Goal: Task Accomplishment & Management: Manage account settings

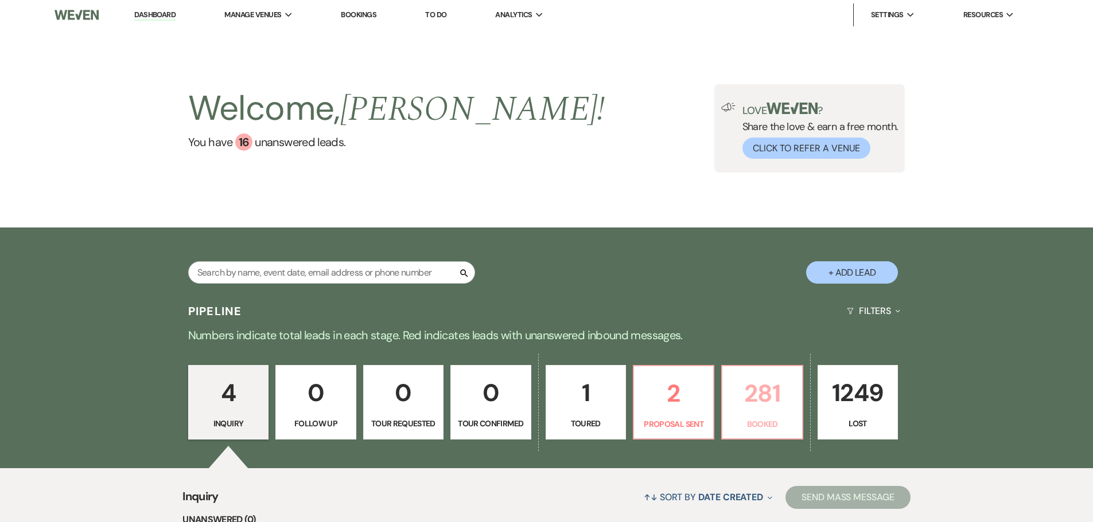
click at [747, 389] on p "281" at bounding box center [761, 393] width 65 height 38
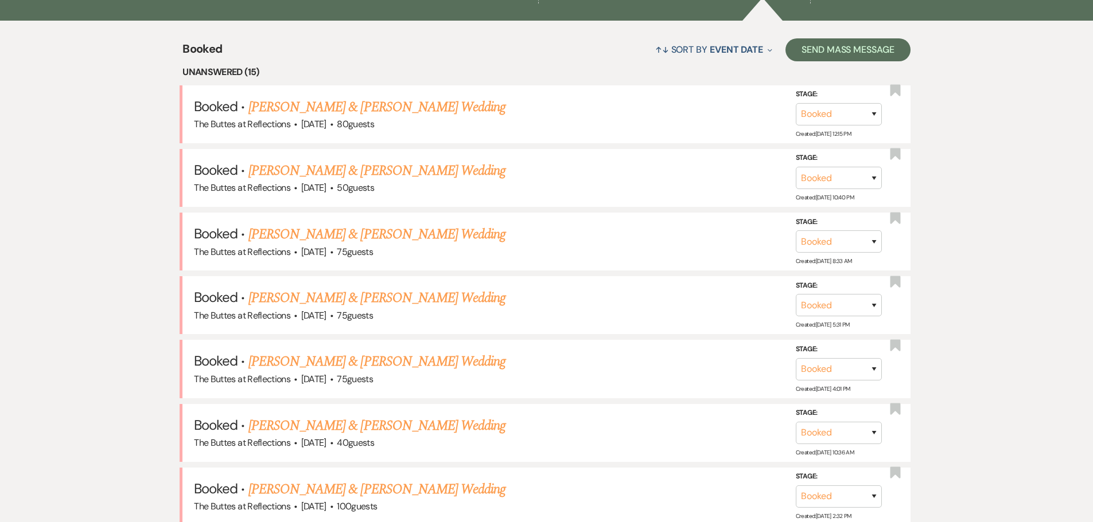
scroll to position [432, 0]
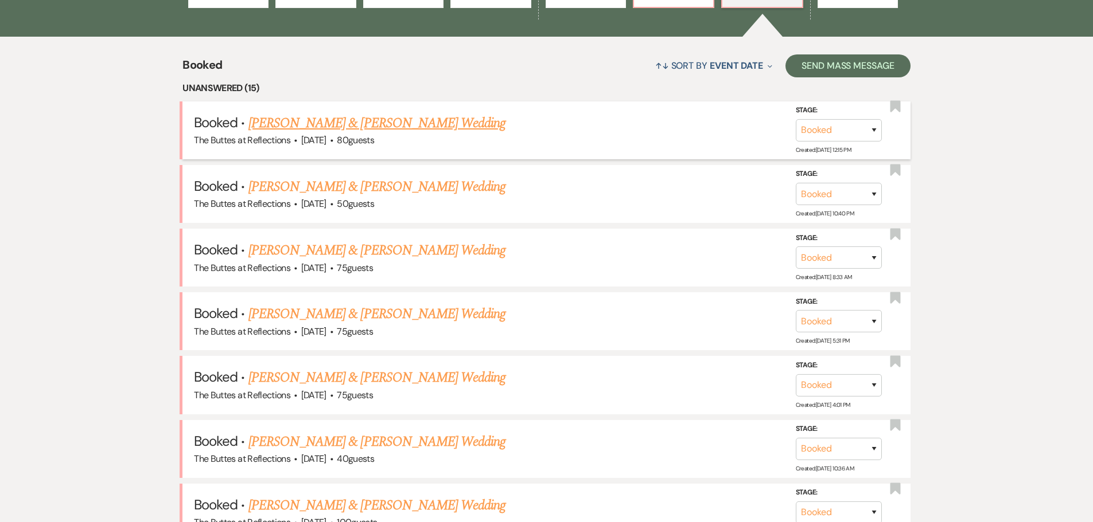
click at [384, 118] on link "[PERSON_NAME] & [PERSON_NAME] Wedding" at bounding box center [376, 123] width 257 height 21
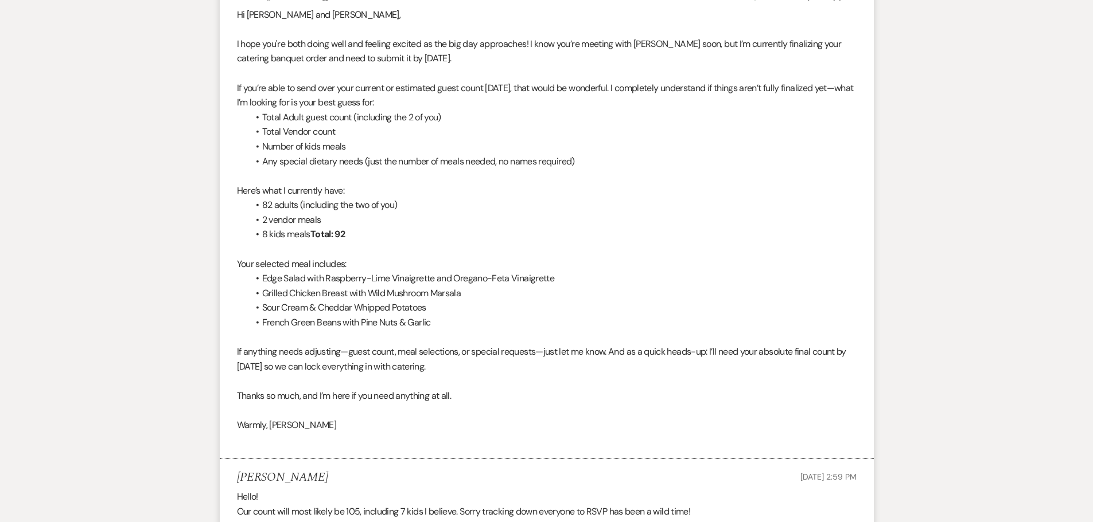
scroll to position [172, 0]
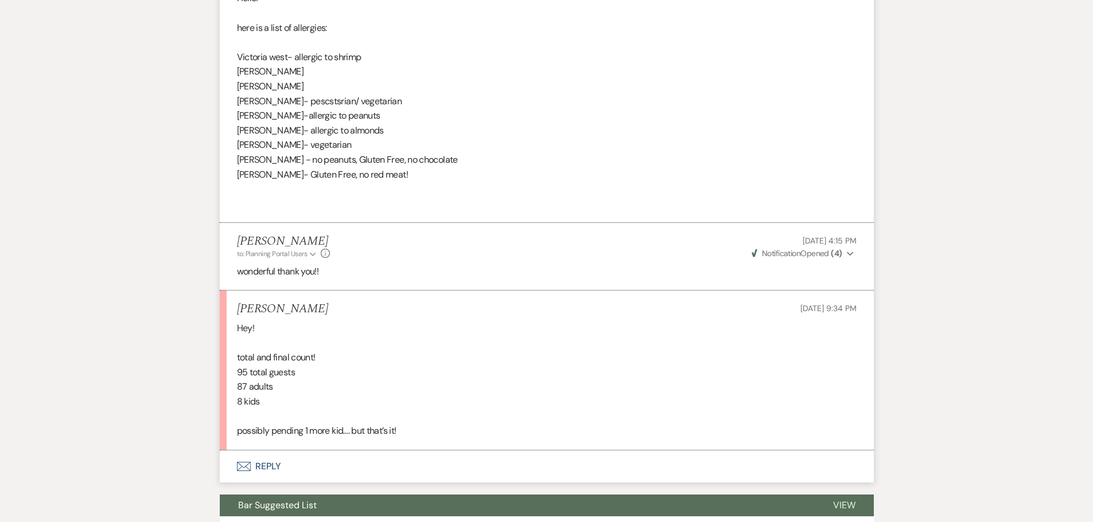
scroll to position [1090, 0]
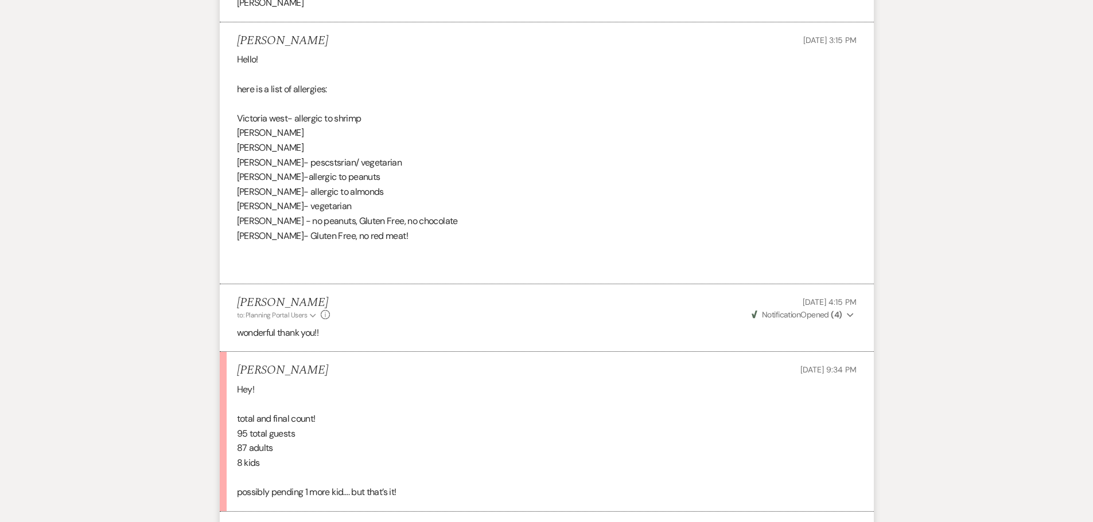
click at [375, 431] on p "95 total guests" at bounding box center [546, 434] width 619 height 15
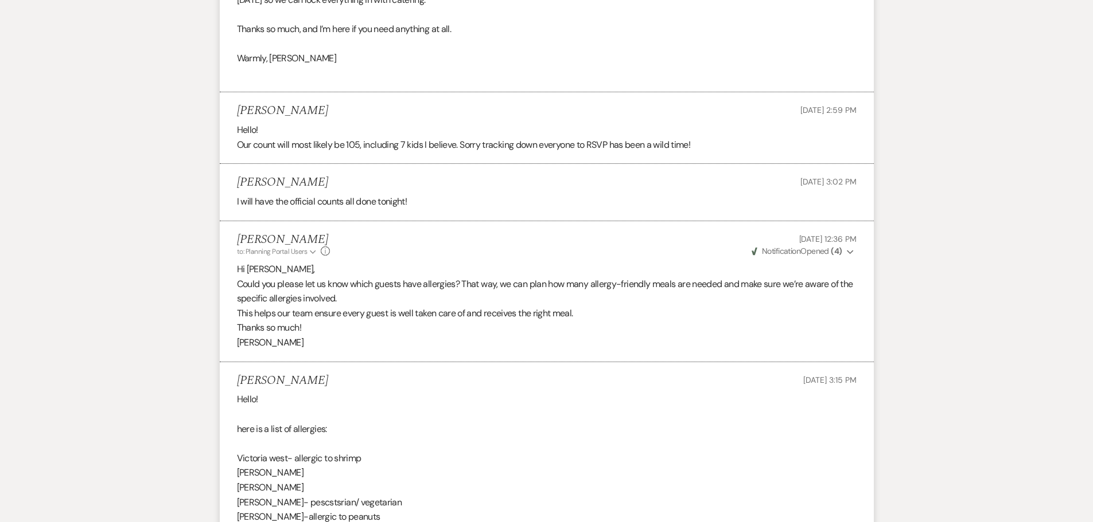
scroll to position [746, 0]
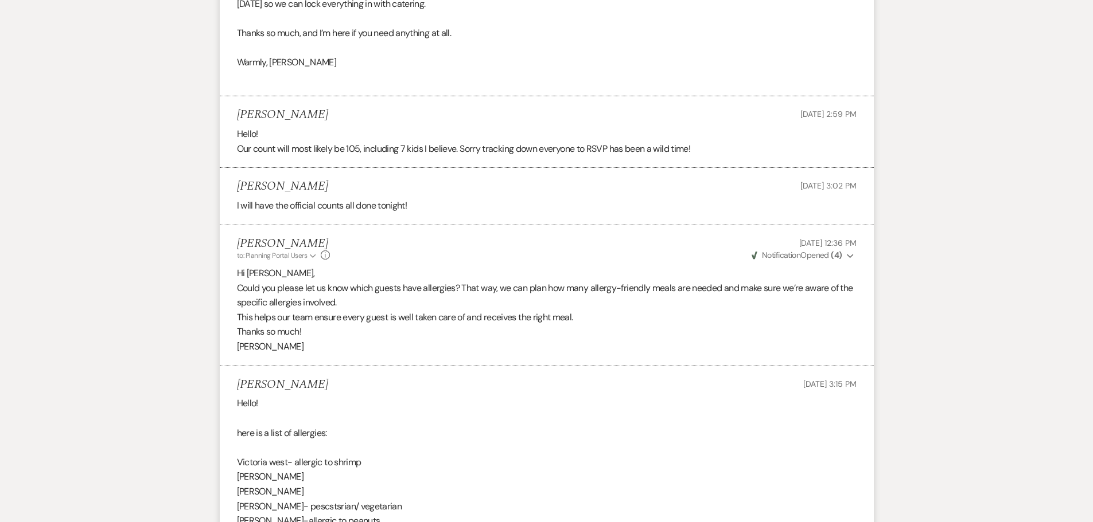
drag, startPoint x: 103, startPoint y: 248, endPoint x: 0, endPoint y: 333, distance: 134.0
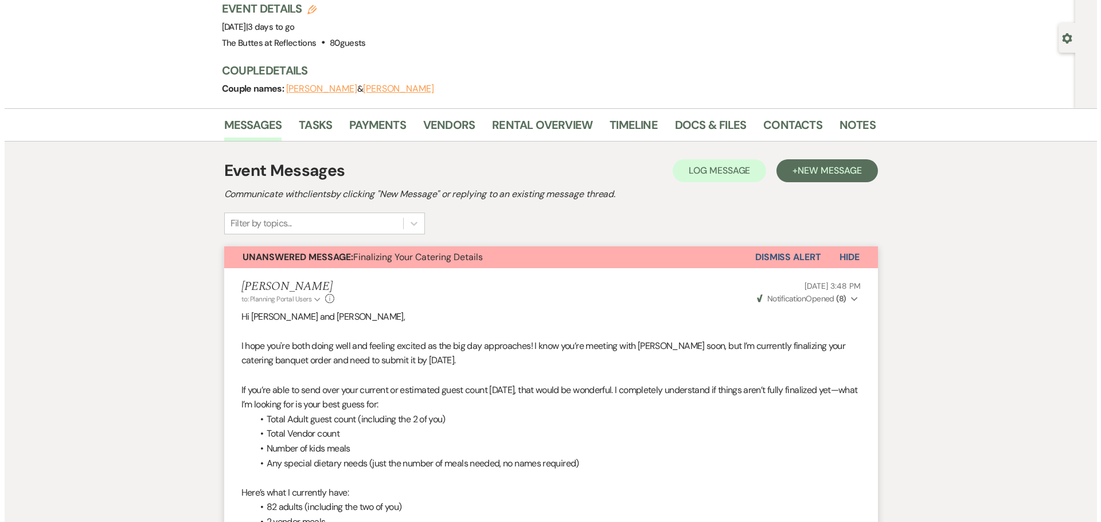
scroll to position [0, 0]
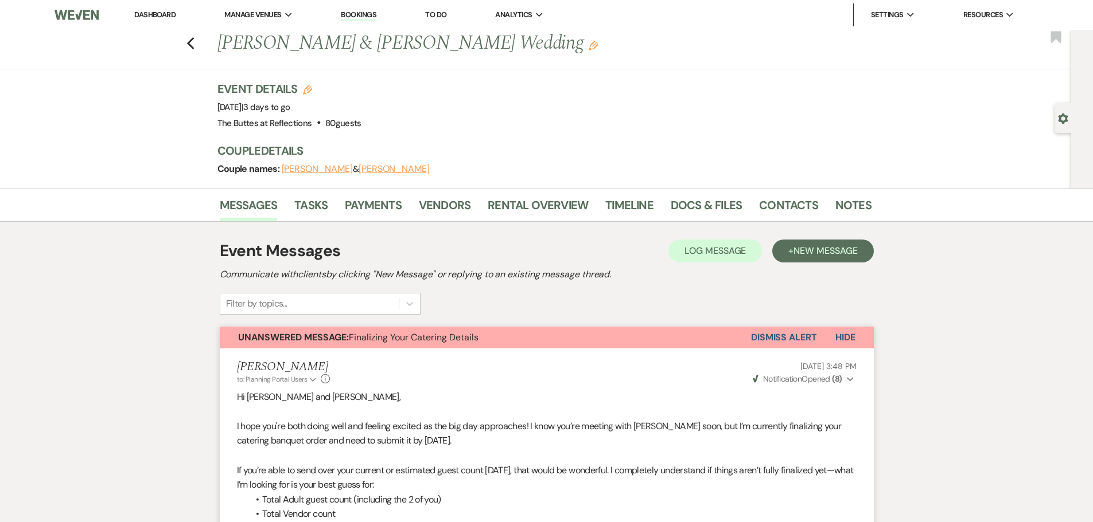
click at [150, 14] on link "Dashboard" at bounding box center [154, 15] width 41 height 10
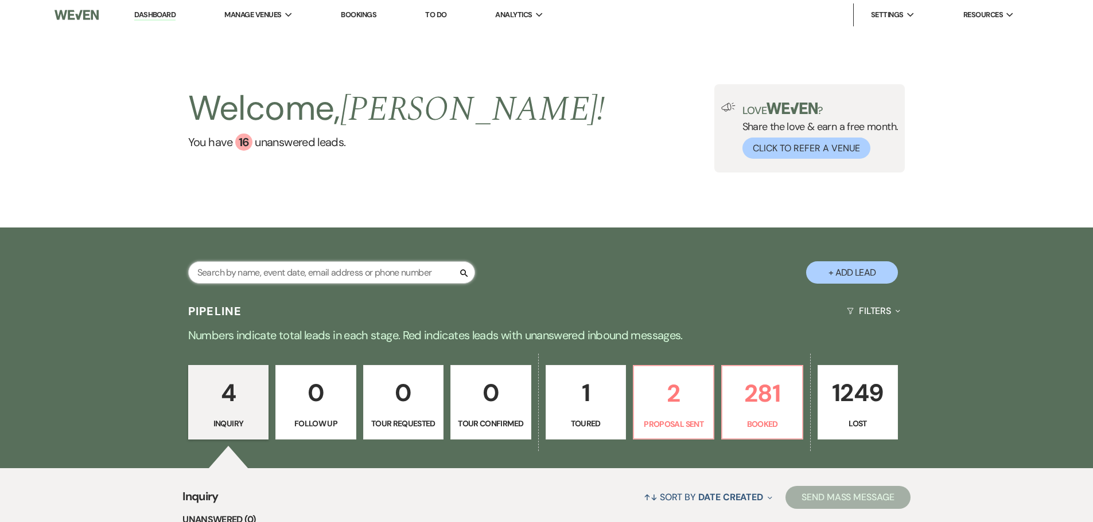
click at [428, 270] on input "text" at bounding box center [331, 273] width 287 height 22
type input "l"
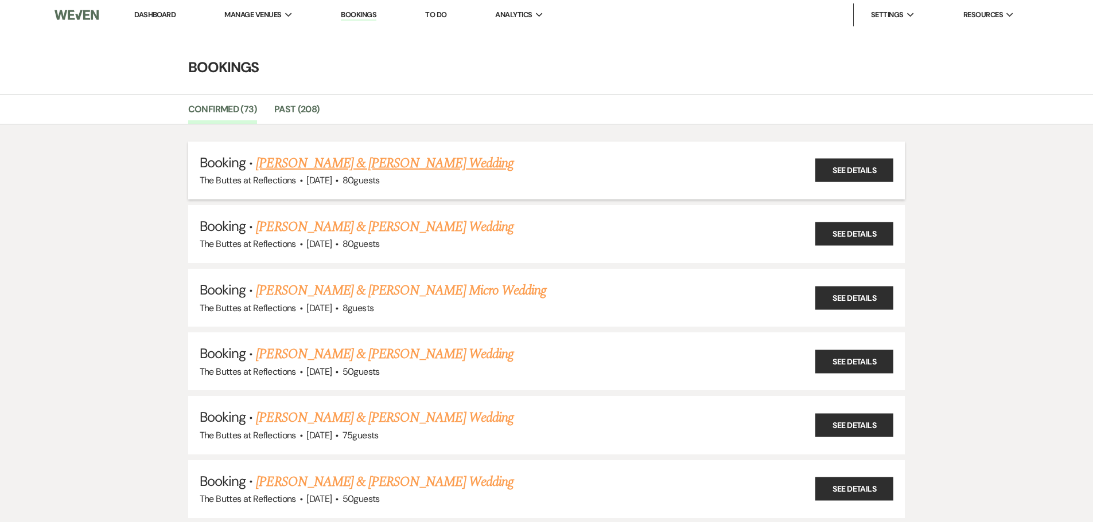
click at [325, 158] on link "[PERSON_NAME] & [PERSON_NAME] Wedding" at bounding box center [384, 163] width 257 height 21
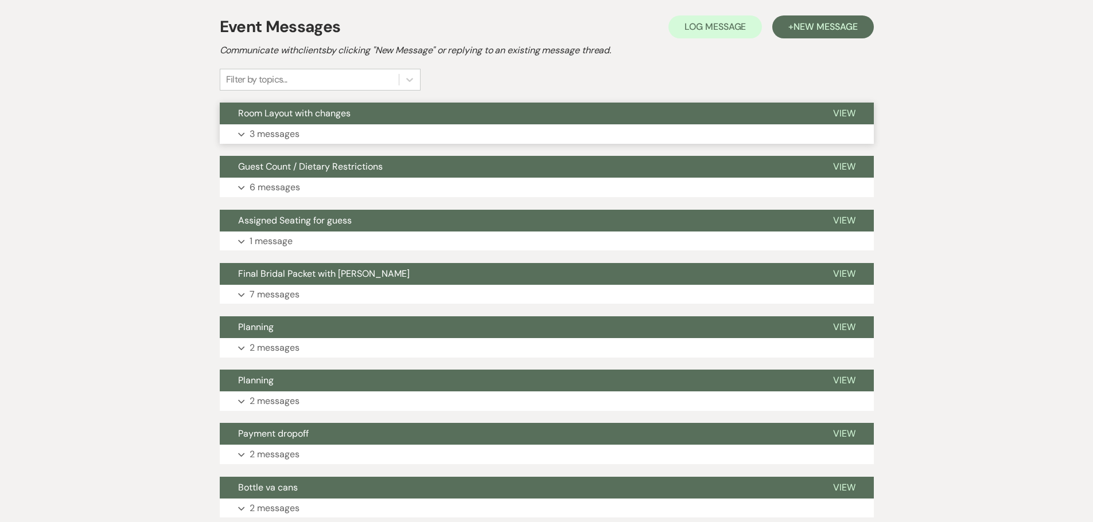
scroll to position [57, 0]
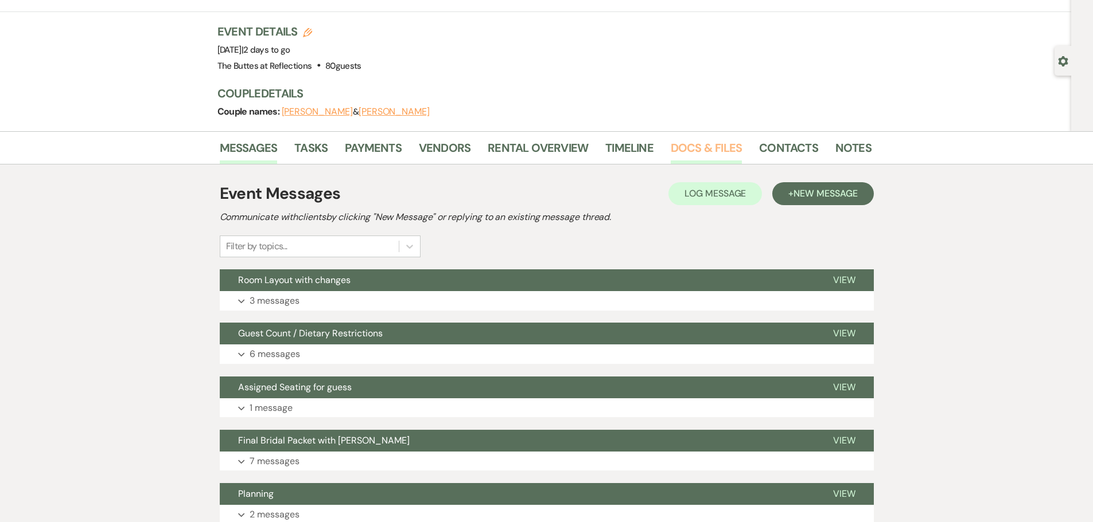
click at [712, 149] on link "Docs & Files" at bounding box center [705, 151] width 71 height 25
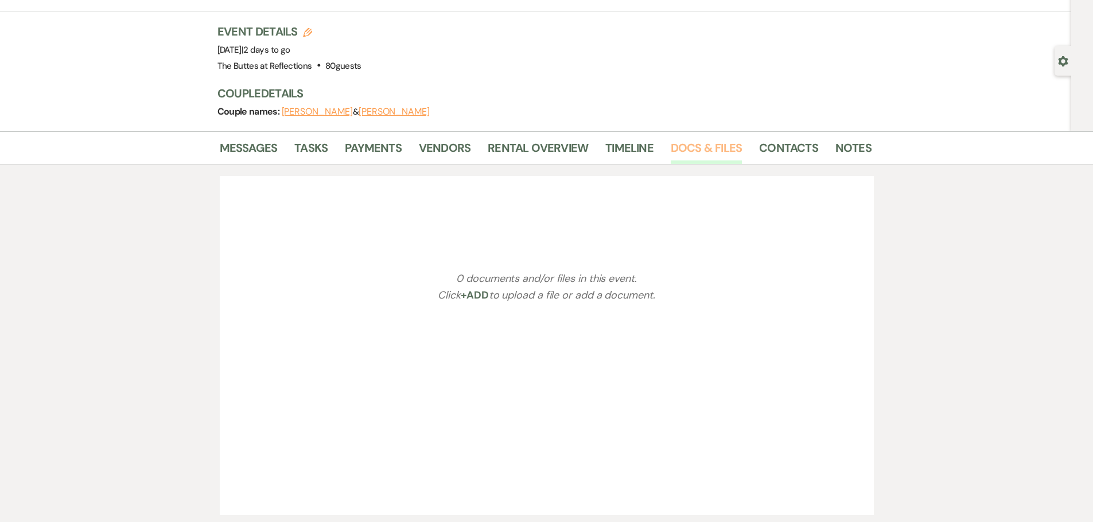
click at [712, 149] on link "Docs & Files" at bounding box center [705, 151] width 71 height 25
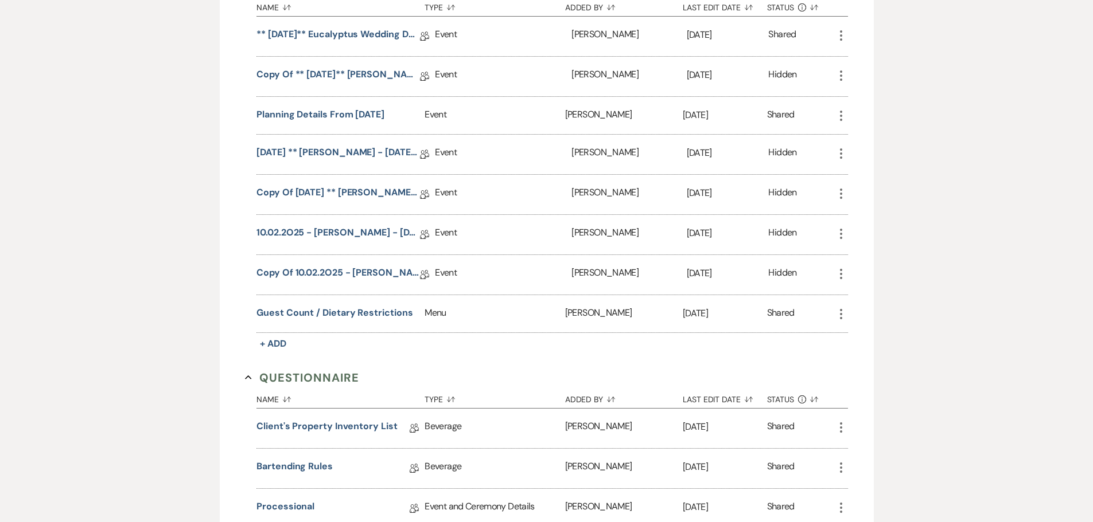
scroll to position [794, 0]
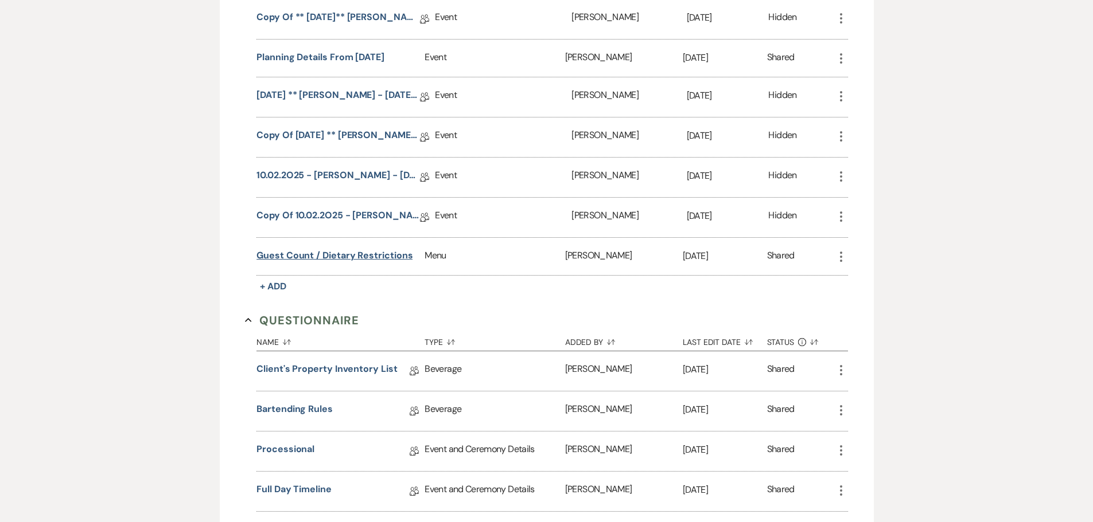
click at [299, 254] on button "Guest Count / Dietary Restrictions" at bounding box center [334, 256] width 156 height 14
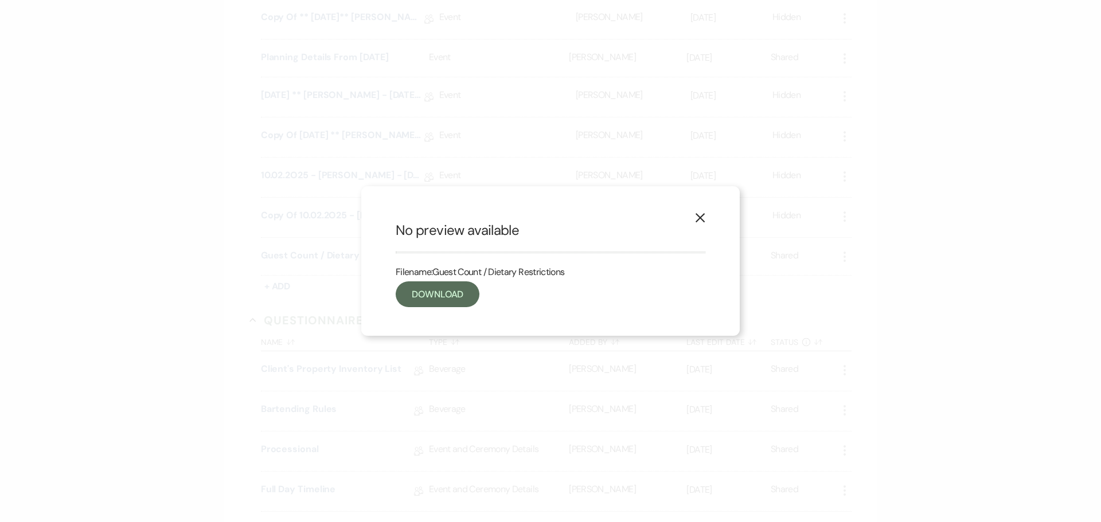
click at [700, 219] on use "button" at bounding box center [700, 217] width 9 height 9
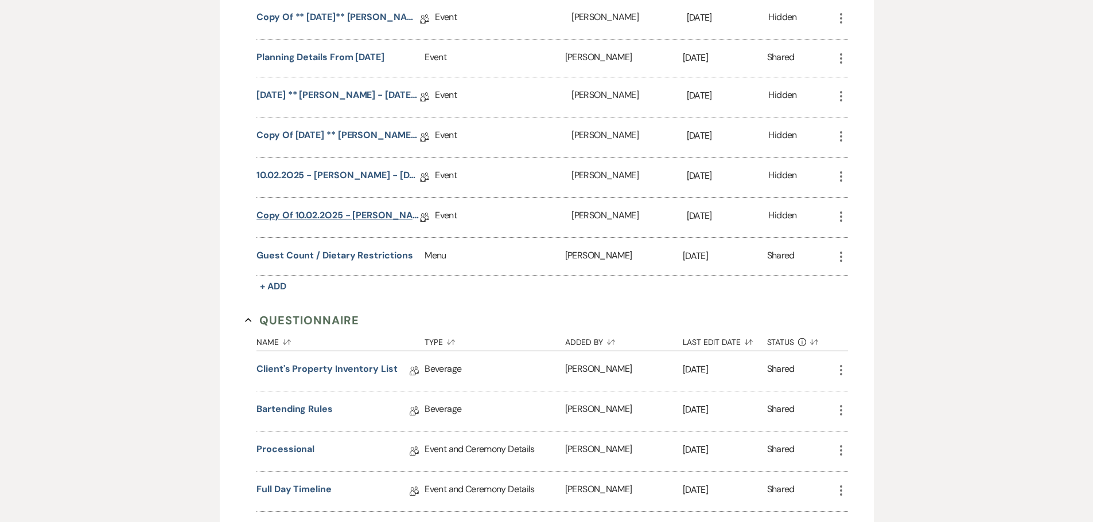
click at [329, 215] on link "Copy of 10.02.2O25 - [PERSON_NAME] - [DATE] Eucalyptus Wedding Details" at bounding box center [337, 218] width 163 height 18
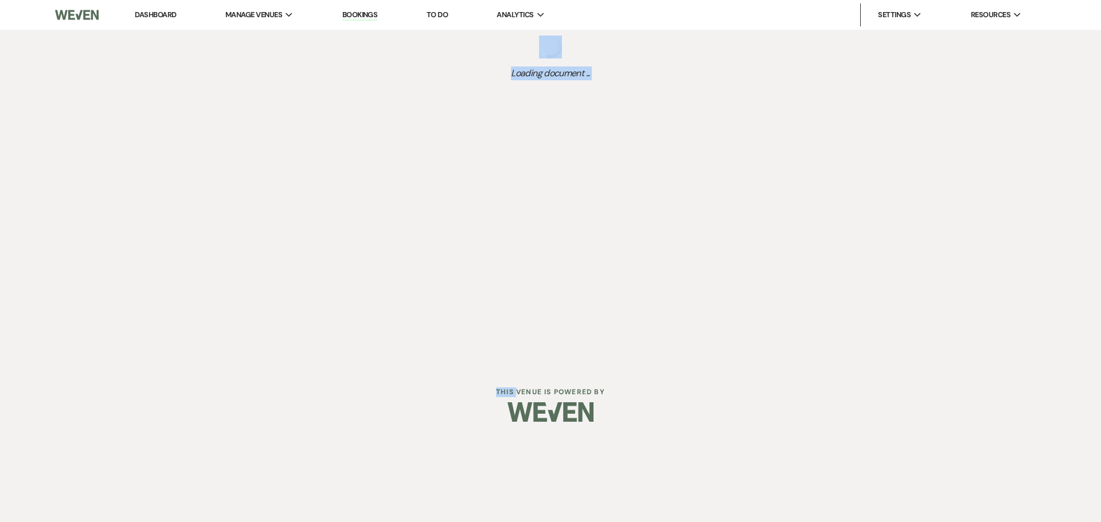
click at [329, 215] on div "Dashboard Manage Venues Expand The Buttes at Reflections Bookings To Do Analyti…" at bounding box center [550, 183] width 1101 height 366
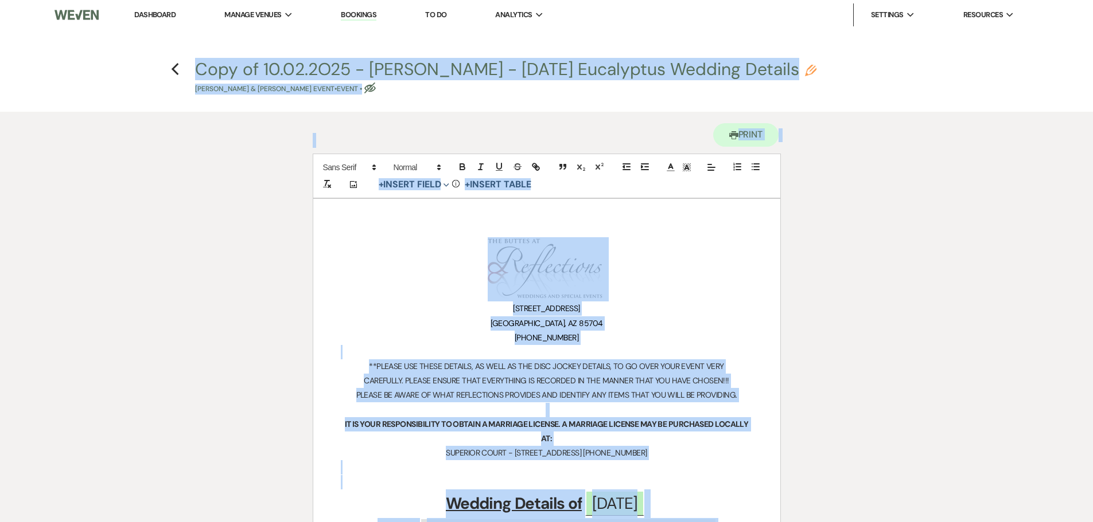
click at [639, 128] on div "Printer Print" at bounding box center [547, 133] width 468 height 42
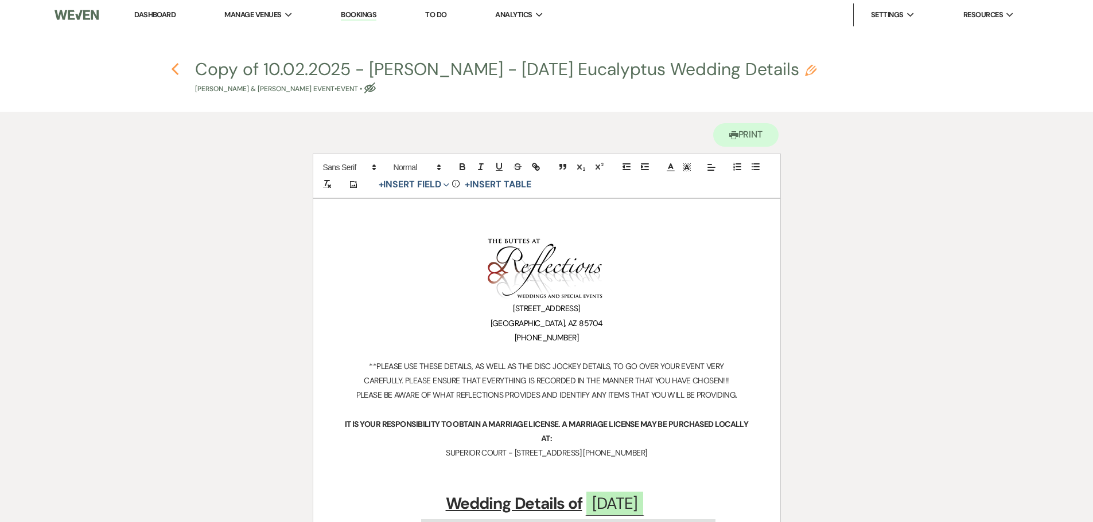
click at [174, 68] on use "button" at bounding box center [174, 69] width 7 height 13
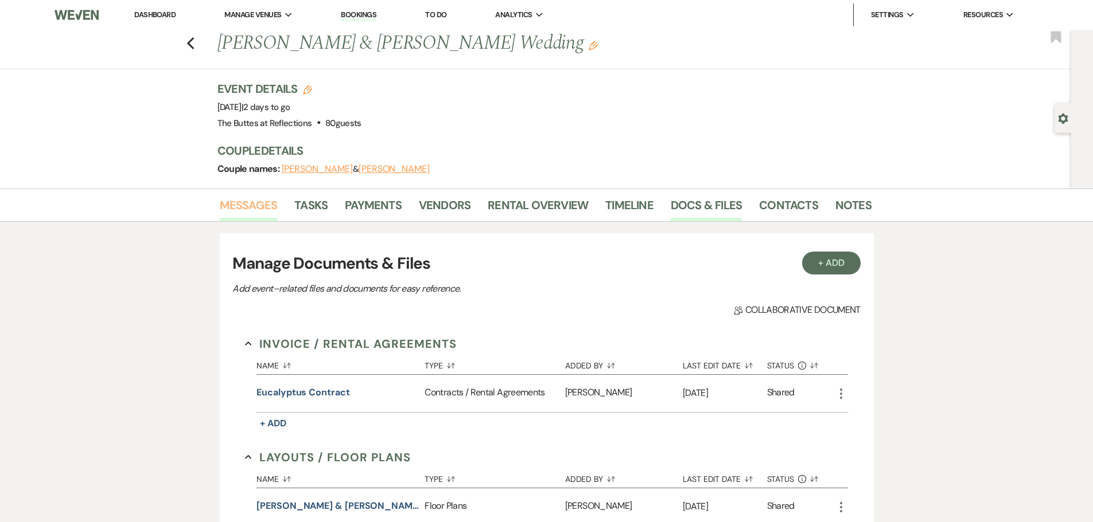
click at [253, 208] on link "Messages" at bounding box center [249, 208] width 58 height 25
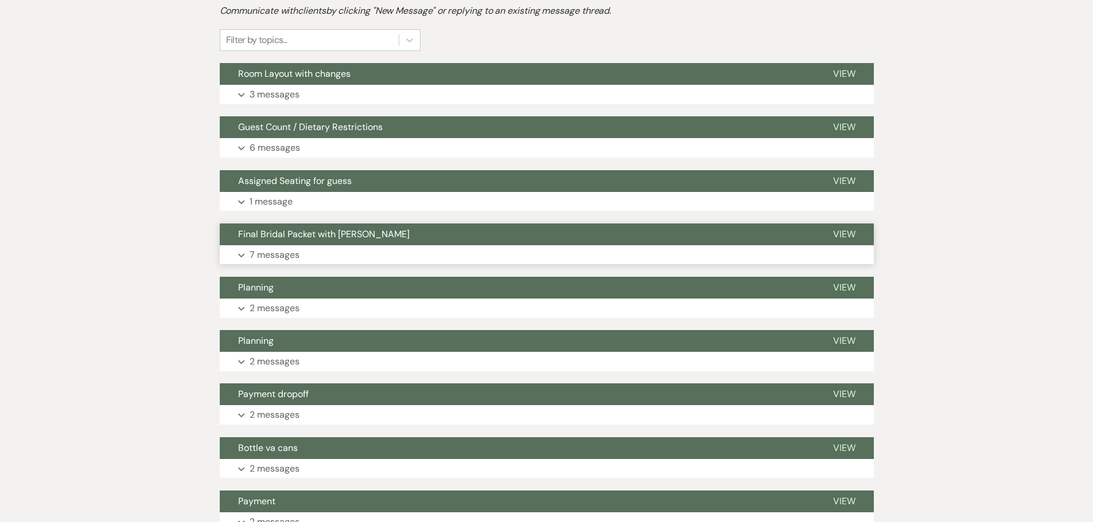
scroll to position [264, 0]
click at [266, 148] on p "6 messages" at bounding box center [274, 148] width 50 height 15
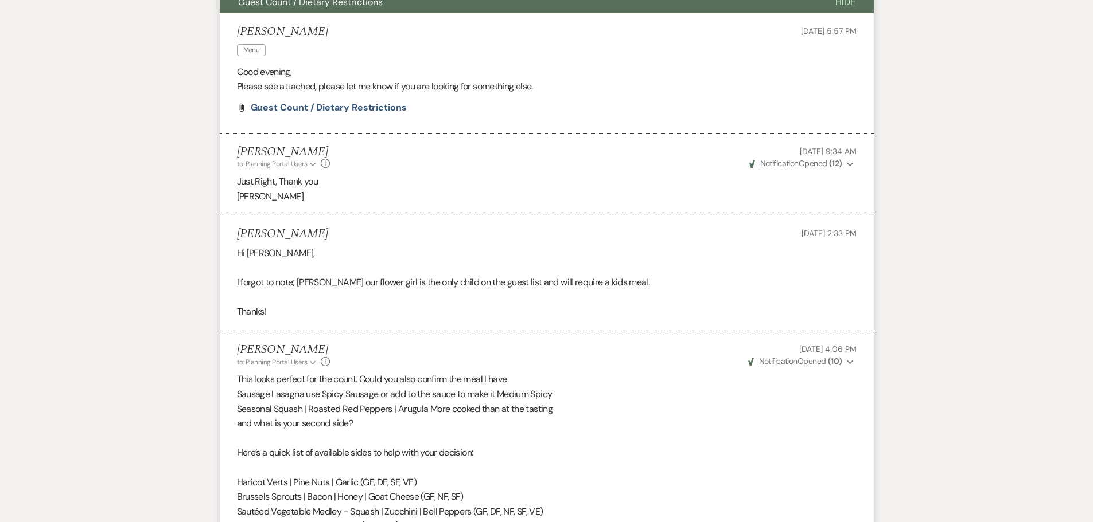
scroll to position [379, 0]
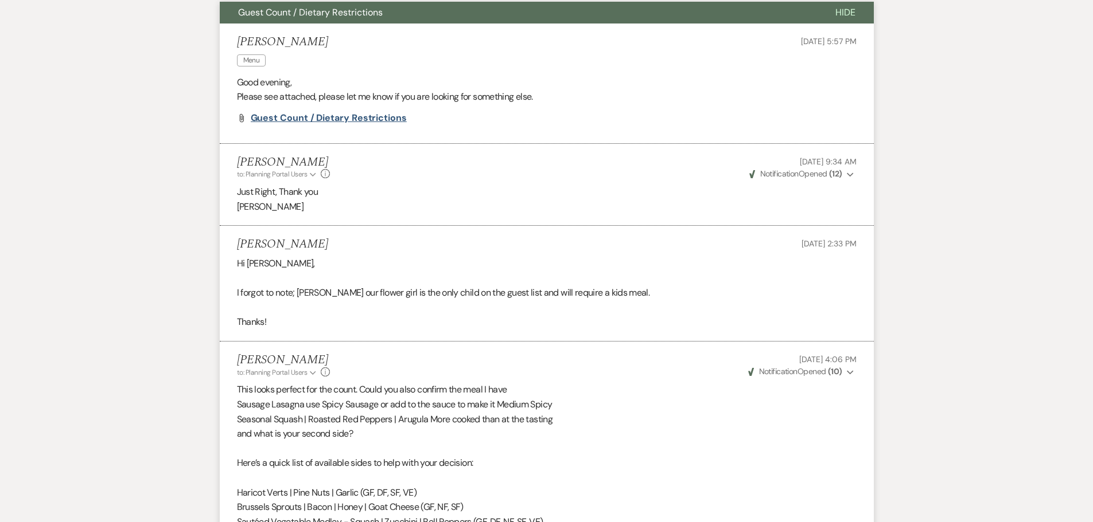
click at [295, 118] on span "Guest Count / Dietary Restrictions" at bounding box center [329, 118] width 156 height 12
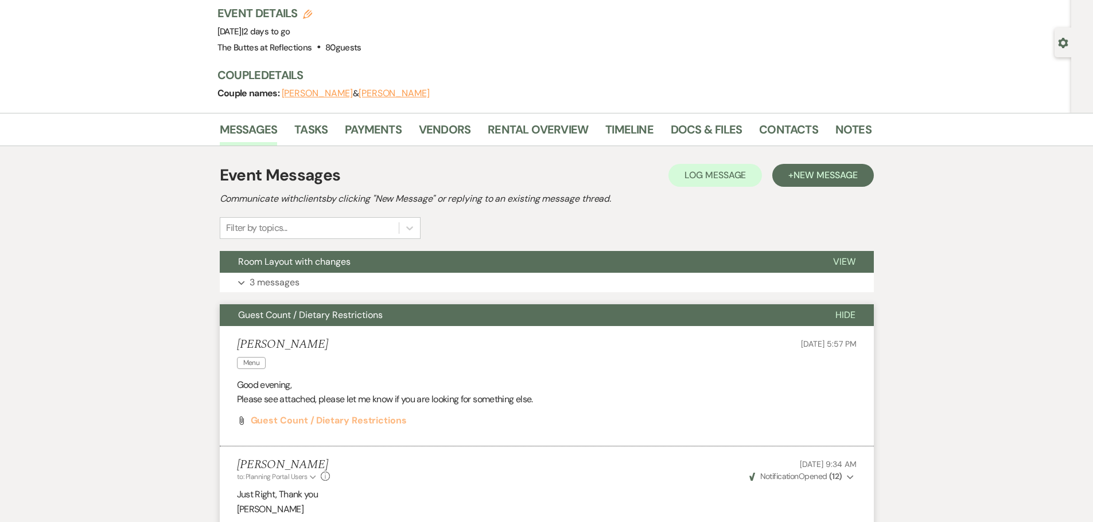
scroll to position [0, 0]
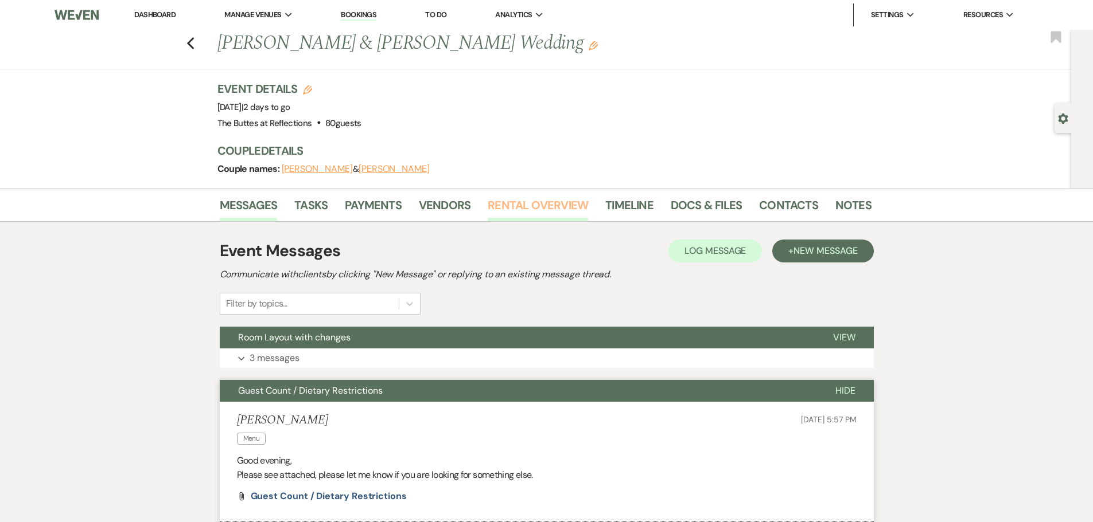
click at [551, 207] on link "Rental Overview" at bounding box center [537, 208] width 100 height 25
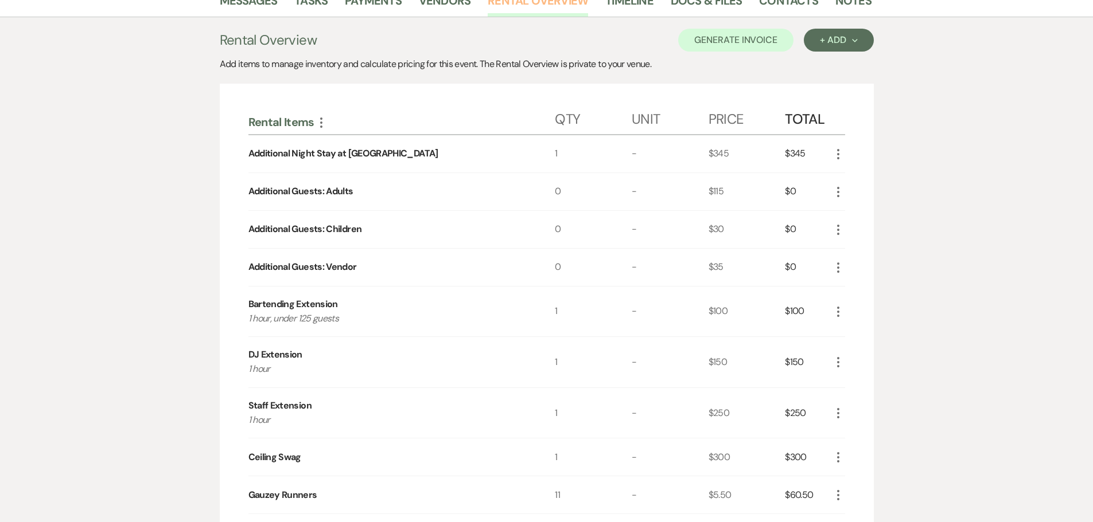
scroll to position [229, 0]
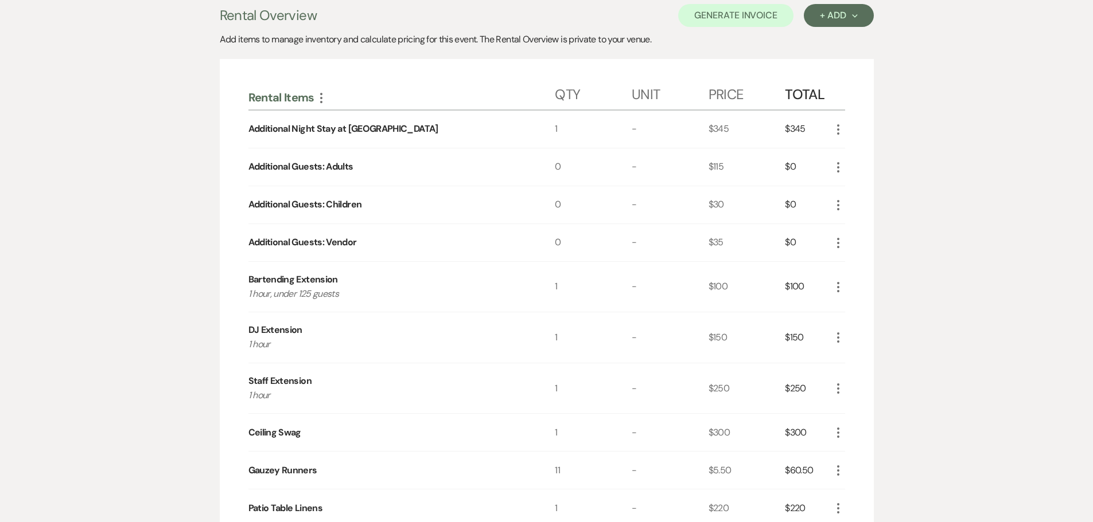
click at [838, 171] on use "button" at bounding box center [838, 167] width 2 height 10
click at [856, 206] on button "X Delete" at bounding box center [862, 207] width 62 height 18
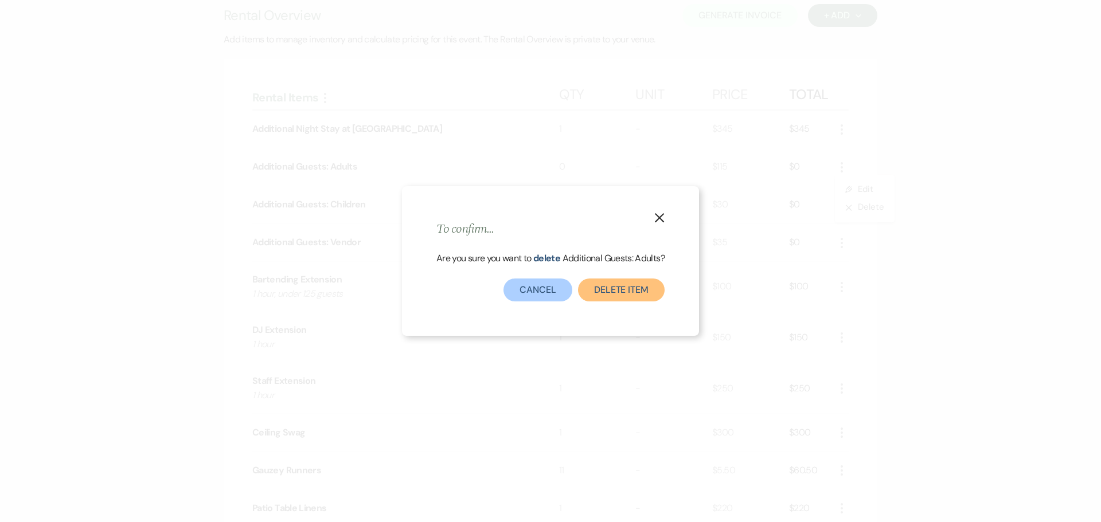
click at [592, 289] on button "Delete Item" at bounding box center [621, 290] width 87 height 23
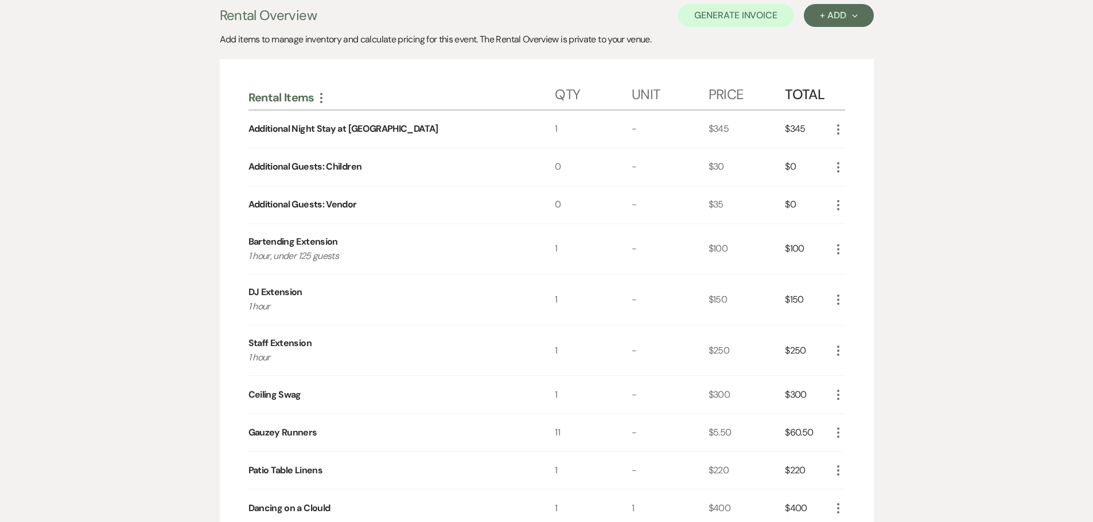
click at [557, 167] on div "0" at bounding box center [593, 167] width 77 height 37
drag, startPoint x: 563, startPoint y: 167, endPoint x: 554, endPoint y: 167, distance: 8.6
click at [554, 167] on div "Additional Guests: Children 0 - $30 $0 More" at bounding box center [546, 167] width 596 height 37
click at [837, 167] on use "button" at bounding box center [838, 167] width 2 height 10
click at [853, 190] on button "Pencil Edit" at bounding box center [861, 190] width 60 height 18
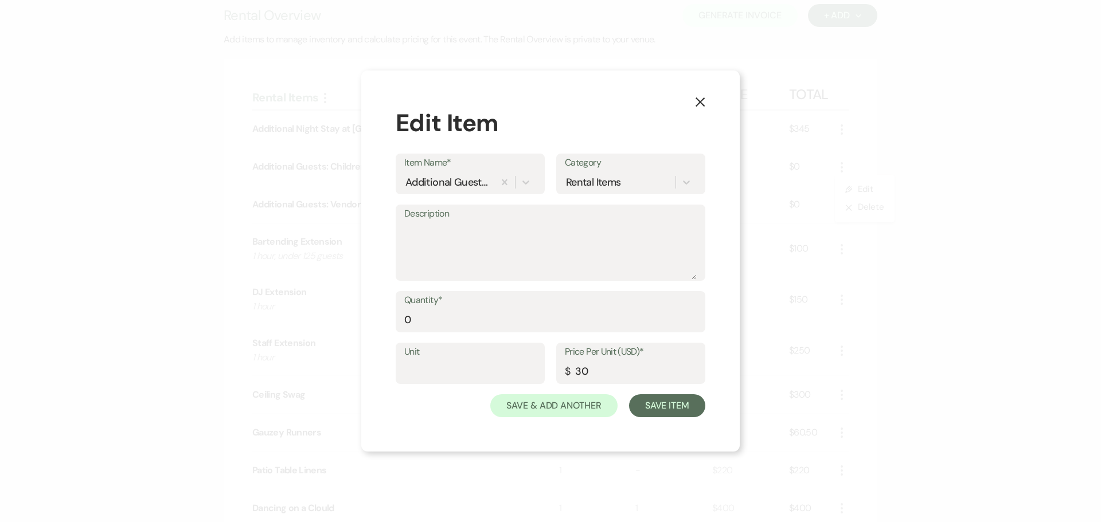
click at [472, 358] on label "Unit" at bounding box center [470, 352] width 132 height 17
click at [472, 361] on input "Unit" at bounding box center [470, 372] width 132 height 22
type input "1"
click at [678, 407] on button "Save Item" at bounding box center [667, 406] width 76 height 23
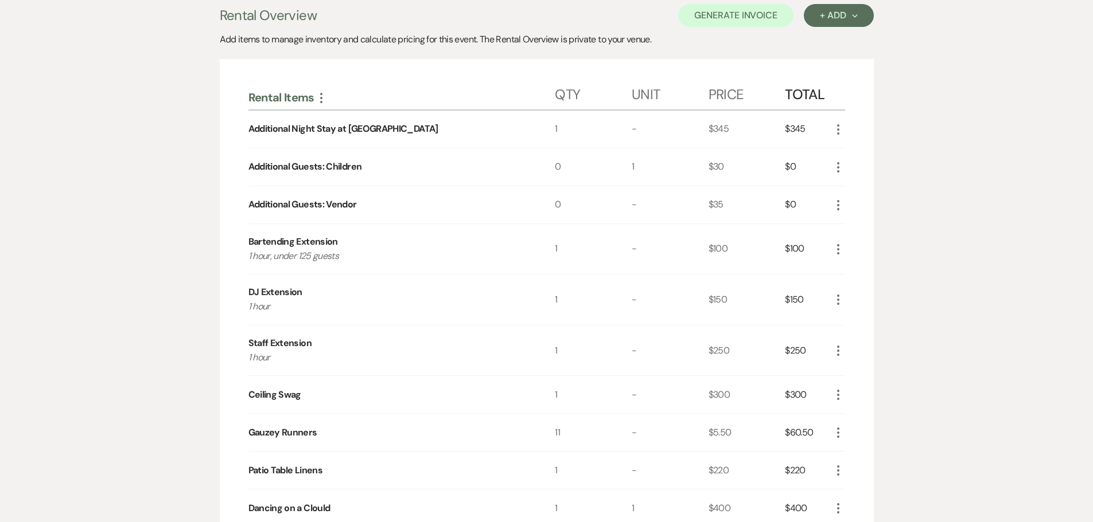
click at [838, 165] on icon "More" at bounding box center [838, 168] width 14 height 14
click at [847, 189] on use "button" at bounding box center [847, 189] width 7 height 7
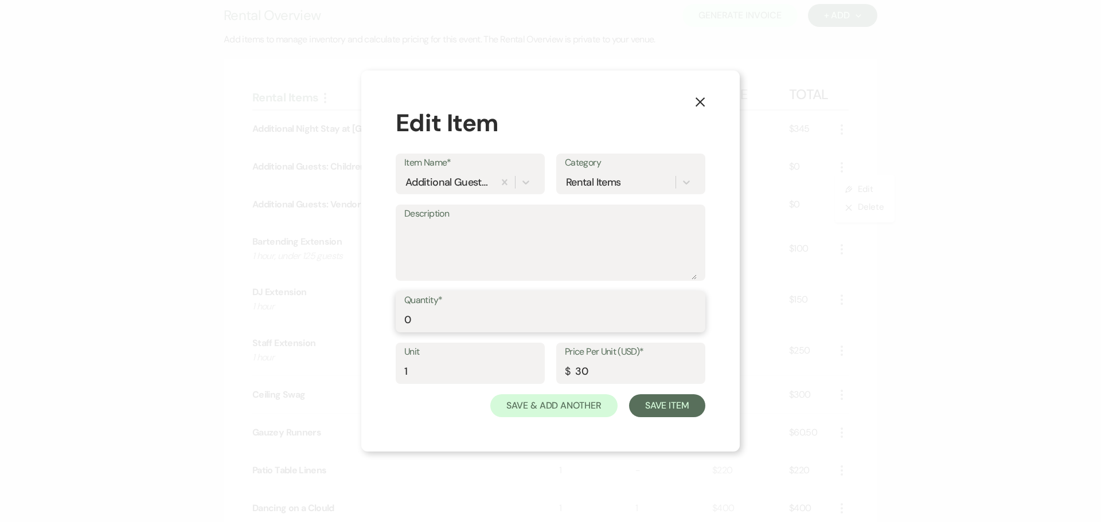
drag, startPoint x: 423, startPoint y: 315, endPoint x: 395, endPoint y: 322, distance: 29.5
click at [395, 322] on div "X Edit Item Item Name* Additional Guests: Children Category Rental Items Descri…" at bounding box center [550, 261] width 379 height 381
type input "1"
click at [657, 403] on button "Save Item" at bounding box center [667, 406] width 76 height 23
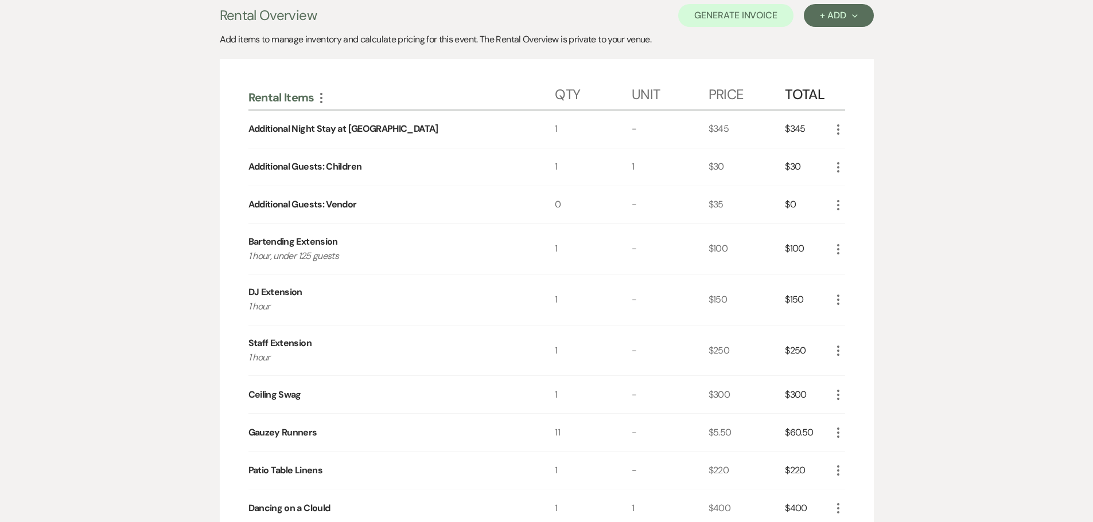
click at [837, 208] on icon "More" at bounding box center [838, 205] width 14 height 14
click at [846, 228] on icon "Pencil" at bounding box center [847, 227] width 7 height 9
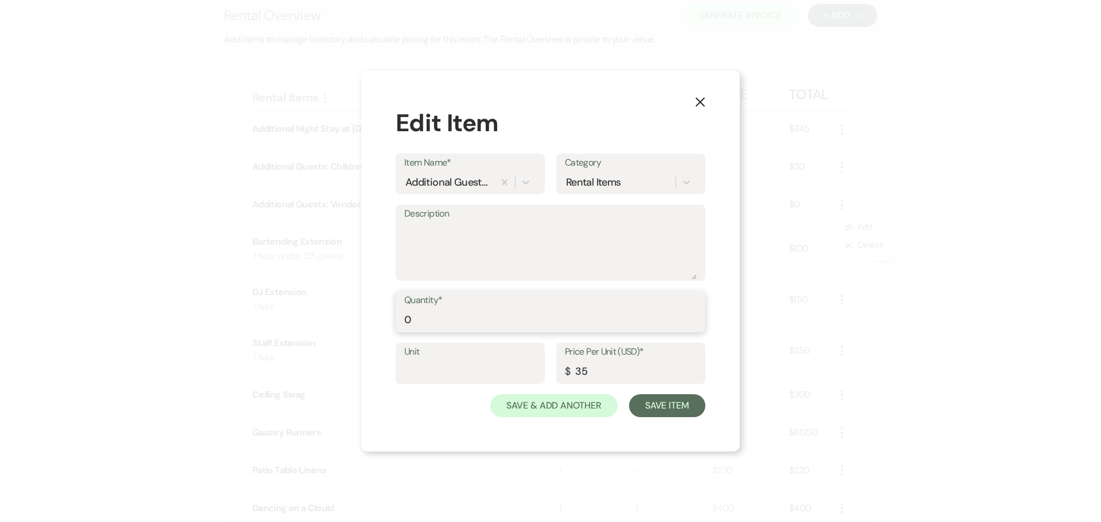
drag, startPoint x: 417, startPoint y: 318, endPoint x: 380, endPoint y: 320, distance: 36.8
click at [380, 320] on div "X Edit Item Item Name* Additional Guests: Vendor Category Rental Items Descript…" at bounding box center [550, 261] width 379 height 381
type input "1"
click at [426, 361] on input "Unit" at bounding box center [470, 372] width 132 height 22
type input "1"
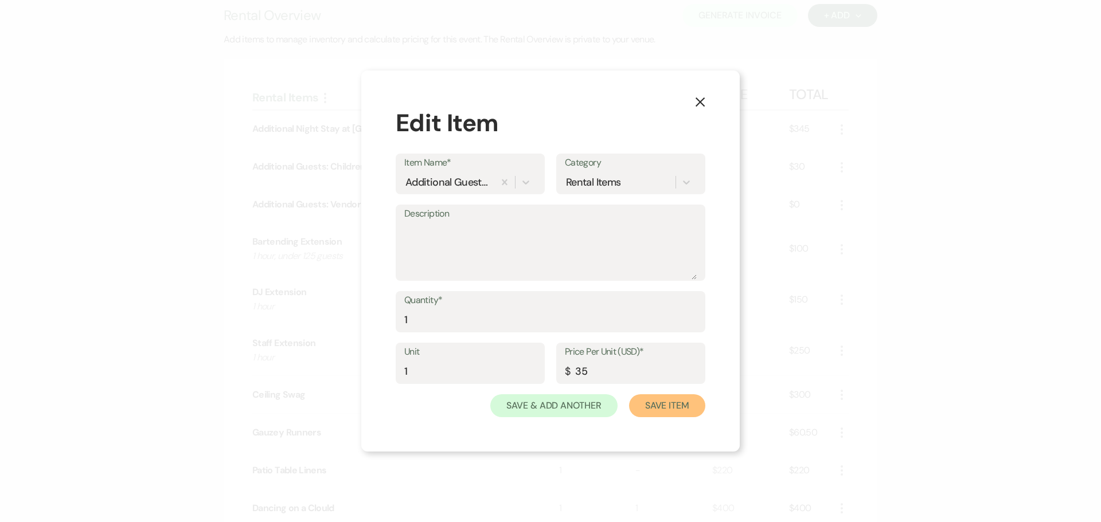
click at [647, 400] on button "Save Item" at bounding box center [667, 406] width 76 height 23
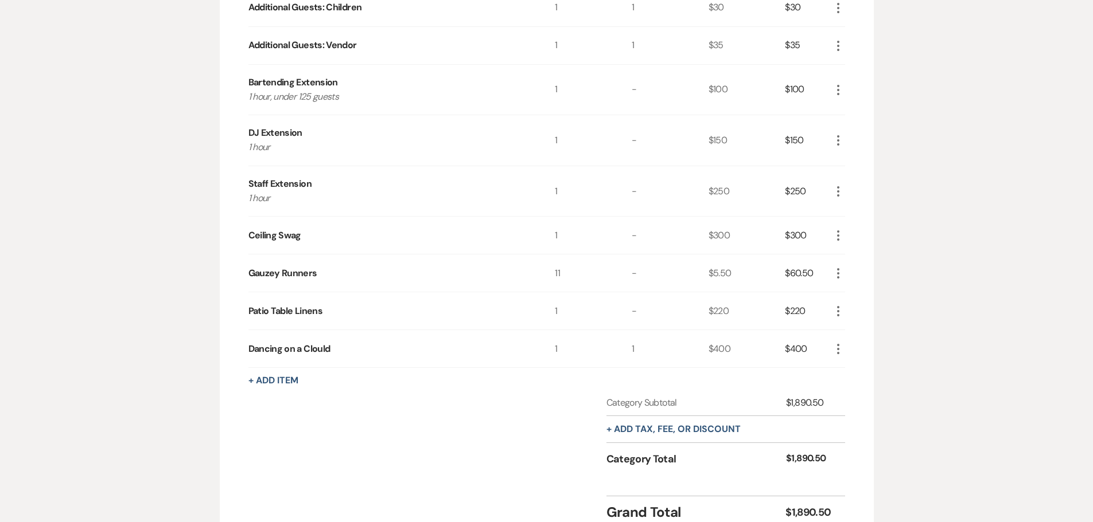
scroll to position [491, 0]
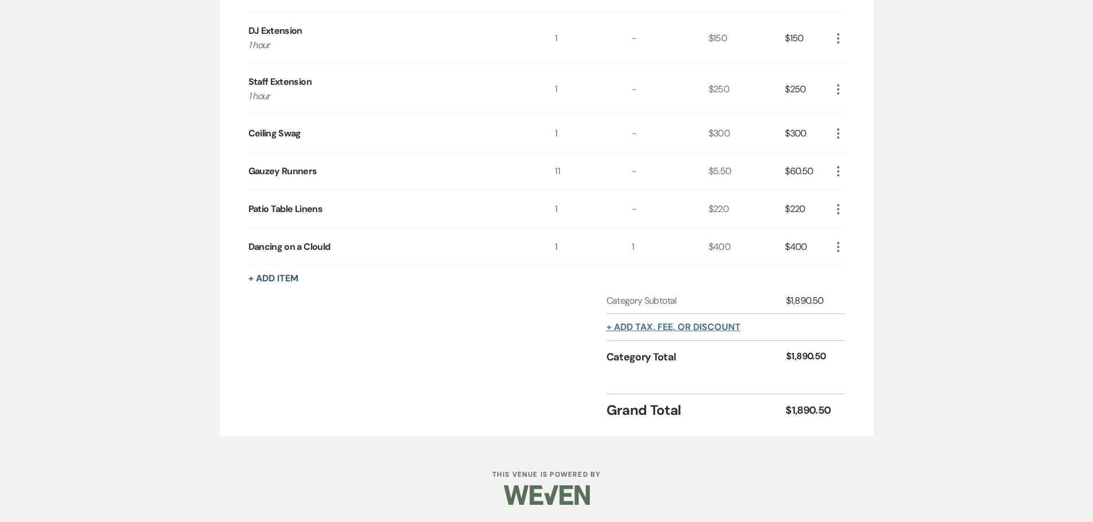
click at [650, 325] on button "+ Add tax, fee, or discount" at bounding box center [673, 327] width 134 height 9
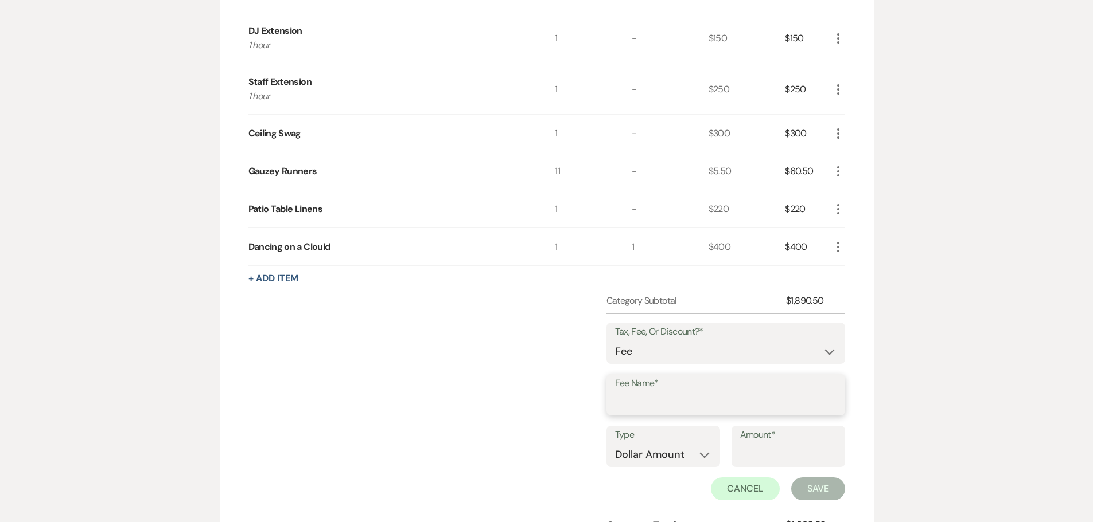
drag, startPoint x: 658, startPoint y: 393, endPoint x: 654, endPoint y: 398, distance: 6.5
click at [654, 397] on input "Fee Name*" at bounding box center [725, 403] width 221 height 22
type input "Processing Fee"
click at [696, 453] on select "Dollar Amount Percentage" at bounding box center [663, 455] width 96 height 22
select select "false"
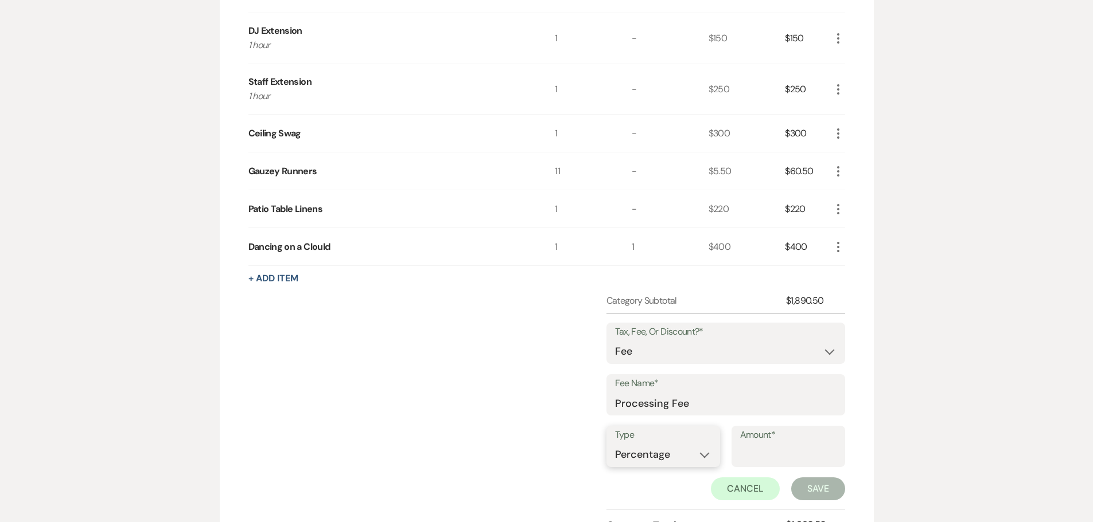
click at [615, 444] on select "Dollar Amount Percentage" at bounding box center [663, 455] width 96 height 22
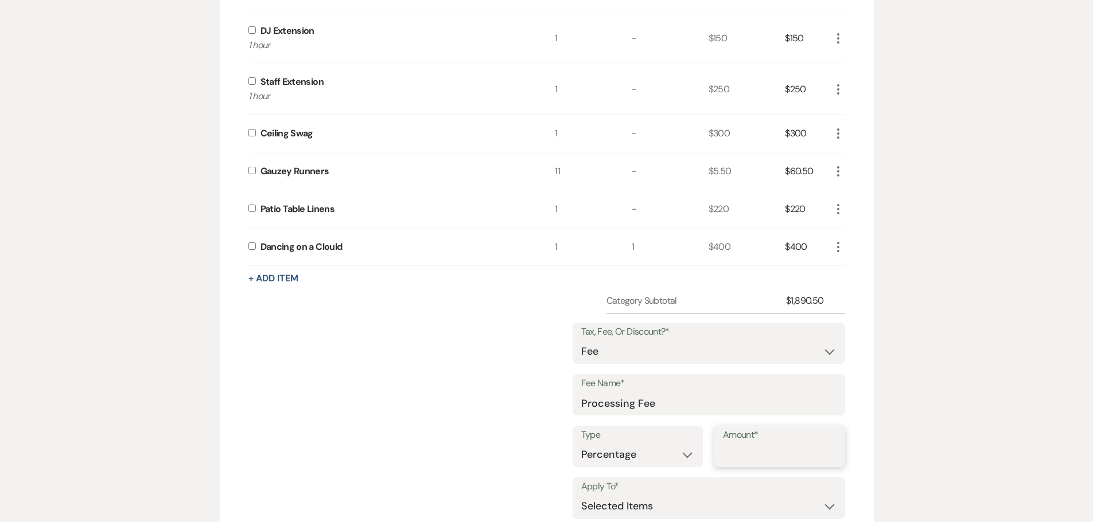
click at [777, 453] on input "Amount*" at bounding box center [780, 455] width 114 height 22
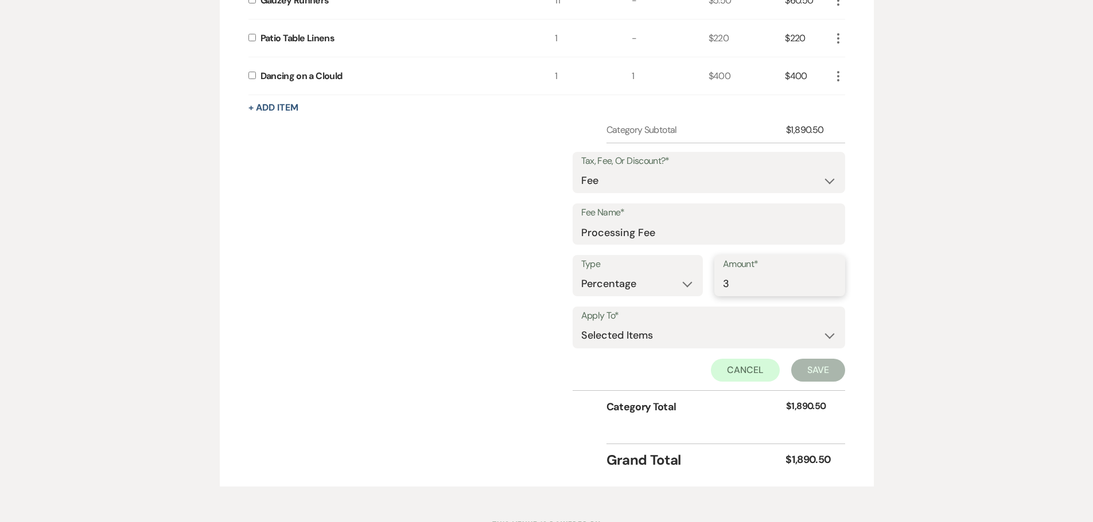
scroll to position [663, 0]
type input "3"
click at [824, 333] on select "Selected Items Category Subtotal (before all Taxes/Fees/Discounts) Category Tot…" at bounding box center [708, 334] width 255 height 23
select select "2"
click at [581, 323] on select "Selected Items Category Subtotal (before all Taxes/Fees/Discounts) Category Tot…" at bounding box center [708, 334] width 255 height 23
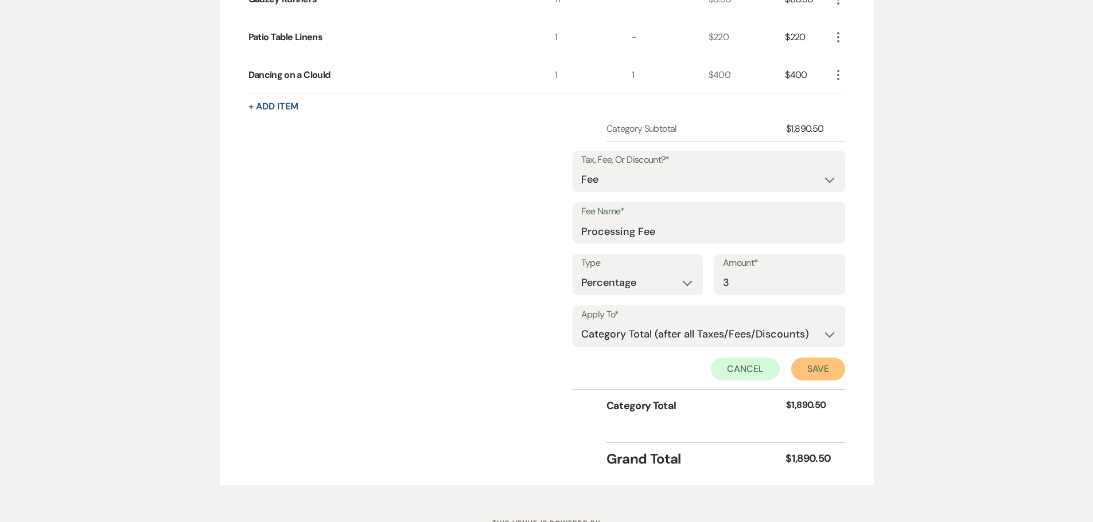
click at [824, 369] on button "Save" at bounding box center [818, 369] width 54 height 23
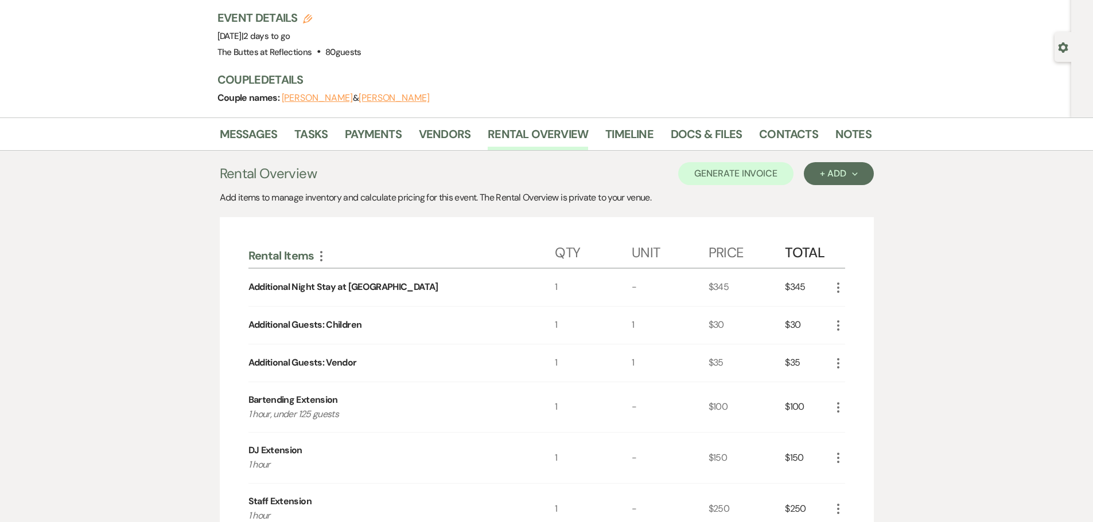
scroll to position [5, 0]
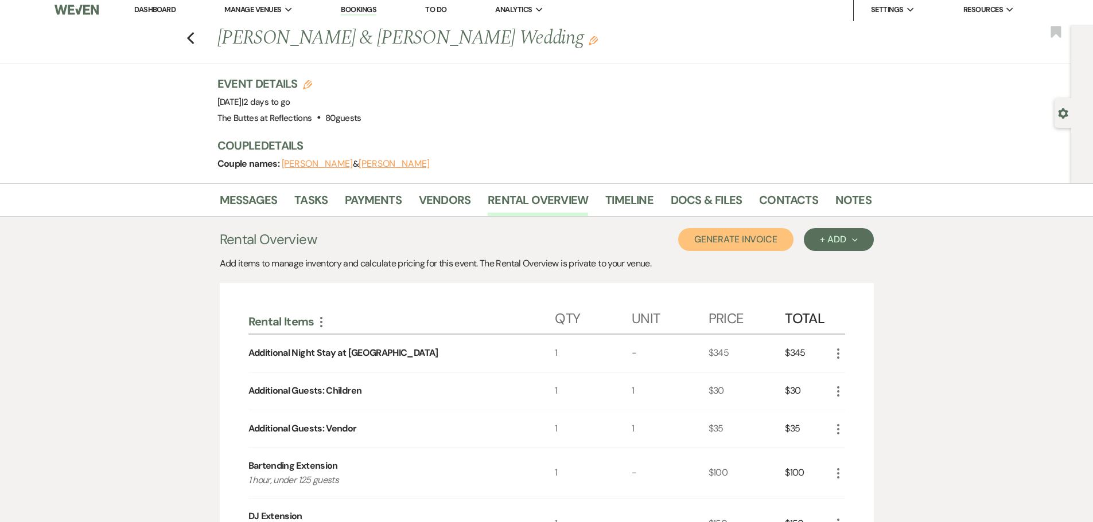
click at [731, 243] on button "Generate Invoice" at bounding box center [735, 239] width 115 height 23
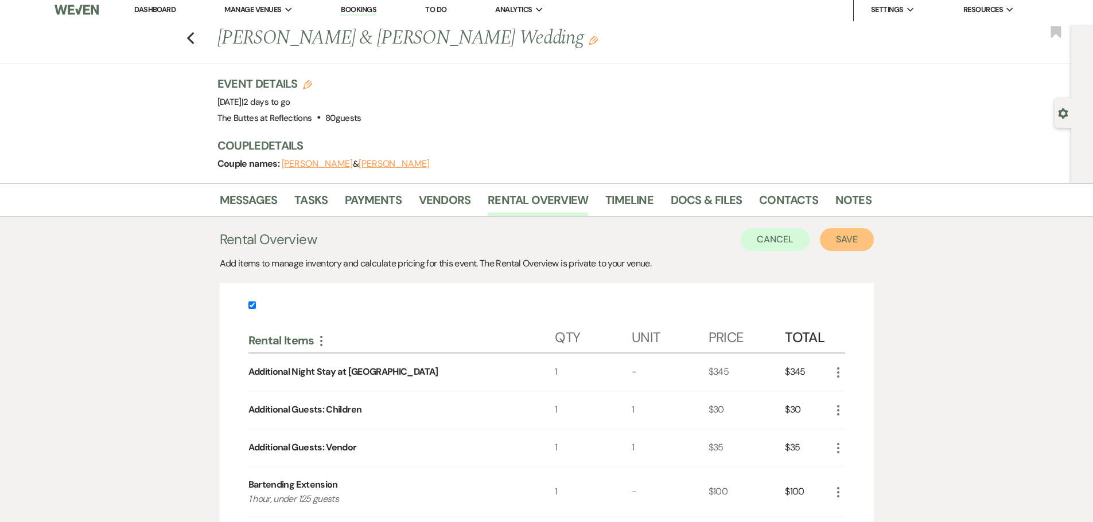
click at [845, 243] on button "Save" at bounding box center [847, 239] width 54 height 23
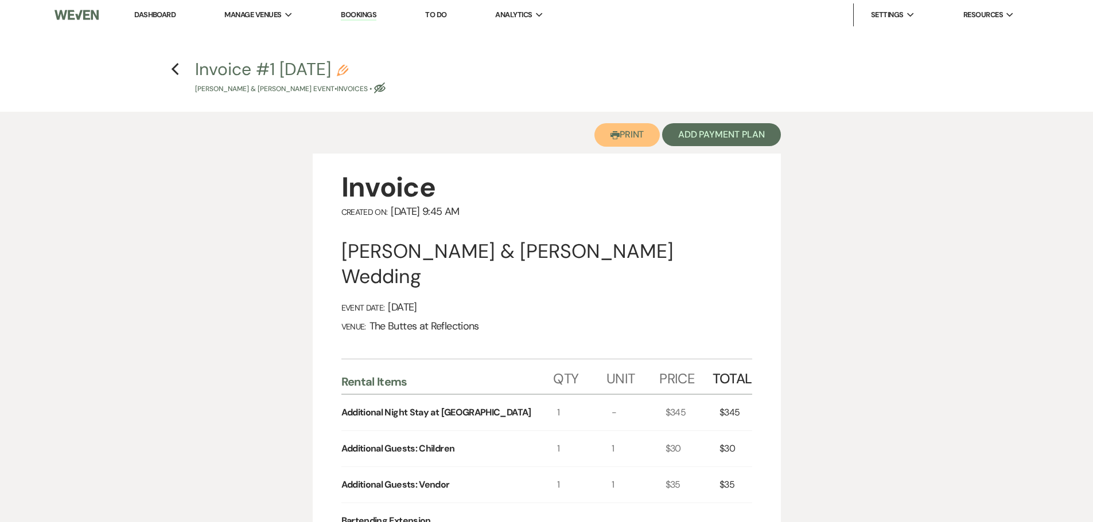
click at [629, 132] on button "Printer Print" at bounding box center [627, 135] width 66 height 24
click at [174, 67] on use "button" at bounding box center [174, 69] width 7 height 13
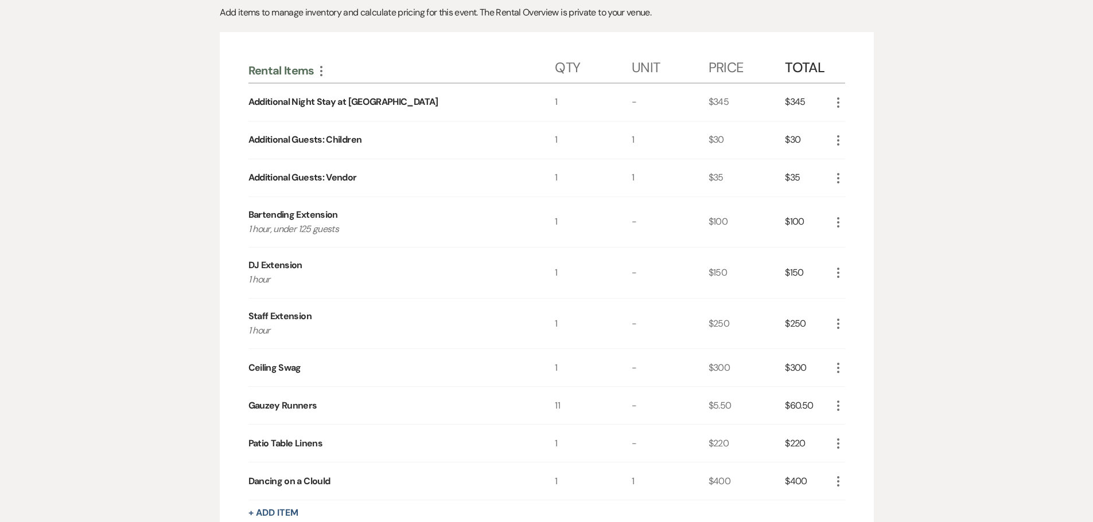
scroll to position [349, 0]
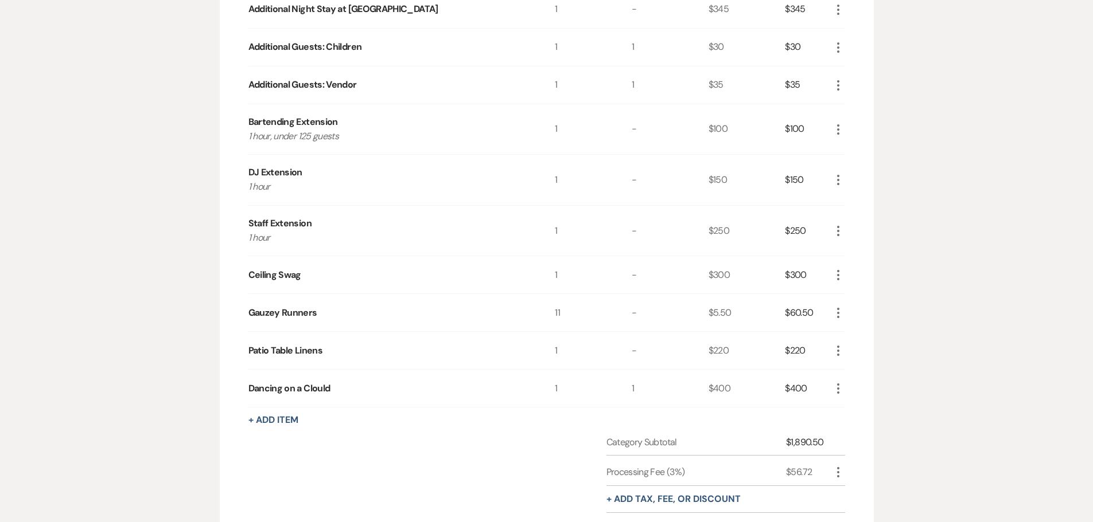
click at [838, 275] on use "button" at bounding box center [838, 275] width 2 height 10
click at [853, 294] on button "Pencil Edit" at bounding box center [861, 297] width 60 height 18
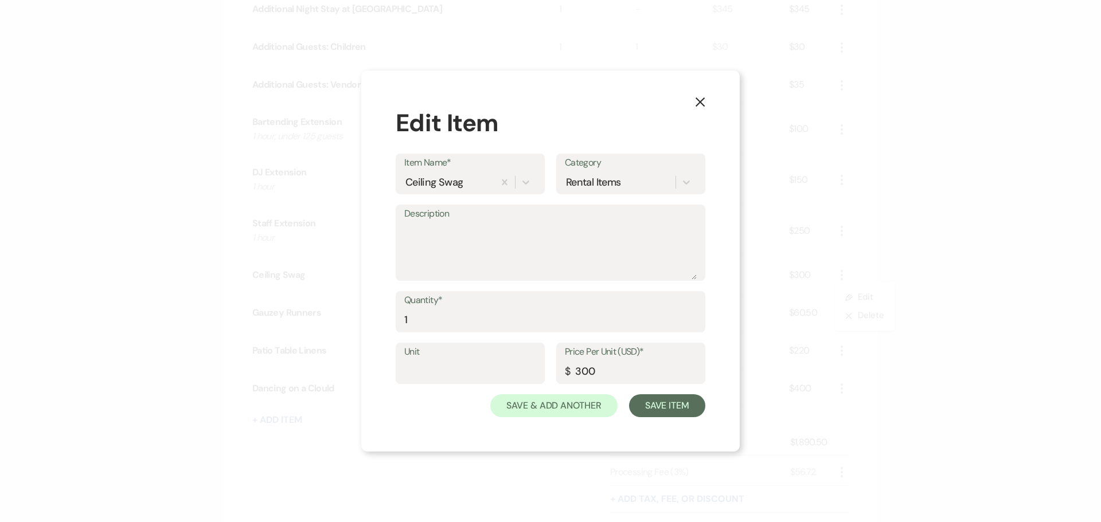
click at [702, 102] on icon "X" at bounding box center [700, 102] width 10 height 10
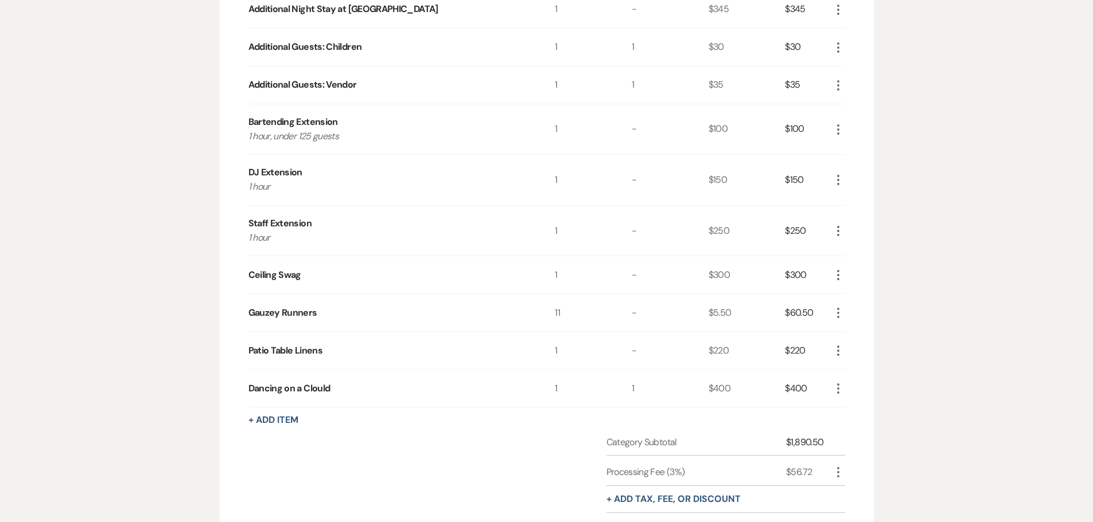
click at [837, 274] on icon "More" at bounding box center [838, 275] width 14 height 14
click at [858, 314] on button "X Delete" at bounding box center [862, 316] width 62 height 18
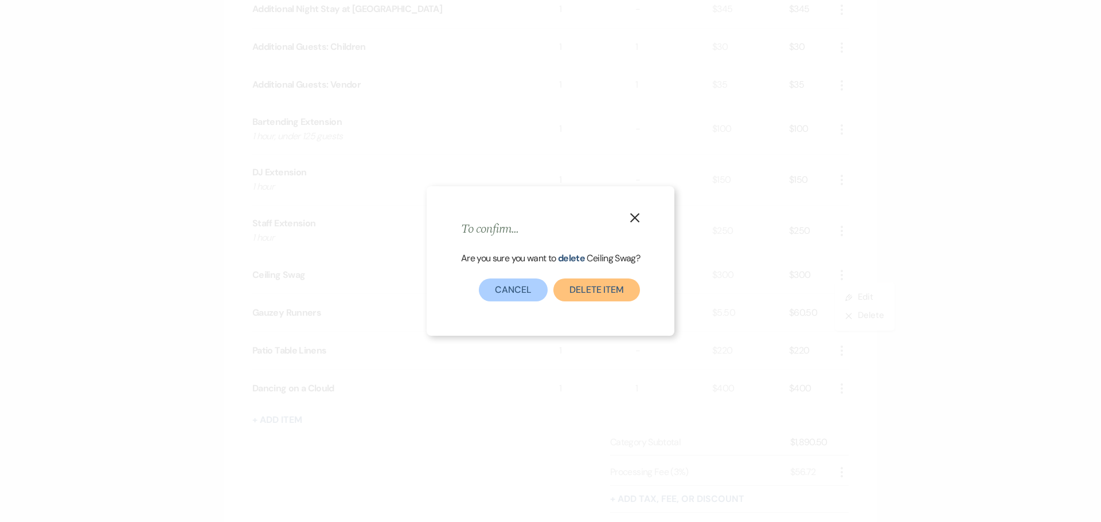
click at [611, 286] on button "Delete Item" at bounding box center [596, 290] width 87 height 23
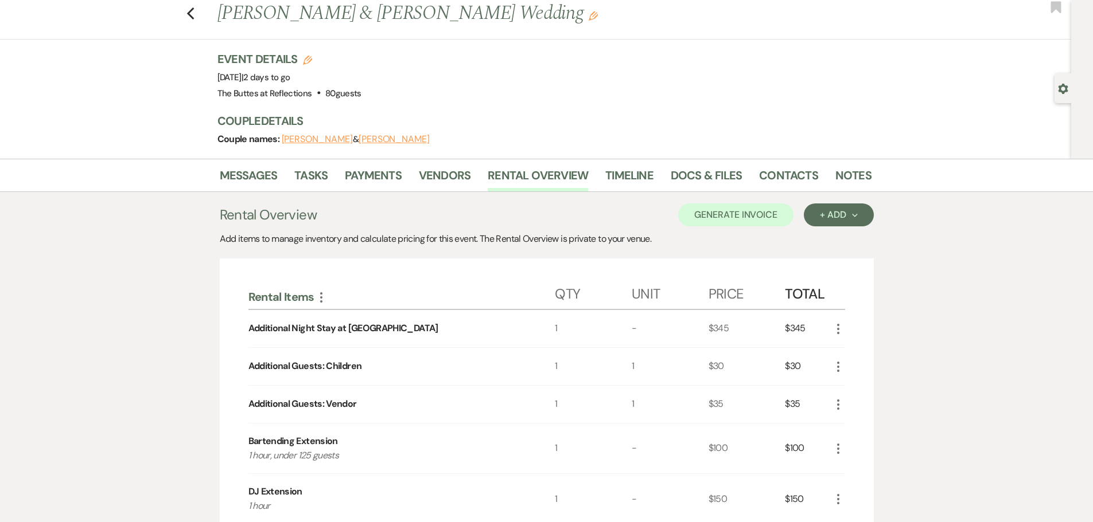
scroll to position [0, 0]
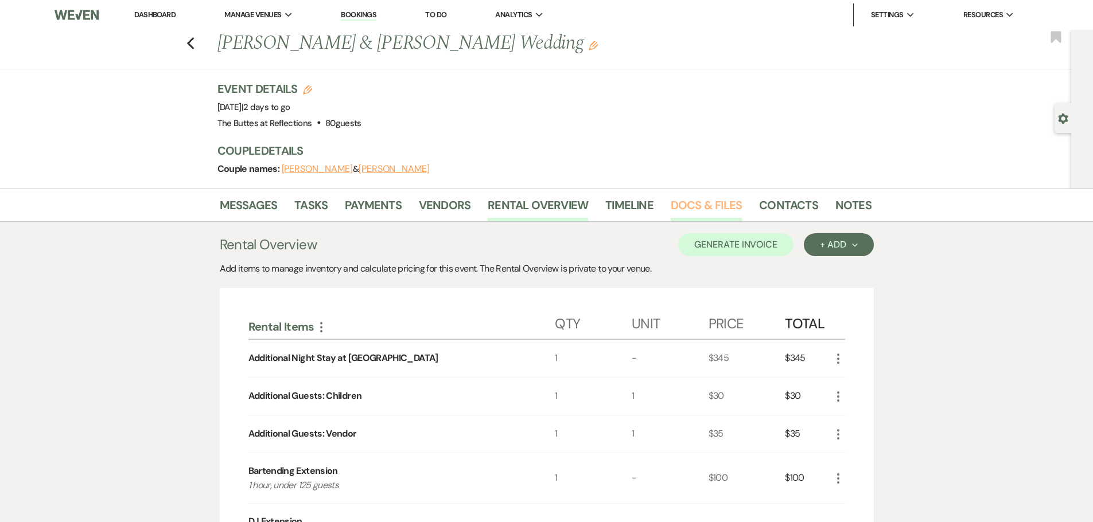
click at [694, 208] on link "Docs & Files" at bounding box center [705, 208] width 71 height 25
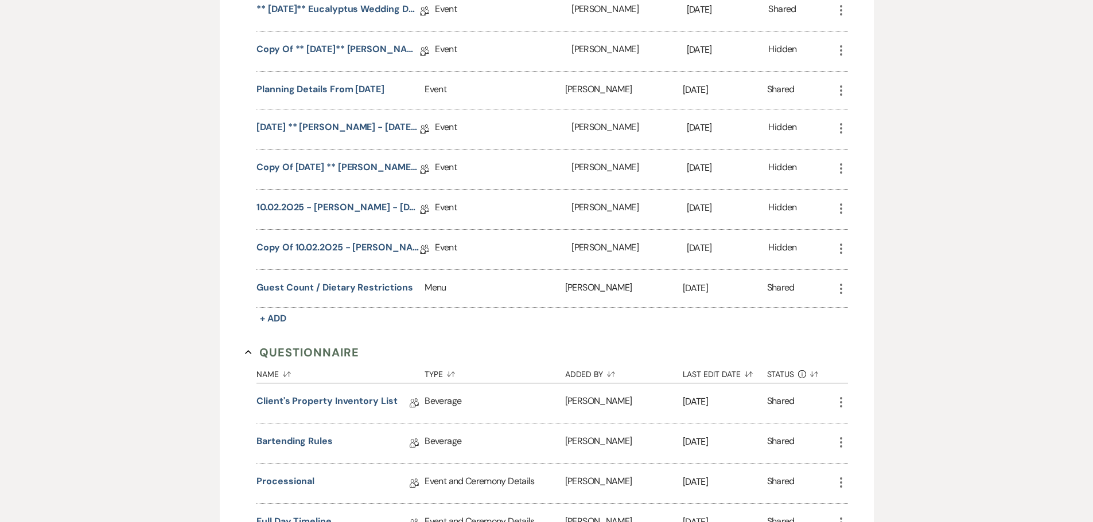
scroll to position [803, 0]
click at [343, 247] on link "Copy of 10.02.2O25 - [PERSON_NAME] - [DATE] Eucalyptus Wedding Details" at bounding box center [337, 249] width 163 height 18
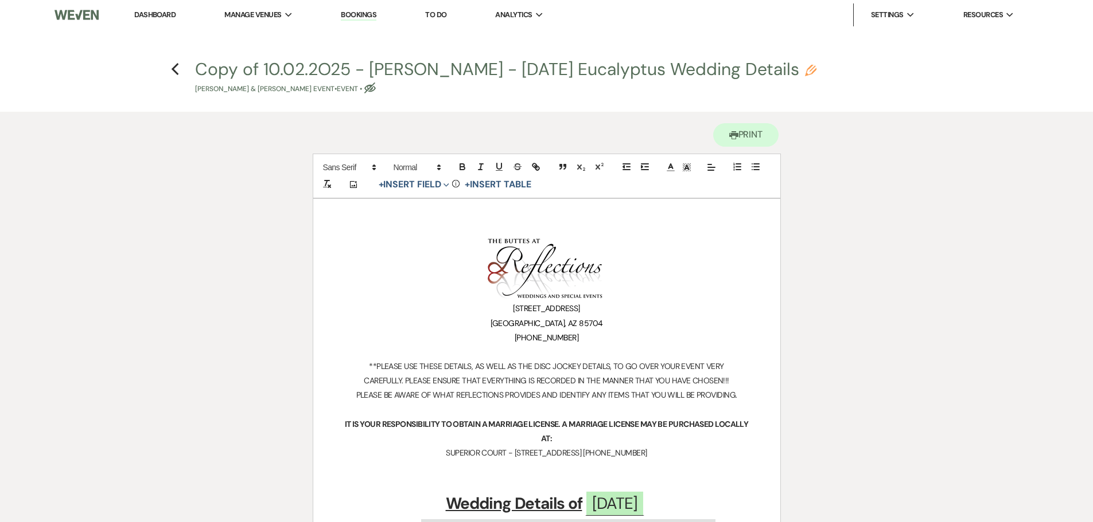
click at [181, 71] on h4 "Previous Copy of 10.02.2O25 - Mell, Zoye - 10.11.2025 Eucalyptus Wedding Detail…" at bounding box center [547, 75] width 826 height 37
click at [173, 72] on icon "Previous" at bounding box center [175, 70] width 9 height 14
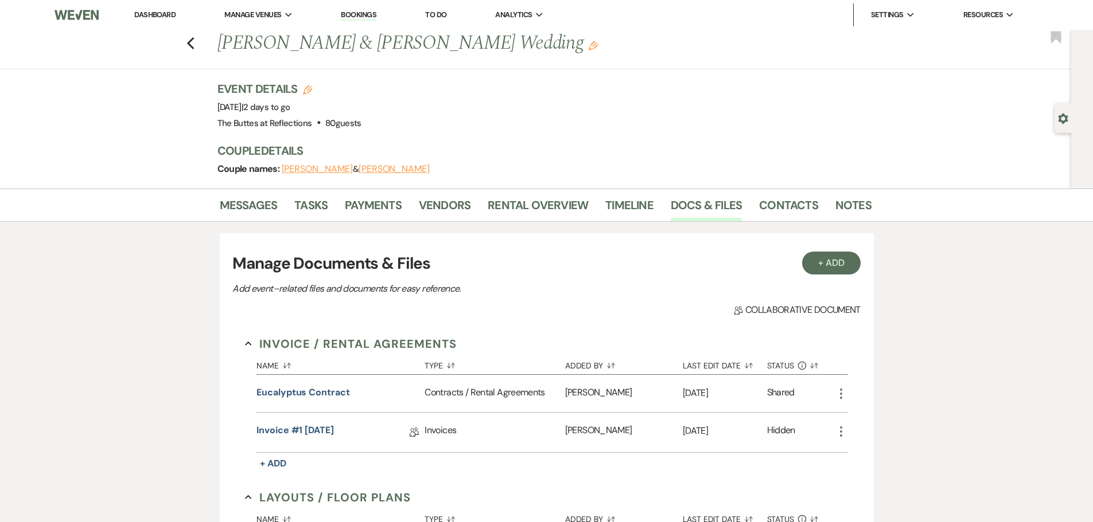
click at [247, 194] on li "Messages" at bounding box center [257, 208] width 75 height 28
click at [253, 204] on link "Messages" at bounding box center [249, 208] width 58 height 25
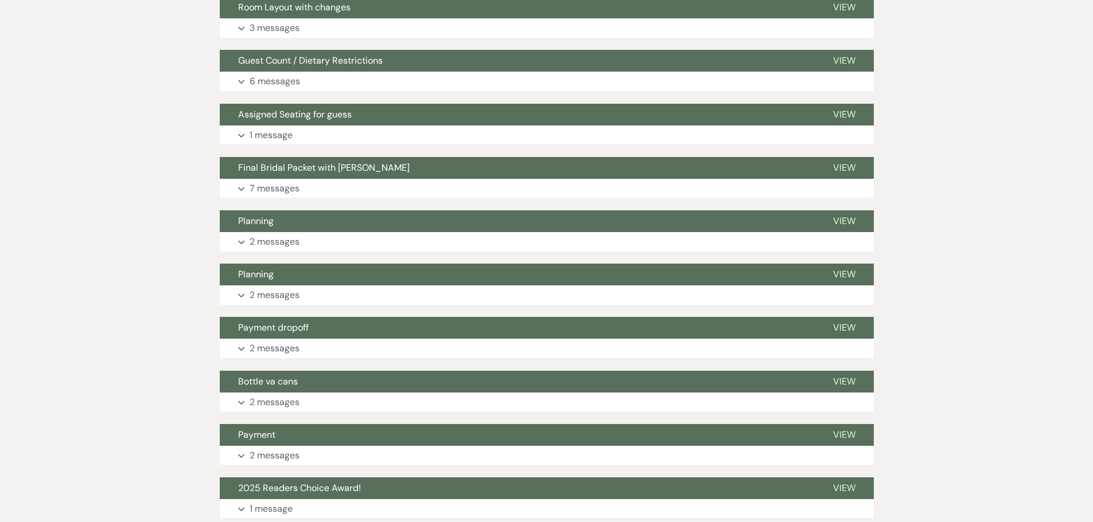
scroll to position [344, 0]
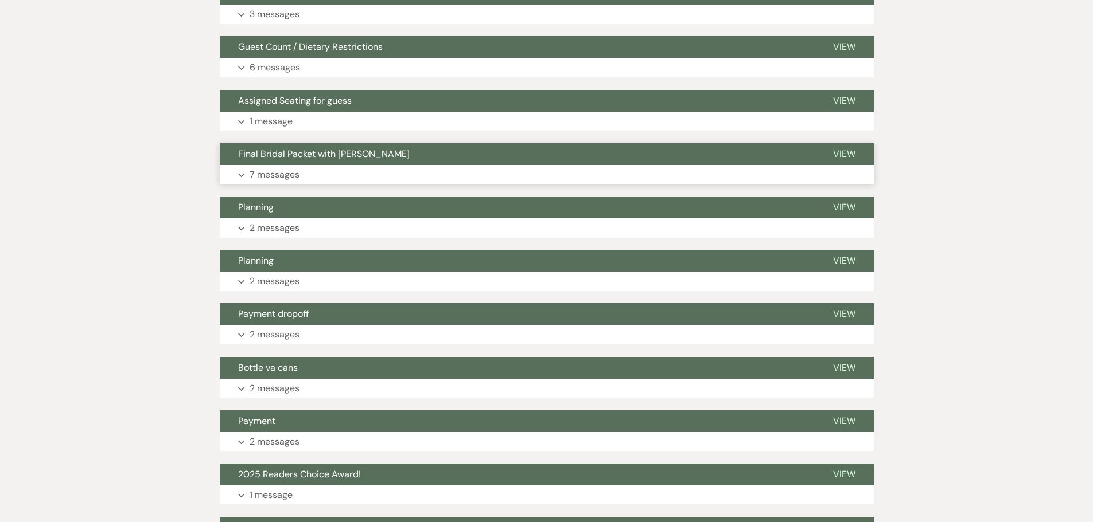
click at [279, 174] on p "7 messages" at bounding box center [274, 174] width 50 height 15
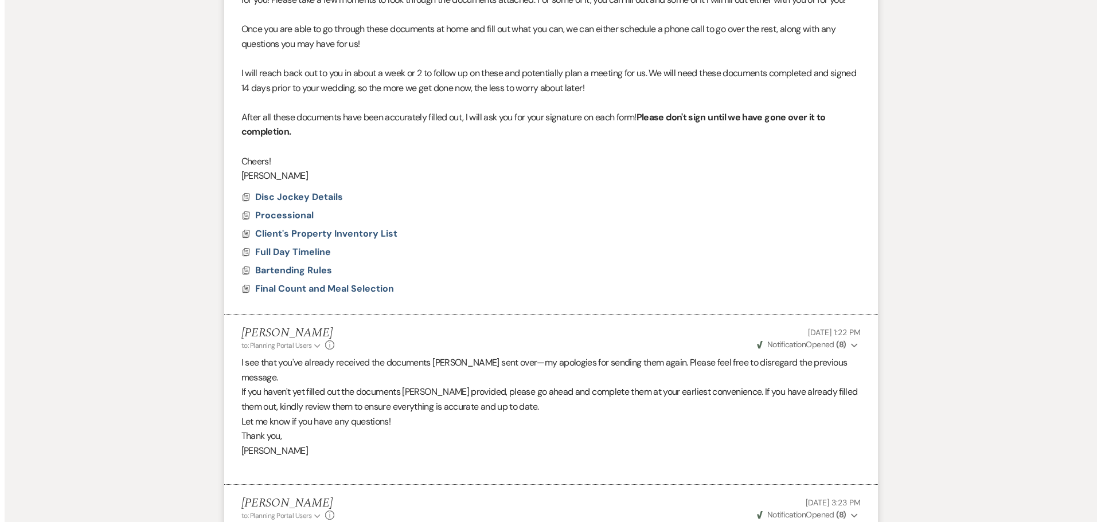
scroll to position [631, 0]
click at [288, 197] on span "Disc Jockey Details" at bounding box center [295, 196] width 88 height 12
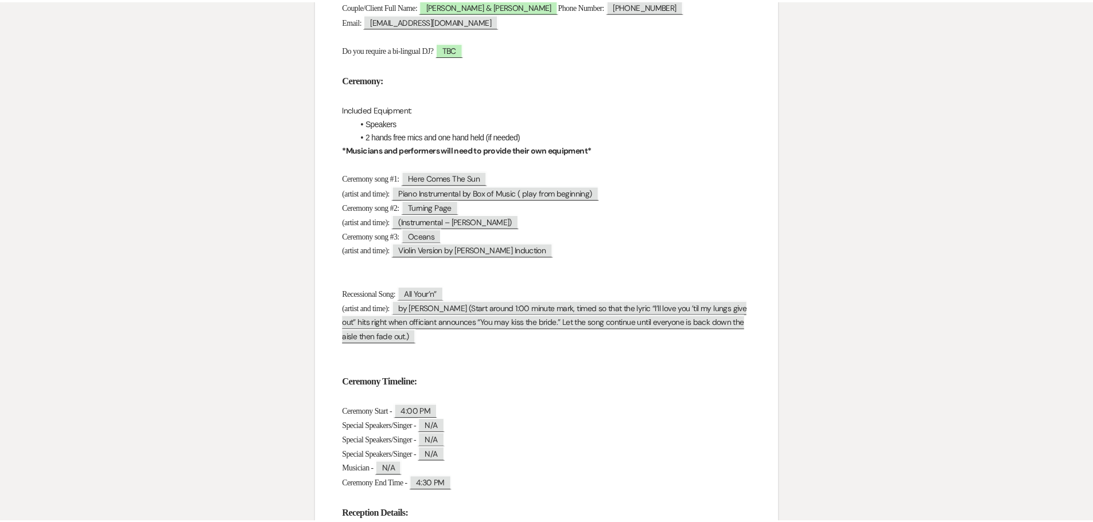
scroll to position [0, 0]
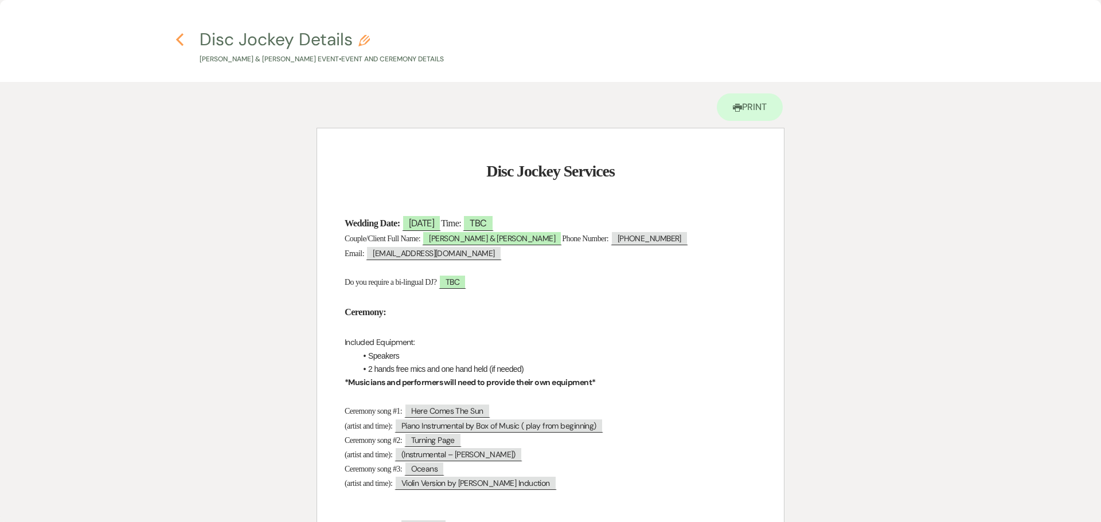
click at [182, 42] on icon "Previous" at bounding box center [179, 40] width 9 height 14
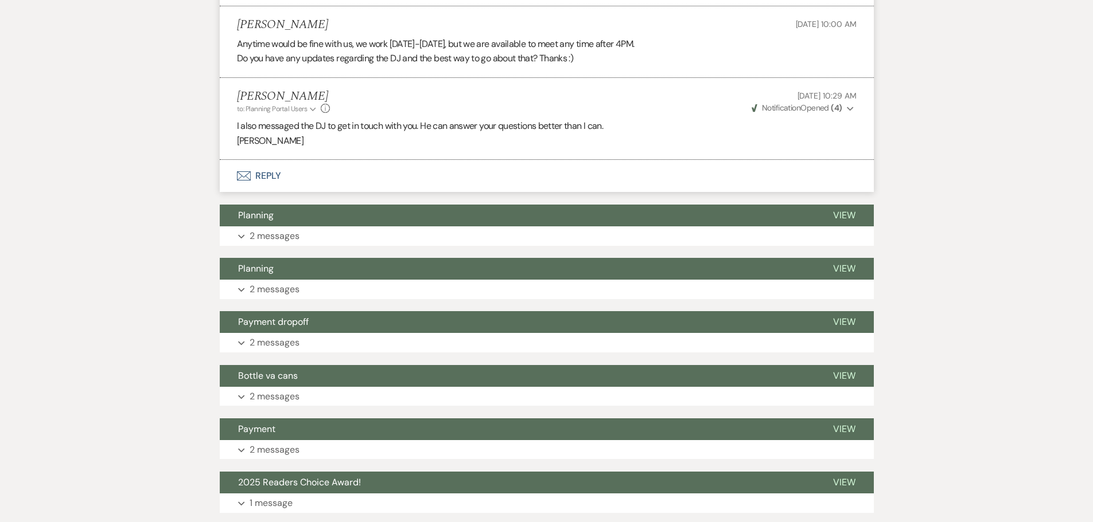
scroll to position [1549, 0]
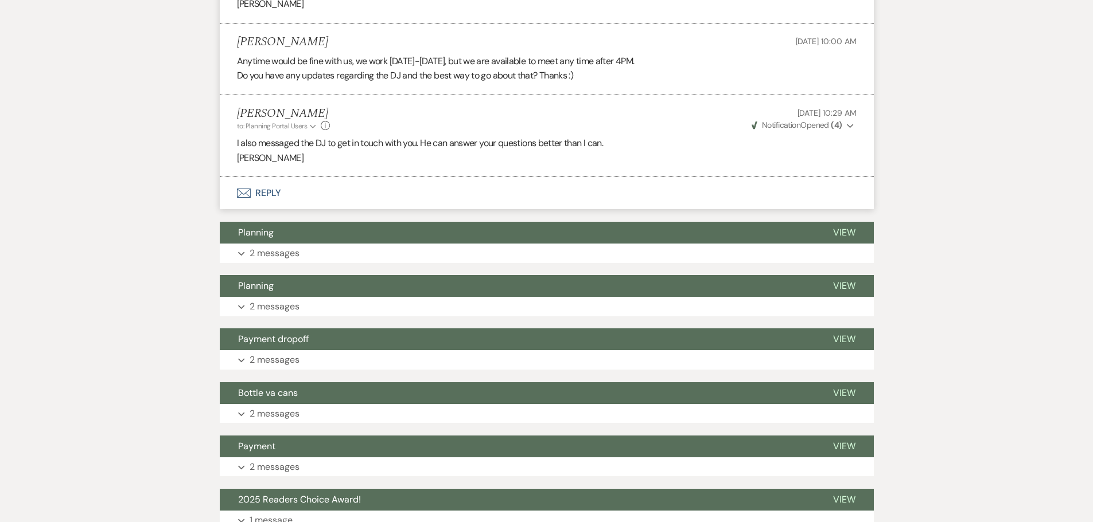
click at [260, 177] on button "Envelope Reply" at bounding box center [547, 193] width 654 height 32
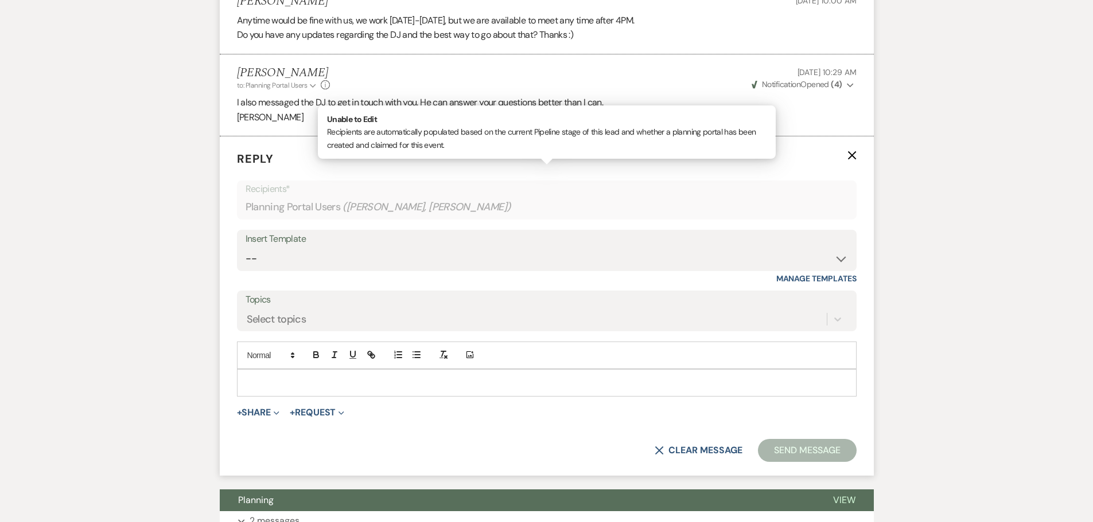
scroll to position [1590, 0]
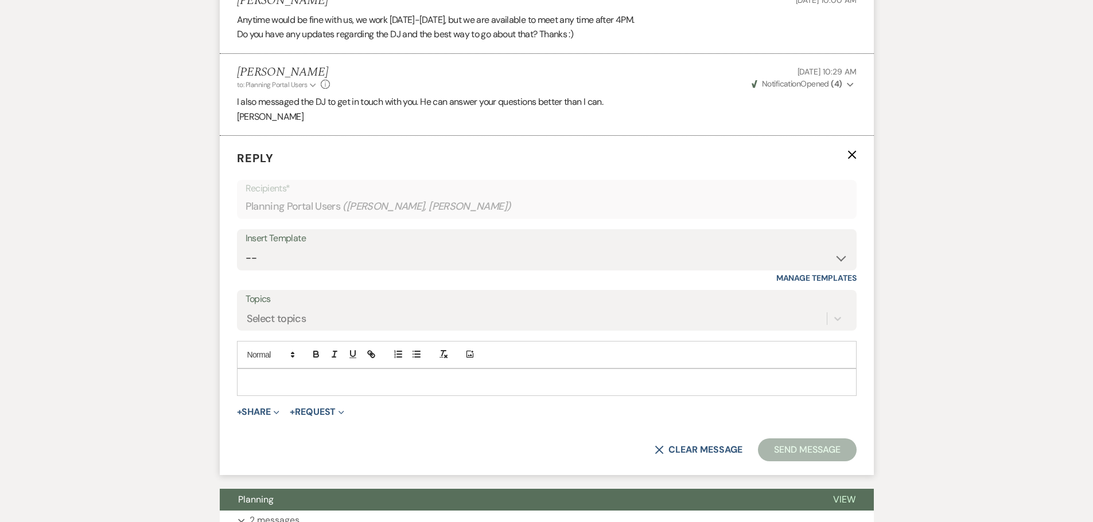
click at [278, 376] on p at bounding box center [546, 382] width 601 height 13
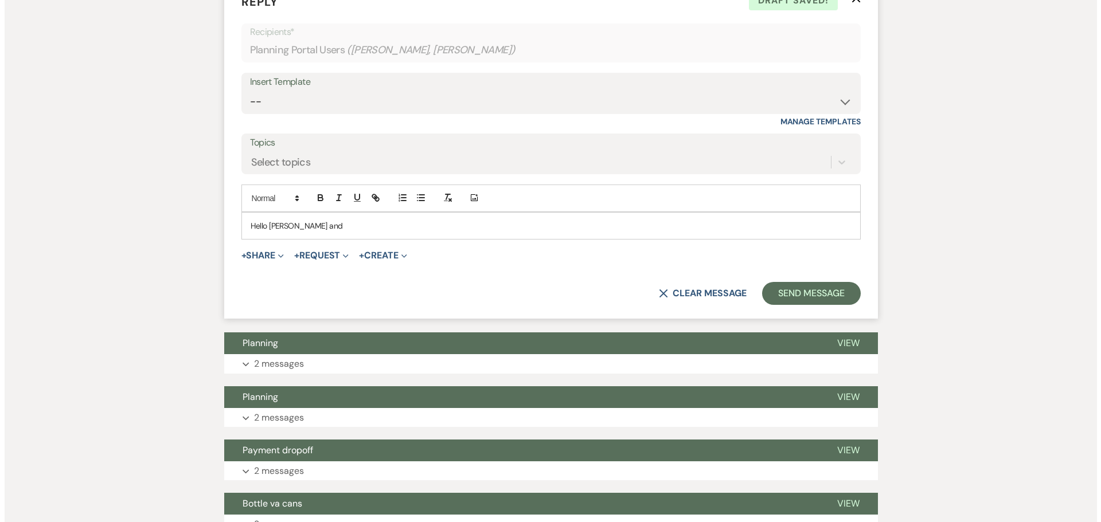
scroll to position [1720, 0]
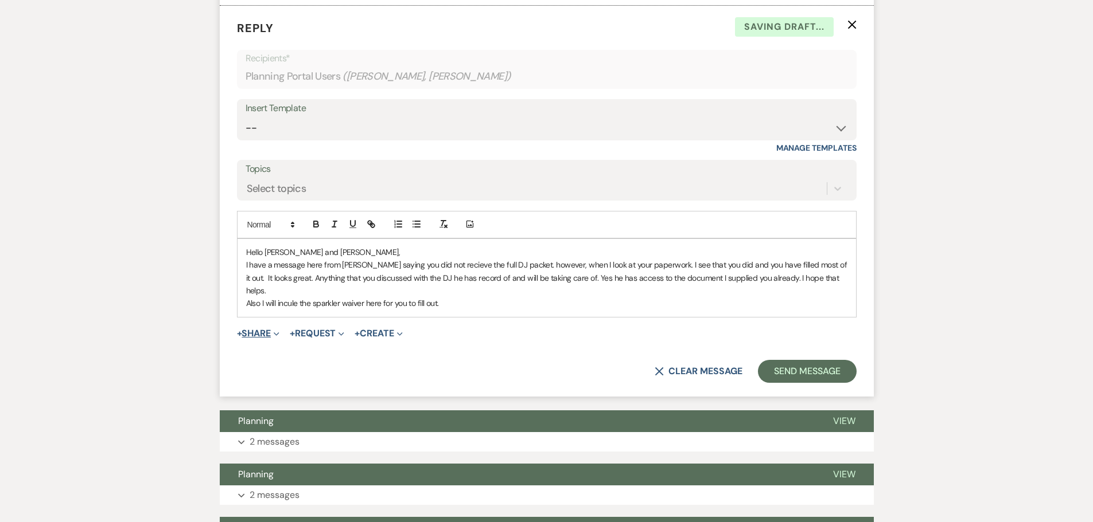
click at [244, 329] on button "+ Share Expand" at bounding box center [258, 333] width 43 height 9
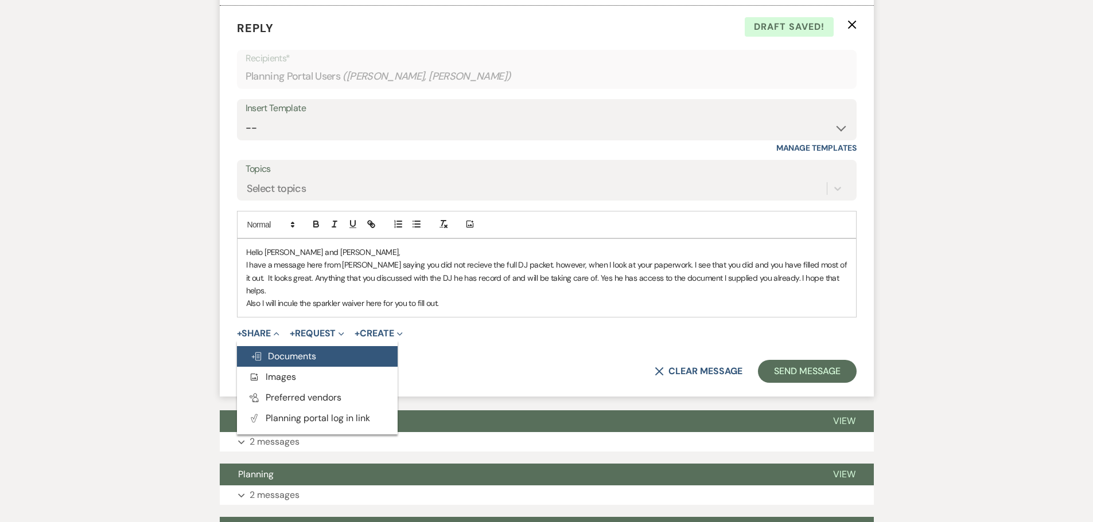
click at [293, 350] on span "Doc Upload Documents" at bounding box center [283, 356] width 65 height 12
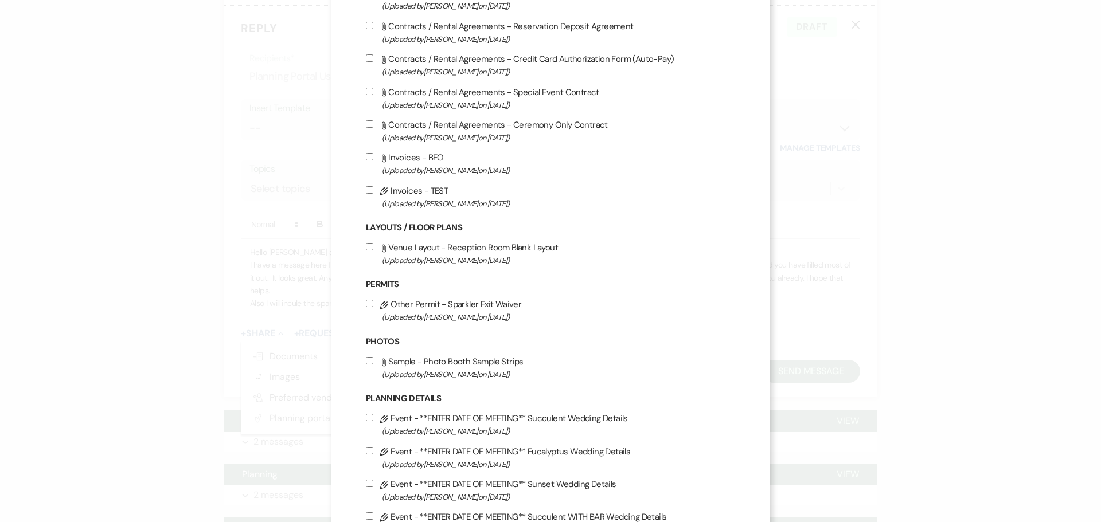
scroll to position [0, 0]
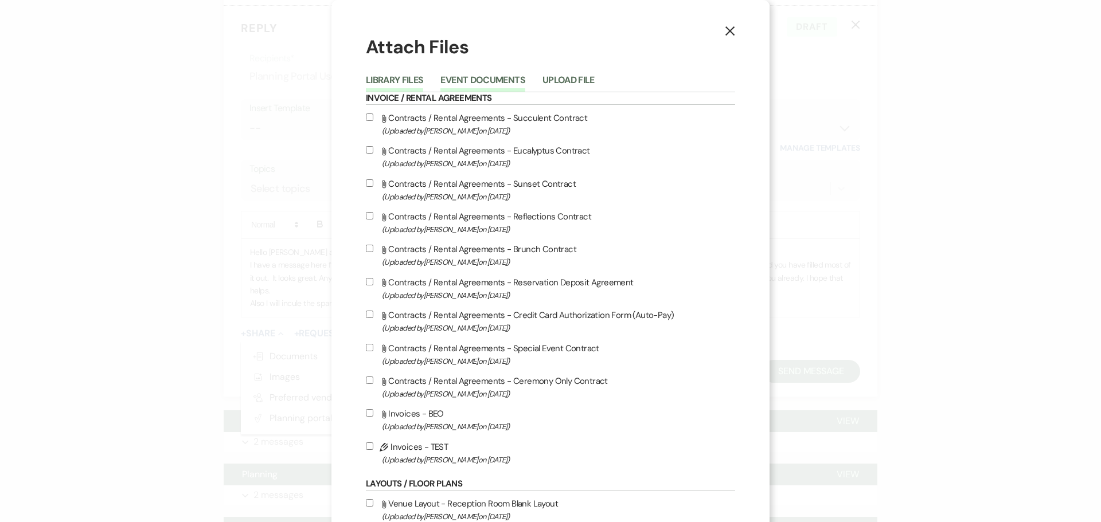
click at [461, 79] on button "Event Documents" at bounding box center [482, 84] width 84 height 16
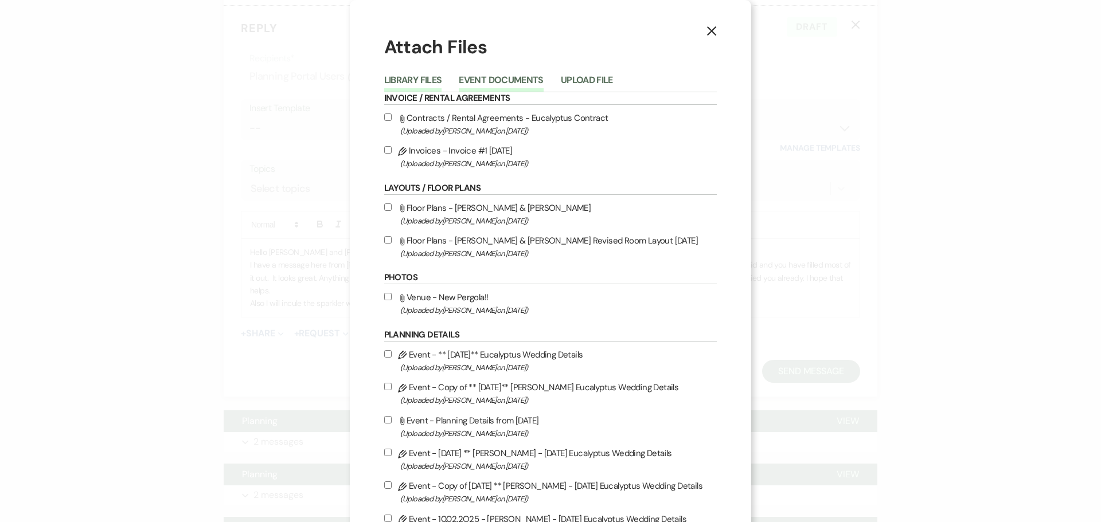
click at [395, 78] on button "Library Files" at bounding box center [413, 84] width 58 height 16
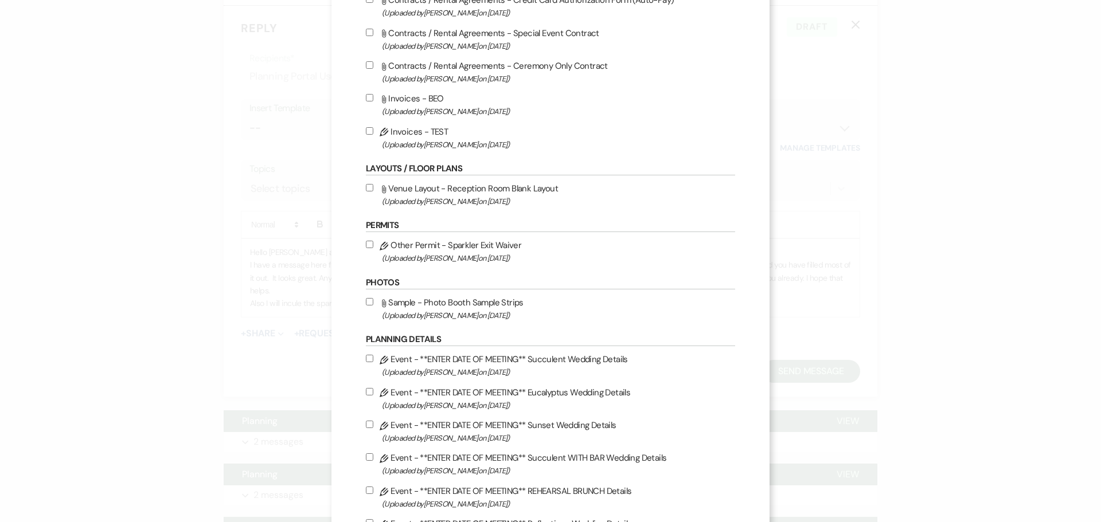
scroll to position [401, 0]
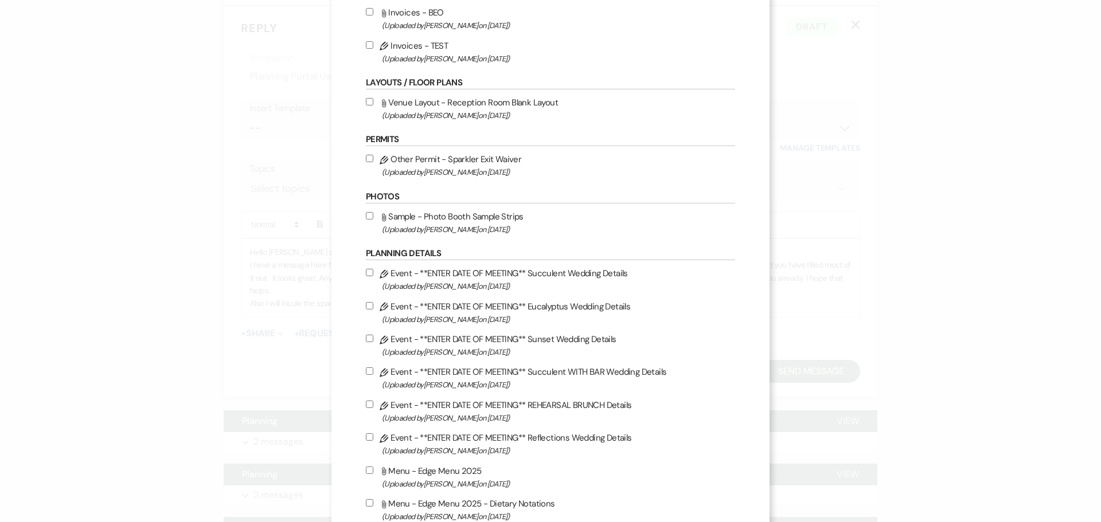
click at [369, 159] on input "Pencil Other Permit - Sparkler Exit Waiver (Uploaded by Felicia Velasco on Mar …" at bounding box center [369, 158] width 7 height 7
checkbox input "true"
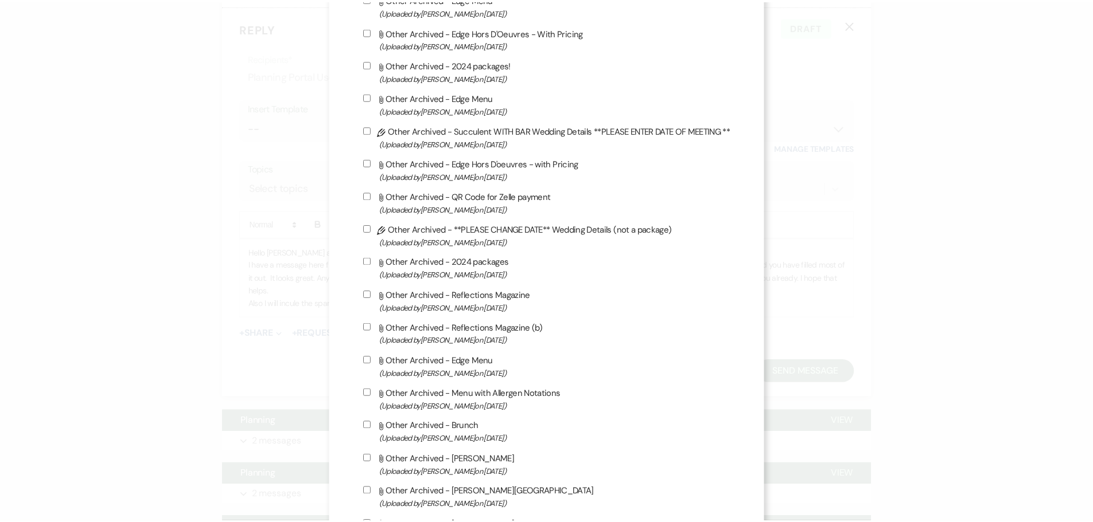
scroll to position [2378, 0]
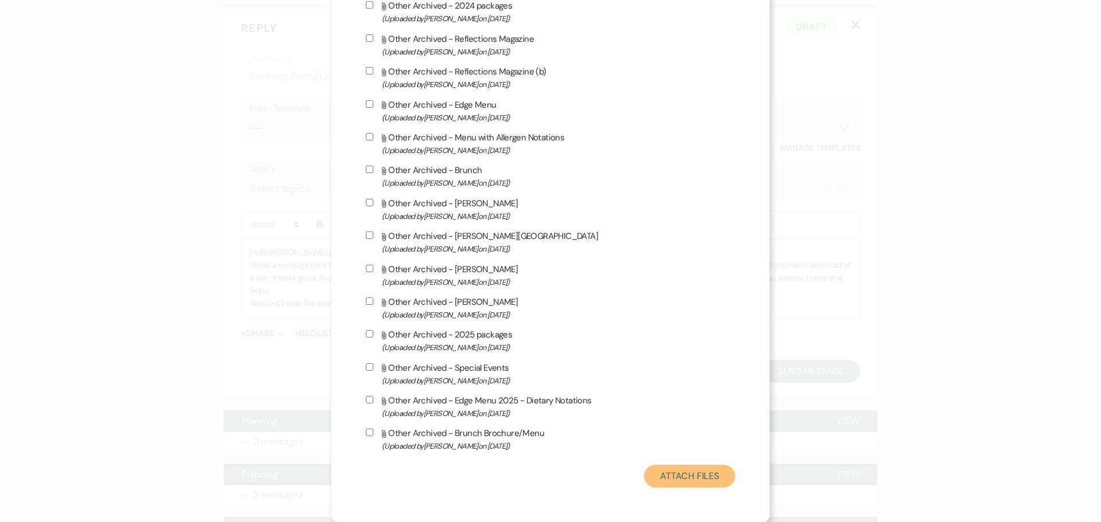
click at [703, 479] on button "Attach Files" at bounding box center [689, 476] width 91 height 23
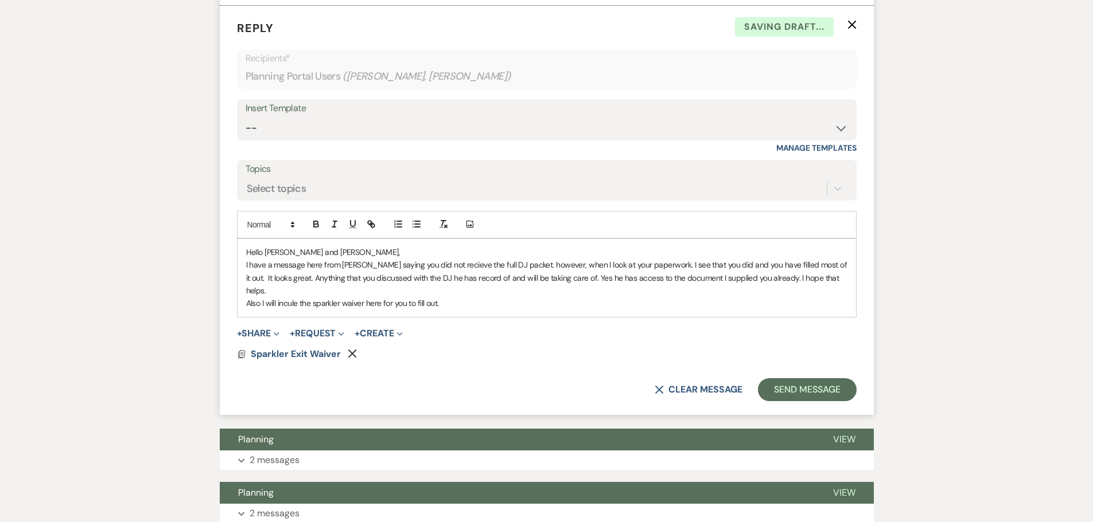
drag, startPoint x: 405, startPoint y: 279, endPoint x: 244, endPoint y: 239, distance: 165.5
click at [243, 240] on div "Hello Zoye and Wyatt, I have a message here from debi saying you did not reciev…" at bounding box center [546, 278] width 618 height 78
copy div "Hello Zoye and Wyatt, I have a message here from debi saying you did not reciev…"
click at [490, 297] on p "Also I will incule the sparkler waiver here for you to fill out." at bounding box center [546, 303] width 601 height 13
drag, startPoint x: 459, startPoint y: 281, endPoint x: 221, endPoint y: 240, distance: 241.6
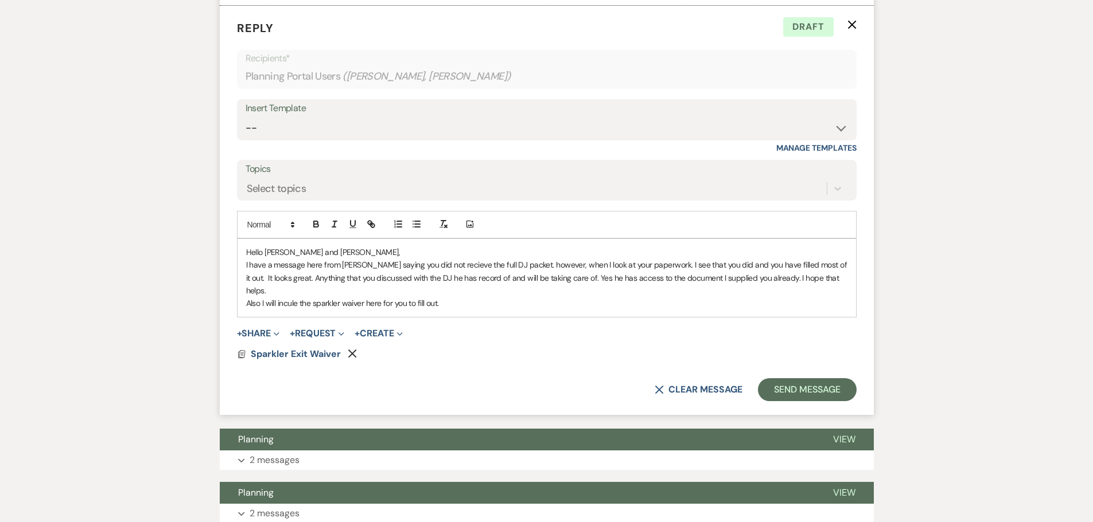
click at [221, 240] on form "Reply X Draft Recipients* Planning Portal Users ( Wyatt Lawrence, Alison Mell )…" at bounding box center [547, 210] width 654 height 409
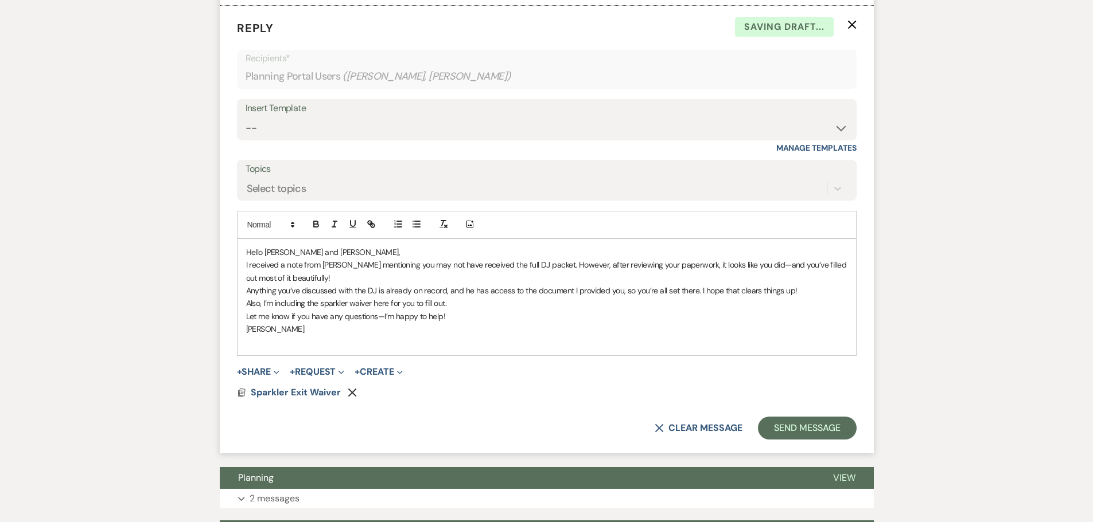
click at [325, 336] on div "Hello Zoye and Wyatt, I received a note from Debi mentioning you may not have r…" at bounding box center [546, 297] width 618 height 116
click at [815, 417] on button "Send Message" at bounding box center [807, 428] width 98 height 23
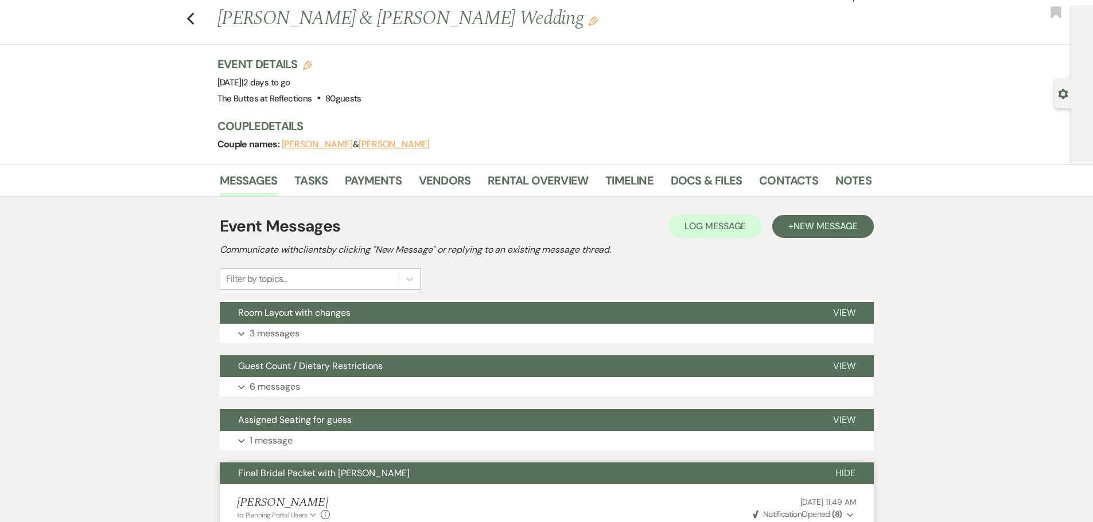
scroll to position [0, 0]
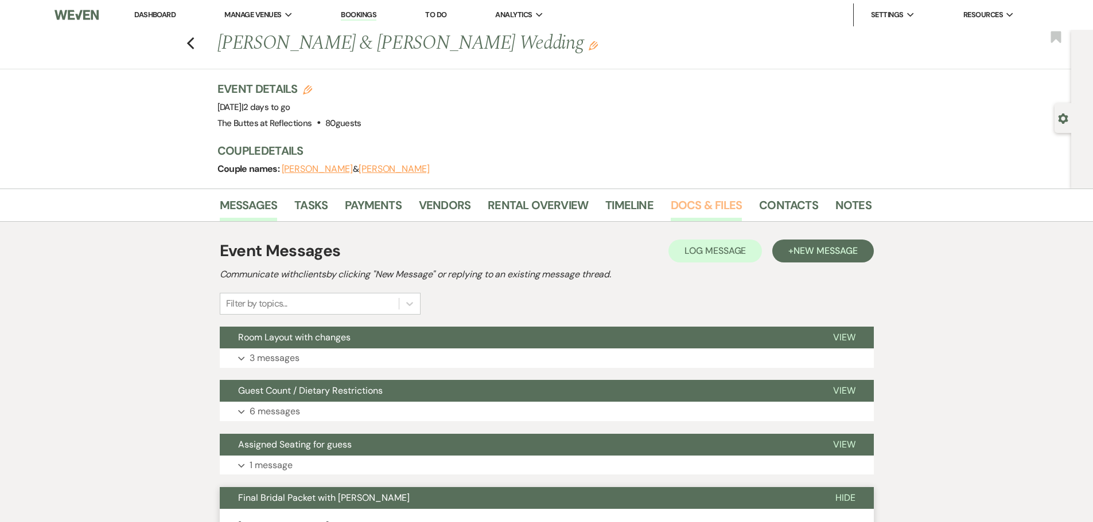
click at [686, 208] on link "Docs & Files" at bounding box center [705, 208] width 71 height 25
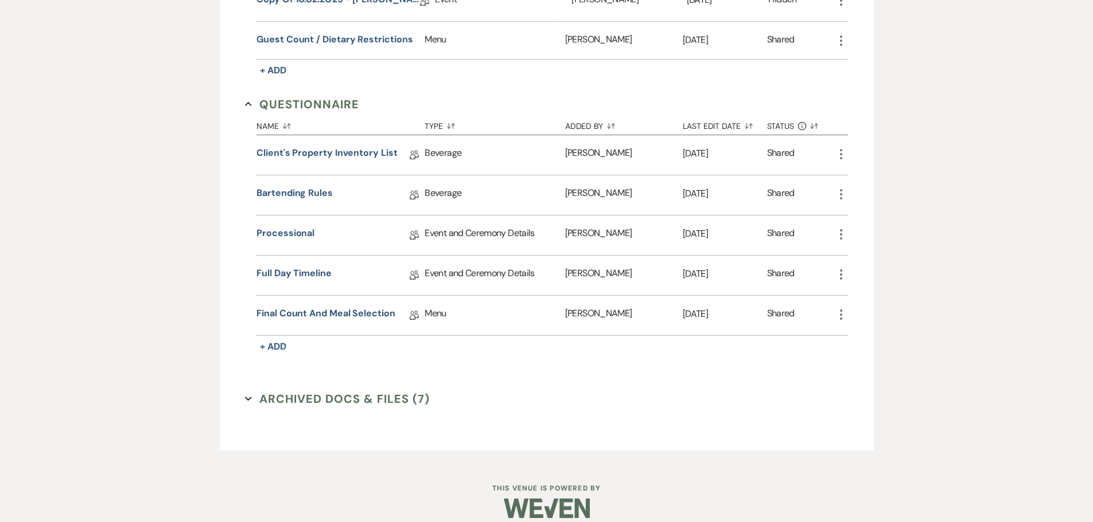
scroll to position [1180, 0]
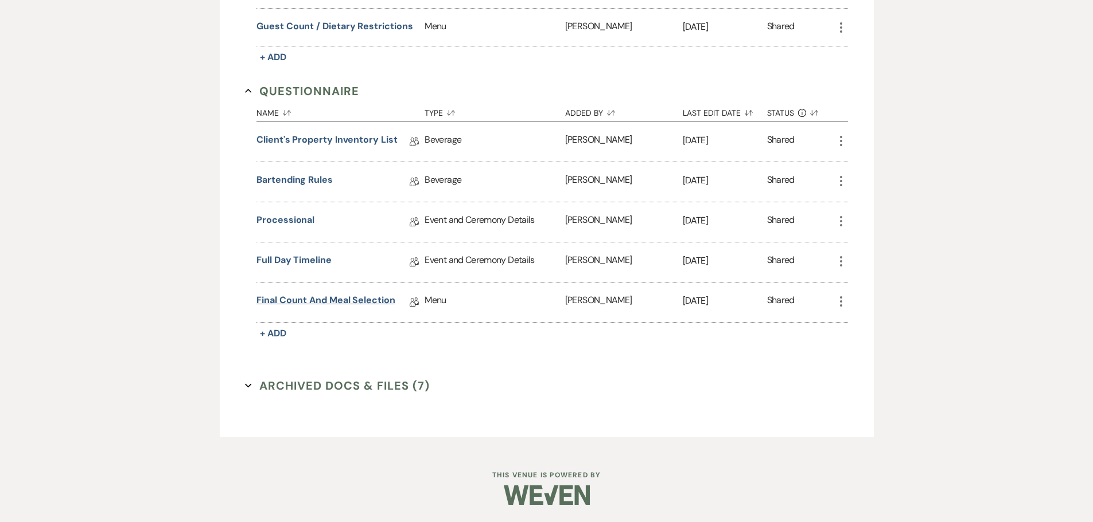
click at [315, 301] on link "Final Count and Meal Selection" at bounding box center [325, 303] width 139 height 18
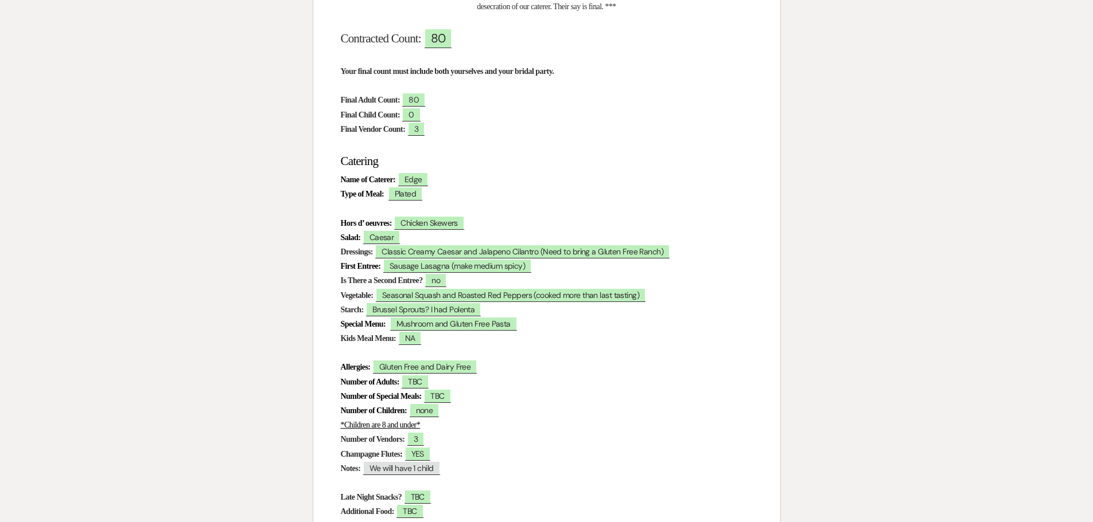
scroll to position [229, 0]
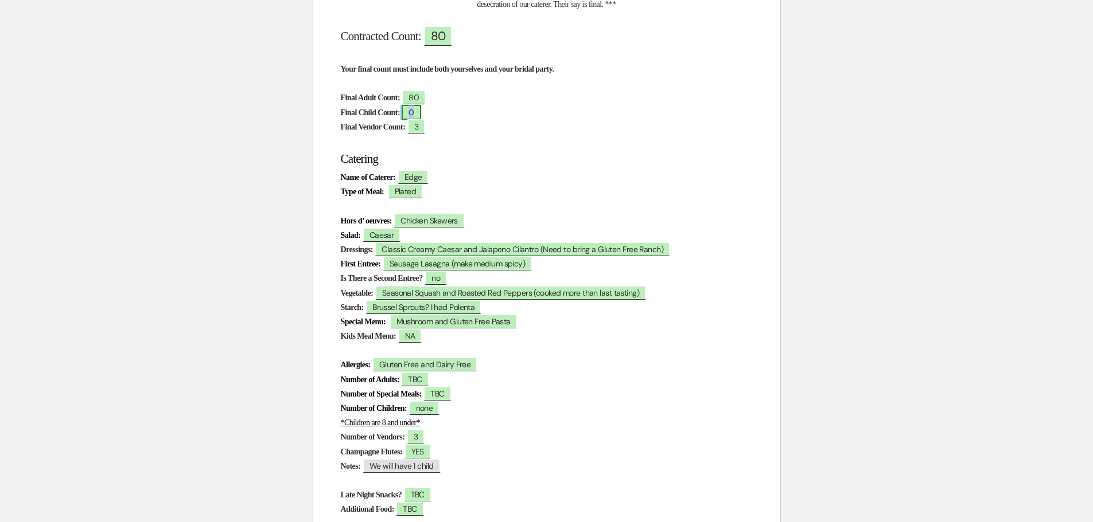
click at [420, 114] on span "0" at bounding box center [410, 112] width 19 height 15
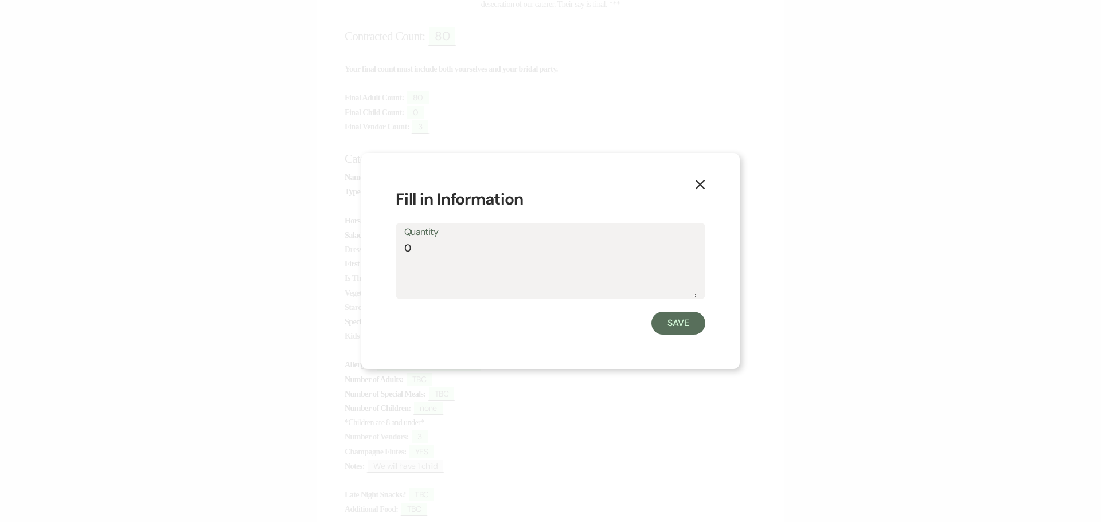
drag, startPoint x: 424, startPoint y: 247, endPoint x: 372, endPoint y: 249, distance: 52.2
click at [372, 249] on div "X Fill in Information Quantity 0 Save" at bounding box center [550, 261] width 379 height 216
type textarea "1"
click at [671, 322] on button "Save" at bounding box center [678, 323] width 54 height 23
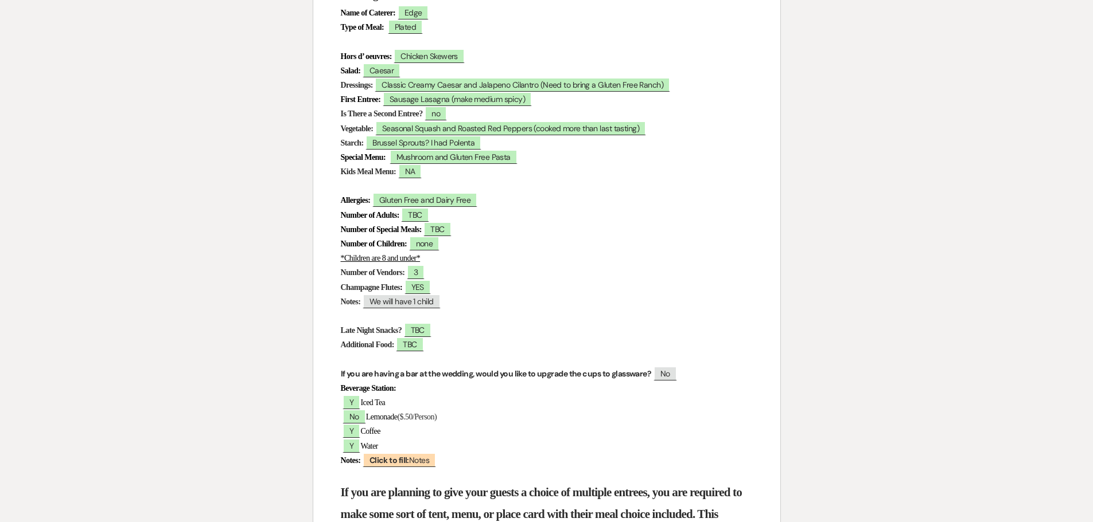
scroll to position [401, 0]
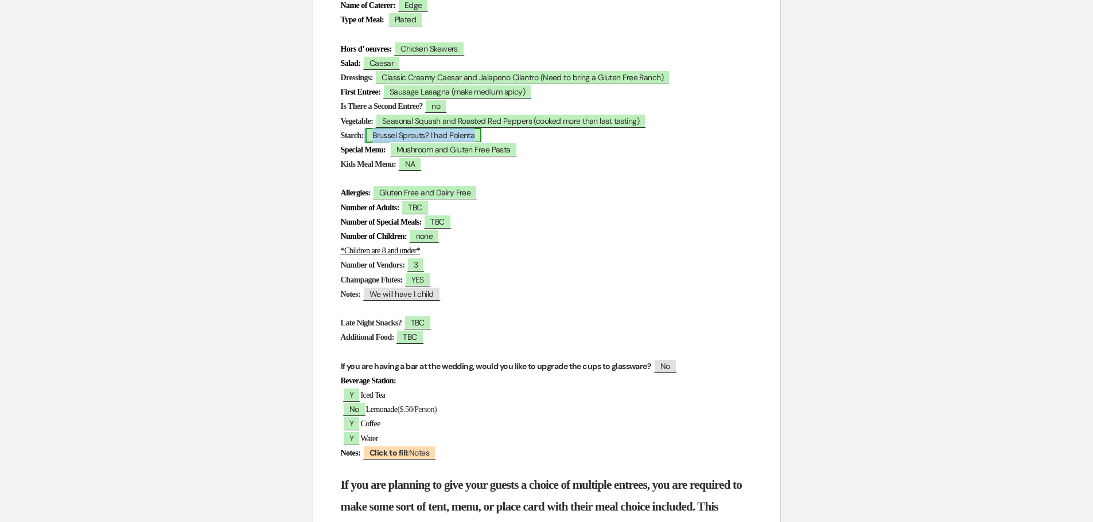
click at [466, 135] on span "Brussel Sprouts? I had Polenta" at bounding box center [423, 135] width 116 height 15
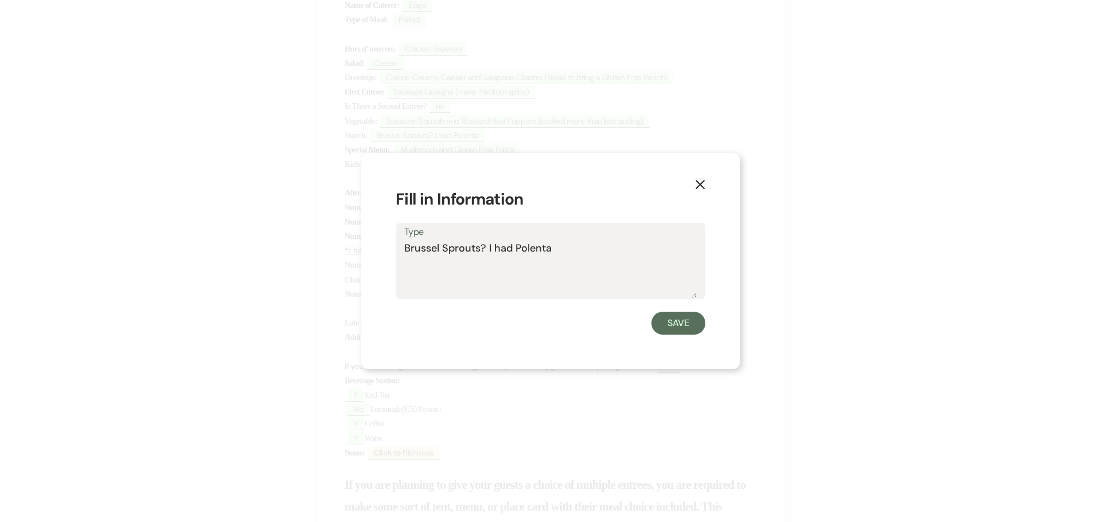
drag, startPoint x: 554, startPoint y: 249, endPoint x: 482, endPoint y: 253, distance: 71.8
click at [482, 253] on textarea "Brussel Sprouts? I had Polenta" at bounding box center [550, 269] width 292 height 57
type textarea "Brussel Sprouts"
click at [674, 322] on button "Save" at bounding box center [678, 323] width 54 height 23
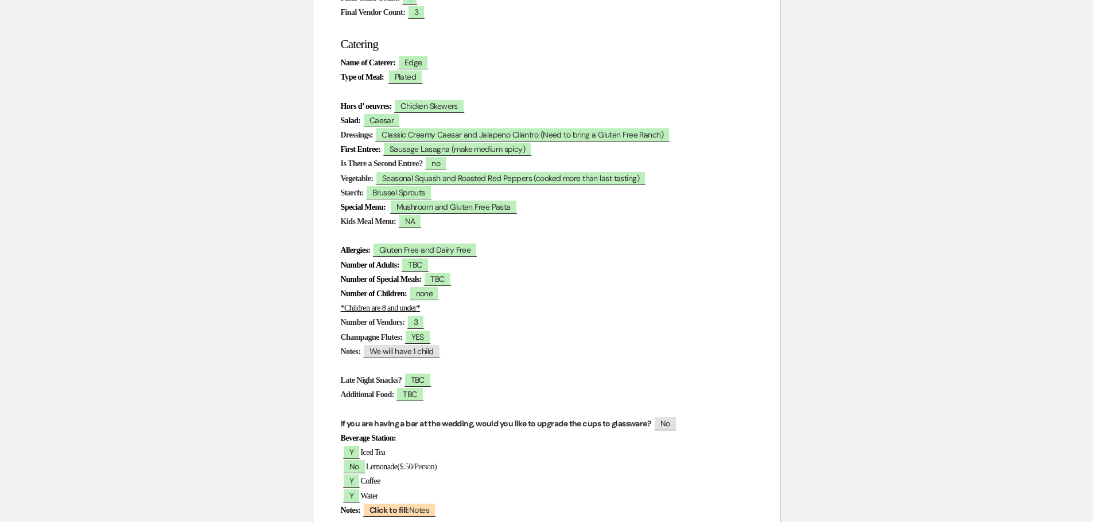
scroll to position [287, 0]
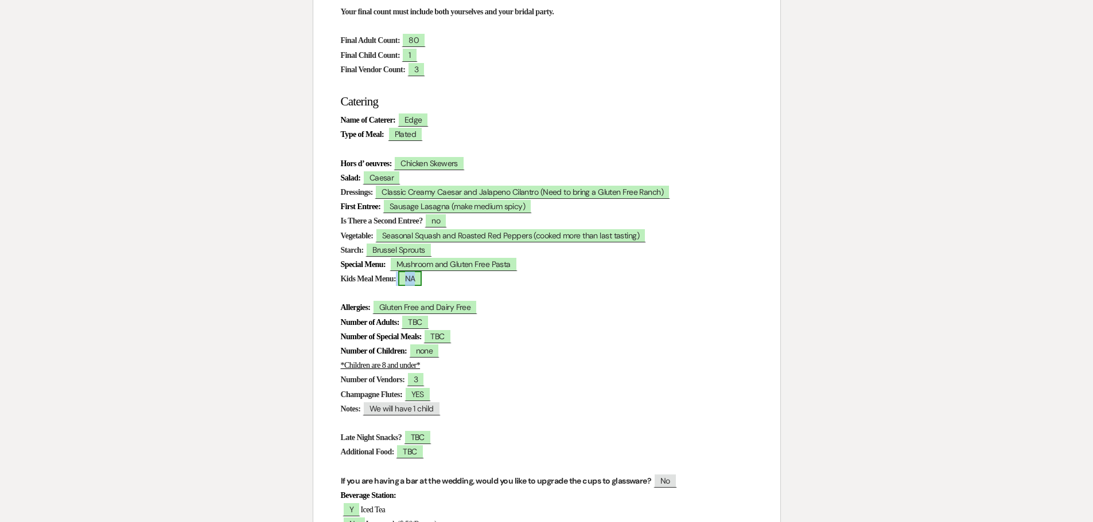
click at [419, 283] on span "NA" at bounding box center [410, 278] width 24 height 15
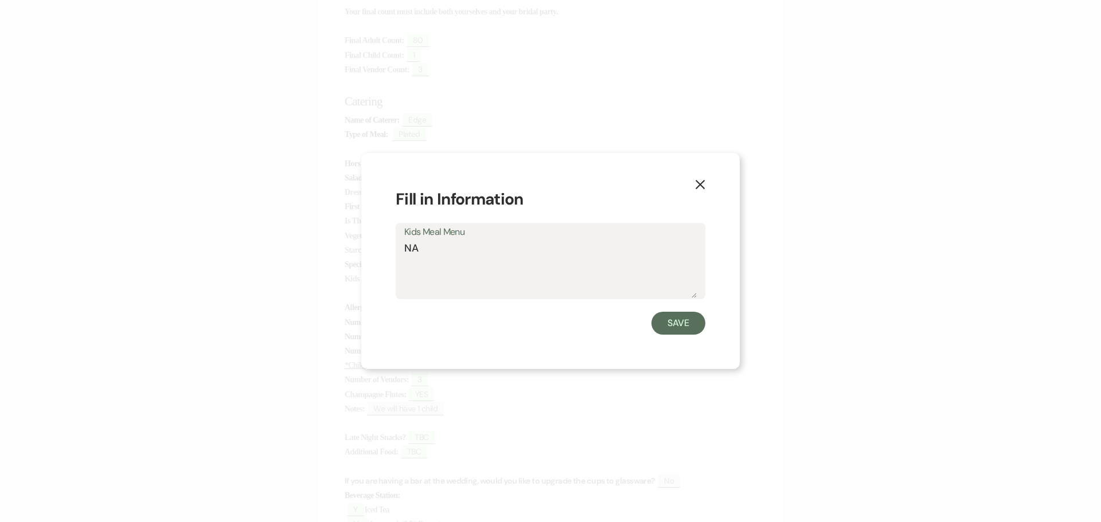
drag, startPoint x: 426, startPoint y: 248, endPoint x: 378, endPoint y: 252, distance: 47.8
click at [378, 252] on div "X Fill in Information Kids Meal Menu NA Save" at bounding box center [550, 261] width 379 height 216
type textarea "Standard"
click at [672, 317] on button "Save" at bounding box center [678, 323] width 54 height 23
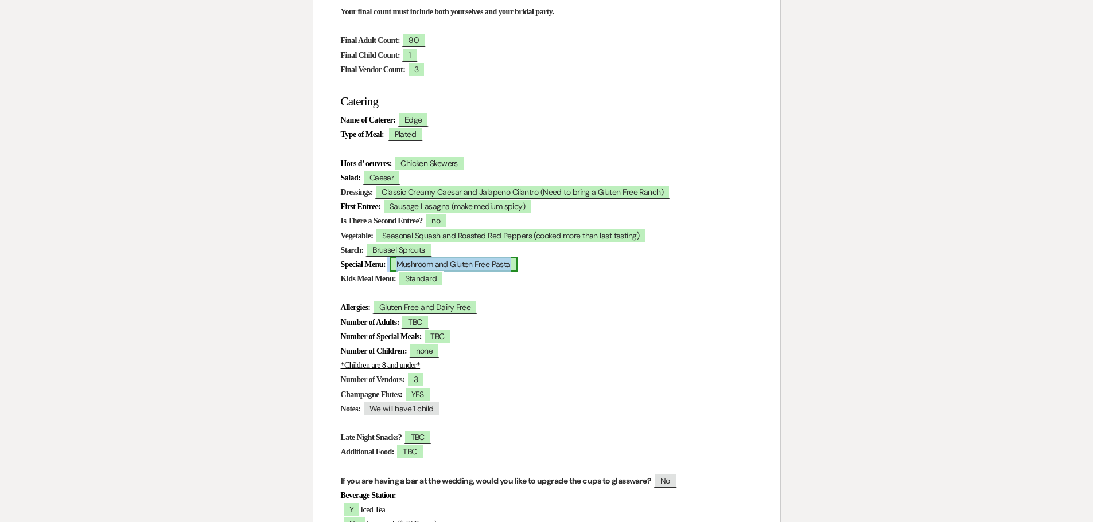
click at [517, 267] on span "Mushroom and Gluten Free Pasta" at bounding box center [453, 264] width 128 height 15
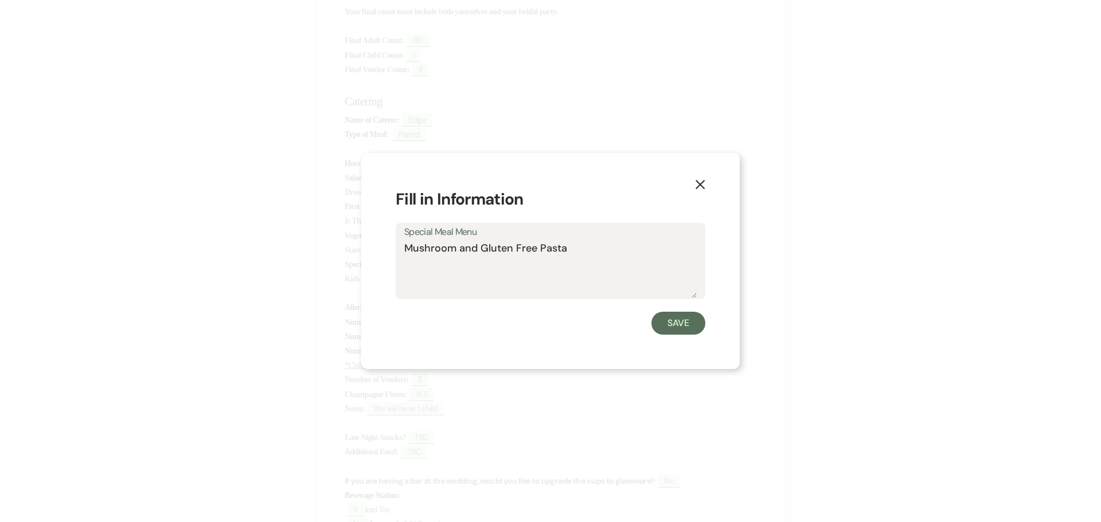
click at [575, 251] on textarea "Mushroom and Gluten Free Pasta" at bounding box center [550, 269] width 292 height 57
click at [614, 248] on textarea "Mushroom and Gluten Free Pasta, with vegitables" at bounding box center [550, 269] width 292 height 57
type textarea "Mushroom and Gluten Free Pasta, with vegetables"
click at [690, 327] on button "Save" at bounding box center [678, 323] width 54 height 23
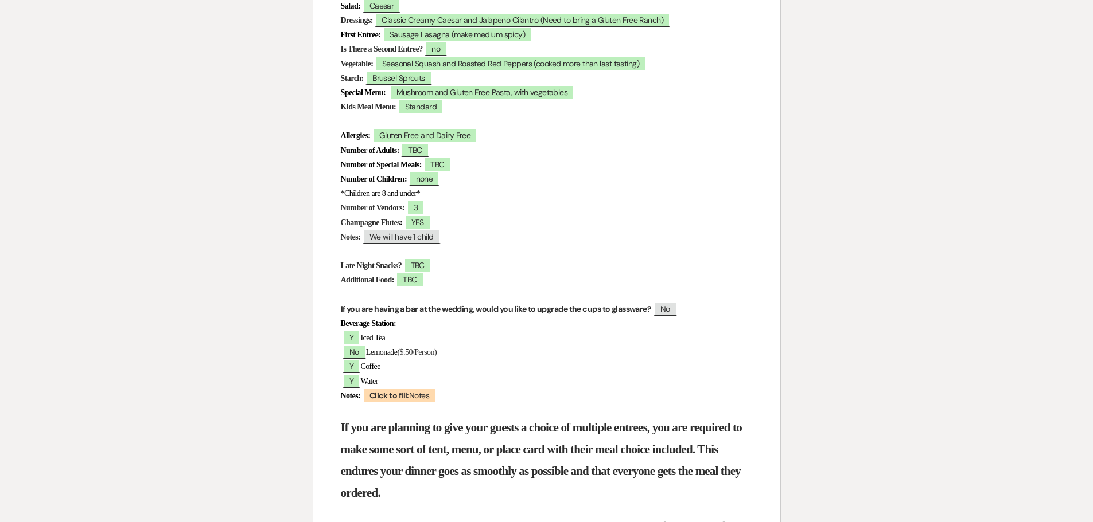
scroll to position [516, 0]
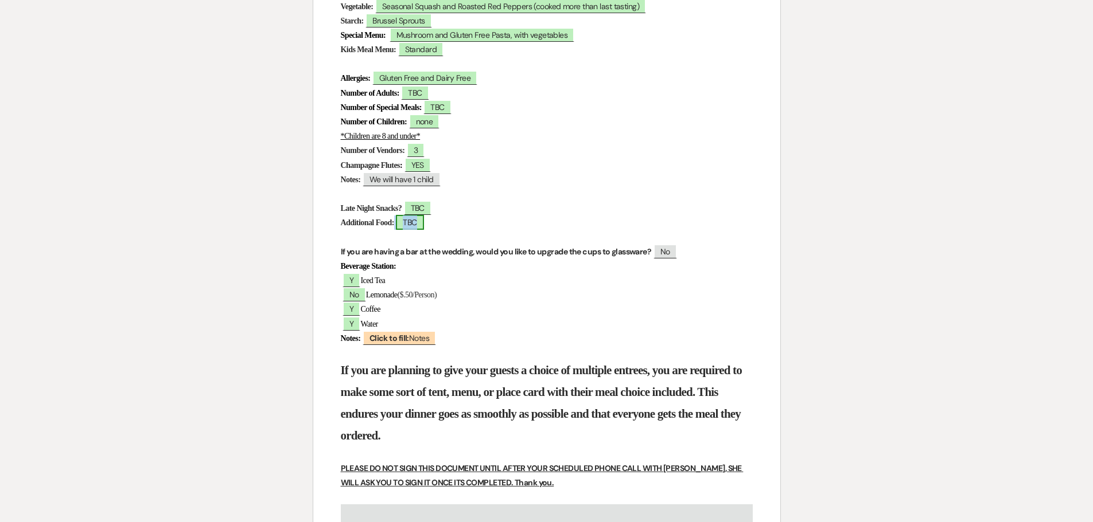
click at [423, 226] on span "TBC" at bounding box center [410, 222] width 28 height 15
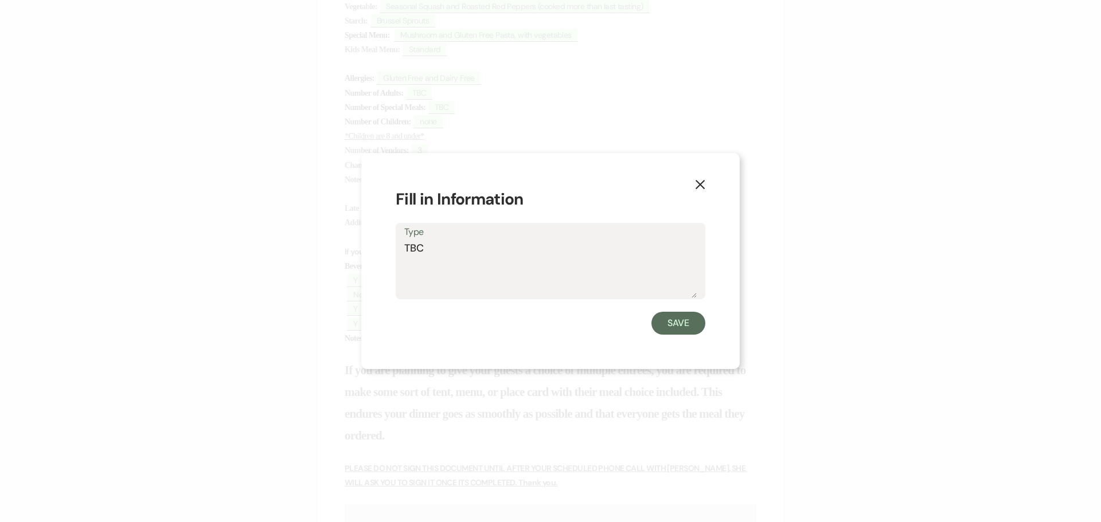
drag, startPoint x: 469, startPoint y: 261, endPoint x: 397, endPoint y: 262, distance: 71.7
click at [397, 262] on div "Type TBC" at bounding box center [551, 261] width 310 height 76
type textarea "Costco Cookies"
click at [669, 321] on button "Save" at bounding box center [678, 323] width 54 height 23
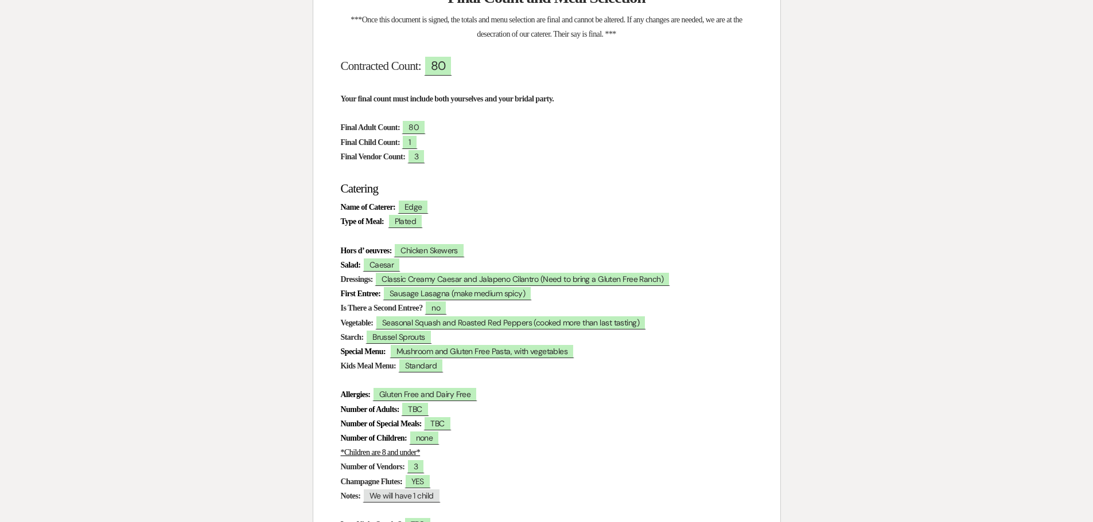
scroll to position [184, 0]
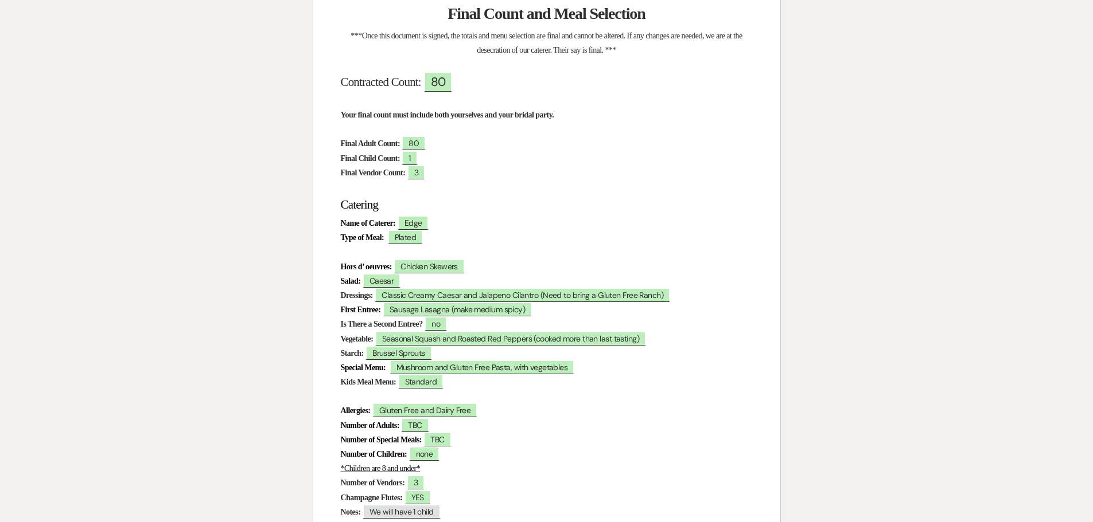
click at [590, 122] on p "Your final count must include both yourselves and your bridal party." at bounding box center [547, 115] width 412 height 14
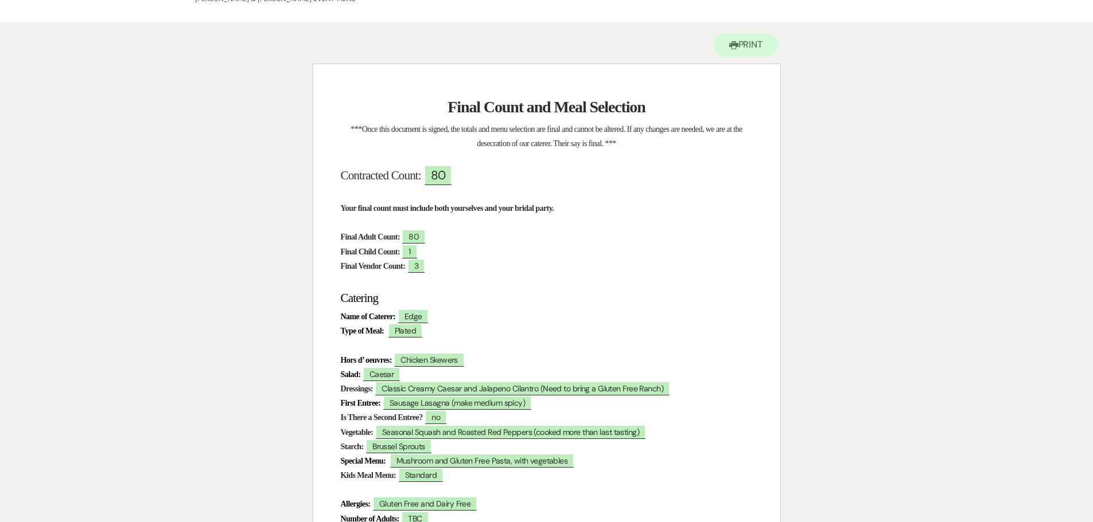
scroll to position [0, 0]
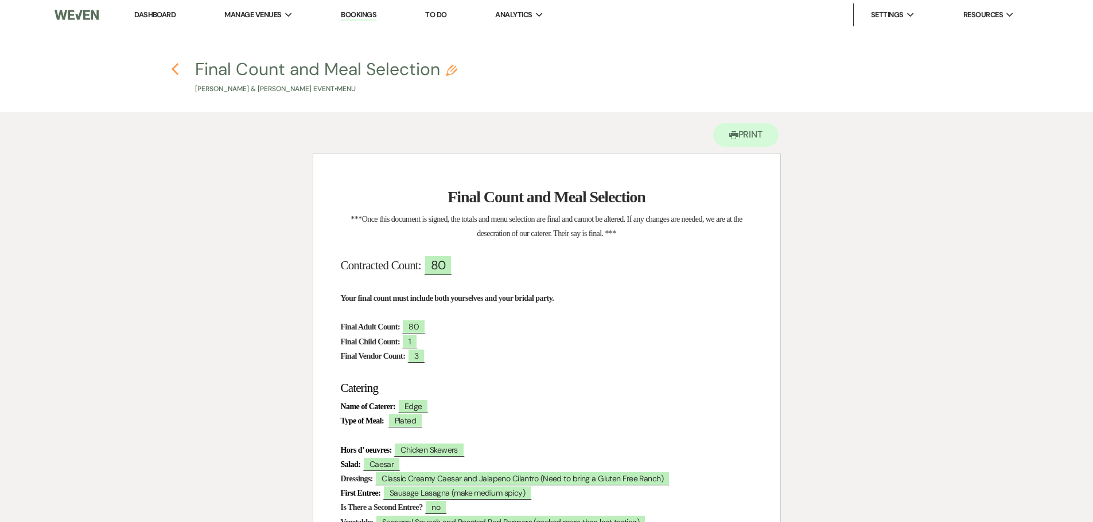
click at [172, 74] on icon "Previous" at bounding box center [175, 70] width 9 height 14
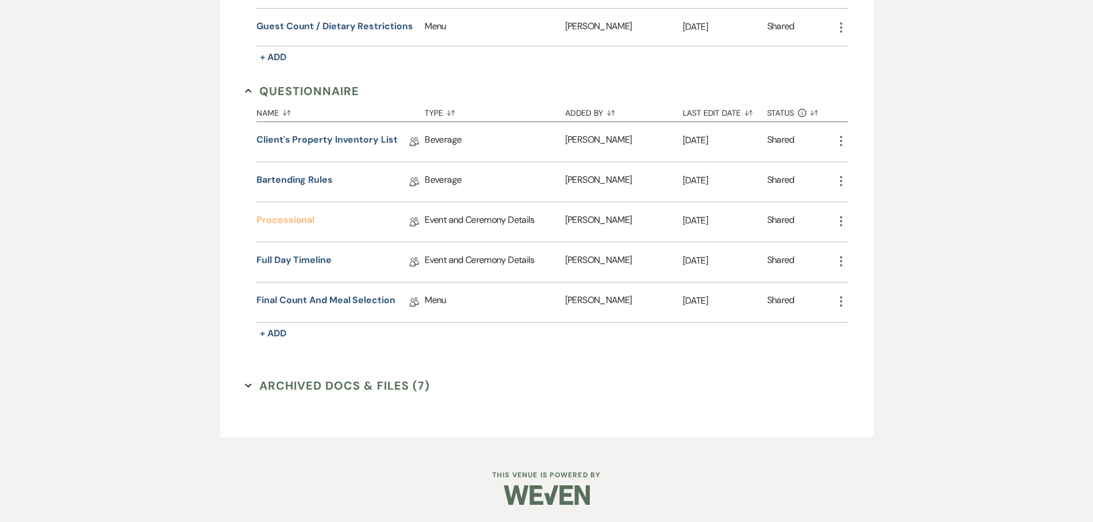
click at [292, 217] on link "Processional" at bounding box center [285, 222] width 58 height 18
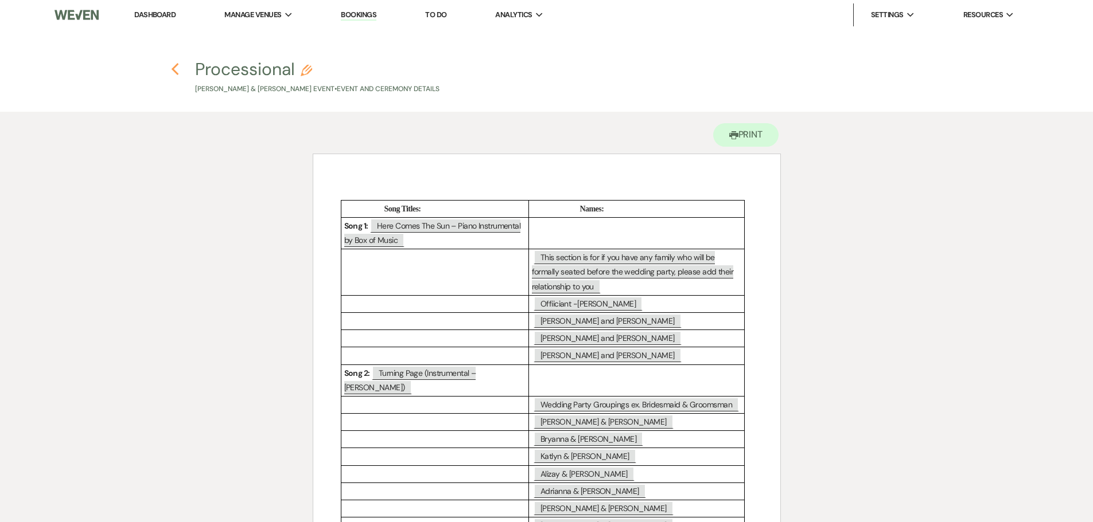
click at [176, 71] on icon "Previous" at bounding box center [175, 70] width 9 height 14
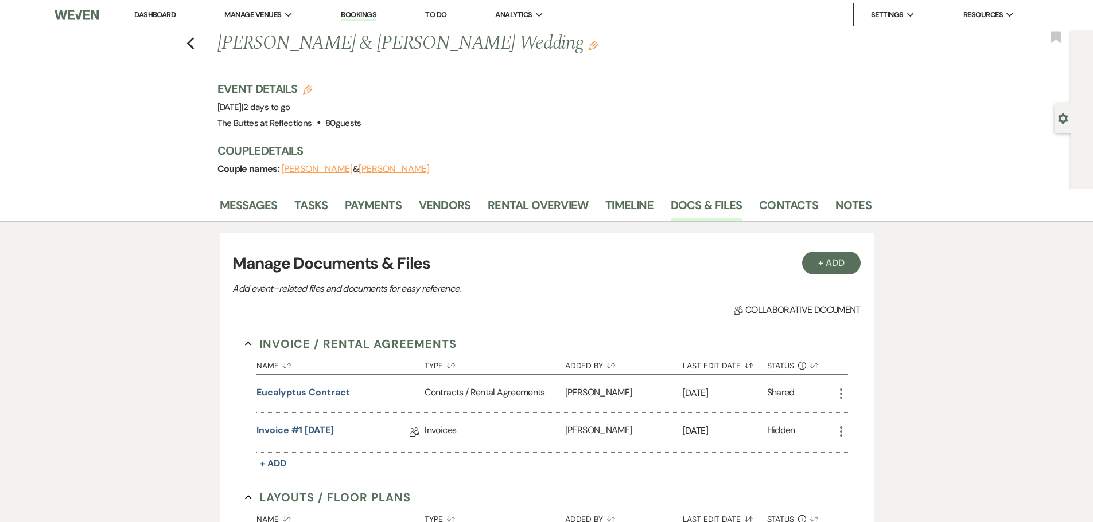
scroll to position [1180, 0]
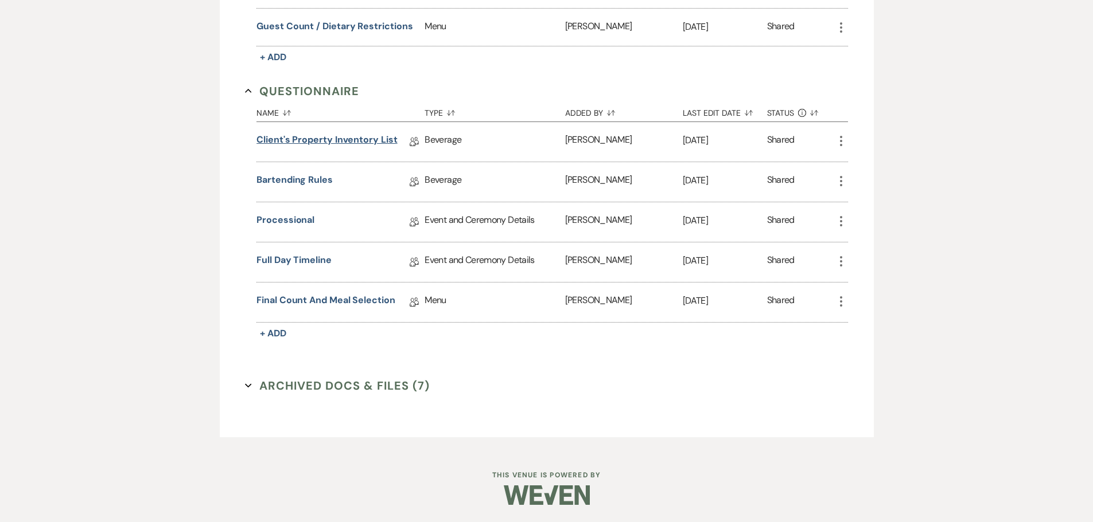
click at [345, 142] on link "Client's Property Inventory List" at bounding box center [326, 142] width 141 height 18
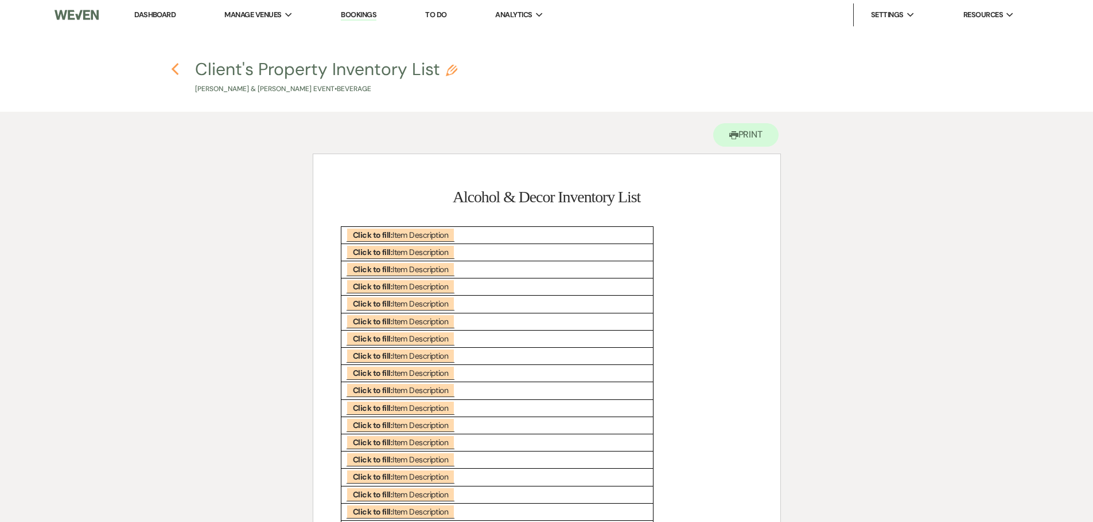
click at [177, 73] on use "button" at bounding box center [174, 69] width 7 height 13
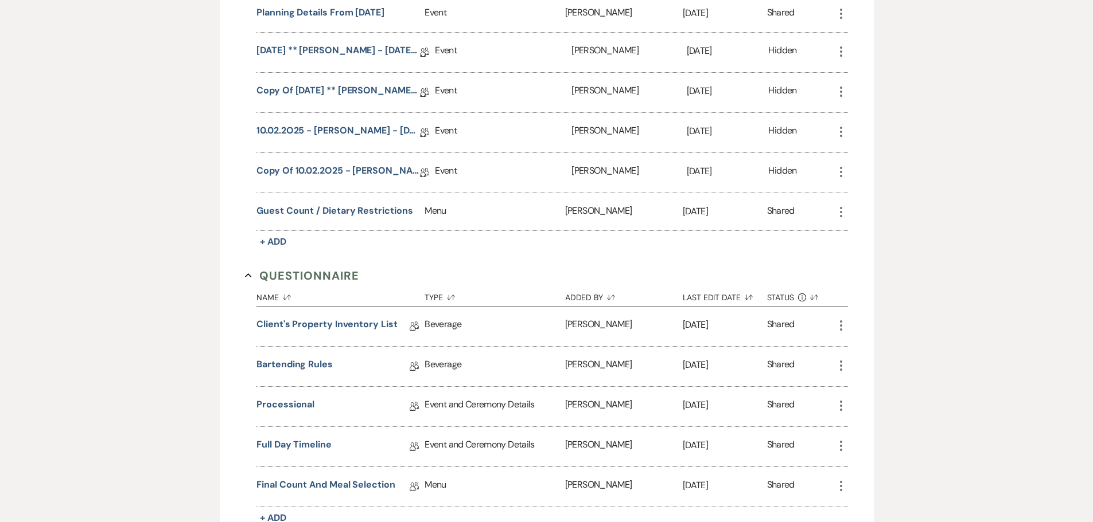
scroll to position [950, 0]
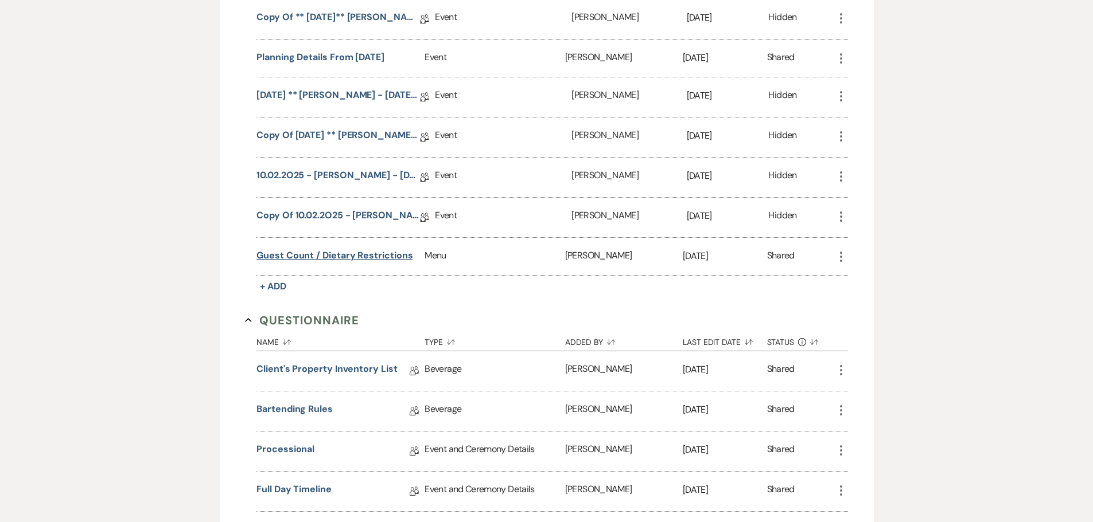
click at [335, 251] on button "Guest Count / Dietary Restrictions" at bounding box center [334, 256] width 156 height 14
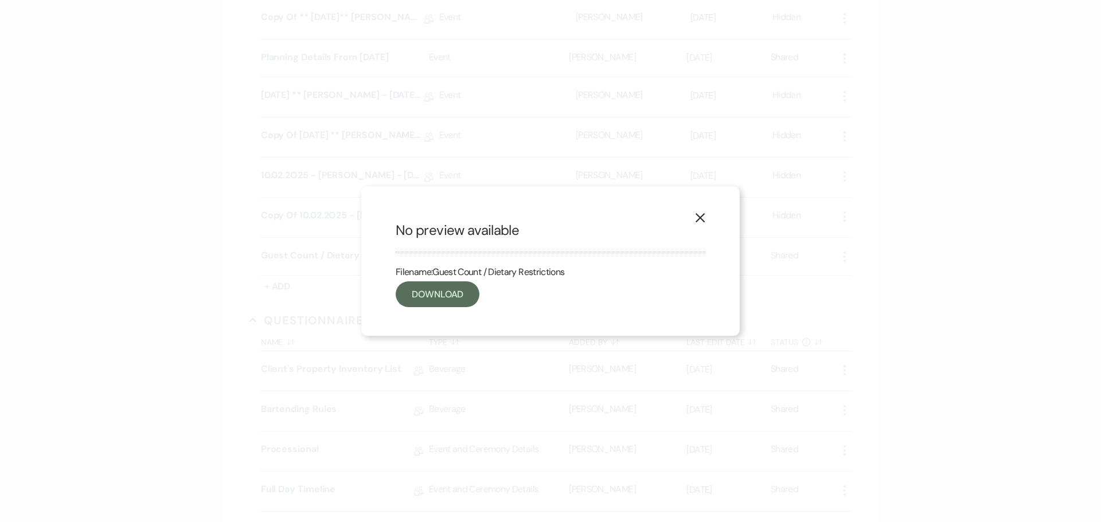
click at [700, 217] on use "button" at bounding box center [700, 217] width 9 height 9
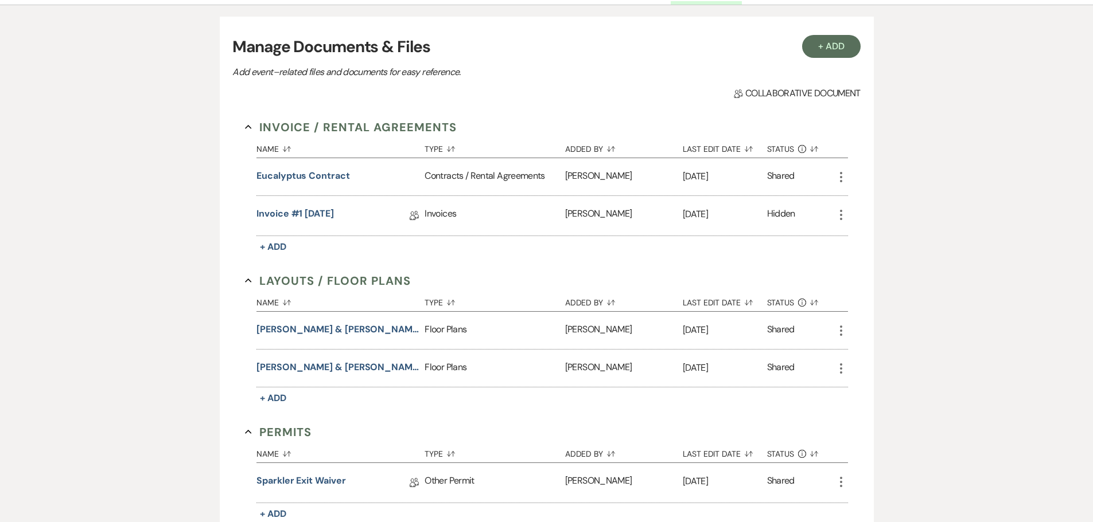
scroll to position [0, 0]
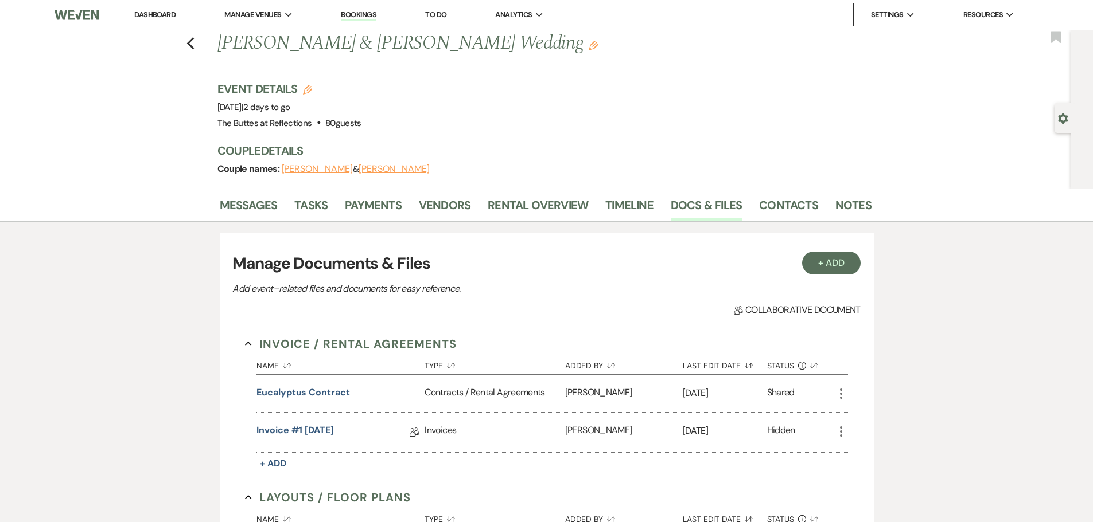
click at [167, 18] on link "Dashboard" at bounding box center [154, 15] width 41 height 10
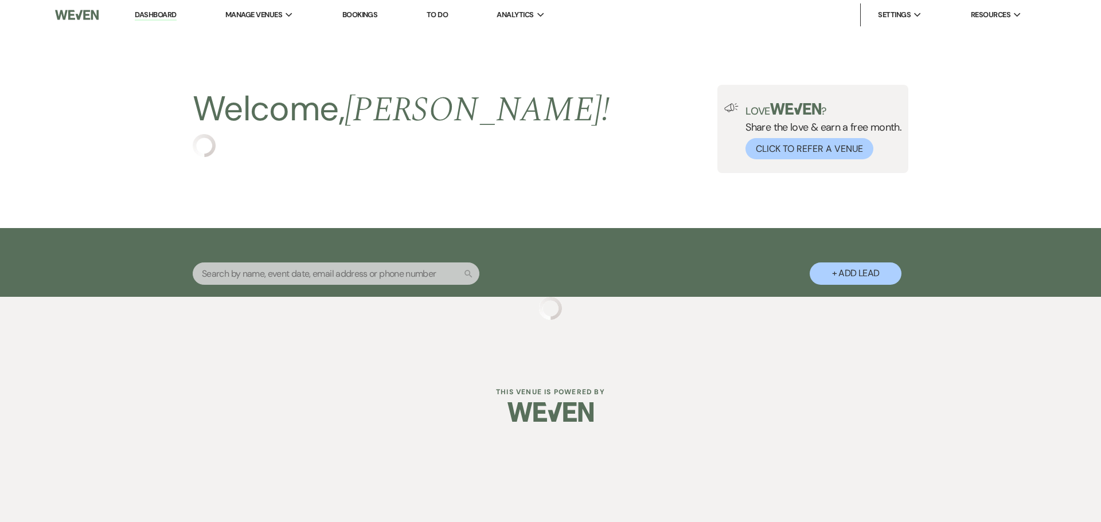
click at [368, 10] on link "Bookings" at bounding box center [360, 15] width 36 height 10
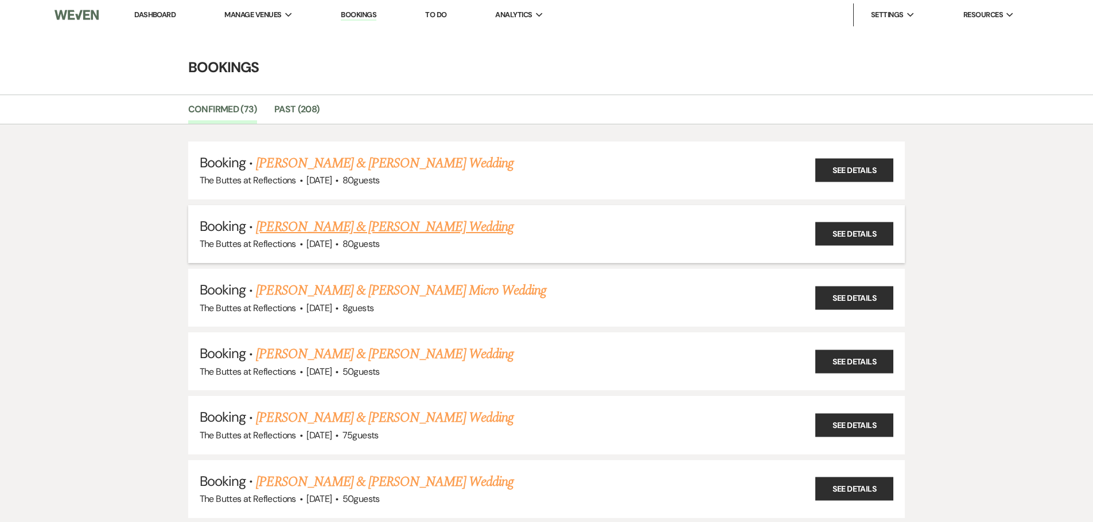
click at [397, 221] on link "Zane Guenther & Erin Garrett's Wedding" at bounding box center [384, 227] width 257 height 21
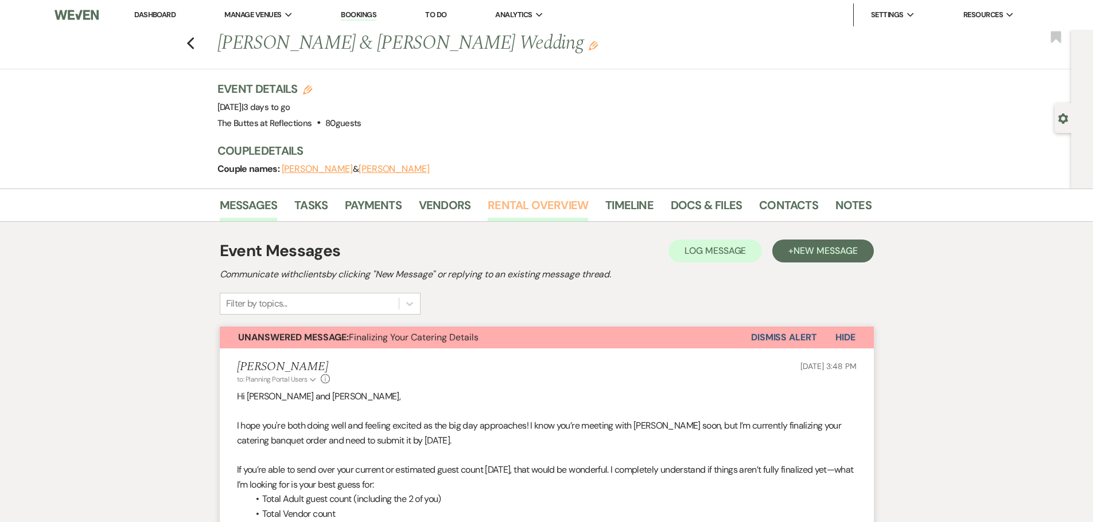
click at [543, 206] on link "Rental Overview" at bounding box center [537, 208] width 100 height 25
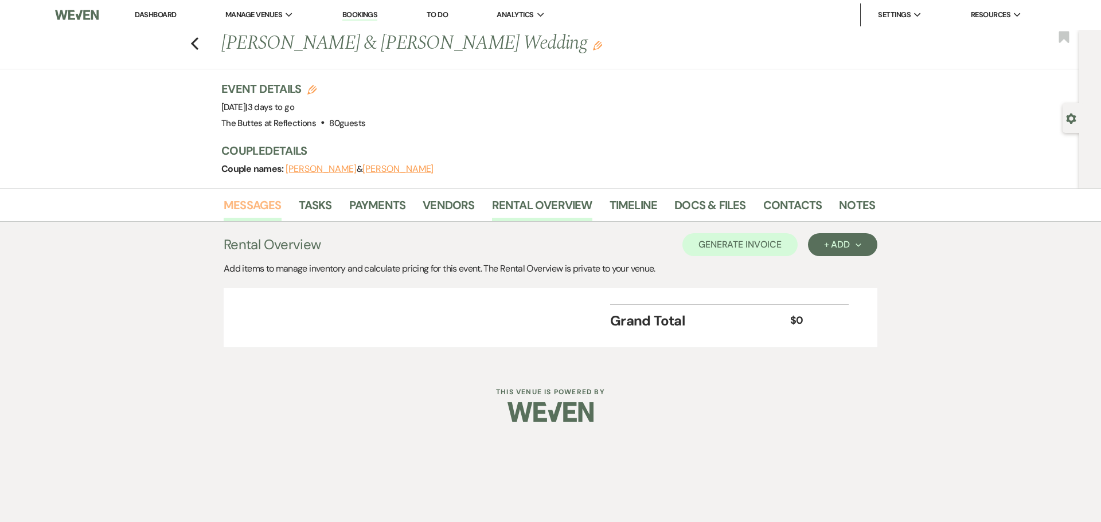
click at [247, 208] on link "Messages" at bounding box center [253, 208] width 58 height 25
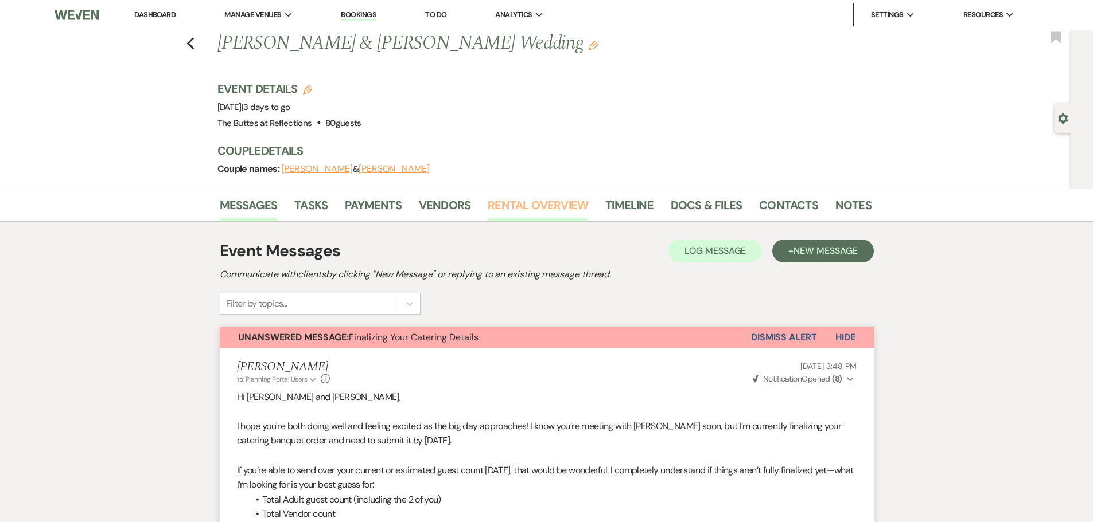
click at [532, 205] on link "Rental Overview" at bounding box center [537, 208] width 100 height 25
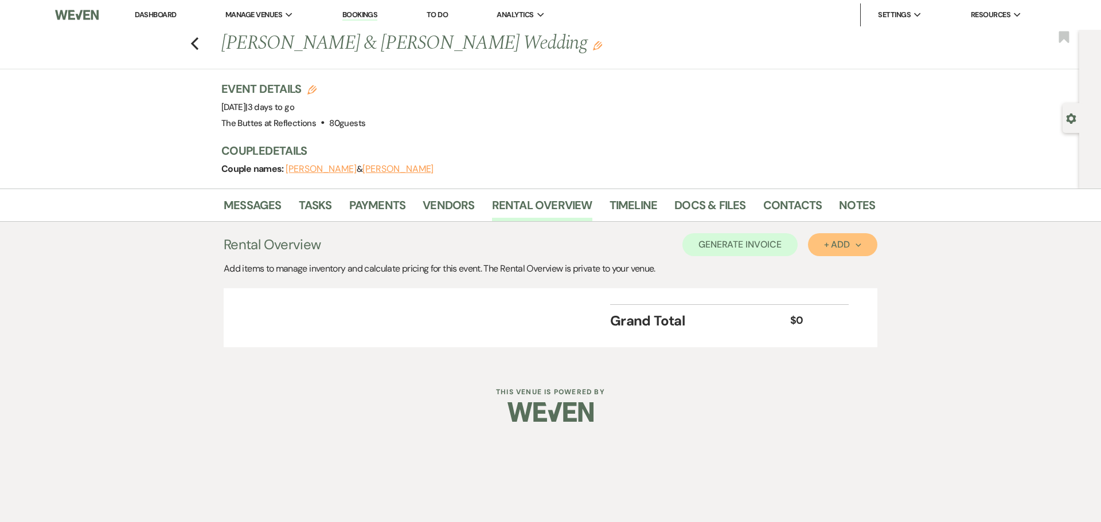
click at [837, 249] on div "+ Add Next" at bounding box center [842, 244] width 37 height 9
click at [833, 271] on button "Item" at bounding box center [837, 271] width 58 height 18
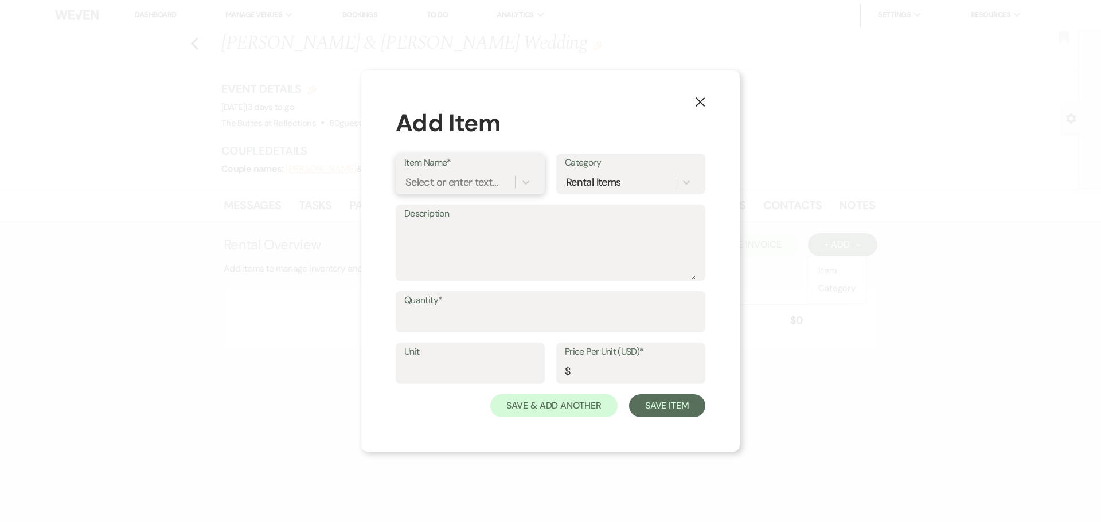
click at [509, 180] on div "Select or enter text..." at bounding box center [459, 183] width 111 height 20
click at [447, 185] on div "Select or enter text..." at bounding box center [451, 182] width 92 height 15
click at [449, 188] on div "Select or enter text..." at bounding box center [451, 182] width 92 height 15
type input "vendor"
click at [625, 500] on div "X Add Item Item Name* Select or enter text... Category Rental Items Description…" at bounding box center [550, 261] width 1101 height 522
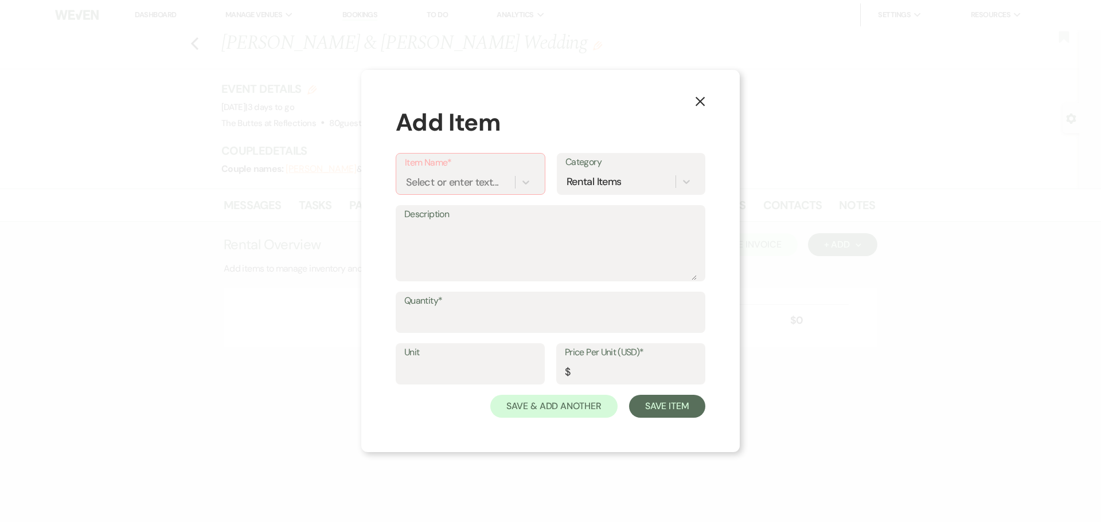
click at [700, 102] on use "button" at bounding box center [700, 101] width 9 height 9
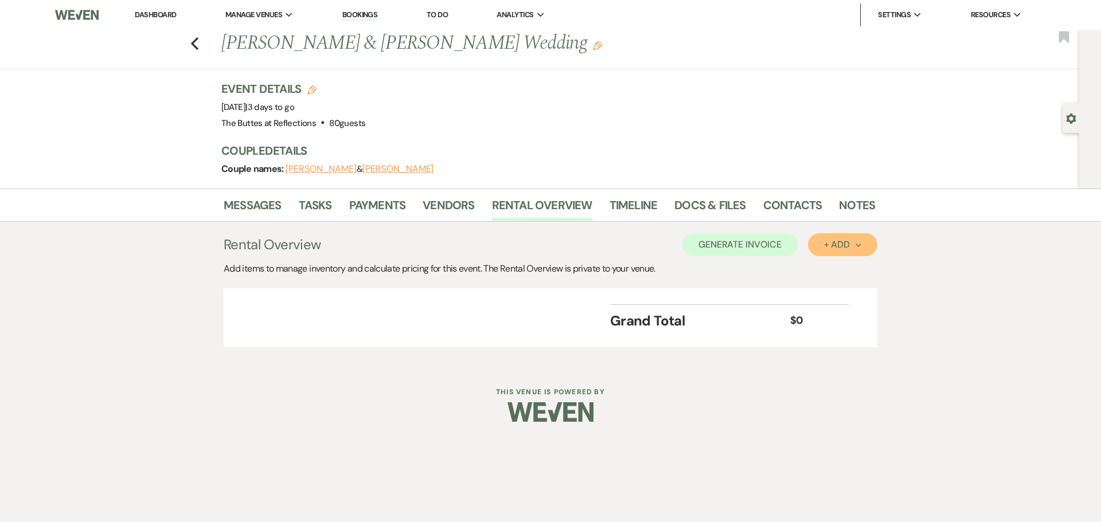
click at [832, 243] on div "+ Add Next" at bounding box center [842, 244] width 37 height 9
click at [826, 271] on button "Item" at bounding box center [837, 271] width 58 height 18
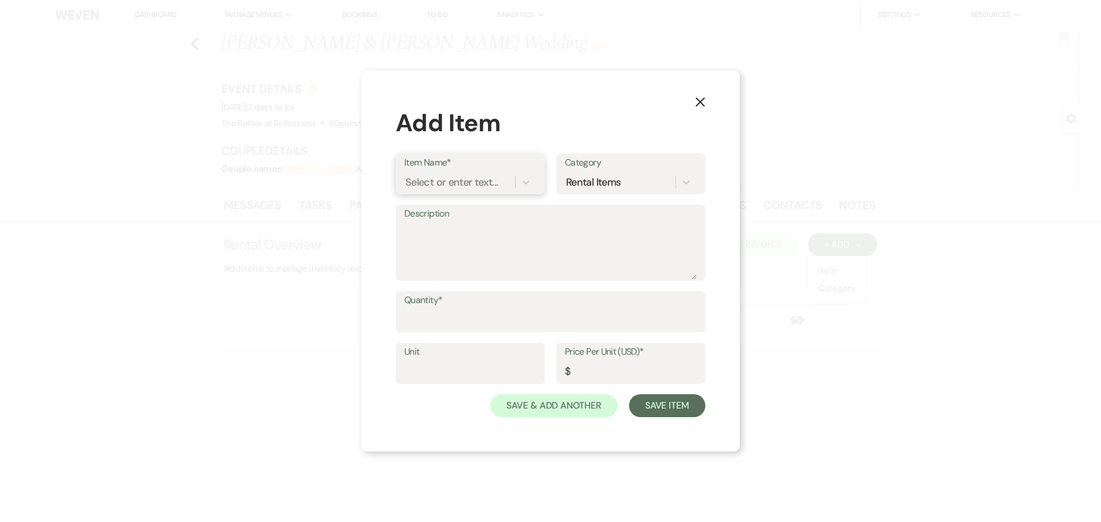
click at [490, 178] on div "Select or enter text..." at bounding box center [451, 182] width 92 height 15
click at [407, 183] on input "endor meal" at bounding box center [432, 182] width 55 height 15
type input "Vendor meal"
click at [470, 181] on div "Select or enter text..." at bounding box center [459, 183] width 111 height 20
click at [467, 181] on div "Select or enter text..." at bounding box center [451, 182] width 92 height 15
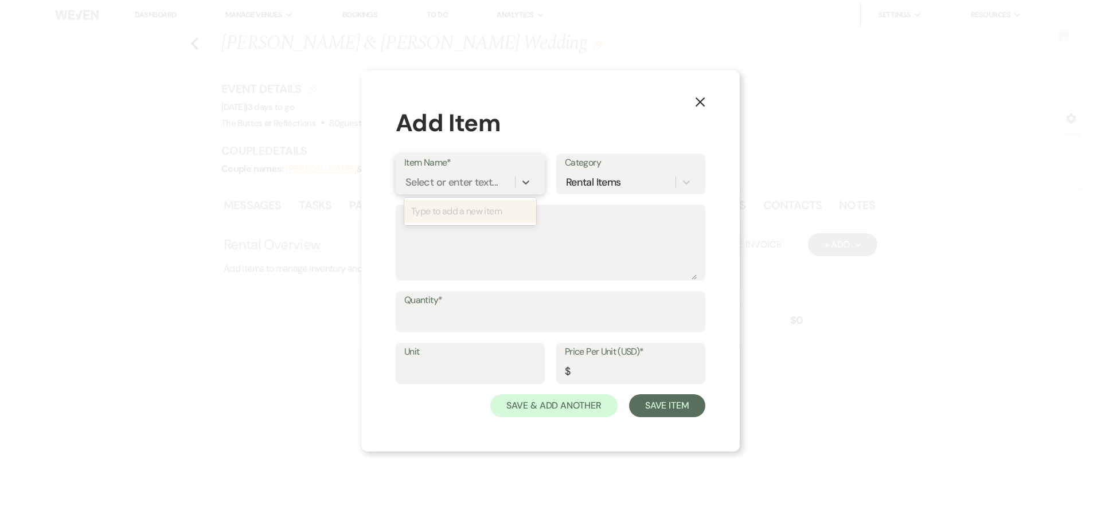
click at [486, 186] on div "Select or enter text..." at bounding box center [451, 182] width 92 height 15
click at [469, 184] on div "Select or enter text..." at bounding box center [451, 182] width 92 height 15
click at [434, 181] on input "Vender Meal" at bounding box center [435, 182] width 61 height 15
type input "Vendor Meal"
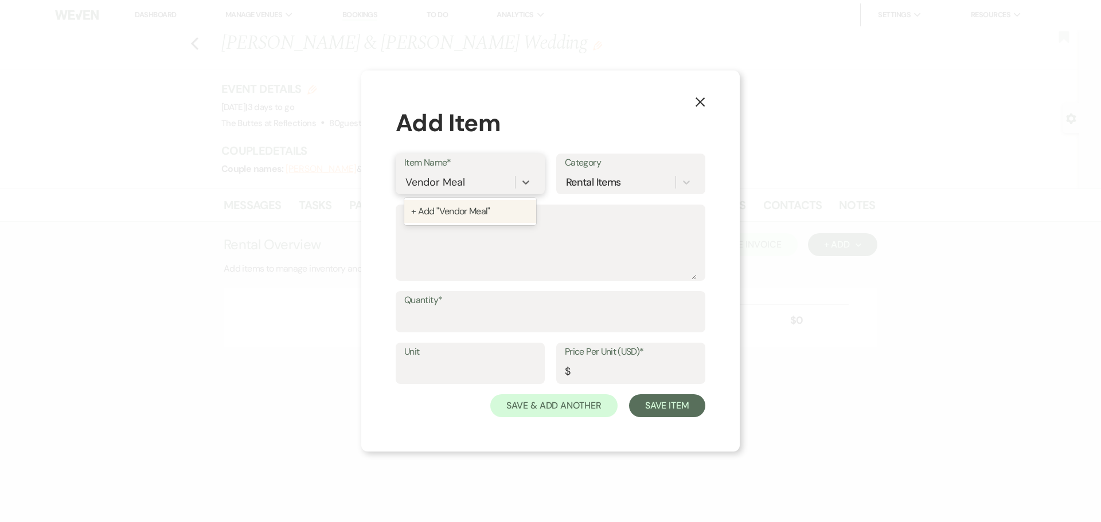
click at [448, 211] on div "+ Add "Vendor Meal"" at bounding box center [470, 211] width 132 height 23
click at [490, 318] on input "Quantity*" at bounding box center [550, 320] width 292 height 22
type input "1"
click at [505, 372] on input "Unit" at bounding box center [470, 372] width 132 height 22
type input "1"
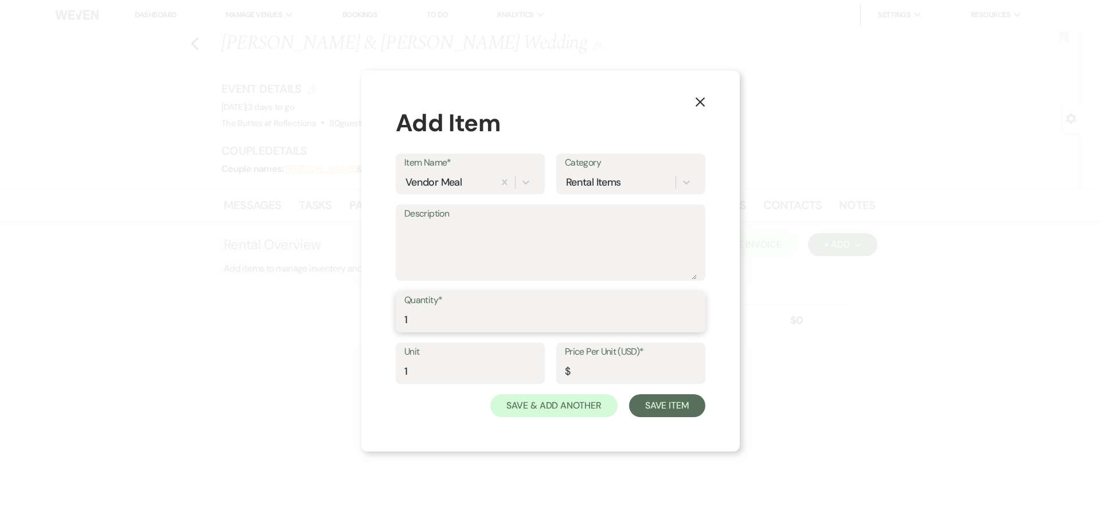
drag, startPoint x: 424, startPoint y: 319, endPoint x: 402, endPoint y: 321, distance: 22.5
click at [402, 321] on div "Quantity* 1" at bounding box center [551, 311] width 310 height 41
type input "3"
click at [579, 372] on input "Price Per Unit (USD)*" at bounding box center [631, 372] width 132 height 22
click at [623, 374] on input "Price Per Unit (USD)*" at bounding box center [630, 372] width 131 height 22
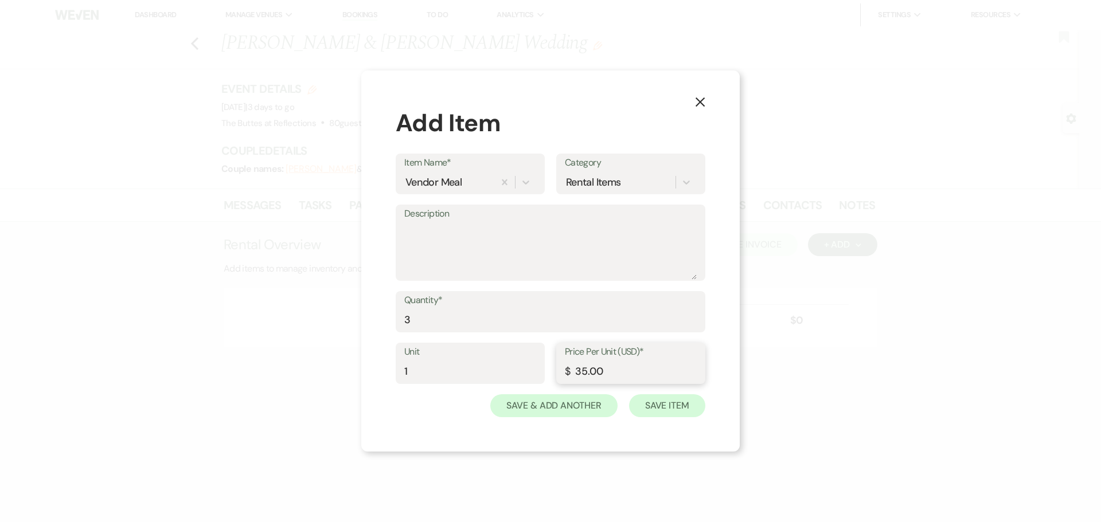
type input "35.00"
click at [672, 398] on button "Save Item" at bounding box center [667, 406] width 76 height 23
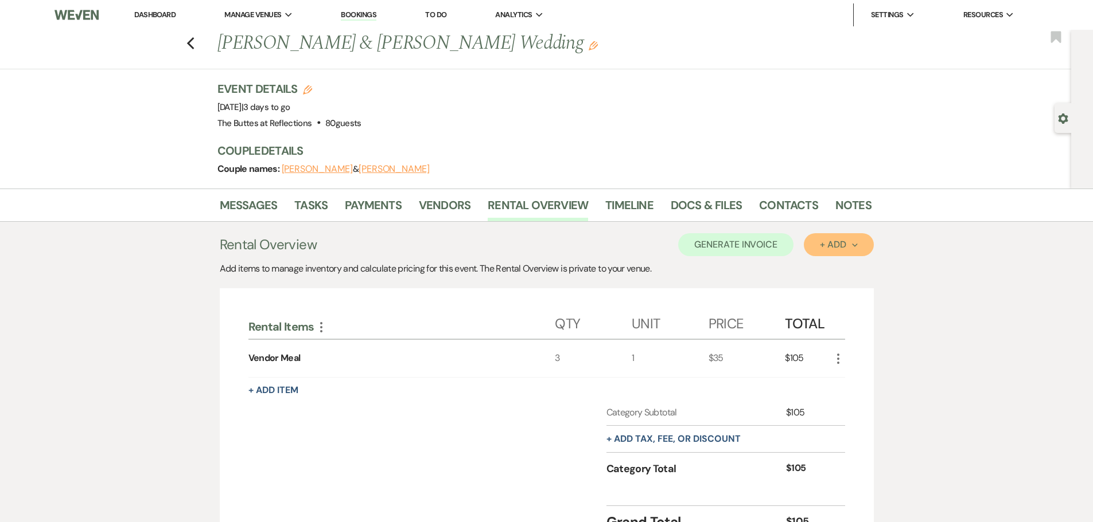
click at [834, 248] on div "+ Add Next" at bounding box center [838, 244] width 37 height 9
click at [829, 267] on button "Item" at bounding box center [832, 271] width 58 height 18
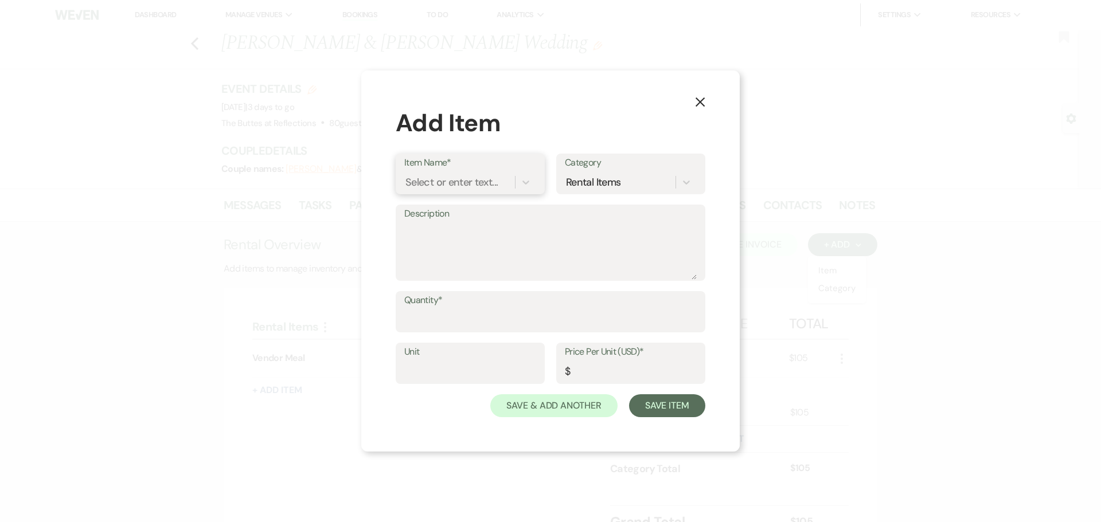
click at [493, 186] on div "Select or enter text..." at bounding box center [451, 182] width 92 height 15
click at [489, 213] on div "Type to add a new item" at bounding box center [470, 211] width 132 height 23
type input "Additional kids"
click at [459, 364] on input "Unit" at bounding box center [470, 372] width 132 height 22
click at [446, 178] on div "Select or enter text..." at bounding box center [452, 182] width 92 height 15
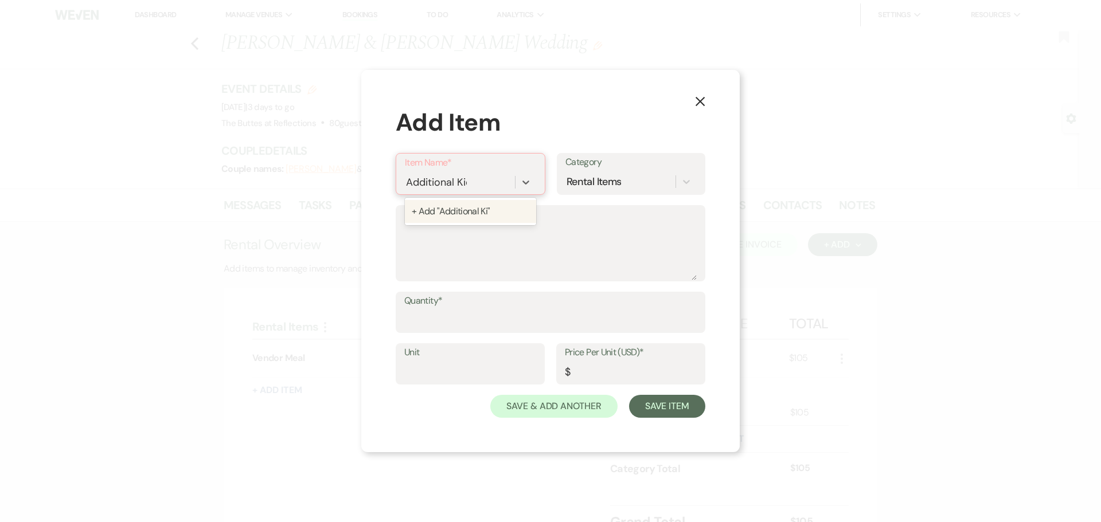
type input "Additional Kids"
click at [462, 214] on div "+ Add "Additional Kids"" at bounding box center [470, 211] width 131 height 23
click at [489, 374] on input "Unit" at bounding box center [470, 372] width 132 height 22
type input "1"
click at [470, 321] on input "Quantity*" at bounding box center [550, 320] width 292 height 22
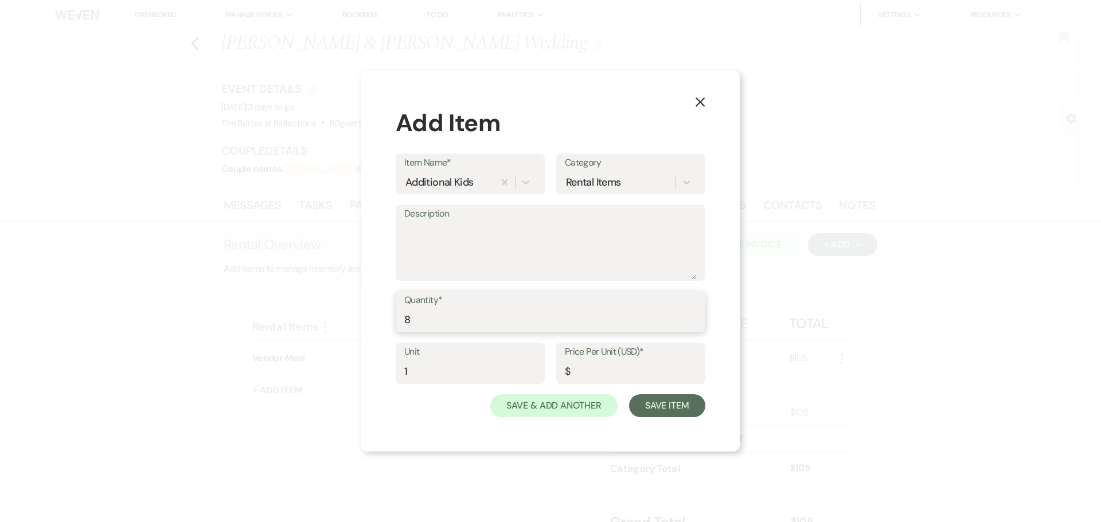
type input "8"
click at [586, 368] on input "Price Per Unit (USD)*" at bounding box center [631, 372] width 132 height 22
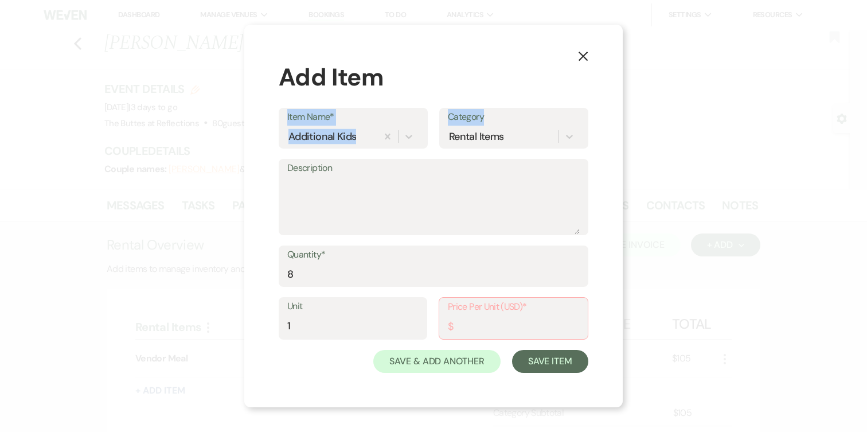
drag, startPoint x: 717, startPoint y: 63, endPoint x: 729, endPoint y: 106, distance: 44.0
click at [729, 108] on div "X Add Item Item Name* Additional Kids Category Rental Items Description Quantit…" at bounding box center [433, 216] width 867 height 432
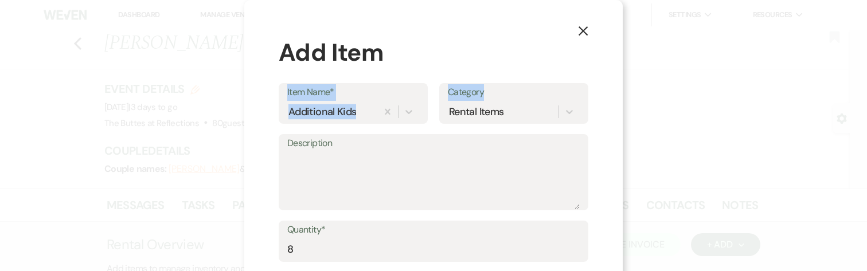
click at [430, 43] on div "Add Item" at bounding box center [434, 52] width 310 height 36
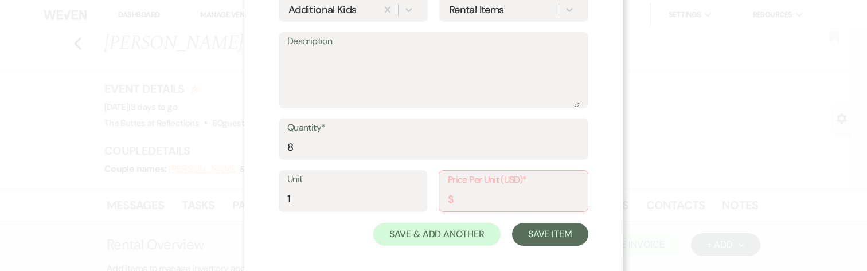
scroll to position [111, 0]
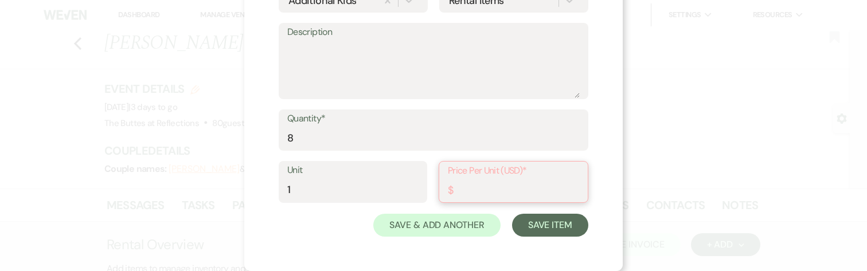
click at [483, 181] on input "Price Per Unit (USD)*" at bounding box center [513, 190] width 131 height 22
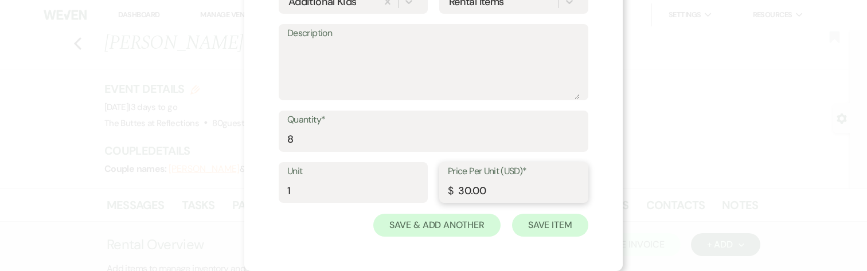
type input "30.00"
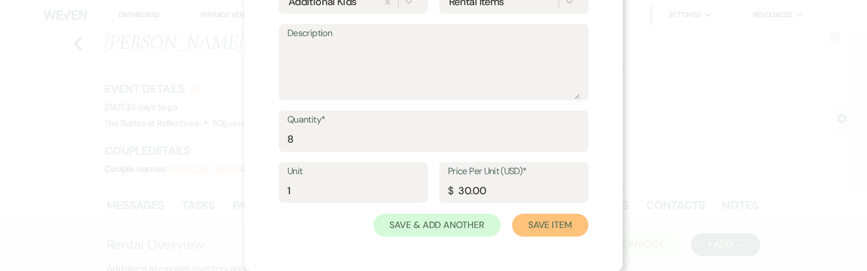
click at [545, 227] on button "Save Item" at bounding box center [550, 225] width 76 height 23
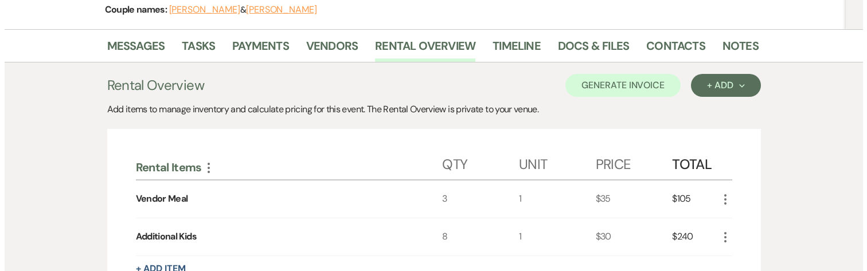
scroll to position [229, 0]
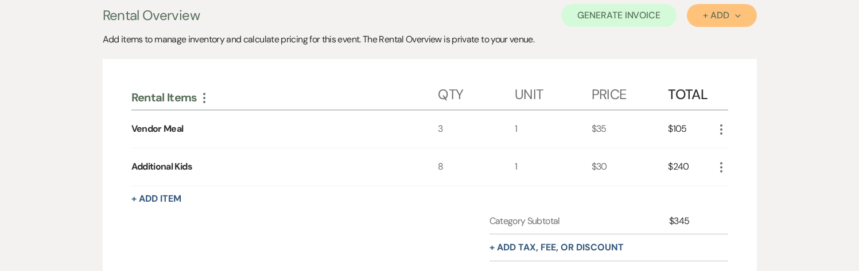
click at [721, 17] on div "+ Add Next" at bounding box center [721, 15] width 37 height 9
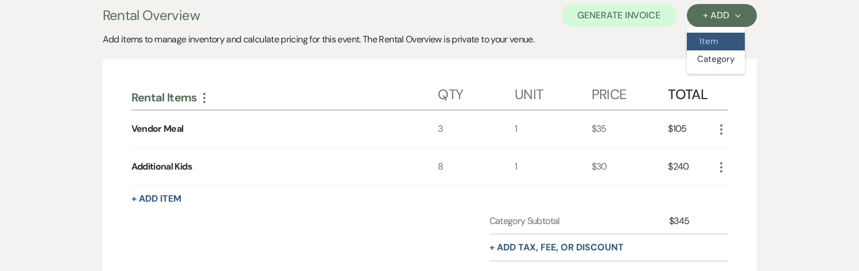
click at [716, 42] on button "Item" at bounding box center [715, 42] width 58 height 18
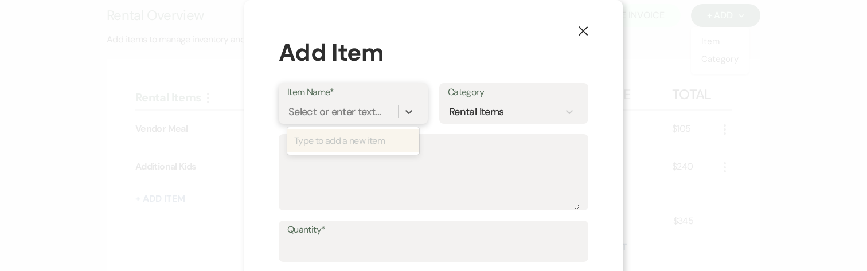
click at [331, 110] on div "Select or enter text..." at bounding box center [334, 111] width 92 height 15
type input "Additional Adults"
click at [358, 142] on div "+ Add "Additional Adults"" at bounding box center [353, 141] width 132 height 23
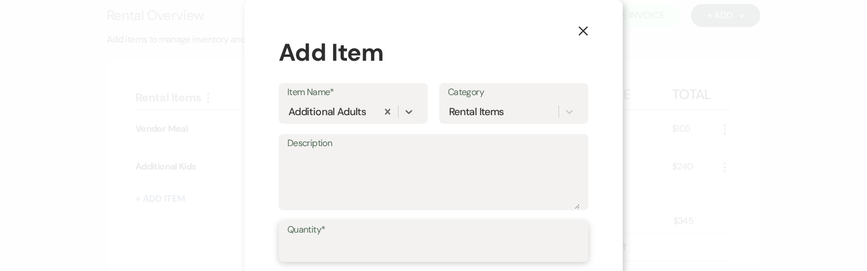
click at [356, 246] on input "Quantity*" at bounding box center [433, 250] width 292 height 22
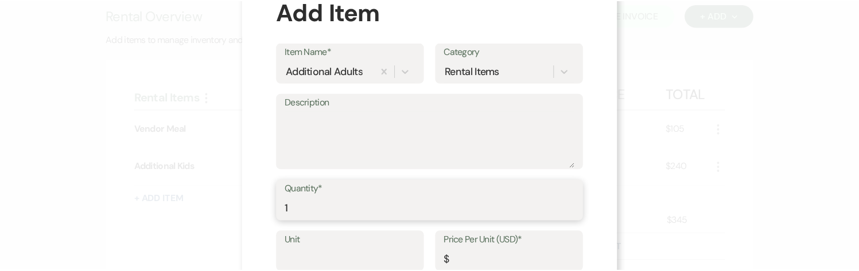
scroll to position [110, 0]
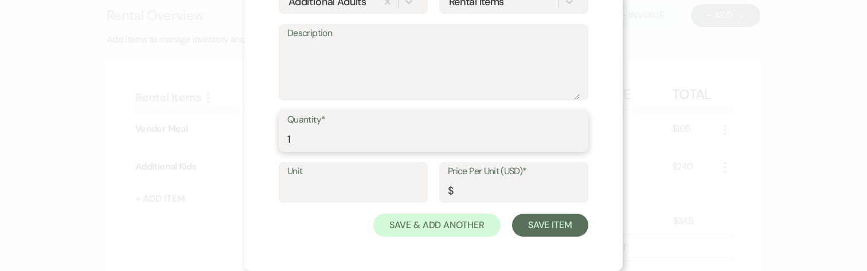
drag, startPoint x: 304, startPoint y: 143, endPoint x: 276, endPoint y: 141, distance: 28.2
click at [279, 141] on div "Quantity* 1" at bounding box center [434, 131] width 310 height 41
type input "7"
click at [306, 190] on input "Unit" at bounding box center [353, 191] width 132 height 22
type input "1"
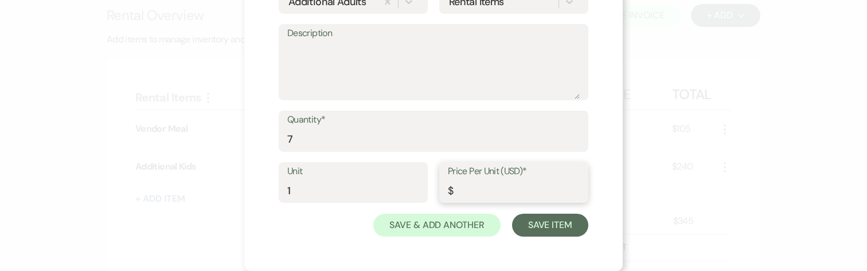
click at [473, 194] on input "Price Per Unit (USD)*" at bounding box center [514, 191] width 132 height 22
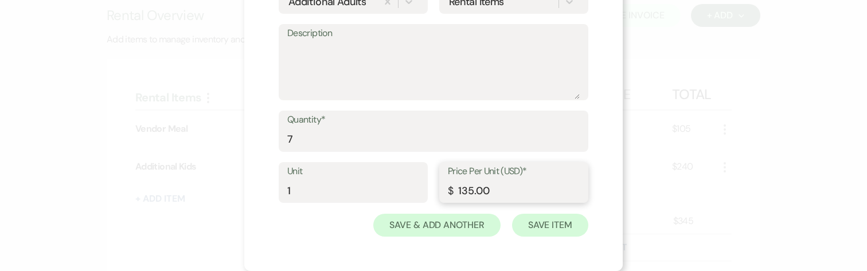
type input "135.00"
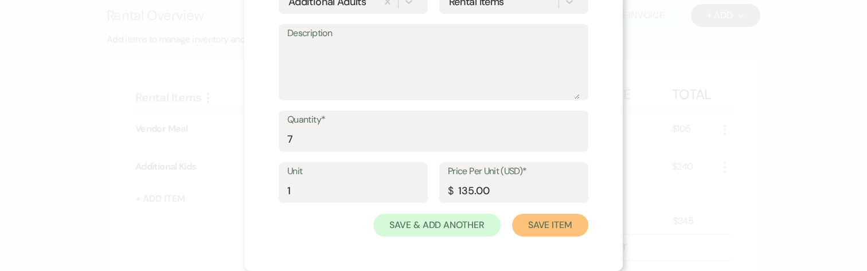
click at [569, 227] on button "Save Item" at bounding box center [550, 225] width 76 height 23
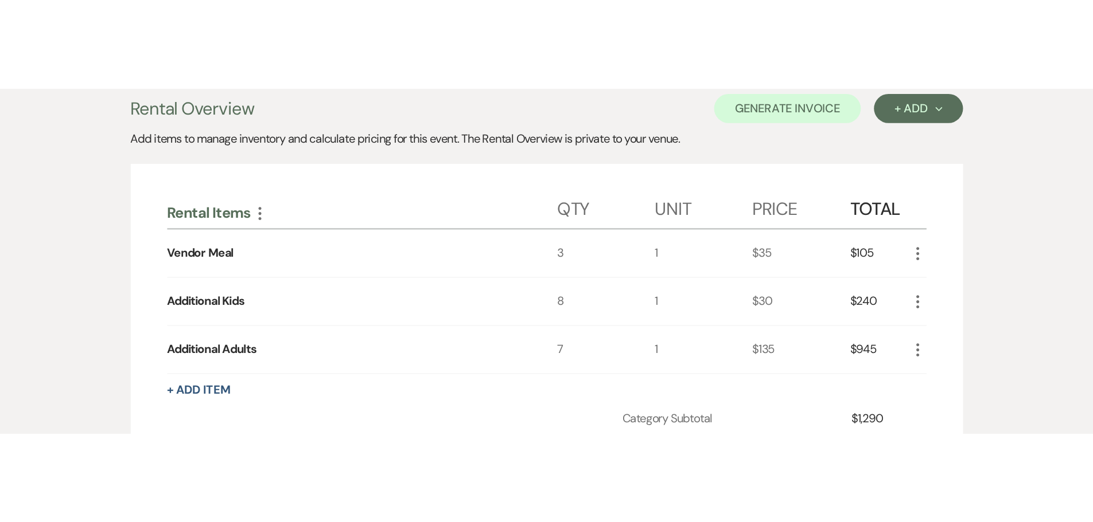
scroll to position [187, 0]
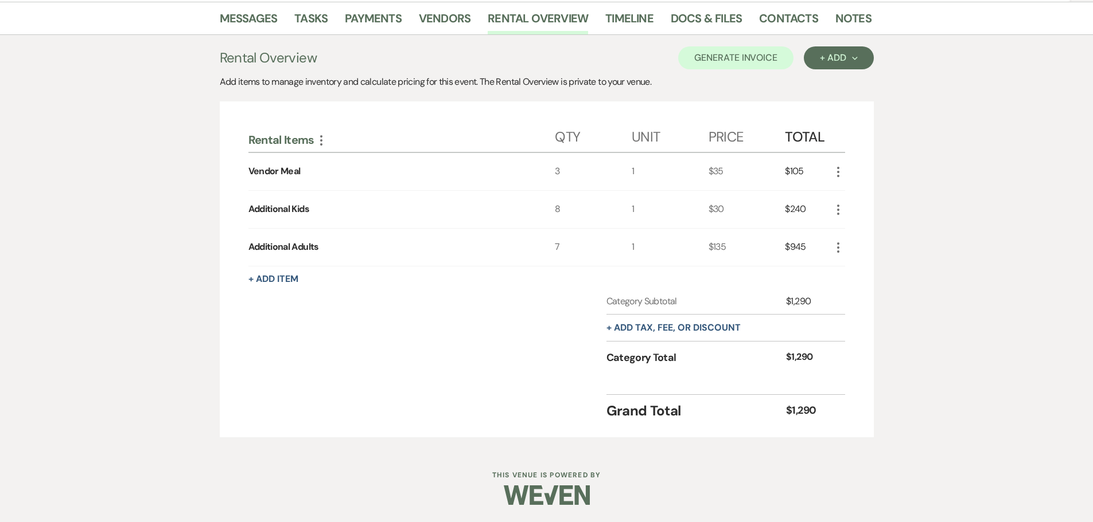
click at [839, 171] on icon "More" at bounding box center [838, 172] width 14 height 14
click at [863, 194] on button "Pencil Edit" at bounding box center [861, 194] width 60 height 18
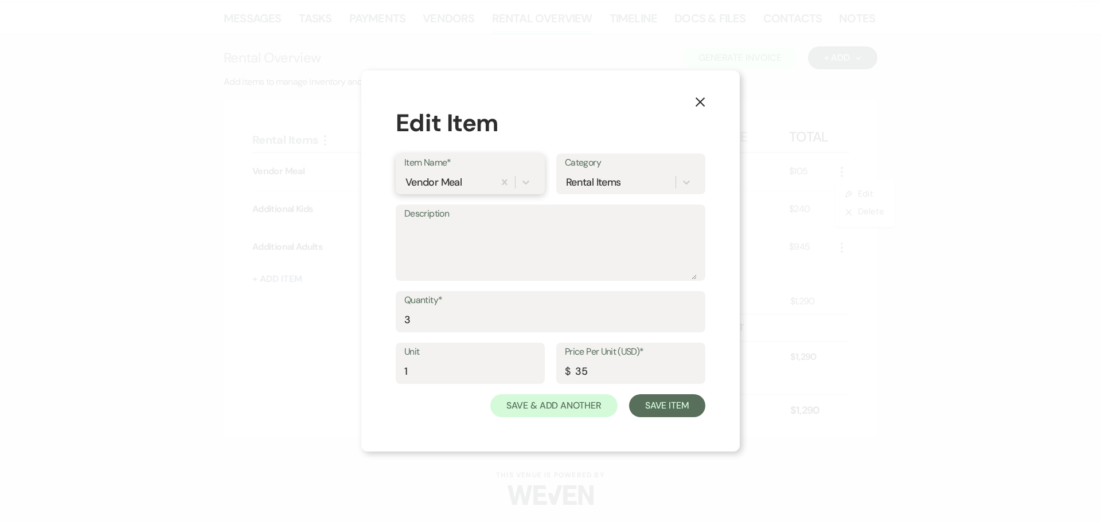
click at [465, 181] on div "Vendor Meal" at bounding box center [449, 183] width 90 height 20
click at [466, 186] on div "Vendor Meal" at bounding box center [449, 183] width 90 height 20
click at [462, 185] on div "Vendor Meal" at bounding box center [433, 182] width 56 height 15
click at [471, 185] on div "Select or enter text..." at bounding box center [452, 182] width 92 height 15
type input "Vendor"
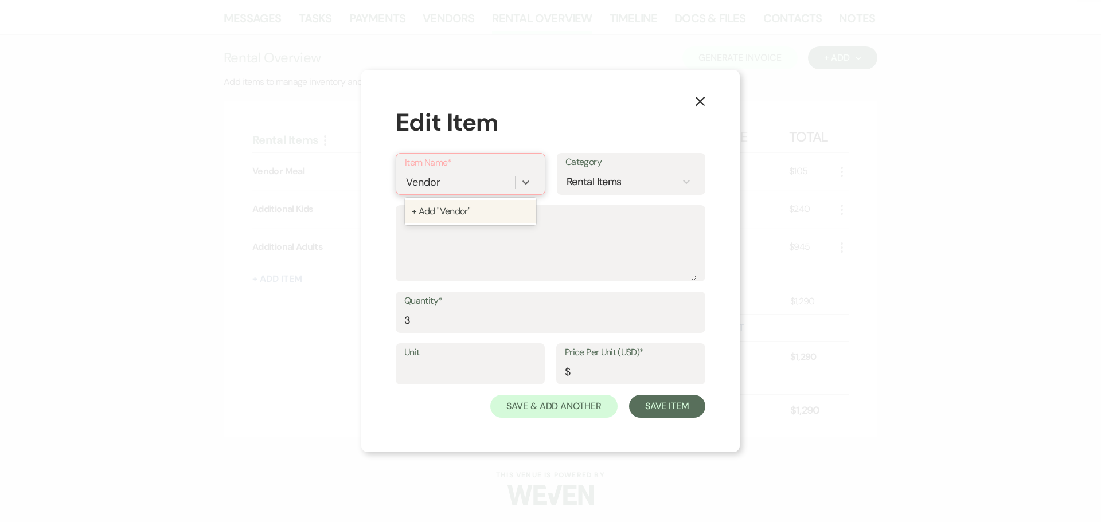
click at [463, 208] on div "+ Add "Vendor"" at bounding box center [470, 211] width 131 height 23
click at [586, 373] on input "Price Per Unit (USD)*" at bounding box center [631, 372] width 132 height 22
type input "35.00"
click at [485, 374] on input "Unit" at bounding box center [470, 372] width 132 height 22
type input "2"
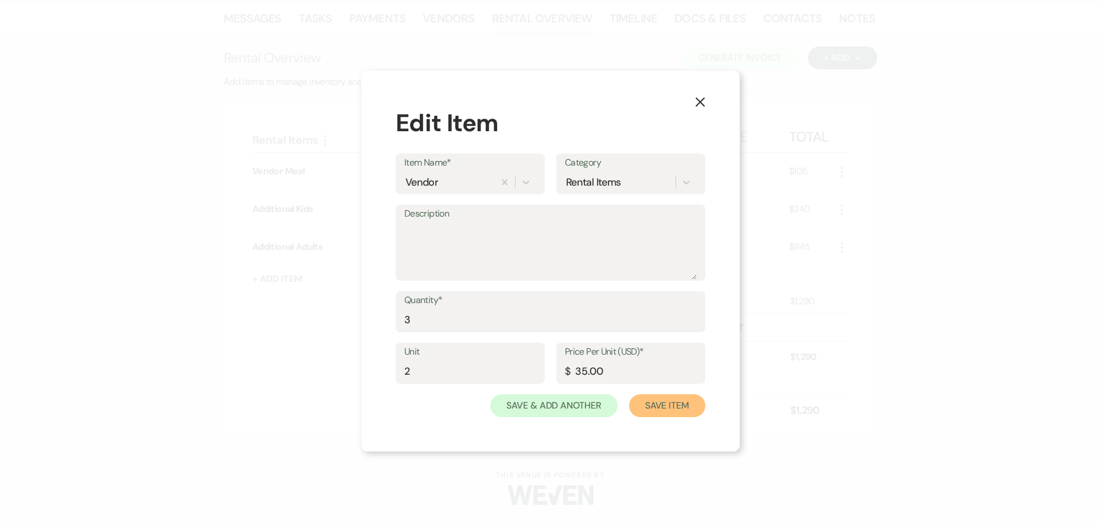
click at [674, 408] on button "Save Item" at bounding box center [667, 406] width 76 height 23
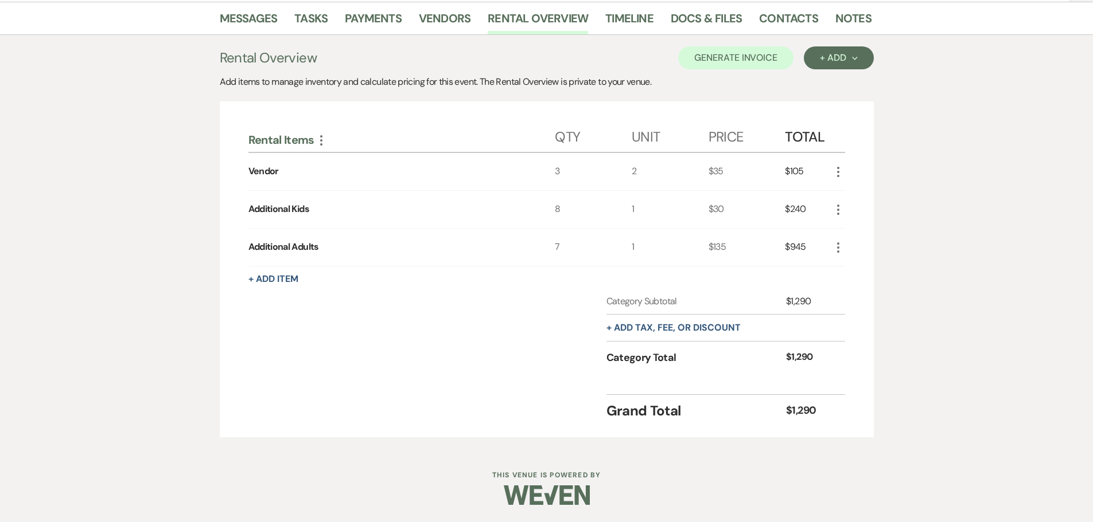
click at [461, 381] on div "Category Subtotal $1,290 + Add tax, fee, or discount Category Total $1,290" at bounding box center [546, 340] width 596 height 91
click at [746, 56] on button "Generate Invoice" at bounding box center [735, 57] width 115 height 23
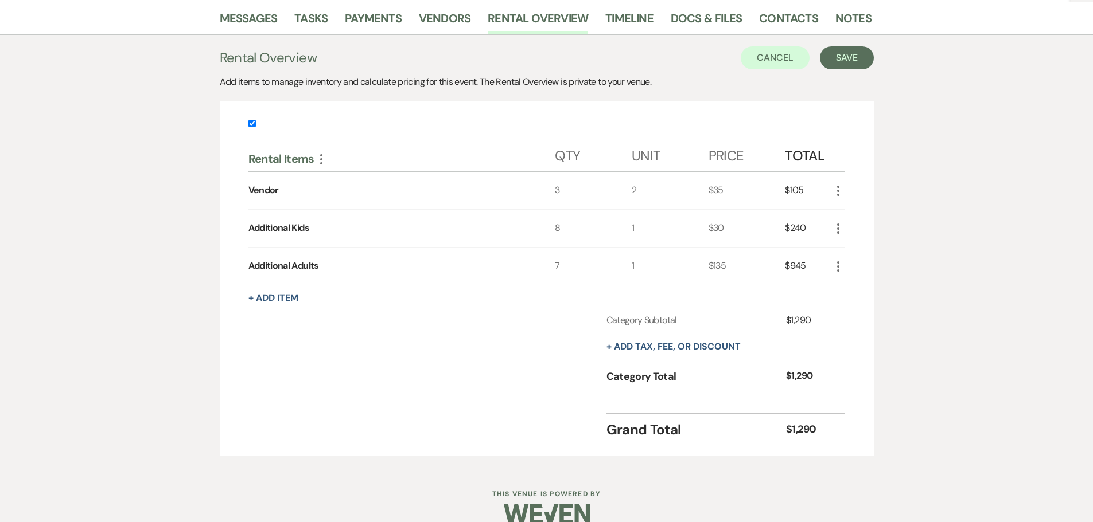
click at [837, 190] on icon "More" at bounding box center [838, 191] width 14 height 14
click at [844, 213] on icon "Pencil" at bounding box center [847, 213] width 7 height 9
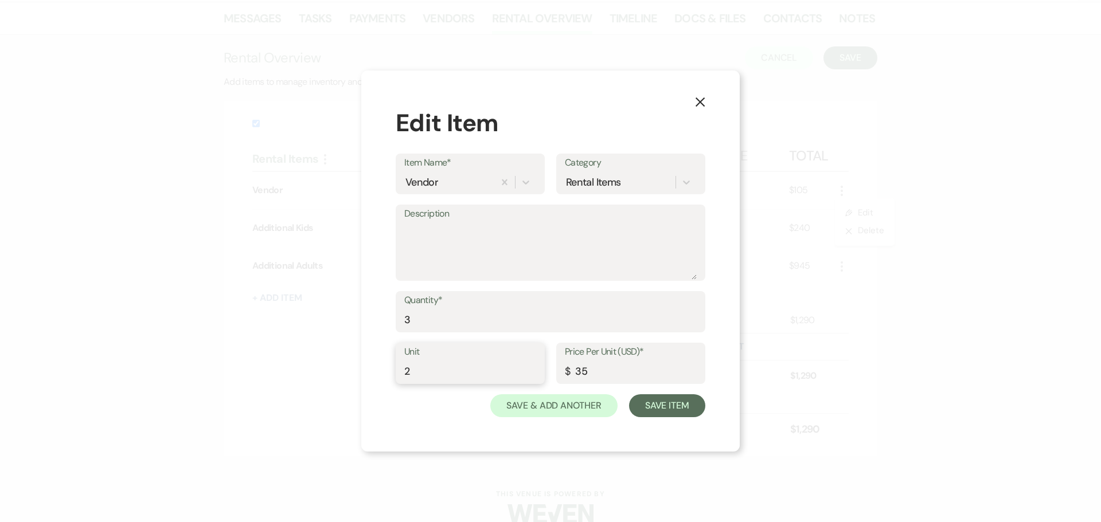
drag, startPoint x: 430, startPoint y: 375, endPoint x: 399, endPoint y: 375, distance: 31.0
click at [399, 375] on div "Unit 2" at bounding box center [470, 363] width 149 height 41
type input "1"
click at [672, 408] on button "Save Item" at bounding box center [667, 406] width 76 height 23
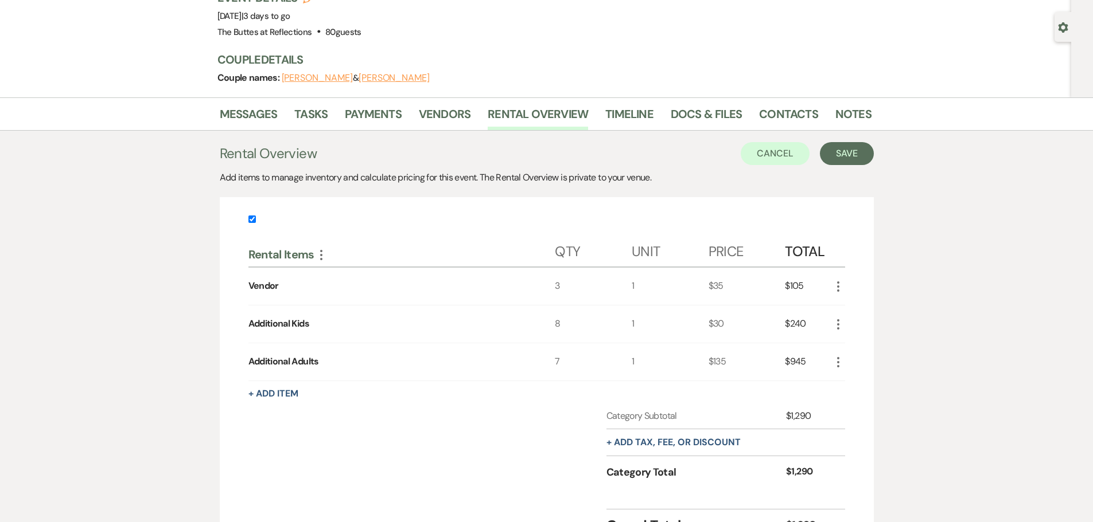
scroll to position [0, 0]
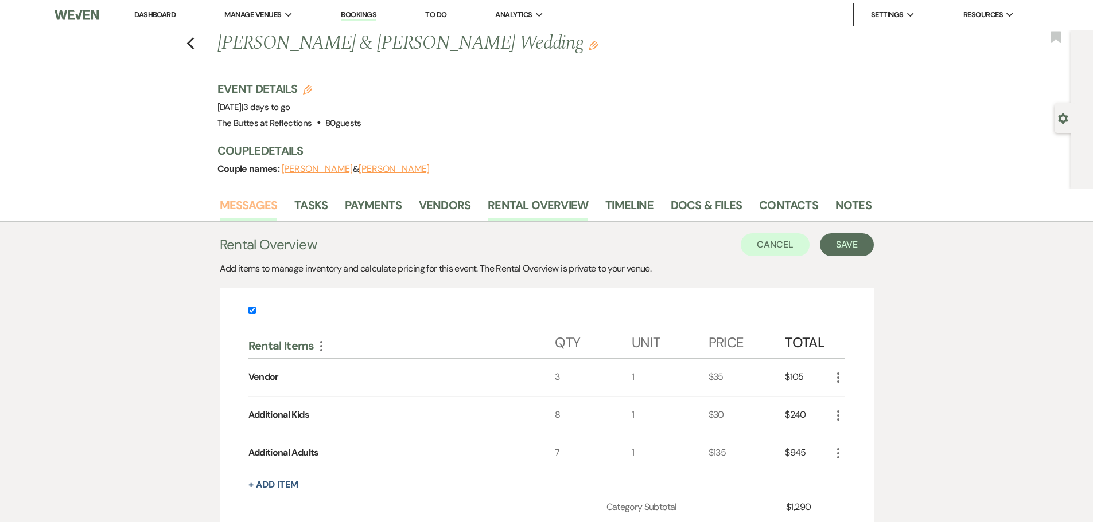
click at [243, 207] on link "Messages" at bounding box center [249, 208] width 58 height 25
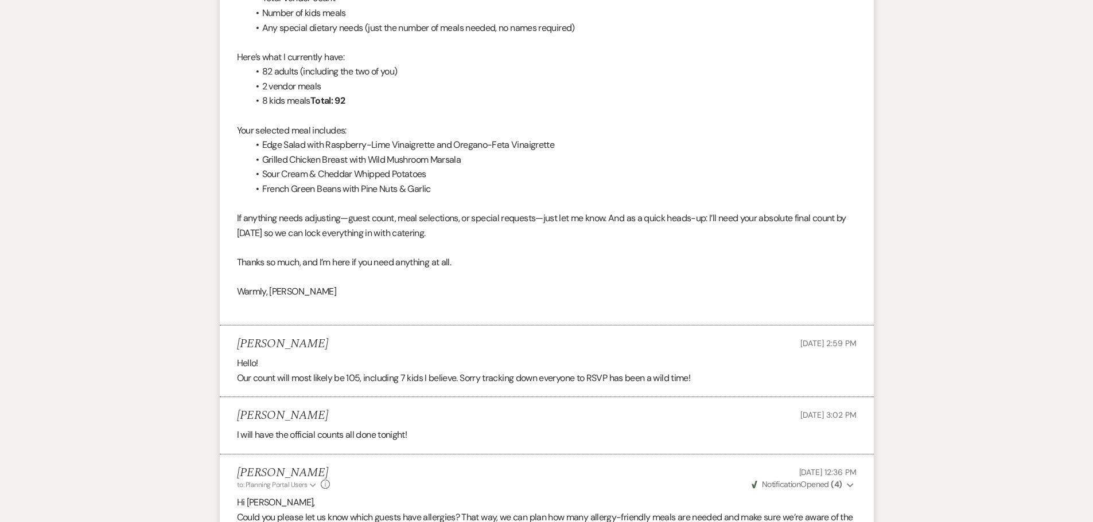
scroll to position [57, 0]
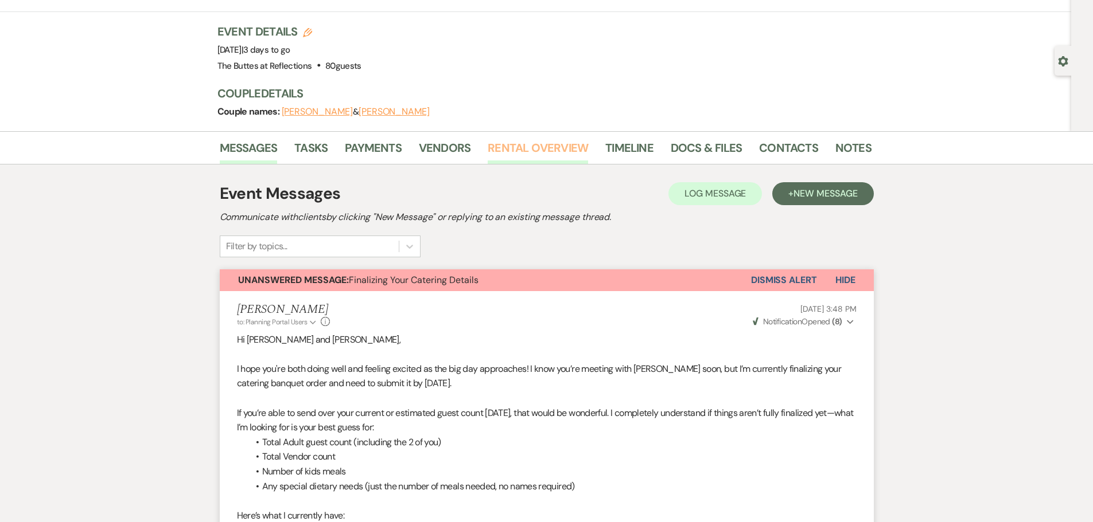
click at [549, 150] on link "Rental Overview" at bounding box center [537, 151] width 100 height 25
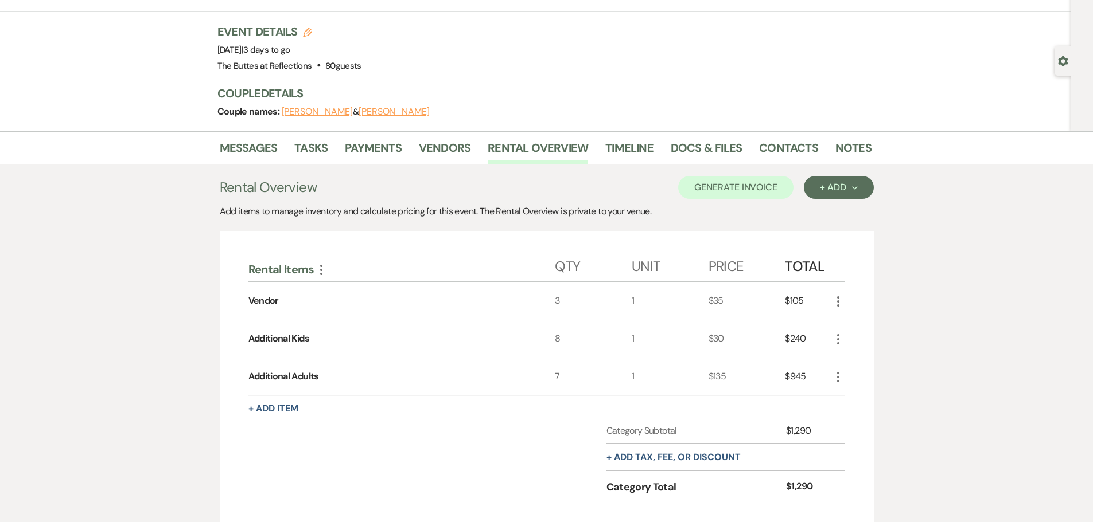
click at [839, 305] on icon "More" at bounding box center [838, 302] width 14 height 14
click at [853, 322] on button "Pencil Edit" at bounding box center [861, 324] width 60 height 18
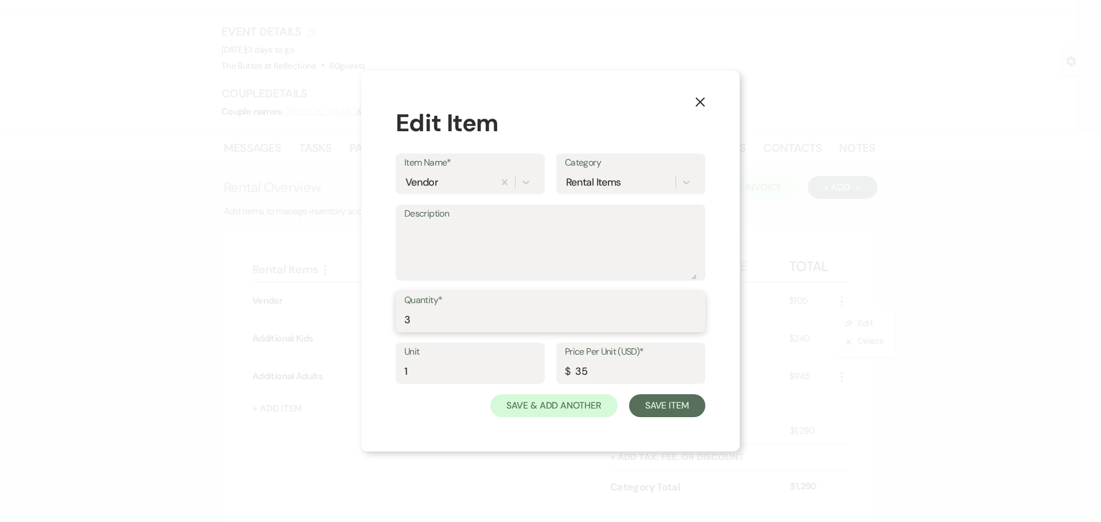
drag, startPoint x: 420, startPoint y: 323, endPoint x: 388, endPoint y: 322, distance: 31.6
click at [388, 322] on div "X Edit Item Item Name* Vendor Category Rental Items Description Quantity* 3 Uni…" at bounding box center [550, 261] width 379 height 381
type input "2"
click at [678, 406] on button "Save Item" at bounding box center [667, 406] width 76 height 23
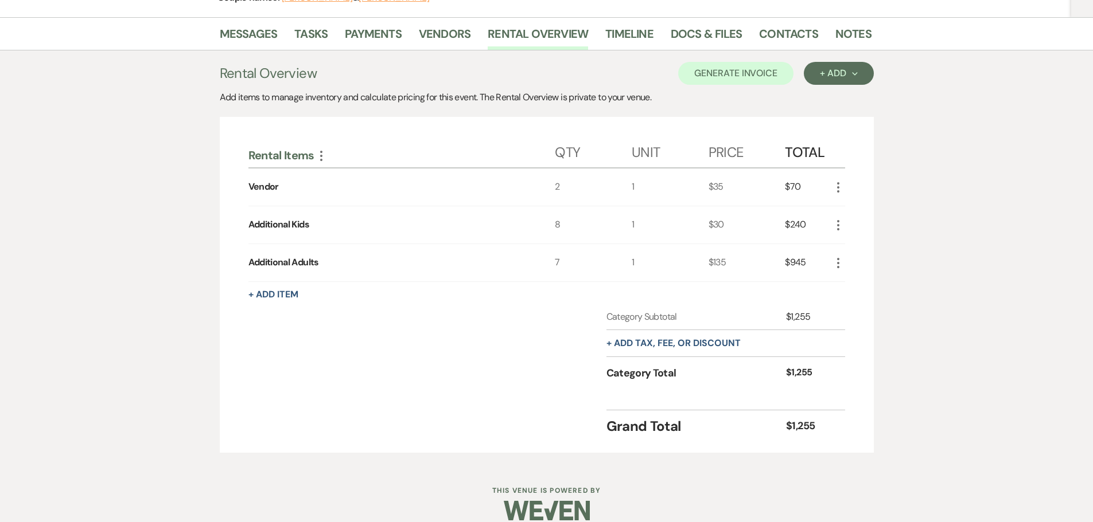
scroll to position [187, 0]
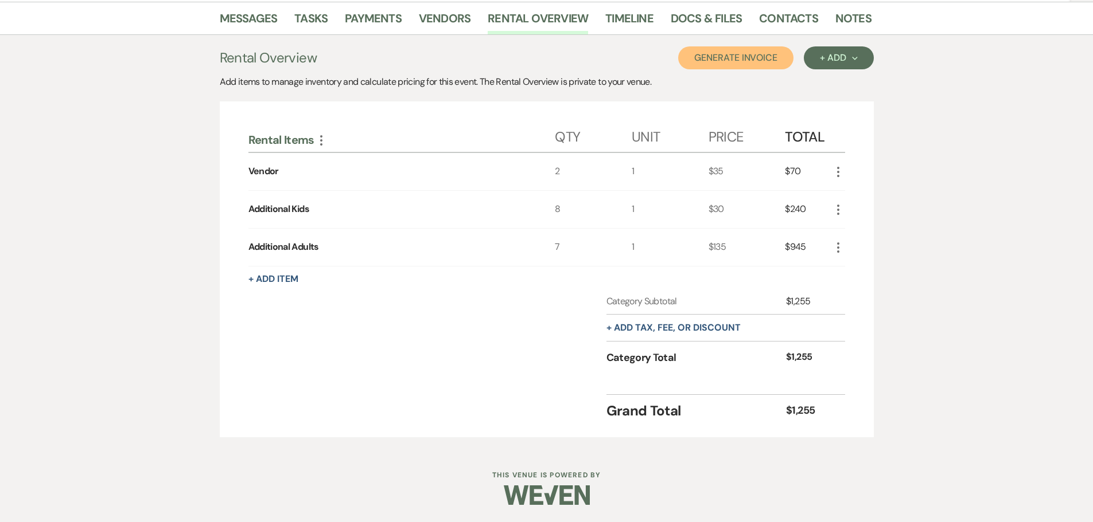
click at [746, 63] on button "Generate Invoice" at bounding box center [735, 57] width 115 height 23
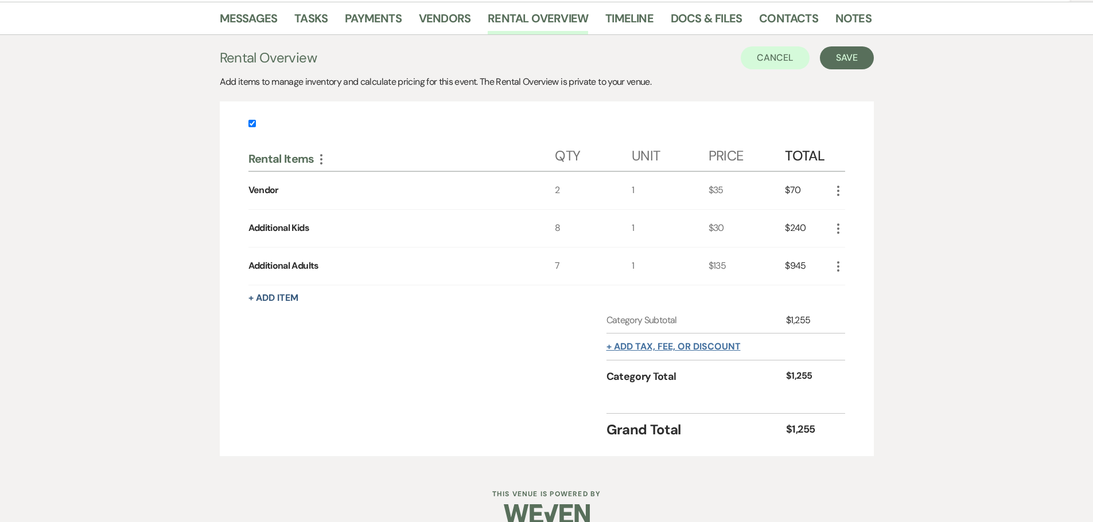
click at [668, 346] on button "+ Add tax, fee, or discount" at bounding box center [673, 346] width 134 height 9
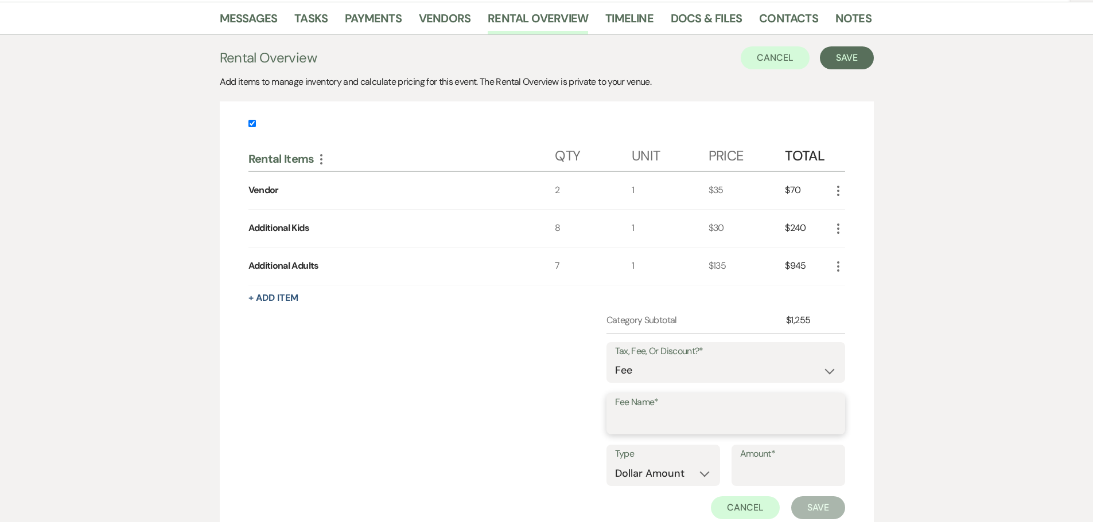
click at [653, 415] on input "Fee Name*" at bounding box center [725, 422] width 221 height 22
type input "Processing Fee"
click at [692, 470] on select "Dollar Amount Percentage" at bounding box center [663, 474] width 96 height 22
select select "false"
click at [615, 463] on select "Dollar Amount Percentage" at bounding box center [663, 474] width 96 height 22
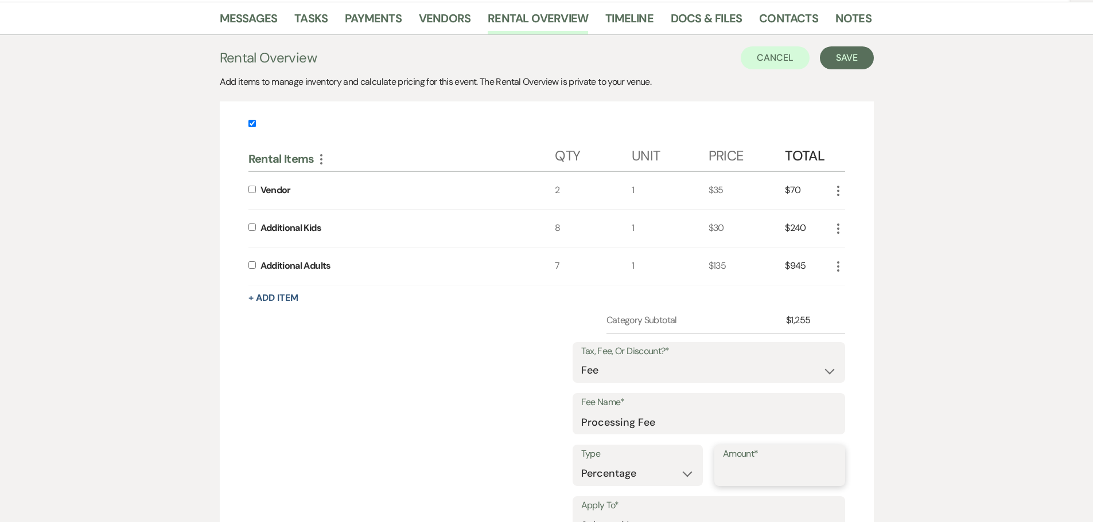
click at [752, 469] on input "Amount*" at bounding box center [780, 474] width 114 height 22
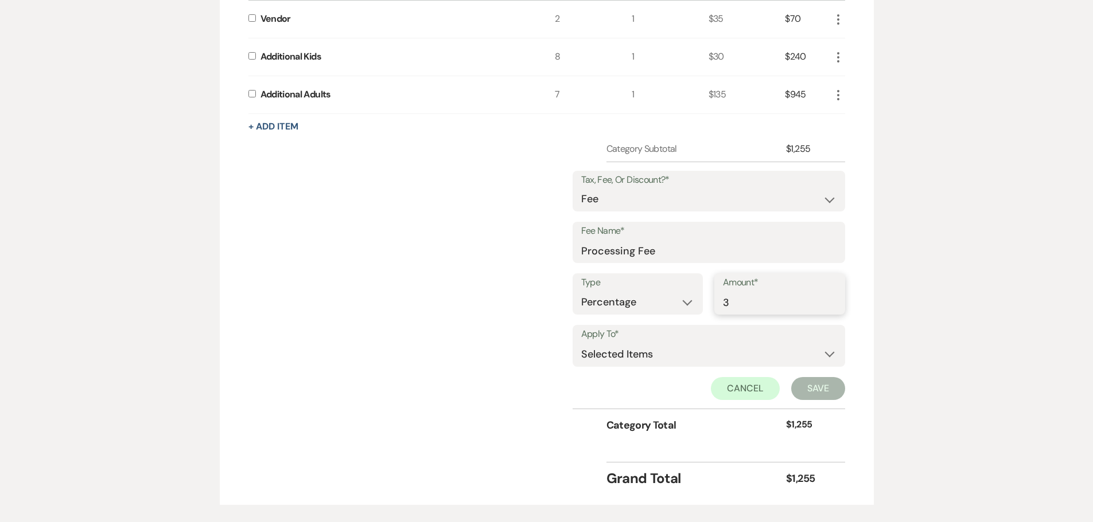
scroll to position [359, 0]
type input "3"
click at [711, 355] on select "Selected Items Category Subtotal (before all Taxes/Fees/Discounts) Category Tot…" at bounding box center [708, 353] width 255 height 23
select select "2"
click at [581, 342] on select "Selected Items Category Subtotal (before all Taxes/Fees/Discounts) Category Tot…" at bounding box center [708, 353] width 255 height 23
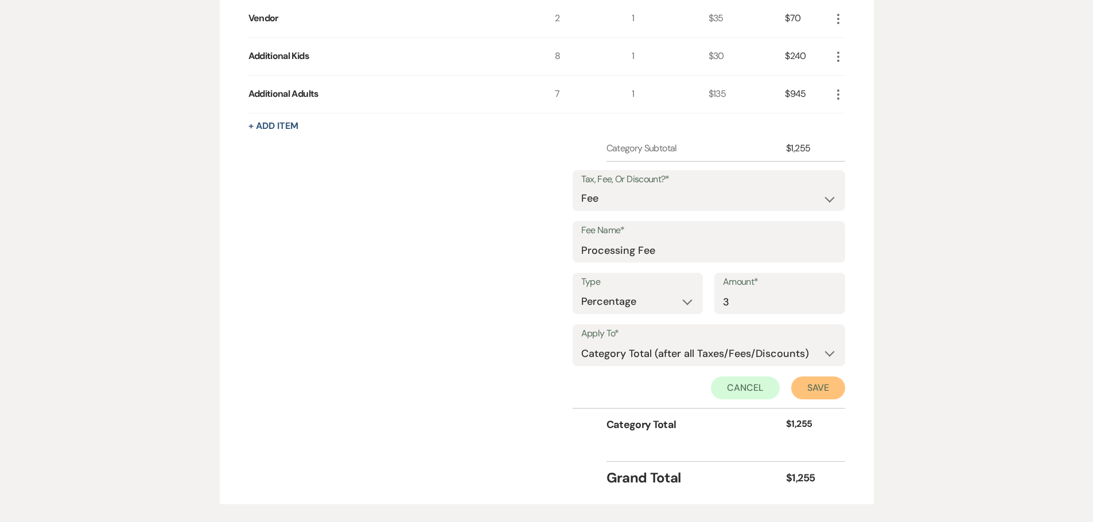
click at [826, 386] on button "Save" at bounding box center [818, 388] width 54 height 23
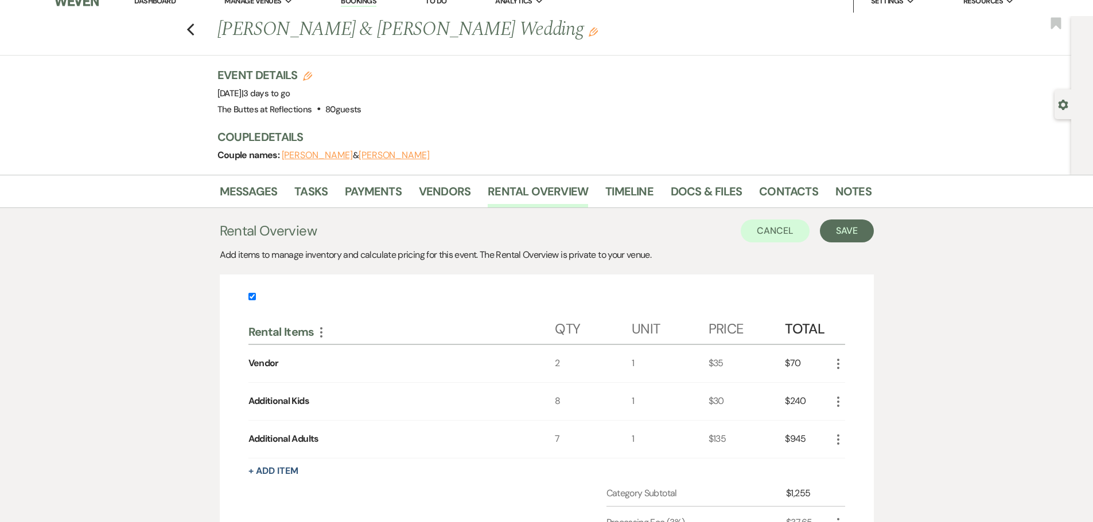
scroll to position [0, 0]
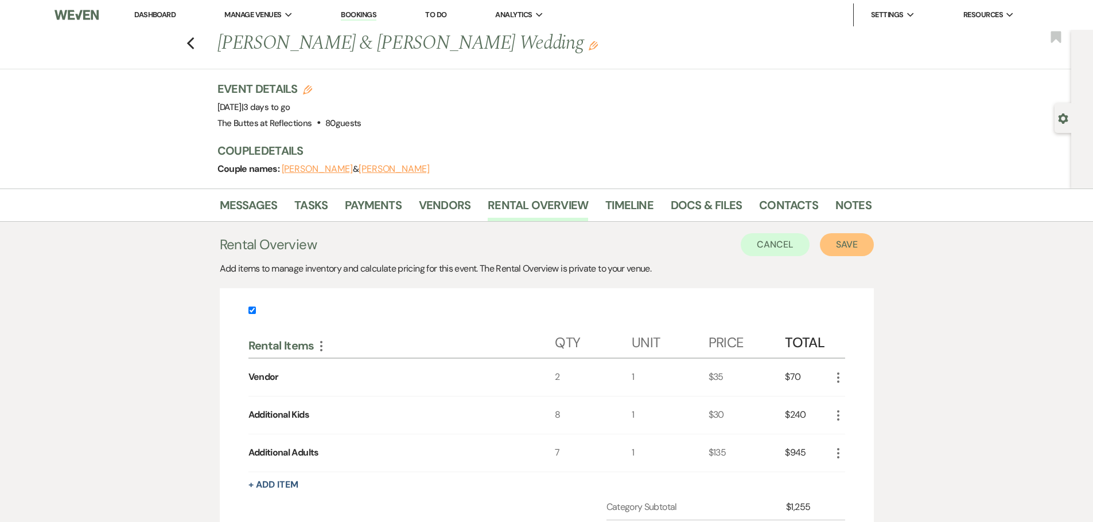
click at [844, 247] on button "Save" at bounding box center [847, 244] width 54 height 23
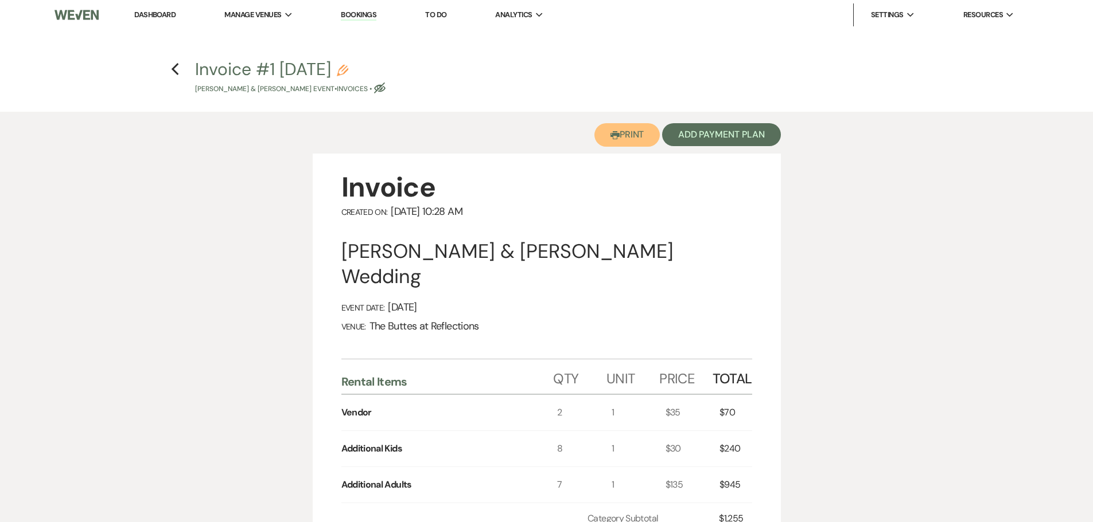
click at [629, 131] on button "Printer Print" at bounding box center [627, 135] width 66 height 24
click at [149, 14] on link "Dashboard" at bounding box center [154, 15] width 41 height 10
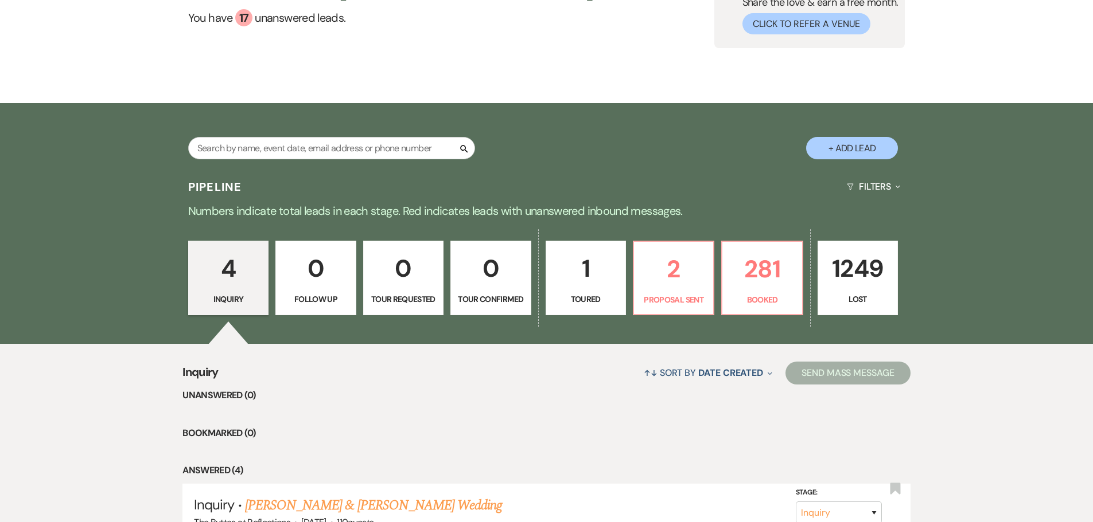
scroll to position [84, 0]
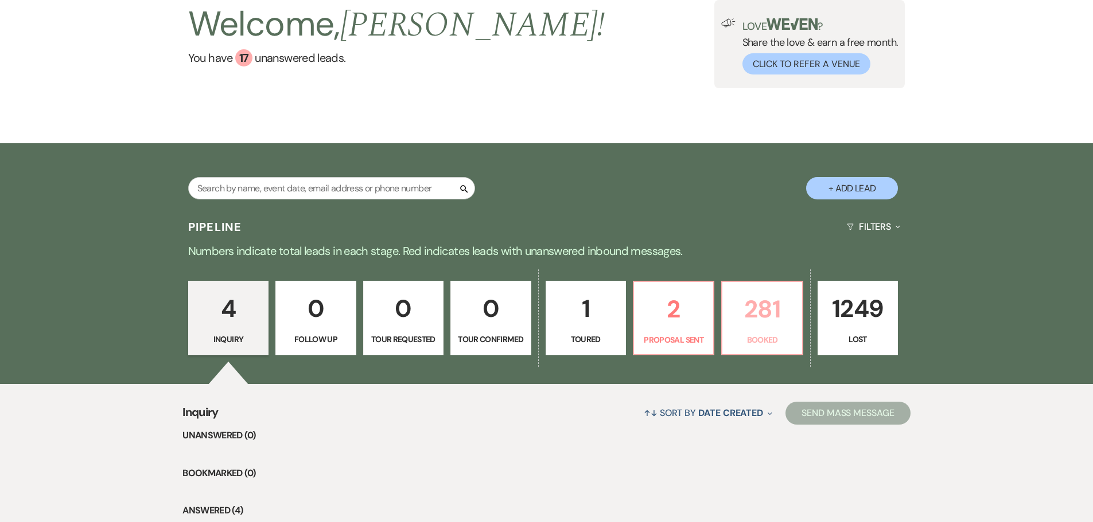
click at [767, 325] on p "281" at bounding box center [761, 309] width 65 height 38
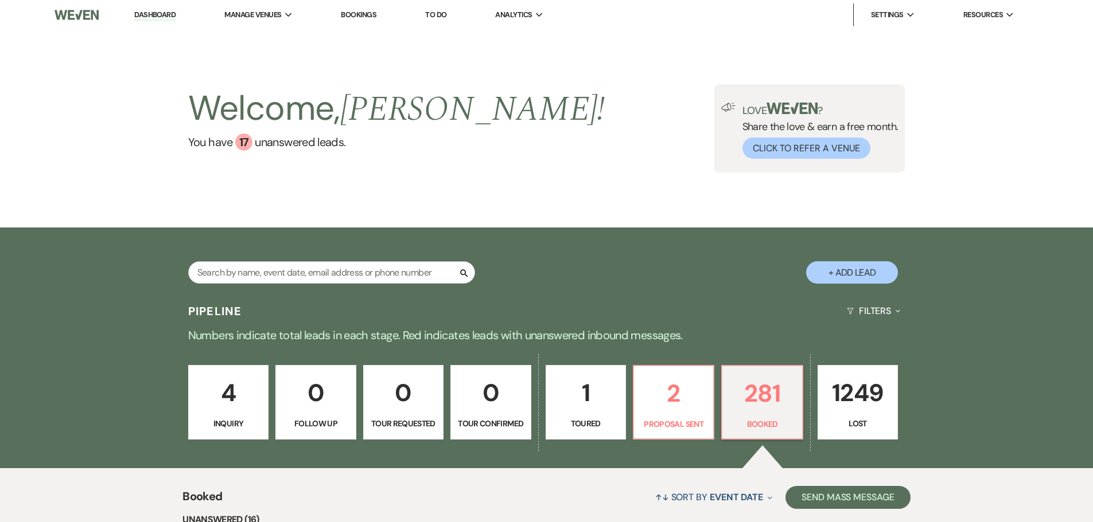
click at [361, 14] on link "Bookings" at bounding box center [359, 15] width 36 height 10
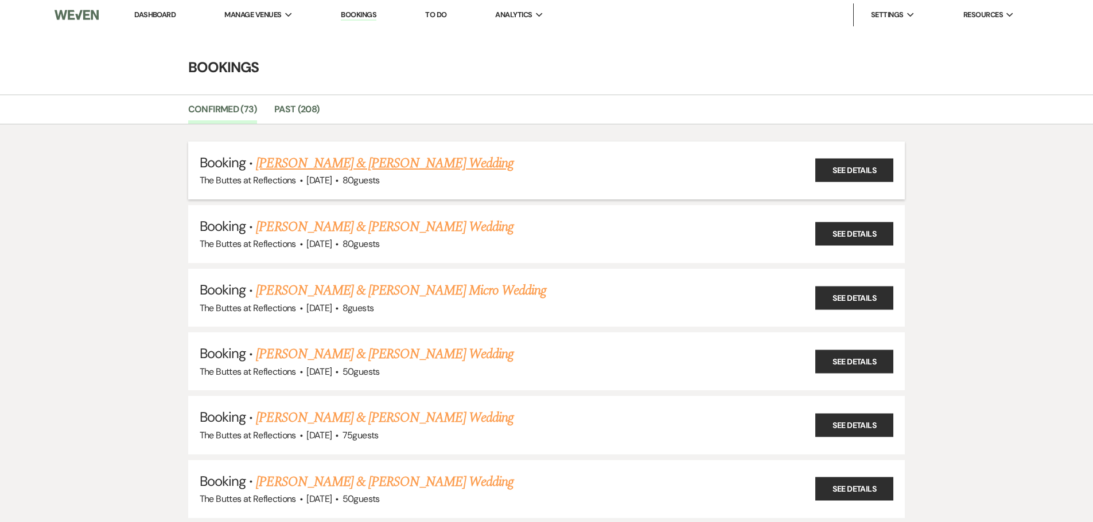
click at [307, 163] on link "Wyatt Lawrence & Zoye Mell's Wedding" at bounding box center [384, 163] width 257 height 21
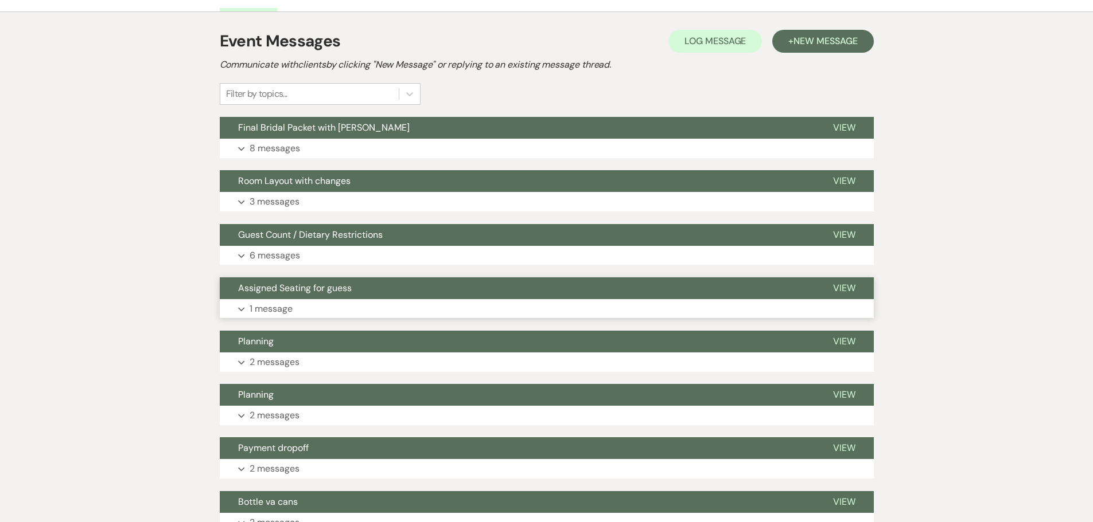
scroll to position [229, 0]
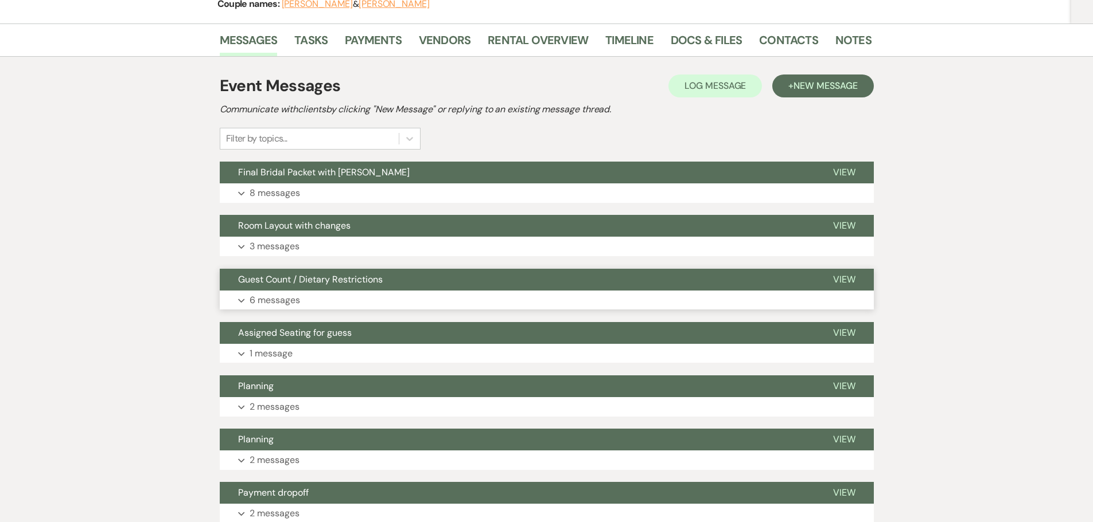
scroll to position [172, 0]
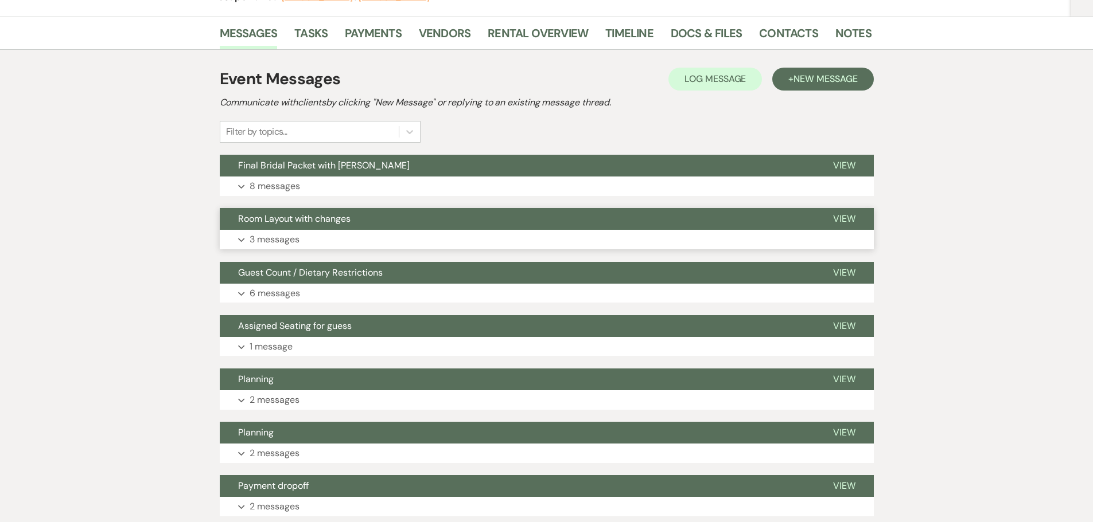
click at [259, 239] on p "3 messages" at bounding box center [274, 239] width 50 height 15
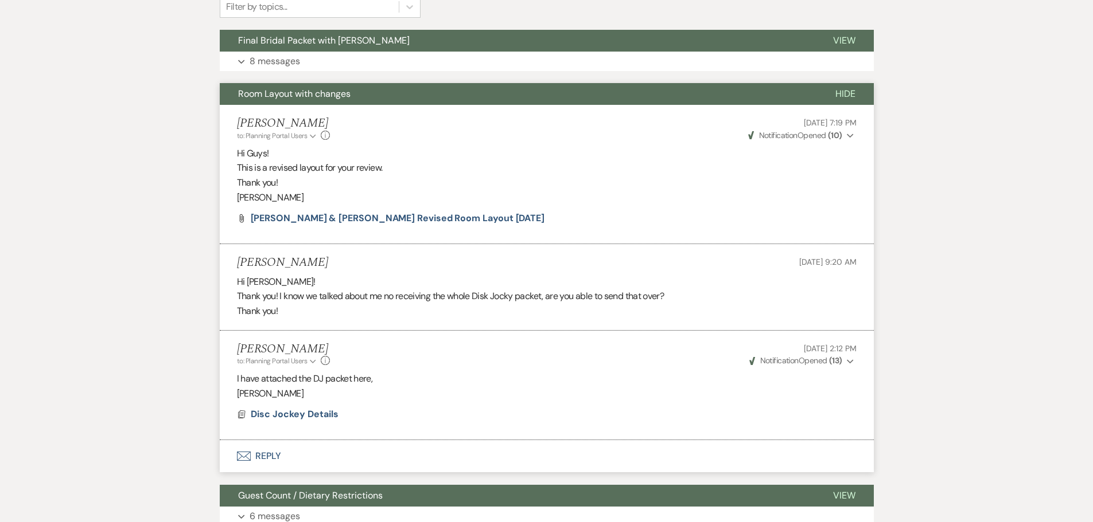
scroll to position [0, 0]
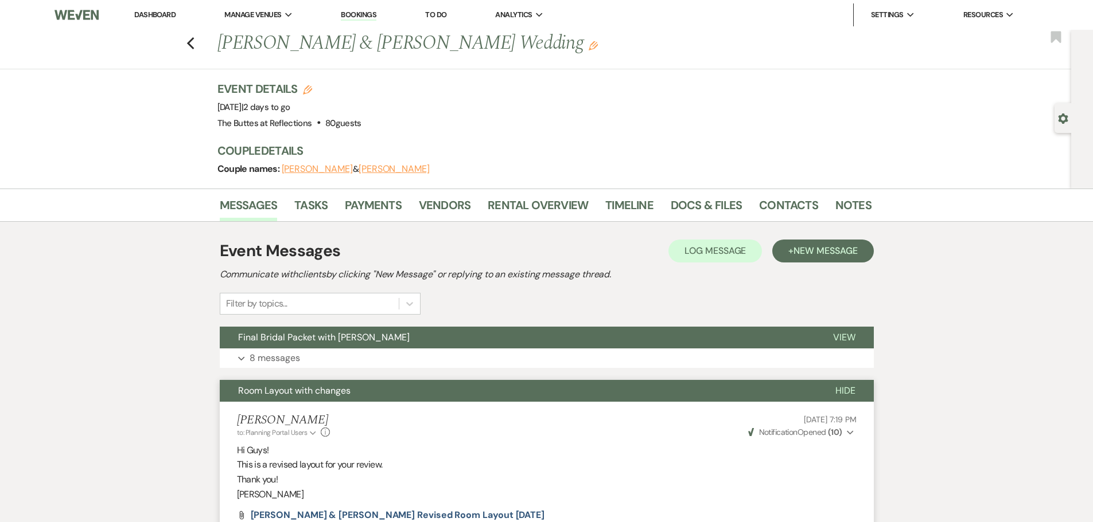
click at [166, 16] on link "Dashboard" at bounding box center [154, 15] width 41 height 10
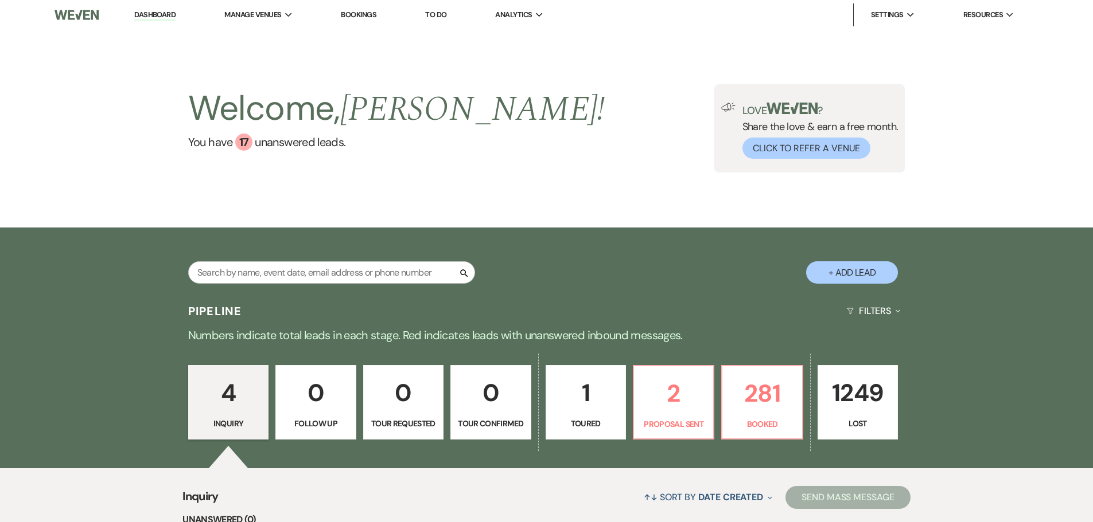
click at [349, 16] on link "Bookings" at bounding box center [359, 15] width 36 height 10
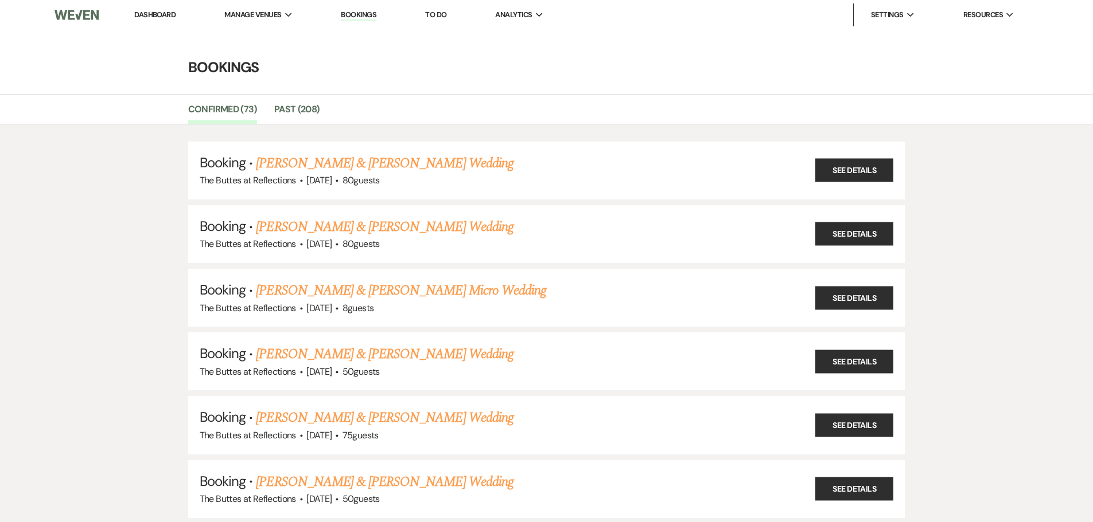
click at [166, 11] on link "Dashboard" at bounding box center [154, 15] width 41 height 10
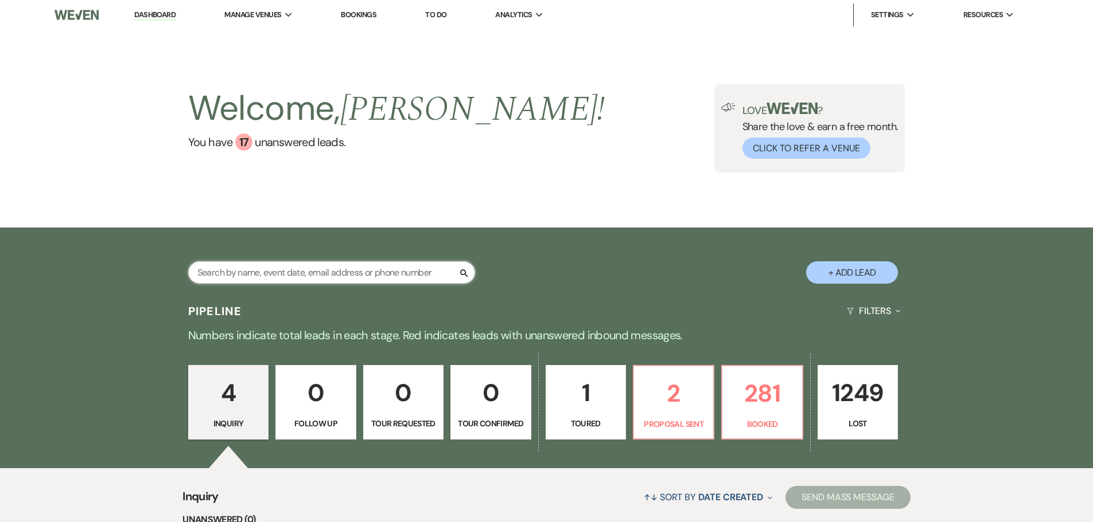
click at [295, 274] on input "text" at bounding box center [331, 273] width 287 height 22
type input "park"
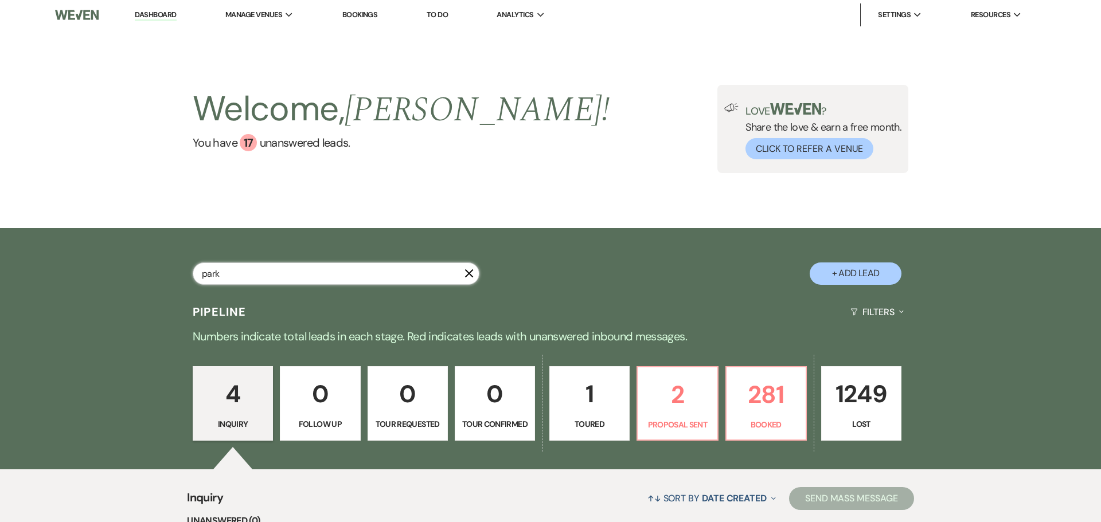
select select "8"
select select "5"
select select "8"
select select "5"
select select "8"
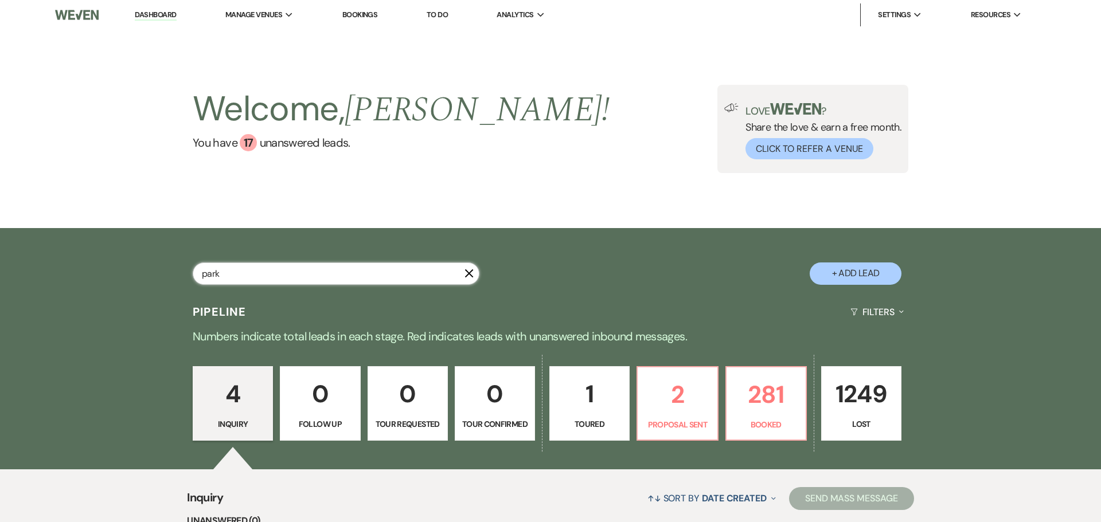
select select "6"
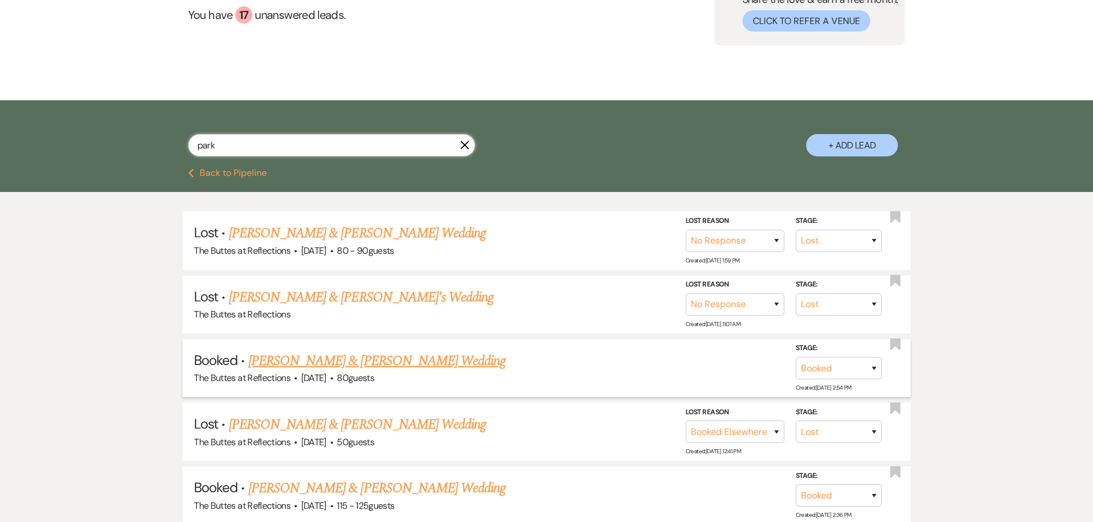
scroll to position [172, 0]
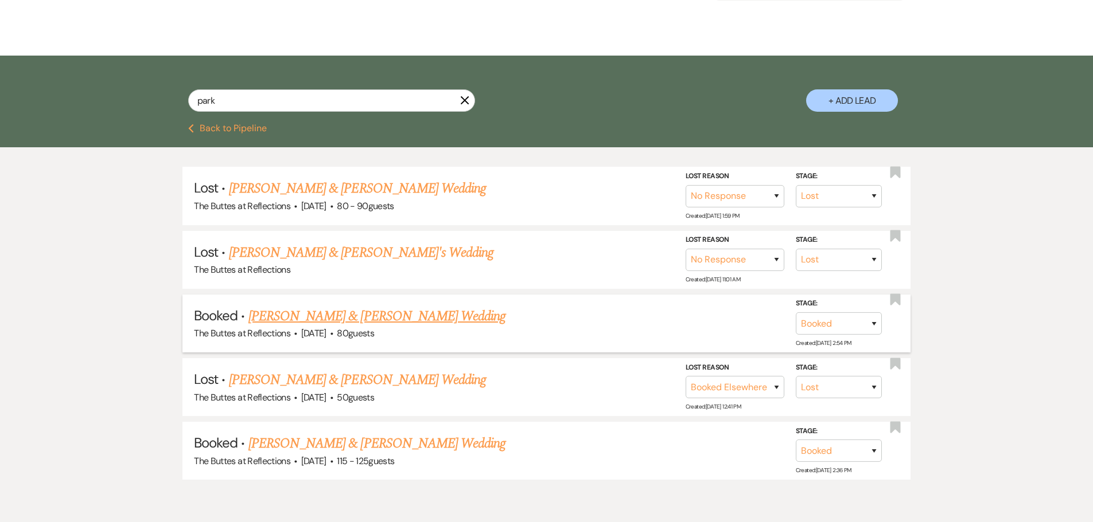
click at [329, 319] on link "[PERSON_NAME] & [PERSON_NAME] Wedding" at bounding box center [376, 316] width 257 height 21
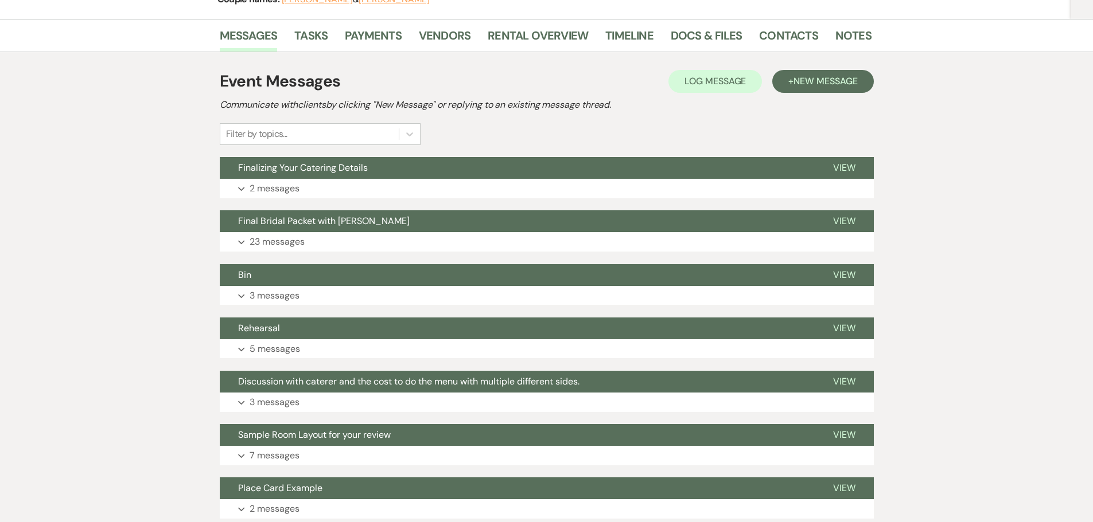
scroll to position [172, 0]
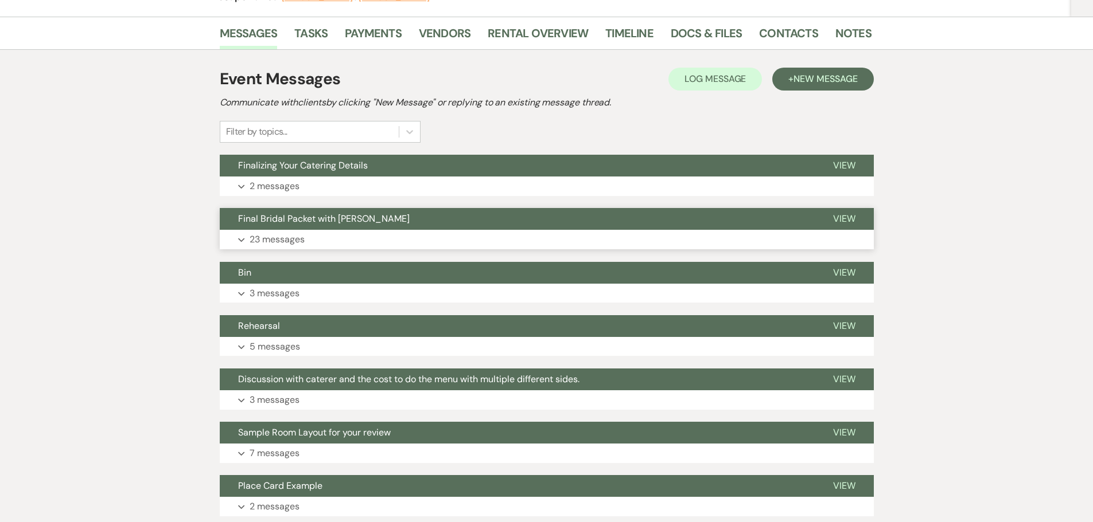
click at [286, 239] on p "23 messages" at bounding box center [276, 239] width 55 height 15
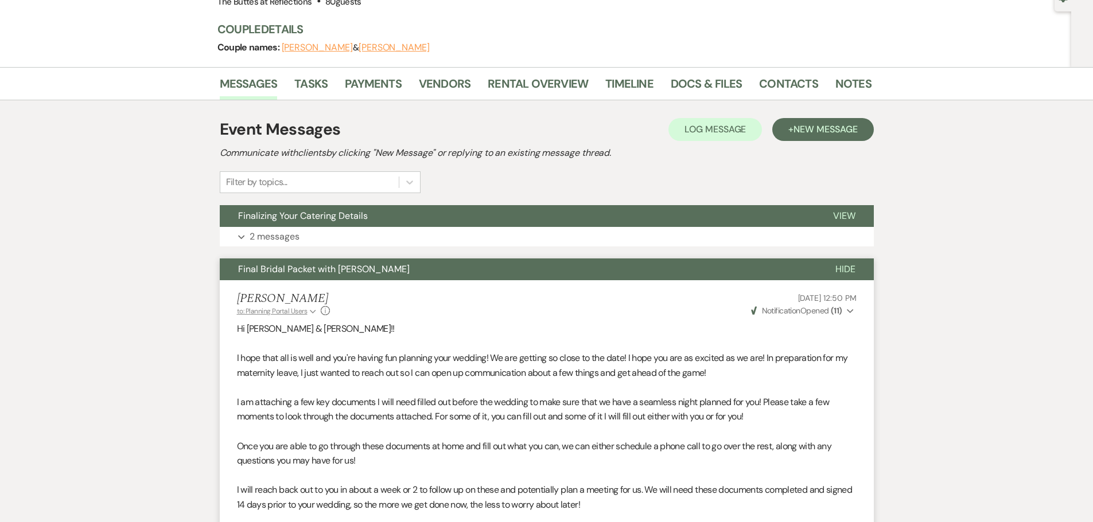
scroll to position [0, 0]
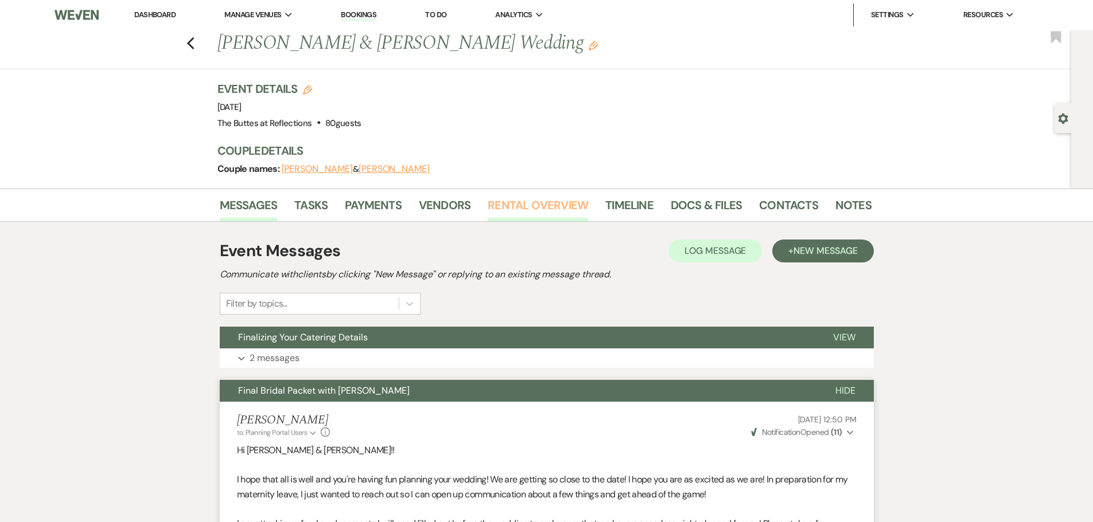
click at [545, 209] on link "Rental Overview" at bounding box center [537, 208] width 100 height 25
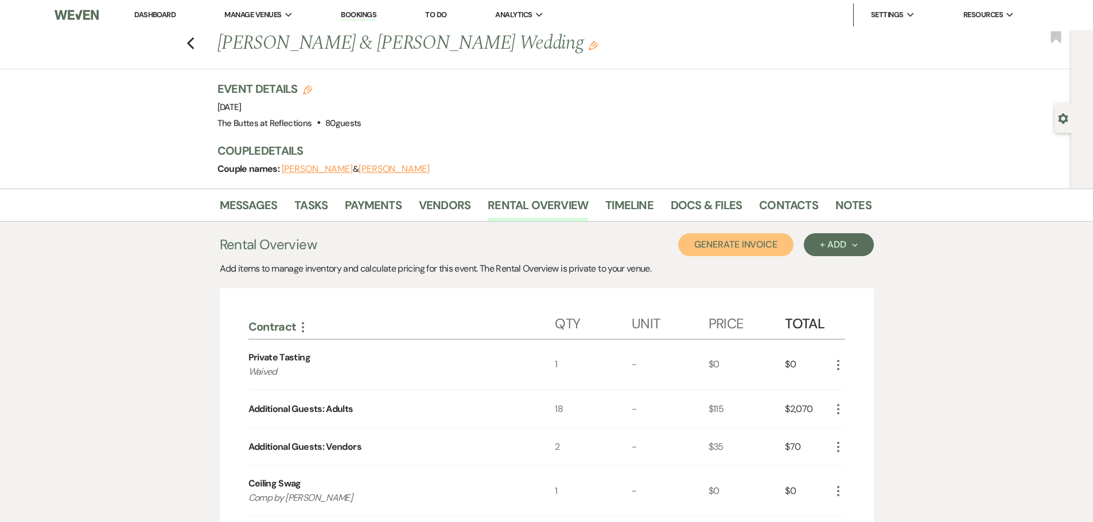
click at [770, 241] on button "Generate Invoice" at bounding box center [735, 244] width 115 height 23
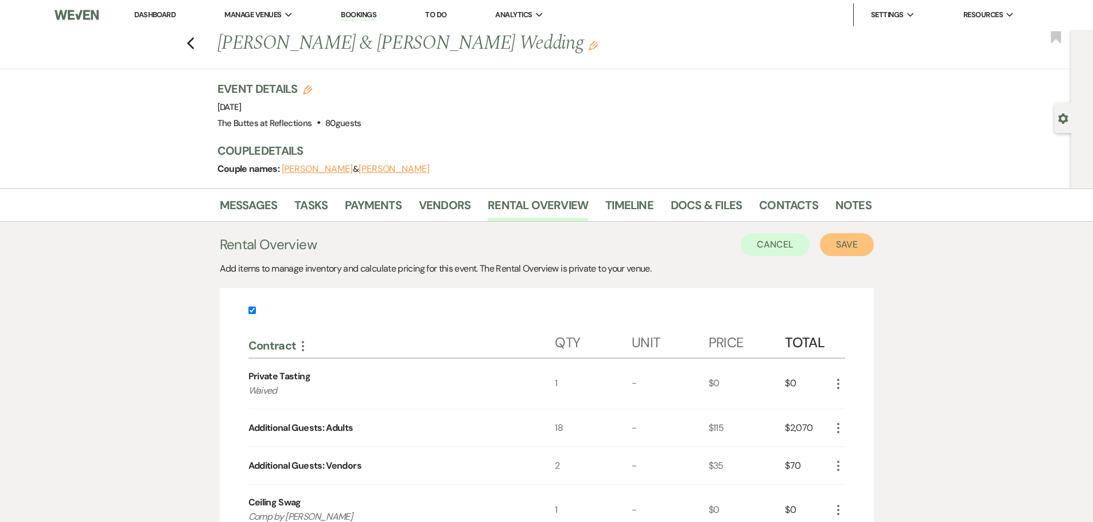
click at [846, 248] on button "Save" at bounding box center [847, 244] width 54 height 23
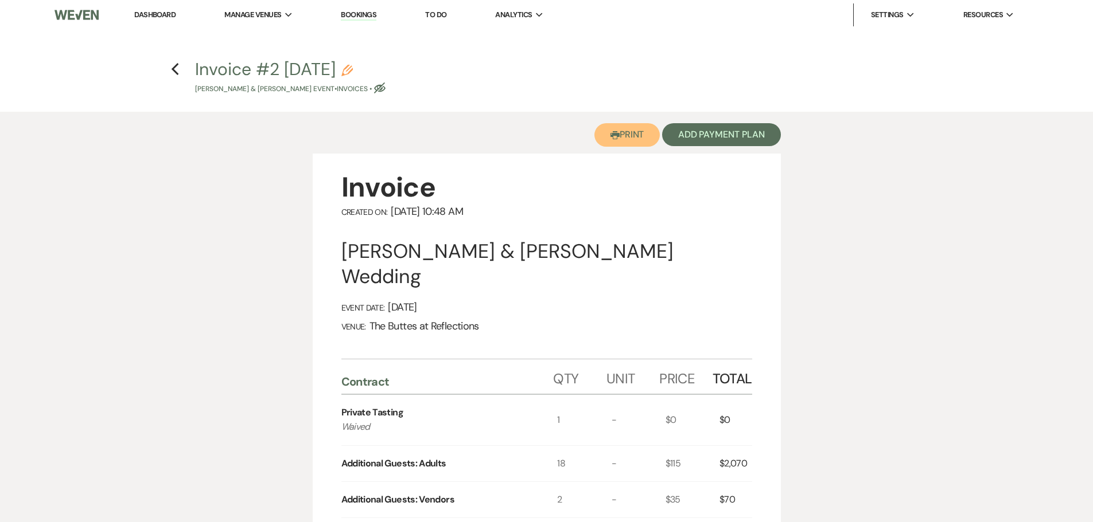
click at [619, 136] on button "Printer Print" at bounding box center [627, 135] width 66 height 24
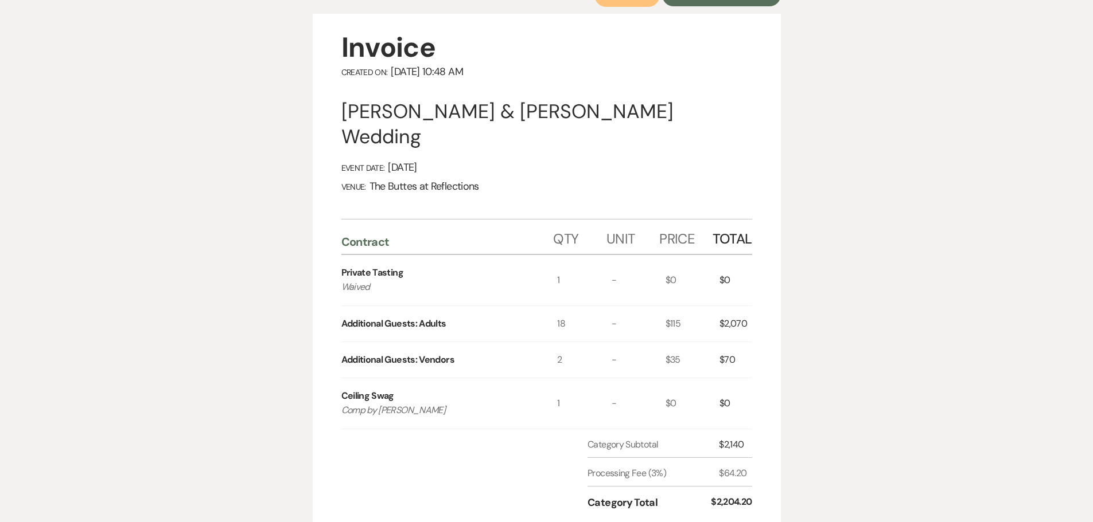
scroll to position [172, 0]
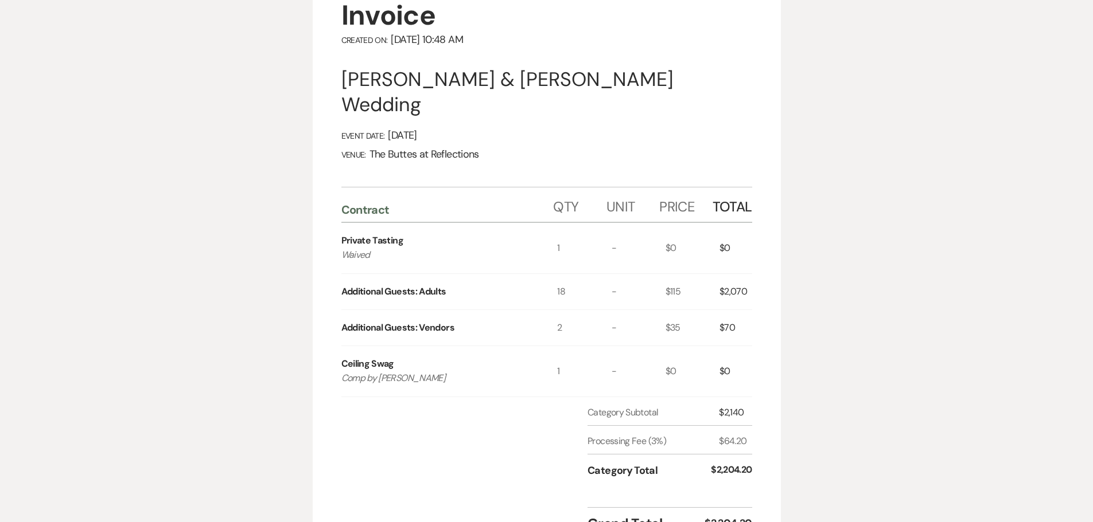
click at [990, 136] on div "Printer Print Add Payment Plan Invoice Created On: October 14, 2025 10:48 AM Au…" at bounding box center [546, 363] width 1093 height 847
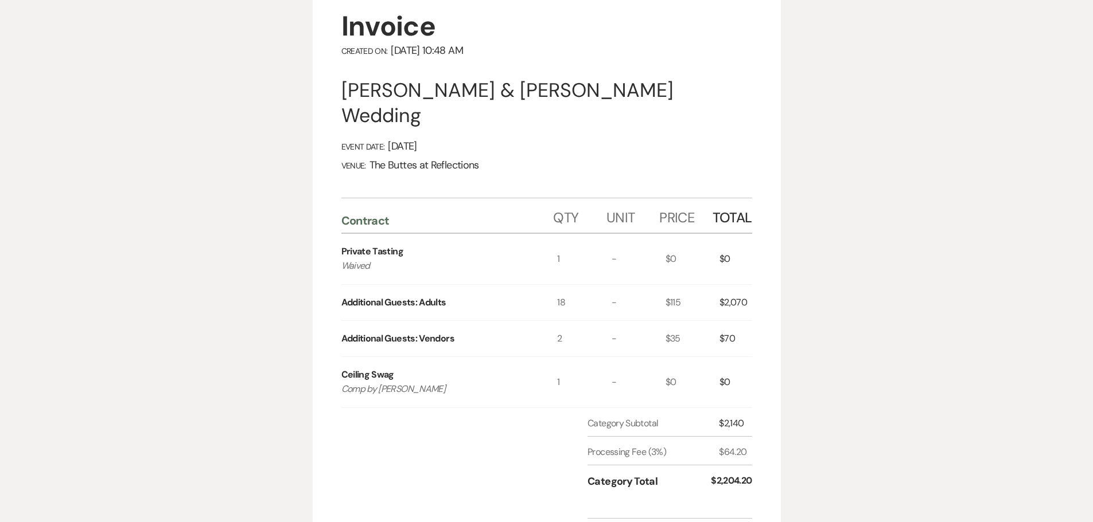
scroll to position [0, 0]
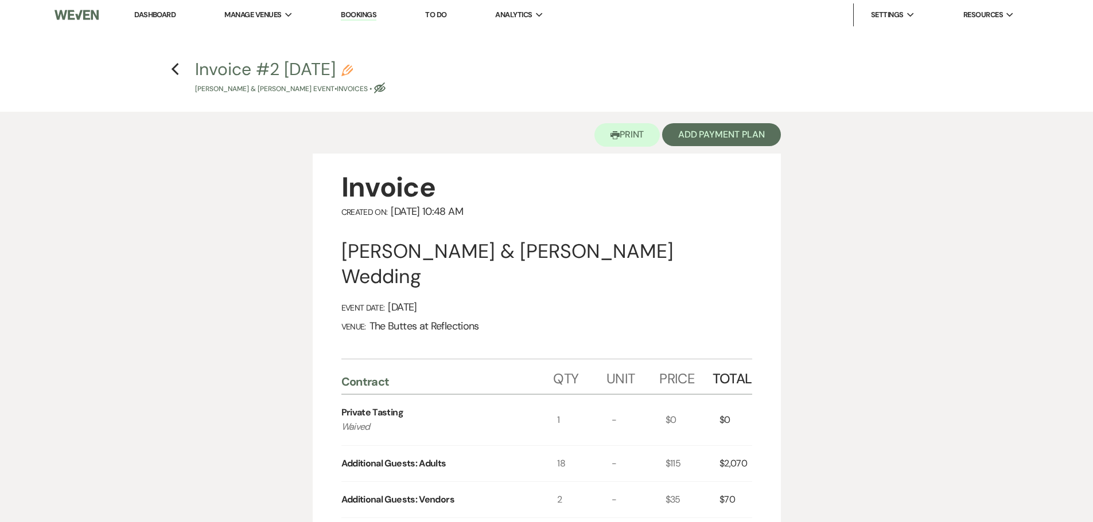
click at [370, 13] on link "Bookings" at bounding box center [359, 15] width 36 height 11
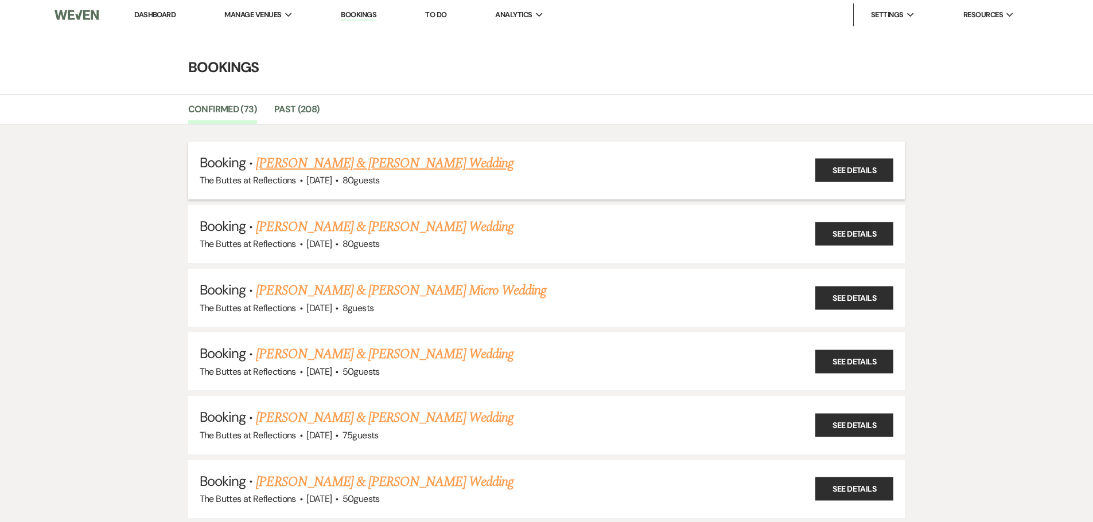
click at [381, 160] on link "[PERSON_NAME] & [PERSON_NAME] Wedding" at bounding box center [384, 163] width 257 height 21
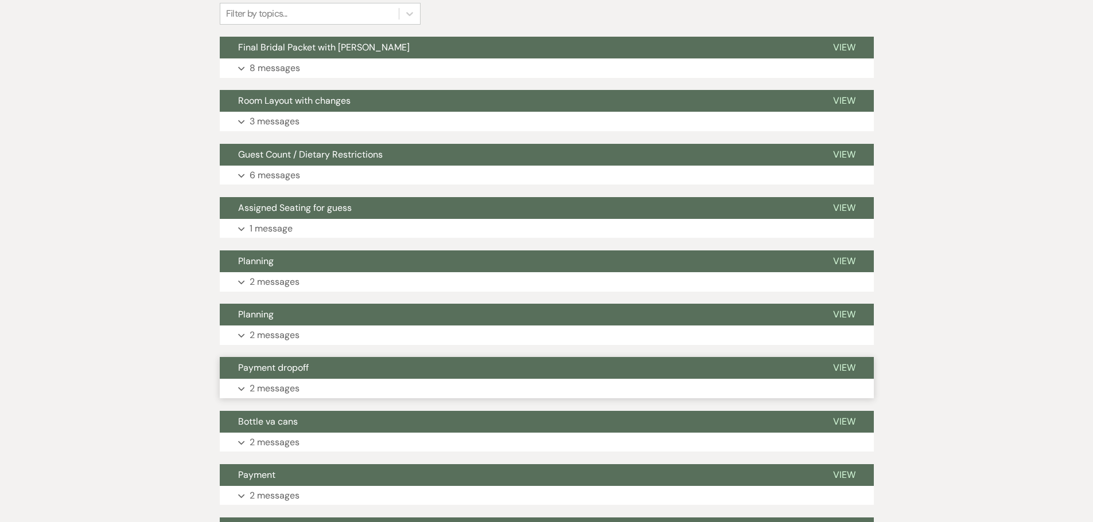
scroll to position [287, 0]
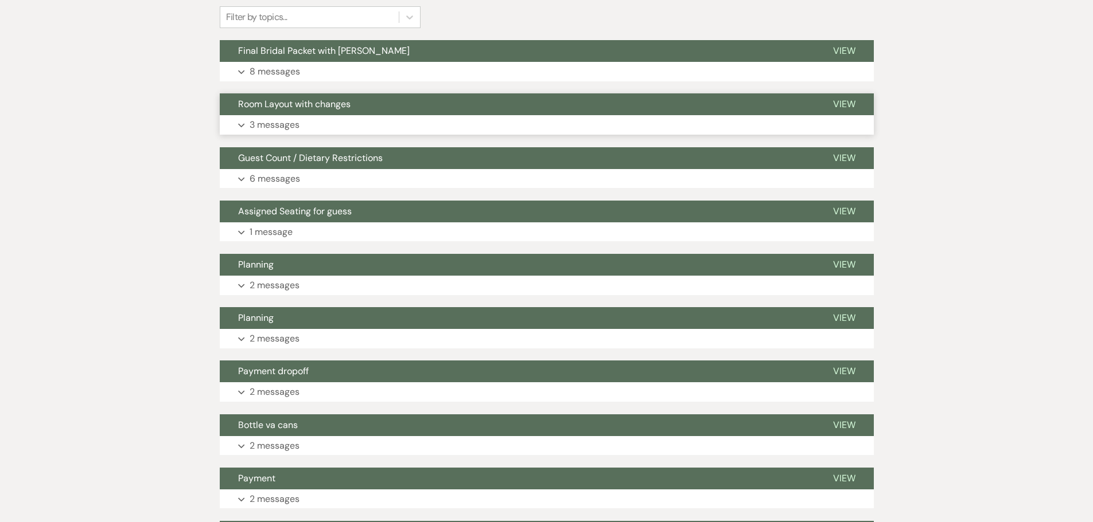
click at [274, 126] on p "3 messages" at bounding box center [274, 125] width 50 height 15
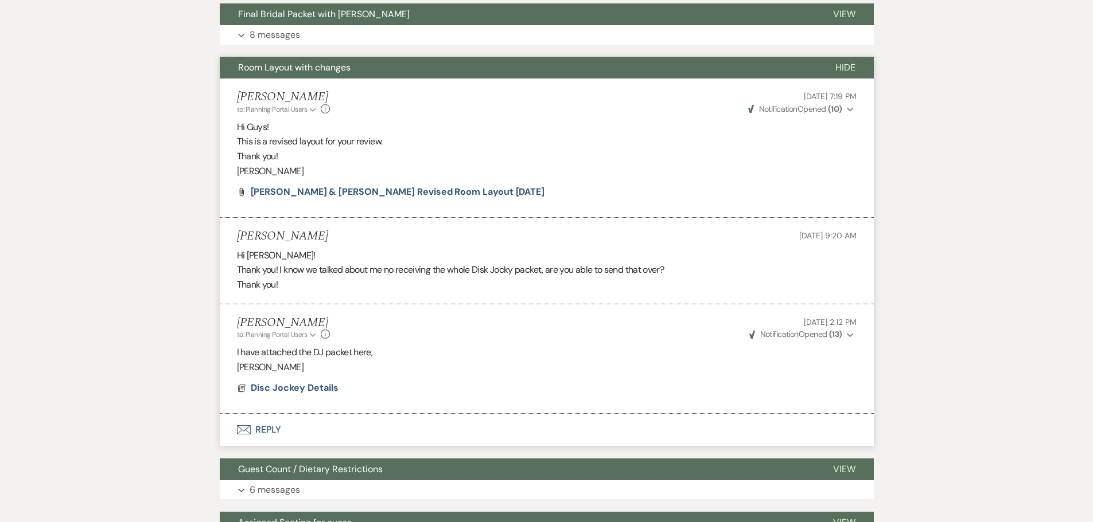
scroll to position [344, 0]
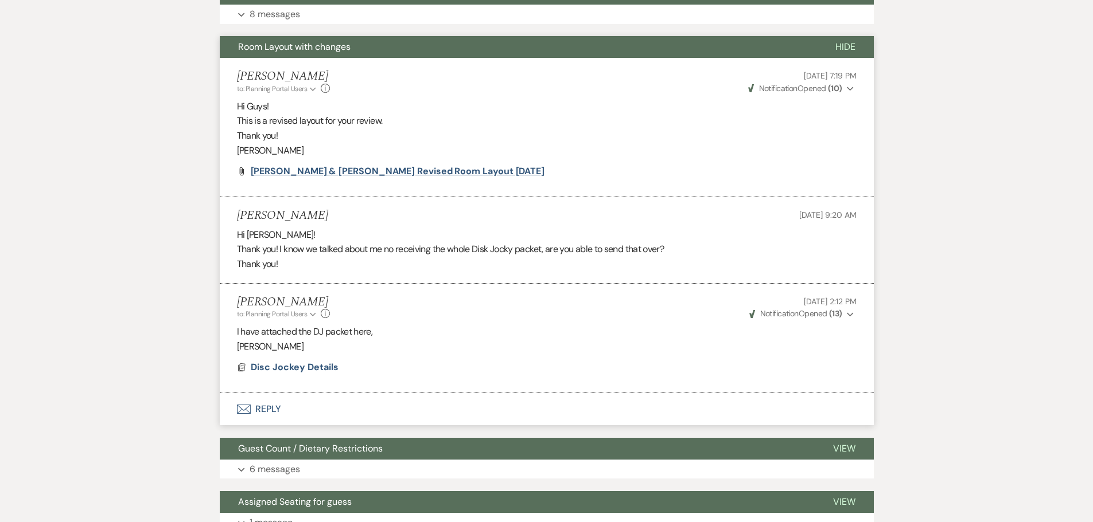
click at [413, 170] on span "[PERSON_NAME] & [PERSON_NAME] Revised Room Layout [DATE]" at bounding box center [398, 171] width 294 height 12
drag, startPoint x: 960, startPoint y: 129, endPoint x: 955, endPoint y: 135, distance: 7.8
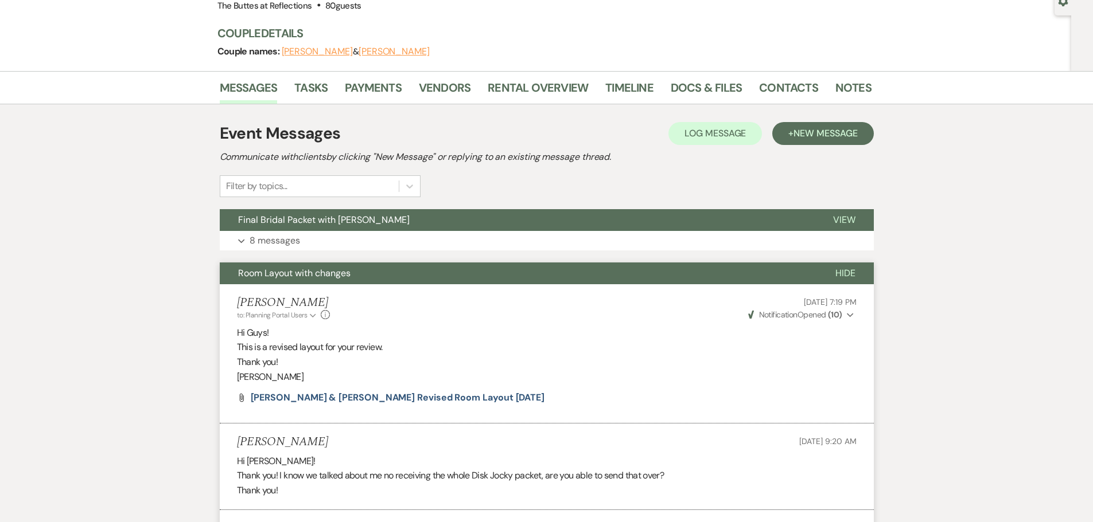
scroll to position [115, 0]
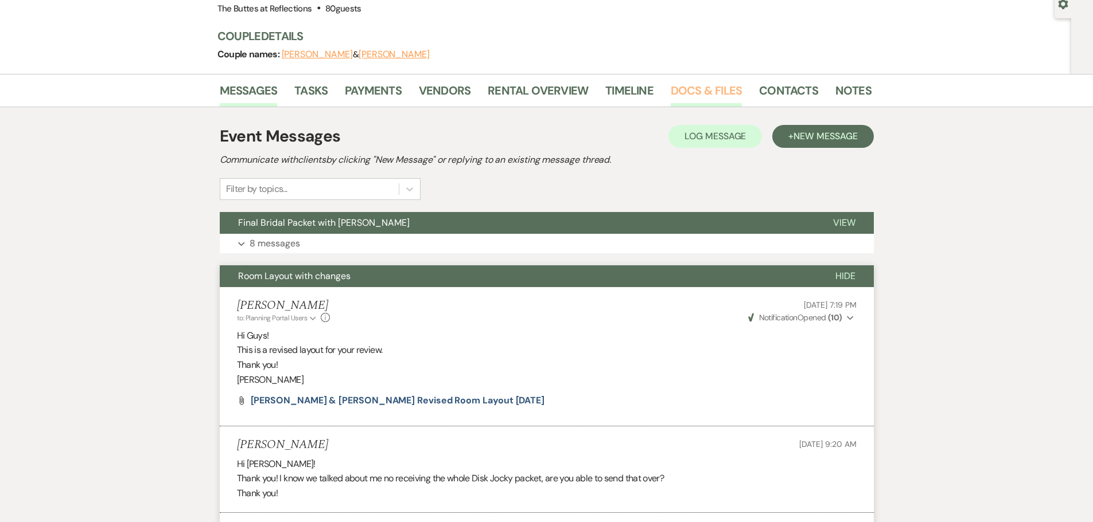
click at [699, 89] on link "Docs & Files" at bounding box center [705, 93] width 71 height 25
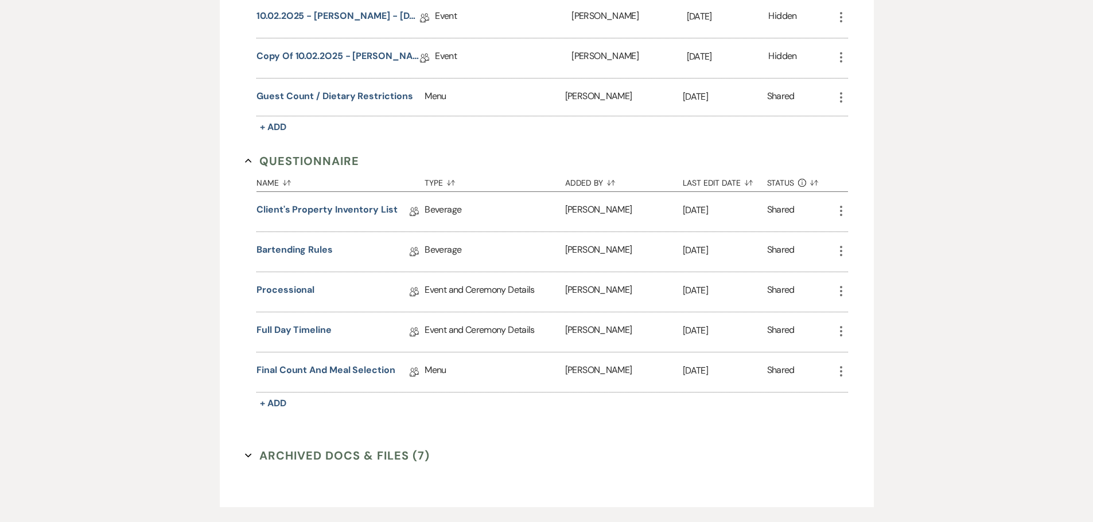
scroll to position [1090, 0]
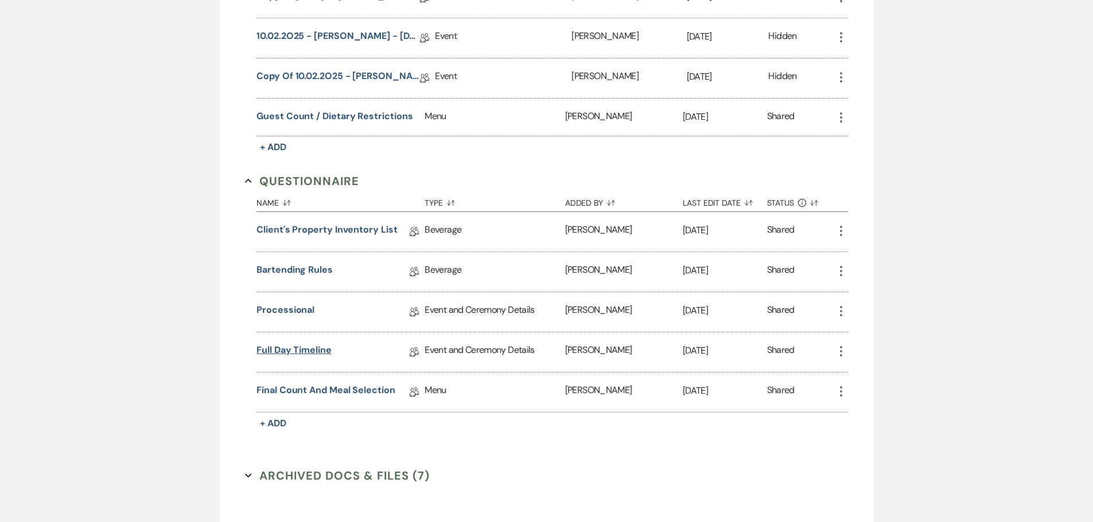
click at [304, 350] on link "Full Day Timeline" at bounding box center [293, 353] width 75 height 18
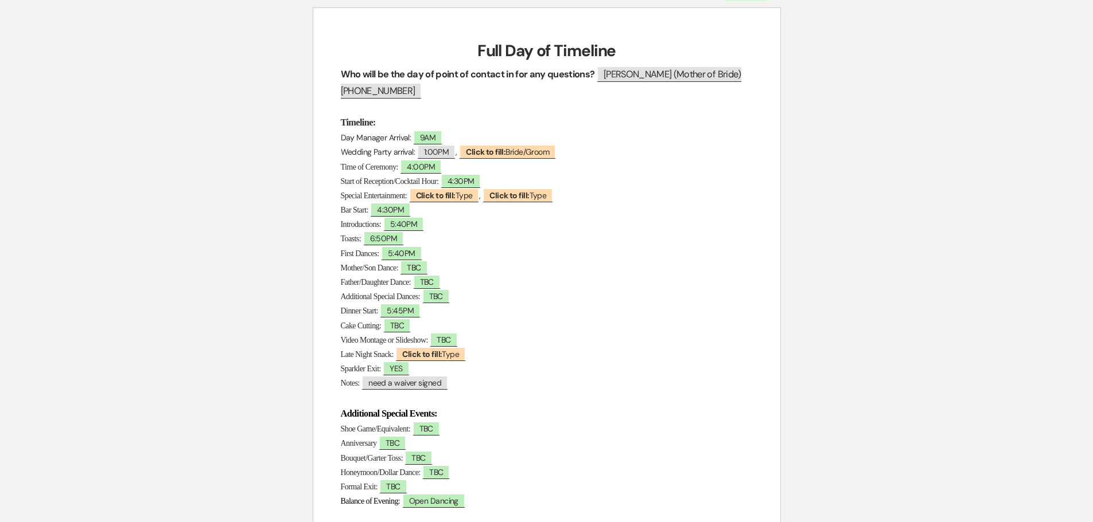
scroll to position [172, 0]
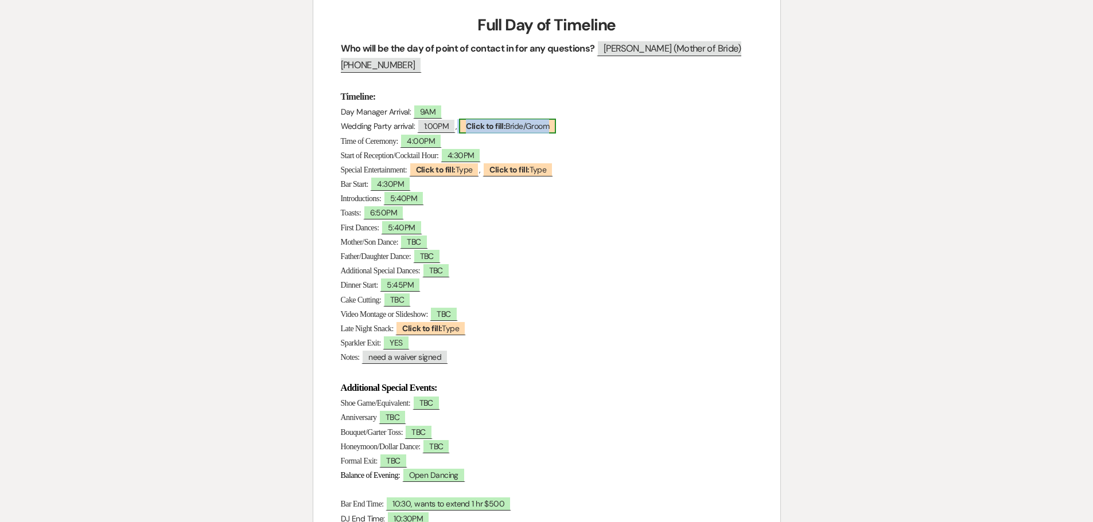
click at [496, 124] on b "Click to fill:" at bounding box center [486, 126] width 40 height 10
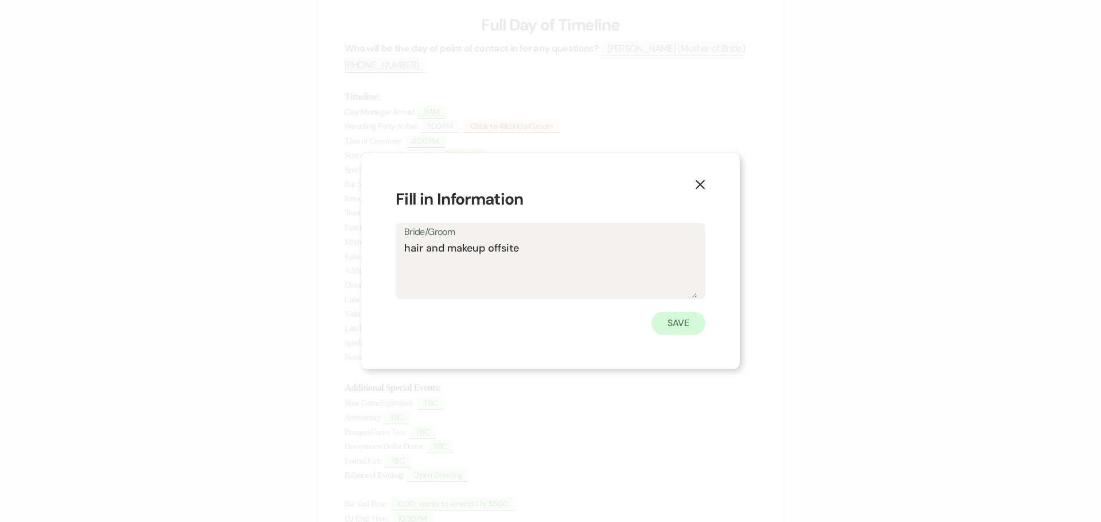
type textarea "hair and makeup offsite"
click at [685, 332] on button "Save" at bounding box center [678, 323] width 54 height 23
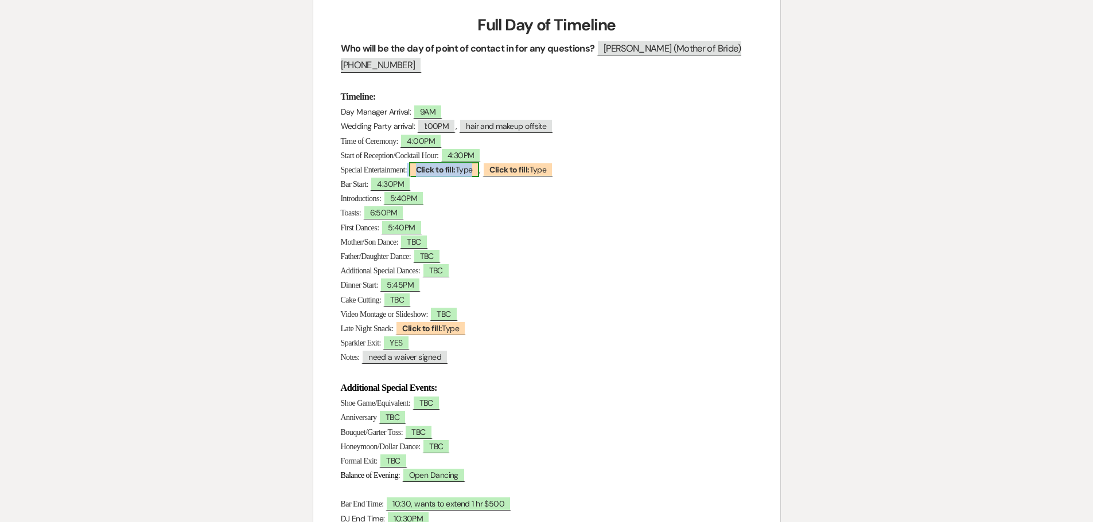
click at [455, 171] on b "Click to fill:" at bounding box center [436, 170] width 40 height 10
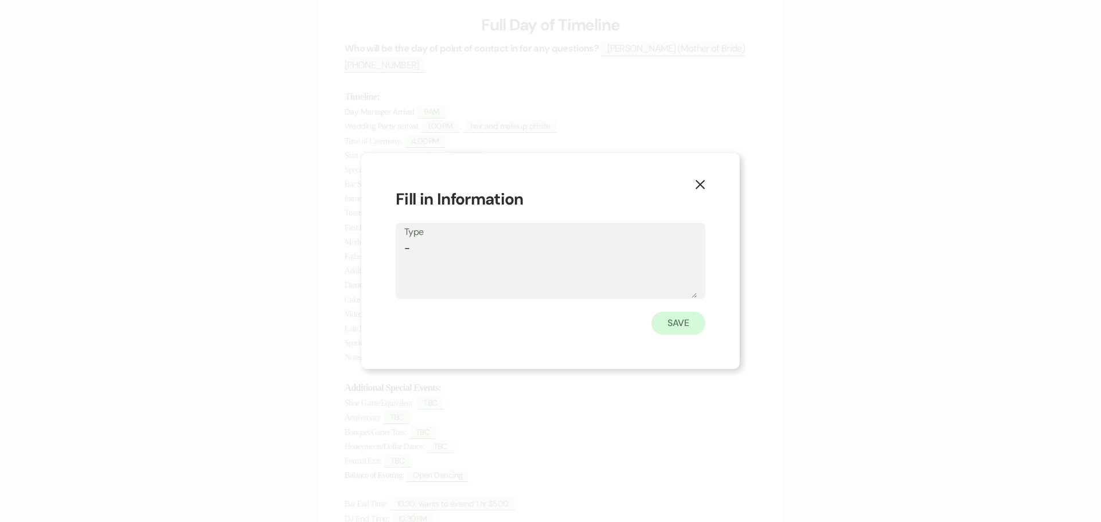
type textarea "-"
click at [667, 321] on button "Save" at bounding box center [678, 323] width 54 height 23
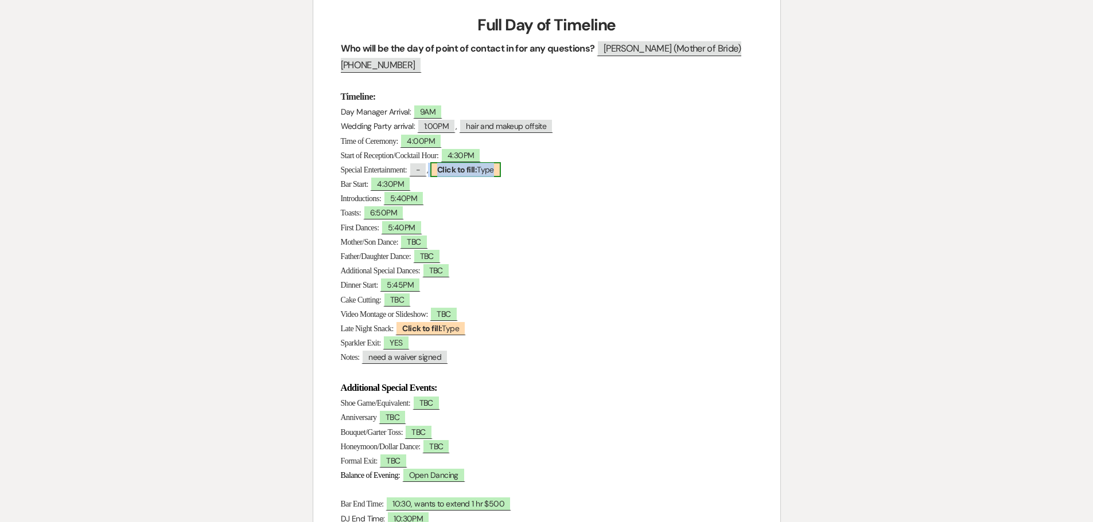
click at [501, 170] on span "Click to fill: Type" at bounding box center [465, 169] width 71 height 15
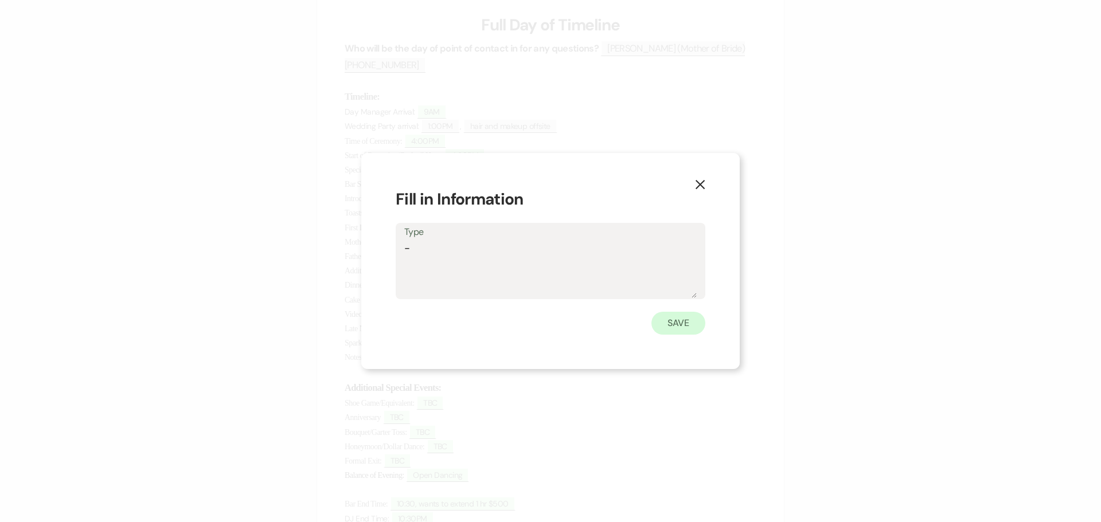
type textarea "-"
click at [673, 322] on button "Save" at bounding box center [678, 323] width 54 height 23
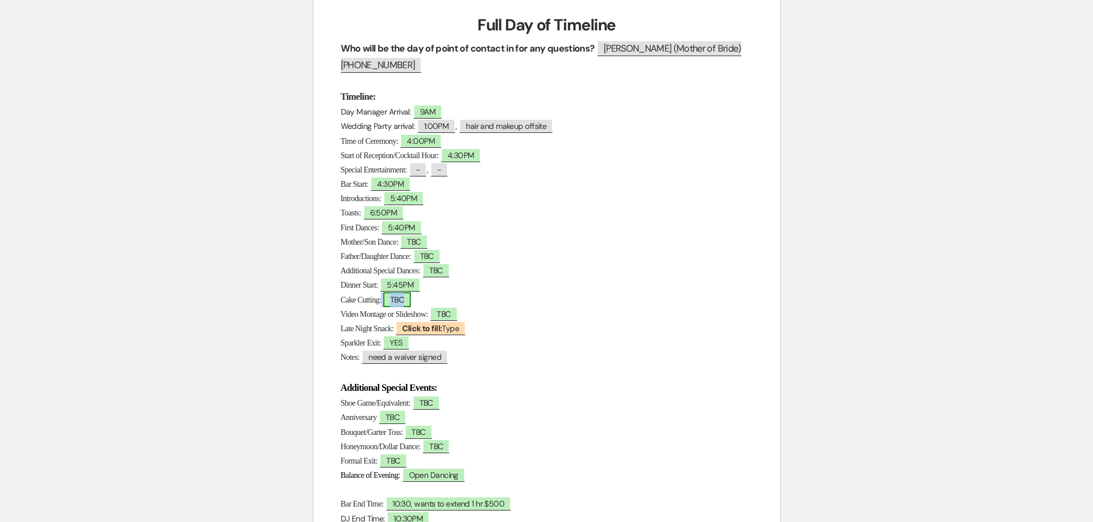
click at [411, 306] on span "TBC" at bounding box center [397, 299] width 28 height 15
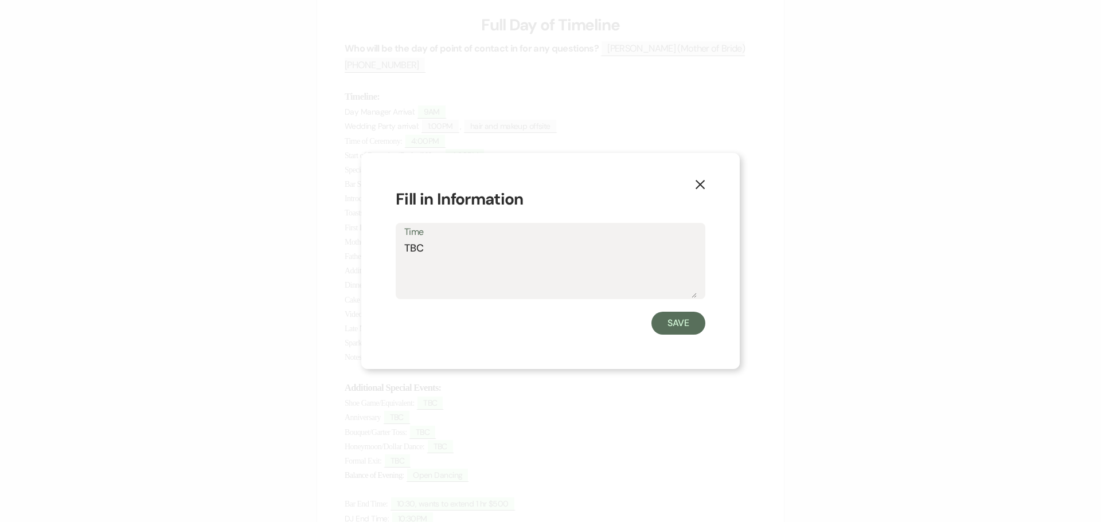
drag, startPoint x: 435, startPoint y: 259, endPoint x: 396, endPoint y: 248, distance: 40.3
click at [396, 248] on div "Time TBC" at bounding box center [551, 261] width 310 height 76
type textarea "follows special dances"
click at [678, 326] on button "Save" at bounding box center [678, 323] width 54 height 23
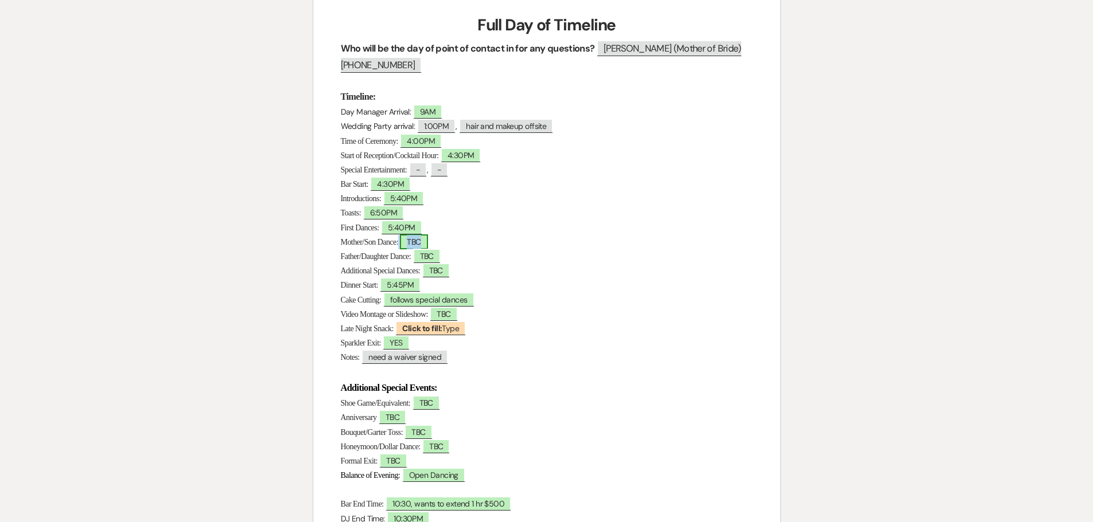
click at [427, 243] on span "TBC" at bounding box center [414, 242] width 28 height 15
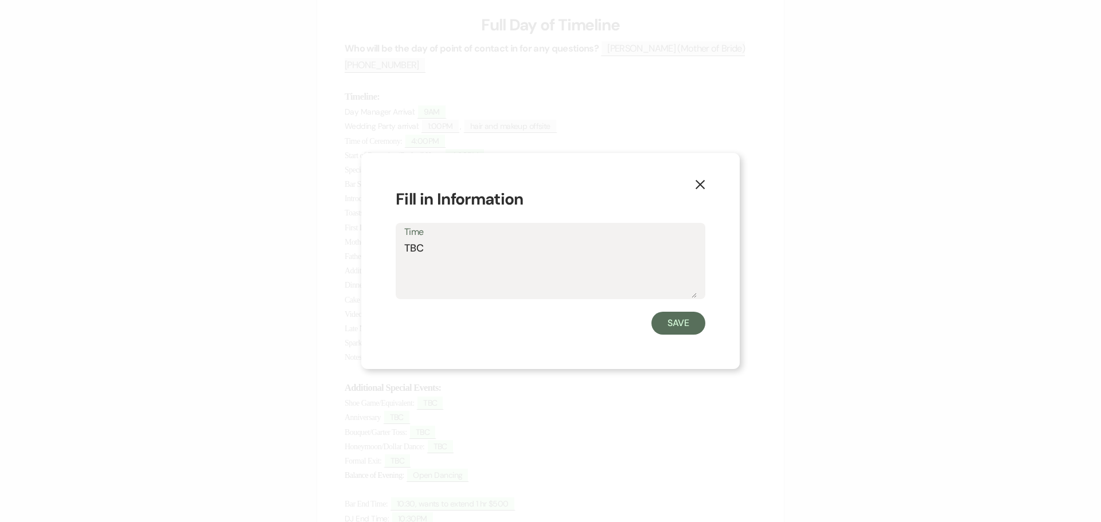
drag, startPoint x: 434, startPoint y: 243, endPoint x: 395, endPoint y: 244, distance: 38.4
click at [395, 244] on div "X Fill in Information Time TBC Save" at bounding box center [550, 261] width 379 height 216
type textarea "yes"
click at [668, 319] on button "Save" at bounding box center [678, 323] width 54 height 23
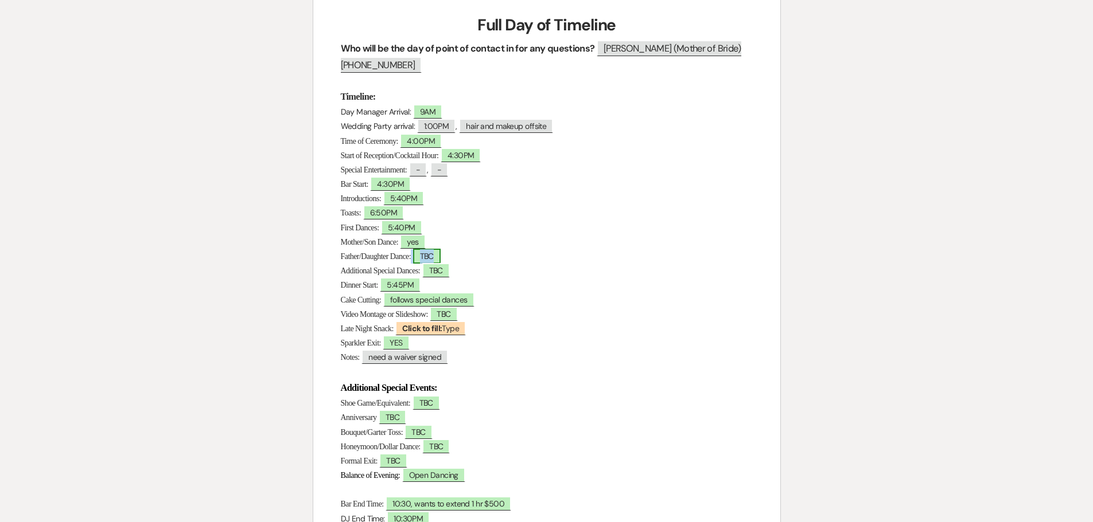
click at [435, 260] on span "TBC" at bounding box center [427, 256] width 28 height 15
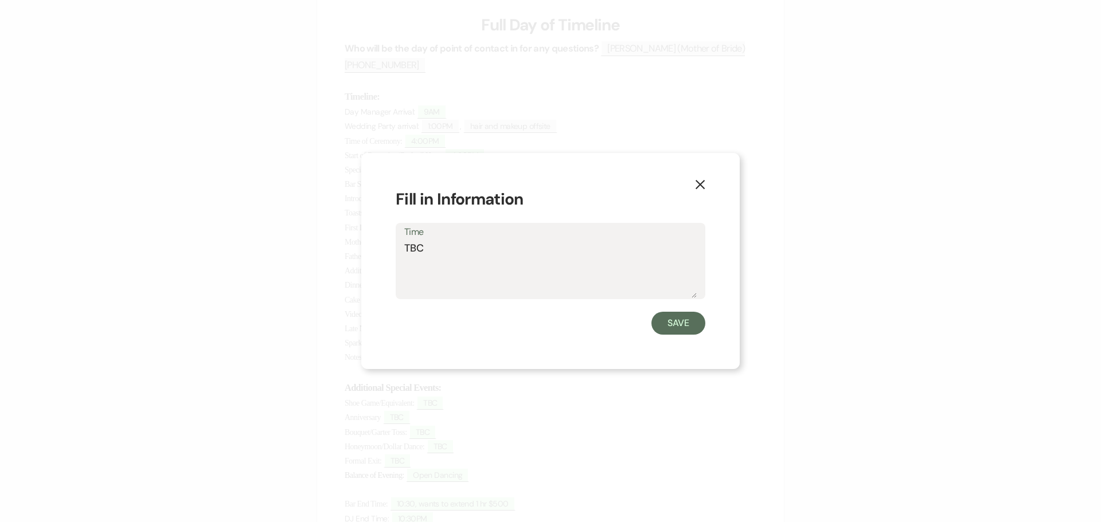
drag, startPoint x: 411, startPoint y: 251, endPoint x: 388, endPoint y: 247, distance: 22.7
click at [388, 247] on div "X Fill in Information Time TBC Save" at bounding box center [550, 261] width 379 height 216
type textarea "Yes"
click at [685, 323] on button "Save" at bounding box center [678, 323] width 54 height 23
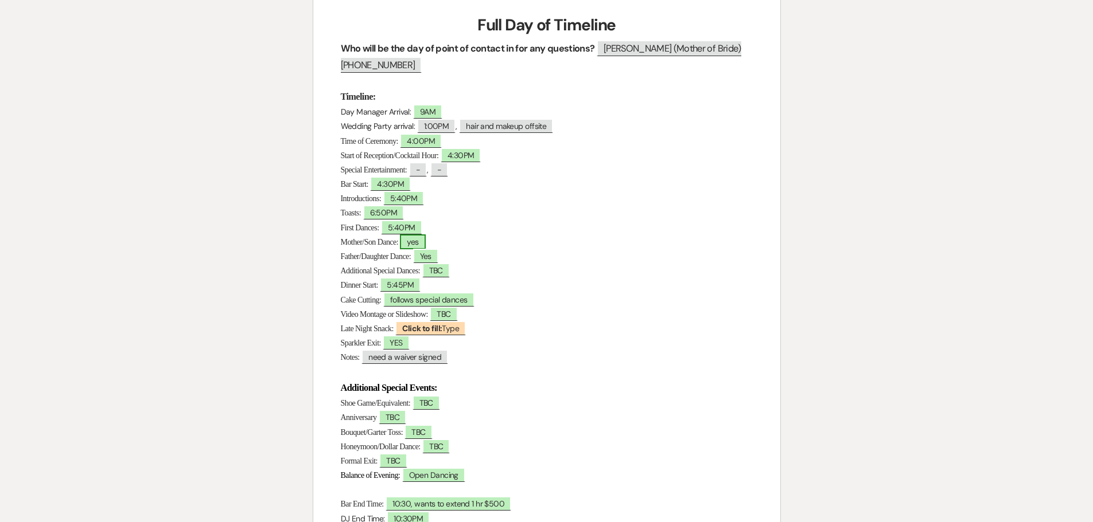
click at [425, 240] on span "yes" at bounding box center [412, 242] width 25 height 15
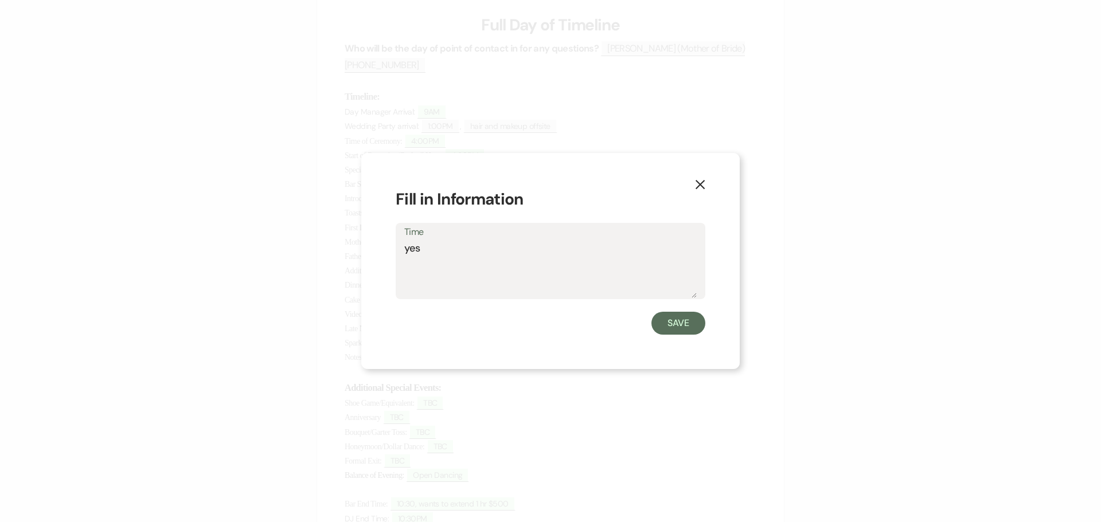
drag, startPoint x: 413, startPoint y: 249, endPoint x: 391, endPoint y: 250, distance: 22.4
click at [391, 250] on div "X Fill in Information Time yes Save" at bounding box center [550, 261] width 379 height 216
type textarea "Yes"
click at [680, 327] on button "Save" at bounding box center [678, 323] width 54 height 23
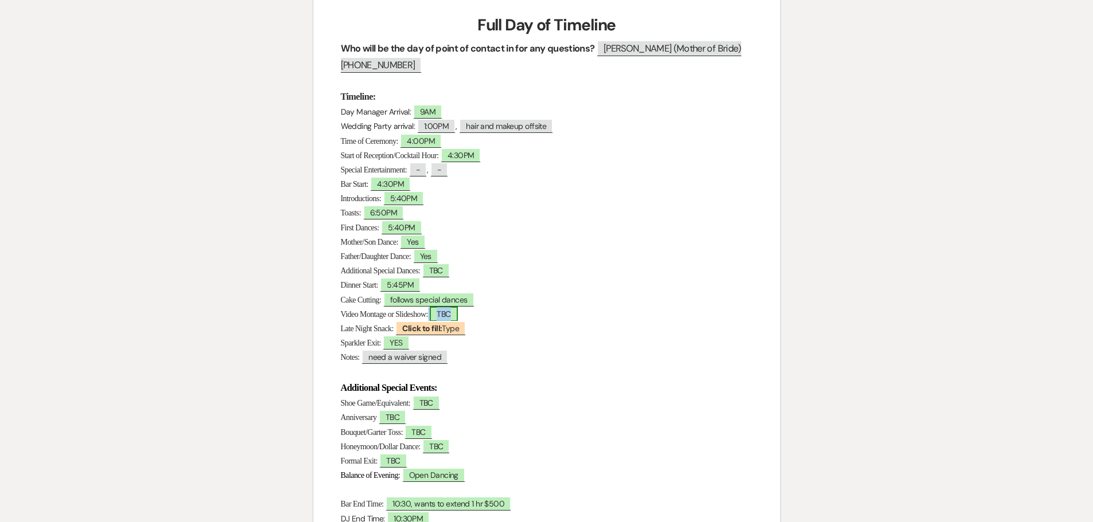
click at [452, 318] on span "TBC" at bounding box center [444, 314] width 28 height 15
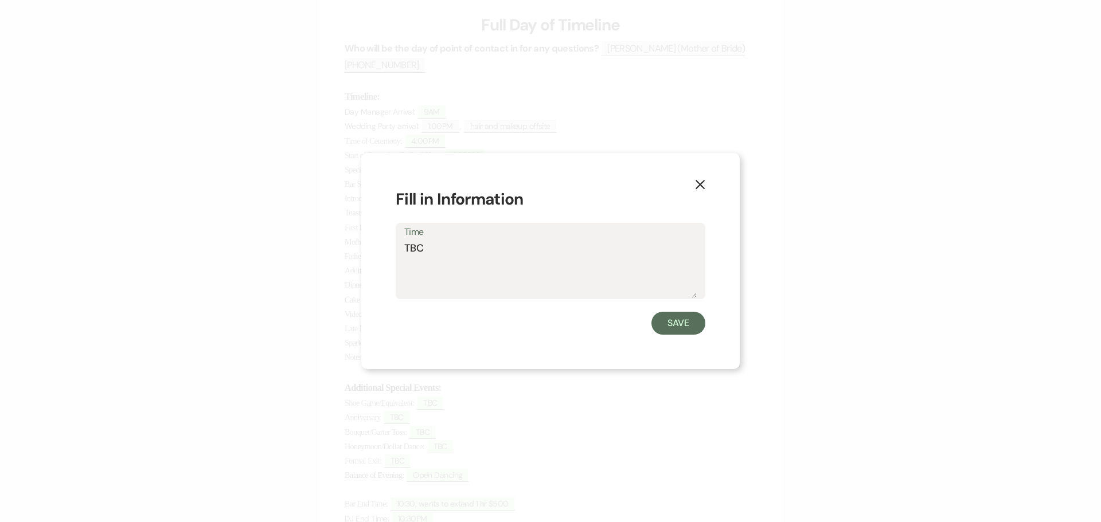
drag, startPoint x: 427, startPoint y: 250, endPoint x: 383, endPoint y: 243, distance: 45.3
click at [384, 244] on div "X Fill in Information Time TBC Save" at bounding box center [550, 261] width 379 height 216
click at [545, 248] on textarea "Yes, 1 during dinner and 1 for father/Bride dance" at bounding box center [550, 269] width 292 height 57
click at [656, 247] on textarea "Yes, 1 during dinner and 1 for Father/Bride dance" at bounding box center [550, 269] width 292 height 57
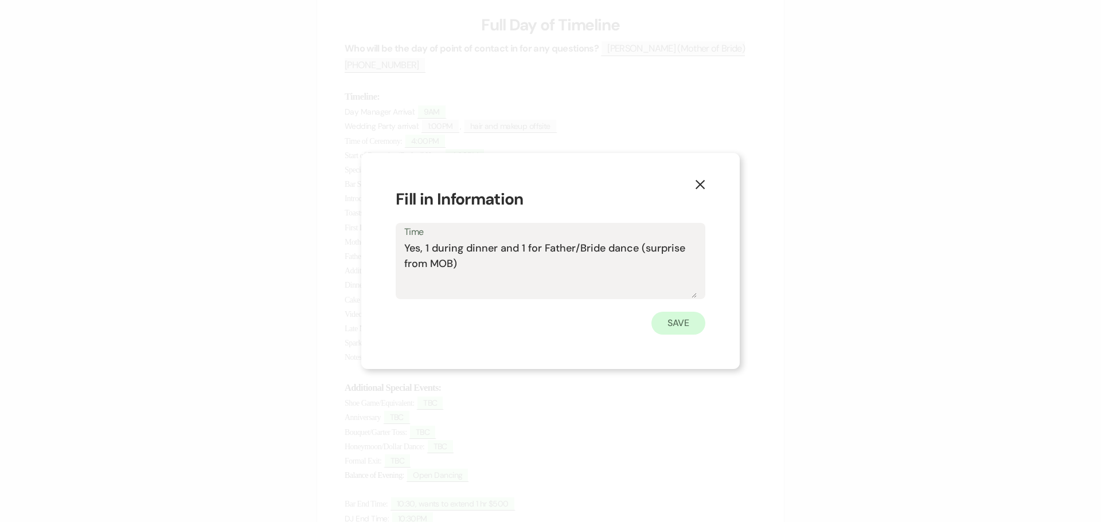
type textarea "Yes, 1 during dinner and 1 for Father/Bride dance (surprise from MOB)"
click at [694, 318] on button "Save" at bounding box center [678, 323] width 54 height 23
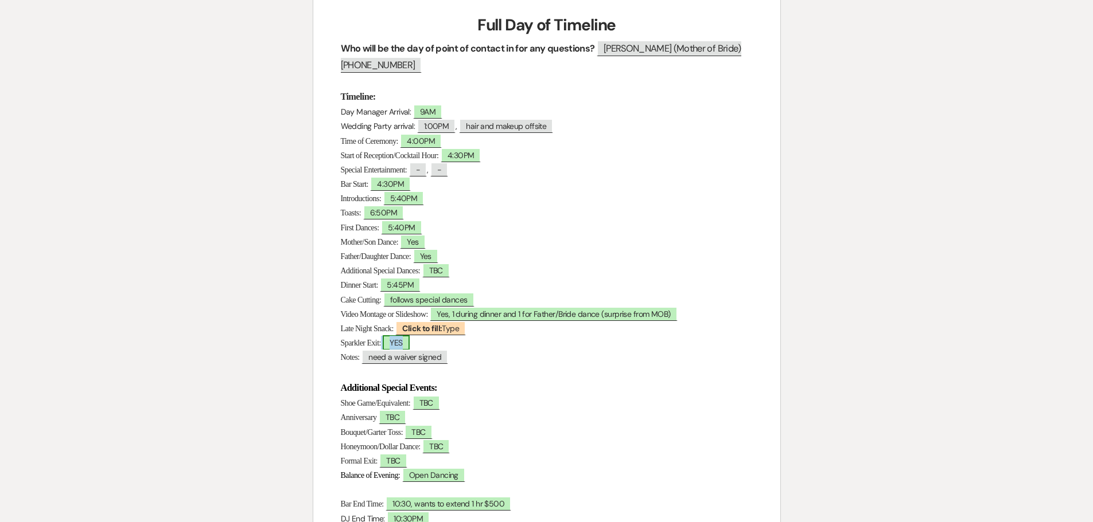
click at [409, 344] on span "YES" at bounding box center [396, 342] width 26 height 15
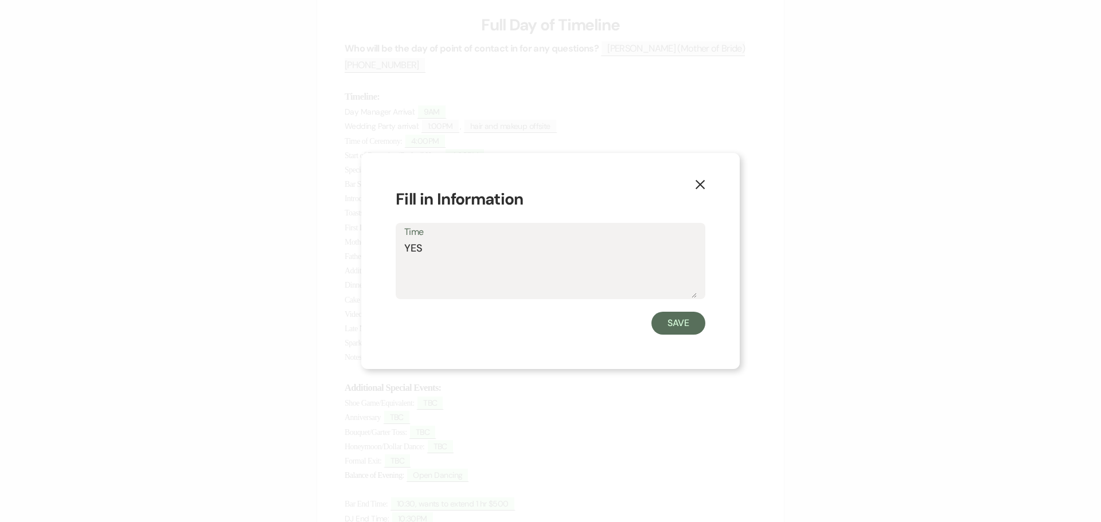
click at [704, 185] on icon "X" at bounding box center [700, 185] width 10 height 10
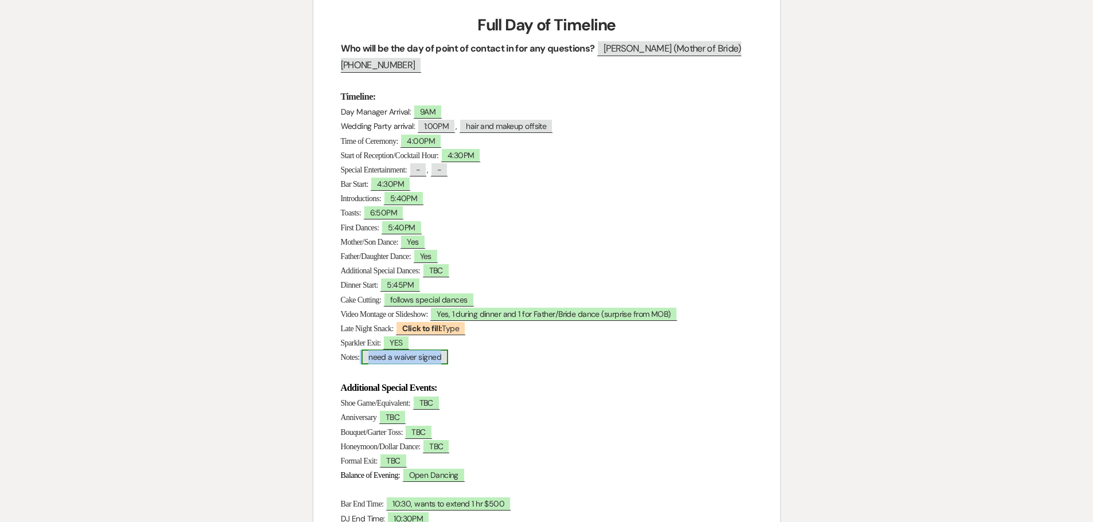
click at [433, 355] on span "need a waiver signed" at bounding box center [404, 357] width 87 height 15
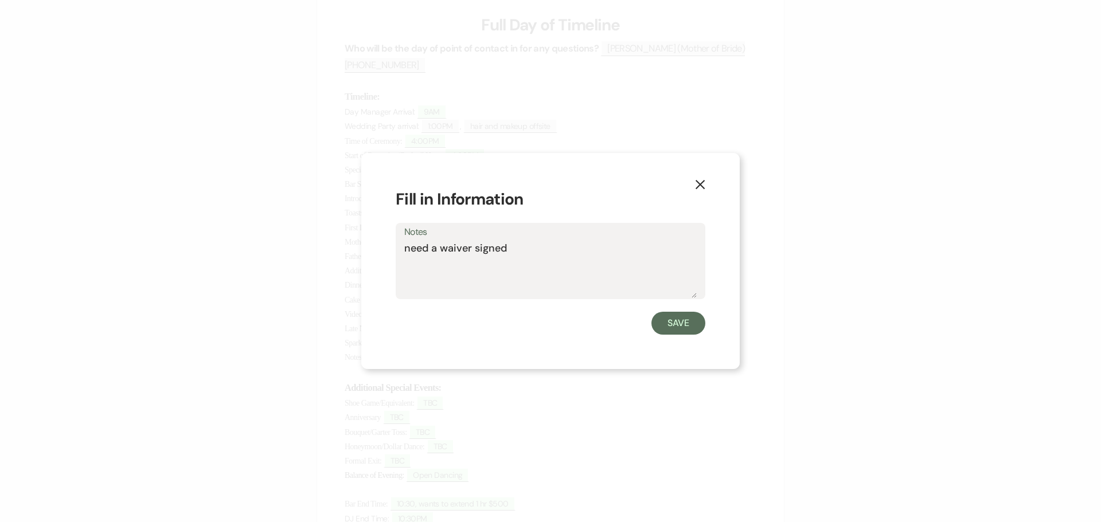
drag, startPoint x: 526, startPoint y: 247, endPoint x: 358, endPoint y: 256, distance: 168.3
click at [358, 256] on div "X Fill in Information Notes need a waiver signed Save" at bounding box center [550, 261] width 1101 height 522
type textarea "sent waiver via weven"
click at [669, 322] on button "Save" at bounding box center [678, 323] width 54 height 23
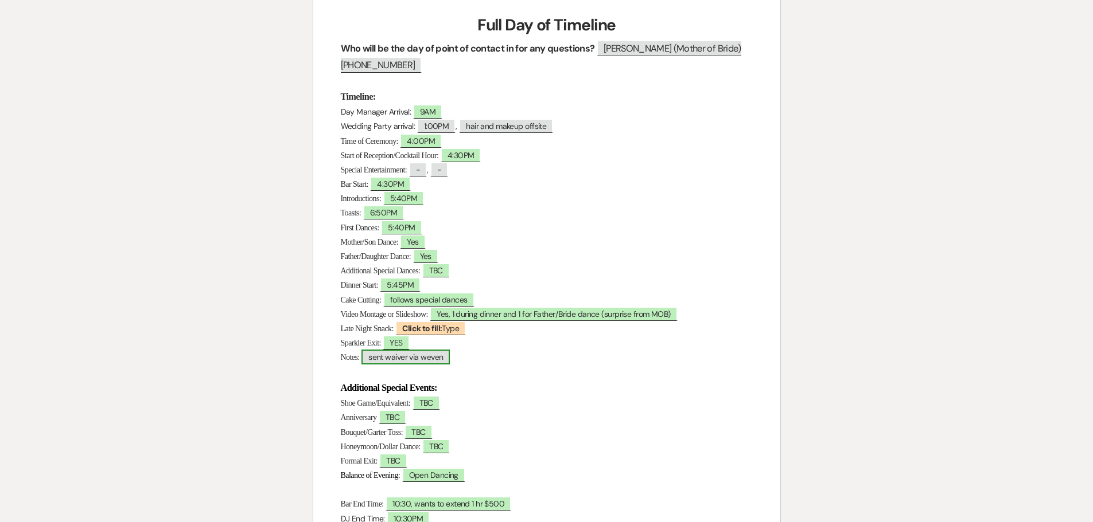
click at [411, 357] on span "sent waiver via weven" at bounding box center [405, 357] width 88 height 15
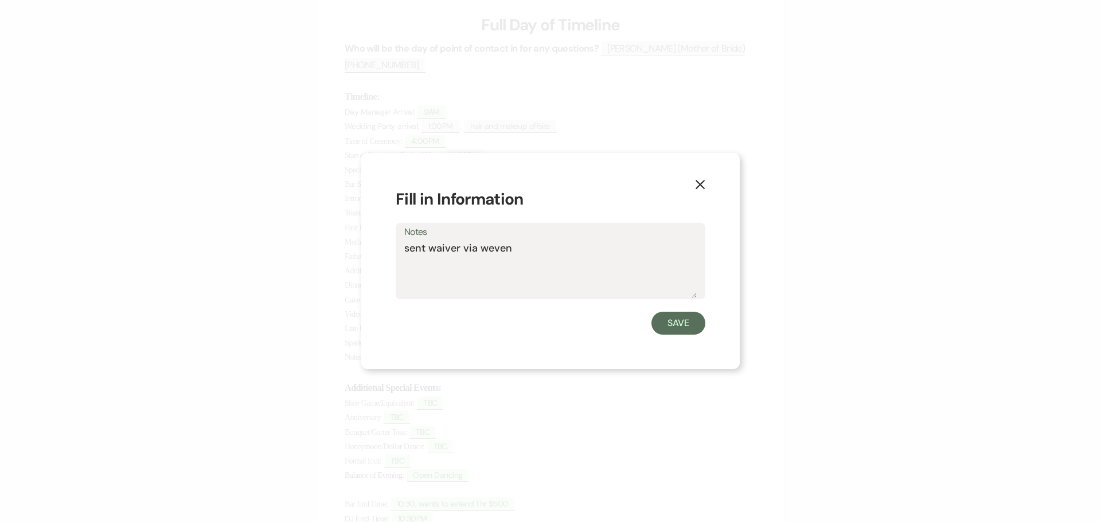
click at [524, 247] on textarea "sent waiver via weven" at bounding box center [550, 269] width 292 height 57
type textarea "sent waiver via weven end of night bridal dance party and final dance by Bride …"
click at [670, 325] on button "Save" at bounding box center [678, 323] width 54 height 23
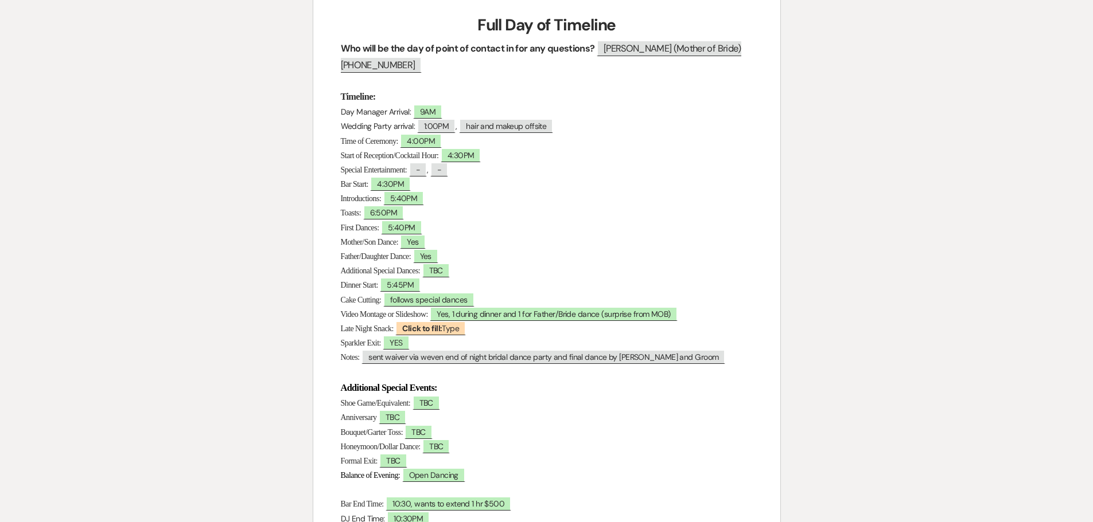
click at [164, 153] on div "Printer Print Add Photo + Insert Field Expand Standard Field Smart Field Signat…" at bounding box center [547, 338] width 826 height 796
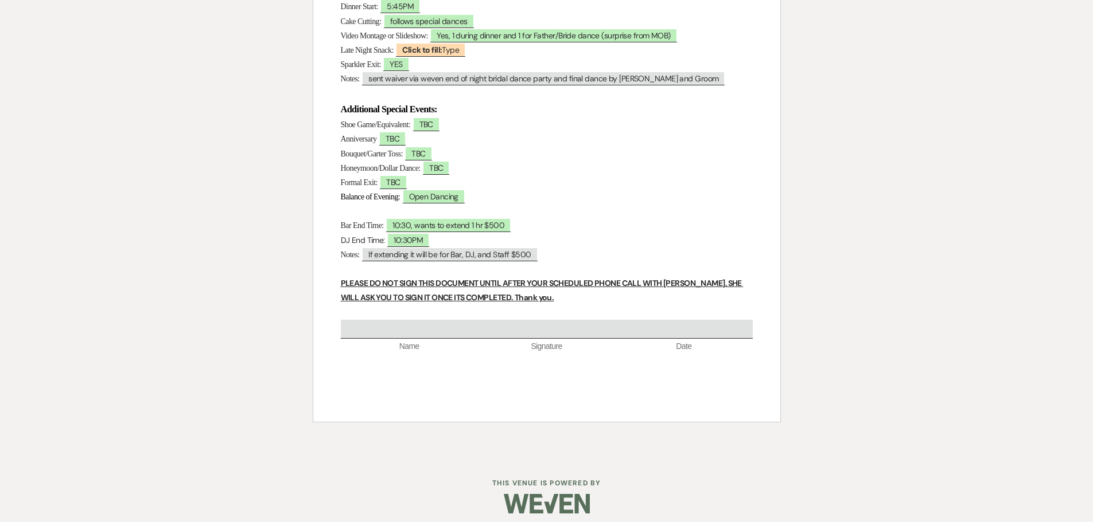
scroll to position [459, 0]
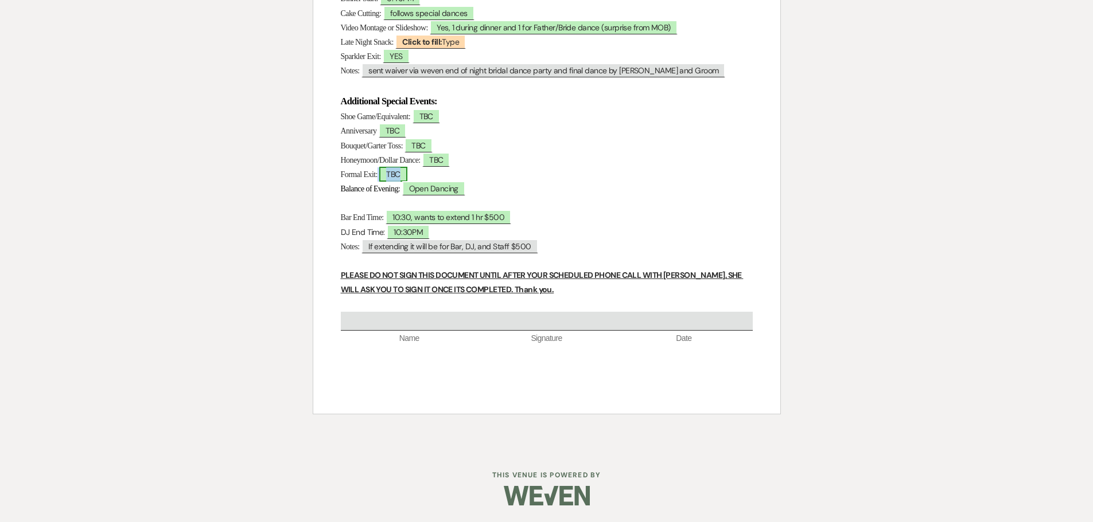
click at [396, 174] on span "TBC" at bounding box center [393, 174] width 28 height 15
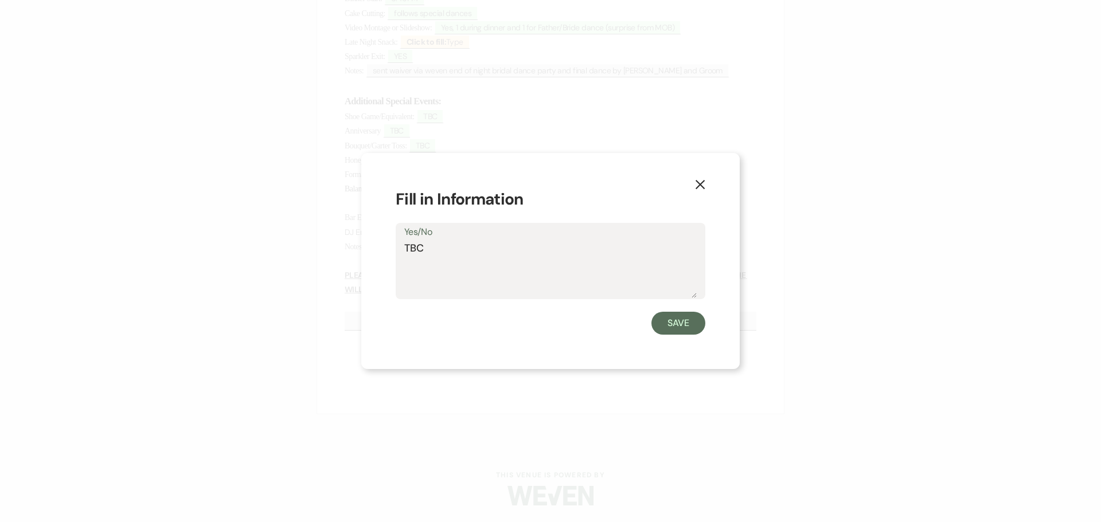
drag, startPoint x: 430, startPoint y: 249, endPoint x: 407, endPoint y: 255, distance: 23.6
click at [407, 255] on textarea "TBC" at bounding box center [550, 269] width 292 height 57
drag, startPoint x: 408, startPoint y: 247, endPoint x: 399, endPoint y: 251, distance: 10.5
click at [401, 250] on div "Yes/No end of night bridal dance party and final dance for couple" at bounding box center [551, 261] width 310 height 76
type textarea "End of night bridal dance party and final dance for couple"
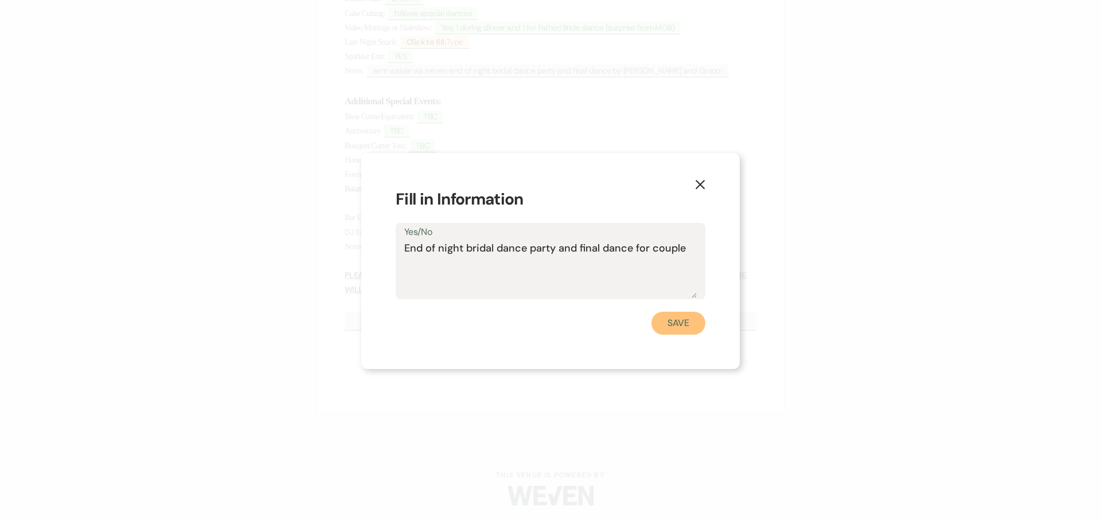
click at [685, 324] on button "Save" at bounding box center [678, 323] width 54 height 23
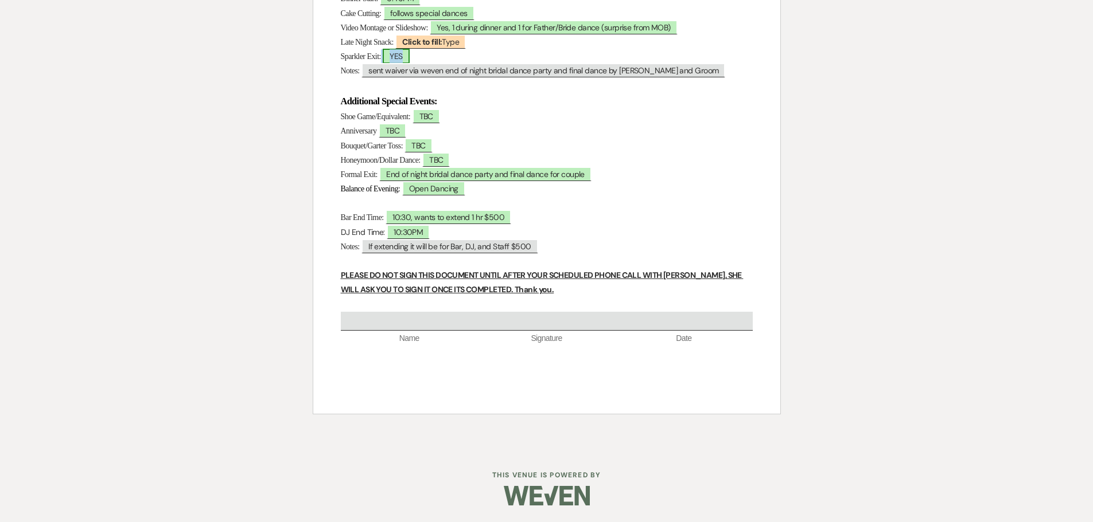
click at [409, 56] on span "YES" at bounding box center [396, 56] width 26 height 15
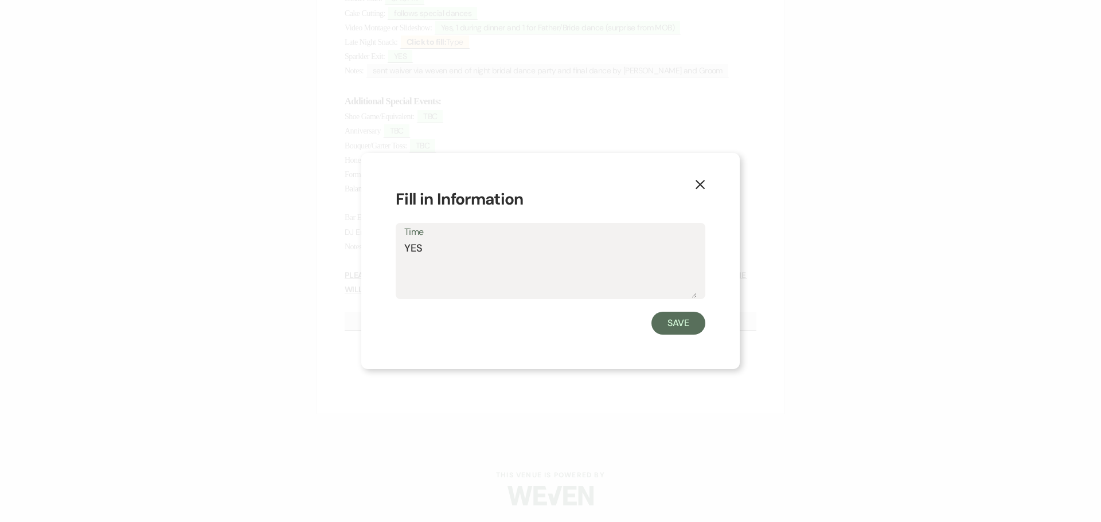
click at [429, 248] on textarea "YES" at bounding box center [550, 269] width 292 height 57
type textarea "YES, photo op"
click at [685, 326] on button "Save" at bounding box center [678, 323] width 54 height 23
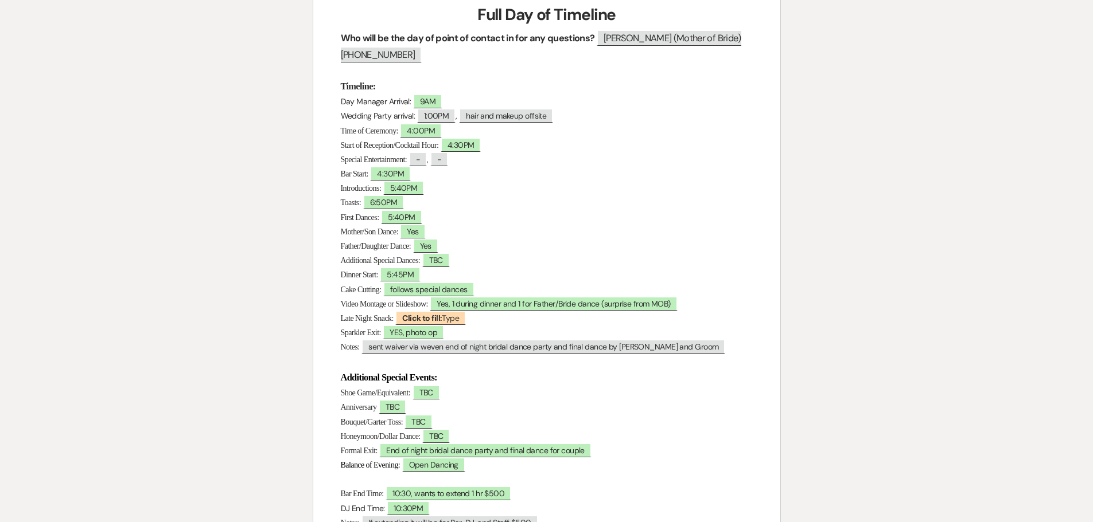
scroll to position [0, 0]
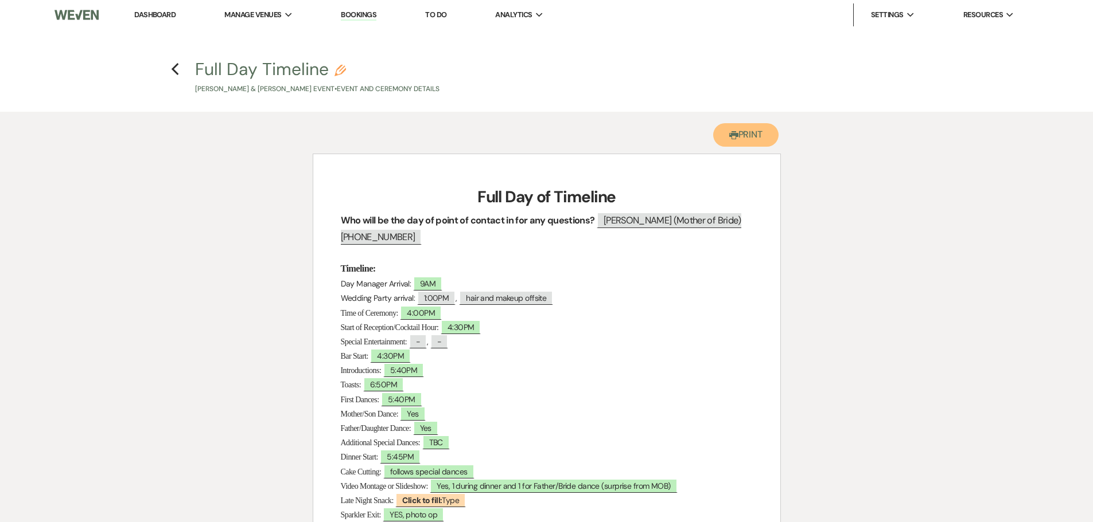
click at [741, 134] on button "Printer Print" at bounding box center [746, 135] width 66 height 24
click at [177, 67] on icon "Previous" at bounding box center [175, 70] width 9 height 14
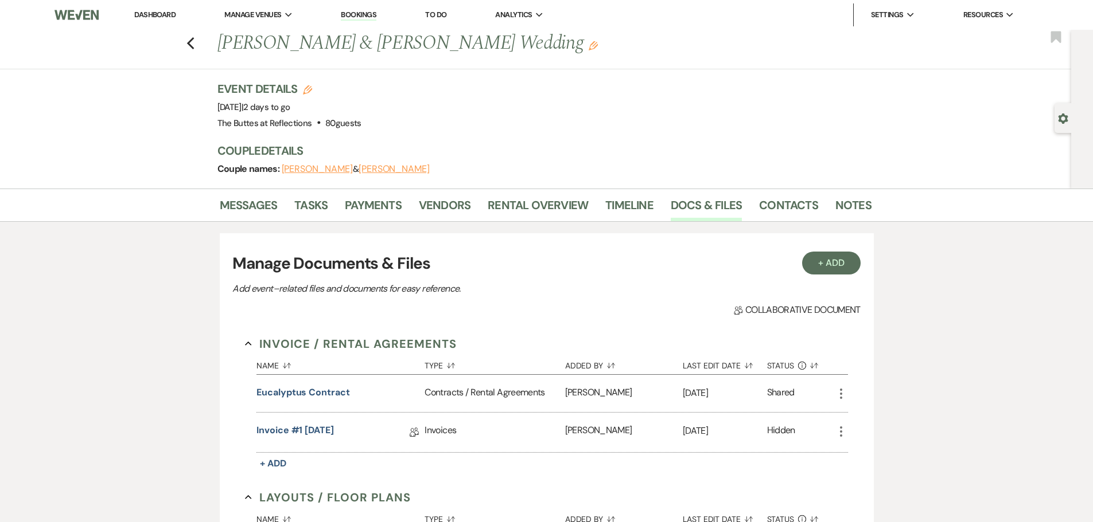
scroll to position [1090, 0]
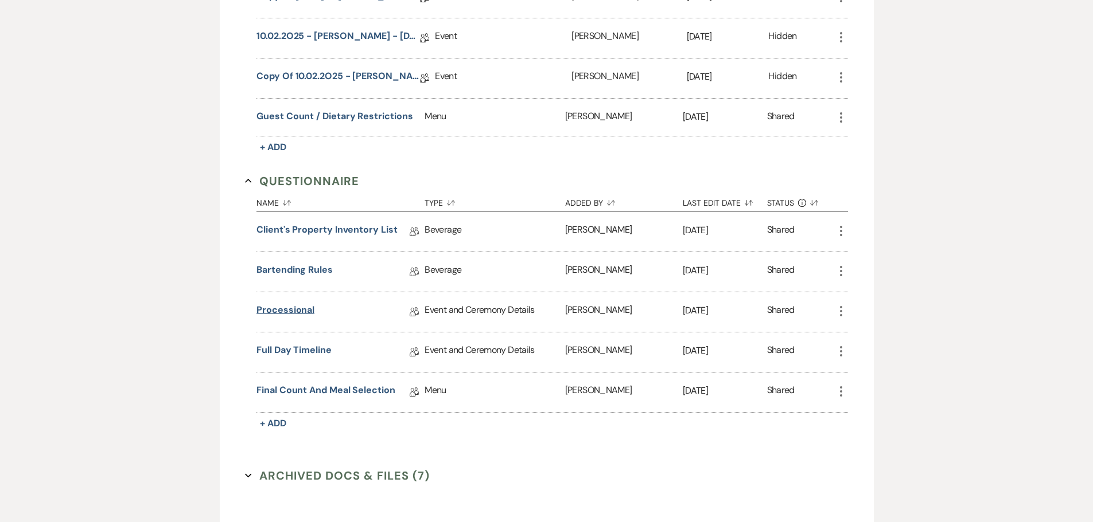
click at [296, 312] on link "Processional" at bounding box center [285, 312] width 58 height 18
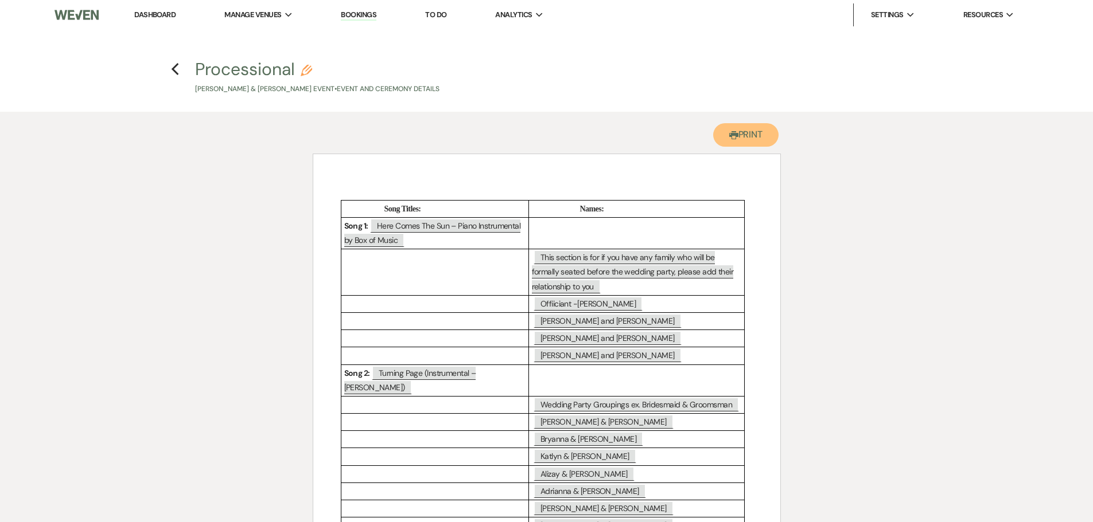
click at [744, 132] on button "Printer Print" at bounding box center [746, 135] width 66 height 24
click at [176, 68] on icon "Previous" at bounding box center [175, 70] width 9 height 14
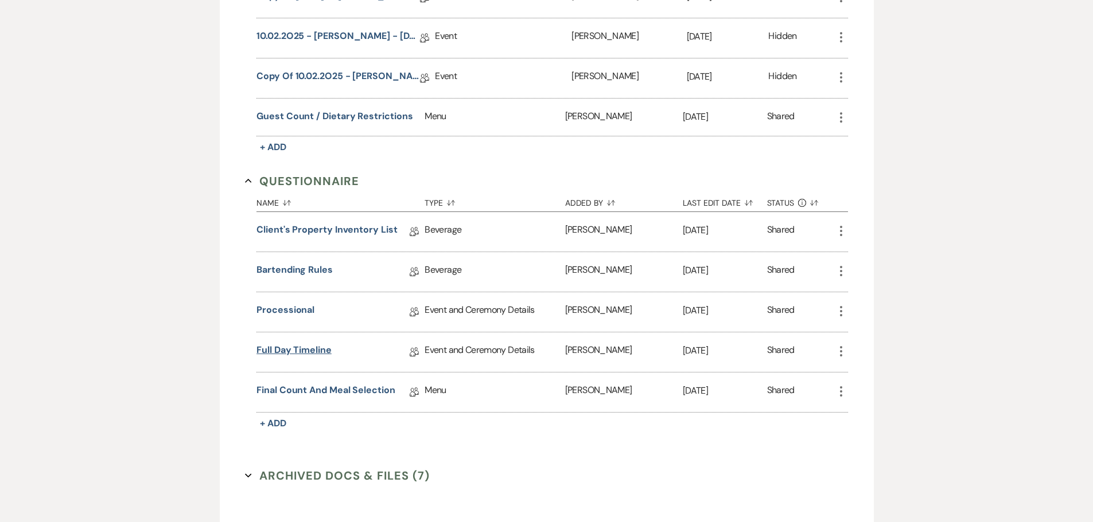
click at [283, 352] on link "Full Day Timeline" at bounding box center [293, 353] width 75 height 18
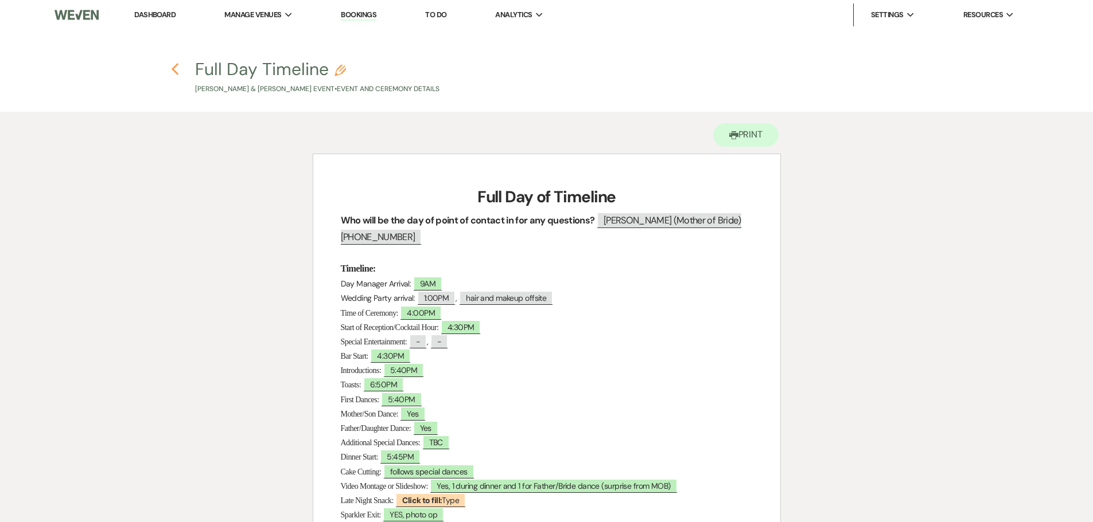
click at [178, 67] on icon "Previous" at bounding box center [175, 70] width 9 height 14
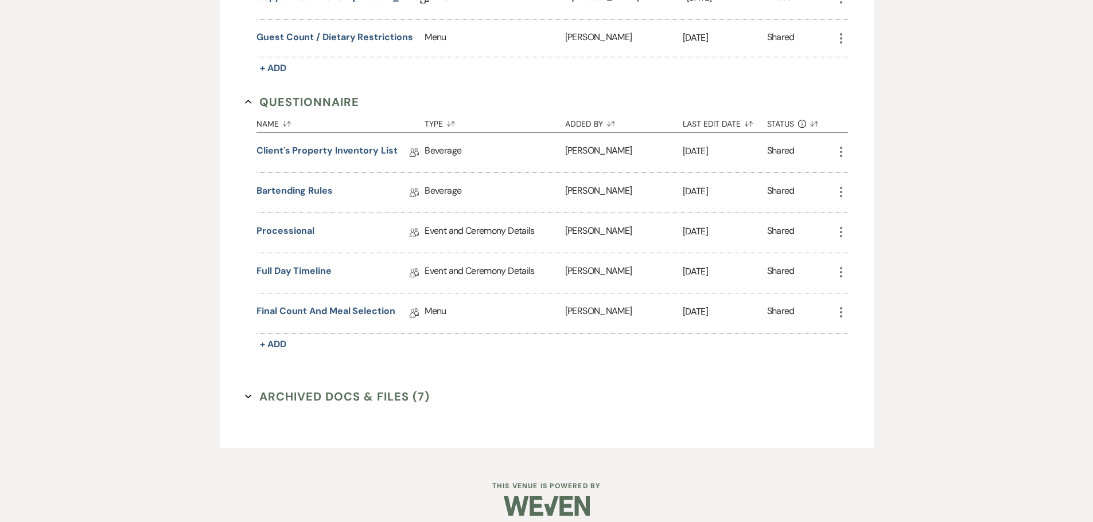
scroll to position [1180, 0]
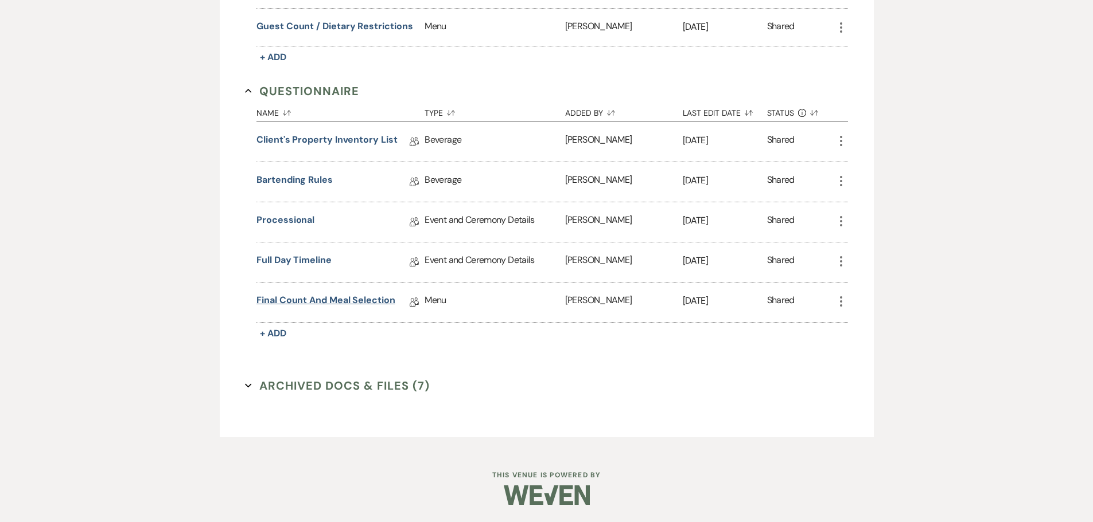
click at [315, 298] on link "Final Count and Meal Selection" at bounding box center [325, 303] width 139 height 18
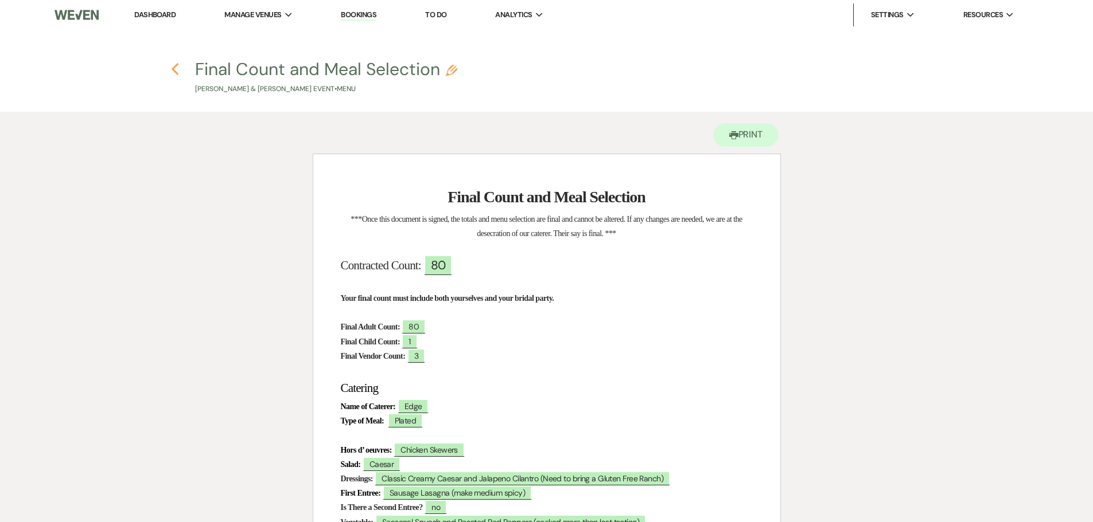
click at [176, 67] on use "button" at bounding box center [174, 69] width 7 height 13
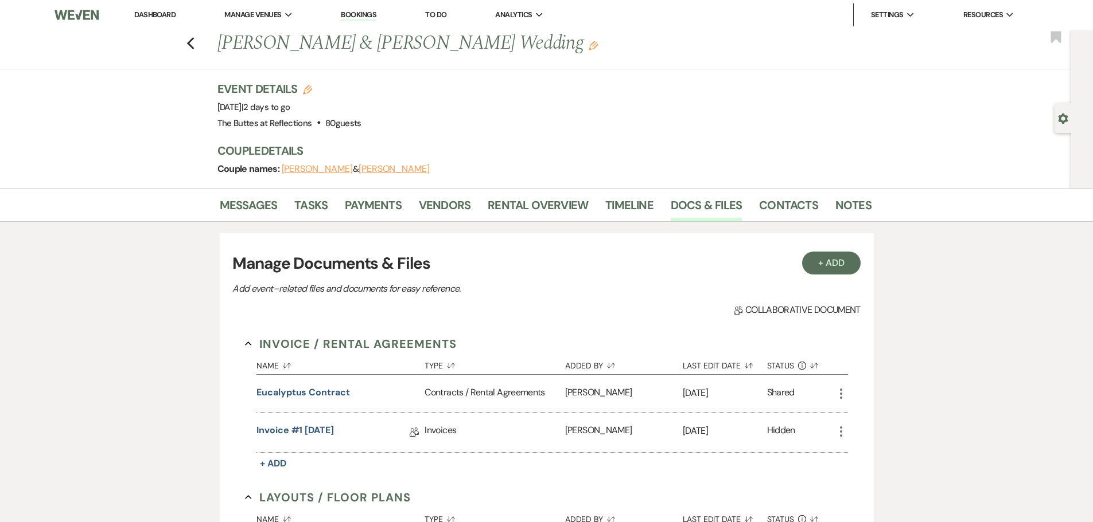
click at [362, 13] on link "Bookings" at bounding box center [359, 15] width 36 height 11
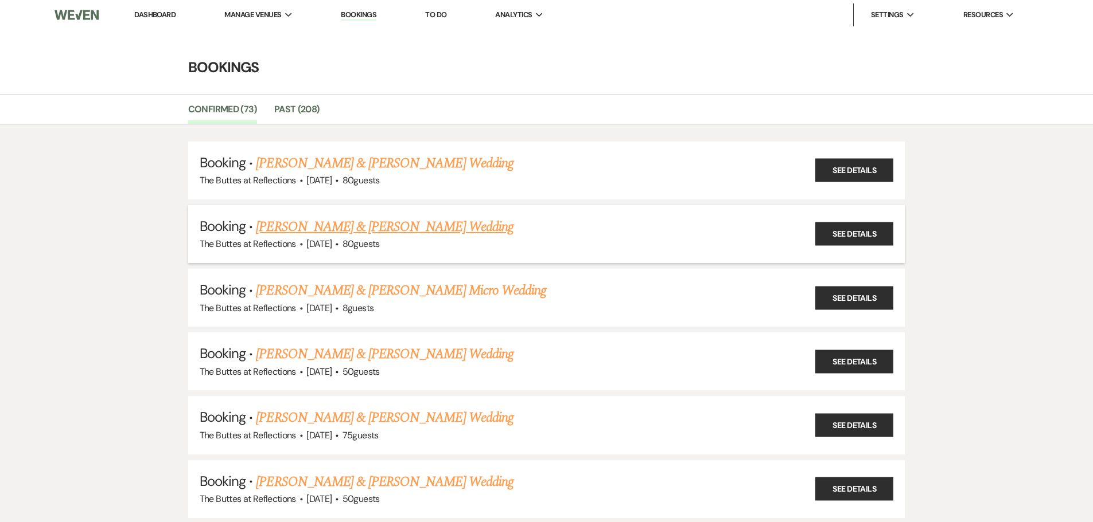
click at [377, 227] on link "[PERSON_NAME] & [PERSON_NAME] Wedding" at bounding box center [384, 227] width 257 height 21
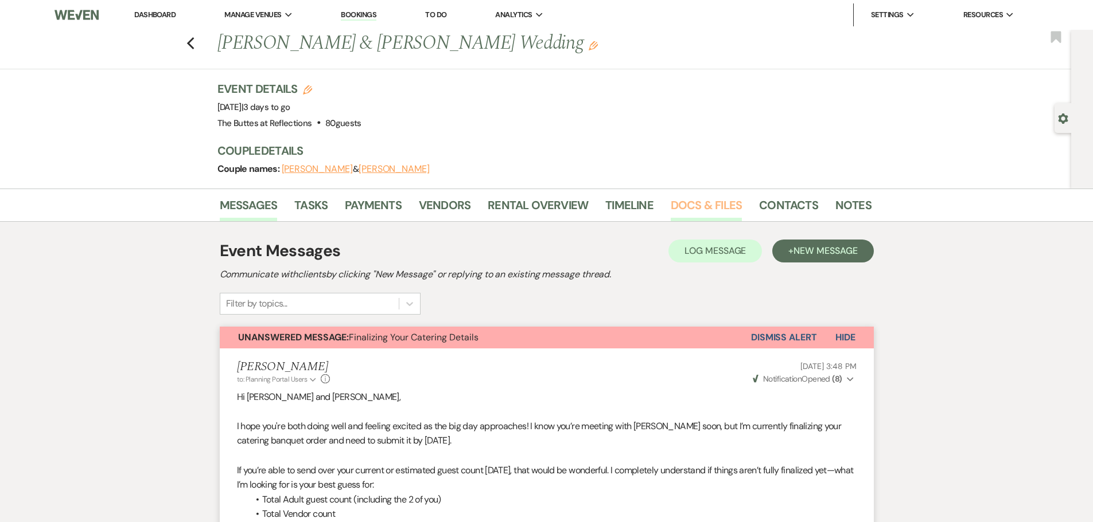
click at [722, 210] on link "Docs & Files" at bounding box center [705, 208] width 71 height 25
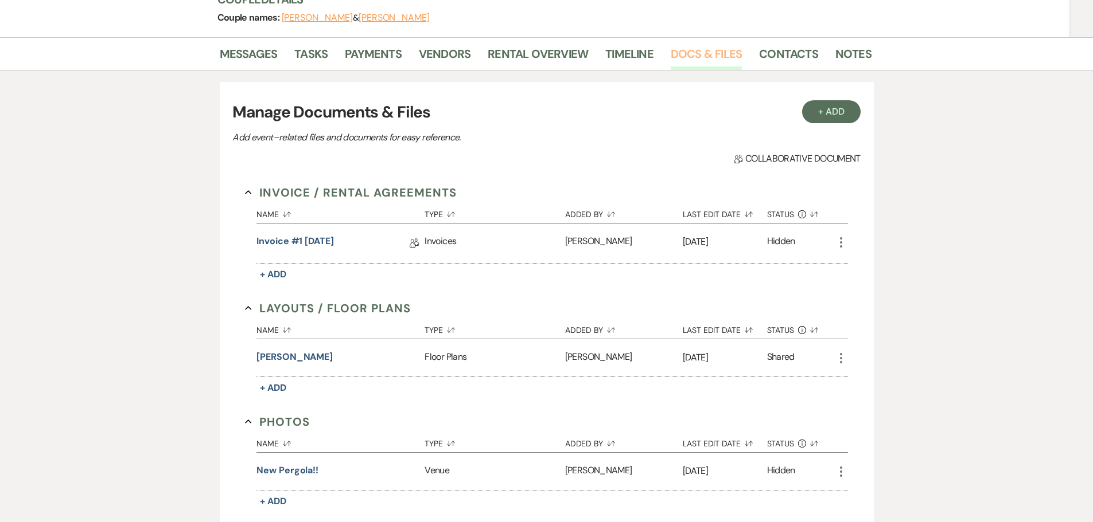
scroll to position [287, 0]
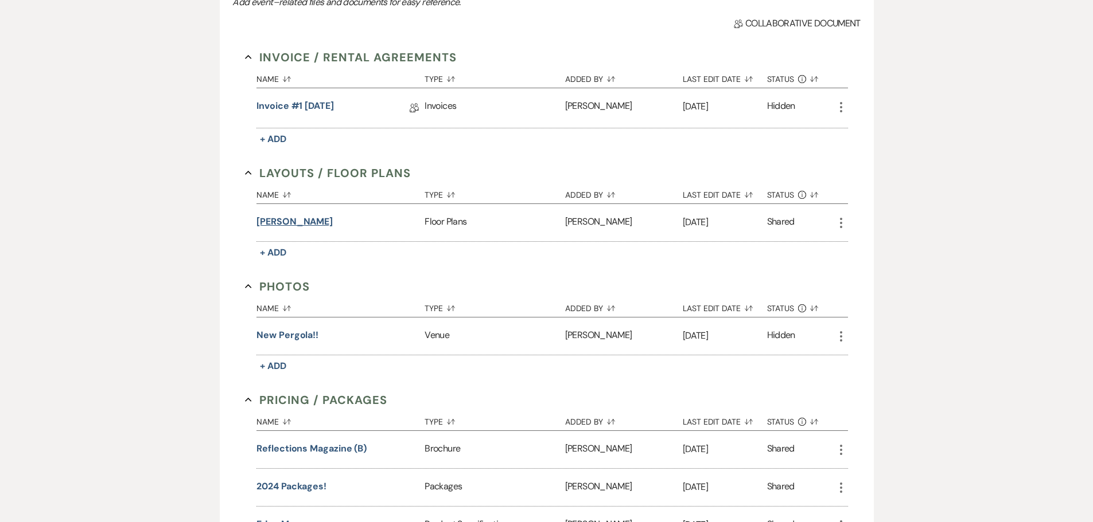
click at [279, 224] on button "Garett, Erin" at bounding box center [294, 222] width 76 height 14
click at [287, 220] on button "Garett, Erin" at bounding box center [294, 222] width 76 height 14
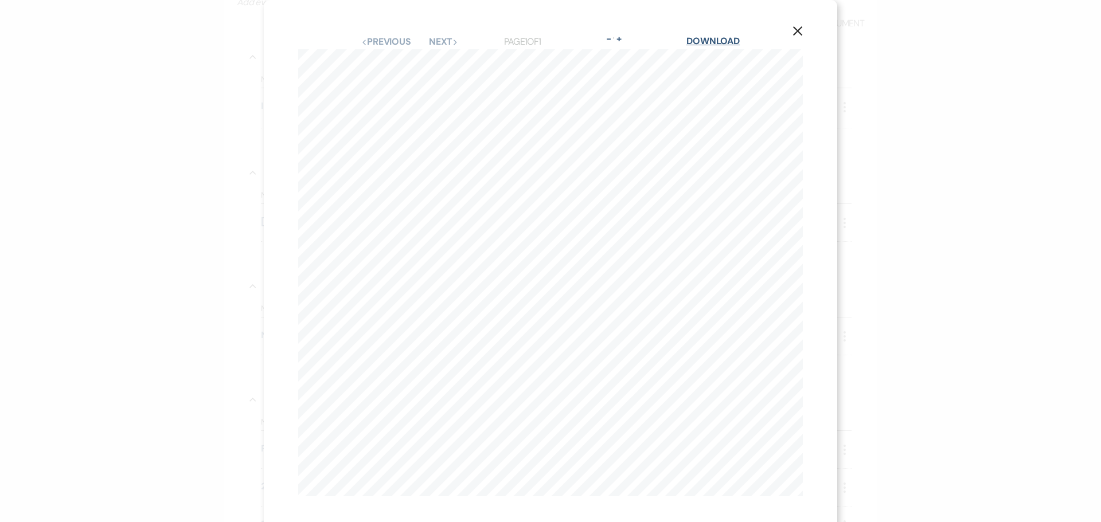
click at [720, 43] on link "Download" at bounding box center [712, 41] width 53 height 12
click at [799, 28] on button "X" at bounding box center [797, 31] width 17 height 20
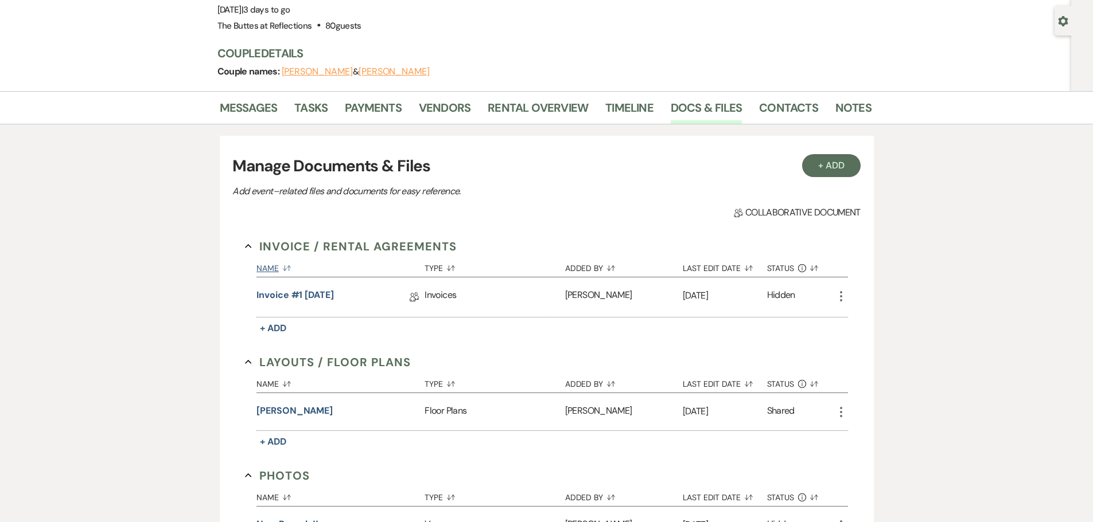
scroll to position [20, 0]
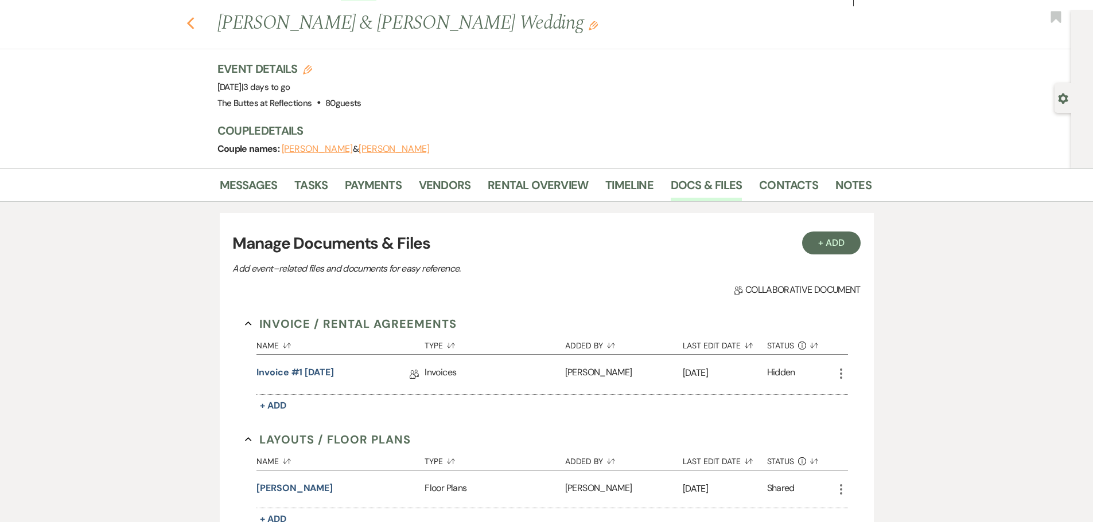
click at [194, 26] on use "button" at bounding box center [189, 23] width 7 height 13
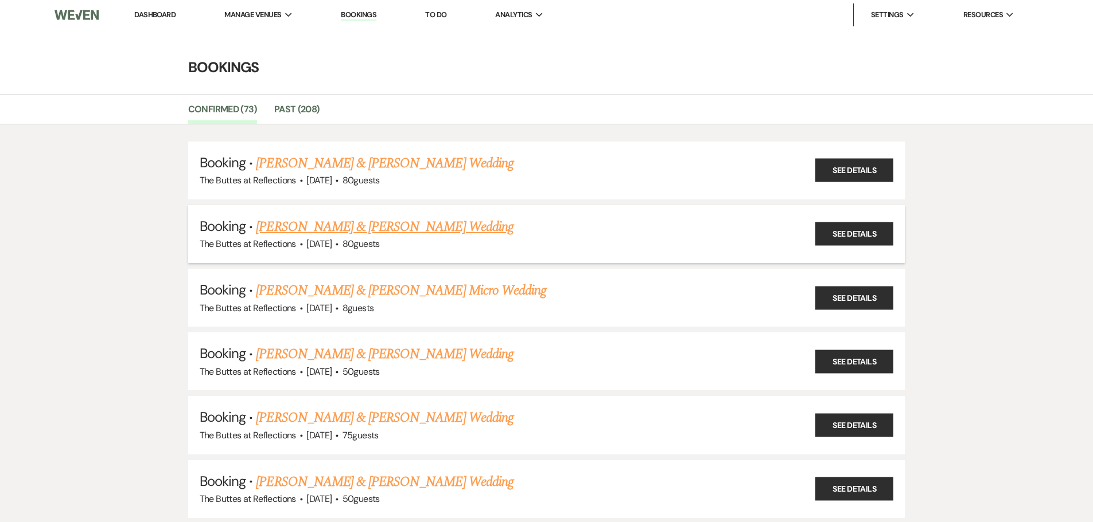
click at [337, 229] on link "Zane Guenther & Erin Garrett's Wedding" at bounding box center [384, 227] width 257 height 21
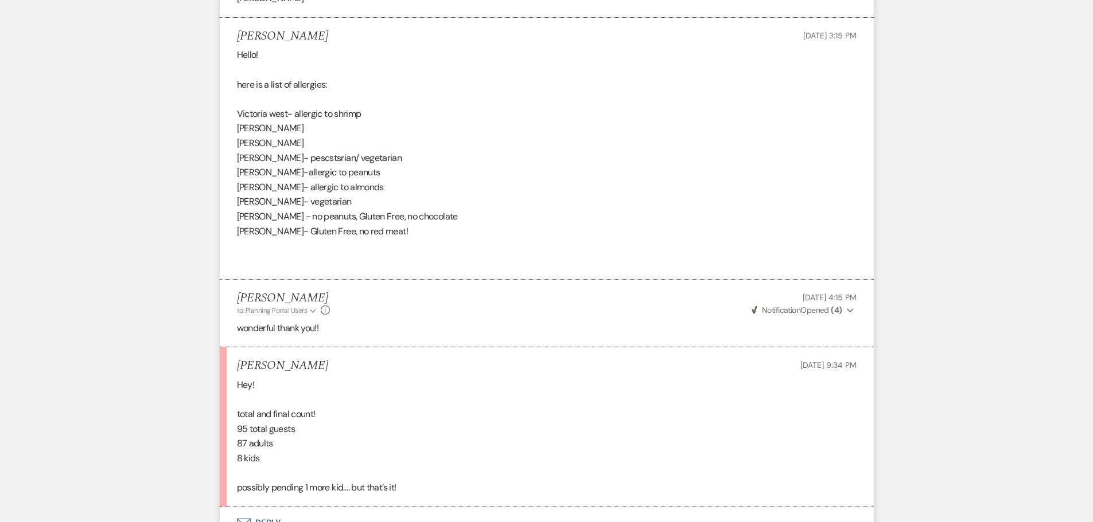
scroll to position [1090, 0]
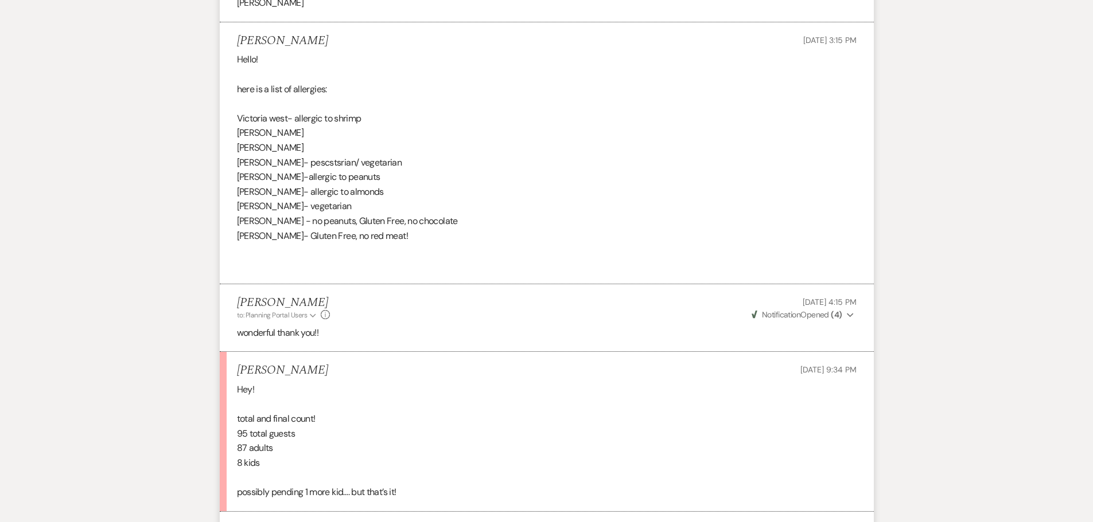
drag, startPoint x: 413, startPoint y: 237, endPoint x: 232, endPoint y: 44, distance: 264.5
click at [232, 44] on li "Erin Garrett Oct 09, 2025, 3:15 PM Hello! here is a list of allergies: Victoria…" at bounding box center [547, 153] width 654 height 263
drag, startPoint x: 236, startPoint y: 39, endPoint x: 454, endPoint y: 237, distance: 294.7
click at [454, 237] on li "Erin Garrett Oct 09, 2025, 3:15 PM Hello! here is a list of allergies: Victoria…" at bounding box center [547, 153] width 654 height 263
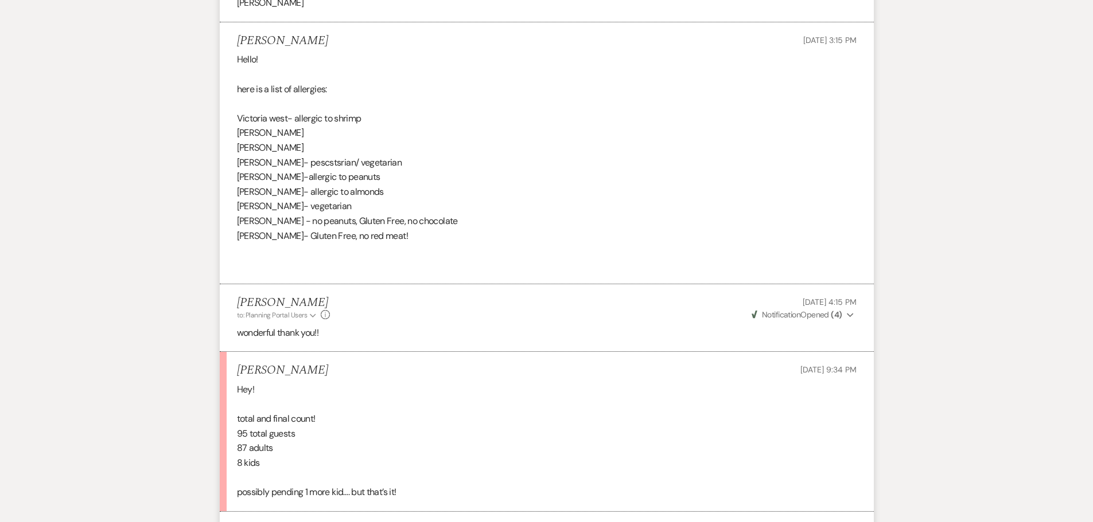
copy li "Erin Garrett Oct 09, 2025, 3:15 PM Hello! here is a list of allergies: Victoria…"
click at [537, 393] on p "Hey!" at bounding box center [546, 390] width 619 height 15
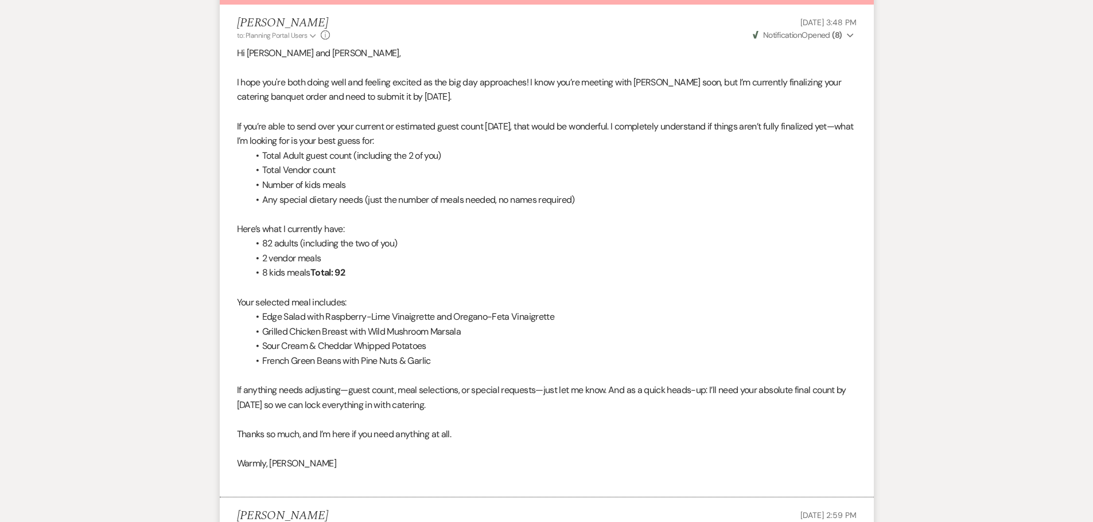
scroll to position [0, 0]
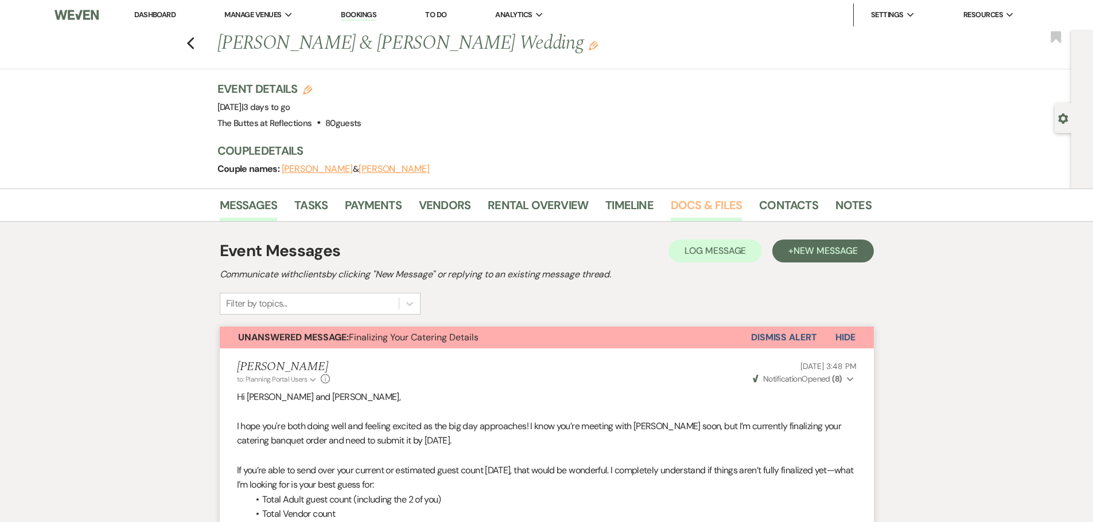
click at [700, 208] on link "Docs & Files" at bounding box center [705, 208] width 71 height 25
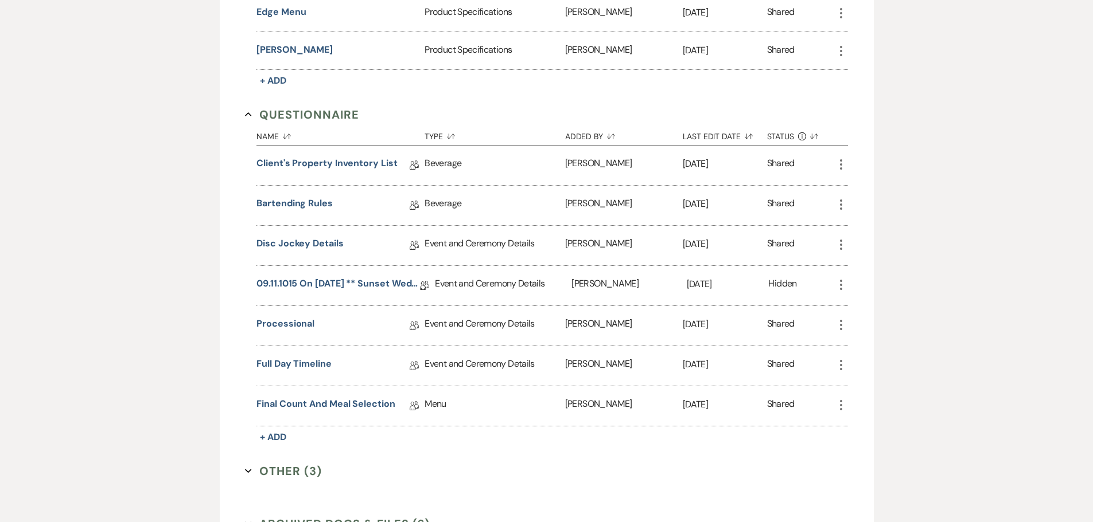
scroll to position [803, 0]
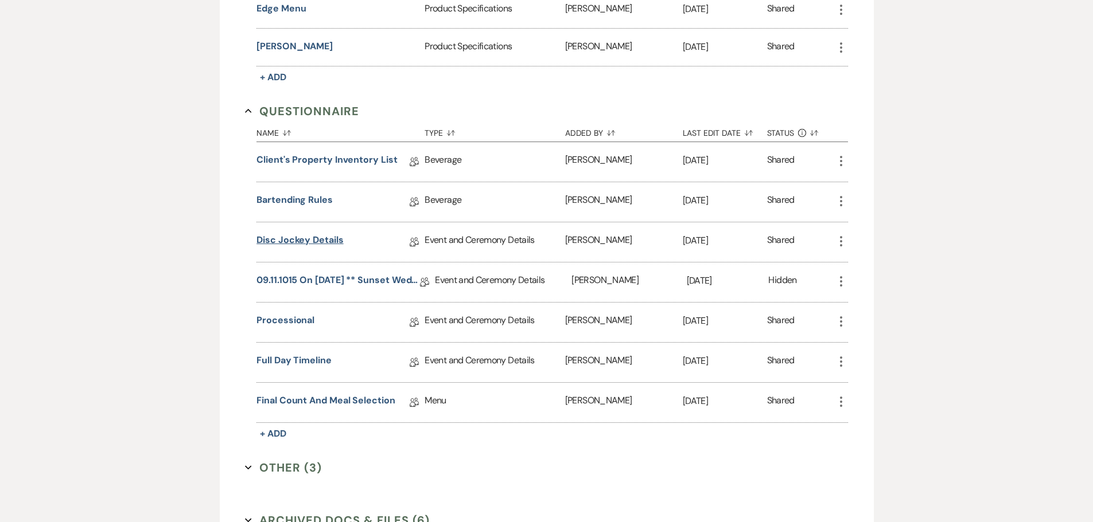
click at [300, 240] on link "Disc Jockey Details" at bounding box center [299, 242] width 87 height 18
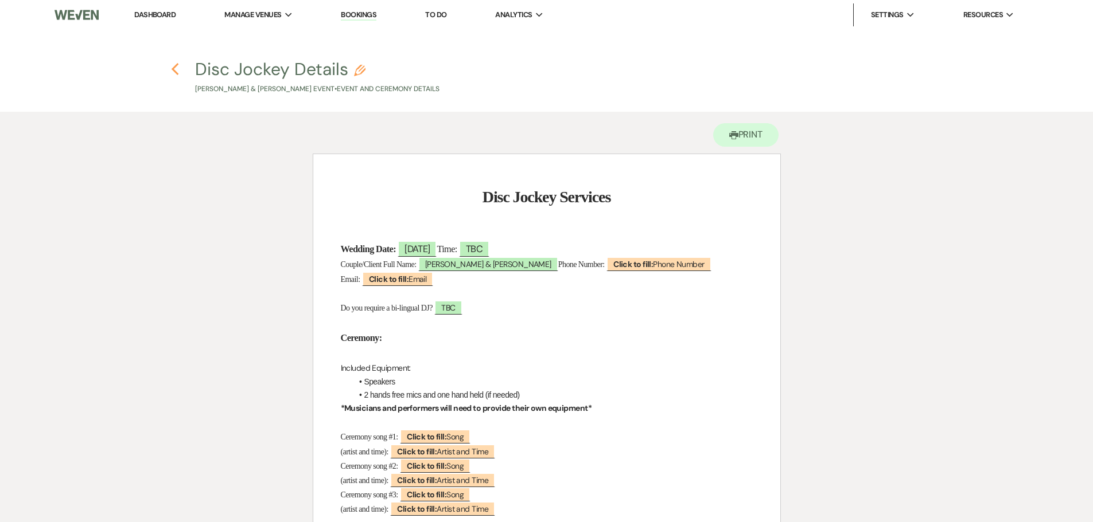
click at [177, 67] on icon "Previous" at bounding box center [175, 70] width 9 height 14
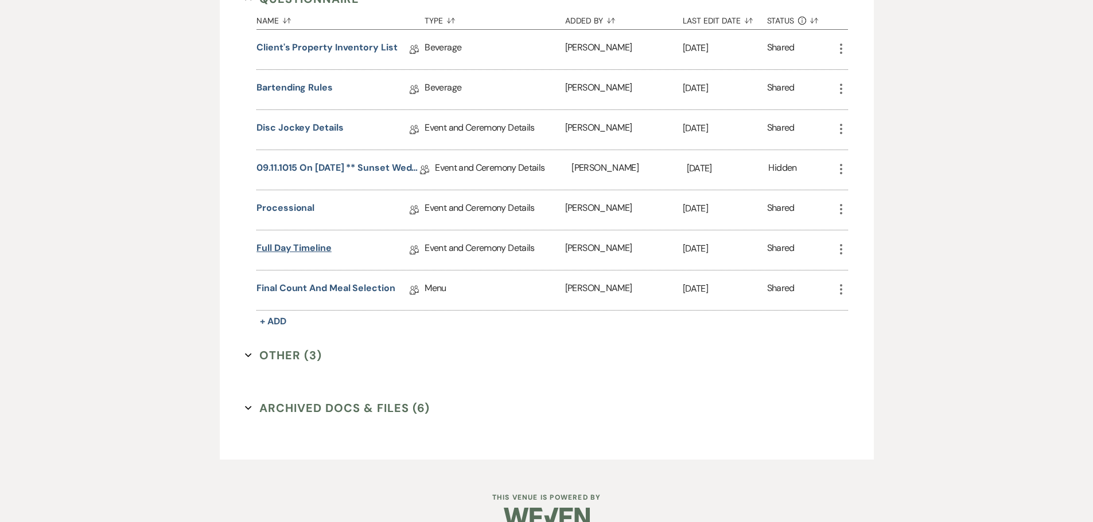
scroll to position [918, 0]
click at [292, 205] on link "Processional" at bounding box center [285, 208] width 58 height 18
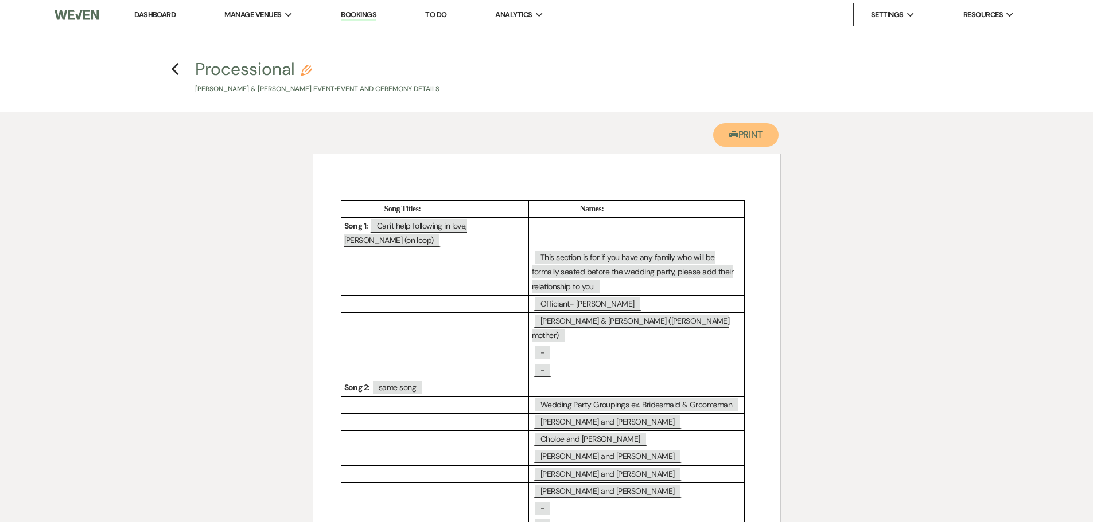
click at [751, 142] on button "Printer Print" at bounding box center [746, 135] width 66 height 24
click at [178, 65] on icon "Previous" at bounding box center [175, 70] width 9 height 14
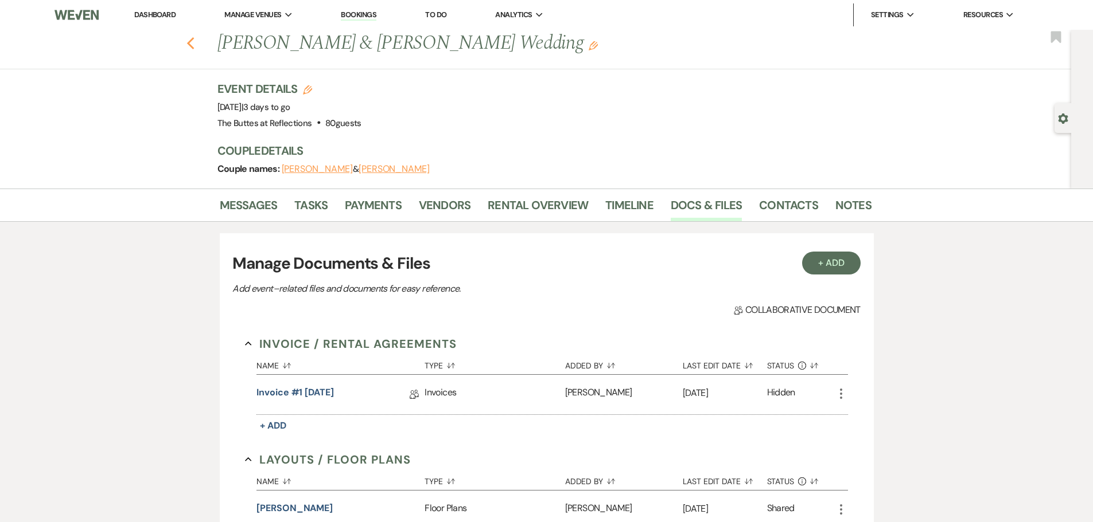
click at [194, 46] on use "button" at bounding box center [189, 43] width 7 height 13
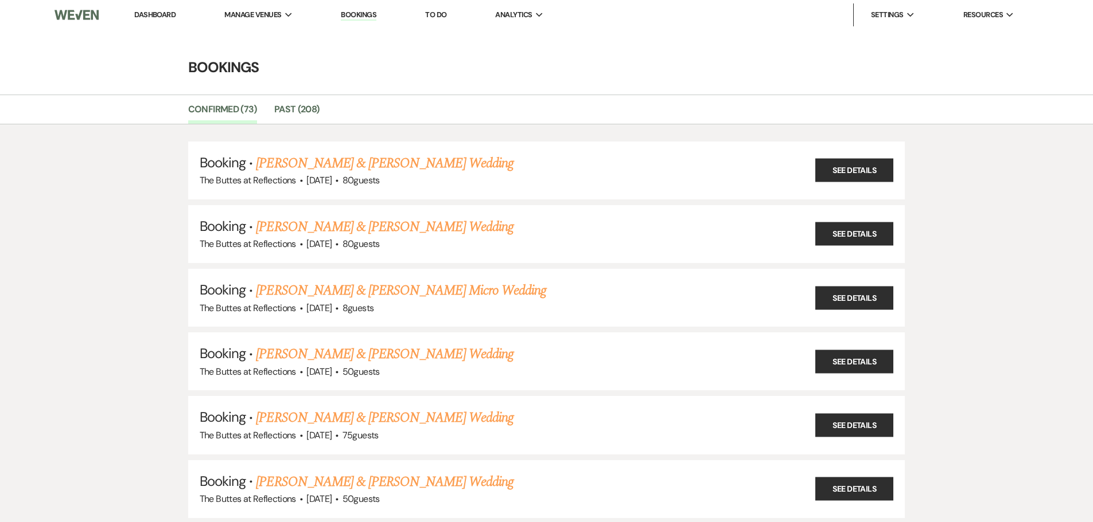
click at [149, 15] on link "Dashboard" at bounding box center [154, 15] width 41 height 10
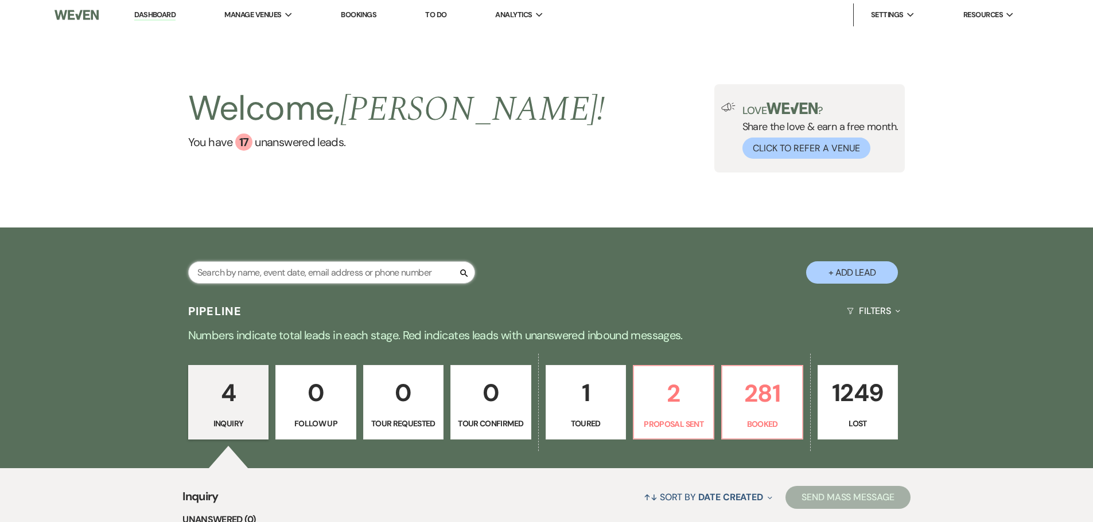
click at [257, 275] on input "text" at bounding box center [331, 273] width 287 height 22
type input "par"
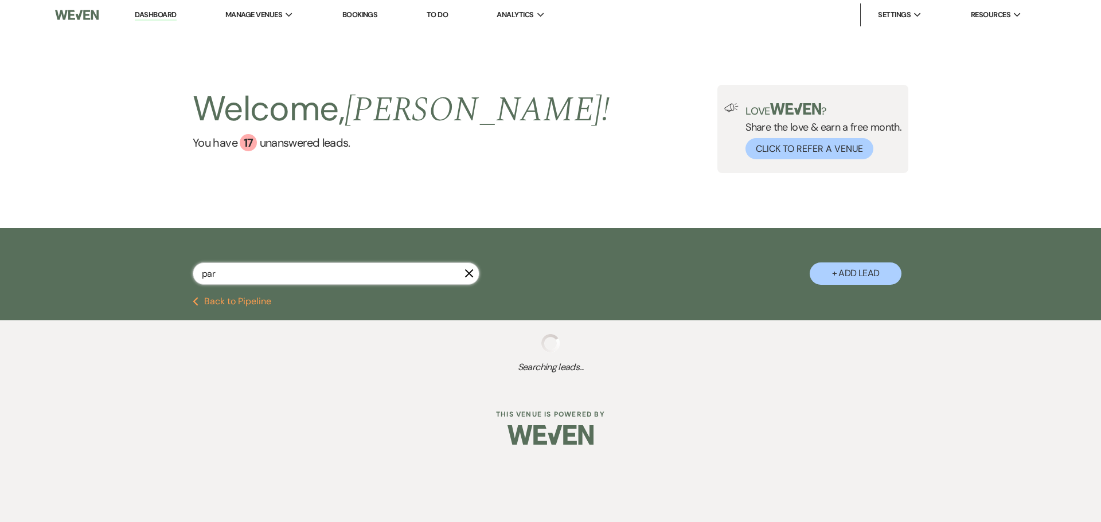
select select "8"
select select "5"
select select "8"
select select "5"
select select "8"
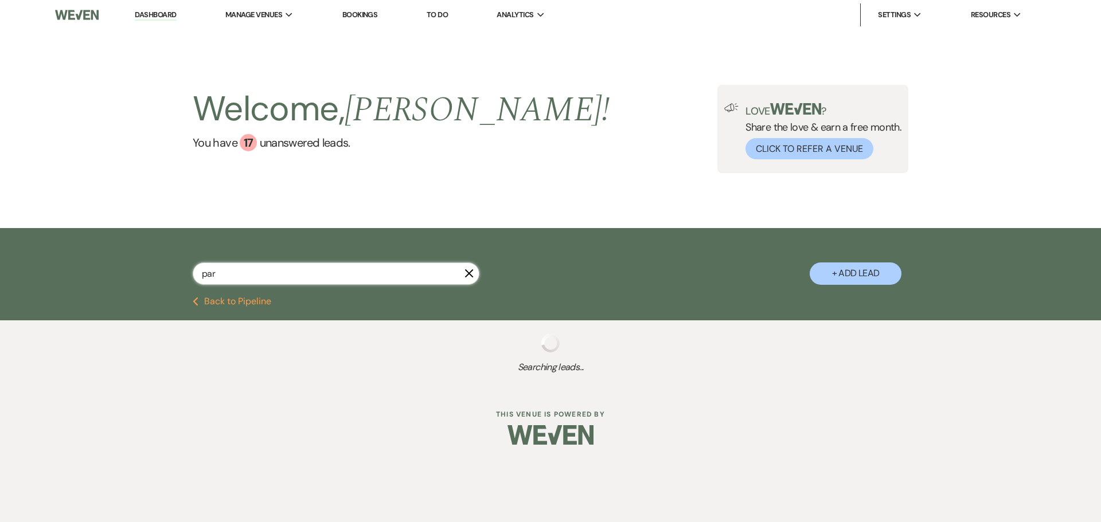
select select "5"
select select "8"
select select "5"
select select "8"
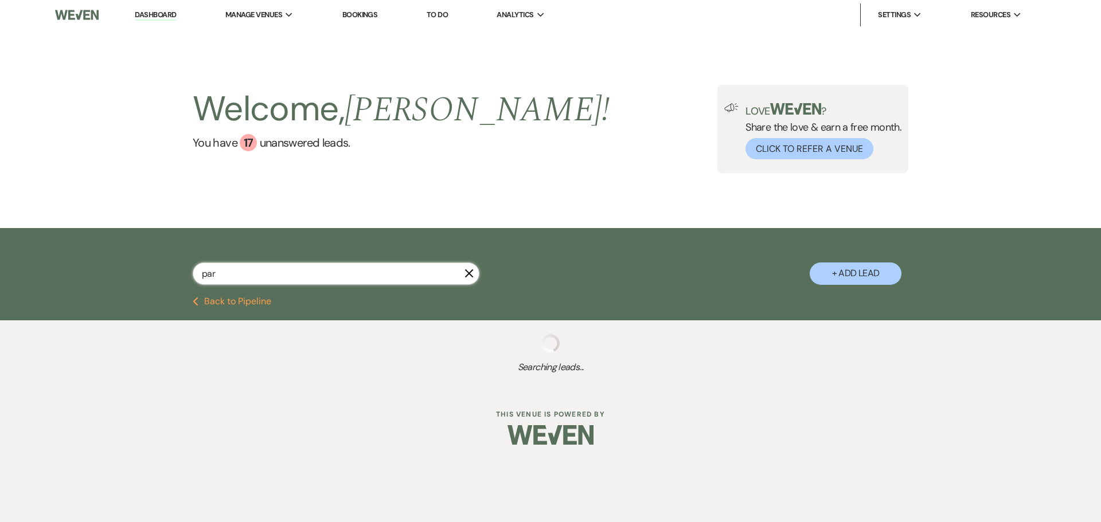
select select "8"
select select "10"
select select "8"
select select "5"
select select "8"
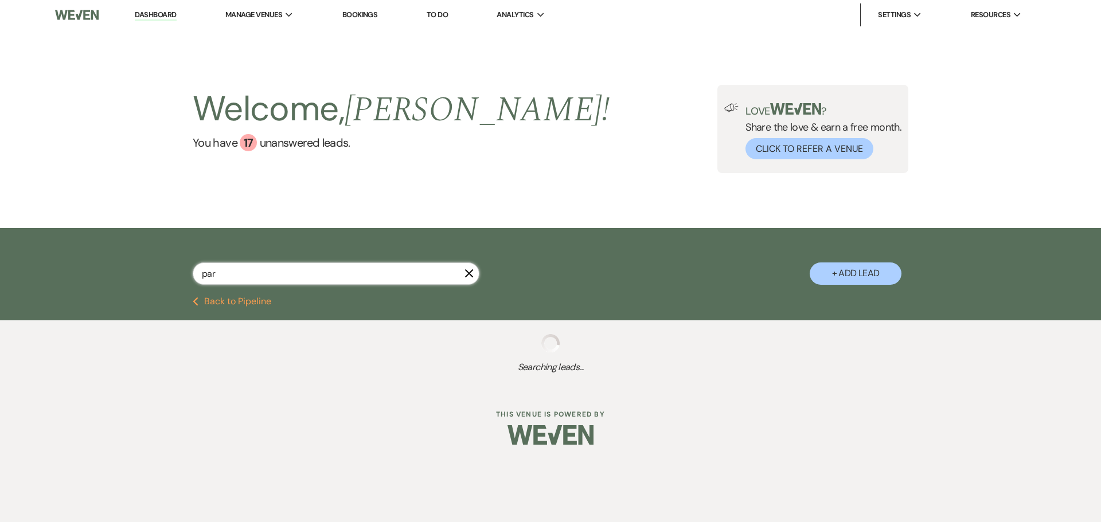
select select "6"
select select "8"
select select "5"
select select "8"
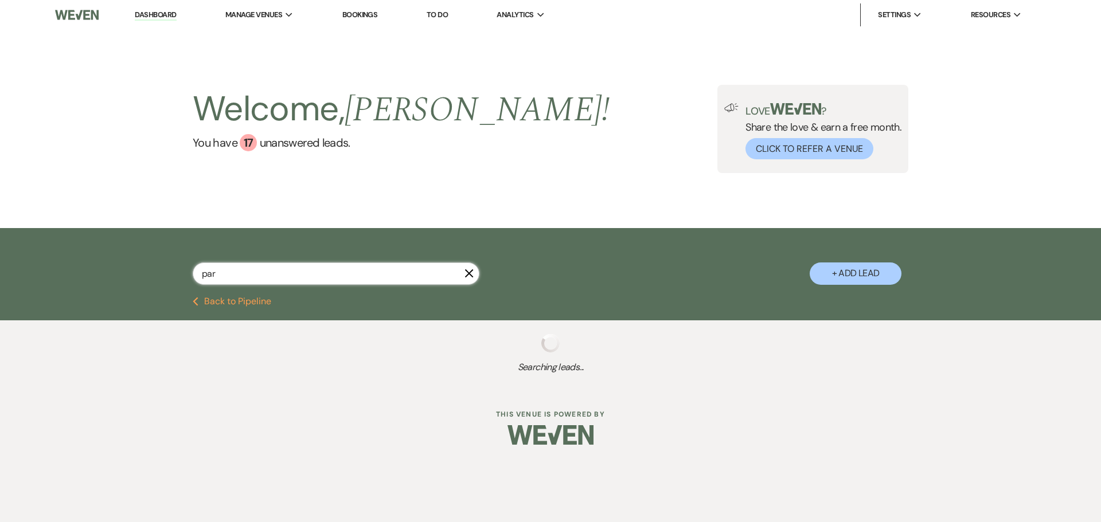
select select "6"
select select "8"
select select "6"
select select "8"
select select "4"
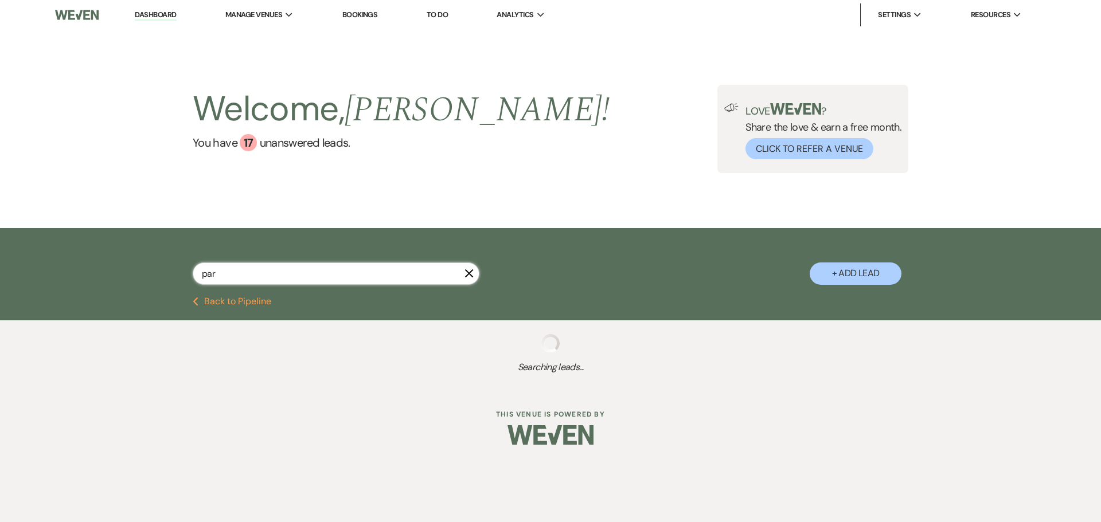
select select "8"
select select "5"
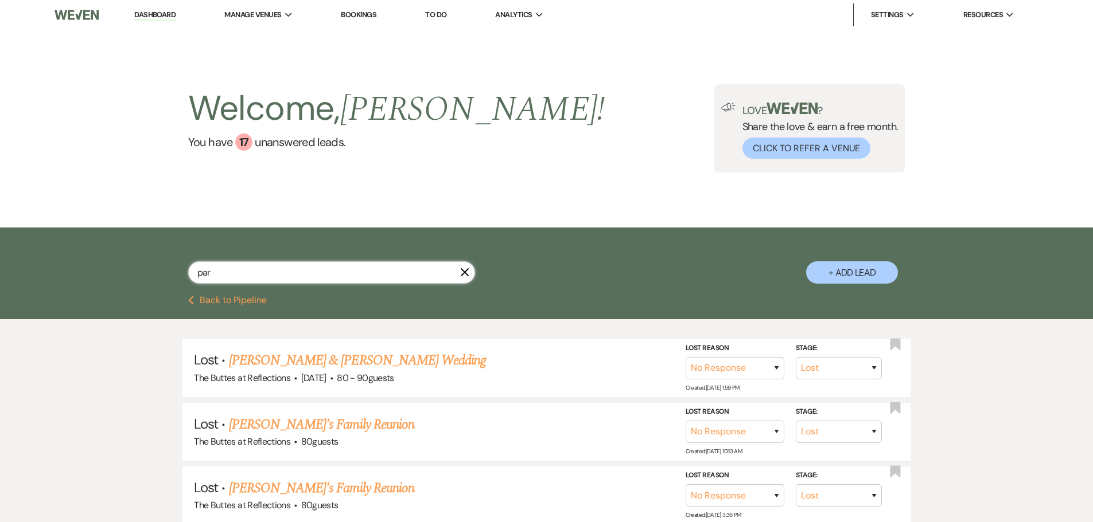
type input "park"
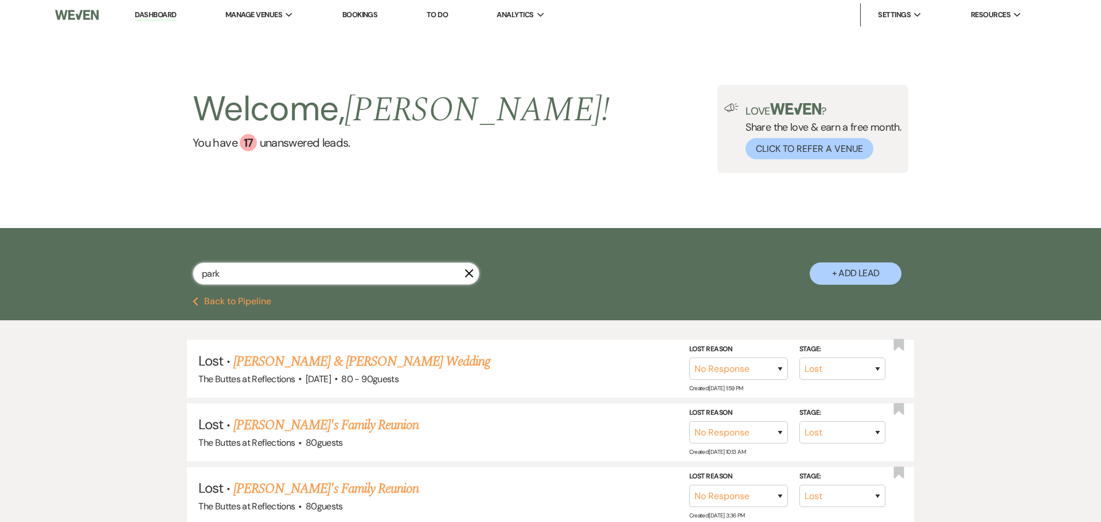
select select "8"
select select "5"
select select "8"
select select "5"
select select "8"
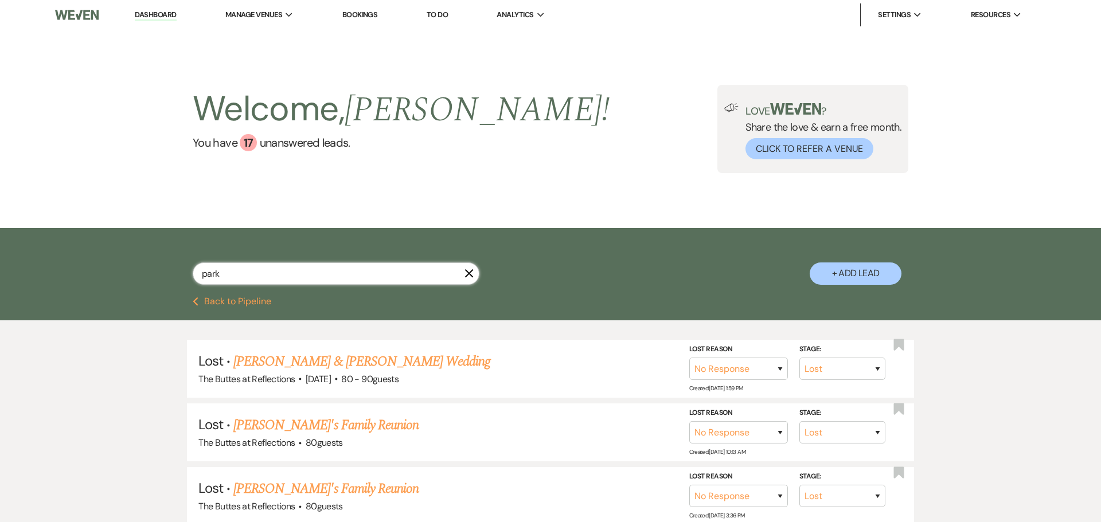
select select "6"
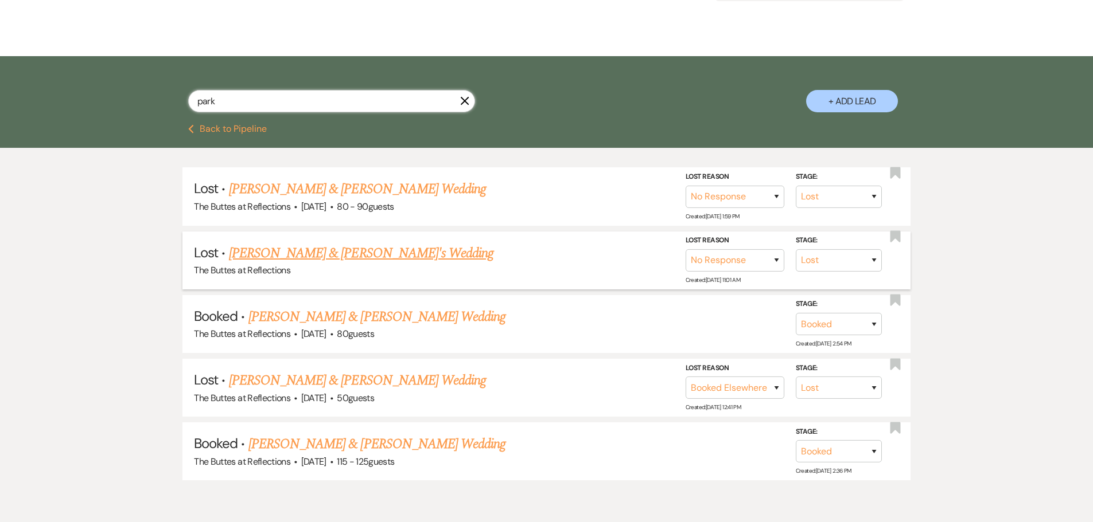
scroll to position [172, 0]
type input "park"
click at [335, 321] on link "Audrey Park & Daniel Wall's Wedding" at bounding box center [376, 316] width 257 height 21
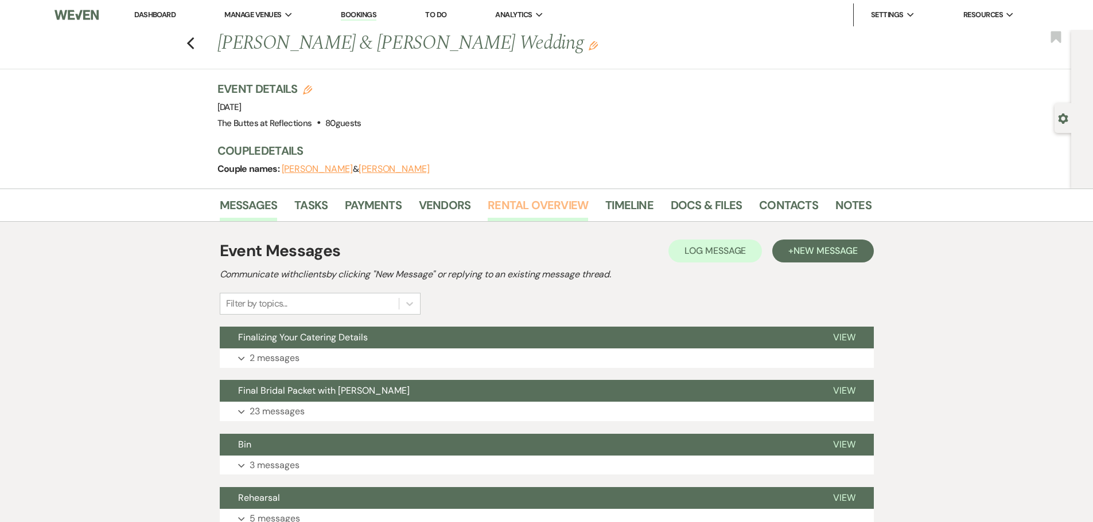
click at [525, 205] on link "Rental Overview" at bounding box center [537, 208] width 100 height 25
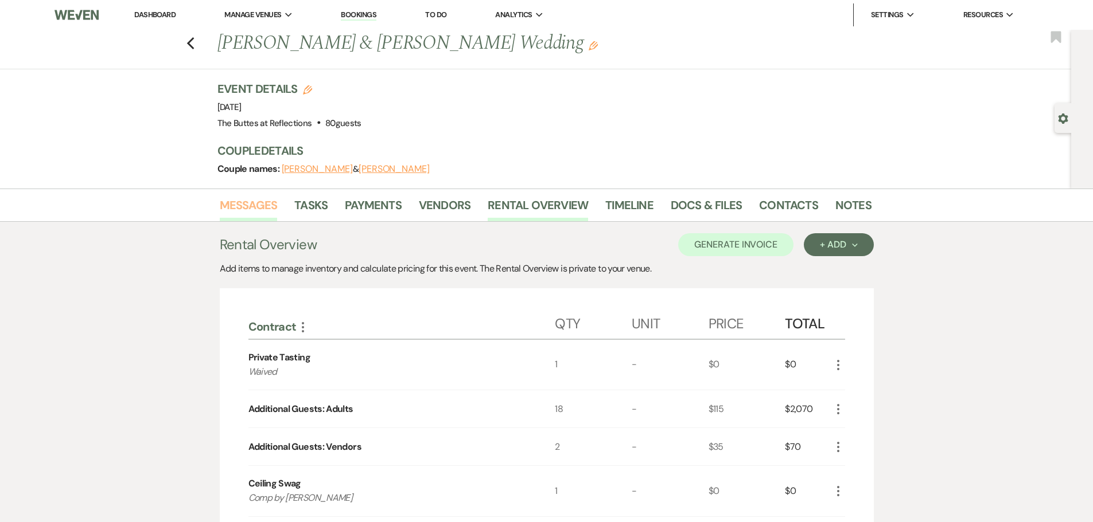
click at [239, 206] on link "Messages" at bounding box center [249, 208] width 58 height 25
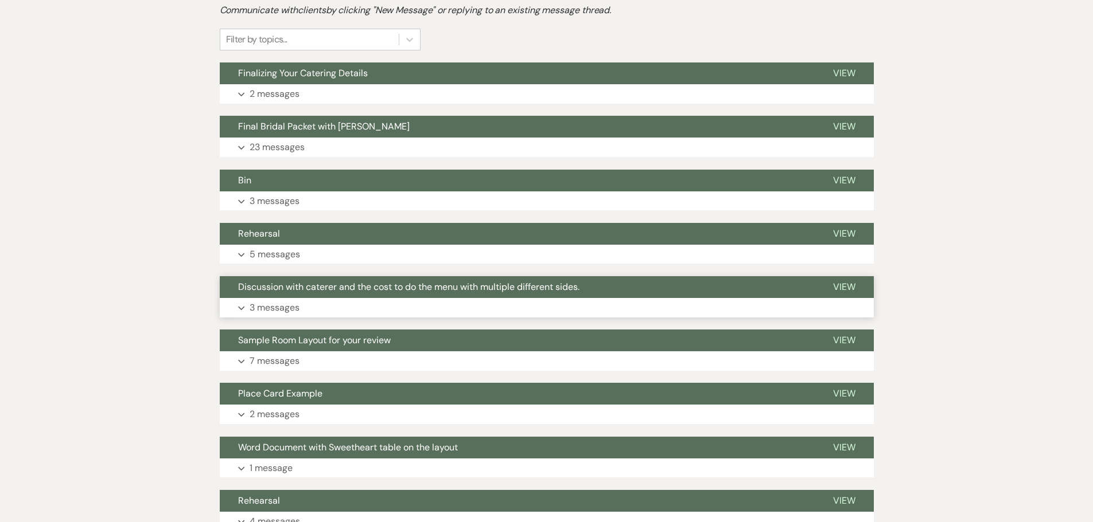
scroll to position [287, 0]
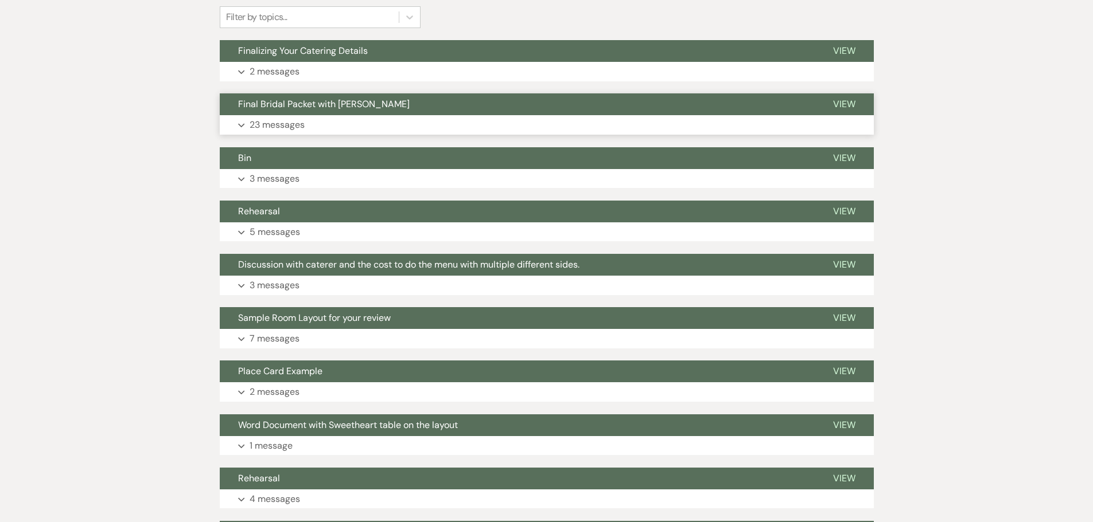
click at [275, 122] on p "23 messages" at bounding box center [276, 125] width 55 height 15
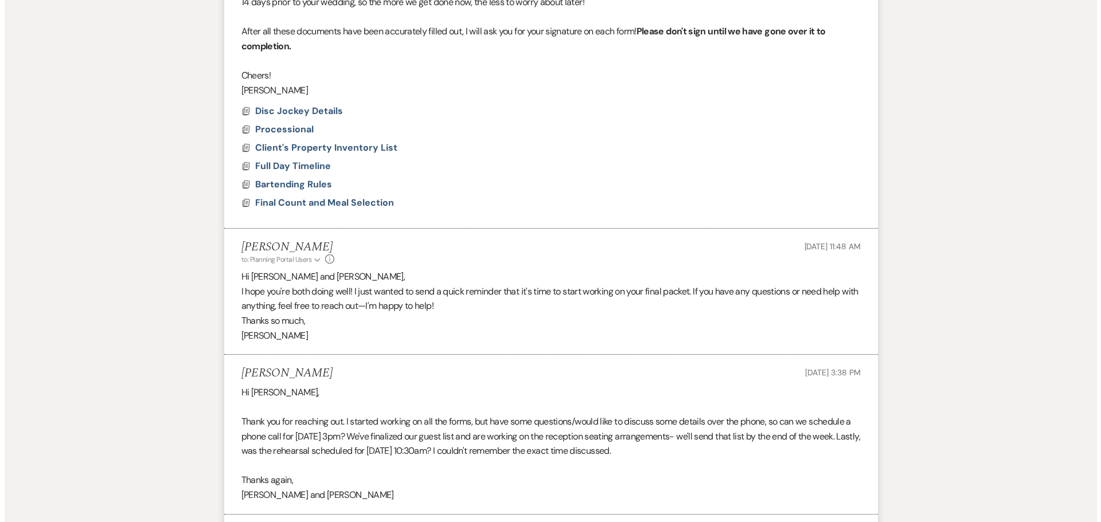
scroll to position [631, 0]
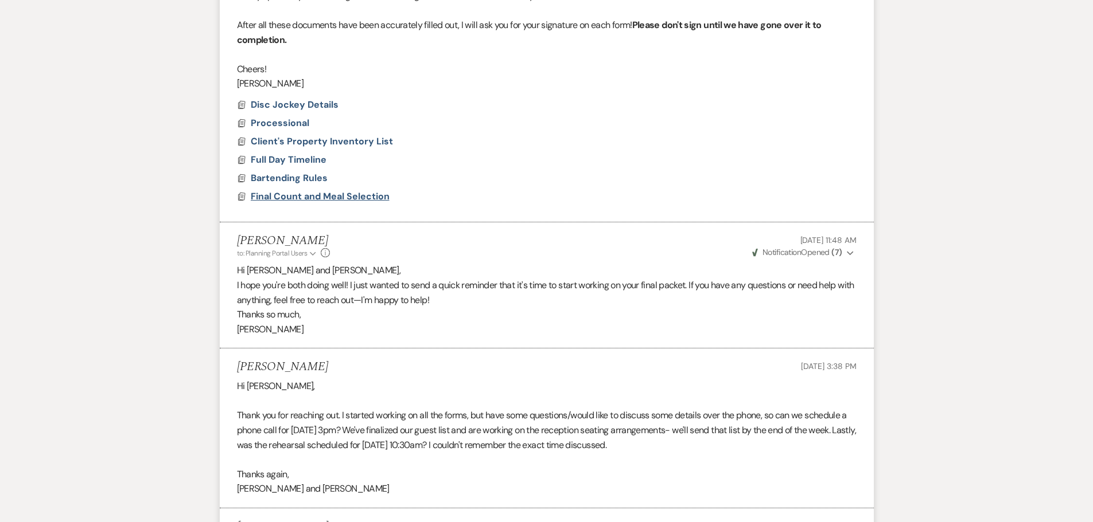
click at [295, 198] on span "Final Count and Meal Selection" at bounding box center [320, 196] width 139 height 12
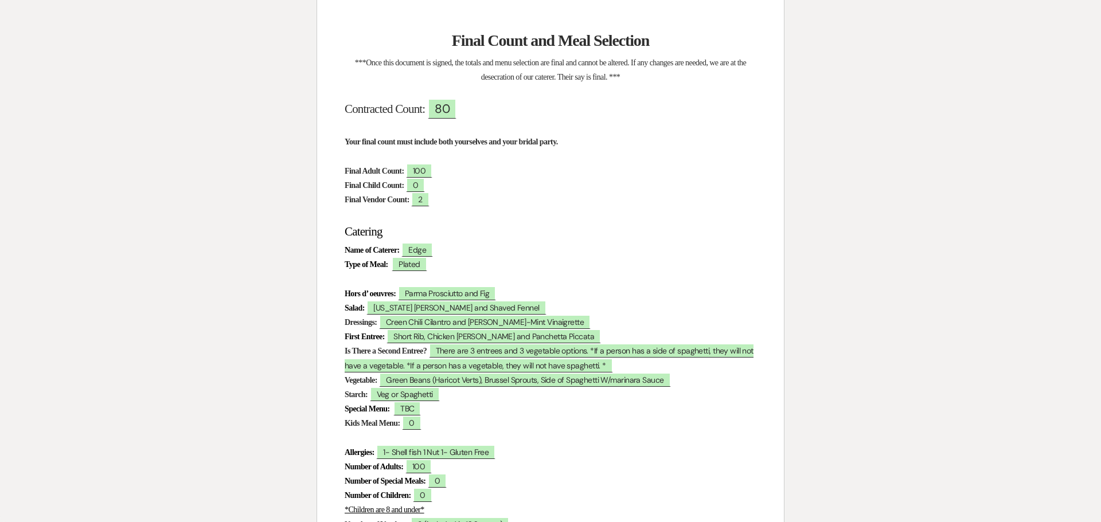
scroll to position [0, 0]
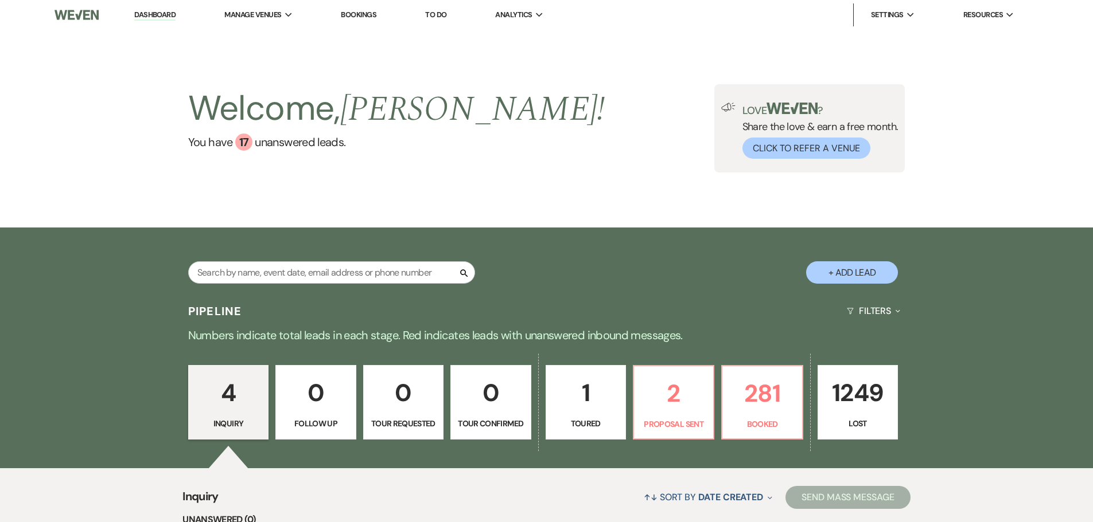
click at [366, 11] on link "Bookings" at bounding box center [359, 15] width 36 height 10
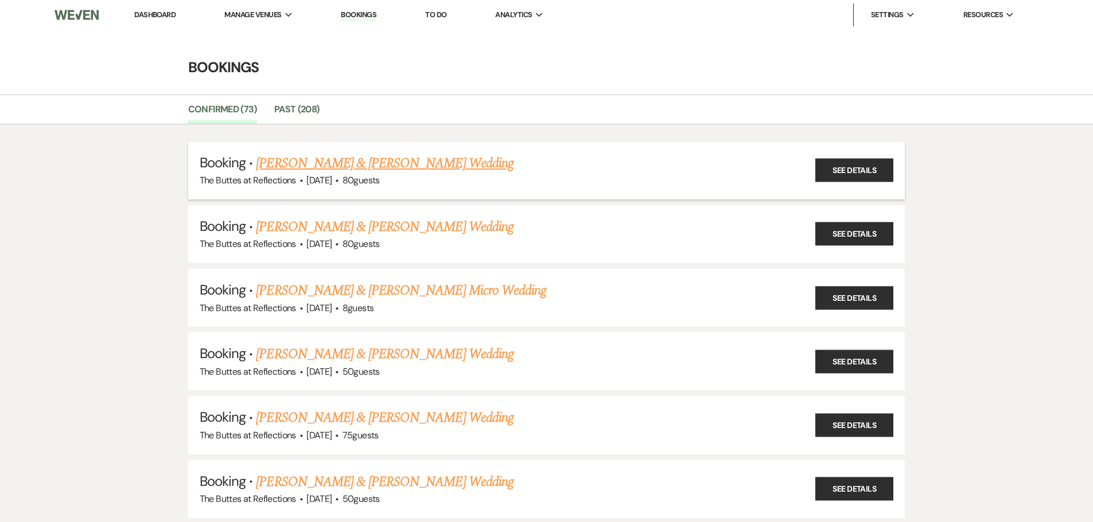
click at [400, 162] on link "[PERSON_NAME] & [PERSON_NAME] Wedding" at bounding box center [384, 163] width 257 height 21
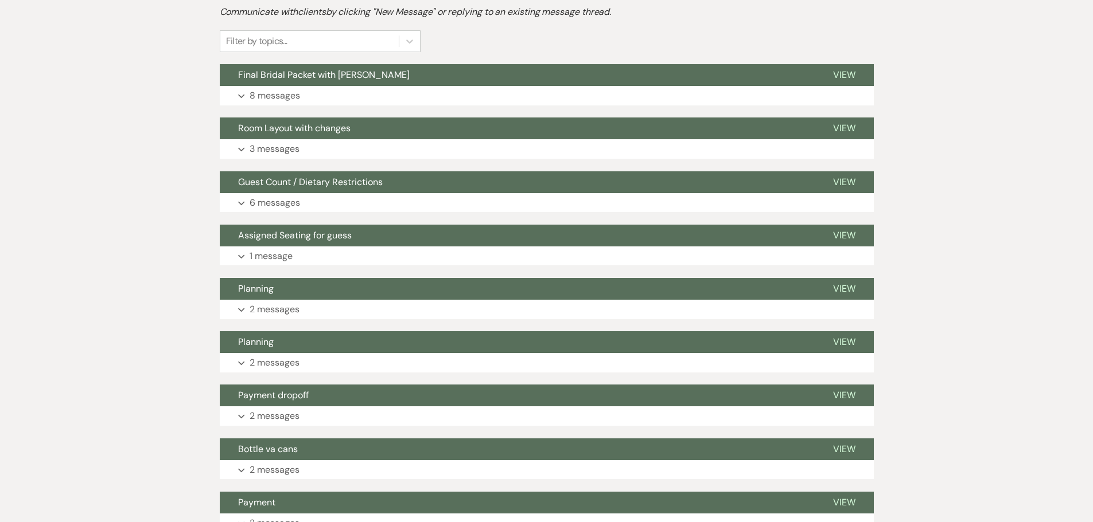
scroll to position [344, 0]
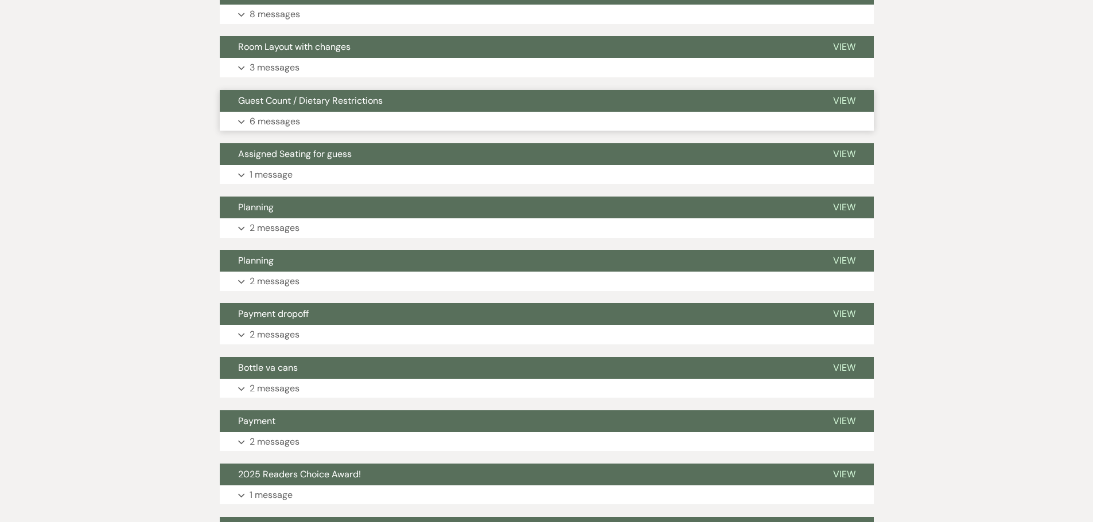
click at [270, 120] on p "6 messages" at bounding box center [274, 121] width 50 height 15
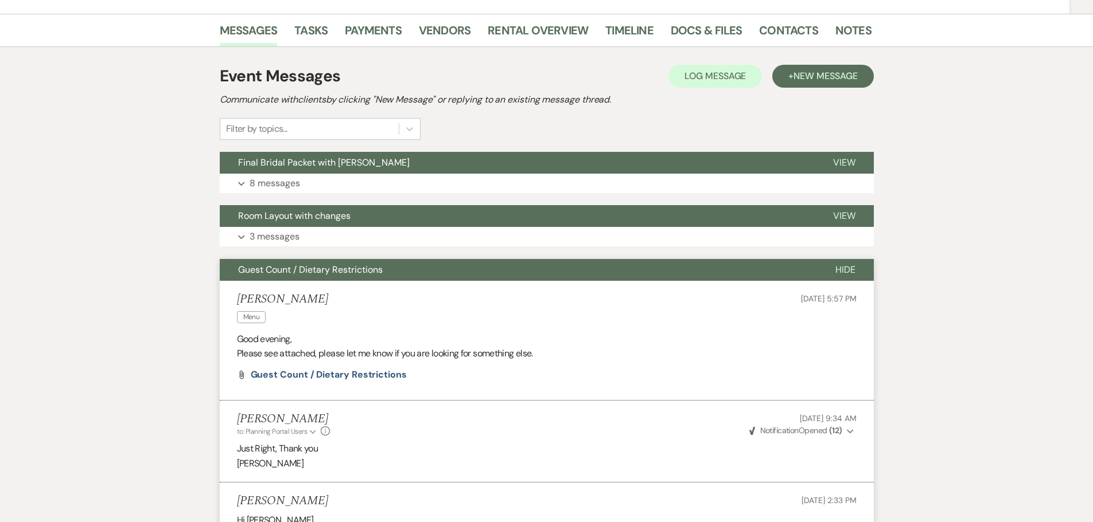
scroll to position [172, 0]
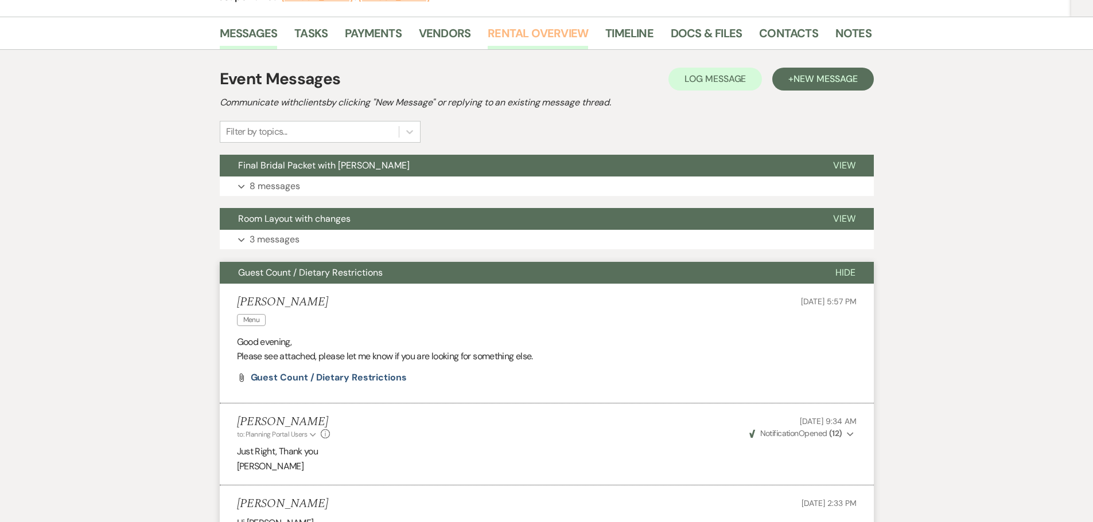
click at [502, 28] on link "Rental Overview" at bounding box center [537, 36] width 100 height 25
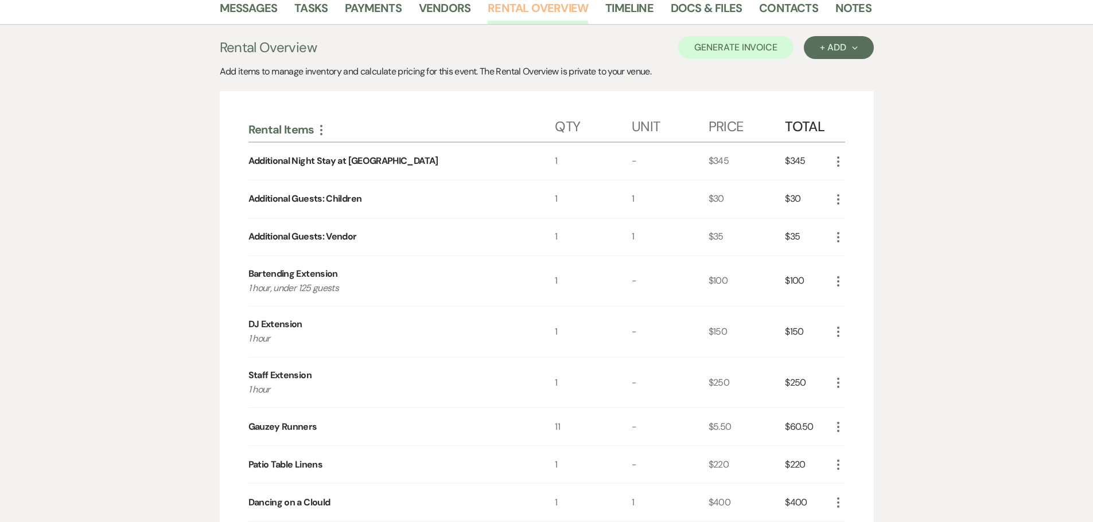
scroll to position [197, 0]
click at [711, 9] on link "Docs & Files" at bounding box center [705, 11] width 71 height 25
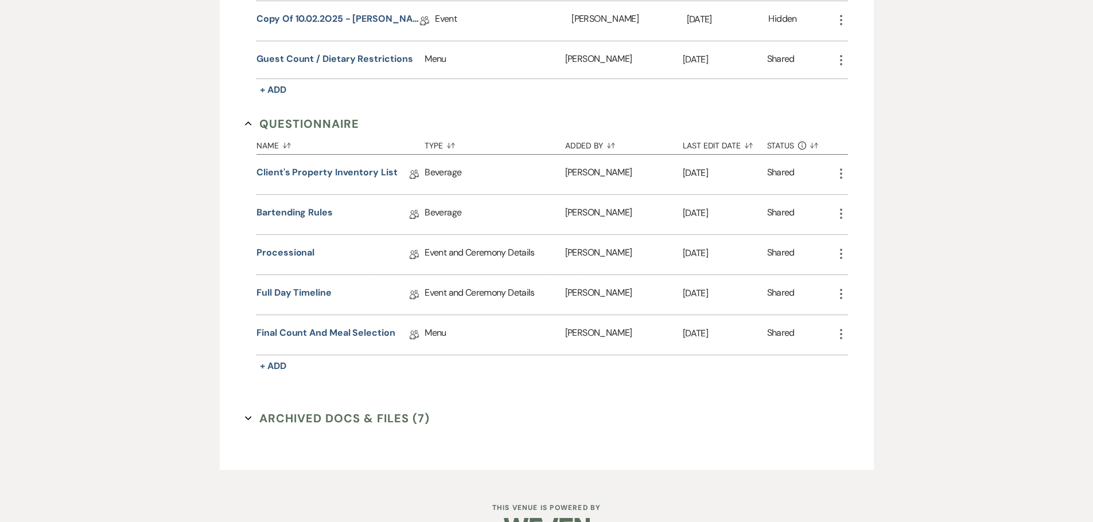
scroll to position [1172, 0]
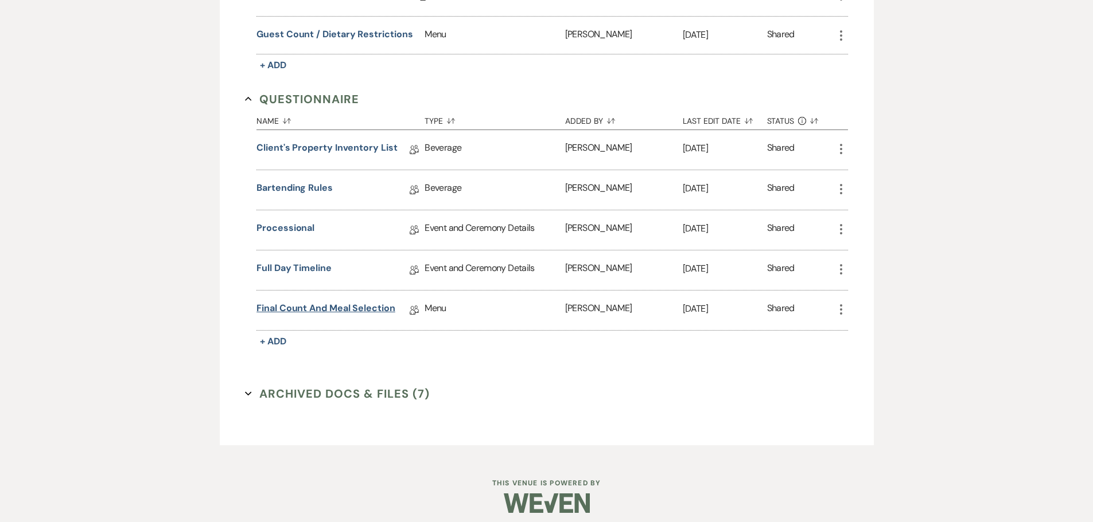
click at [311, 309] on link "Final Count and Meal Selection" at bounding box center [325, 311] width 139 height 18
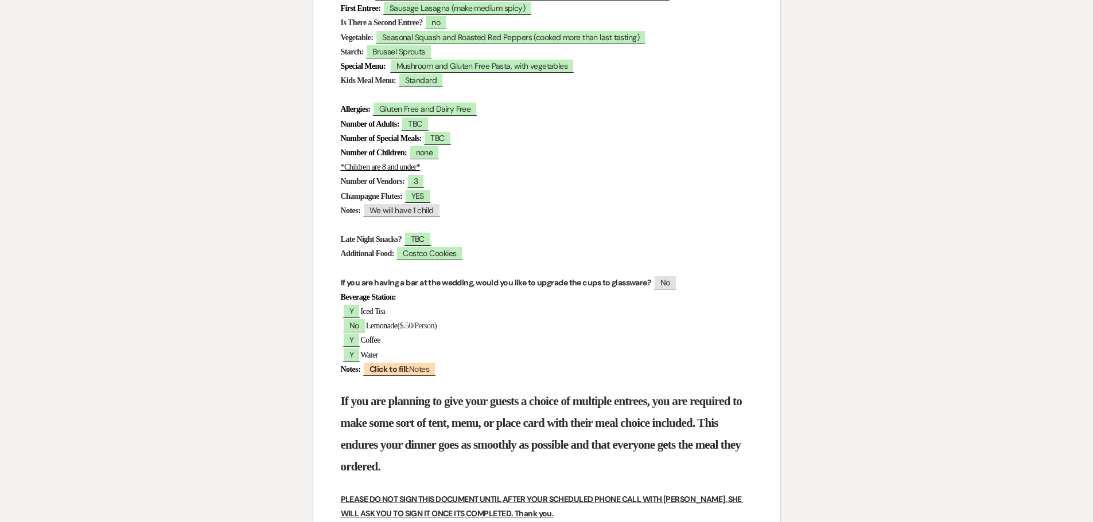
scroll to position [459, 0]
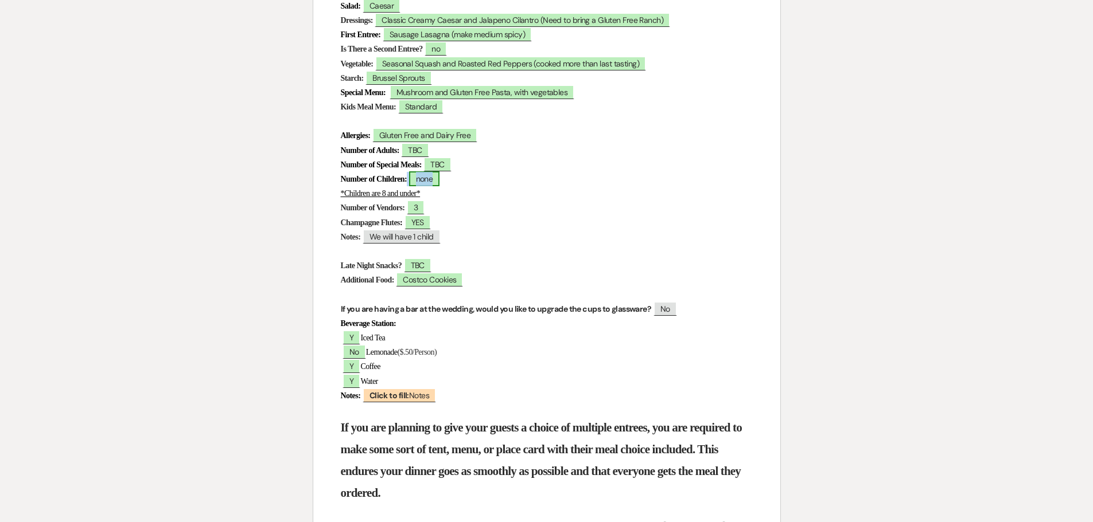
click at [440, 180] on span "none" at bounding box center [424, 178] width 31 height 15
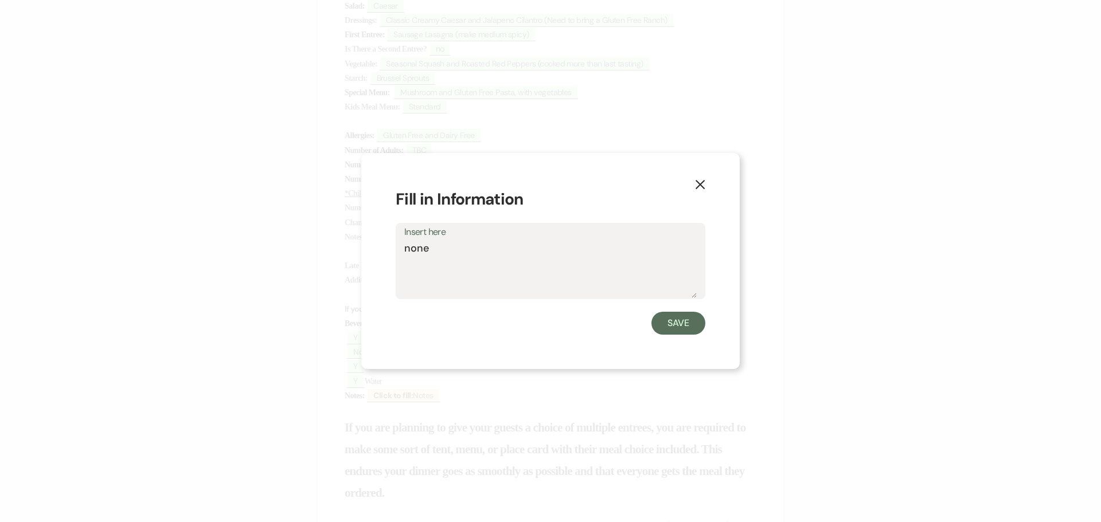
drag, startPoint x: 448, startPoint y: 251, endPoint x: 377, endPoint y: 251, distance: 71.1
click at [377, 251] on div "X Fill in Information Insert here none Save" at bounding box center [550, 261] width 379 height 216
type textarea "1"
click at [679, 319] on button "Save" at bounding box center [678, 323] width 54 height 23
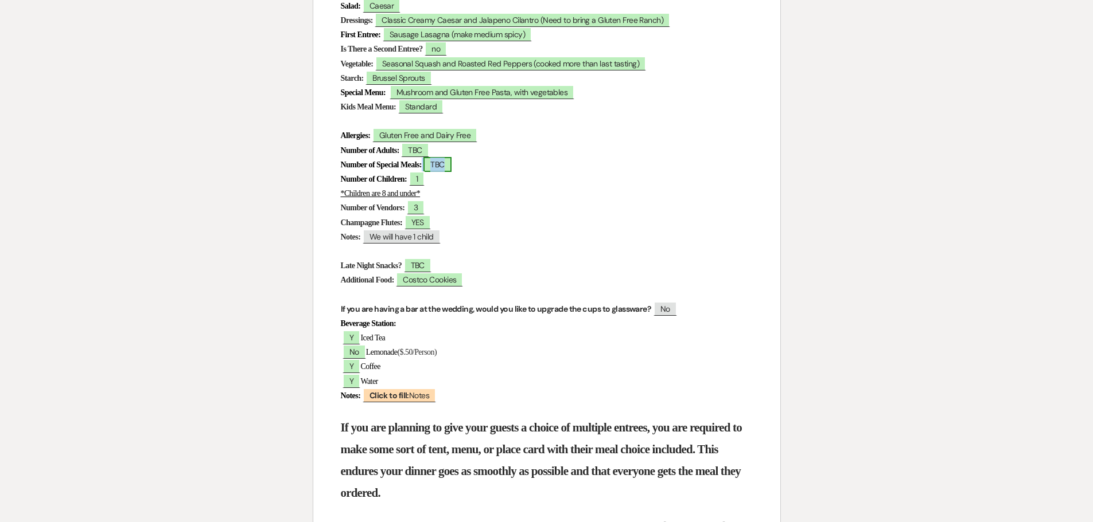
click at [451, 169] on span "TBC" at bounding box center [437, 164] width 28 height 15
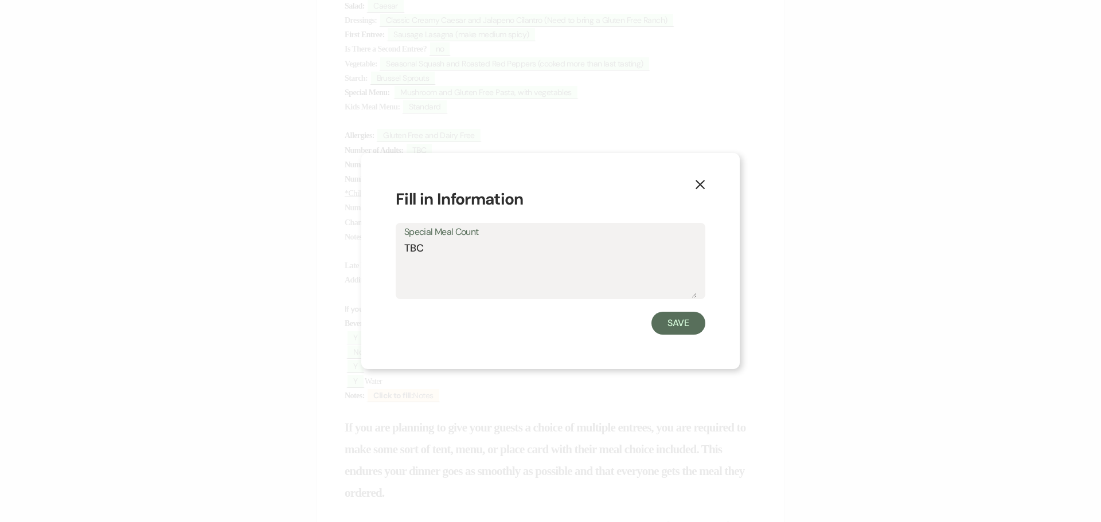
drag, startPoint x: 412, startPoint y: 249, endPoint x: 383, endPoint y: 249, distance: 29.8
click at [383, 249] on div "X Fill in Information Special Meal Count TBC Save" at bounding box center [550, 261] width 379 height 216
type textarea "6"
click at [686, 327] on button "Save" at bounding box center [678, 323] width 54 height 23
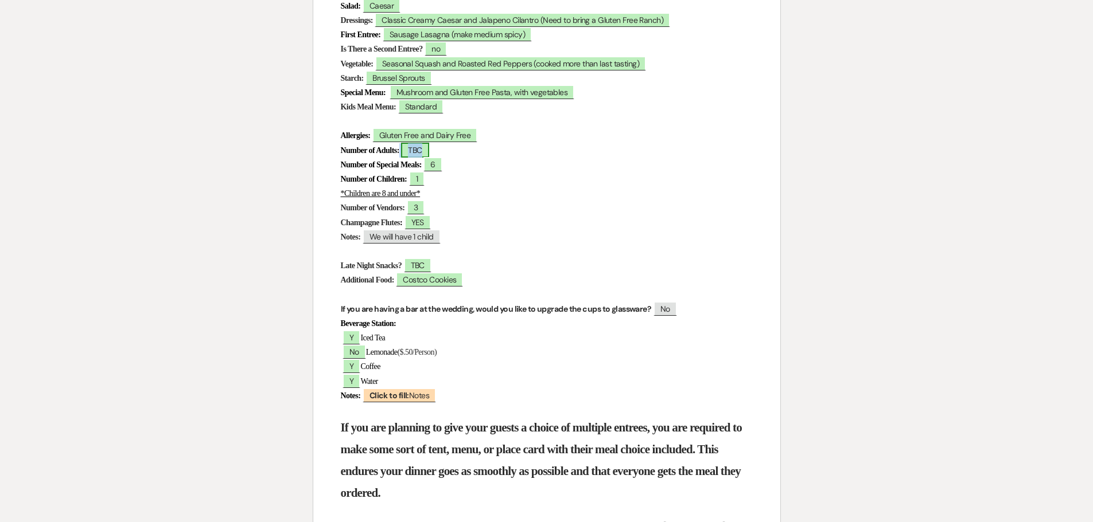
click at [428, 152] on span "TBC" at bounding box center [415, 150] width 28 height 15
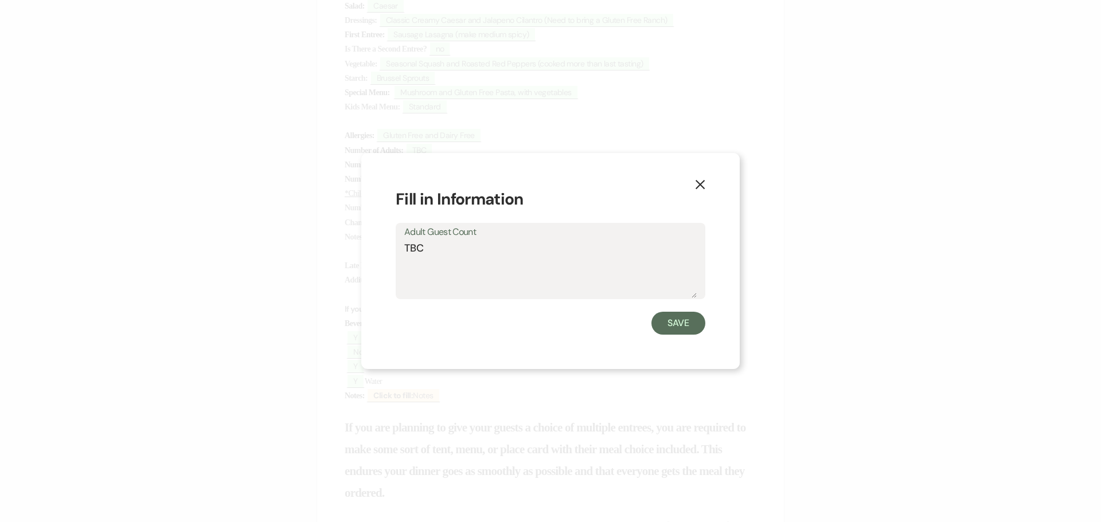
drag, startPoint x: 436, startPoint y: 253, endPoint x: 388, endPoint y: 253, distance: 48.2
click at [388, 253] on div "X Fill in Information Adult Guest Count TBC Save" at bounding box center [550, 261] width 379 height 216
type textarea "80"
click at [680, 330] on button "Save" at bounding box center [678, 323] width 54 height 23
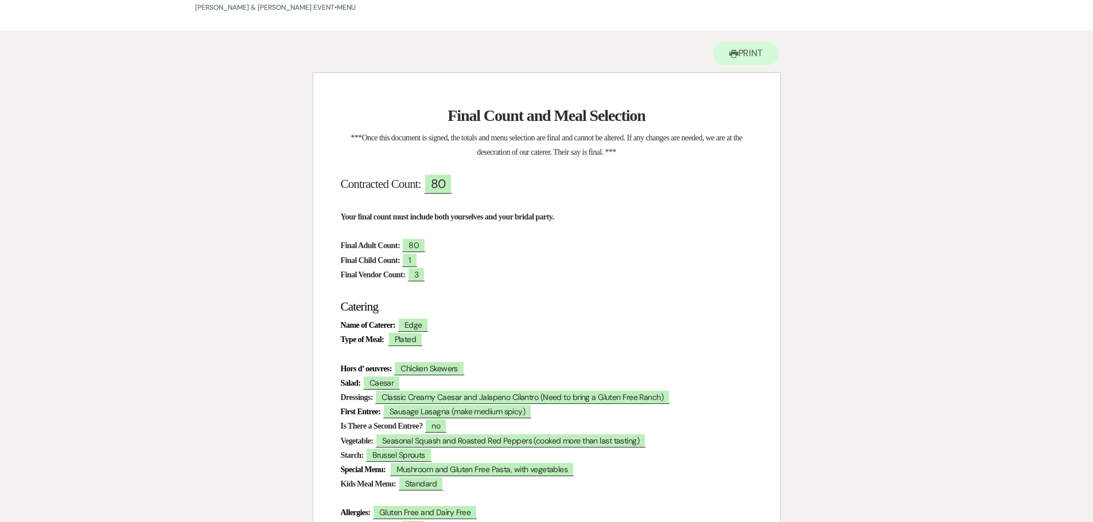
scroll to position [0, 0]
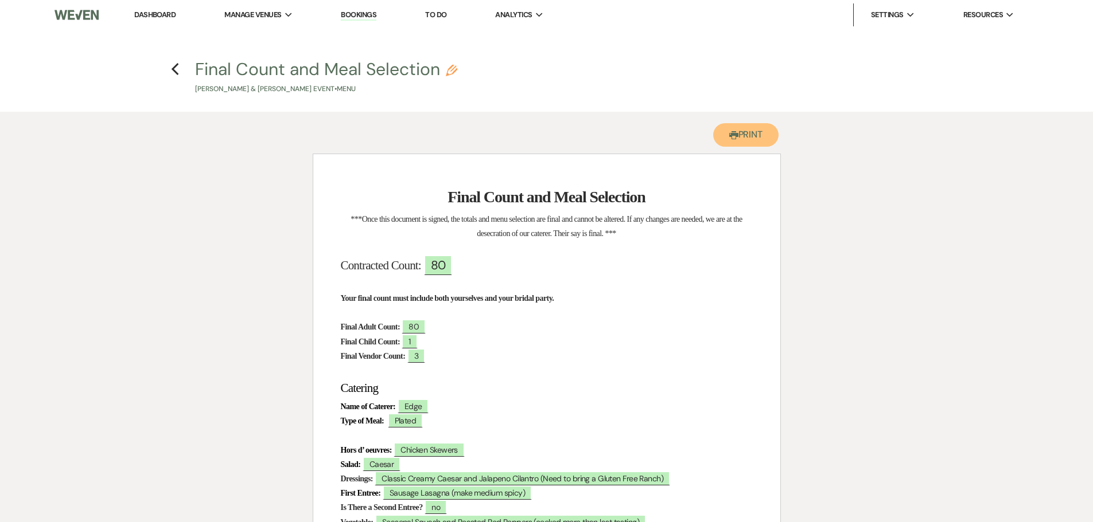
click at [755, 133] on button "Printer Print" at bounding box center [746, 135] width 66 height 24
click at [175, 71] on icon "Previous" at bounding box center [175, 70] width 9 height 14
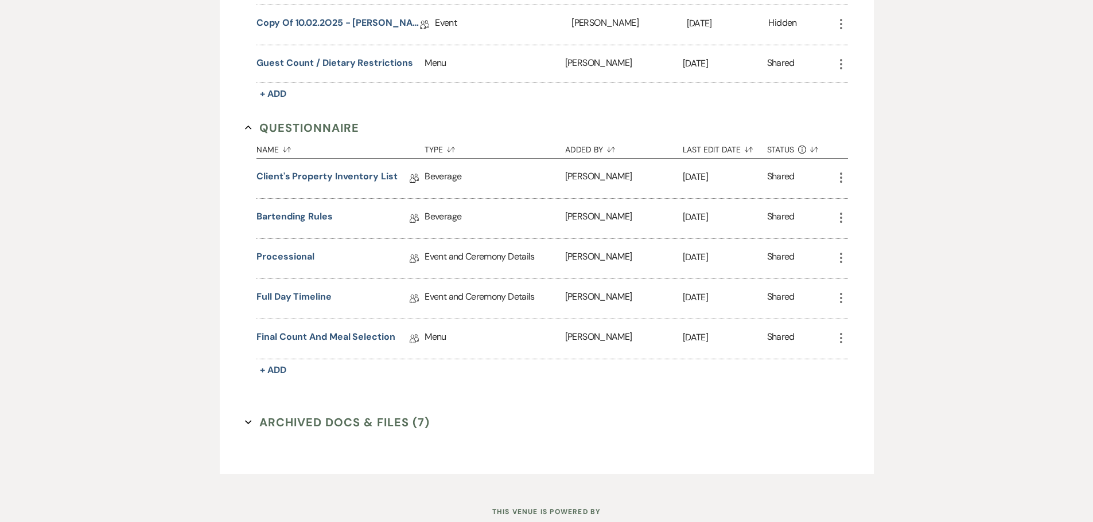
scroll to position [1180, 0]
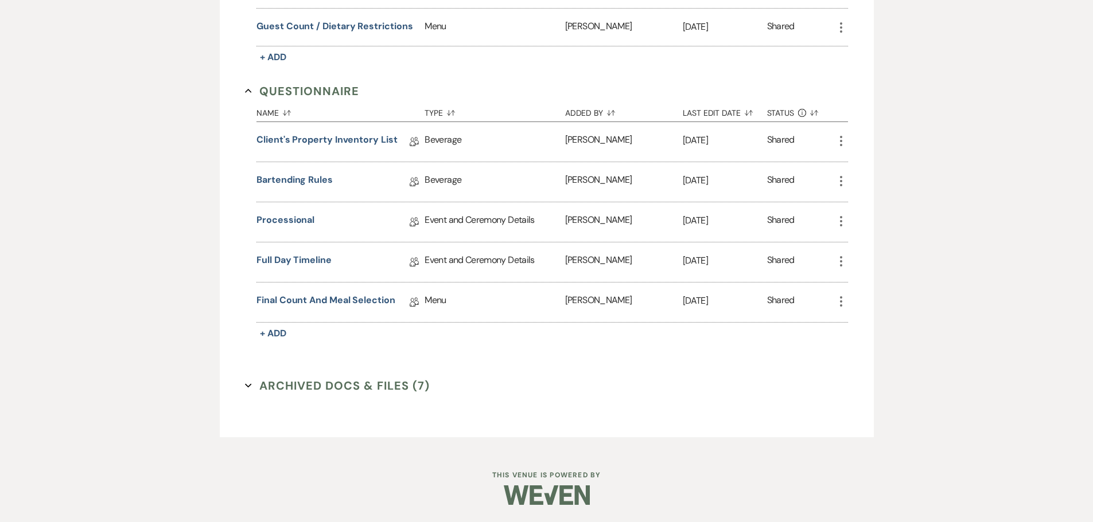
click at [372, 385] on button "Archived Docs & Files (7) Expand" at bounding box center [337, 385] width 185 height 17
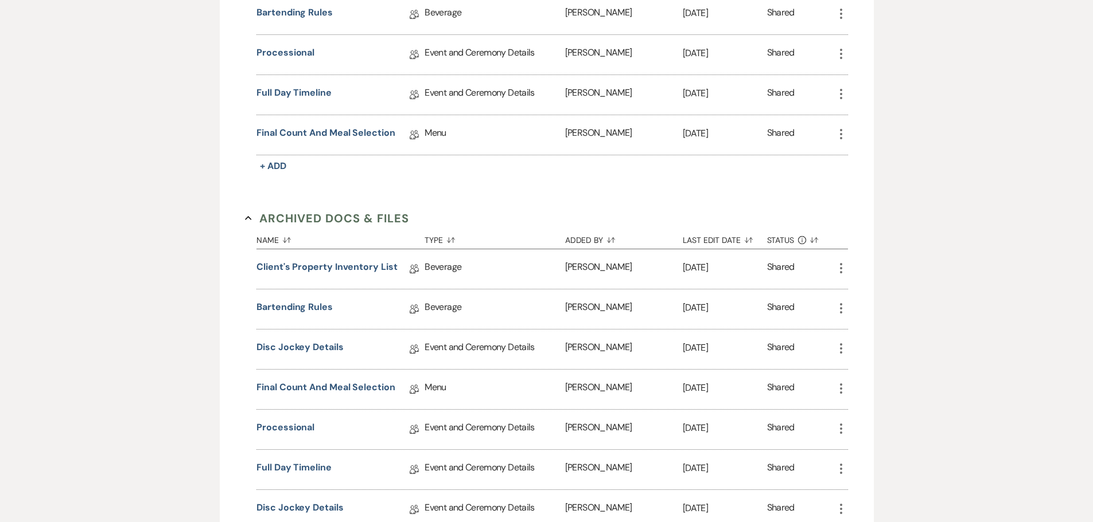
scroll to position [1409, 0]
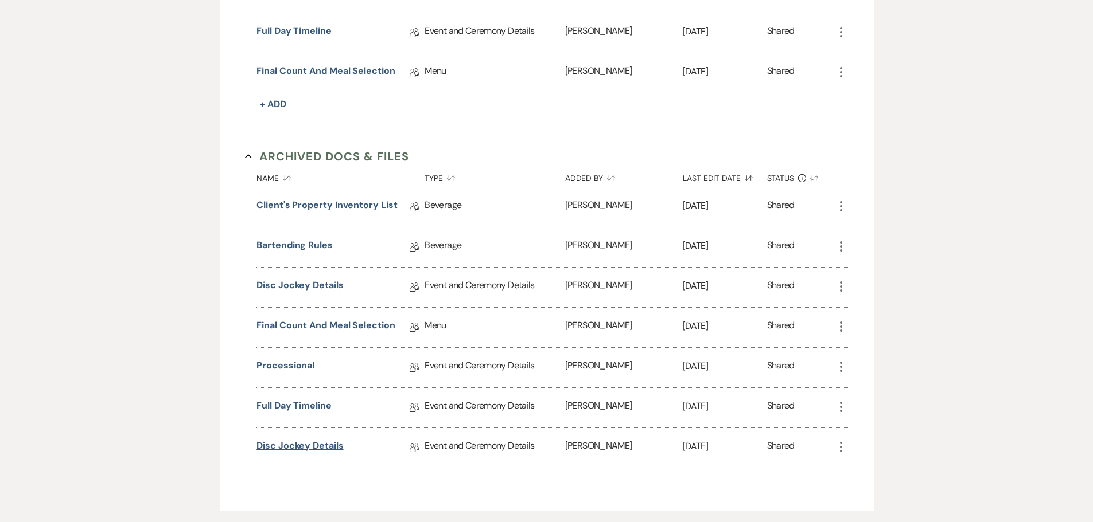
click at [296, 442] on link "Disc Jockey Details" at bounding box center [299, 448] width 87 height 18
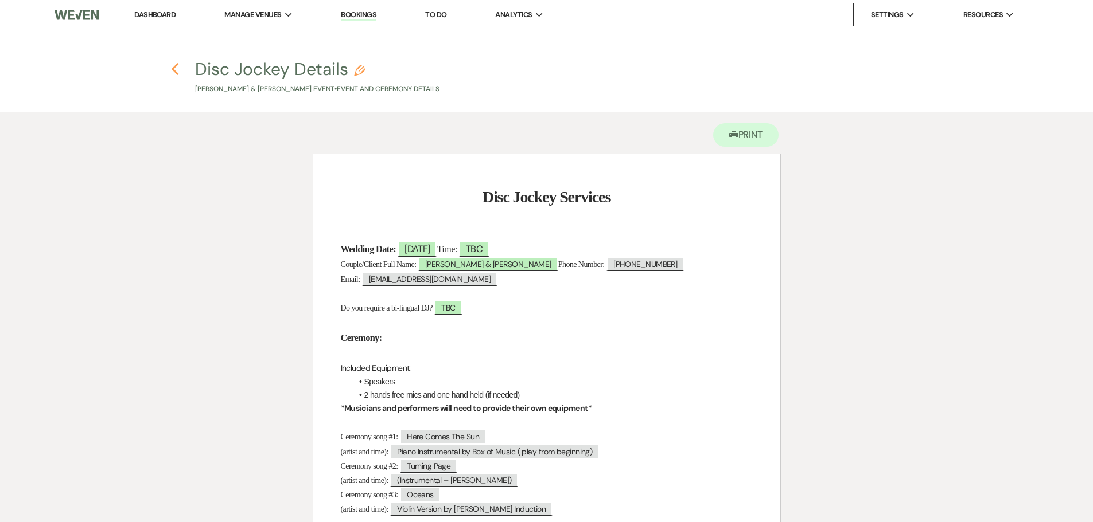
click at [174, 69] on icon "Previous" at bounding box center [175, 70] width 9 height 14
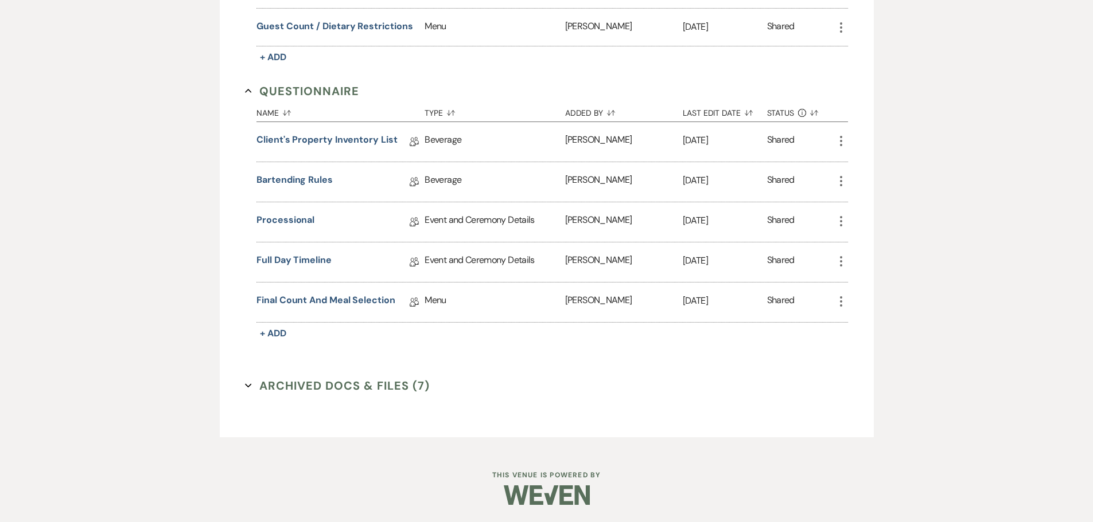
click at [839, 302] on icon "More" at bounding box center [841, 302] width 14 height 14
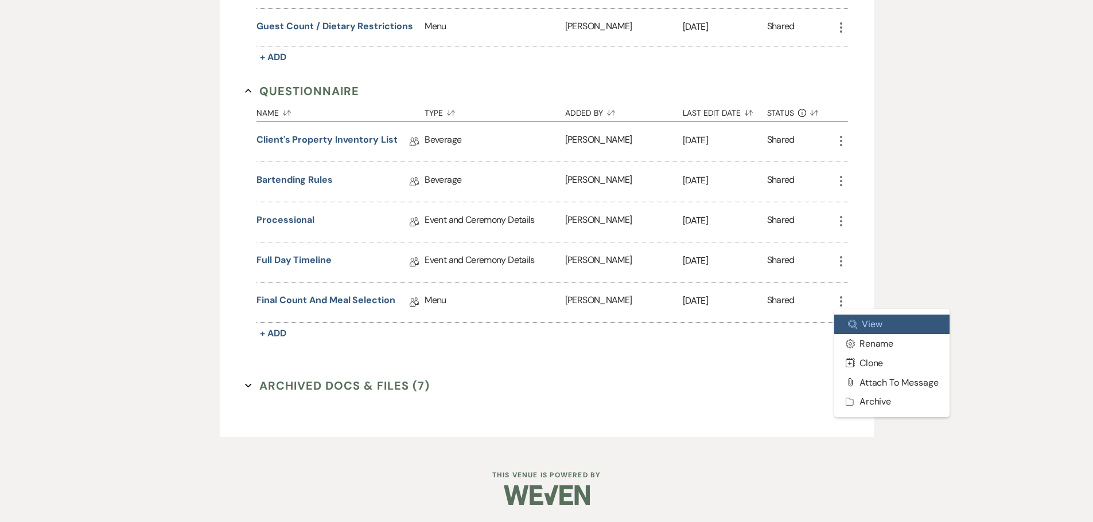
click at [867, 325] on link "Zoom View" at bounding box center [892, 324] width 116 height 19
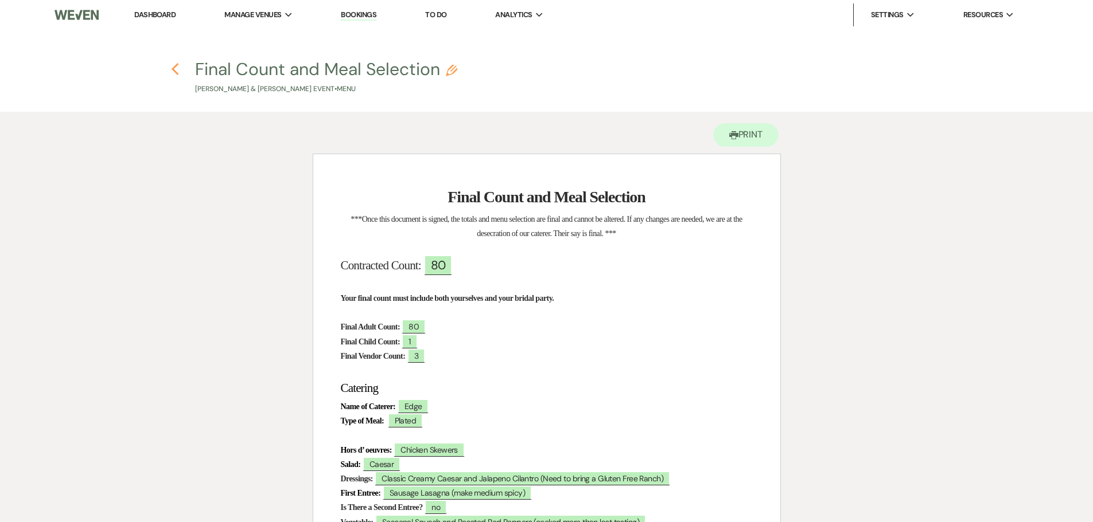
click at [175, 66] on use "button" at bounding box center [174, 69] width 7 height 13
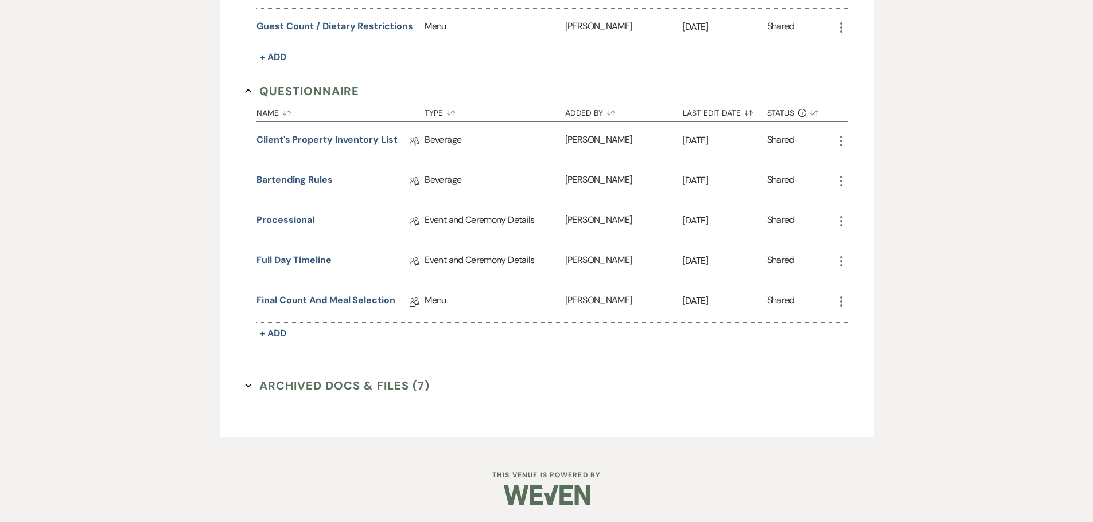
click at [306, 388] on button "Archived Docs & Files (7) Expand" at bounding box center [337, 385] width 185 height 17
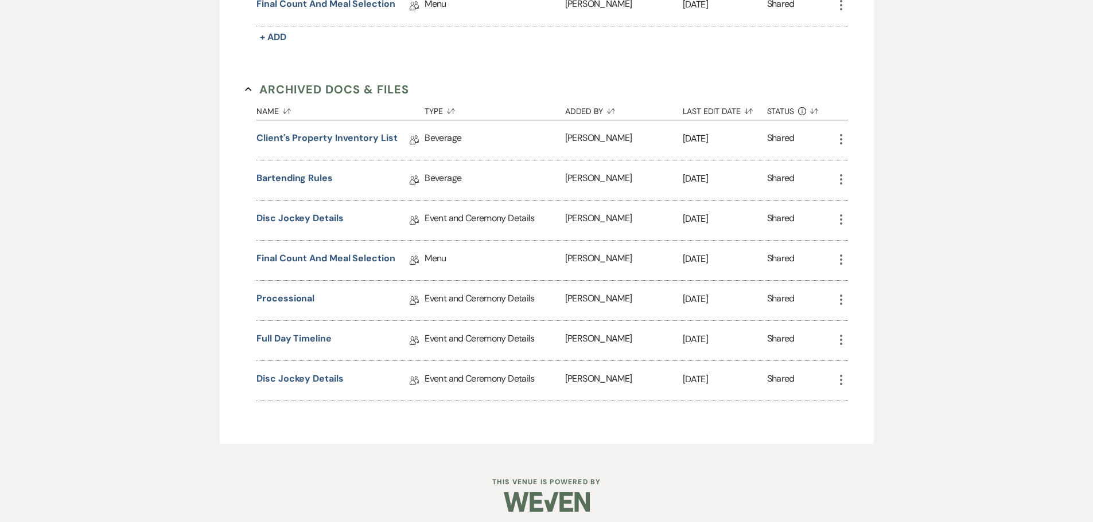
scroll to position [1483, 0]
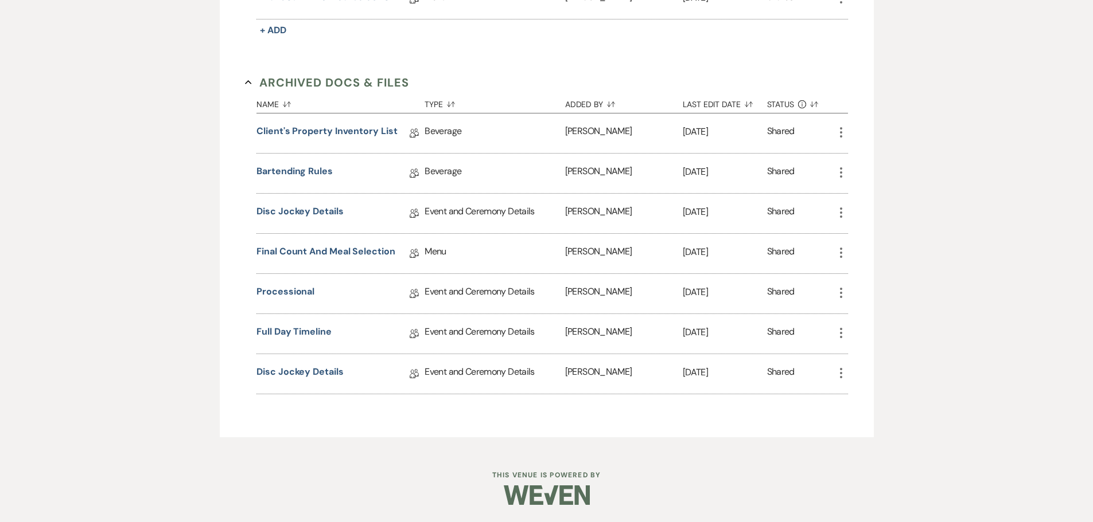
click at [843, 375] on icon "More" at bounding box center [841, 373] width 14 height 14
click at [877, 434] on button "Archive Unarchive" at bounding box center [892, 434] width 116 height 19
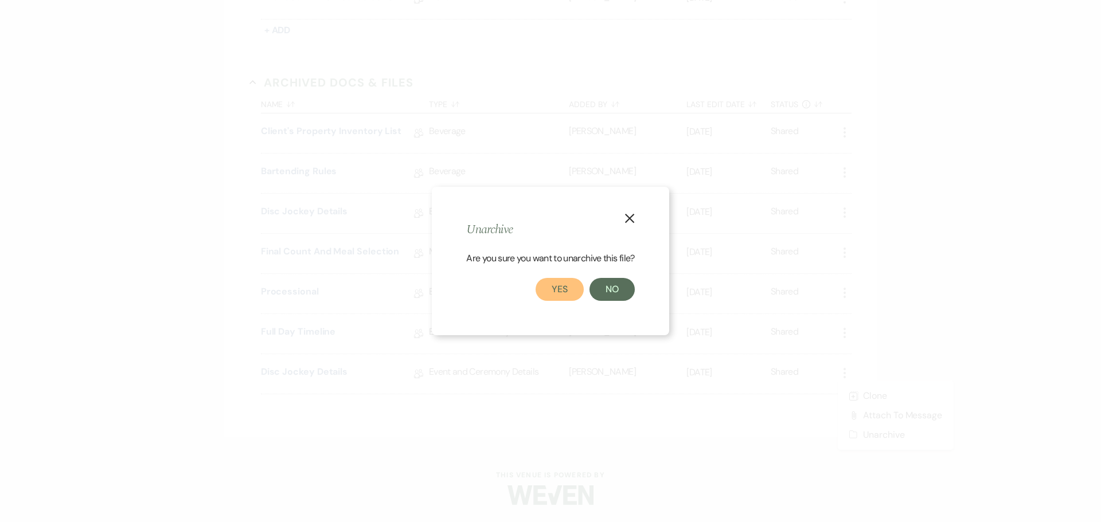
click at [565, 294] on button "Yes" at bounding box center [560, 289] width 48 height 23
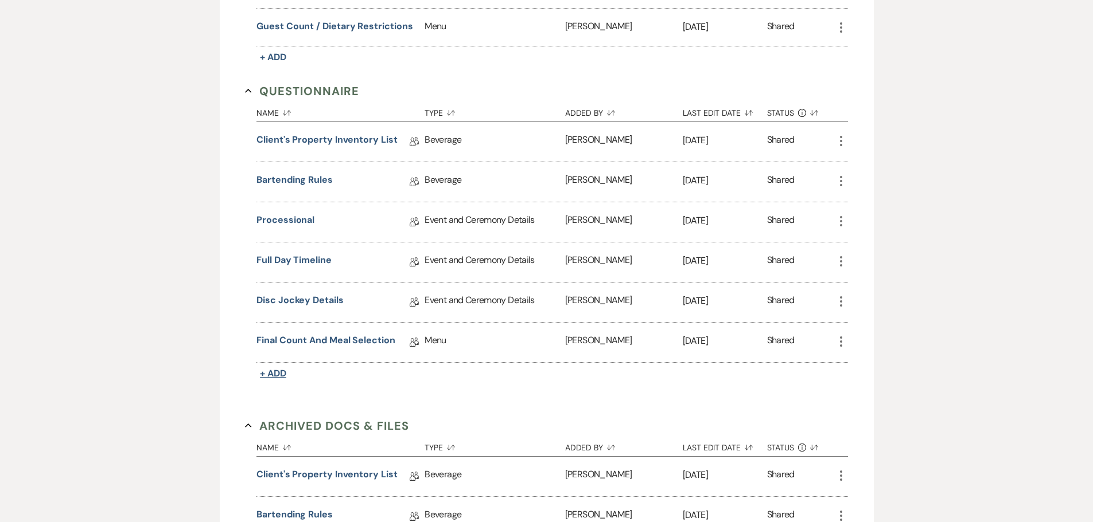
scroll to position [1139, 0]
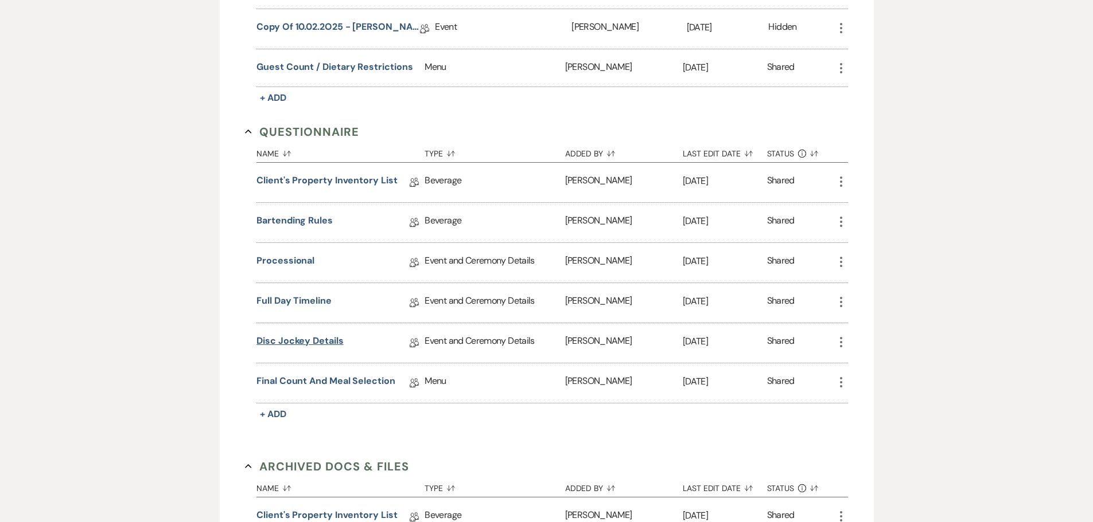
click at [311, 341] on link "Disc Jockey Details" at bounding box center [299, 343] width 87 height 18
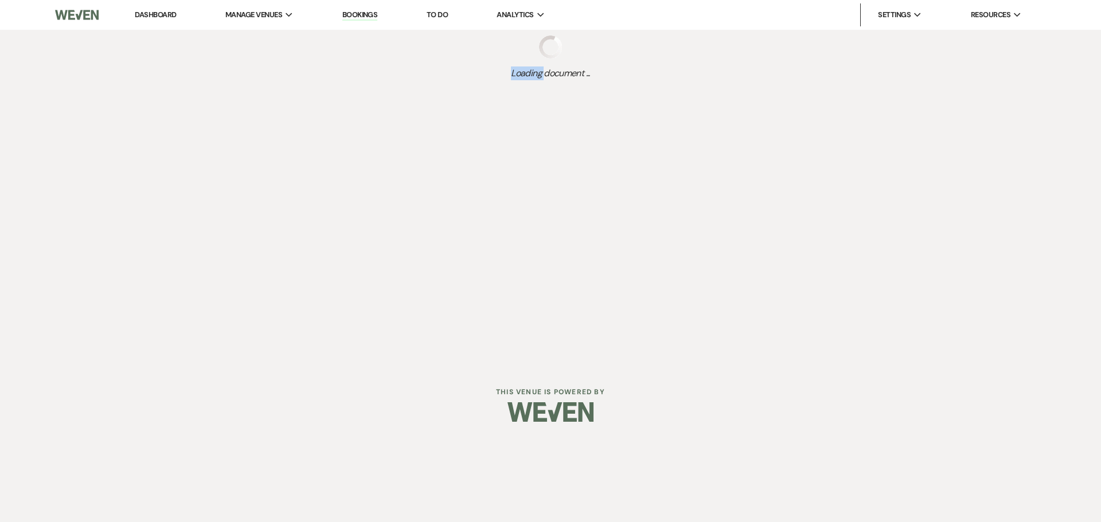
click at [311, 341] on div "Dashboard Manage Venues Expand The Buttes at Reflections Bookings To Do Analyti…" at bounding box center [550, 183] width 1101 height 366
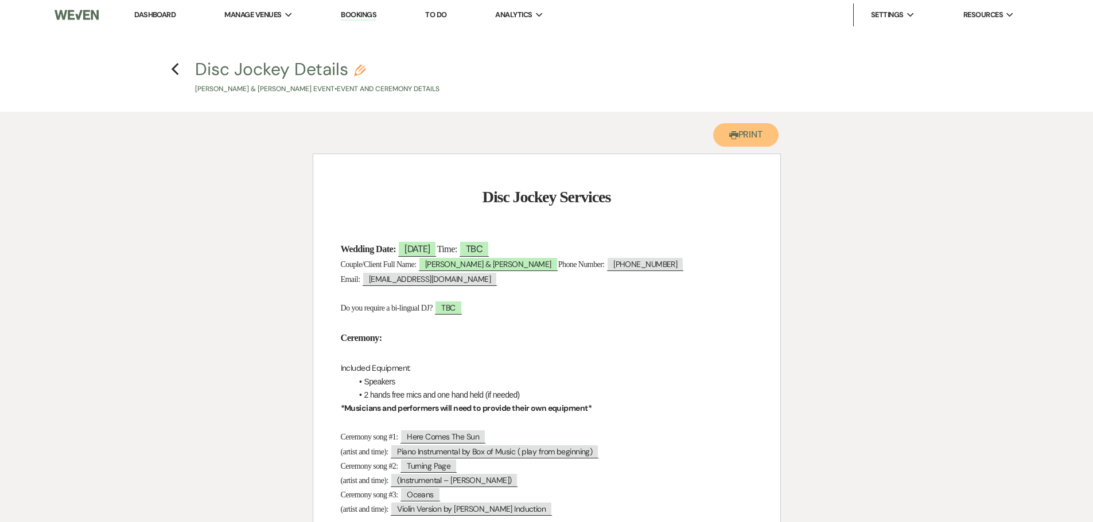
click at [762, 137] on button "Printer Print" at bounding box center [746, 135] width 66 height 24
click at [174, 69] on use "button" at bounding box center [174, 69] width 7 height 13
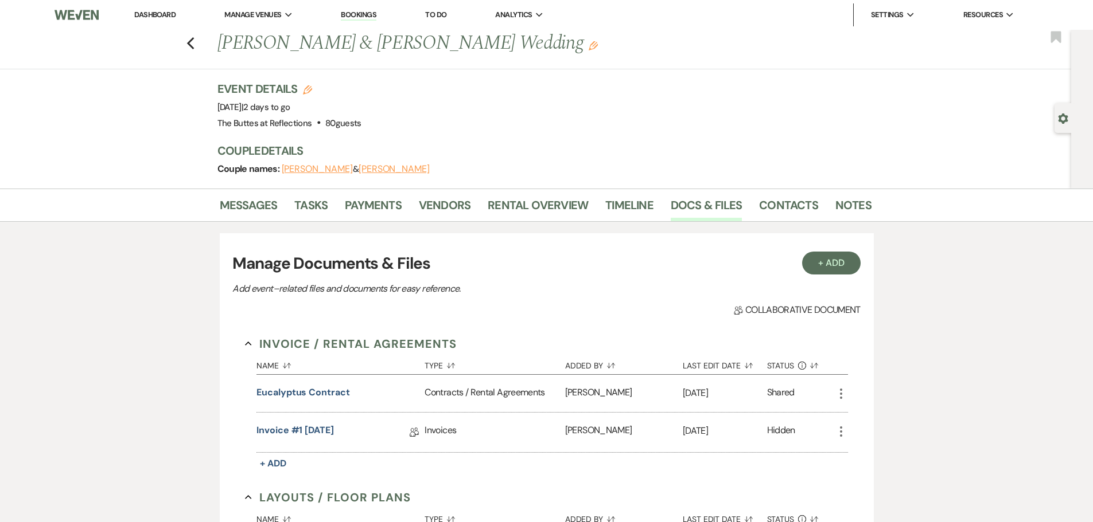
scroll to position [1139, 0]
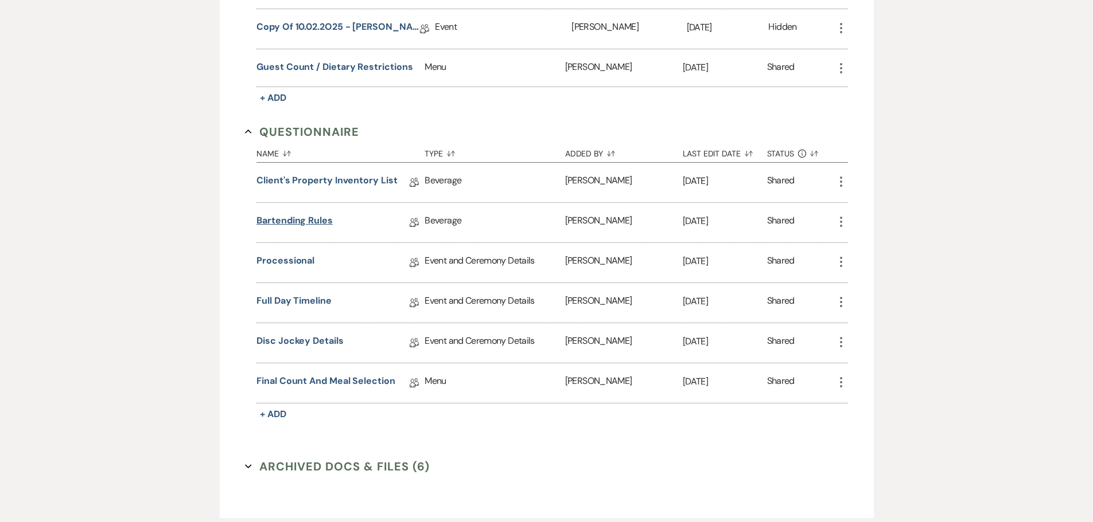
click at [287, 221] on link "Bartending Rules" at bounding box center [294, 223] width 76 height 18
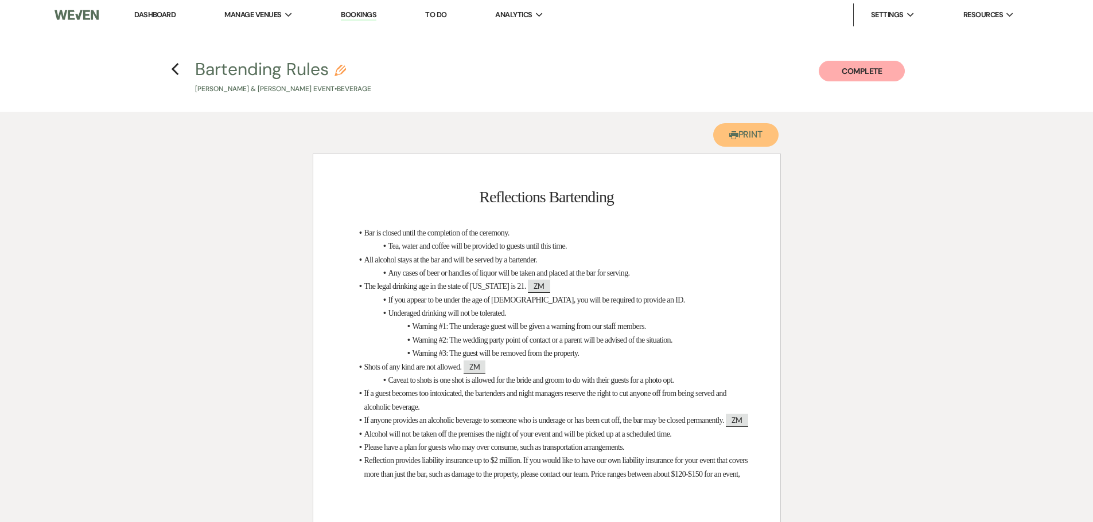
click at [731, 132] on use "button" at bounding box center [733, 135] width 9 height 8
click at [174, 69] on icon "Previous" at bounding box center [175, 70] width 9 height 14
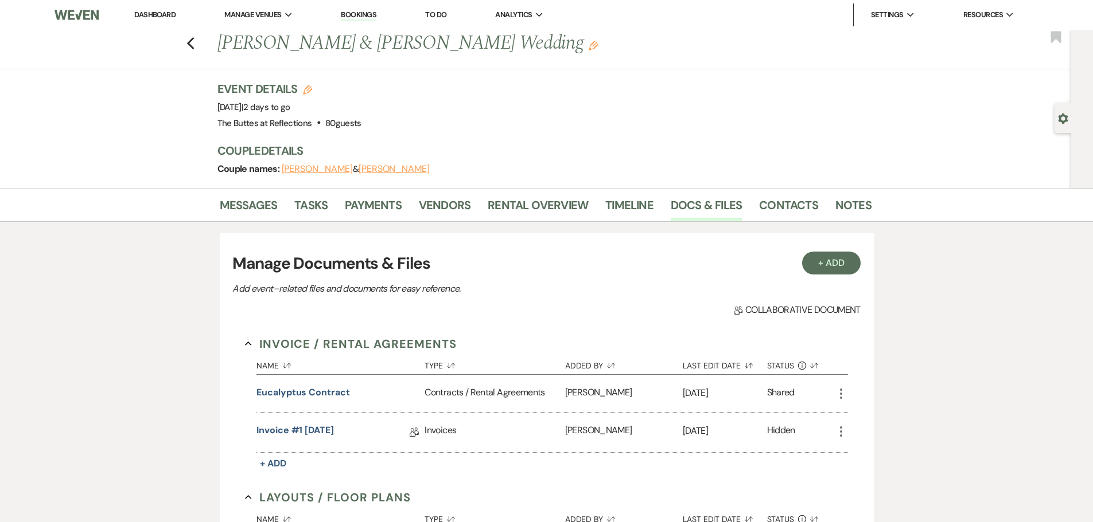
scroll to position [1139, 0]
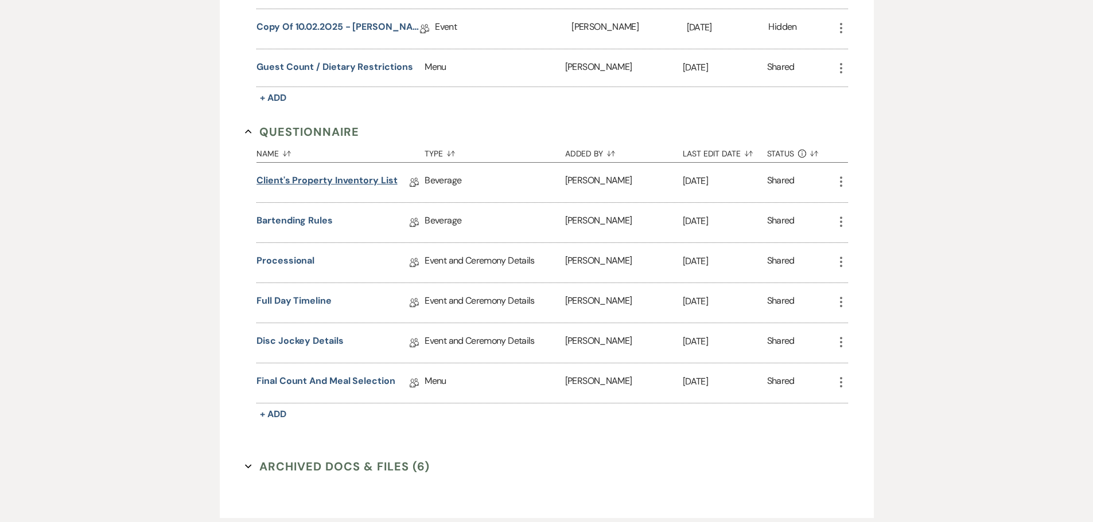
click at [326, 179] on link "Client's Property Inventory List" at bounding box center [326, 183] width 141 height 18
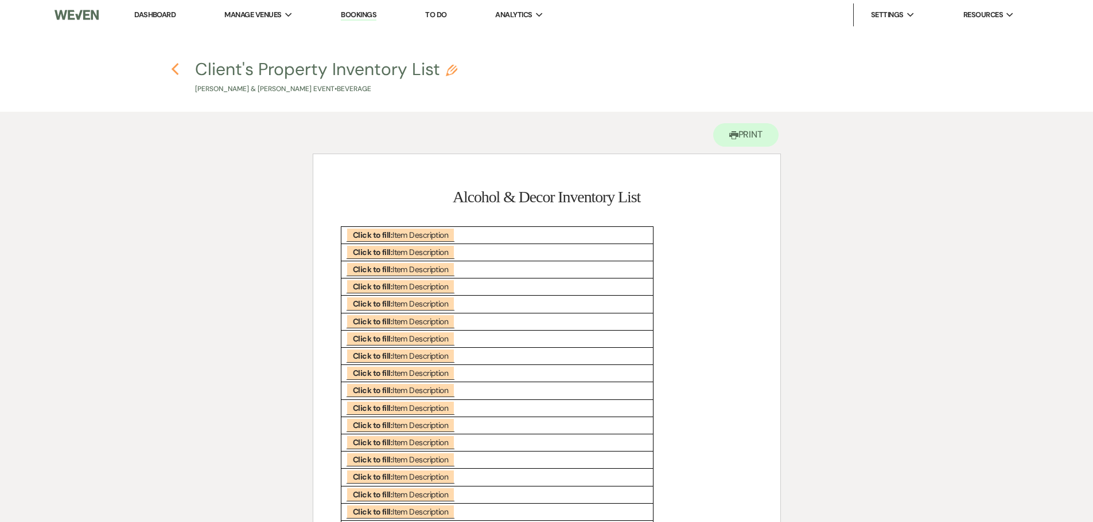
click at [171, 70] on icon "Previous" at bounding box center [175, 70] width 9 height 14
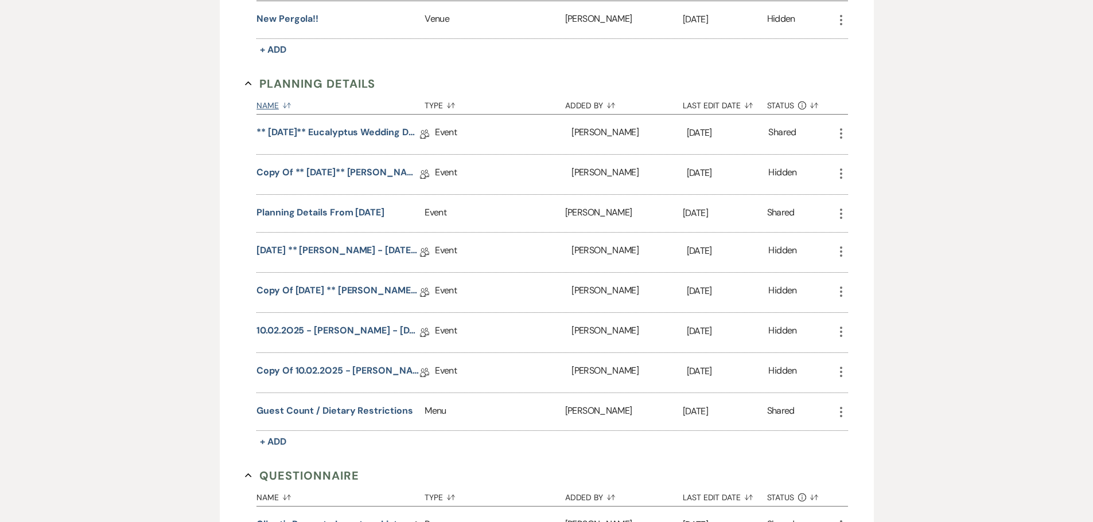
scroll to position [565, 0]
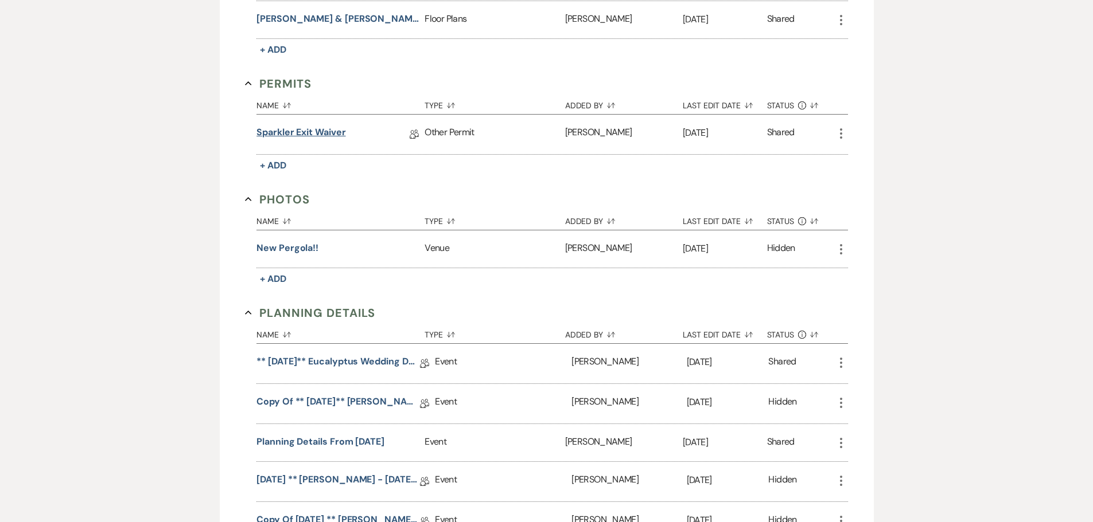
click at [322, 131] on link "Sparkler Exit Waiver" at bounding box center [300, 135] width 89 height 18
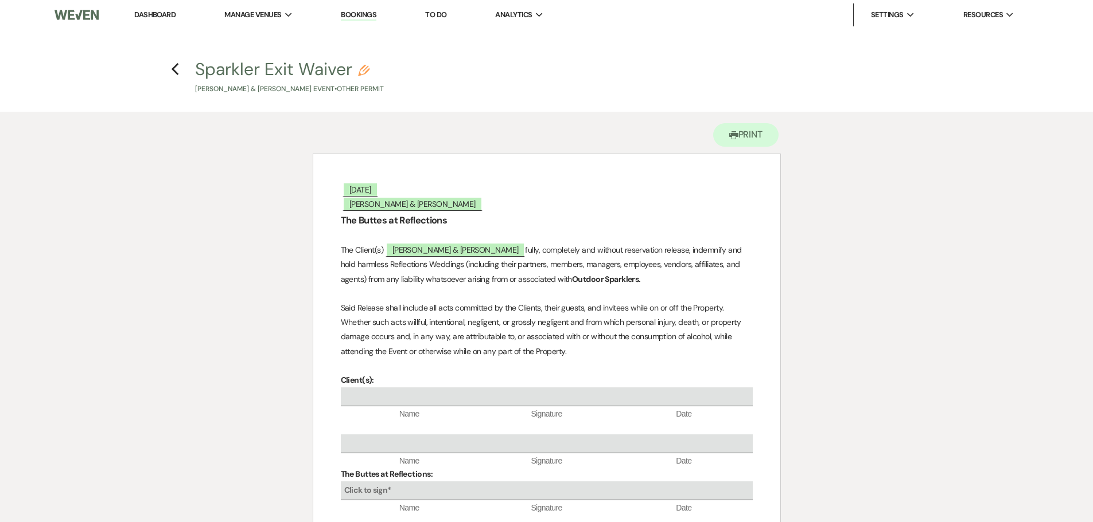
click at [150, 15] on link "Dashboard" at bounding box center [154, 15] width 41 height 10
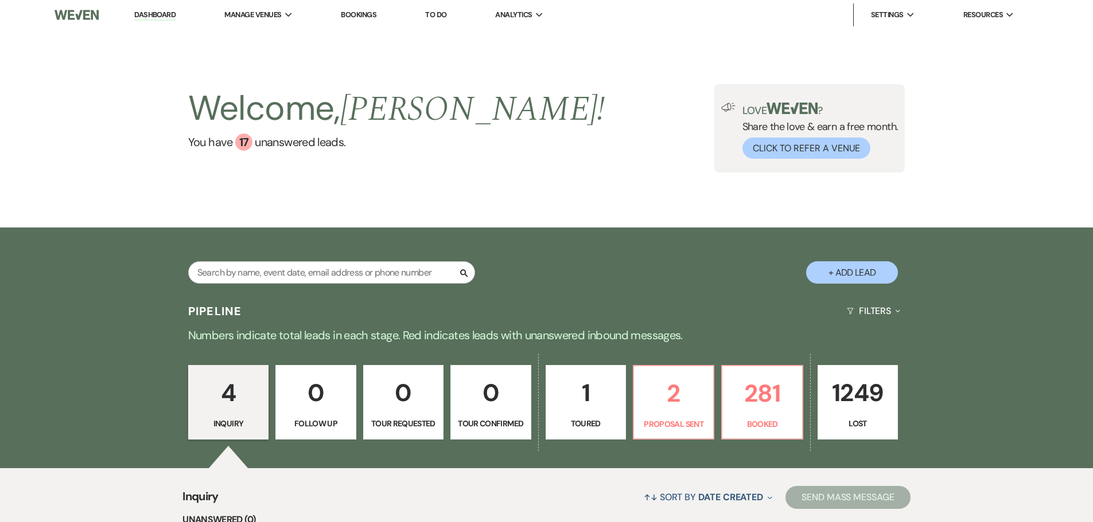
click at [362, 13] on link "Bookings" at bounding box center [359, 15] width 36 height 10
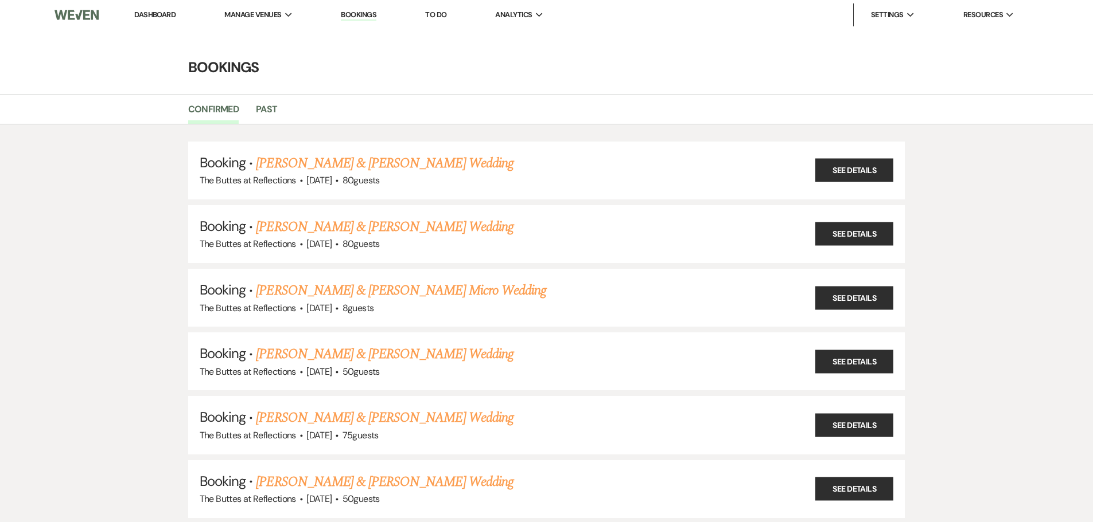
click at [373, 224] on link "[PERSON_NAME] & [PERSON_NAME] Wedding" at bounding box center [384, 227] width 257 height 21
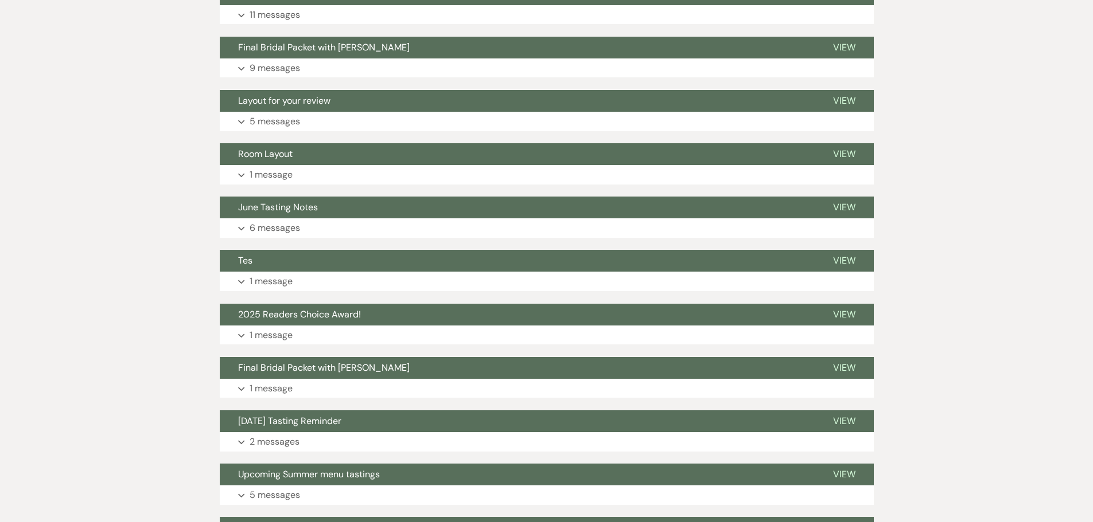
scroll to position [1720, 0]
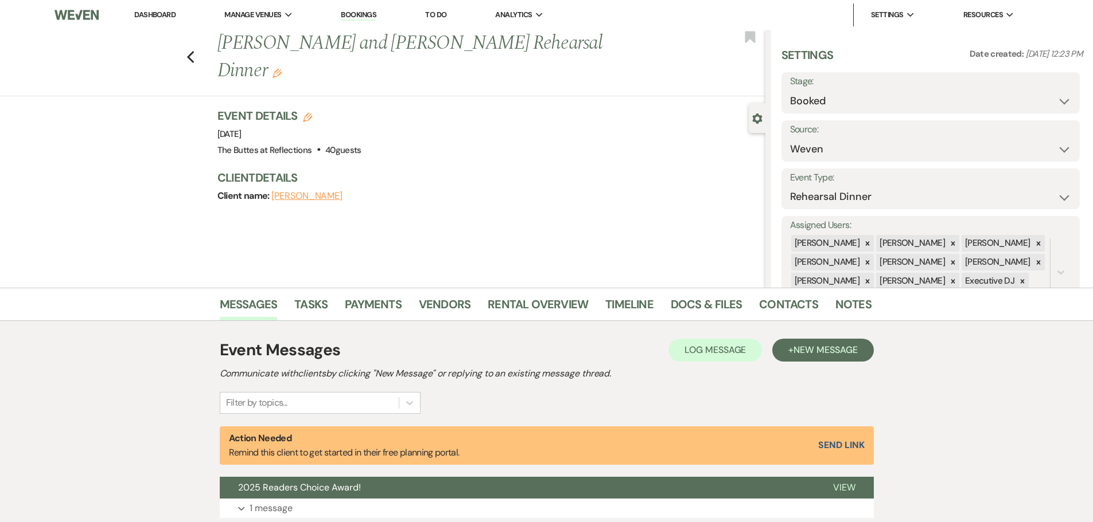
click at [361, 16] on link "Bookings" at bounding box center [359, 15] width 36 height 11
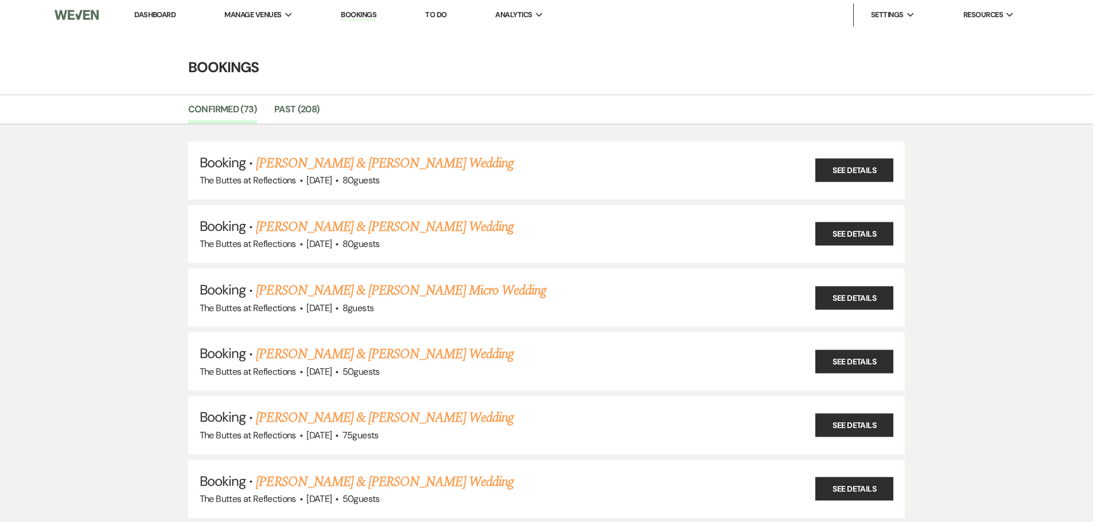
click at [156, 11] on link "Dashboard" at bounding box center [154, 15] width 41 height 10
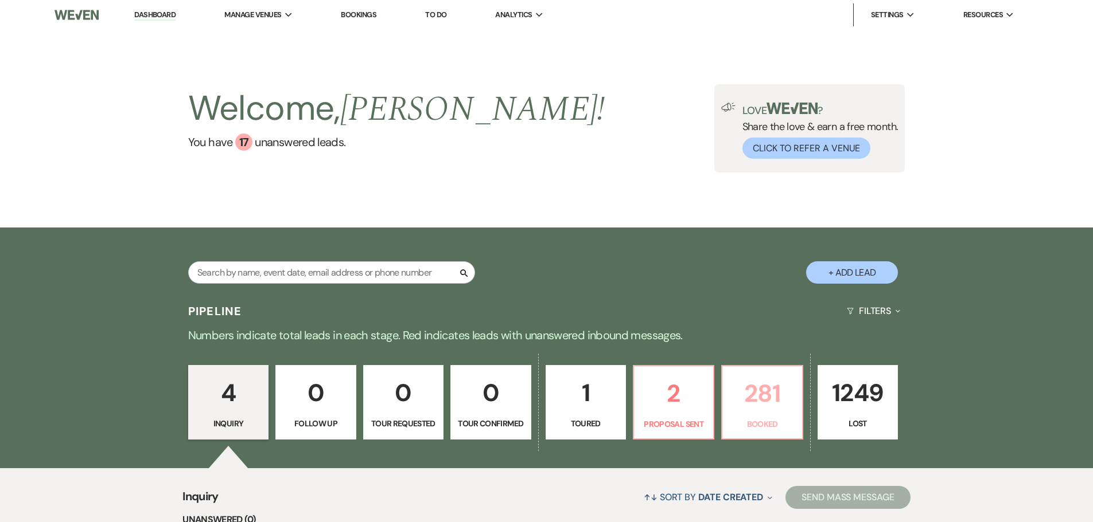
click at [752, 397] on p "281" at bounding box center [761, 393] width 65 height 38
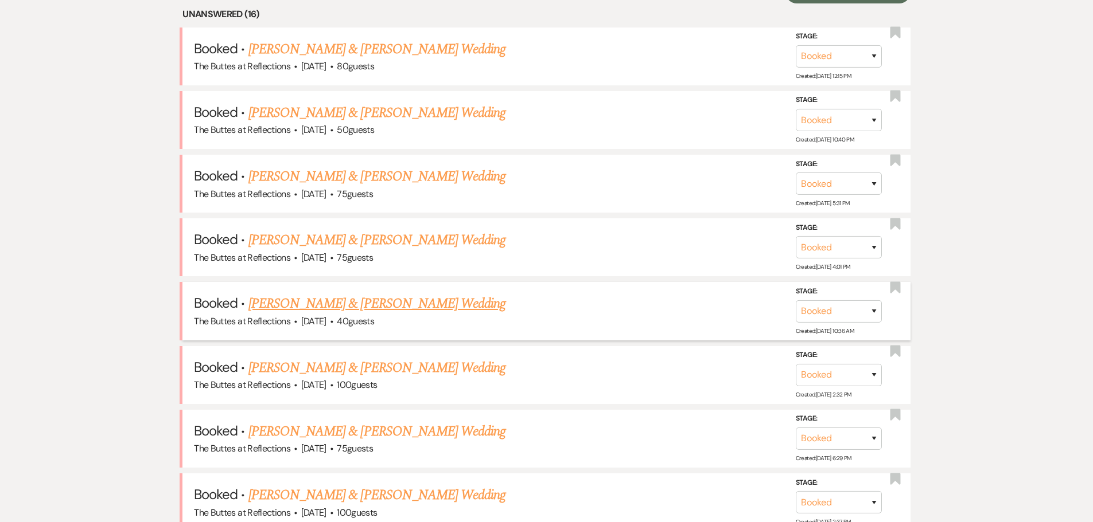
scroll to position [547, 0]
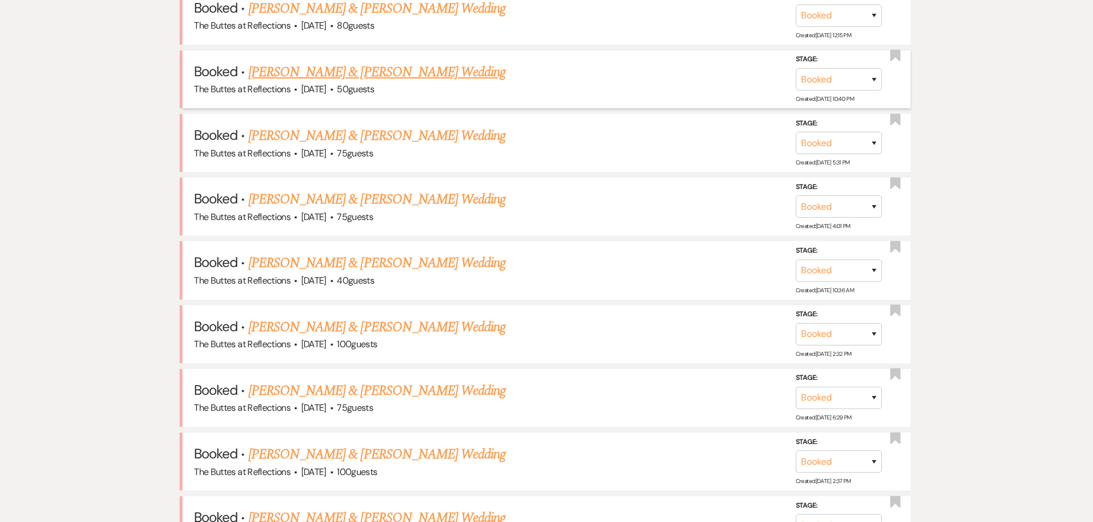
click at [384, 72] on link "[PERSON_NAME] & [PERSON_NAME] Wedding" at bounding box center [376, 72] width 257 height 21
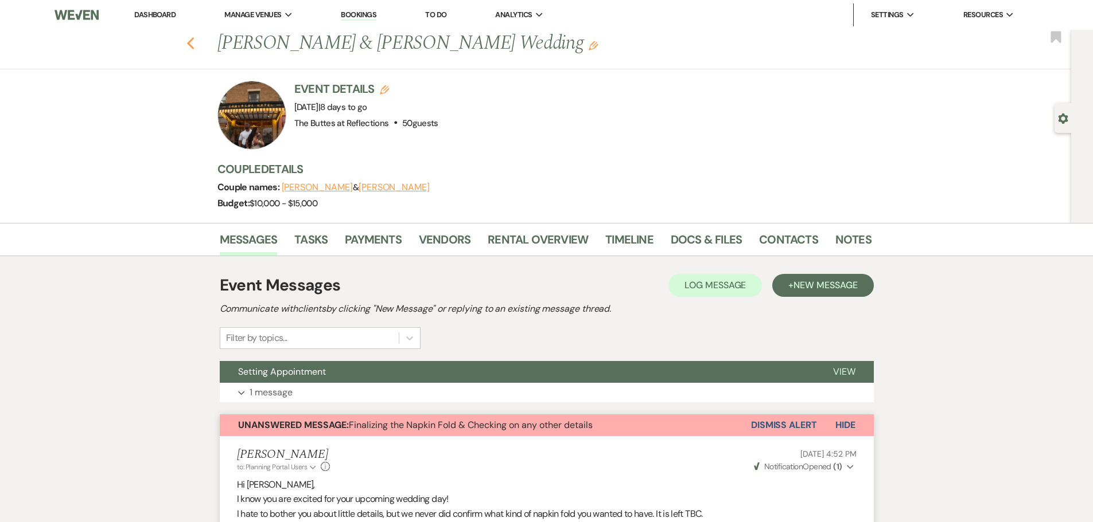
click at [194, 43] on icon "Previous" at bounding box center [190, 44] width 9 height 14
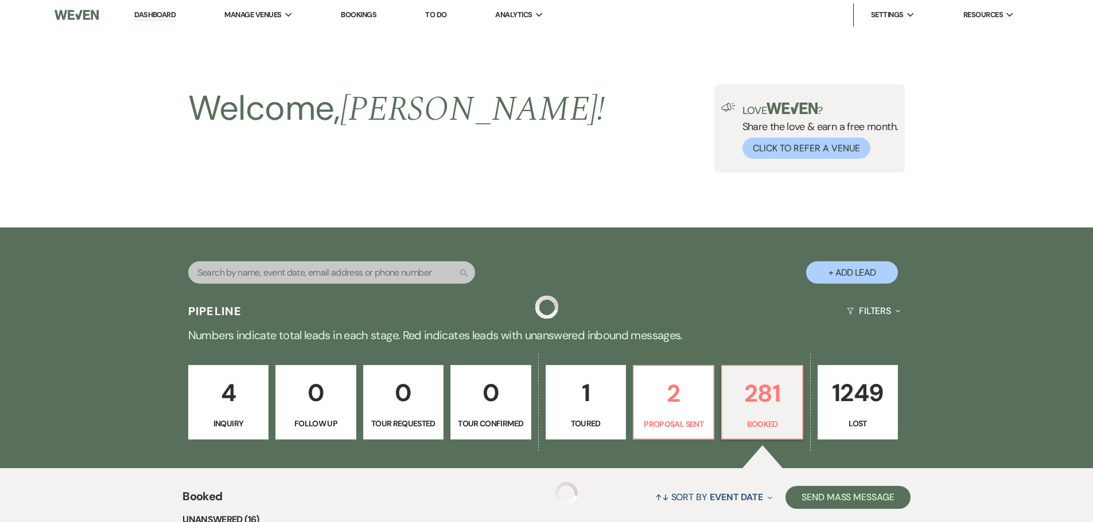
scroll to position [547, 0]
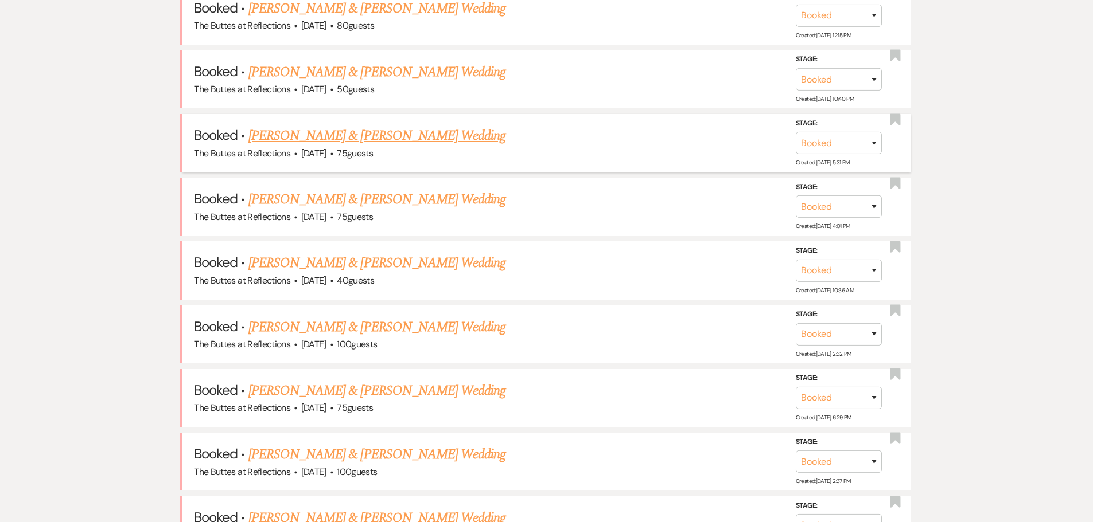
click at [368, 140] on link "Trevor Brown & Laura Cartwright's Wedding" at bounding box center [376, 136] width 257 height 21
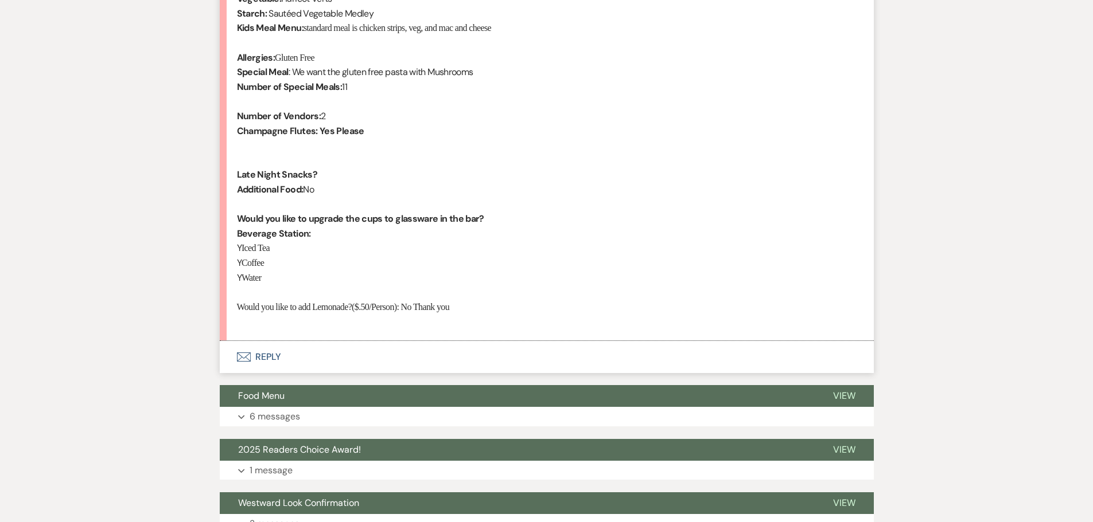
scroll to position [2237, 0]
click at [268, 354] on button "Envelope Reply" at bounding box center [547, 357] width 654 height 32
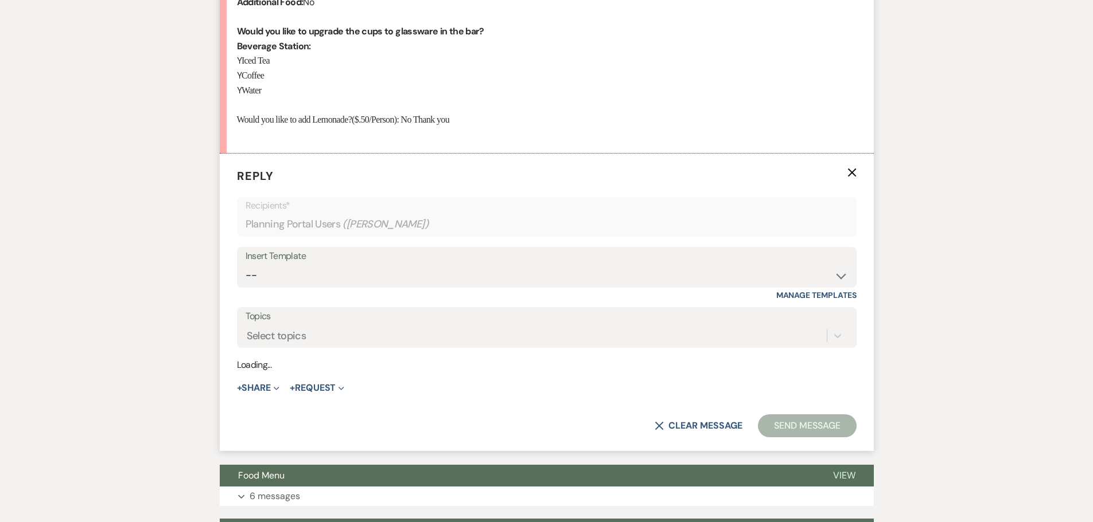
scroll to position [2434, 0]
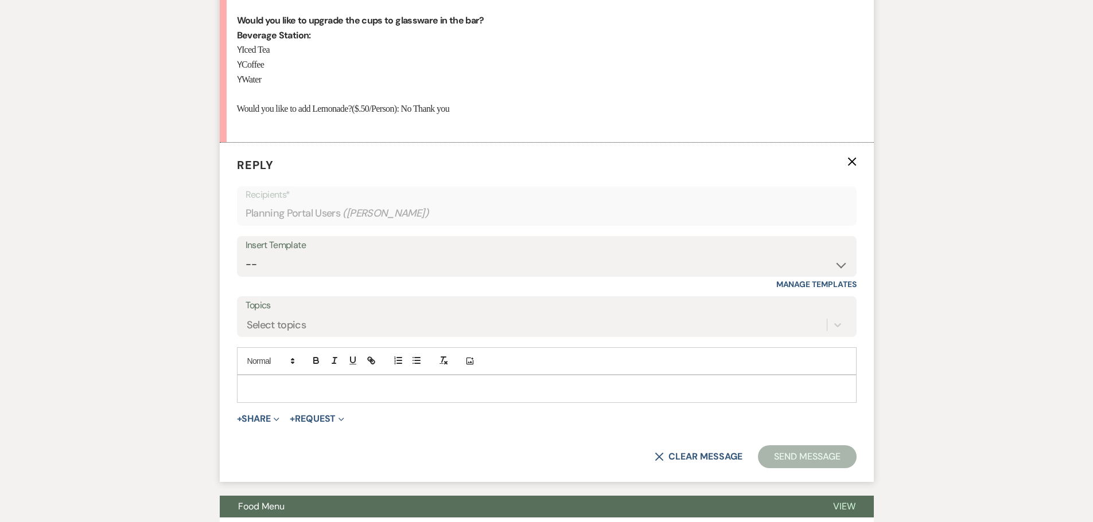
click at [374, 391] on p at bounding box center [546, 389] width 601 height 13
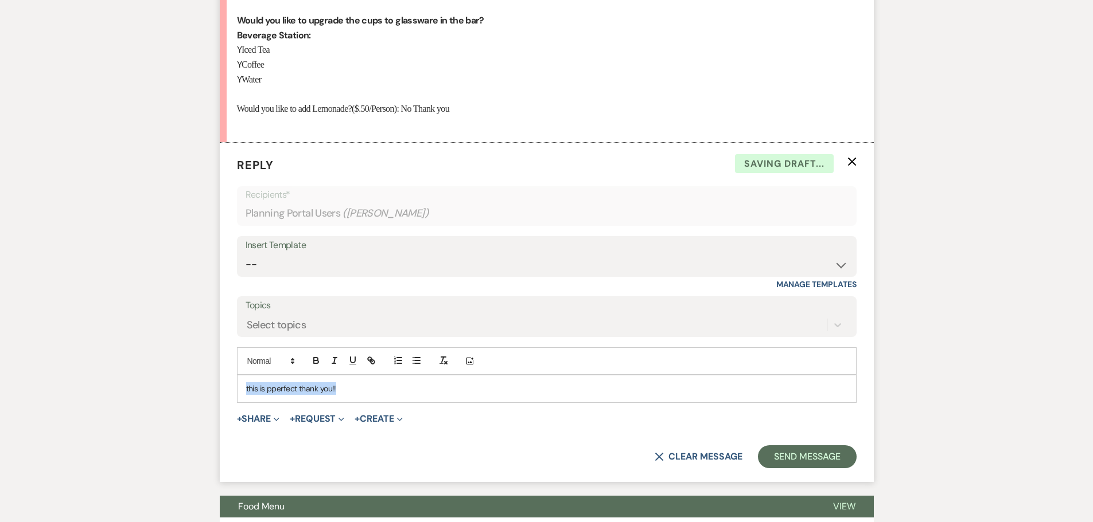
drag, startPoint x: 374, startPoint y: 391, endPoint x: 239, endPoint y: 409, distance: 137.2
click at [239, 409] on form "Reply X Saving draft... Recipients* Planning Portal Users ( Laura Cartwright ) …" at bounding box center [547, 313] width 654 height 340
click at [274, 388] on p "this is pperfect thank you!!" at bounding box center [546, 389] width 601 height 13
click at [247, 389] on p "this is perfect thank you!!" at bounding box center [546, 389] width 601 height 13
click at [782, 458] on button "Send Message" at bounding box center [807, 457] width 98 height 23
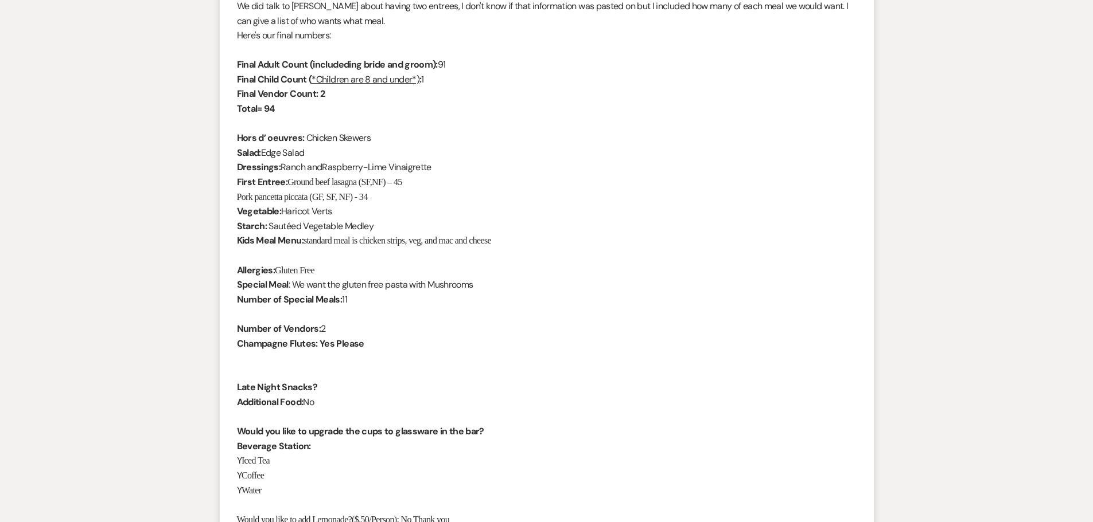
scroll to position [2033, 0]
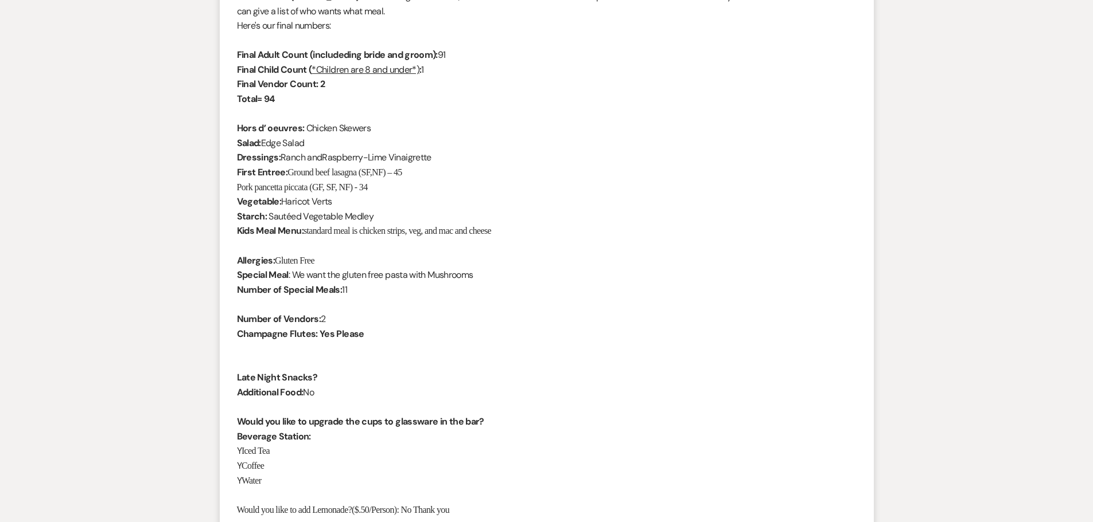
click at [232, 52] on li "Laura Cartwright Oct 12, 2025, 8:55 PM We did talk to Debi about having two ent…" at bounding box center [547, 252] width 654 height 586
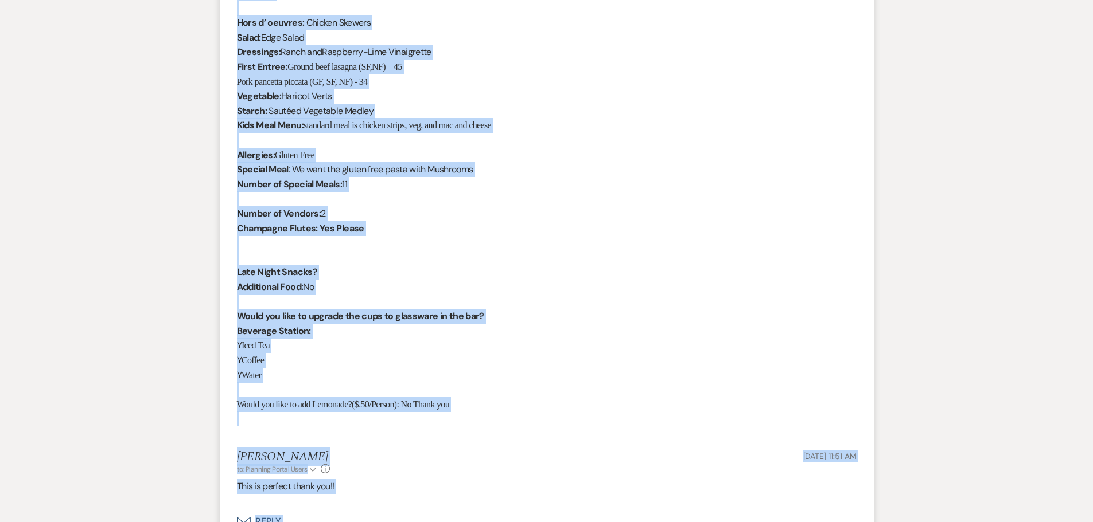
scroll to position [2210, 0]
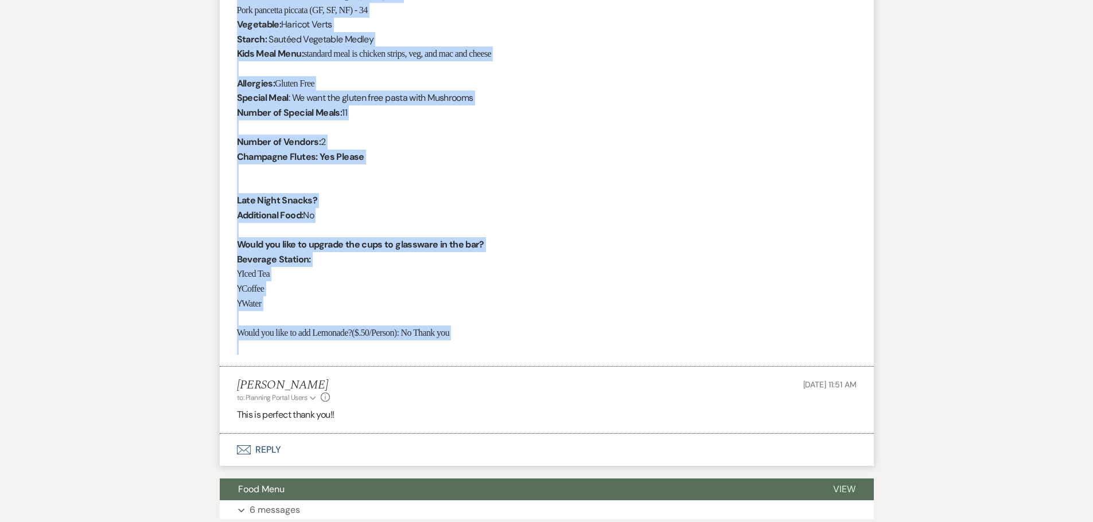
drag, startPoint x: 237, startPoint y: 206, endPoint x: 495, endPoint y: 340, distance: 290.9
click at [495, 340] on li "Laura Cartwright Oct 12, 2025, 8:55 PM We did talk to Debi about having two ent…" at bounding box center [547, 74] width 654 height 586
copy li "Laura Cartwright Oct 12, 2025, 8:55 PM We did talk to Debi about having two ent…"
click at [562, 206] on p "Late Night Snacks? ﻿" at bounding box center [546, 200] width 619 height 15
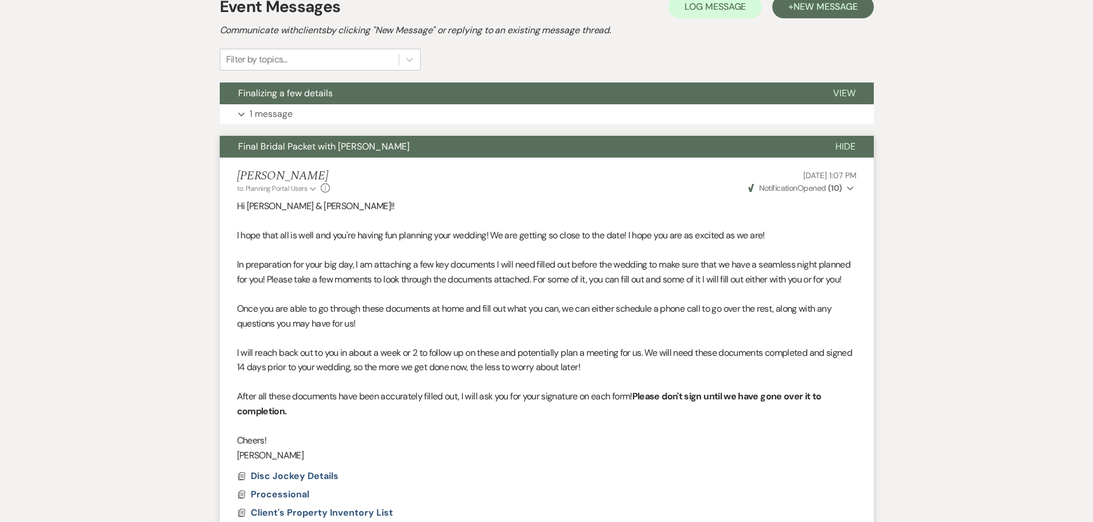
scroll to position [0, 0]
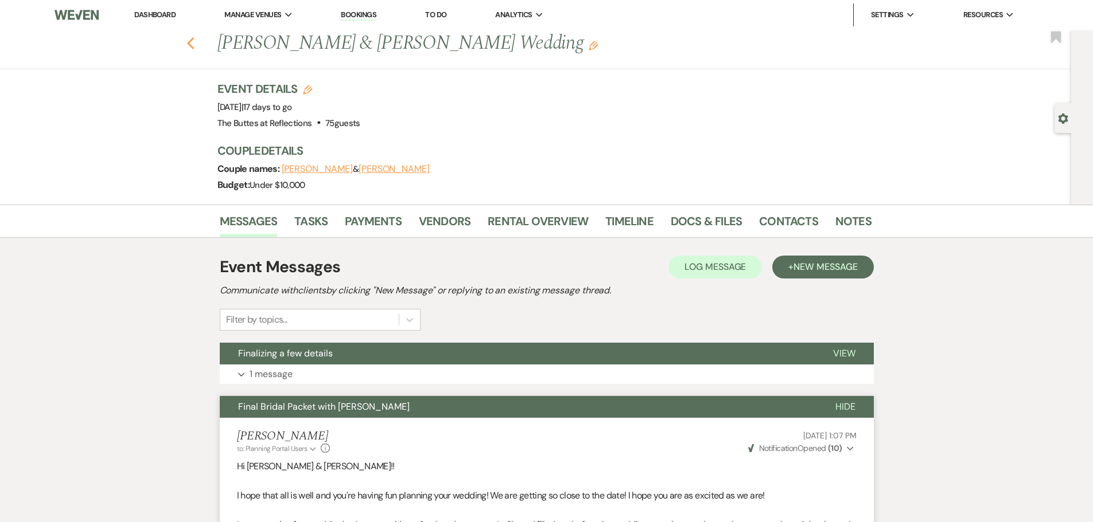
click at [194, 45] on use "button" at bounding box center [189, 43] width 7 height 13
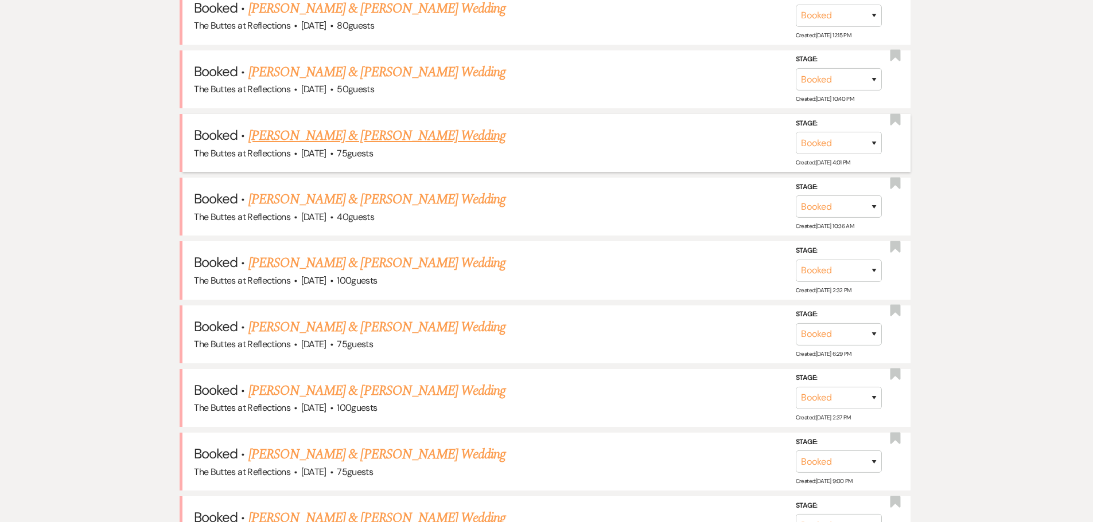
scroll to position [483, 0]
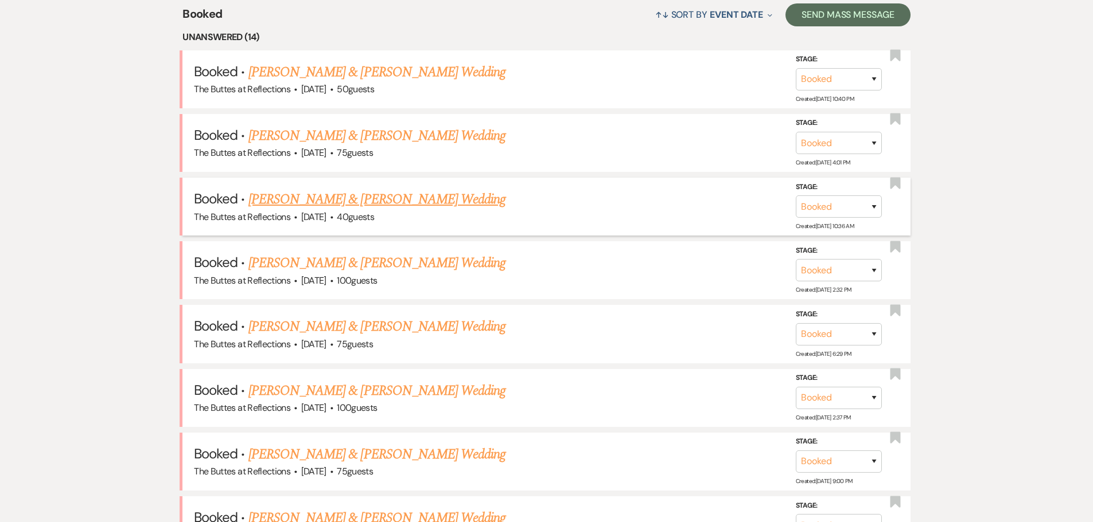
click at [343, 201] on link "Diane Hopkins & Keith Jackson's Wedding" at bounding box center [376, 199] width 257 height 21
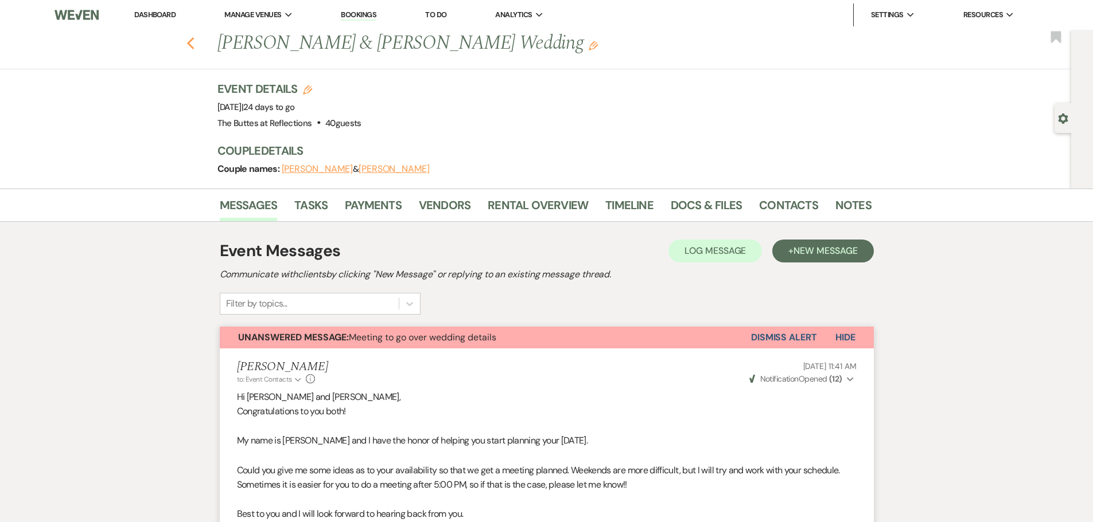
click at [194, 41] on use "button" at bounding box center [189, 43] width 7 height 13
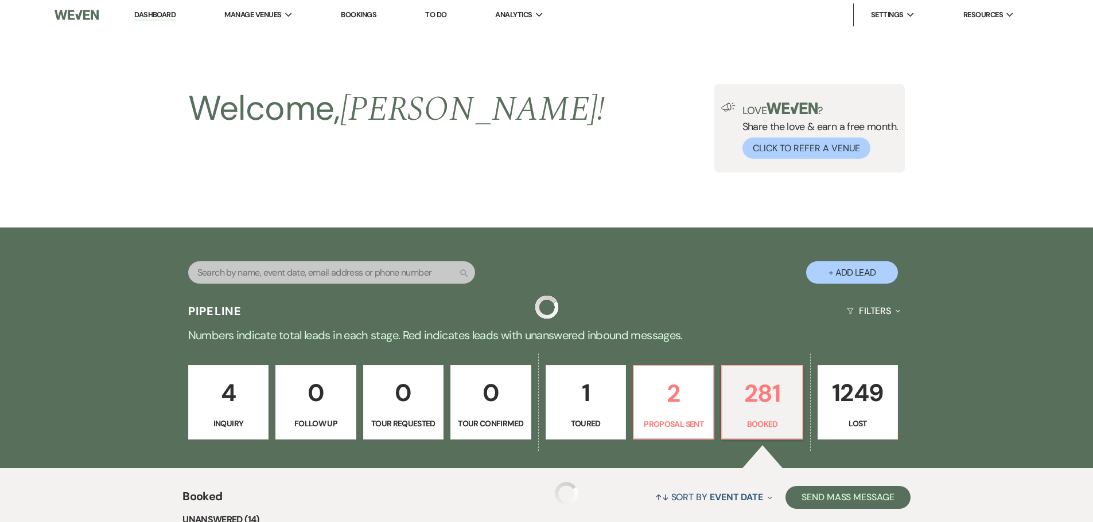
scroll to position [483, 0]
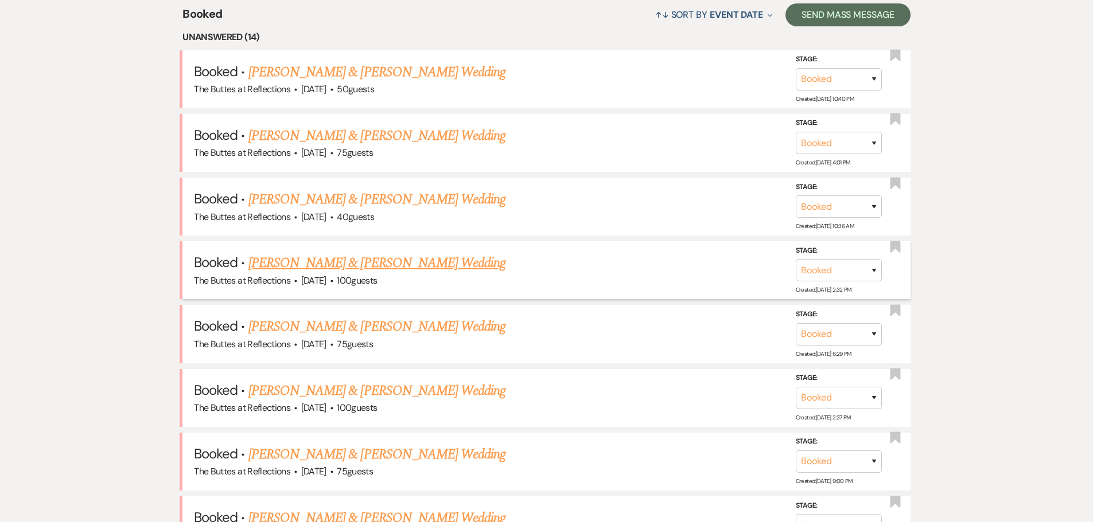
click at [340, 263] on link "[PERSON_NAME] & [PERSON_NAME] Wedding" at bounding box center [376, 263] width 257 height 21
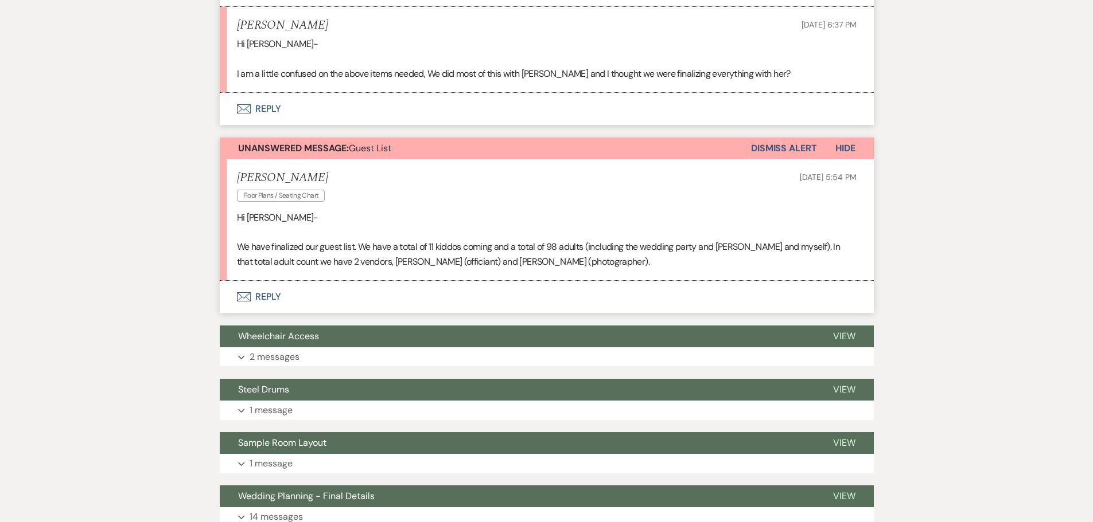
scroll to position [1032, 0]
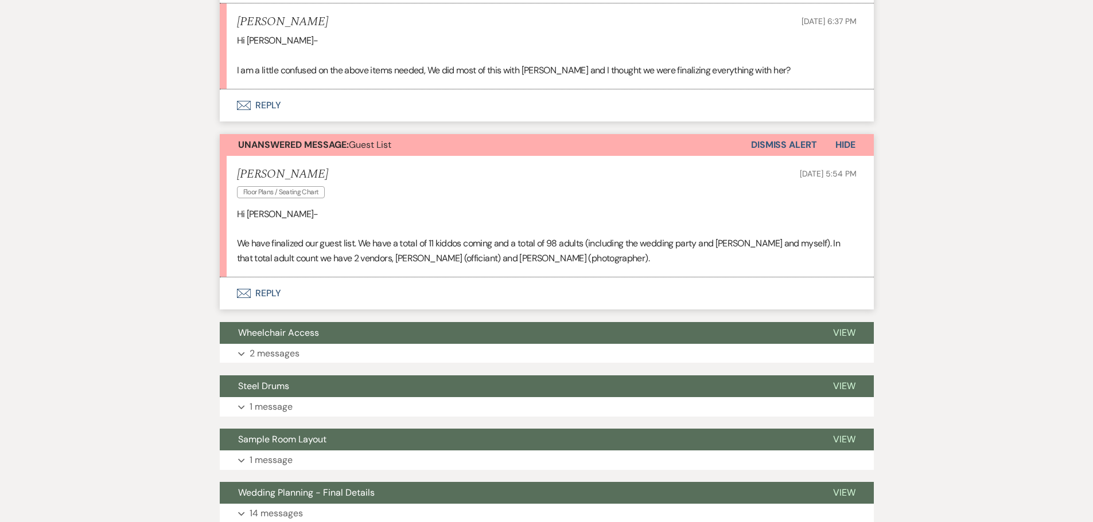
click at [253, 104] on button "Envelope Reply" at bounding box center [547, 105] width 654 height 32
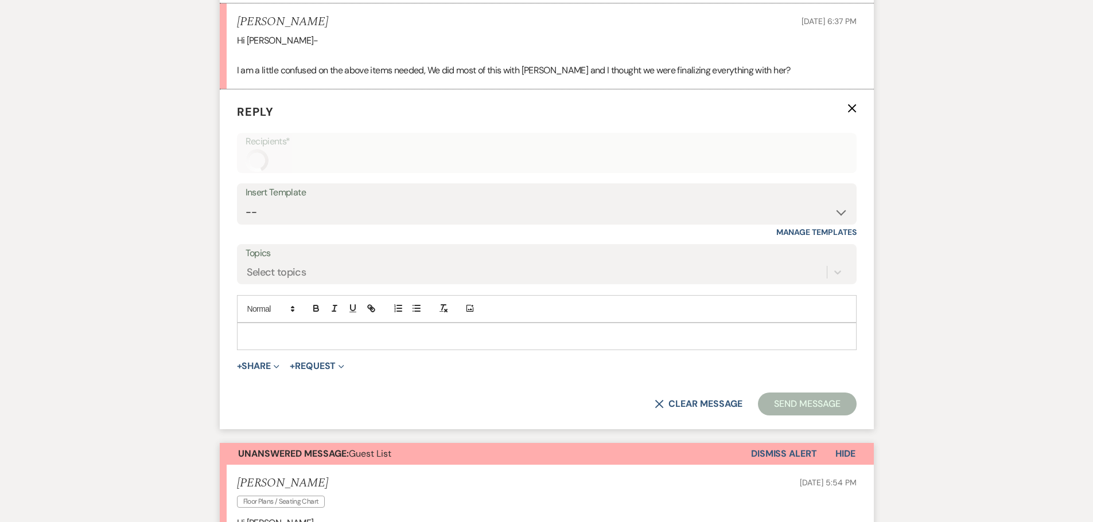
scroll to position [1031, 0]
click at [315, 338] on p at bounding box center [546, 337] width 601 height 13
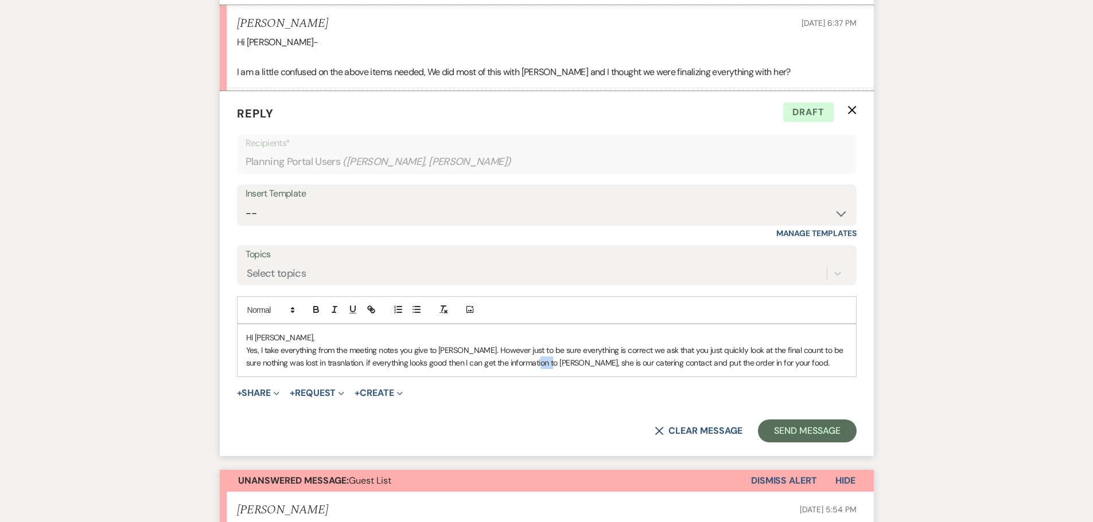
drag, startPoint x: 558, startPoint y: 362, endPoint x: 540, endPoint y: 368, distance: 18.7
click at [540, 368] on p "Yes, I take everything from the meeting notes you give to Debi. However just to…" at bounding box center [546, 357] width 601 height 26
drag, startPoint x: 743, startPoint y: 362, endPoint x: 786, endPoint y: 361, distance: 43.6
click at [786, 361] on p "Yes, I take everything from the meeting notes you give to Debi. However just to…" at bounding box center [546, 357] width 601 height 26
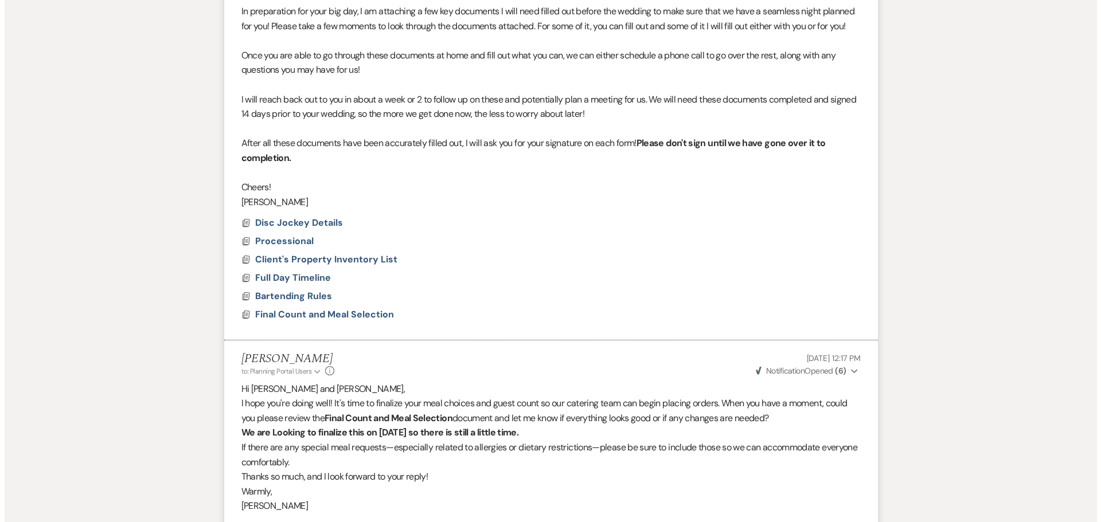
scroll to position [514, 0]
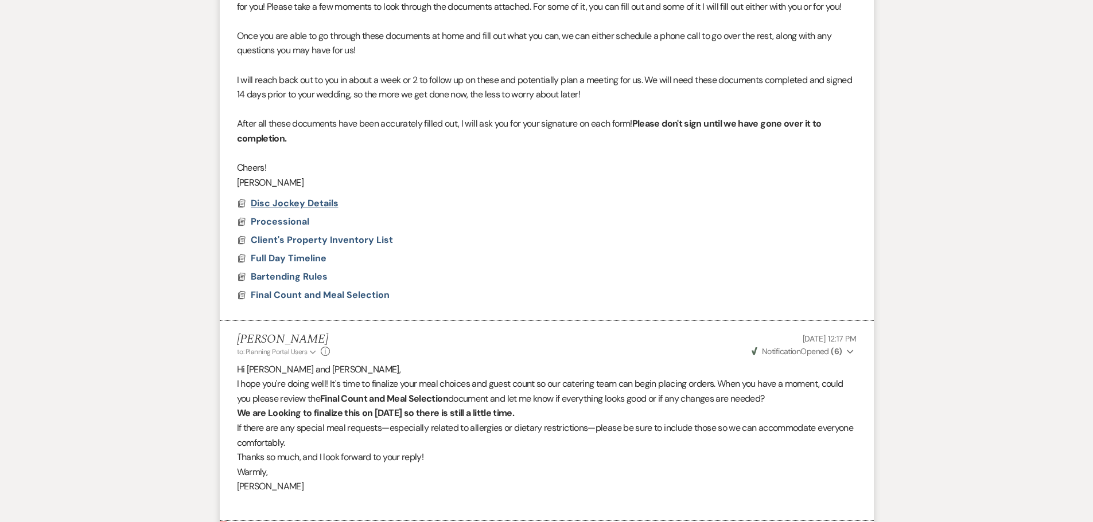
click at [303, 202] on span "Disc Jockey Details" at bounding box center [295, 203] width 88 height 12
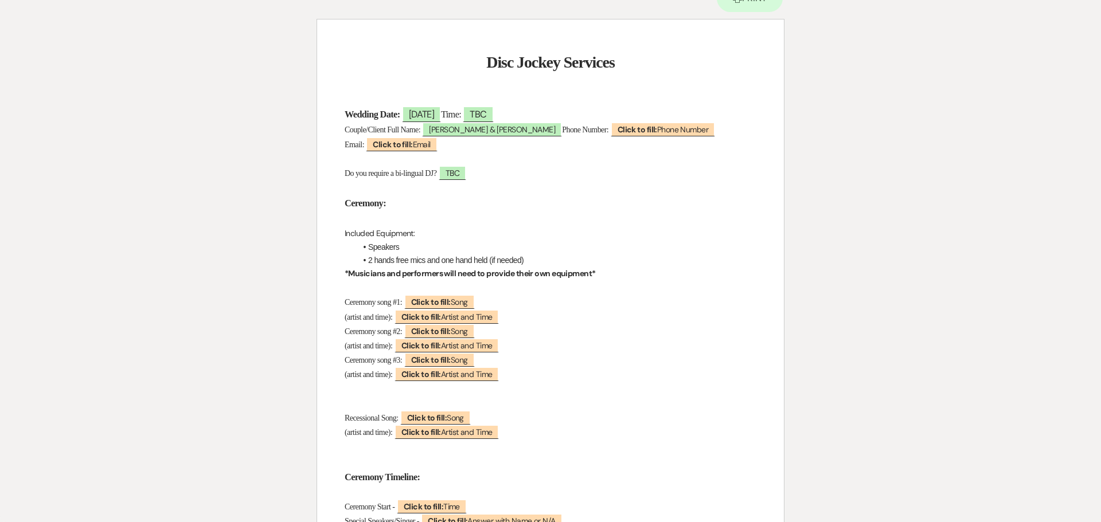
scroll to position [0, 0]
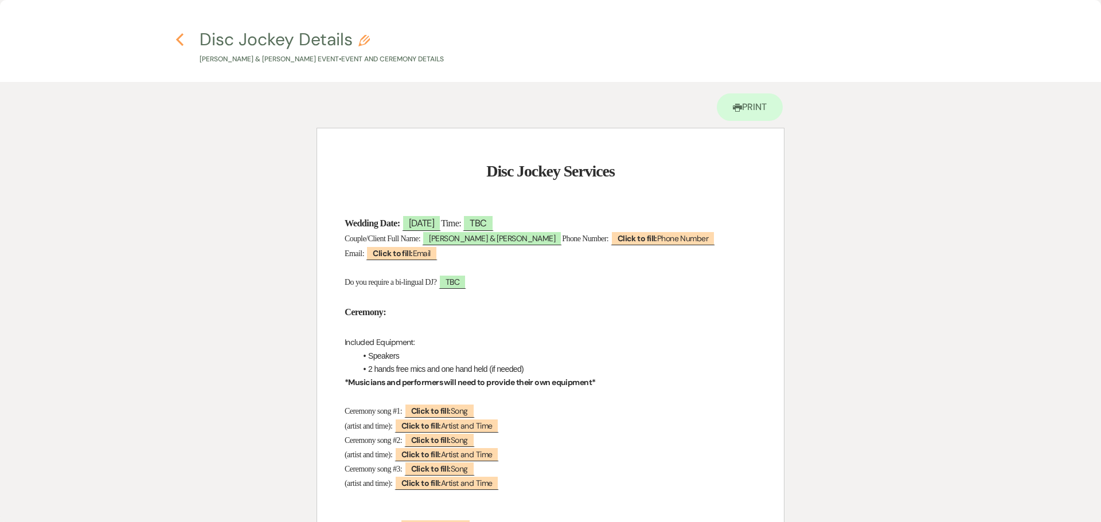
click at [179, 35] on icon "Previous" at bounding box center [179, 40] width 9 height 14
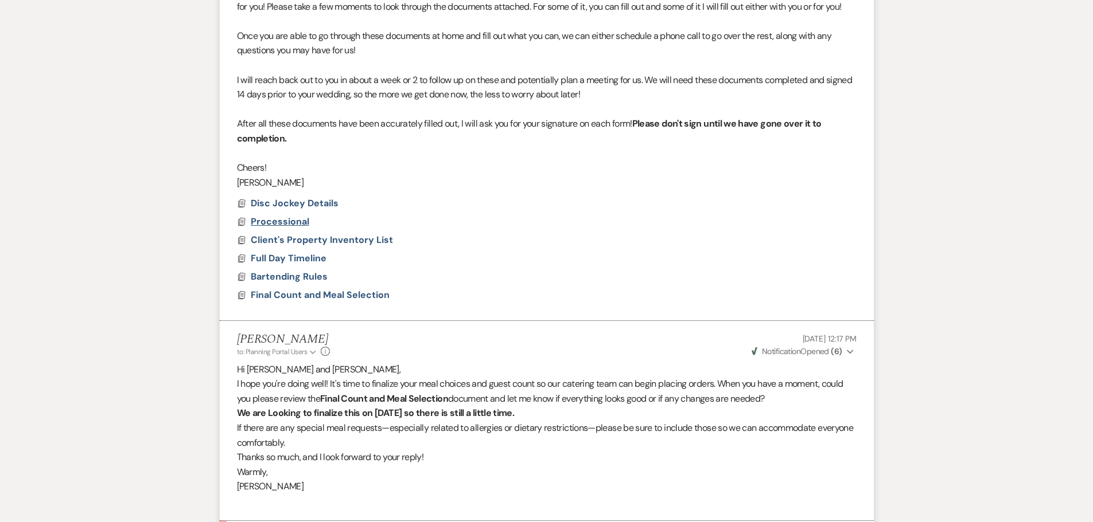
click at [286, 222] on span "Processional" at bounding box center [280, 222] width 58 height 12
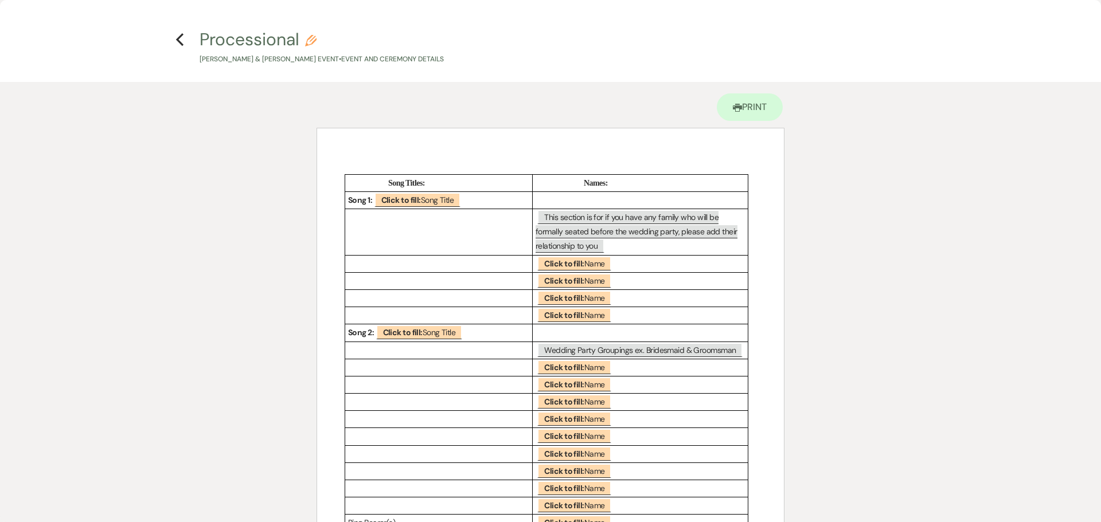
click at [179, 36] on icon "Previous" at bounding box center [179, 40] width 9 height 14
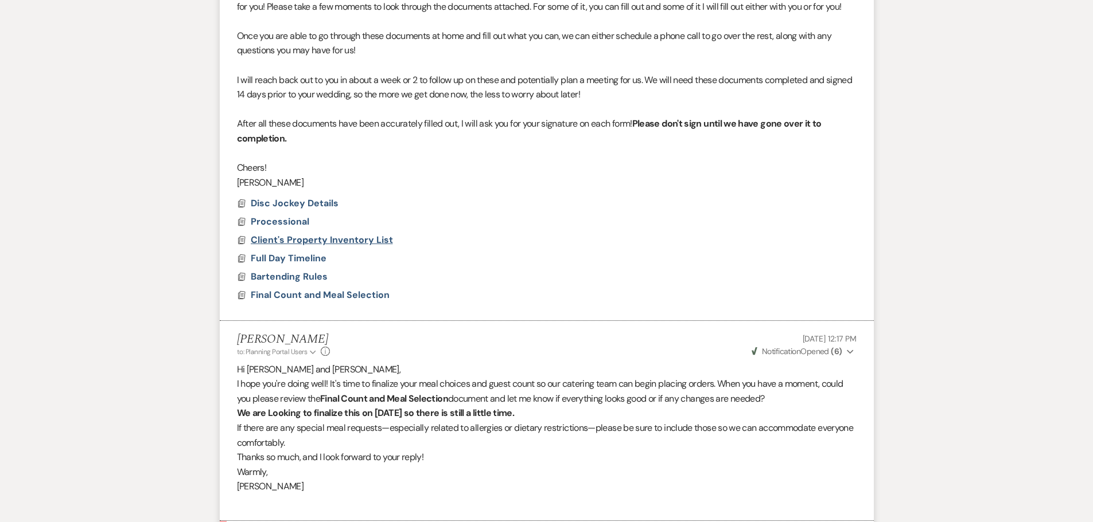
click at [287, 240] on span "Client's Property Inventory List" at bounding box center [322, 240] width 142 height 12
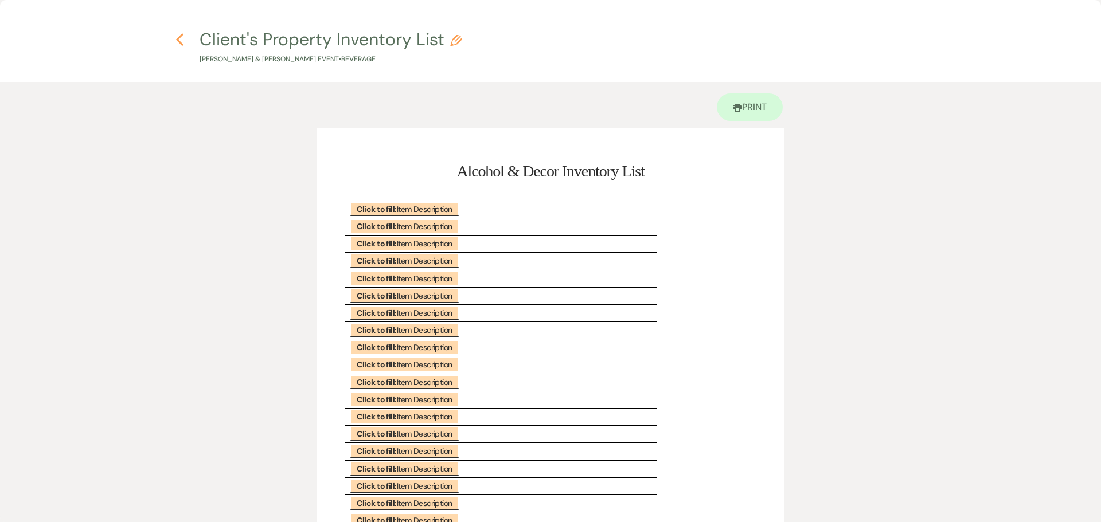
click at [180, 38] on icon "Previous" at bounding box center [179, 40] width 9 height 14
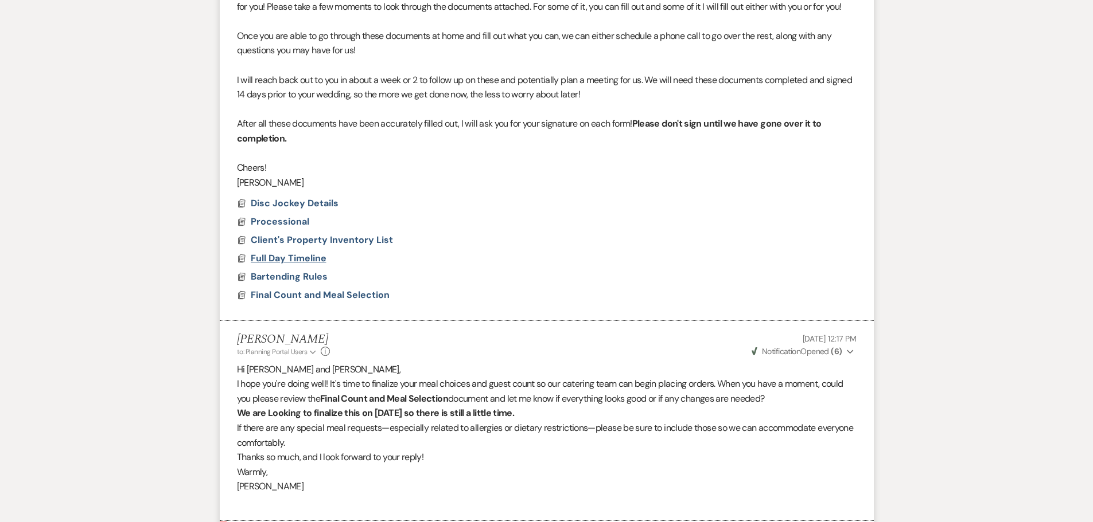
click at [303, 255] on span "Full Day Timeline" at bounding box center [289, 258] width 76 height 12
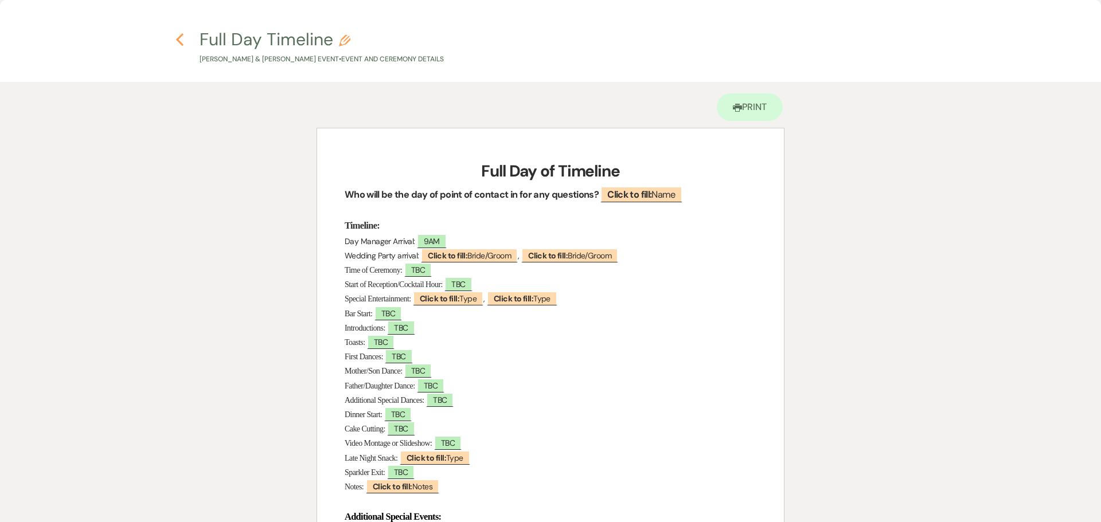
click at [181, 37] on icon "Previous" at bounding box center [179, 40] width 9 height 14
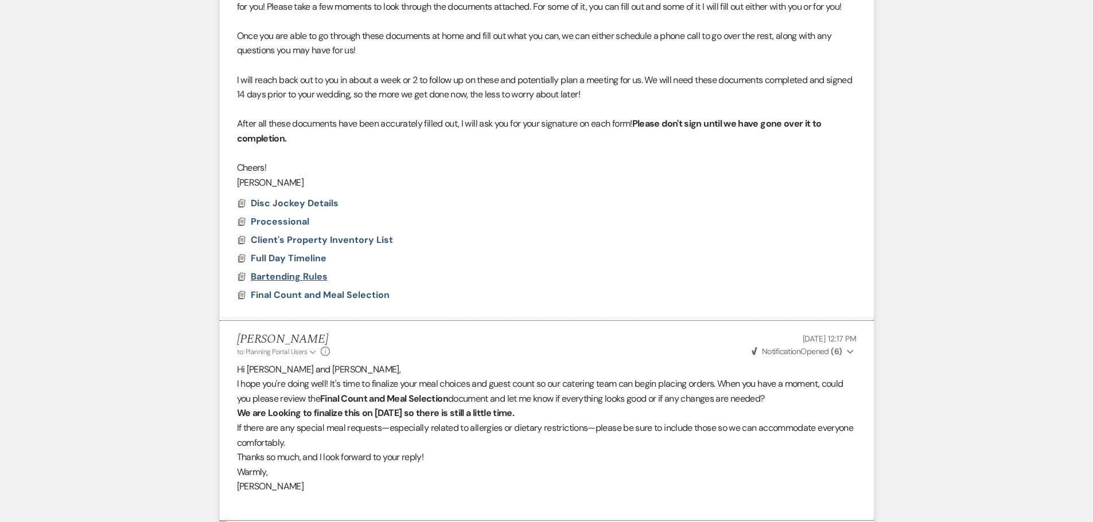
click at [313, 276] on span "Bartending Rules" at bounding box center [289, 277] width 77 height 12
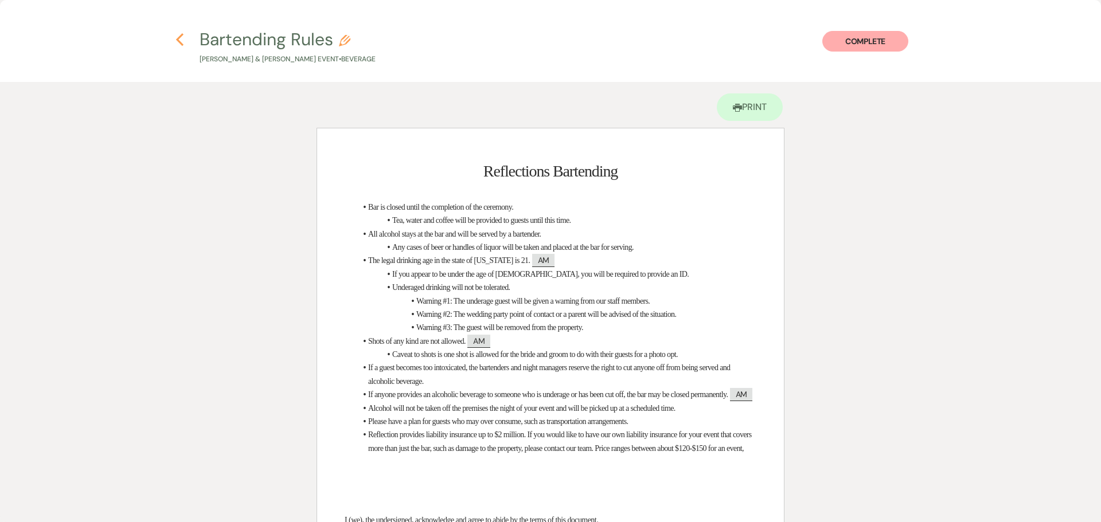
click at [178, 40] on use "button" at bounding box center [179, 39] width 7 height 13
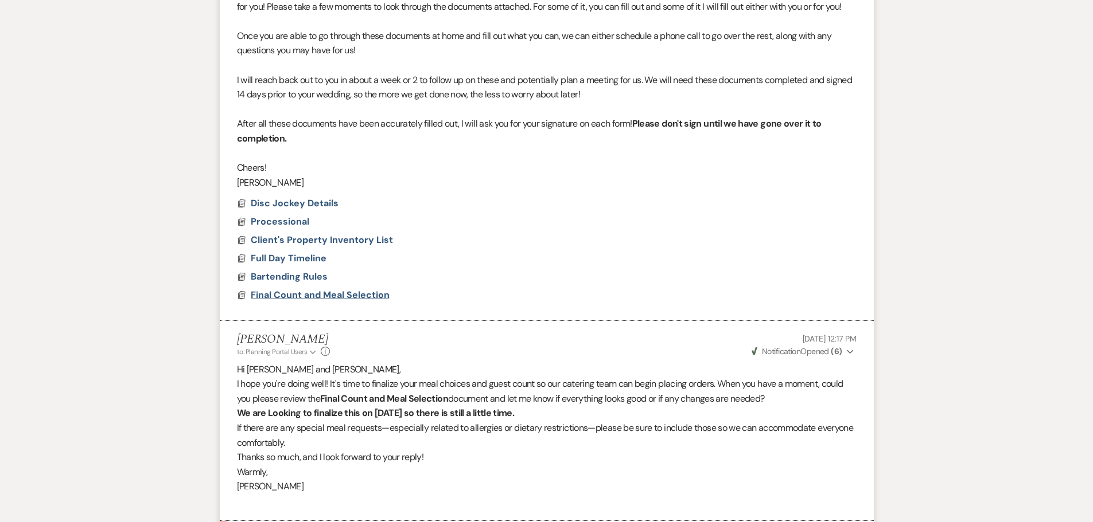
click at [303, 295] on span "Final Count and Meal Selection" at bounding box center [320, 295] width 139 height 12
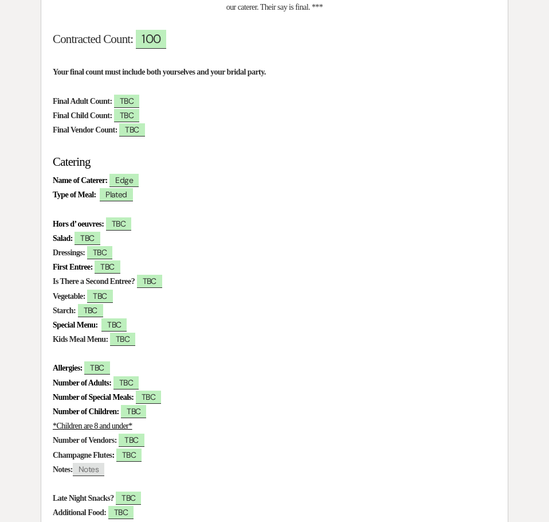
scroll to position [229, 0]
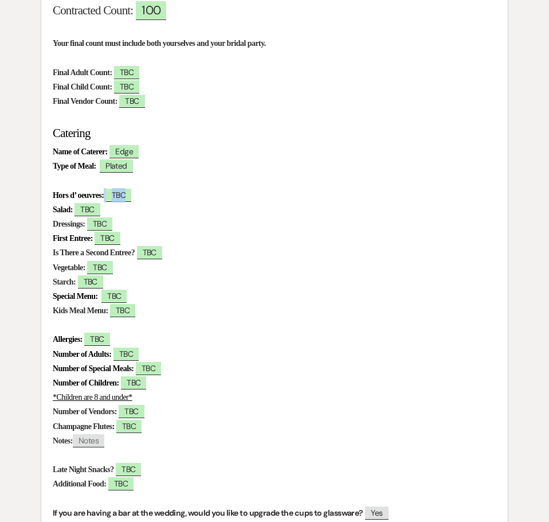
click at [131, 198] on span "TBC" at bounding box center [118, 195] width 25 height 13
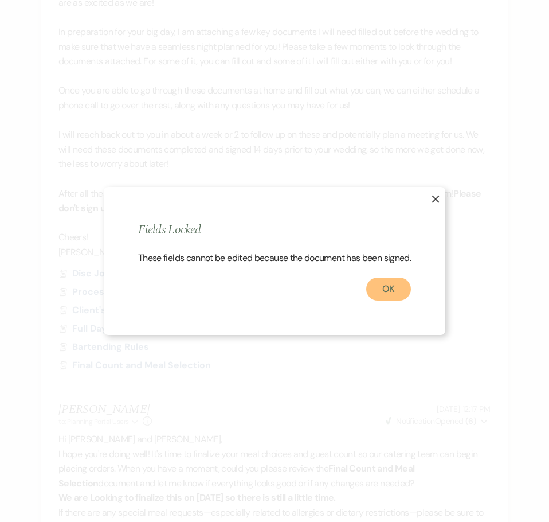
click at [379, 298] on button "OK" at bounding box center [388, 289] width 45 height 23
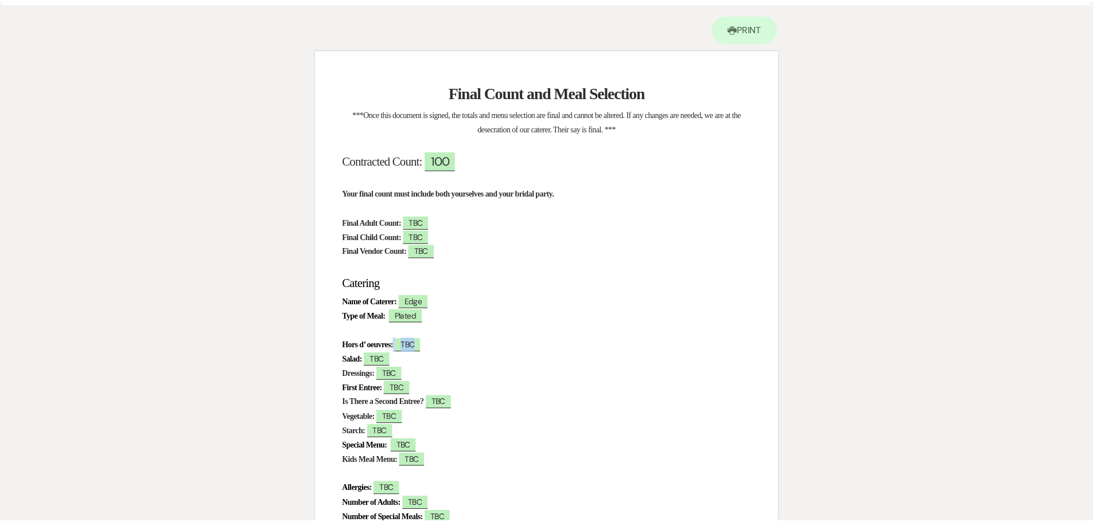
scroll to position [0, 0]
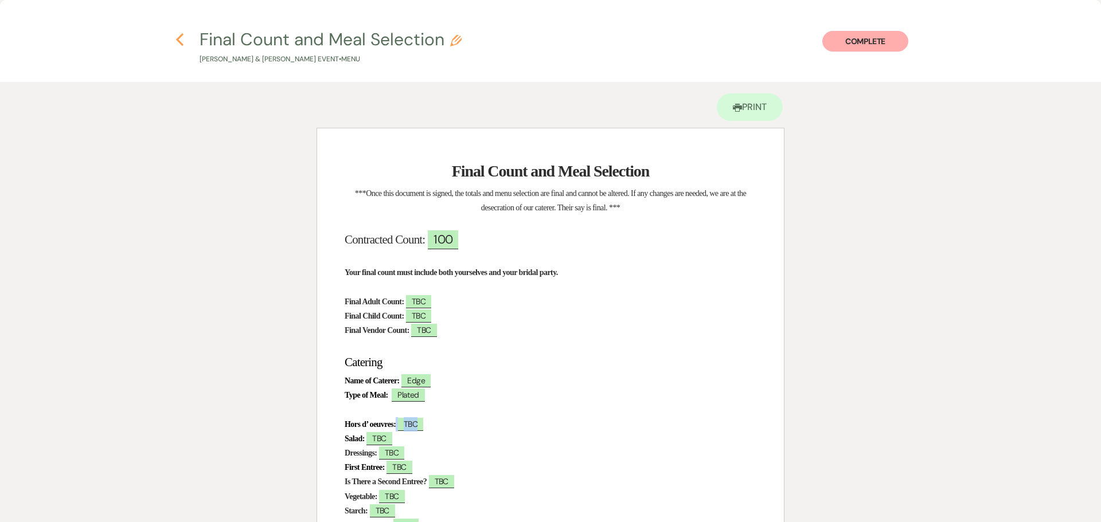
click at [184, 40] on icon "Previous" at bounding box center [179, 40] width 9 height 14
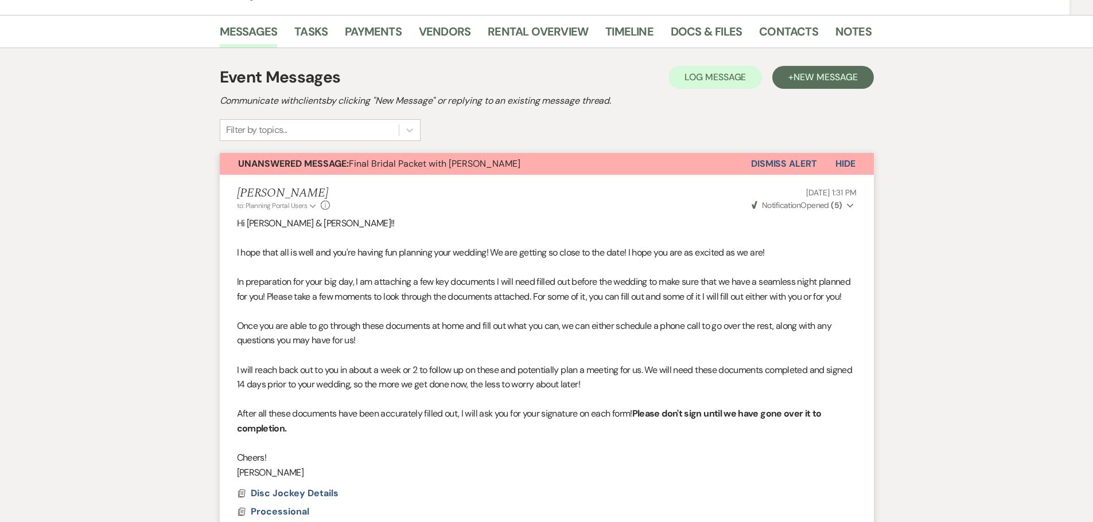
scroll to position [114, 0]
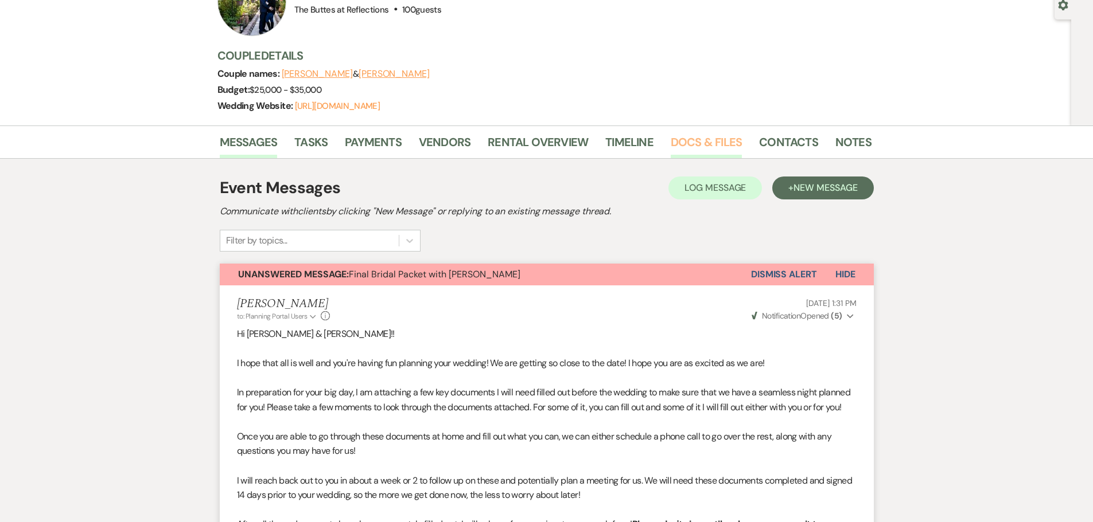
click at [691, 137] on link "Docs & Files" at bounding box center [705, 145] width 71 height 25
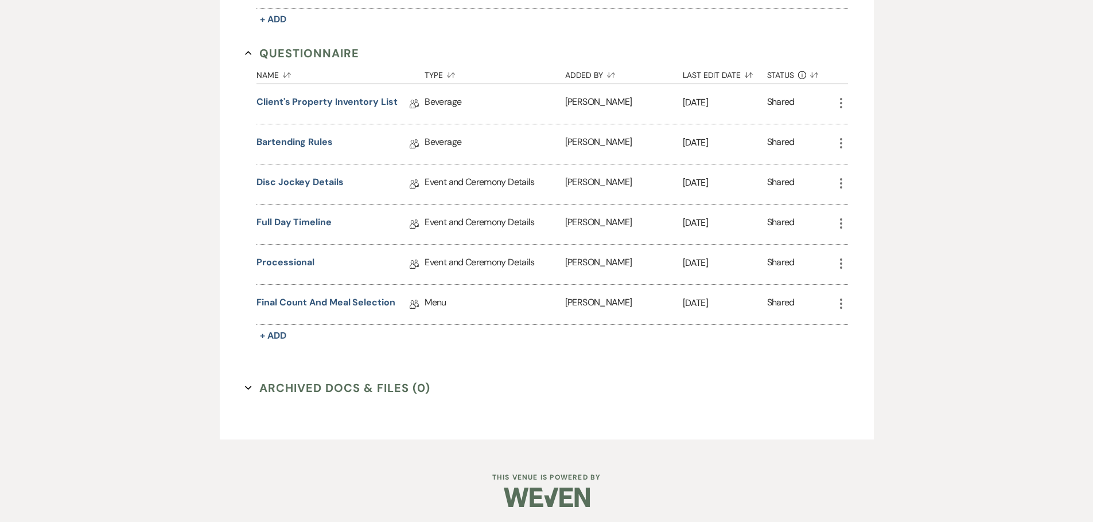
scroll to position [727, 0]
click at [300, 305] on link "Final Count and Meal Selection" at bounding box center [325, 303] width 139 height 18
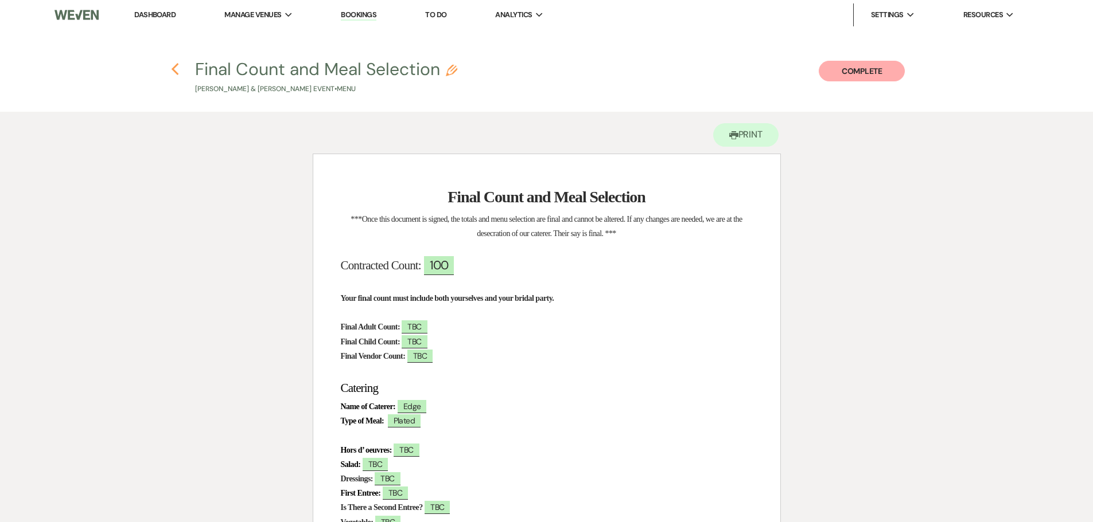
click at [175, 69] on icon "Previous" at bounding box center [175, 70] width 9 height 14
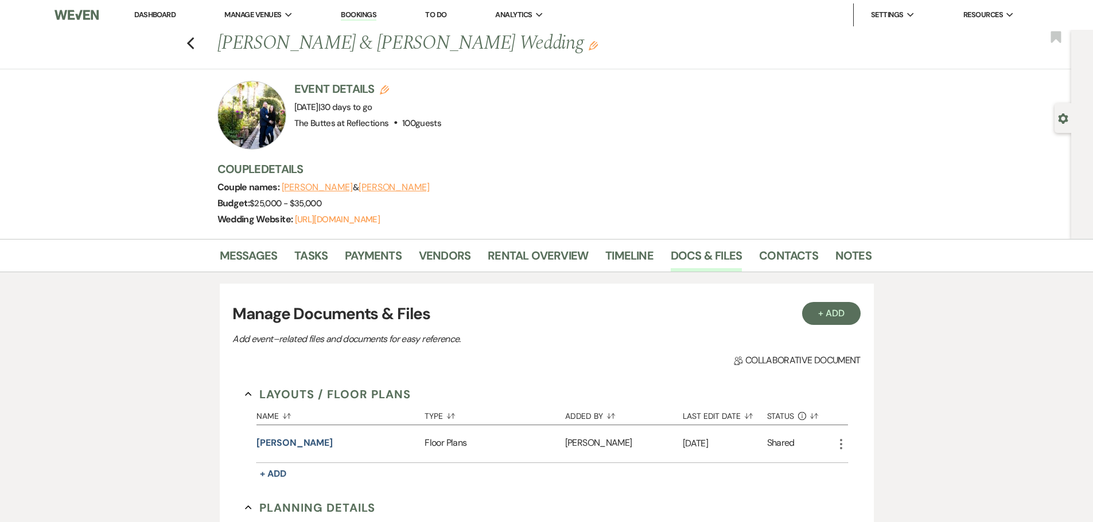
scroll to position [727, 0]
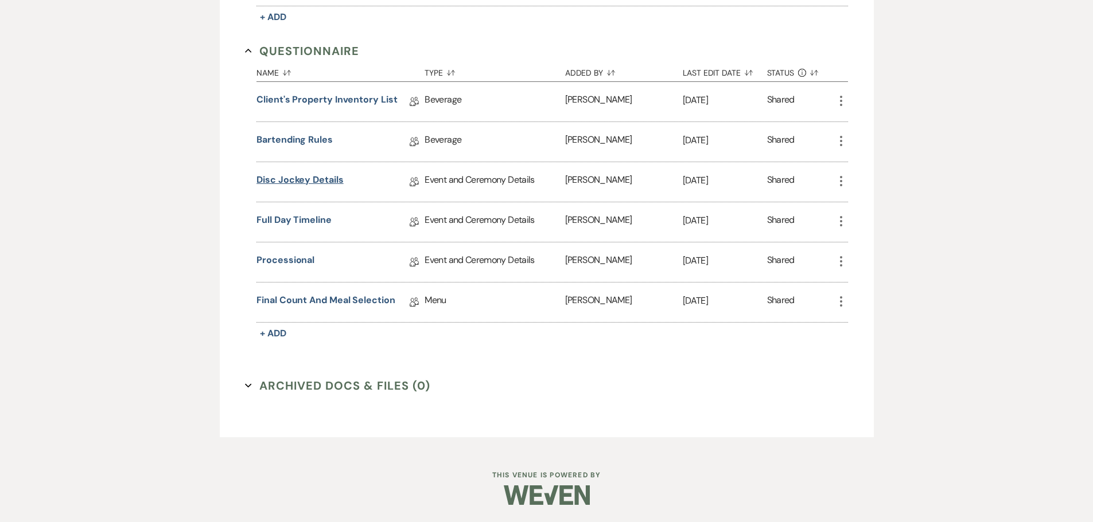
click at [292, 182] on link "Disc Jockey Details" at bounding box center [299, 182] width 87 height 18
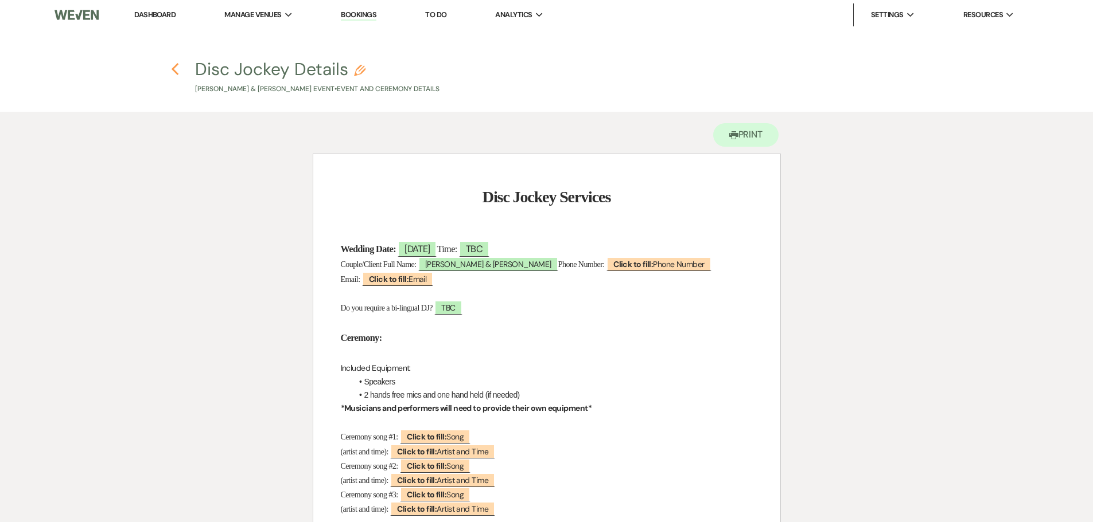
click at [174, 71] on use "button" at bounding box center [174, 69] width 7 height 13
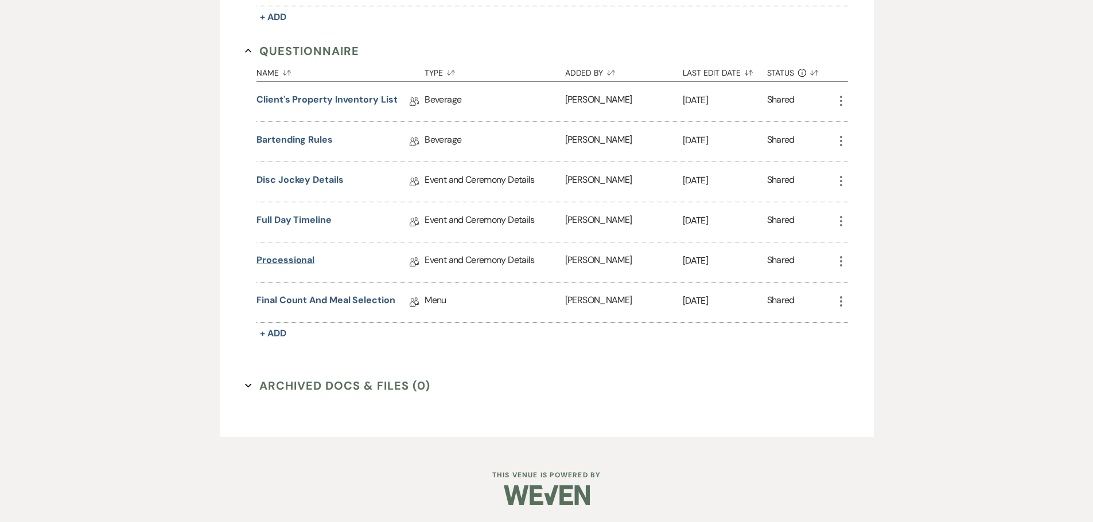
click at [294, 261] on link "Processional" at bounding box center [285, 262] width 58 height 18
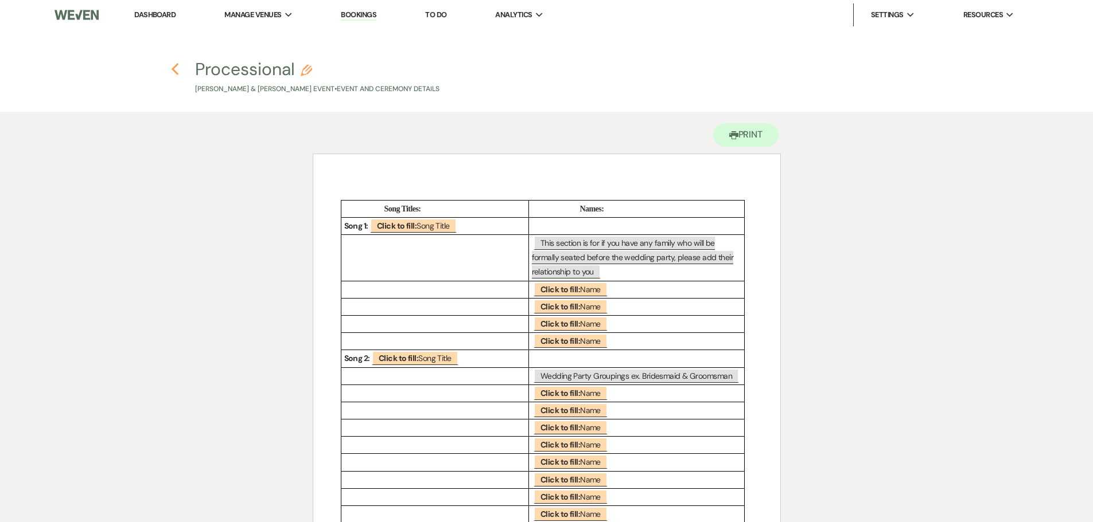
click at [174, 71] on use "button" at bounding box center [174, 69] width 7 height 13
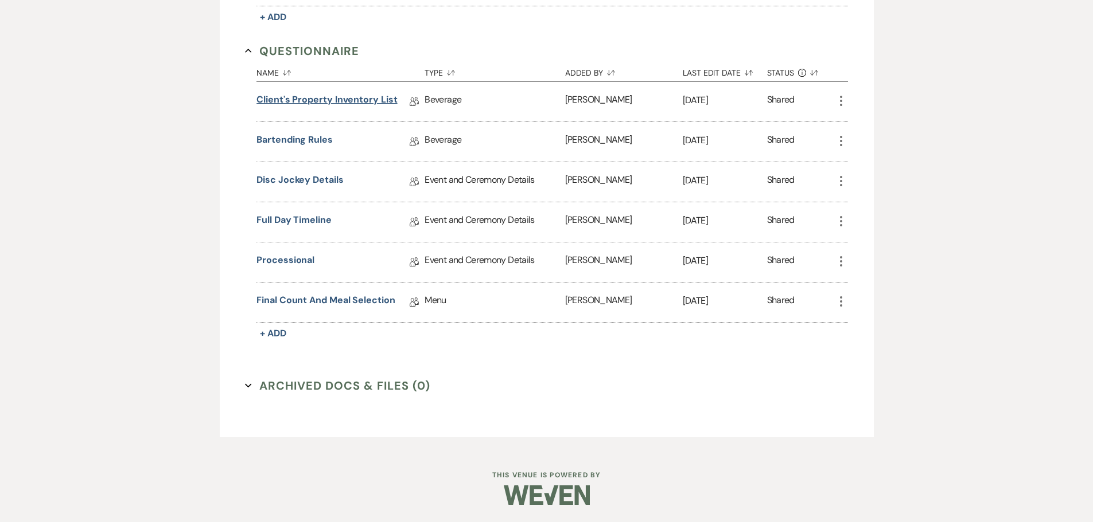
click at [311, 100] on link "Client's Property Inventory List" at bounding box center [326, 102] width 141 height 18
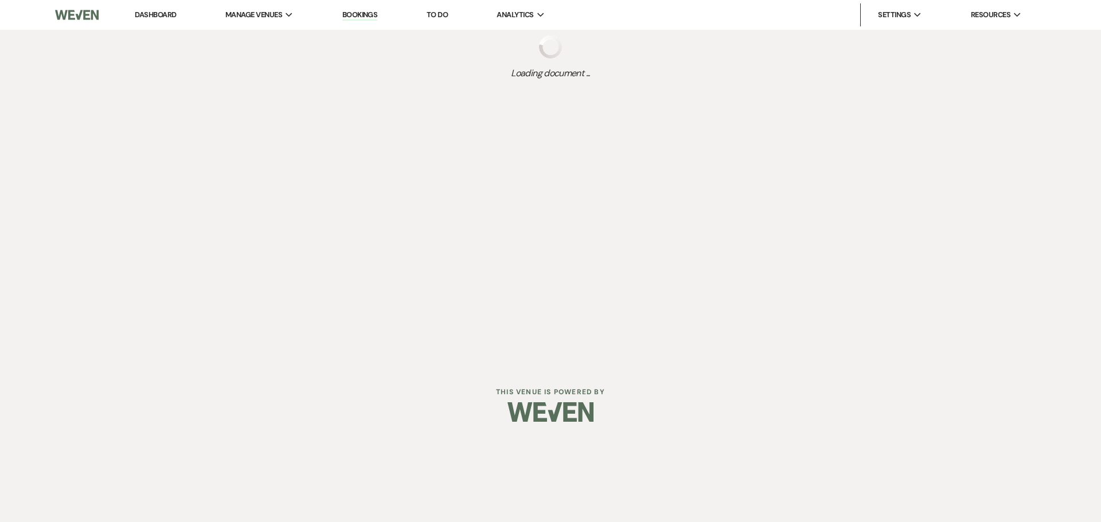
click at [374, 250] on div "Dashboard Manage Venues Expand The Buttes at Reflections Bookings To Do Analyti…" at bounding box center [550, 183] width 1101 height 366
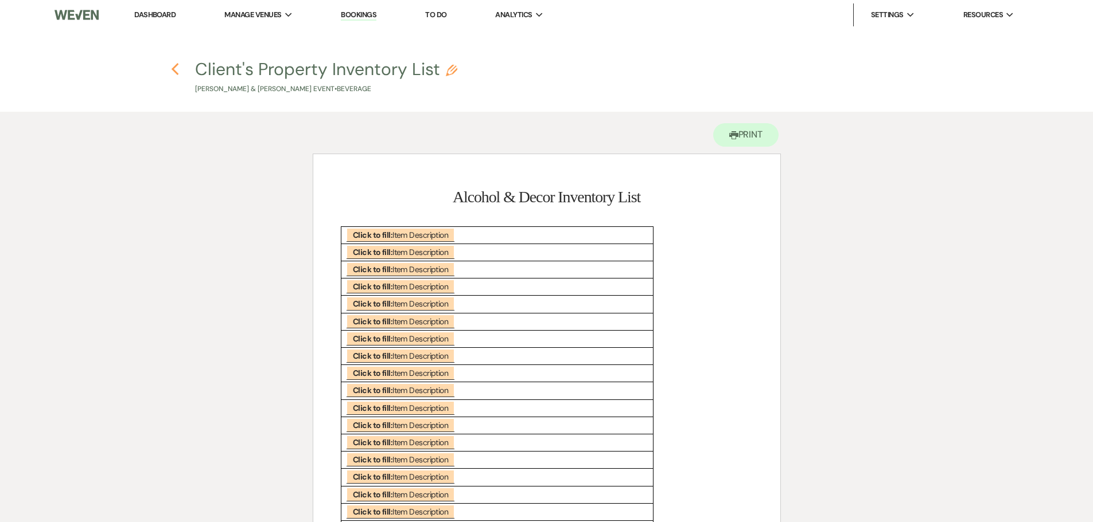
click at [175, 72] on use "button" at bounding box center [174, 69] width 7 height 13
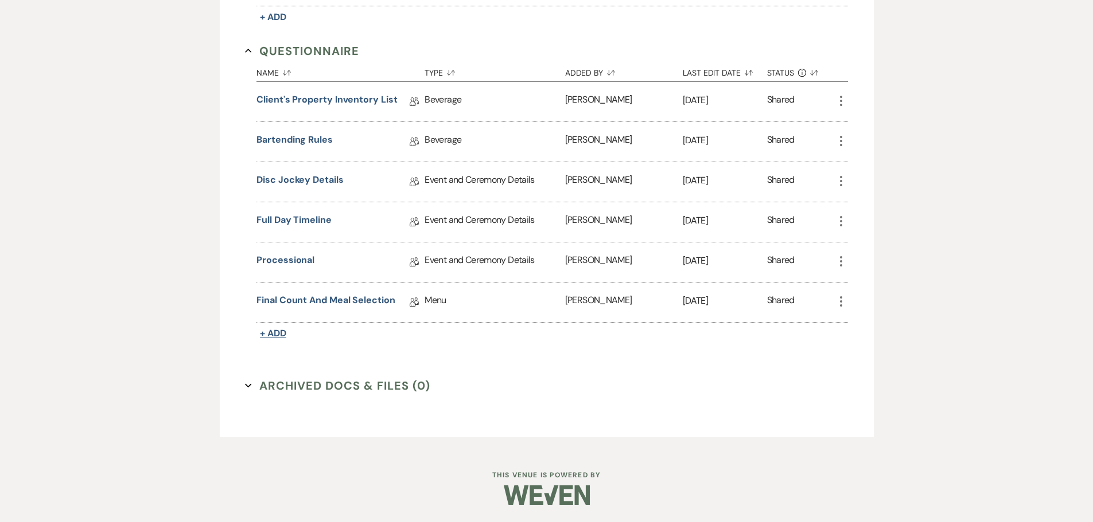
click at [279, 331] on span "+ Add" at bounding box center [273, 333] width 26 height 12
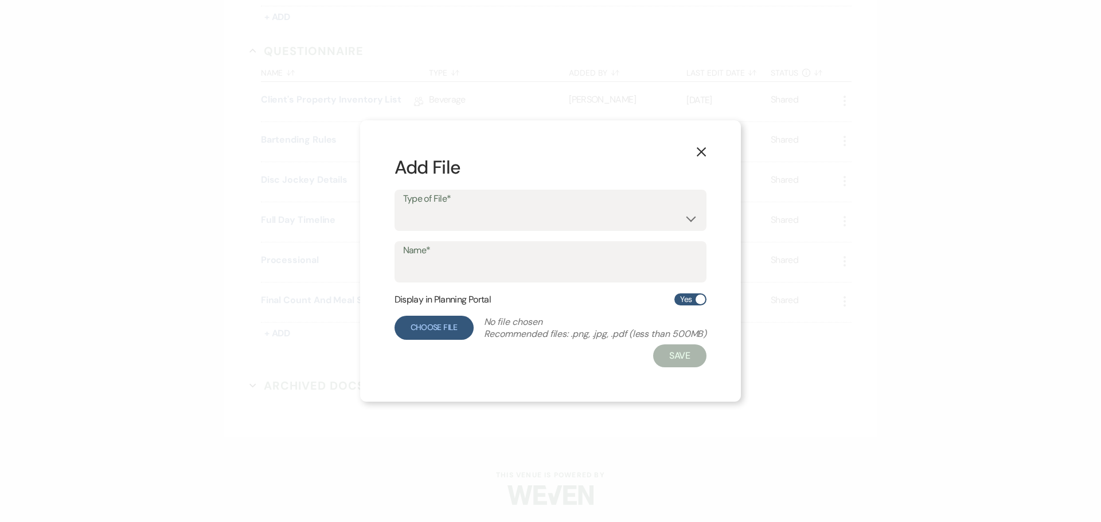
click at [426, 325] on label "Choose File" at bounding box center [434, 328] width 79 height 24
click at [690, 217] on select "Beverage Event and Ceremony Details Finalize & Share Guests Lodging Menu Vendor…" at bounding box center [550, 219] width 295 height 22
select select "49"
click at [403, 208] on select "Beverage Event and Ceremony Details Finalize & Share Guests Lodging Menu Vendor…" at bounding box center [550, 219] width 295 height 22
click at [690, 223] on select "Beverage Event and Ceremony Details Finalize & Share Guests Lodging Menu Vendor…" at bounding box center [550, 219] width 295 height 22
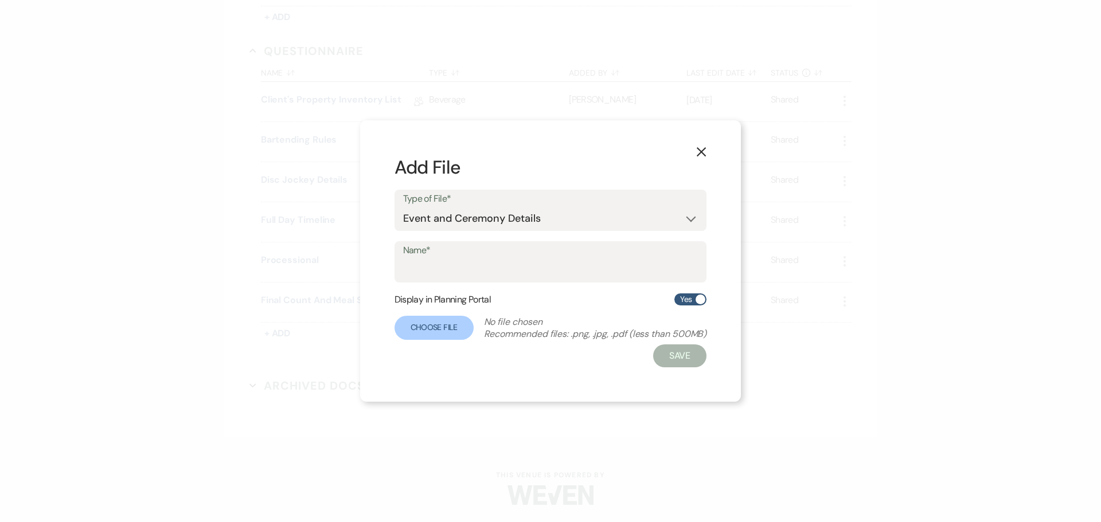
click at [700, 155] on icon "X" at bounding box center [701, 152] width 10 height 10
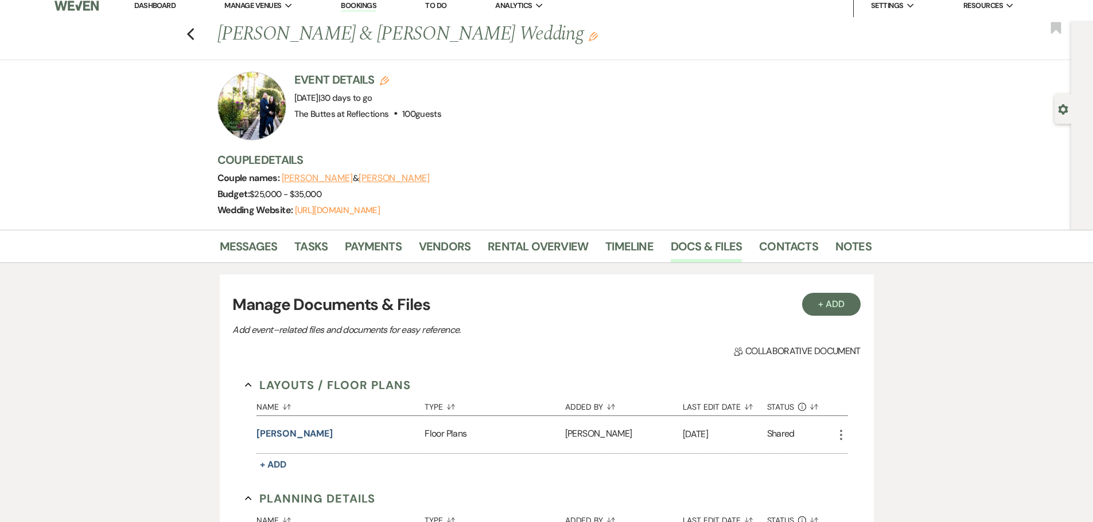
scroll to position [0, 0]
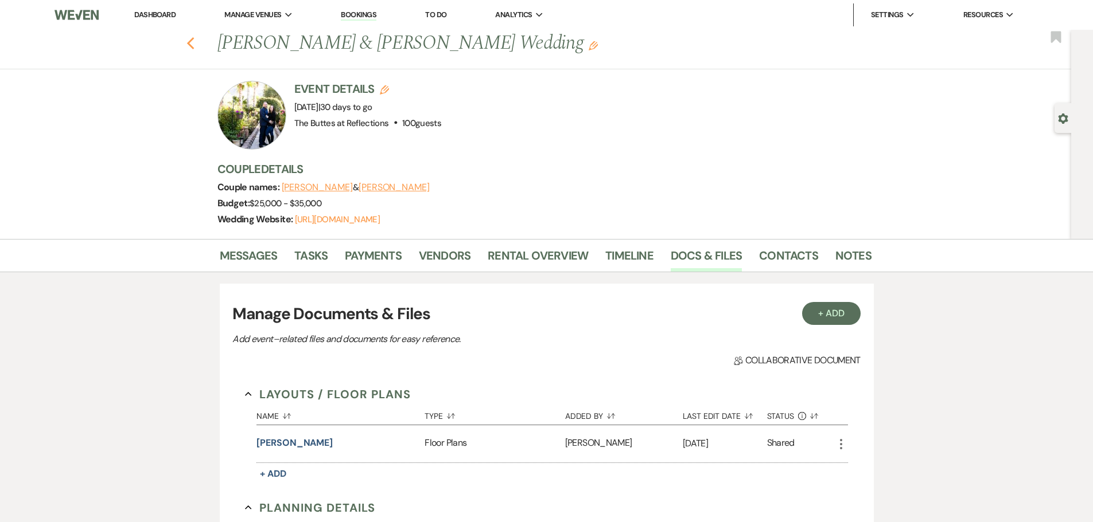
click at [194, 44] on icon "Previous" at bounding box center [190, 44] width 9 height 14
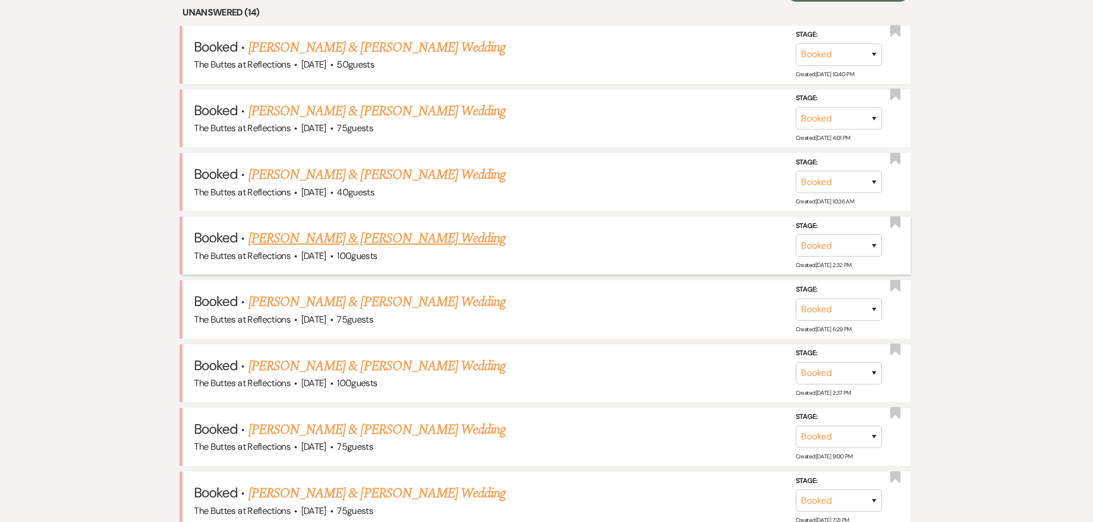
scroll to position [540, 0]
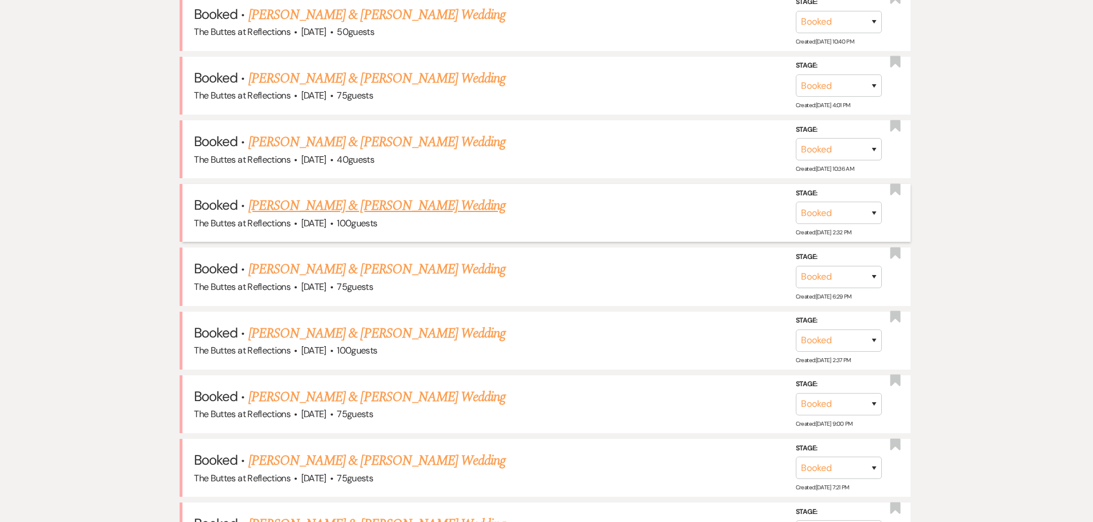
click at [314, 204] on link "Joshua Wade & Amanda Masterson's Wedding" at bounding box center [376, 206] width 257 height 21
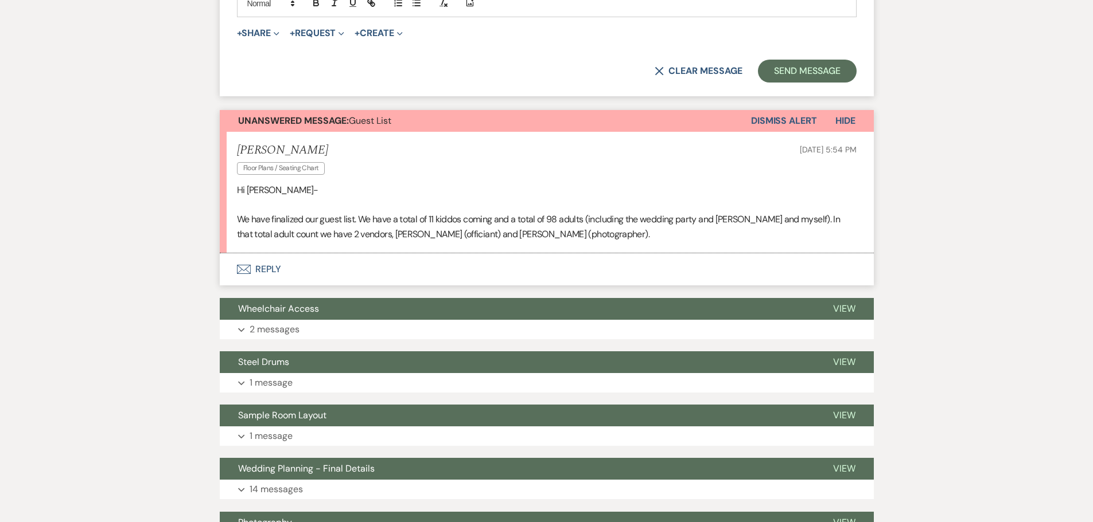
scroll to position [1192, 0]
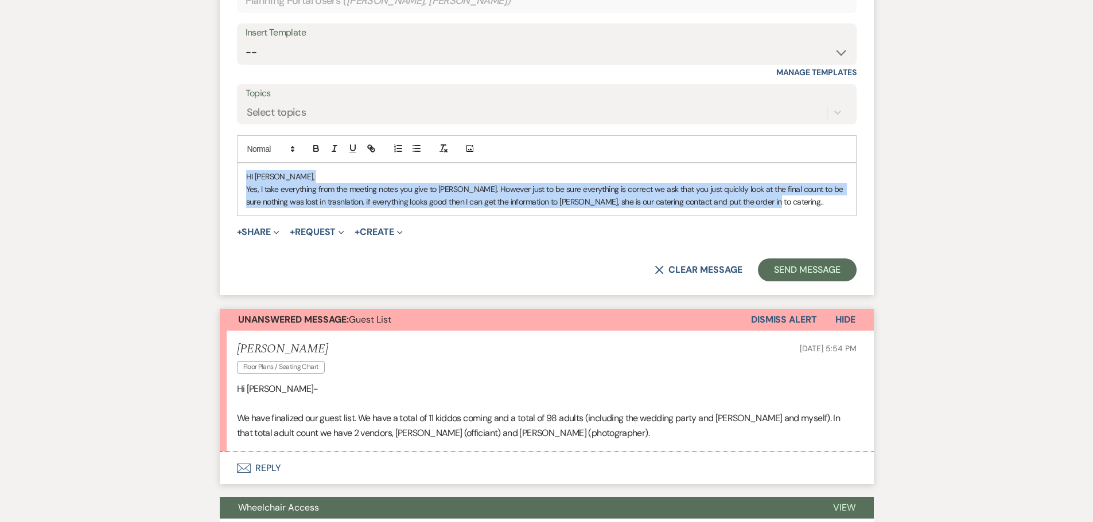
drag, startPoint x: 760, startPoint y: 200, endPoint x: 224, endPoint y: 179, distance: 536.6
click at [224, 179] on form "Reply X Draft Recipients* Planning Portal Users ( Joshua Wade, Amanda Masterson…" at bounding box center [547, 112] width 654 height 365
click at [772, 194] on p "Yes, I take everything from the meeting notes you give to Debi. However just to…" at bounding box center [546, 196] width 601 height 26
drag, startPoint x: 772, startPoint y: 206, endPoint x: 245, endPoint y: 192, distance: 526.7
click at [246, 192] on p "Yes, I take everything from the meeting notes you give to Debi. However just to…" at bounding box center [546, 196] width 601 height 26
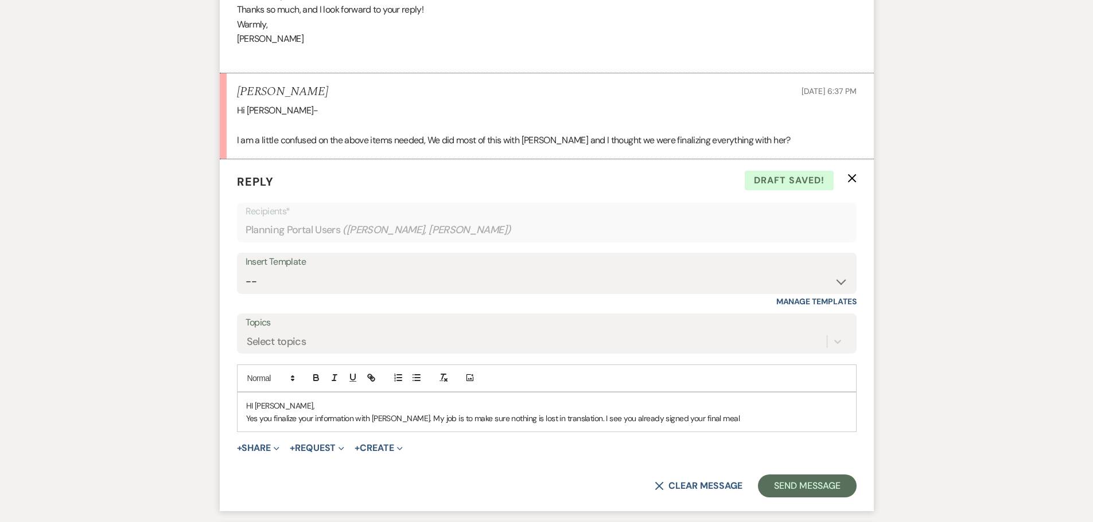
scroll to position [1020, 0]
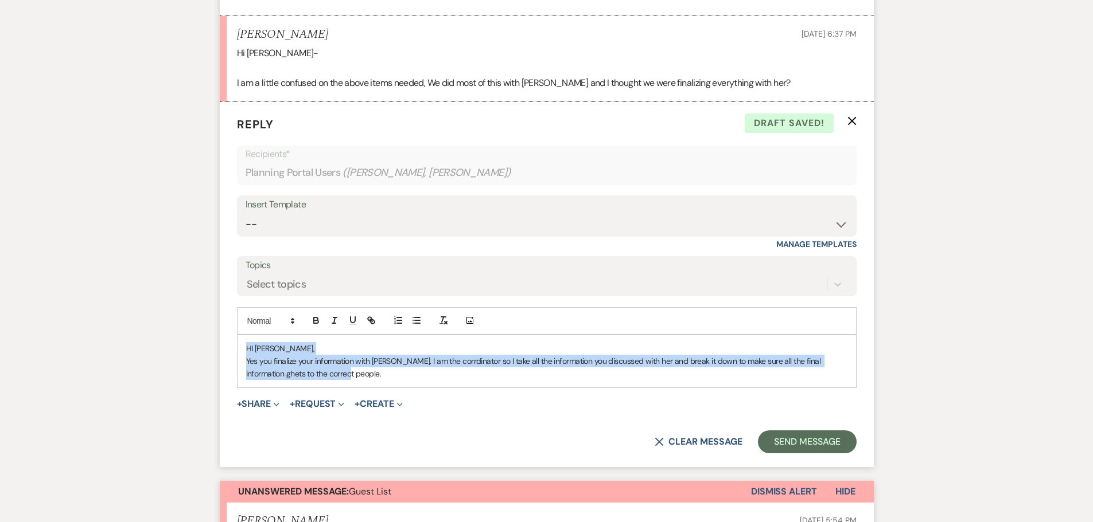
drag, startPoint x: 244, startPoint y: 350, endPoint x: 337, endPoint y: 375, distance: 96.8
click at [337, 375] on div "HI Amanda, Yes you finalize your information with Debi. I am the corrdinator so…" at bounding box center [546, 361] width 618 height 52
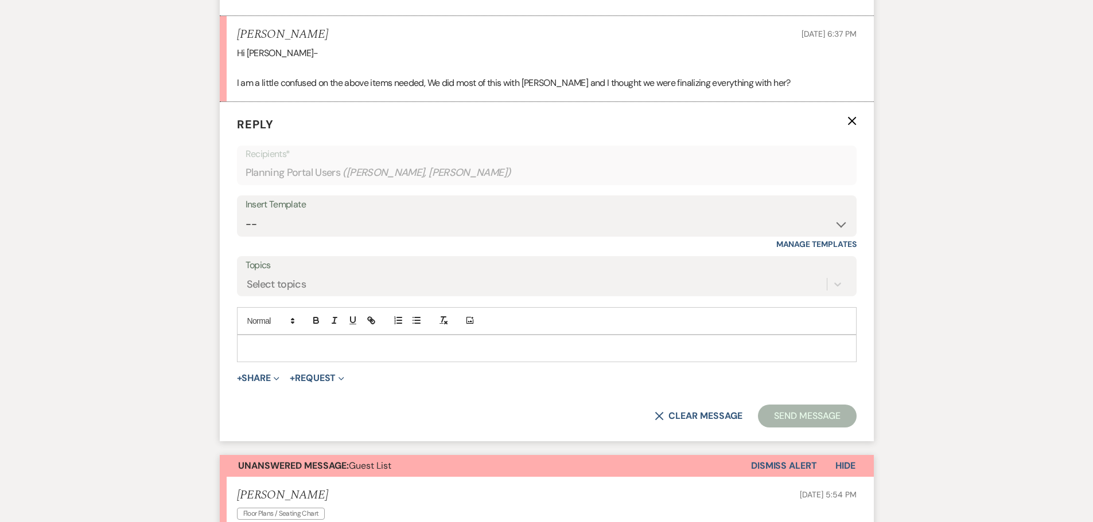
click at [319, 350] on p at bounding box center [546, 348] width 601 height 13
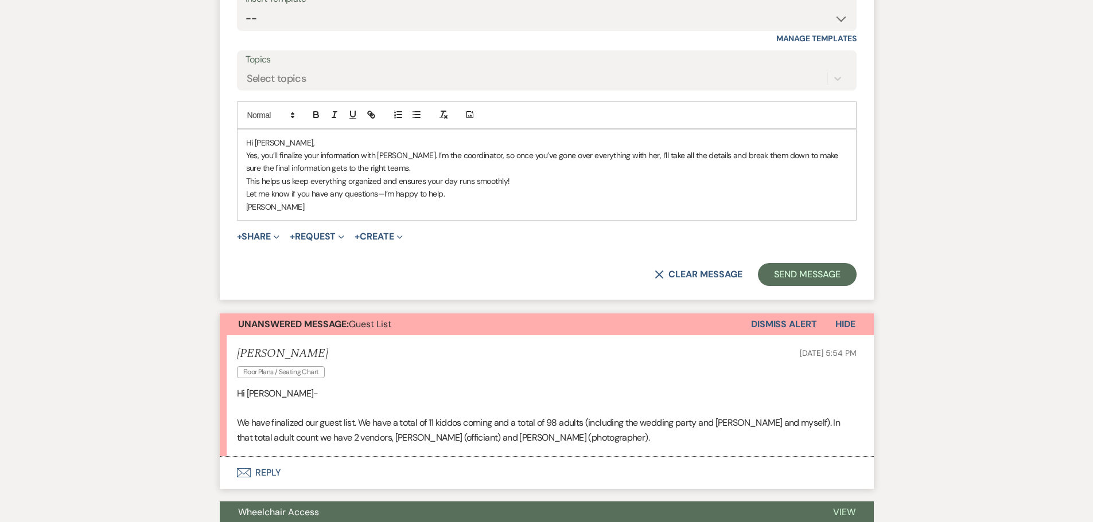
scroll to position [1249, 0]
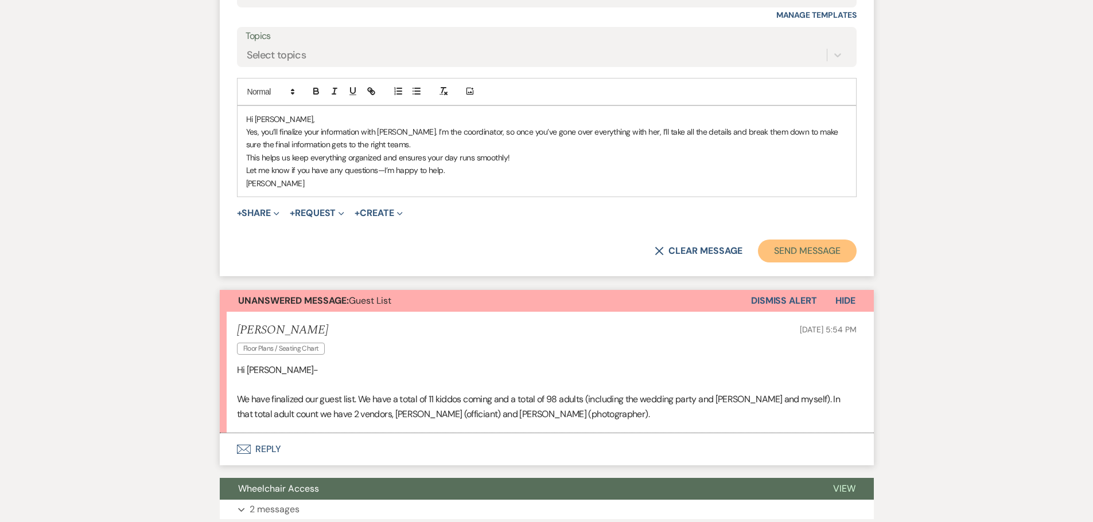
click at [806, 245] on button "Send Message" at bounding box center [807, 251] width 98 height 23
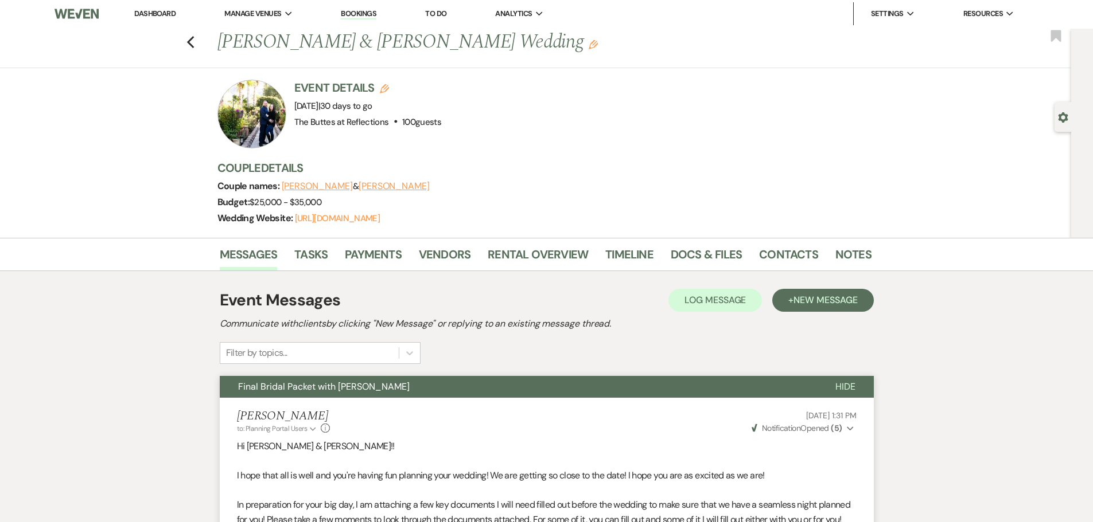
scroll to position [0, 0]
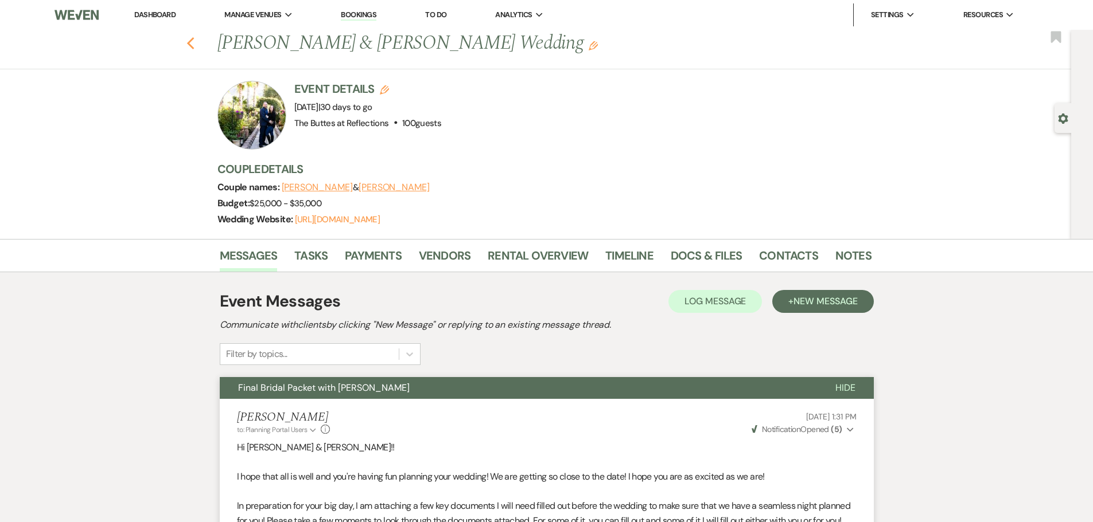
click at [195, 42] on icon "Previous" at bounding box center [190, 44] width 9 height 14
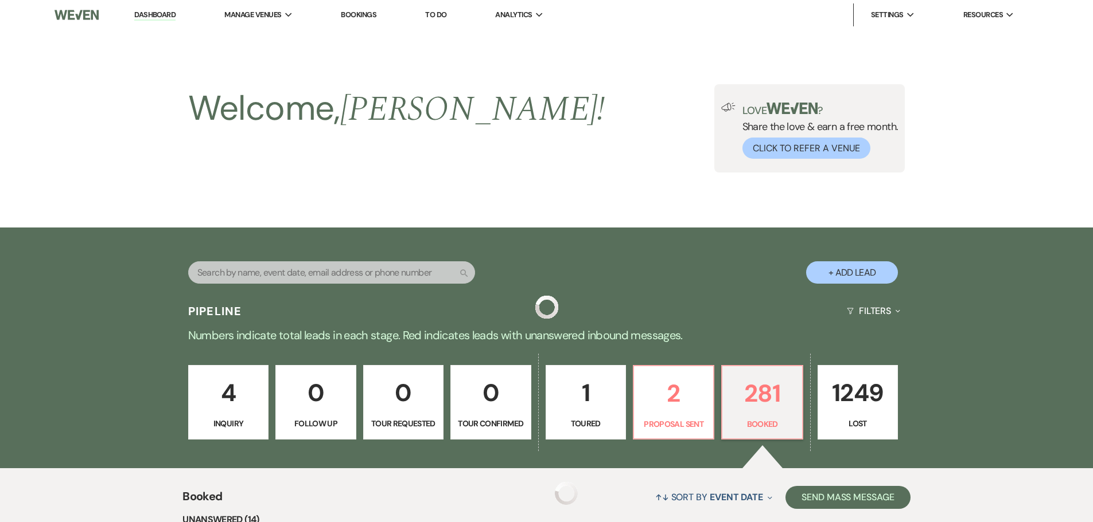
scroll to position [540, 0]
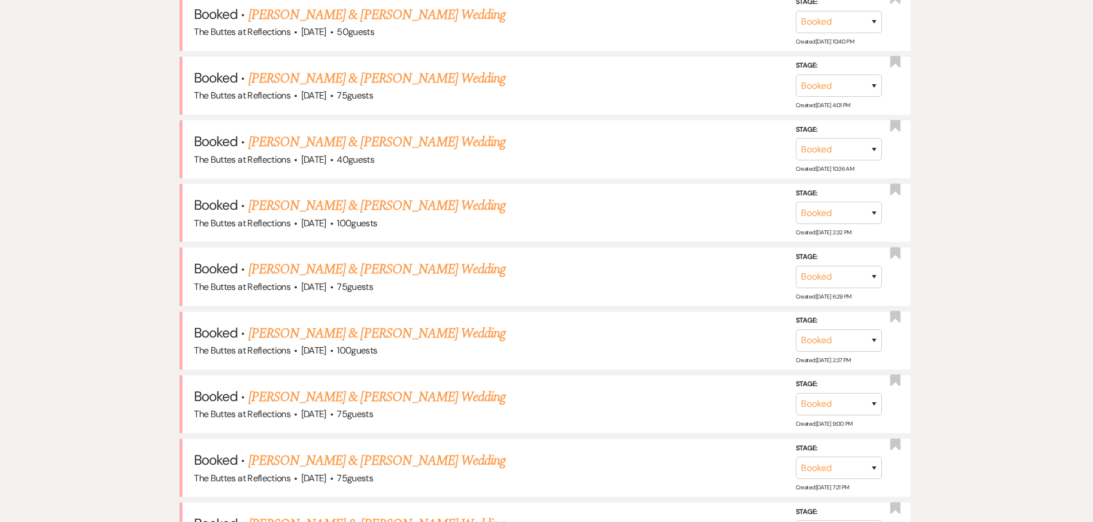
drag, startPoint x: 330, startPoint y: 270, endPoint x: 143, endPoint y: 289, distance: 187.9
click at [330, 270] on link "Chris Ryan & Shelby Klijian's Wedding" at bounding box center [376, 269] width 257 height 21
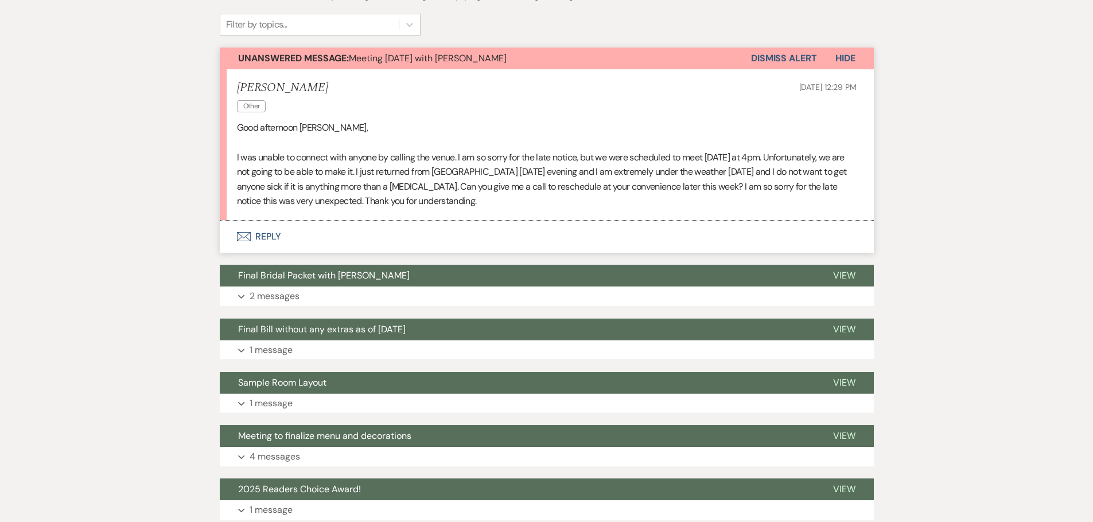
scroll to position [229, 0]
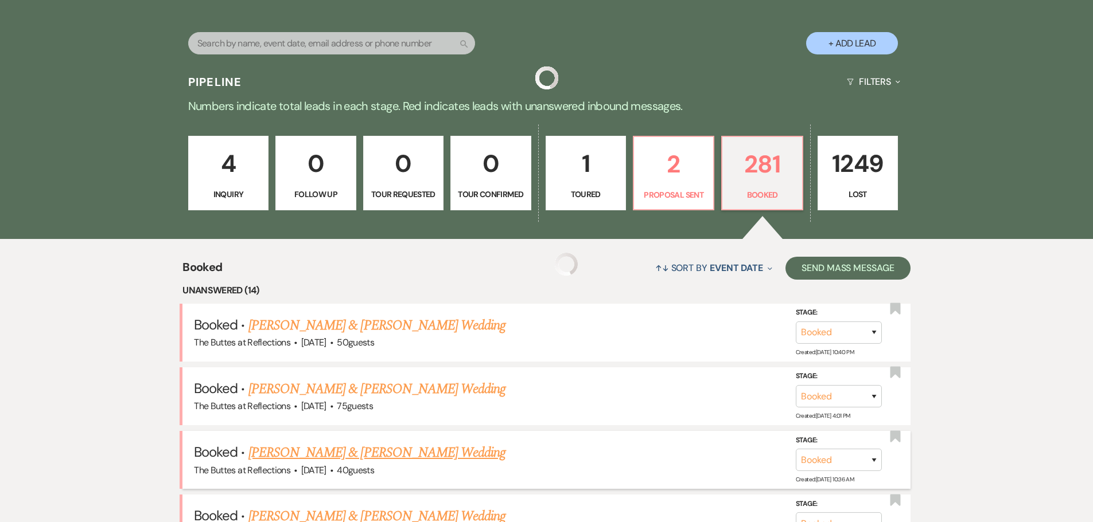
scroll to position [540, 0]
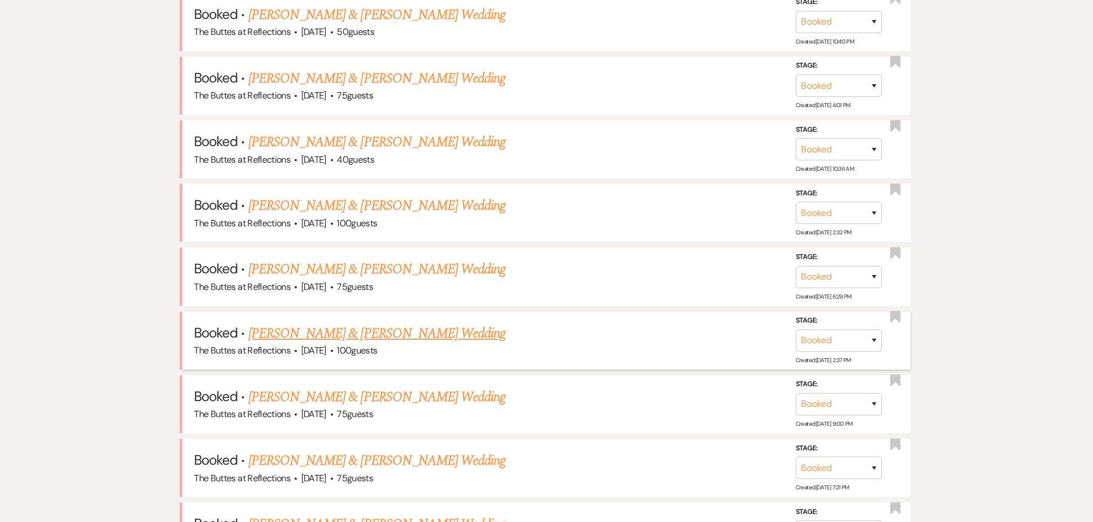
click at [327, 334] on link "Trang Pham & Jesse Kay's Wedding" at bounding box center [376, 333] width 257 height 21
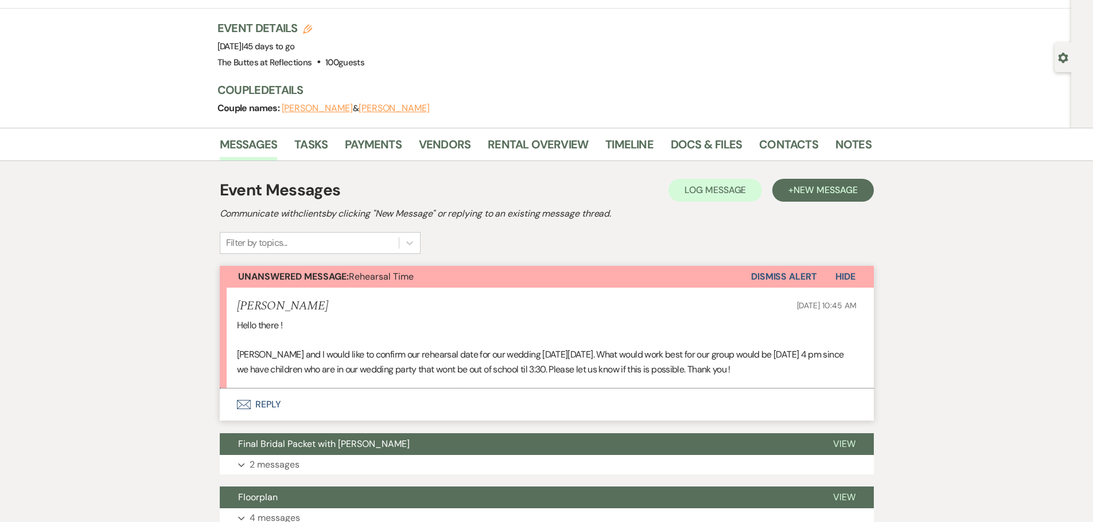
scroll to position [57, 0]
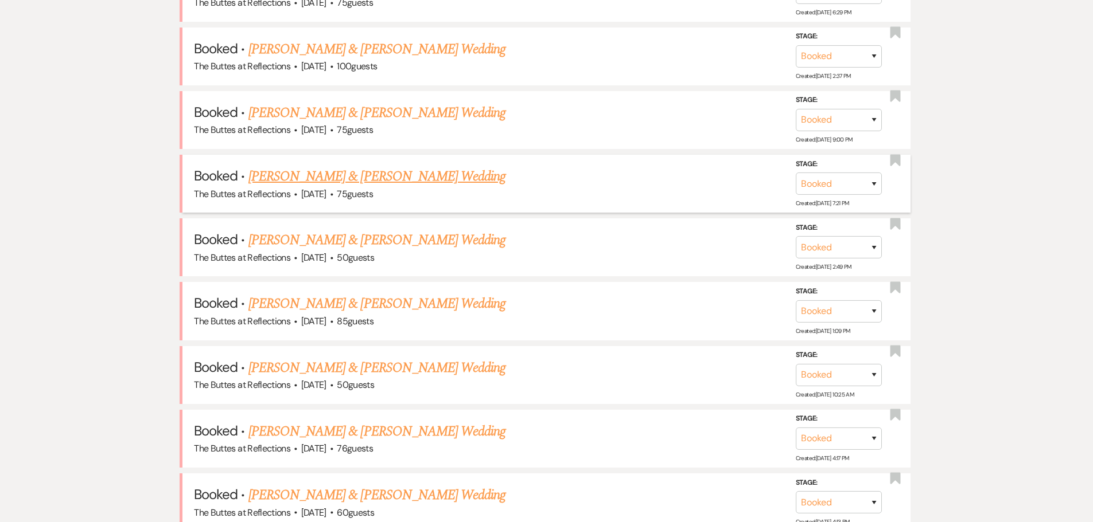
scroll to position [827, 0]
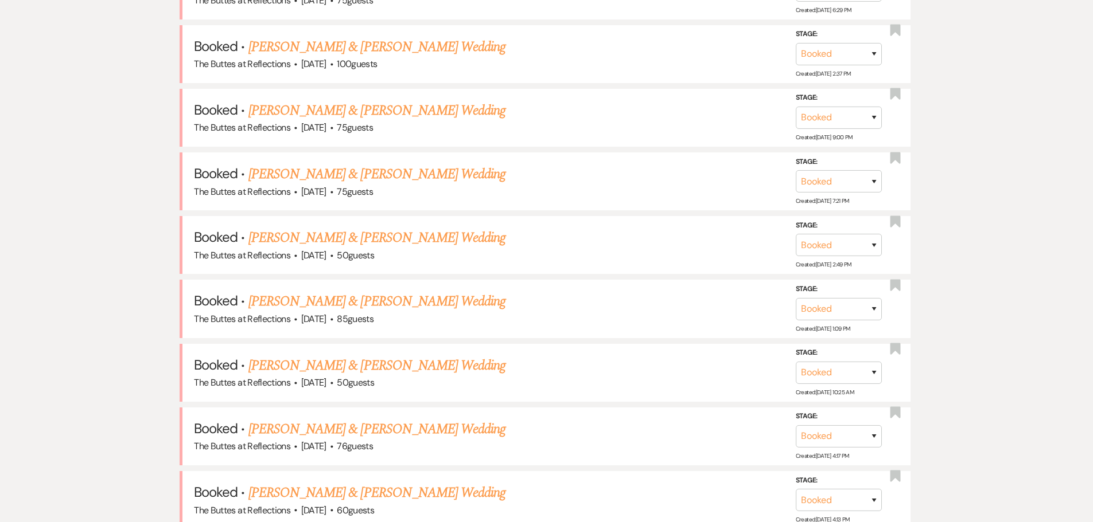
drag, startPoint x: 311, startPoint y: 107, endPoint x: 270, endPoint y: 127, distance: 45.7
click at [311, 107] on link "Luis Aguayo & Natalie Hernandez's Wedding" at bounding box center [376, 110] width 257 height 21
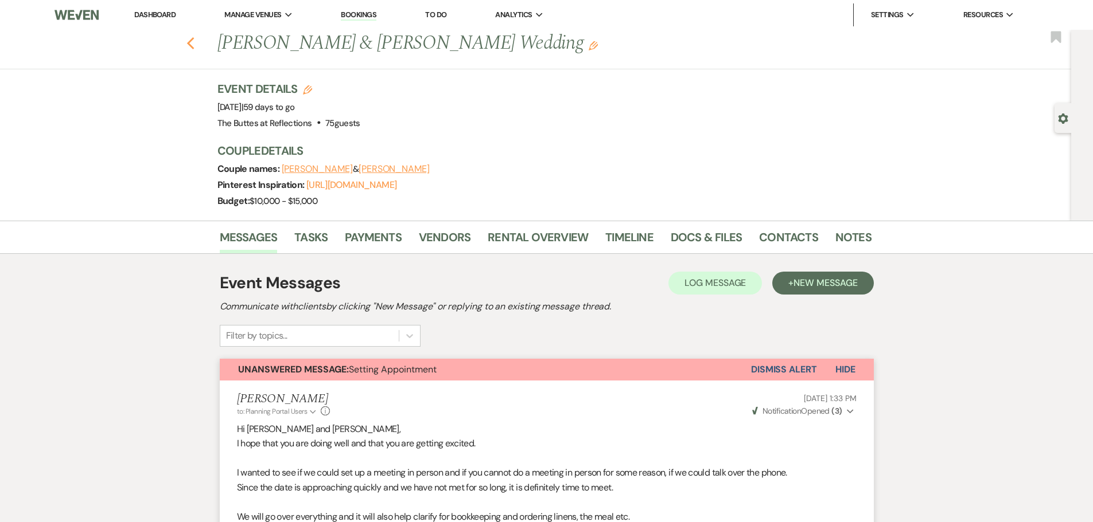
click at [195, 42] on icon "Previous" at bounding box center [190, 44] width 9 height 14
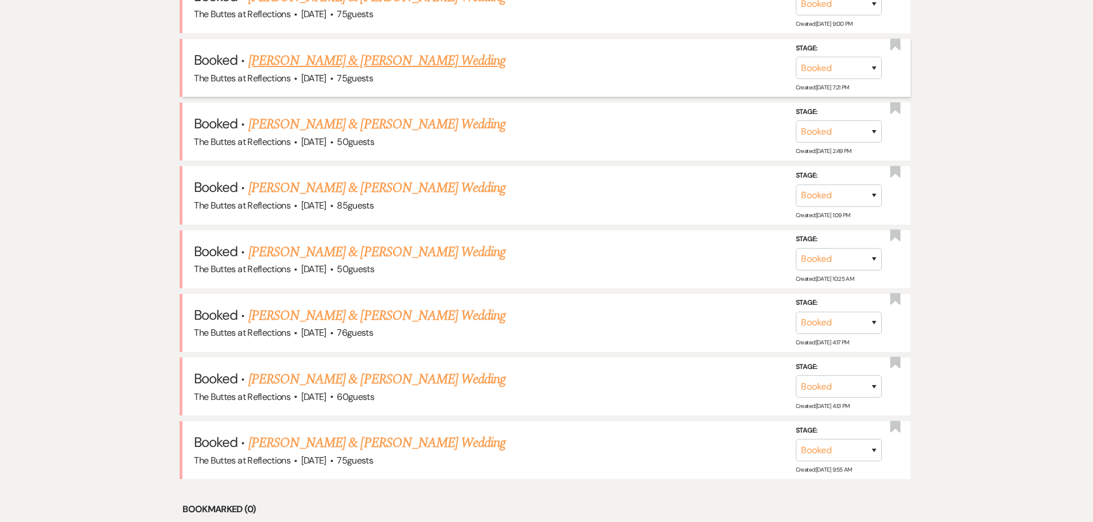
scroll to position [942, 0]
click at [331, 58] on link "Everett Cota & Jenna Claas's Wedding" at bounding box center [376, 59] width 257 height 21
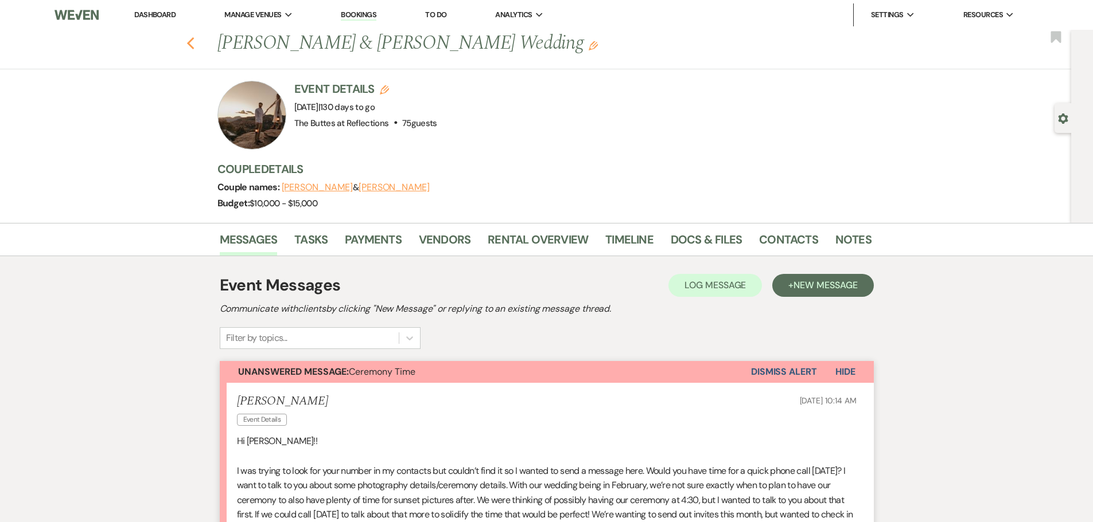
click at [193, 42] on use "button" at bounding box center [189, 43] width 7 height 13
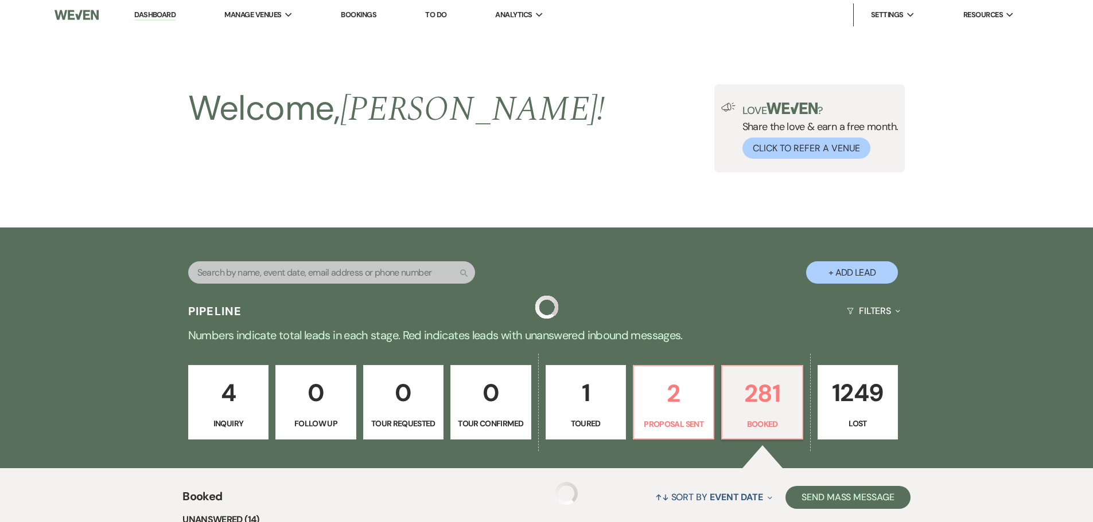
scroll to position [942, 0]
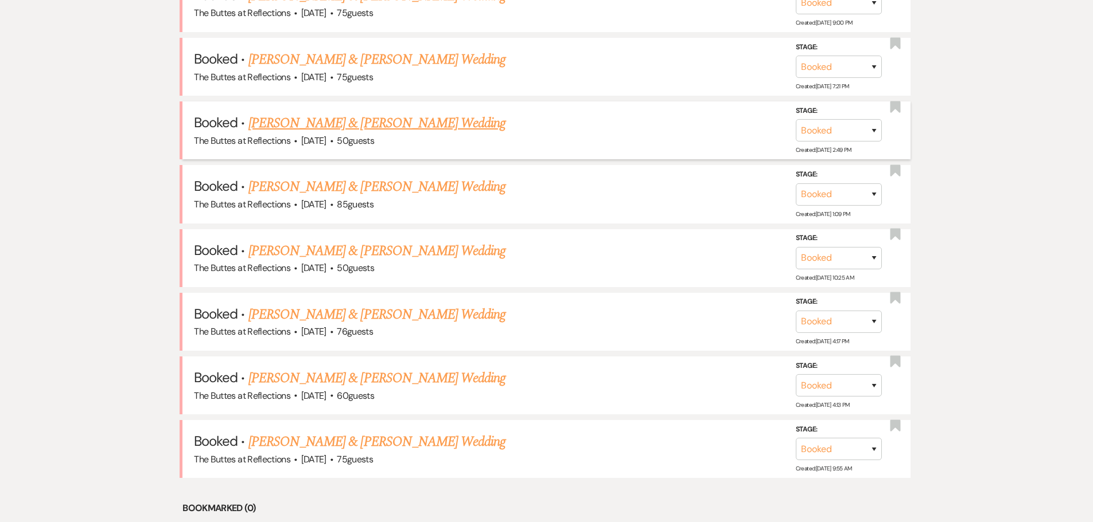
click at [355, 123] on link "Robert Benitez & Alicia Yurong's Wedding" at bounding box center [376, 123] width 257 height 21
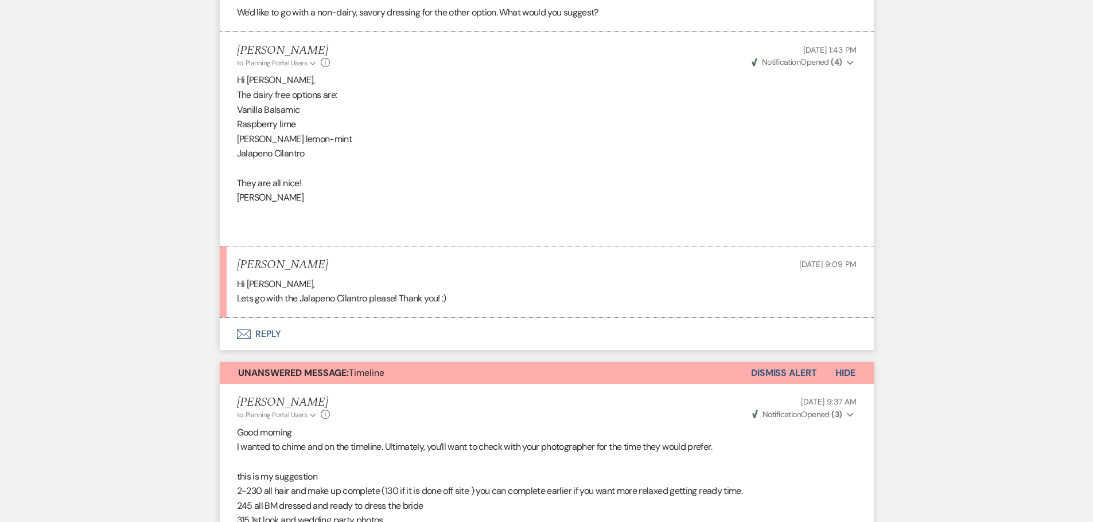
scroll to position [746, 0]
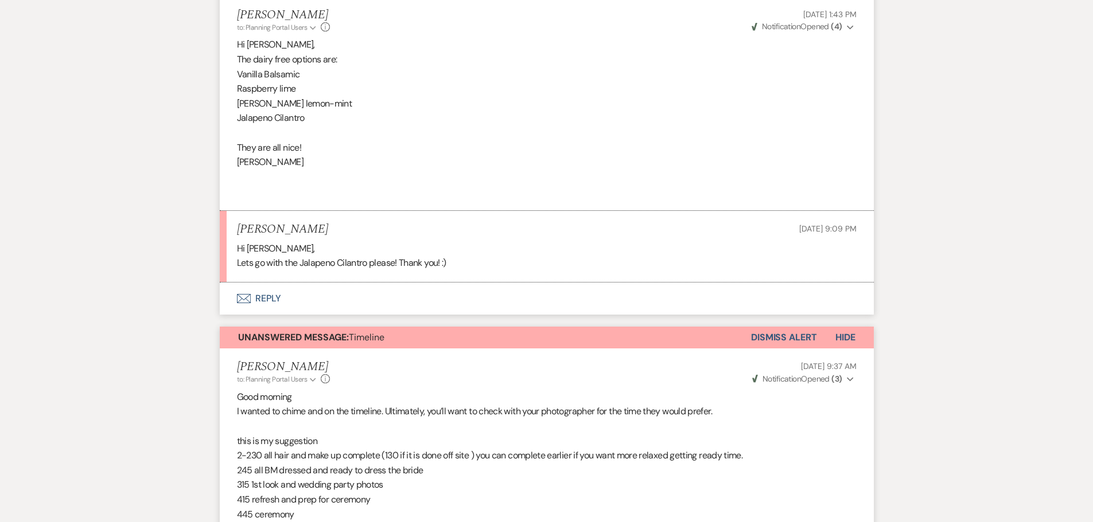
click at [264, 298] on button "Envelope Reply" at bounding box center [547, 299] width 654 height 32
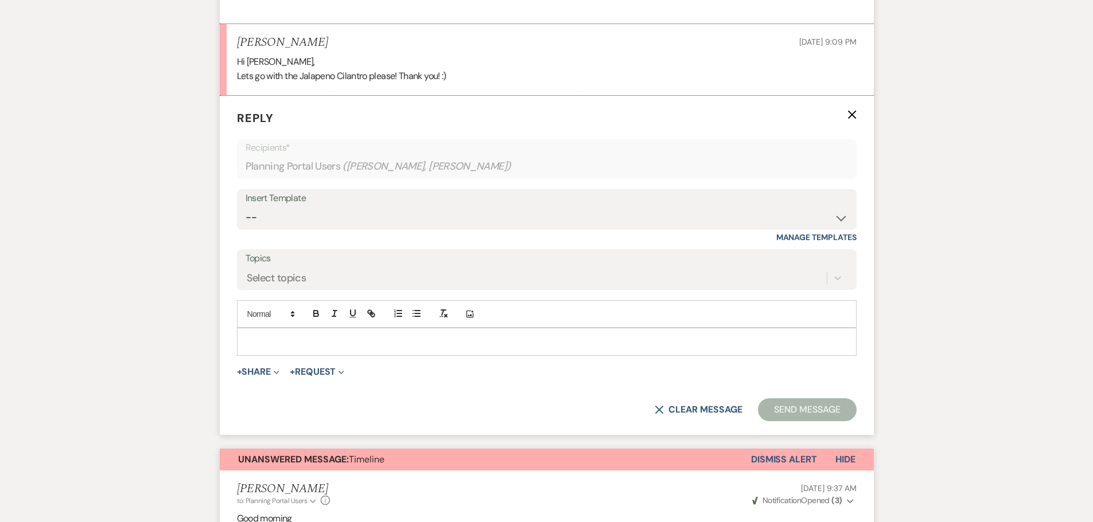
scroll to position [937, 0]
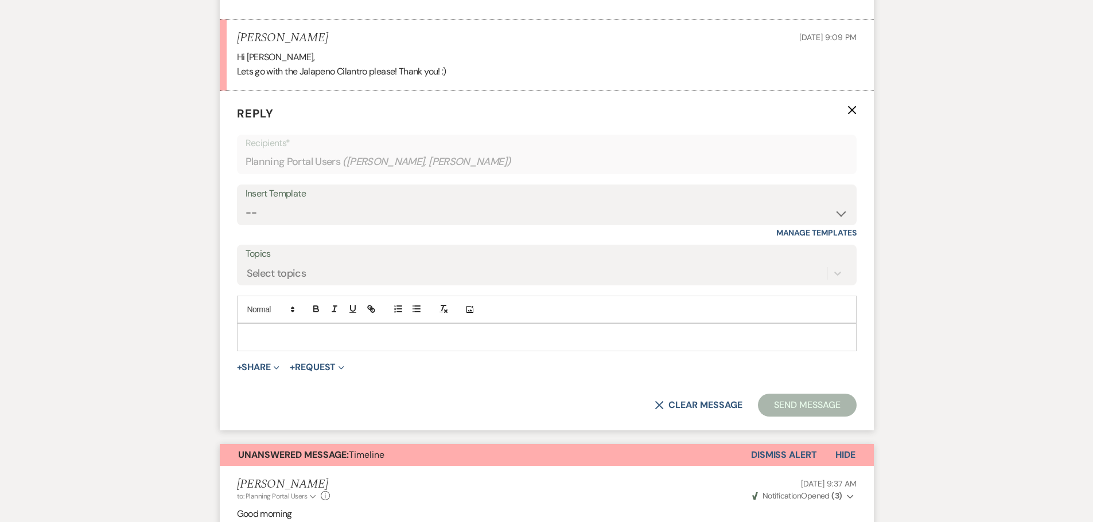
click at [318, 335] on p at bounding box center [546, 337] width 601 height 13
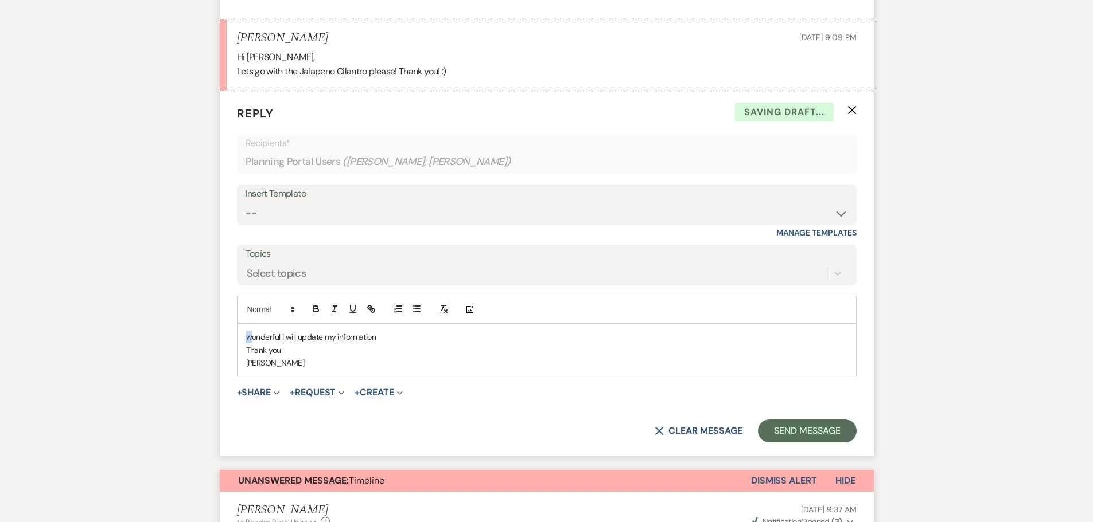
click at [246, 340] on p "wonderful I will update my information" at bounding box center [546, 337] width 601 height 13
click at [804, 432] on button "Send Message" at bounding box center [807, 431] width 98 height 23
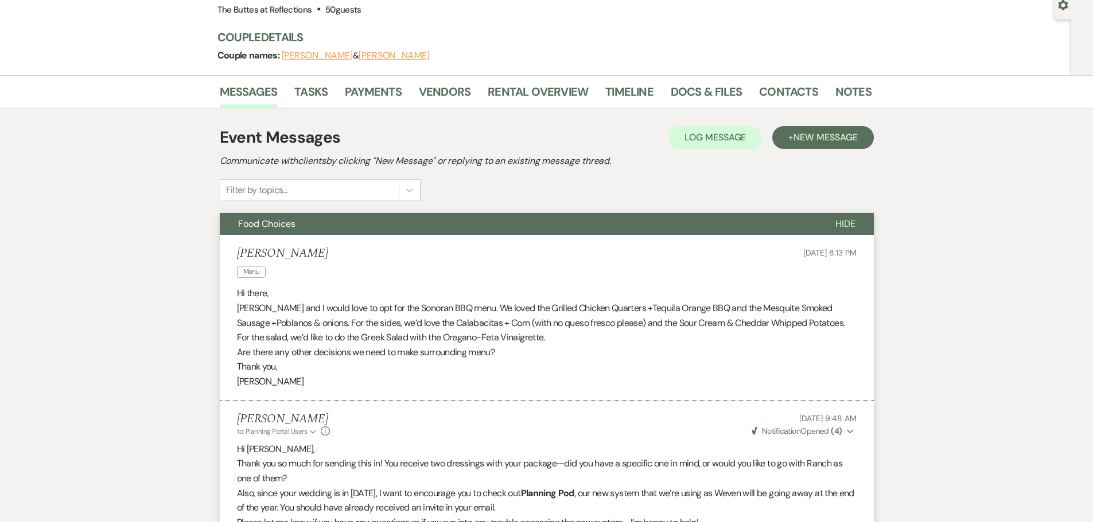
scroll to position [77, 0]
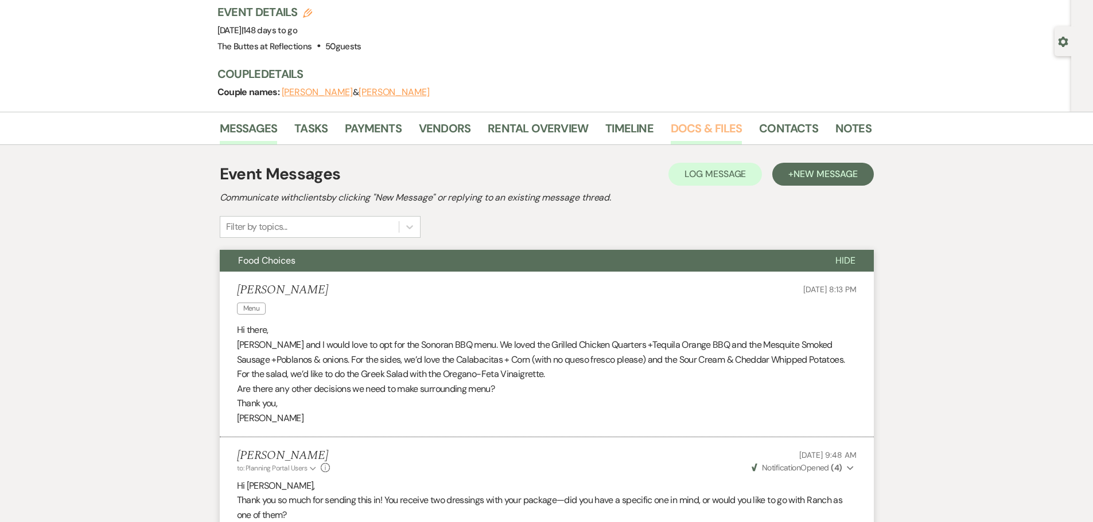
click at [688, 127] on link "Docs & Files" at bounding box center [705, 131] width 71 height 25
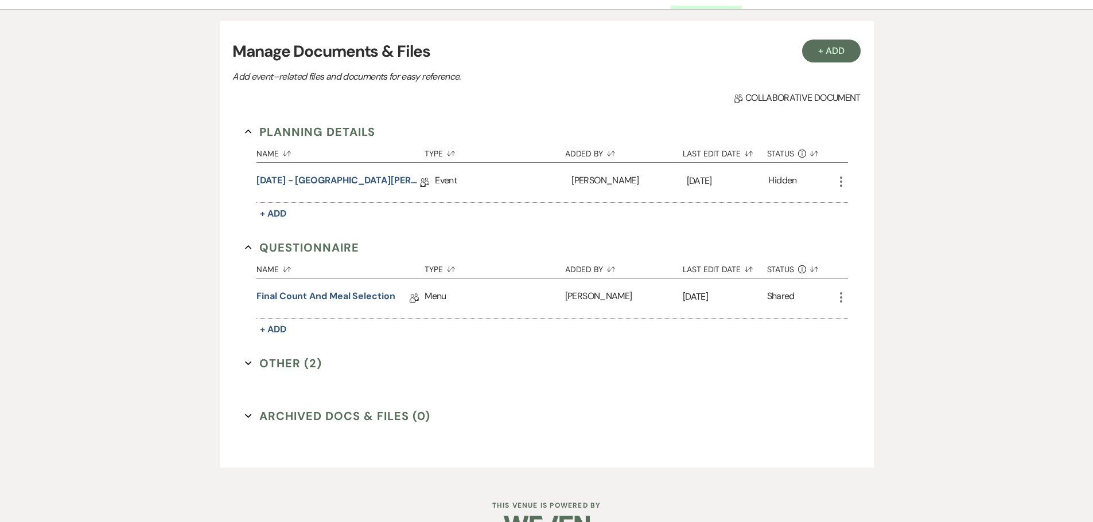
scroll to position [243, 0]
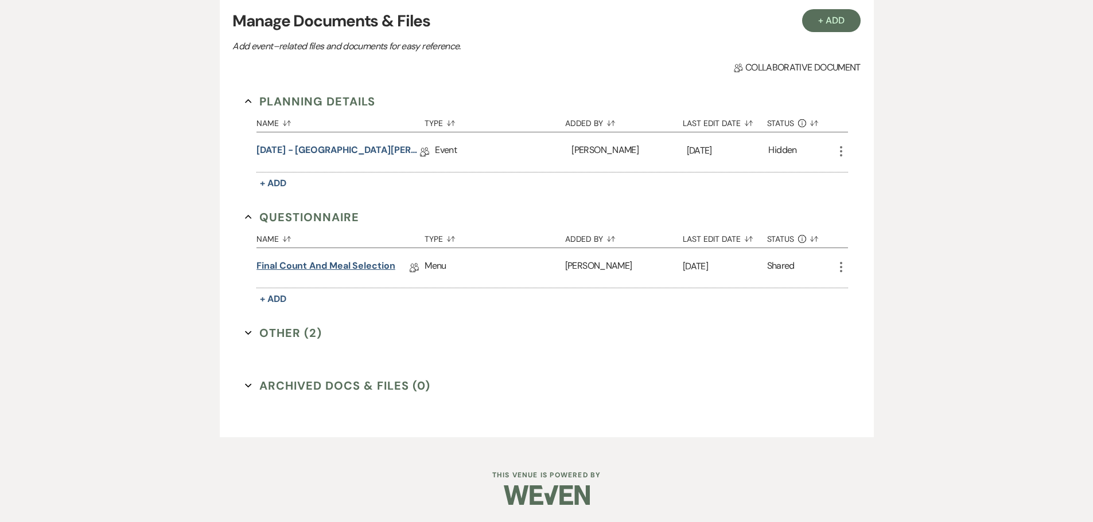
click at [364, 265] on link "Final Count and Meal Selection" at bounding box center [325, 268] width 139 height 18
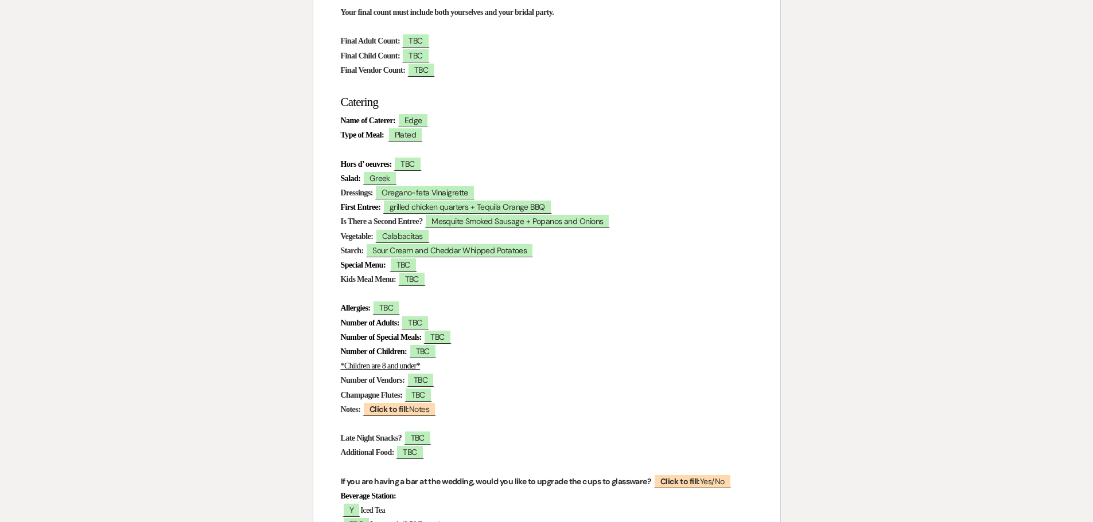
scroll to position [287, 0]
click at [475, 192] on span "Oregano-feta Vinaigrette" at bounding box center [424, 192] width 100 height 15
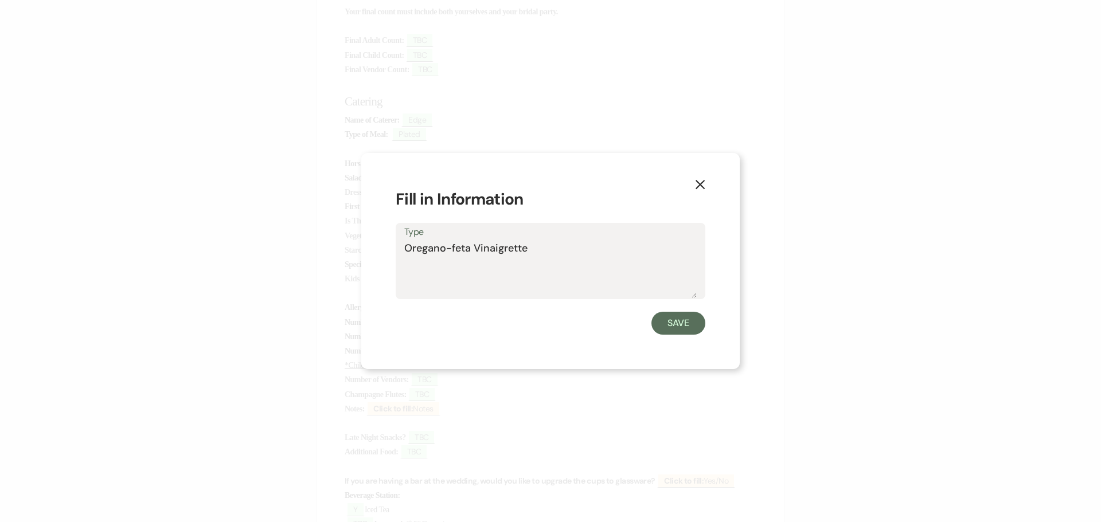
click at [567, 250] on textarea "Oregano-feta Vinaigrette" at bounding box center [550, 269] width 292 height 57
type textarea "Oregano-feta Vinaigrette and Jalapeno Cilantro"
click at [677, 322] on button "Save" at bounding box center [678, 323] width 54 height 23
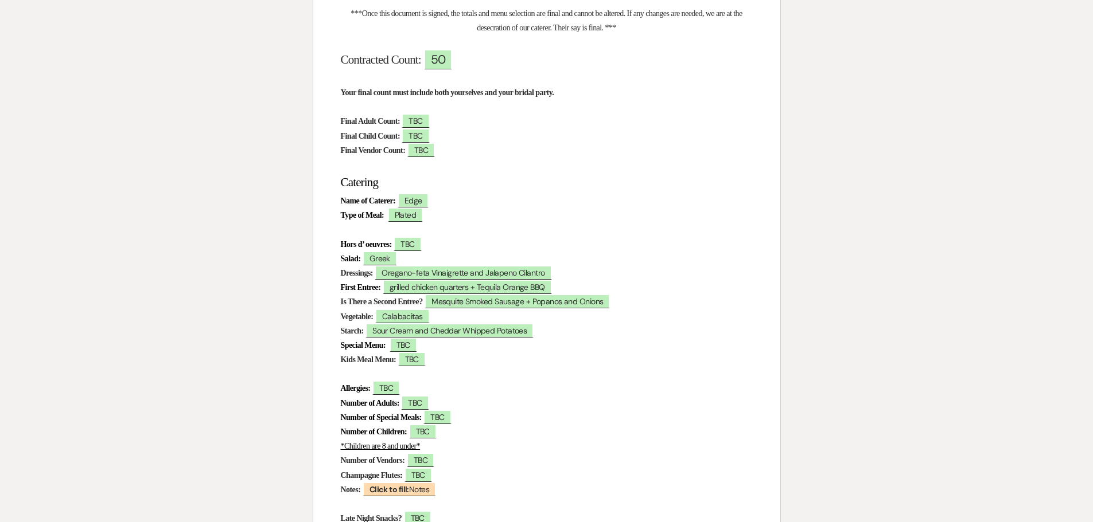
scroll to position [0, 0]
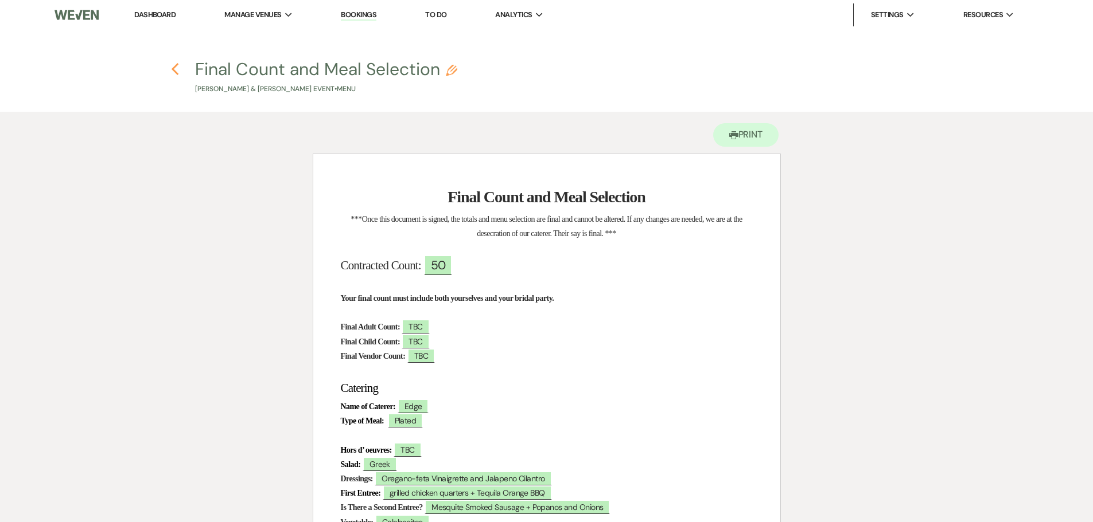
click at [176, 70] on icon "Previous" at bounding box center [175, 70] width 9 height 14
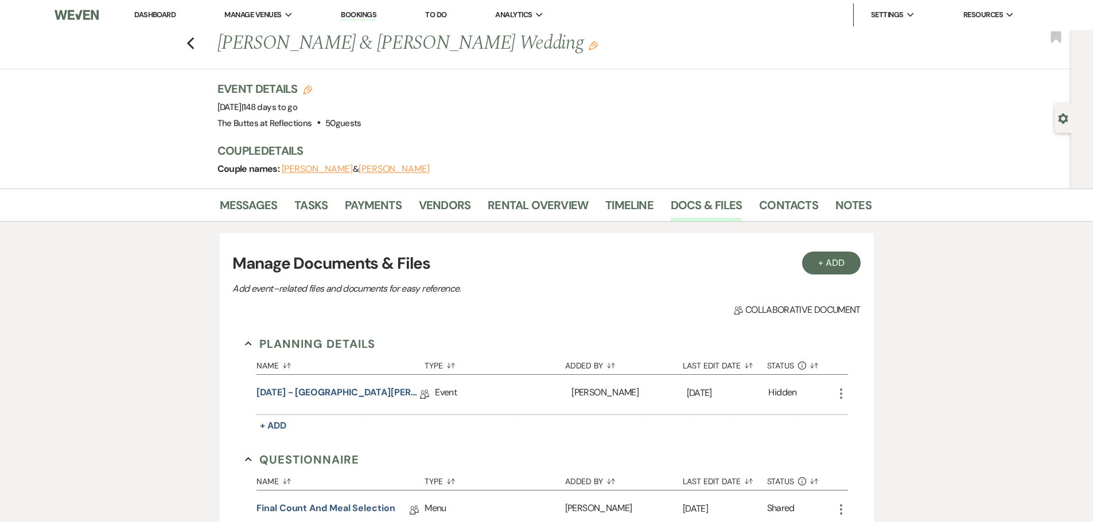
click at [156, 12] on link "Dashboard" at bounding box center [154, 15] width 41 height 10
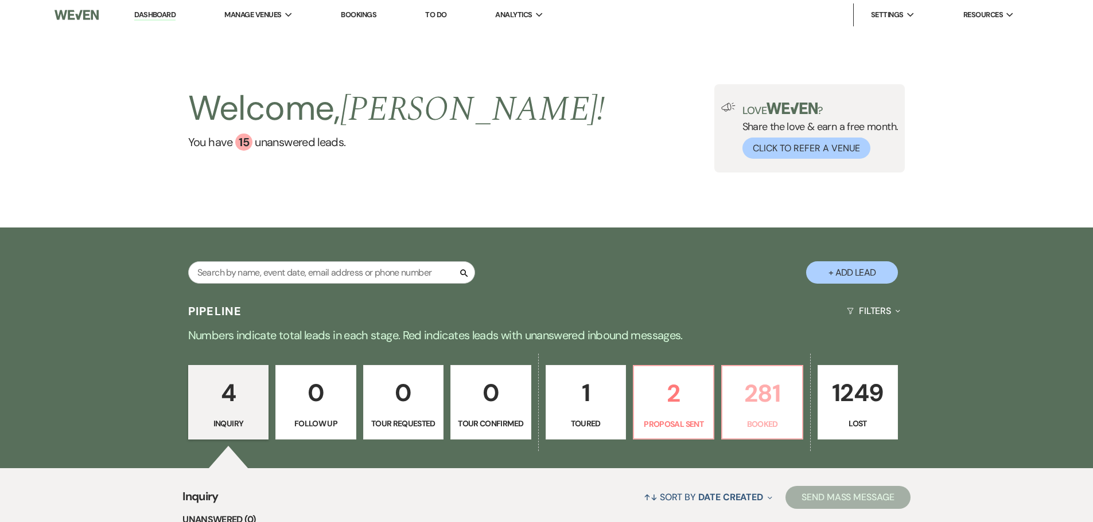
click at [770, 404] on p "281" at bounding box center [761, 393] width 65 height 38
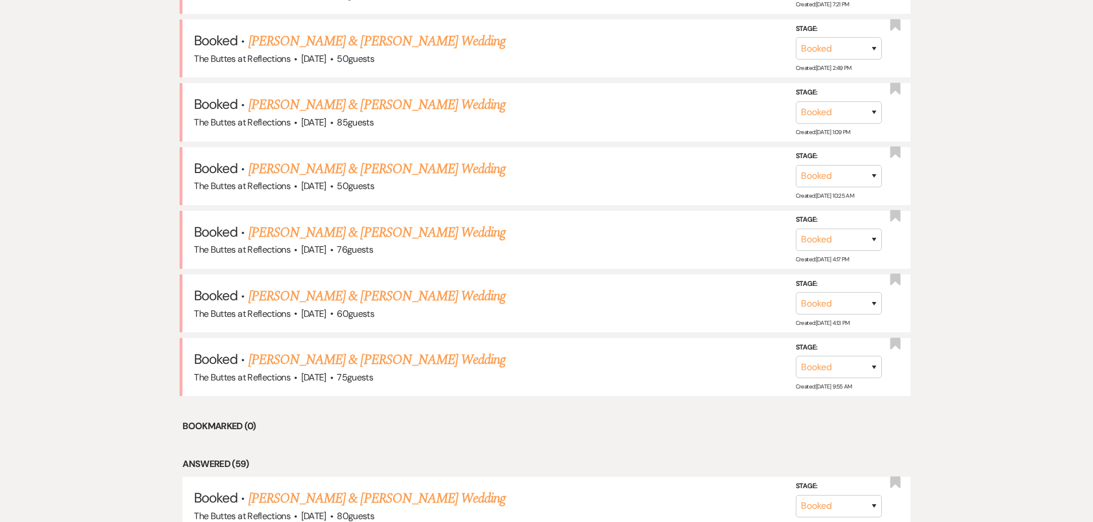
scroll to position [1032, 0]
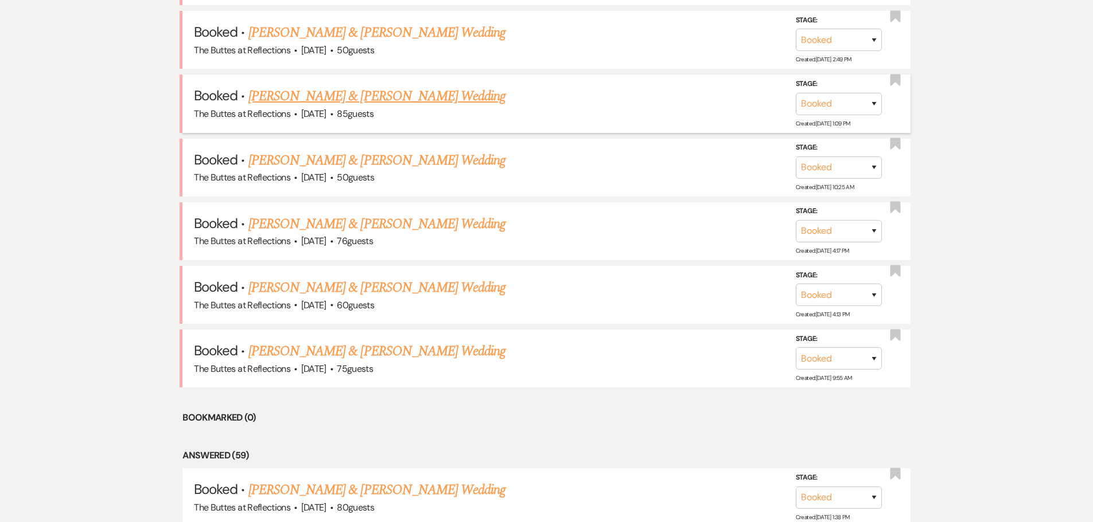
click at [342, 95] on link "Jack Medlicott & Catherine Quinn's Wedding" at bounding box center [376, 96] width 257 height 21
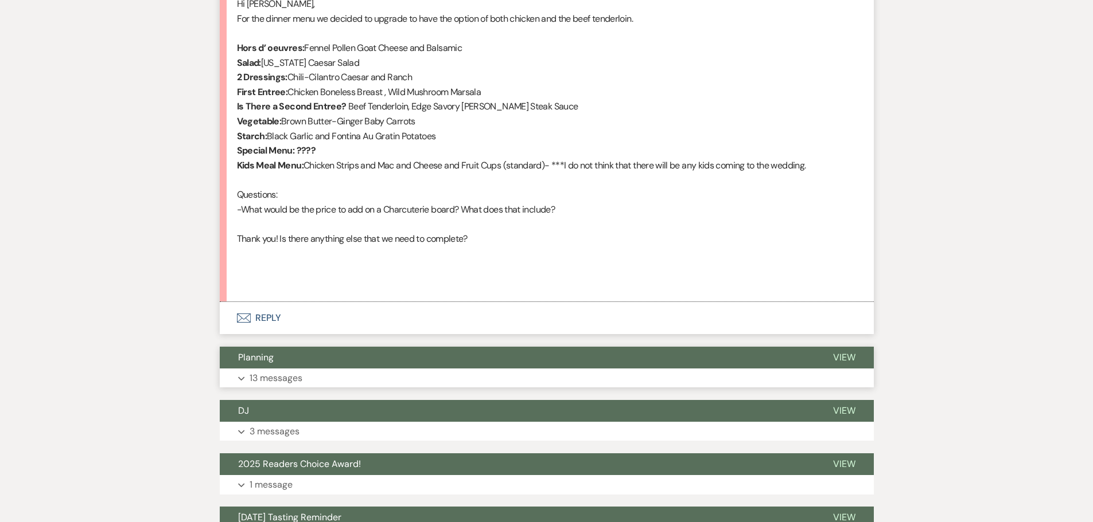
scroll to position [1032, 0]
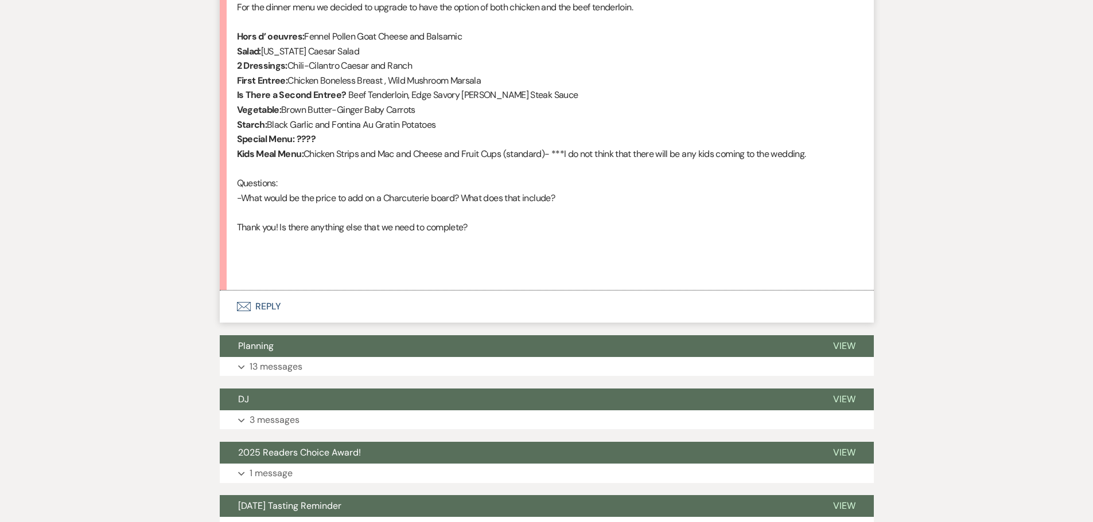
click at [268, 307] on button "Envelope Reply" at bounding box center [547, 307] width 654 height 32
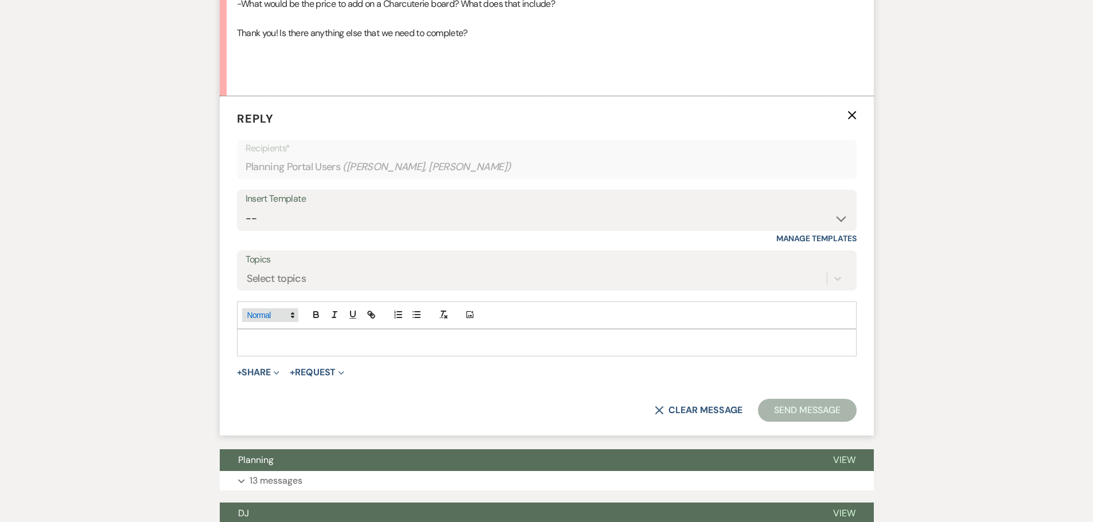
scroll to position [1232, 0]
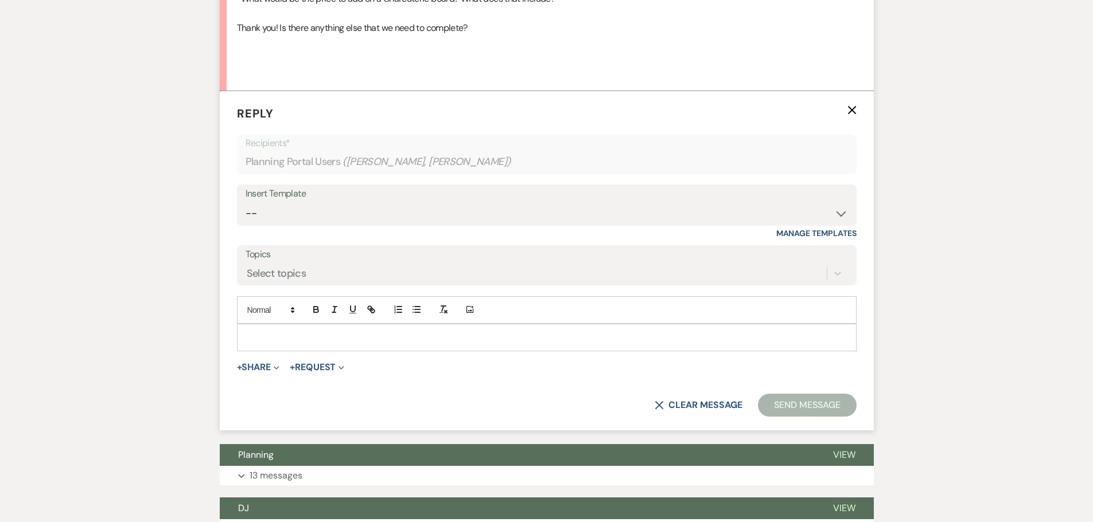
click at [278, 337] on p at bounding box center [546, 337] width 601 height 13
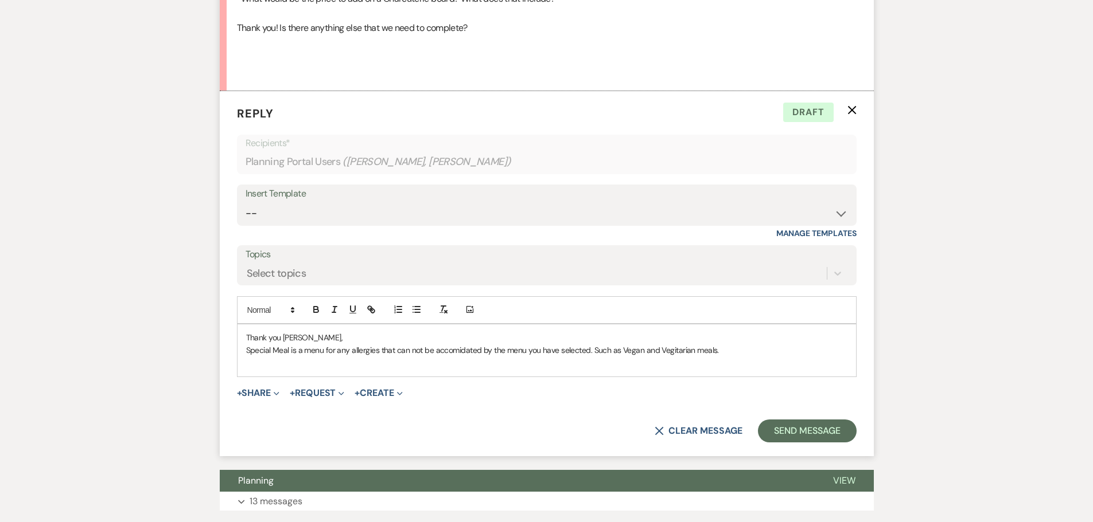
click at [731, 348] on p "Special Meal is a menu for any allergies that can not be accomidated by the men…" at bounding box center [546, 350] width 601 height 13
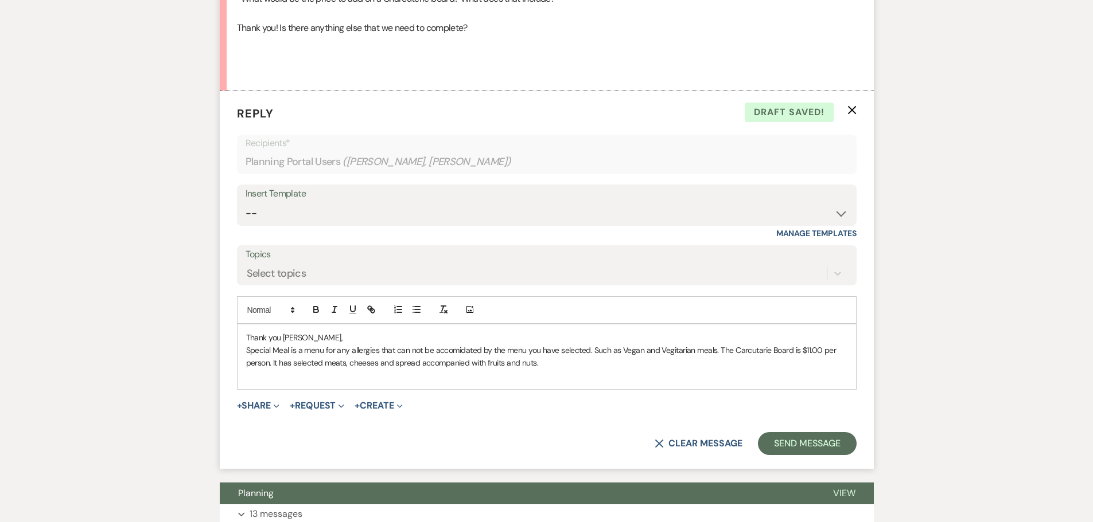
drag, startPoint x: 244, startPoint y: 335, endPoint x: 559, endPoint y: 367, distance: 316.4
click at [559, 367] on div "Thank you catherine, Special Meal is a menu for any allergies that can not be a…" at bounding box center [546, 357] width 618 height 65
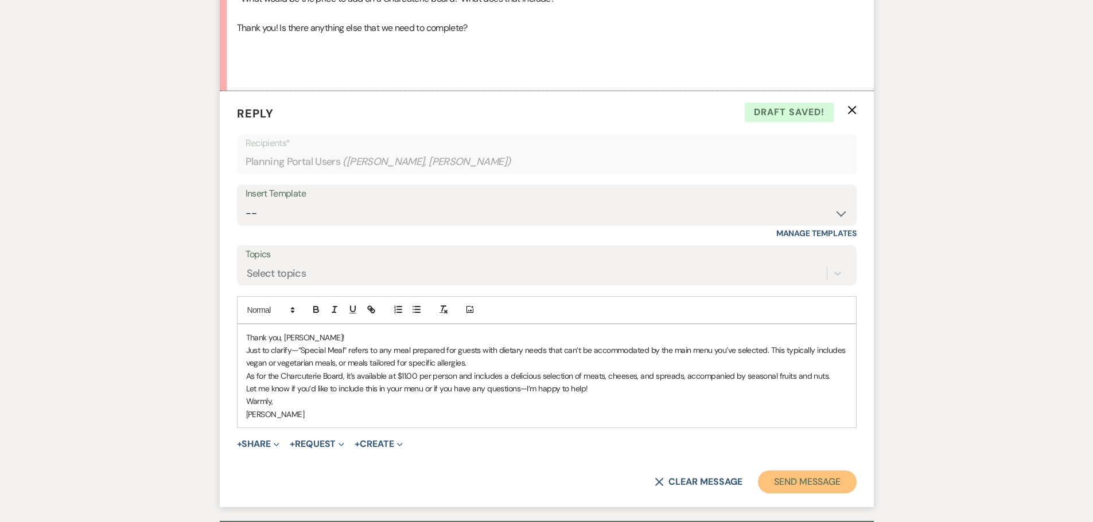
click at [787, 481] on button "Send Message" at bounding box center [807, 482] width 98 height 23
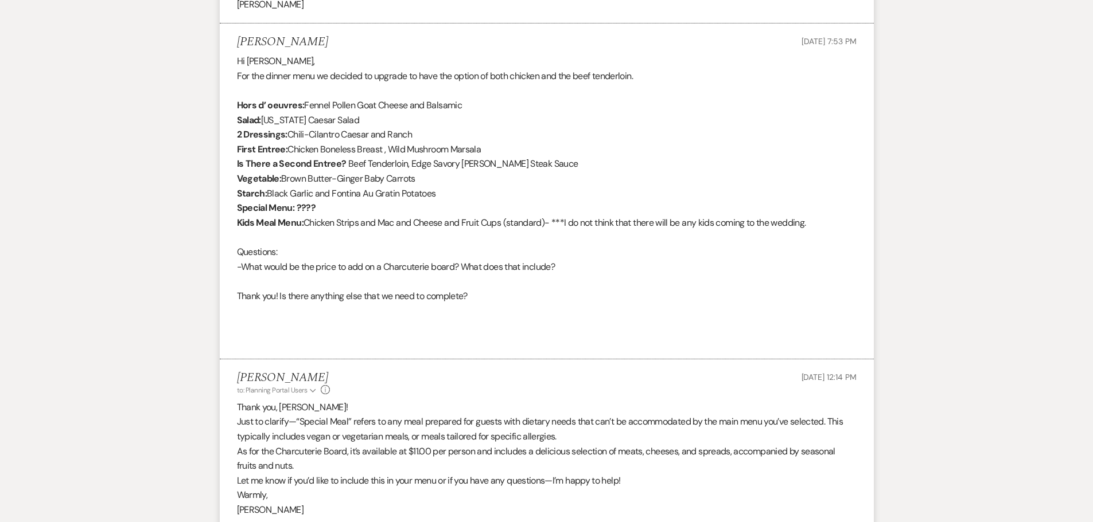
scroll to position [945, 0]
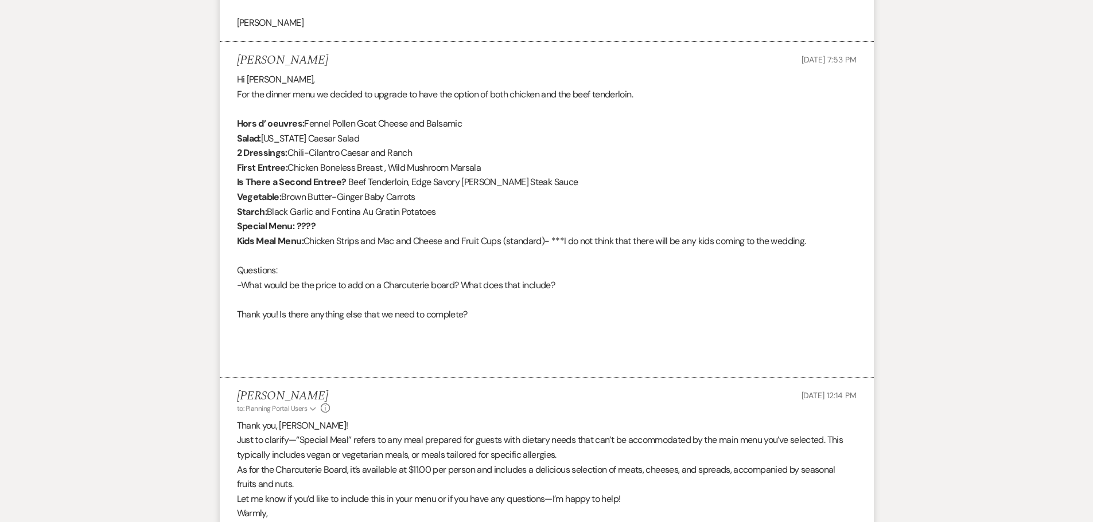
drag, startPoint x: 234, startPoint y: 56, endPoint x: 826, endPoint y: 244, distance: 620.8
click at [826, 244] on li "Catherine Quinn Oct 13, 2025, 7:53 PM Hi Sheila, For the dinner menu we decided…" at bounding box center [547, 210] width 654 height 336
copy li "Catherine Quinn Oct 13, 2025, 7:53 PM Hi Sheila, For the dinner menu we decided…"
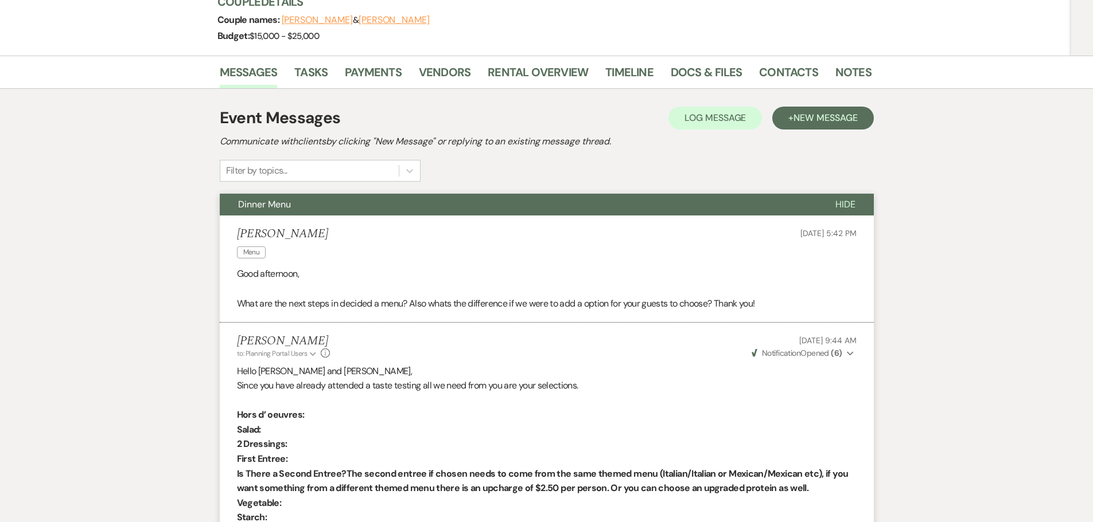
scroll to position [0, 0]
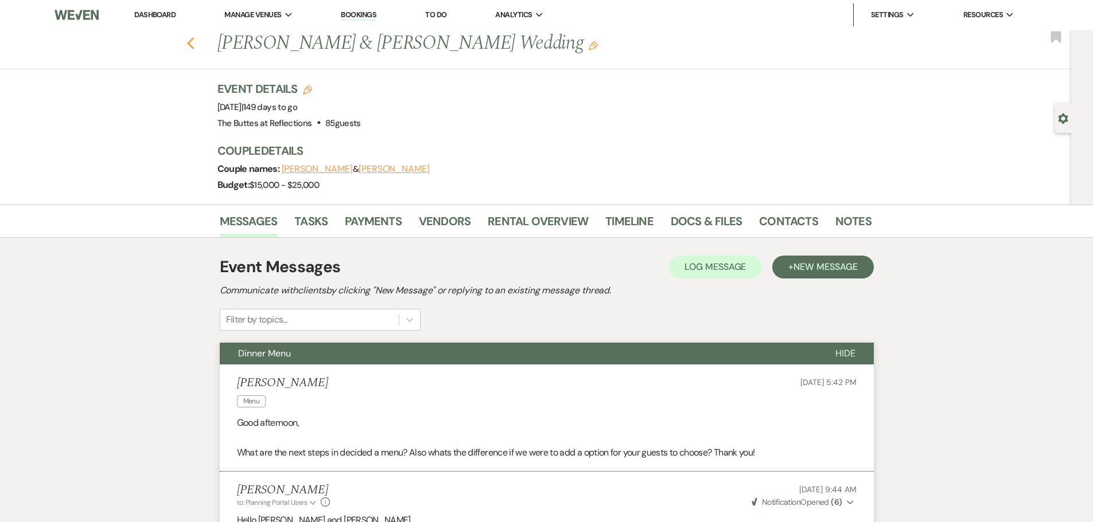
click at [194, 45] on use "button" at bounding box center [189, 43] width 7 height 13
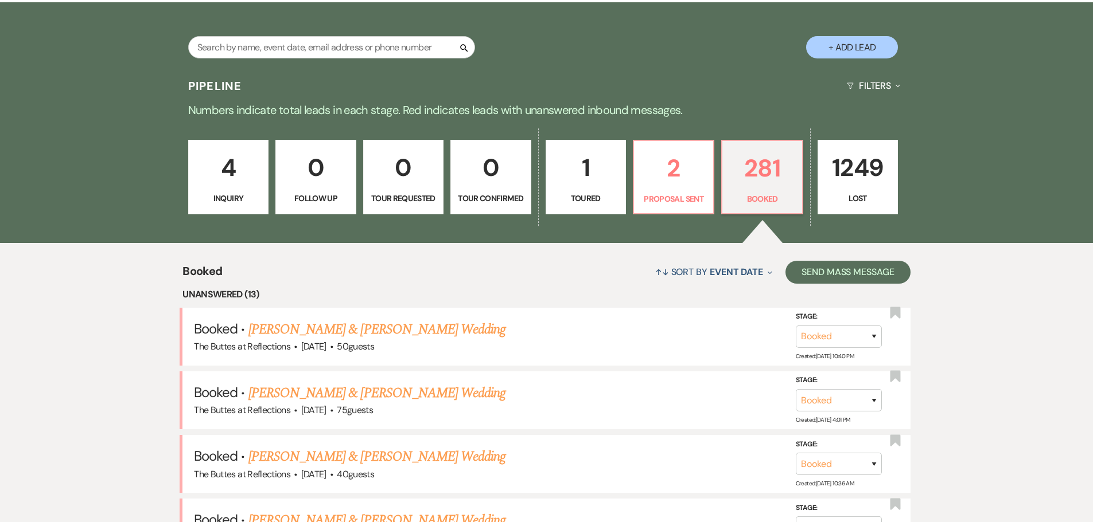
scroll to position [172, 0]
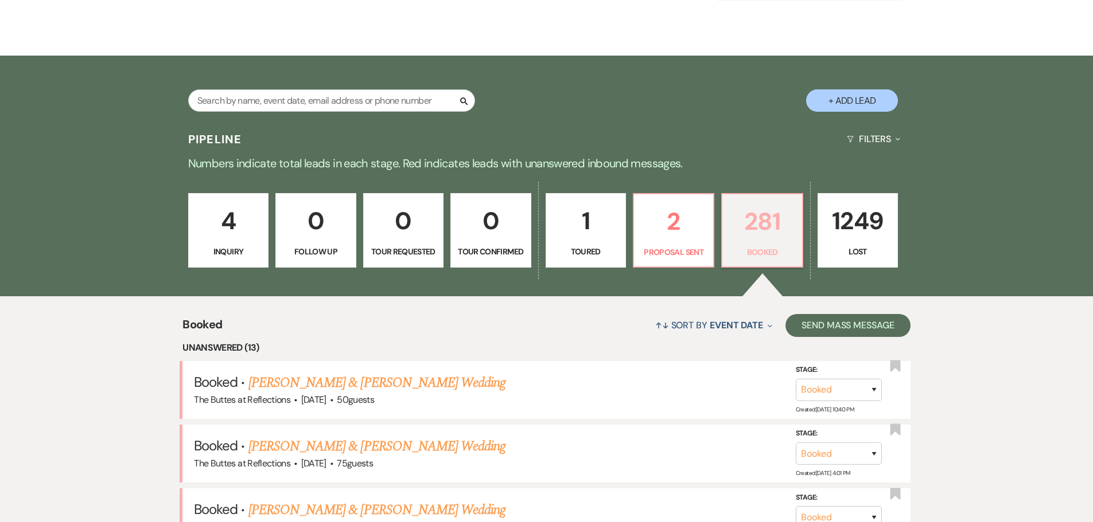
click at [766, 236] on p "281" at bounding box center [761, 221] width 65 height 38
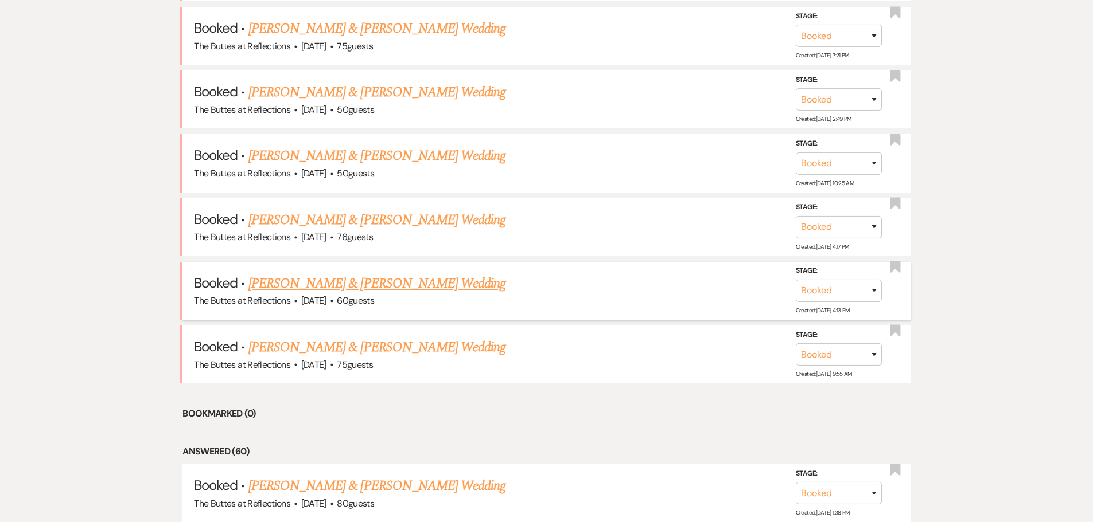
scroll to position [975, 0]
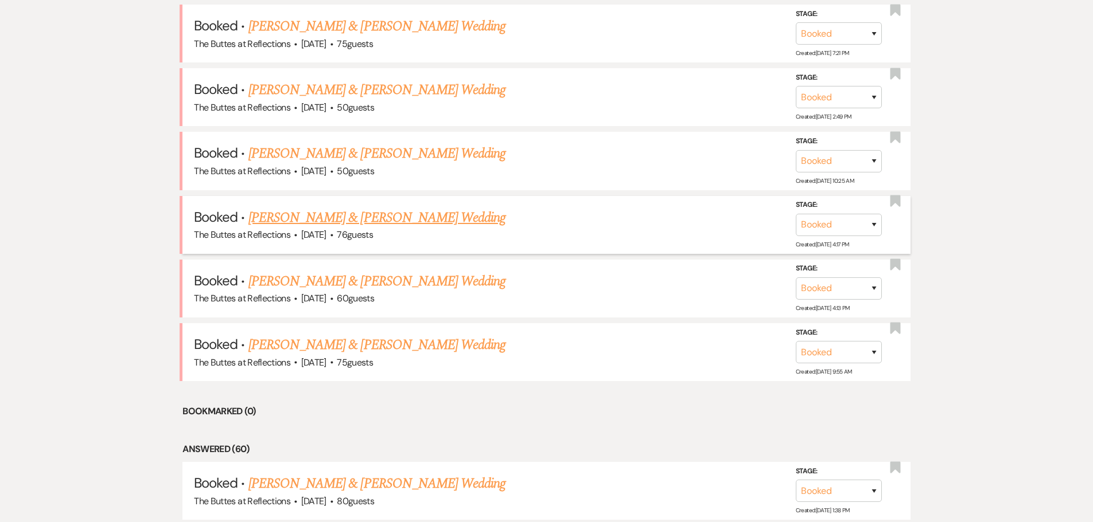
click at [376, 214] on link "Melissa Juliano & Chris Morton's Wedding" at bounding box center [376, 218] width 257 height 21
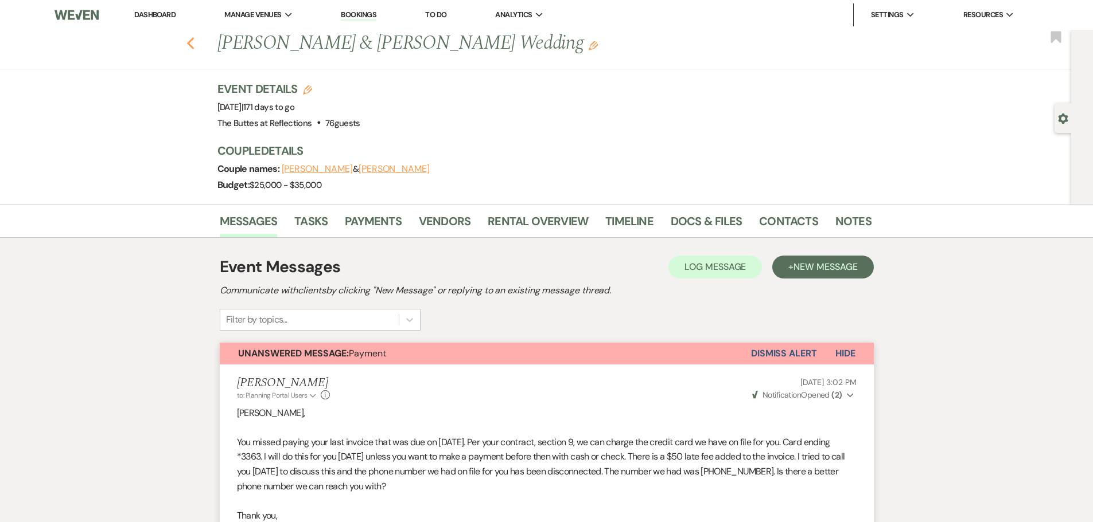
click at [194, 41] on use "button" at bounding box center [189, 43] width 7 height 13
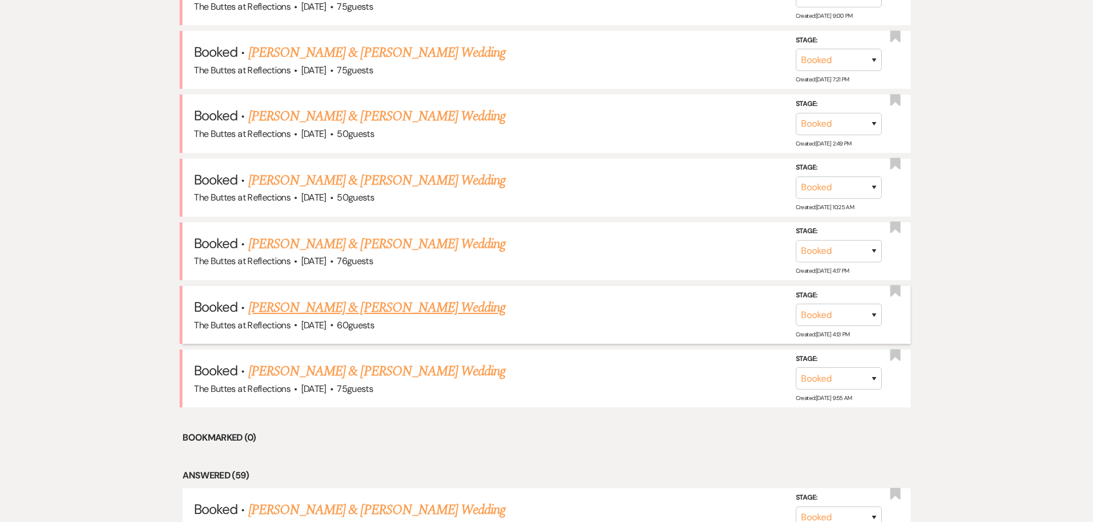
scroll to position [1211, 0]
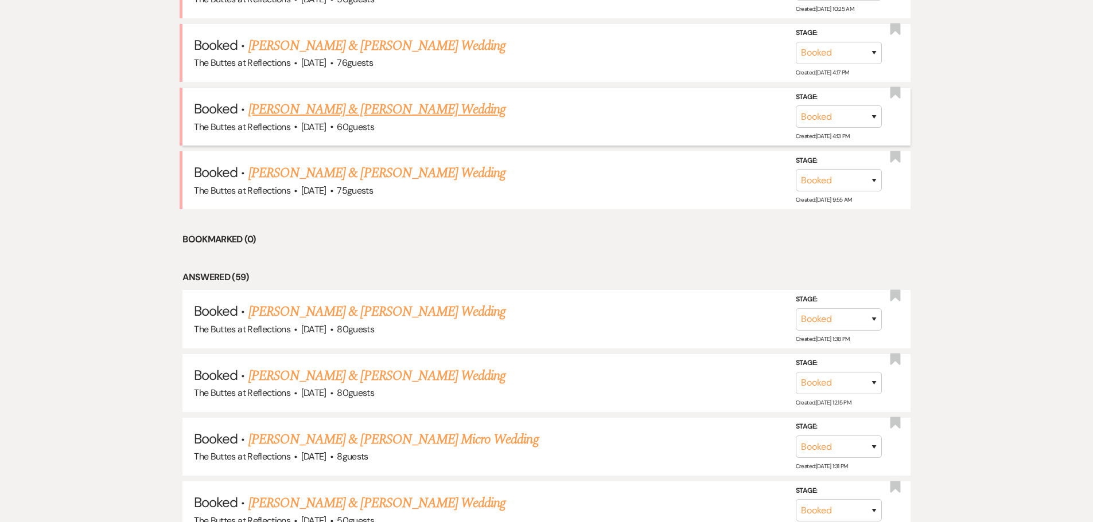
click at [348, 111] on link "Marko Simovic & Ruth Muir's Wedding" at bounding box center [376, 109] width 257 height 21
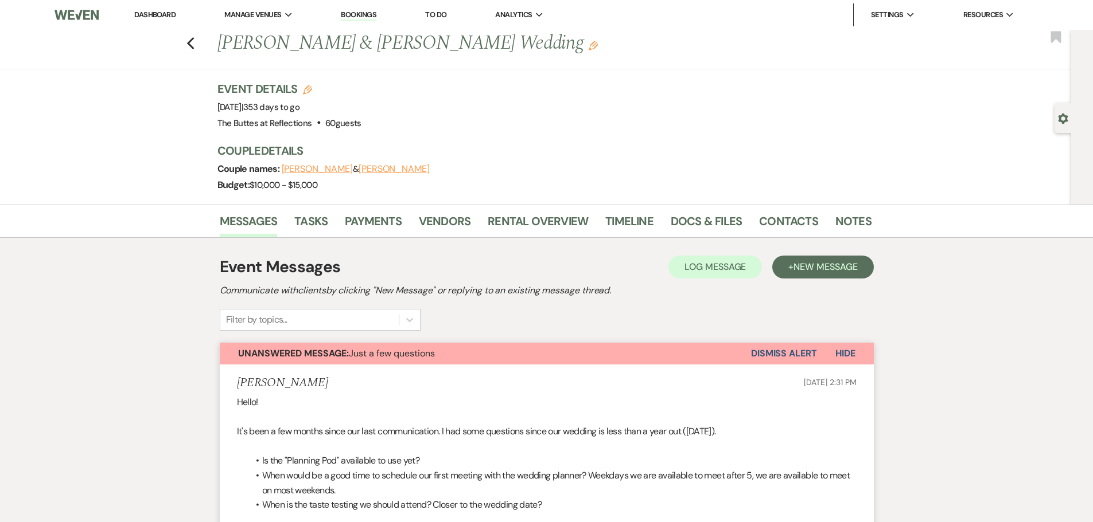
click at [199, 43] on div "Previous Marko Simovic & Ruth Muir's Wedding Edit Bookmark" at bounding box center [532, 50] width 1076 height 40
click at [193, 44] on use "button" at bounding box center [189, 43] width 7 height 13
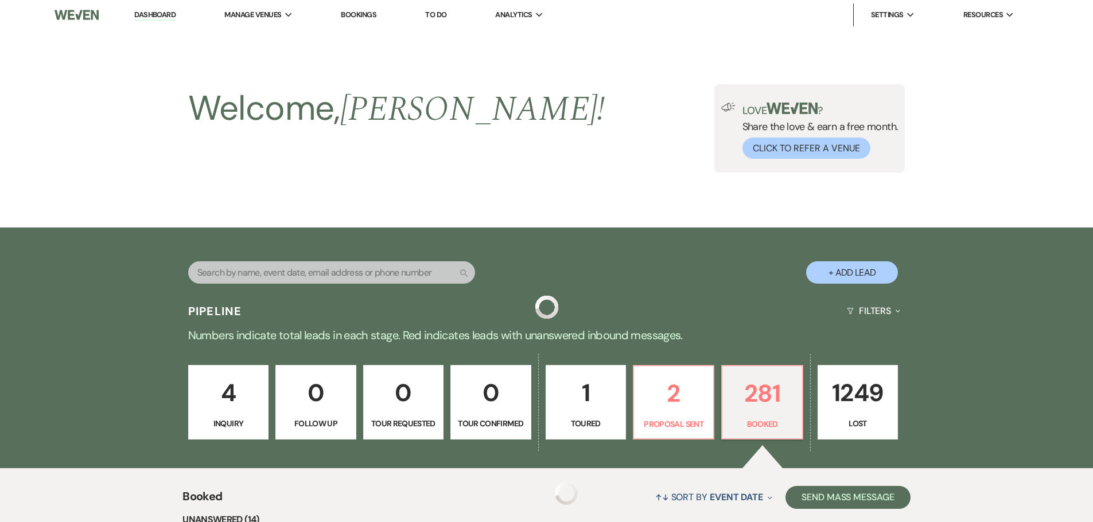
scroll to position [1211, 0]
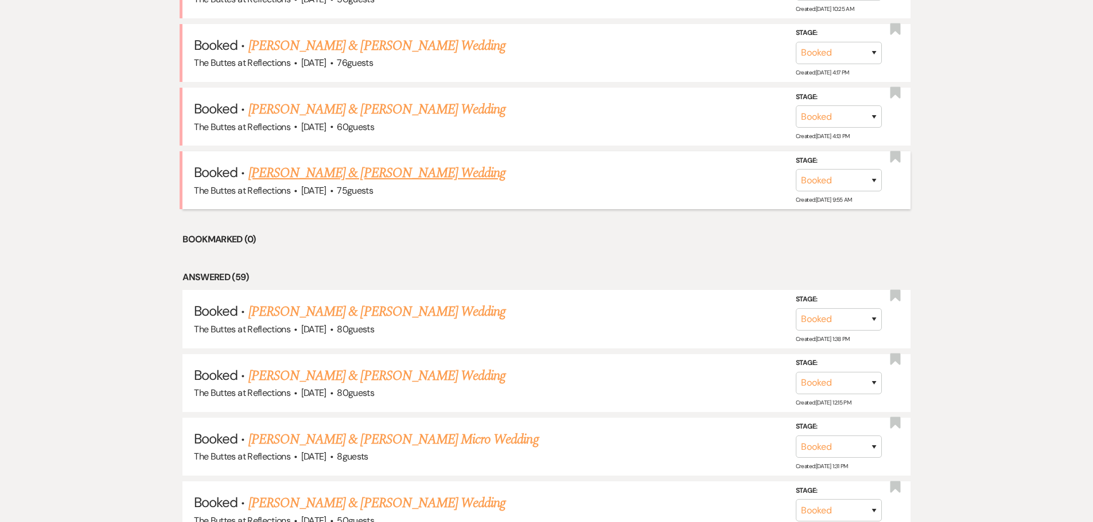
click at [412, 170] on link "Soren Jensen & Ashlyn Tucker's Wedding" at bounding box center [376, 173] width 257 height 21
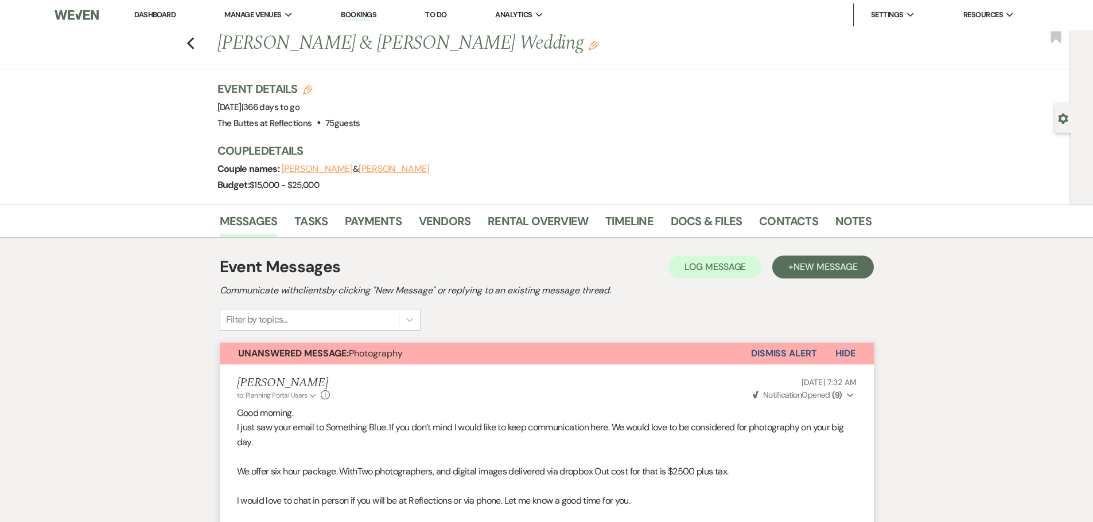
click at [166, 12] on link "Dashboard" at bounding box center [154, 15] width 41 height 10
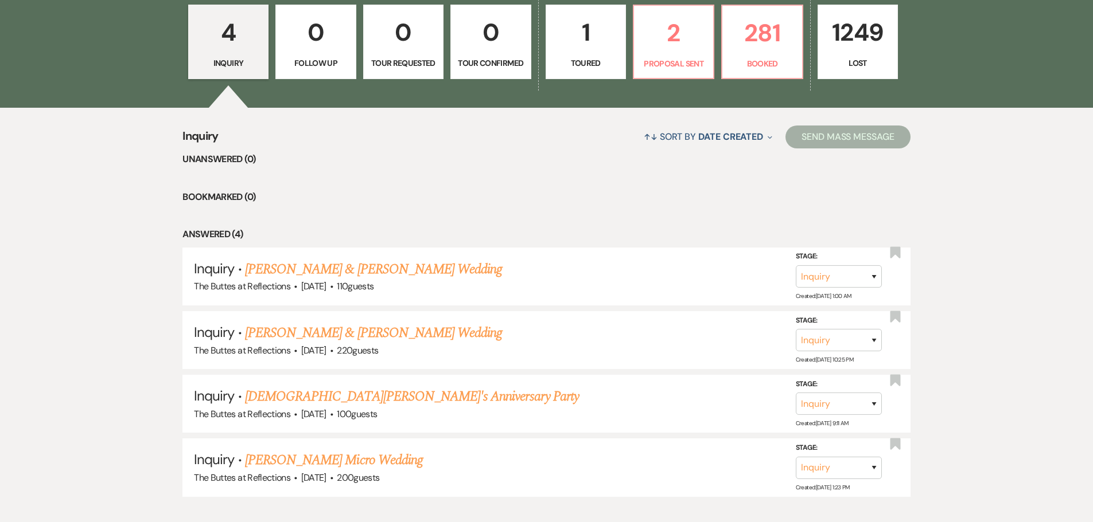
scroll to position [256, 0]
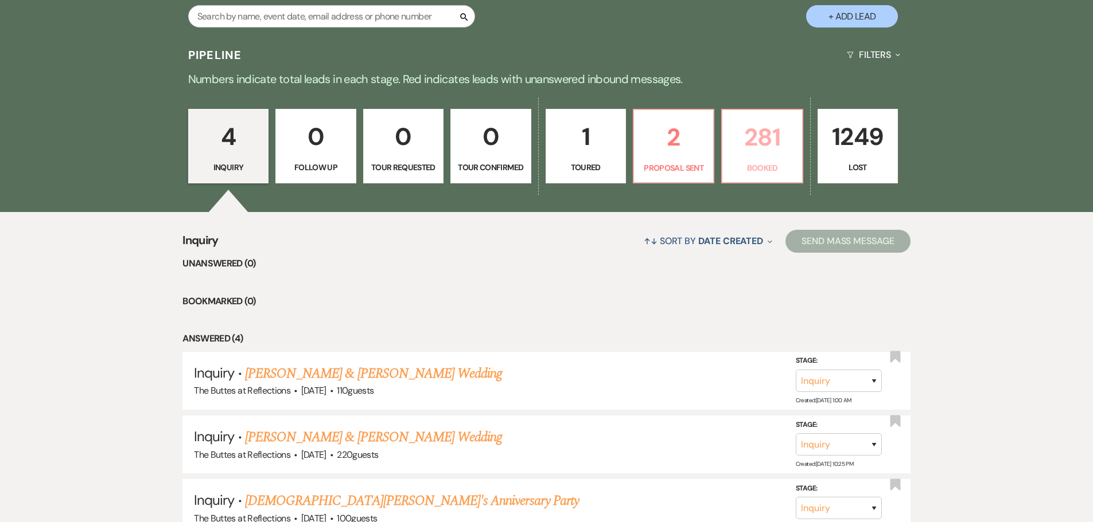
click at [747, 131] on p "281" at bounding box center [761, 137] width 65 height 38
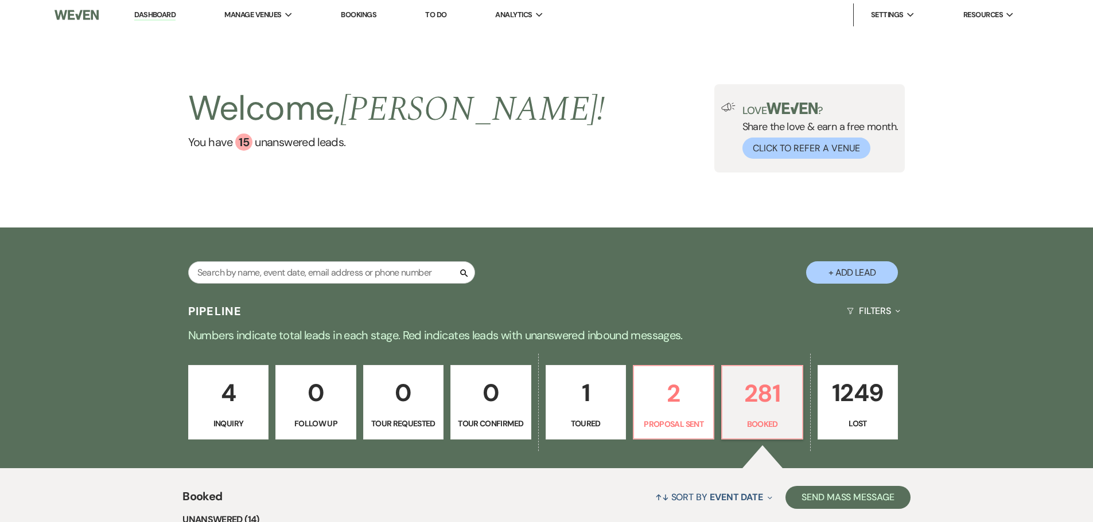
drag, startPoint x: 357, startPoint y: 15, endPoint x: 344, endPoint y: 19, distance: 14.3
click at [357, 15] on link "Bookings" at bounding box center [359, 15] width 36 height 10
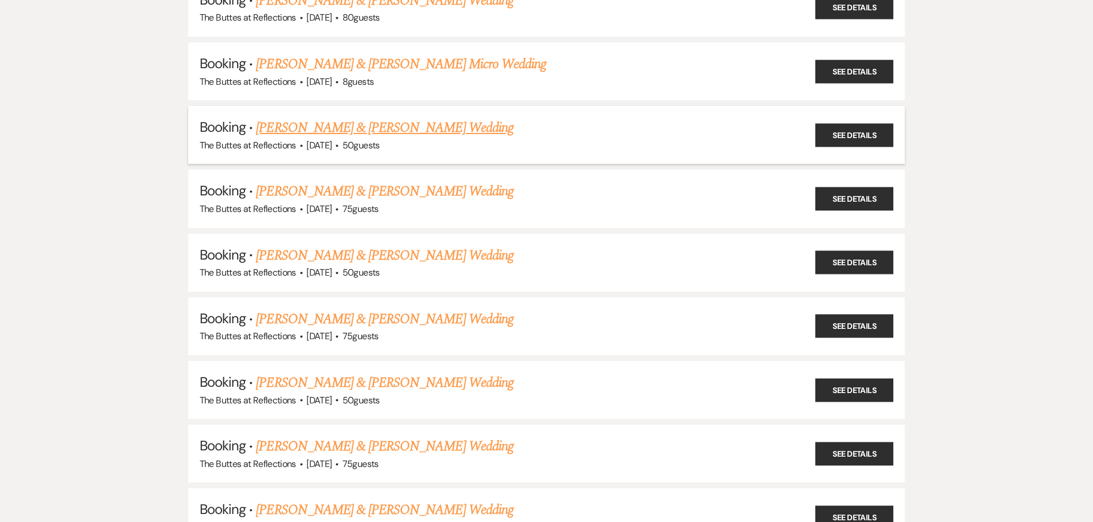
scroll to position [229, 0]
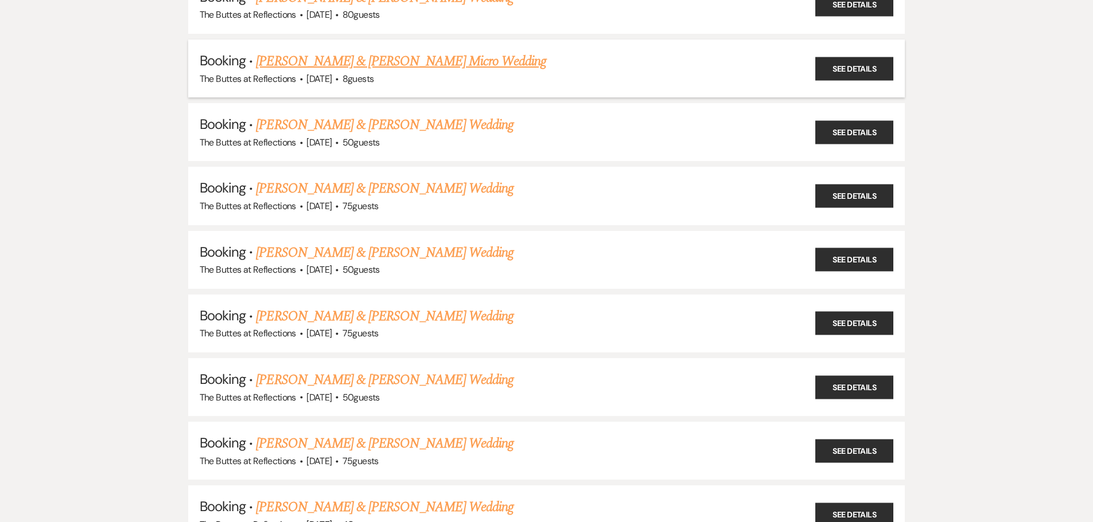
click at [345, 58] on link "Gunnar Stahmer & Kristen Faltz's Micro Wedding" at bounding box center [401, 61] width 290 height 21
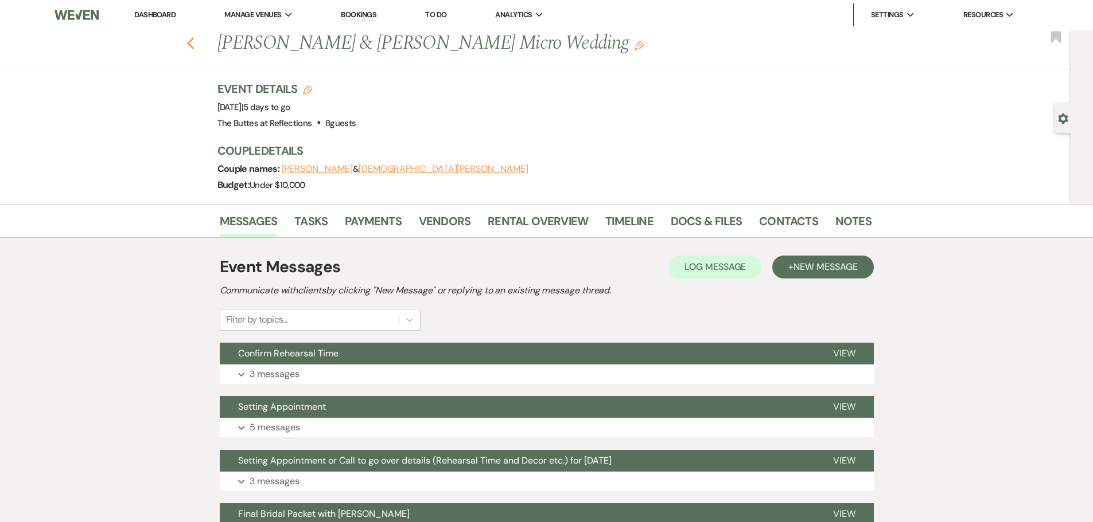
click at [195, 44] on icon "Previous" at bounding box center [190, 44] width 9 height 14
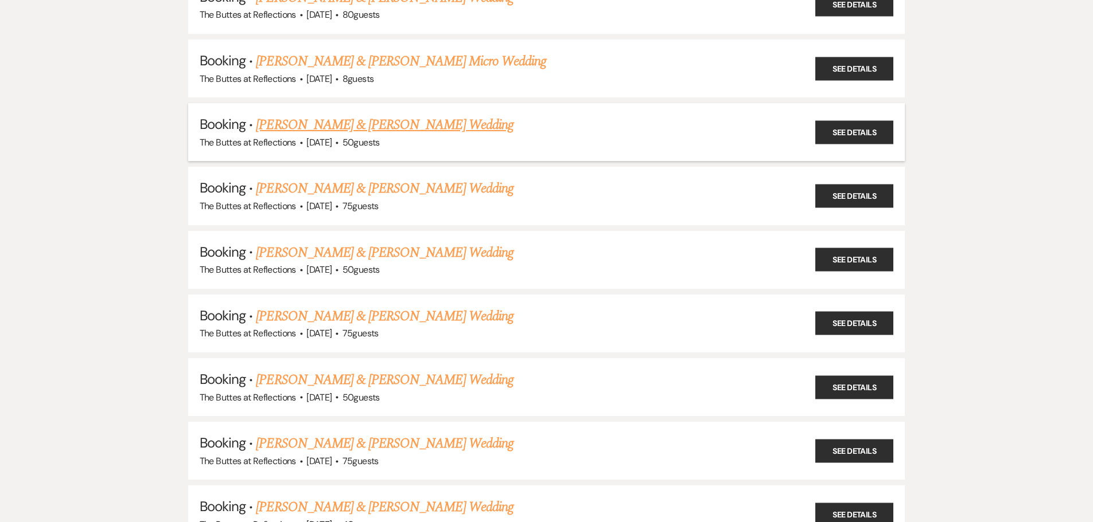
click at [384, 124] on link "Terrell Pinkston & Selena Brandenburg's Wedding" at bounding box center [384, 125] width 257 height 21
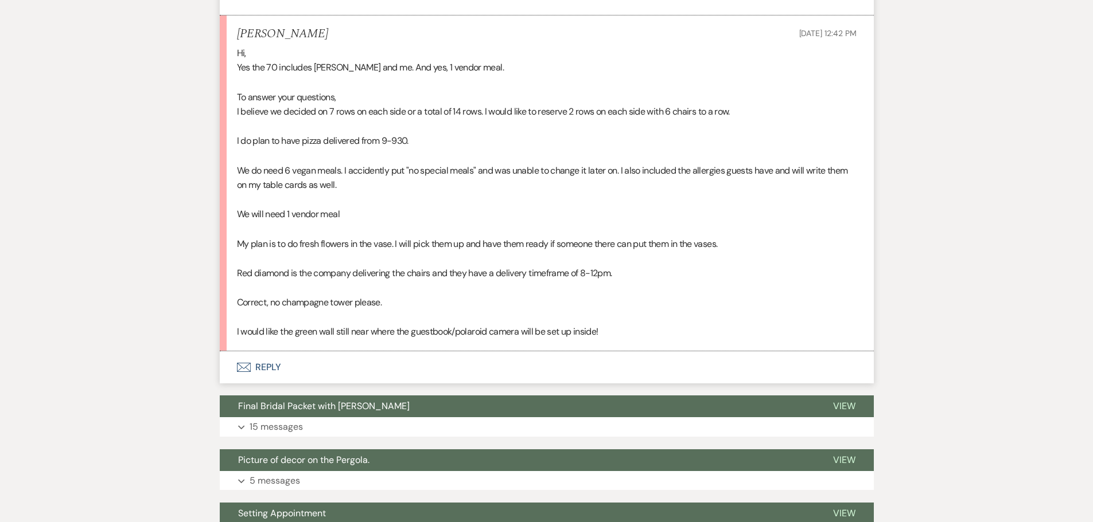
scroll to position [1434, 0]
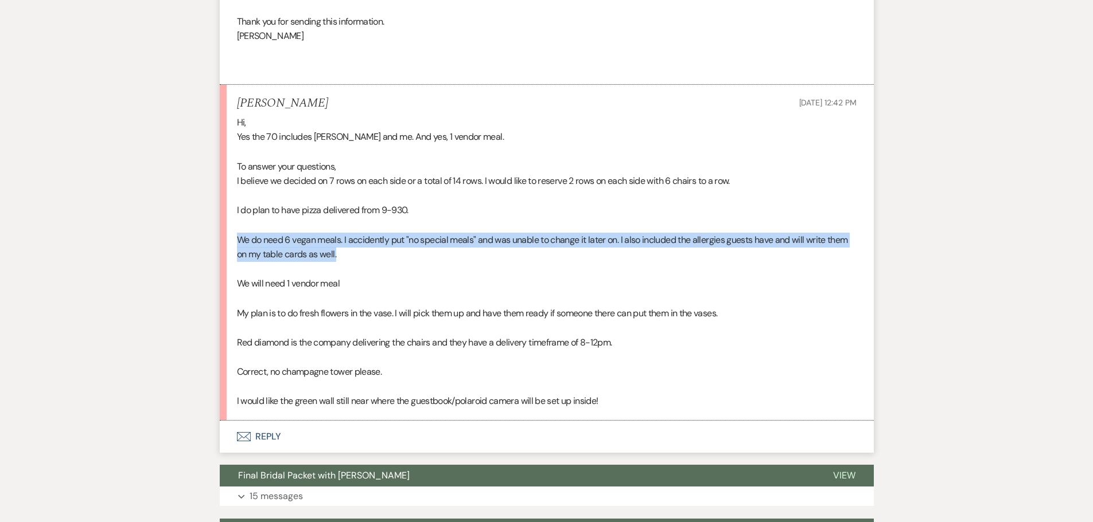
drag, startPoint x: 237, startPoint y: 253, endPoint x: 849, endPoint y: 268, distance: 612.1
click at [849, 262] on p "We do need 6 vegan meals. I accidently put "no special meals" and was unable to…" at bounding box center [546, 247] width 619 height 29
copy p "We do need 6 vegan meals. I accidently put "no special meals" and was unable to…"
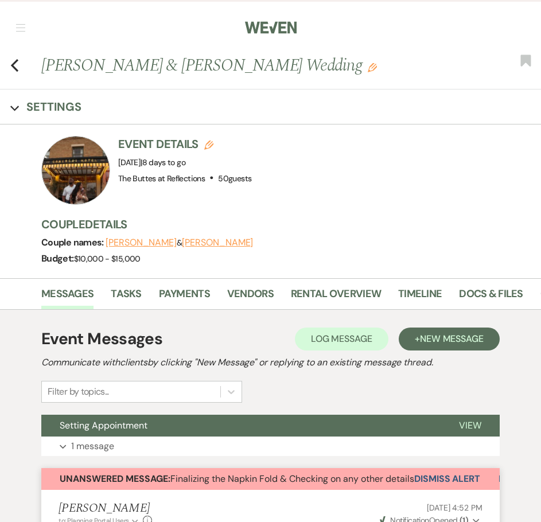
scroll to position [0, 0]
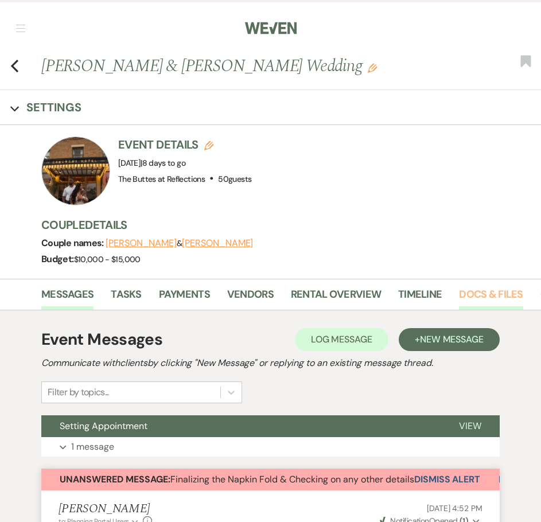
click at [494, 296] on link "Docs & Files" at bounding box center [491, 298] width 64 height 24
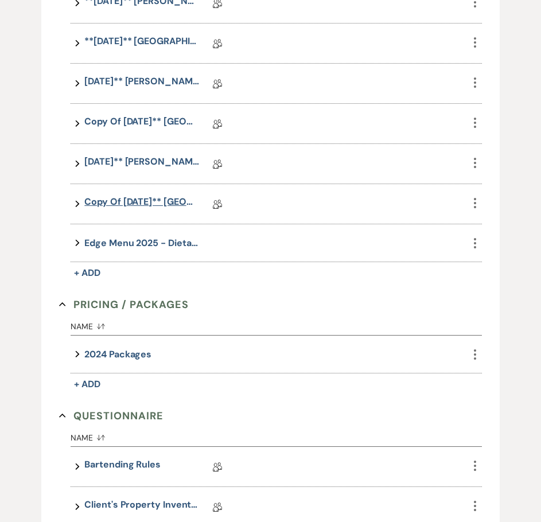
scroll to position [860, 0]
click at [144, 199] on link "Copy of 10.02.2025** Bradenburg, Selena Eucalyptus, 10.23.2025 Wedding Details" at bounding box center [141, 203] width 115 height 18
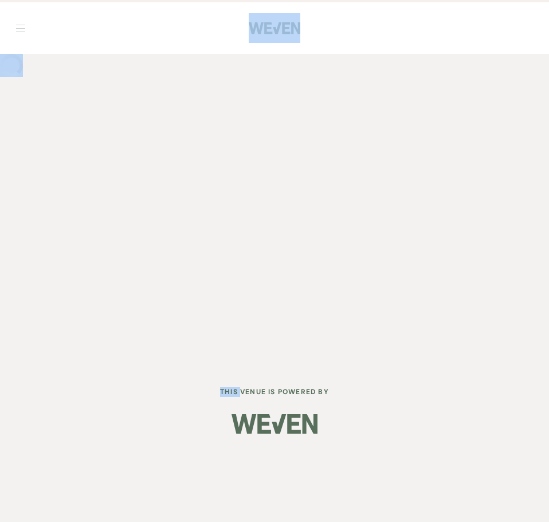
click at [144, 199] on div "Dashboard Manage Venues Expand The Buttes at Reflections Bookings To Do Analyti…" at bounding box center [274, 182] width 549 height 365
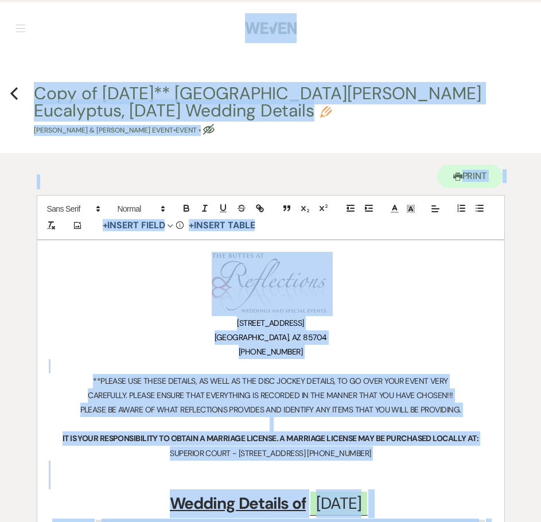
click at [138, 320] on p "9800 N Oracle Road" at bounding box center [271, 323] width 444 height 14
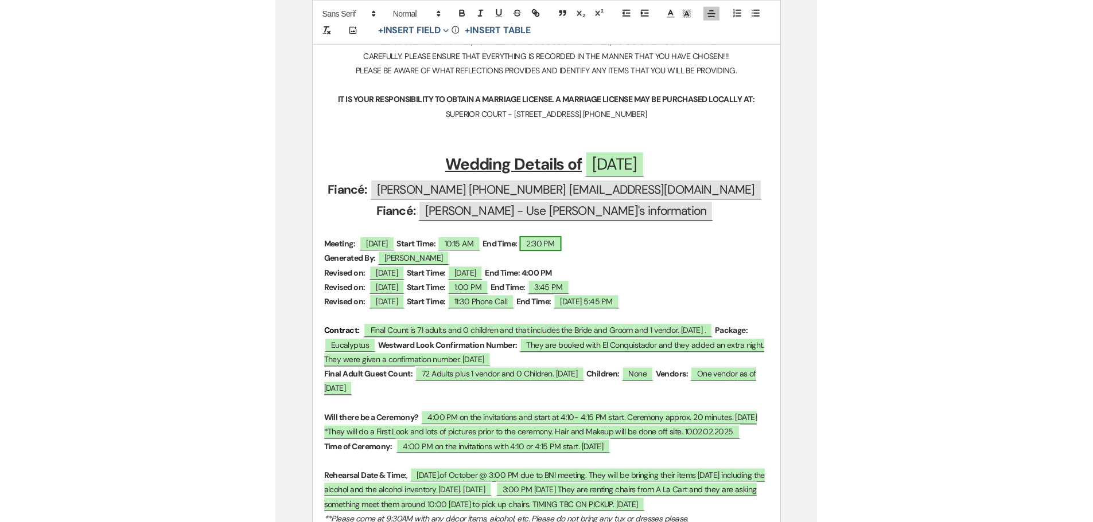
scroll to position [344, 0]
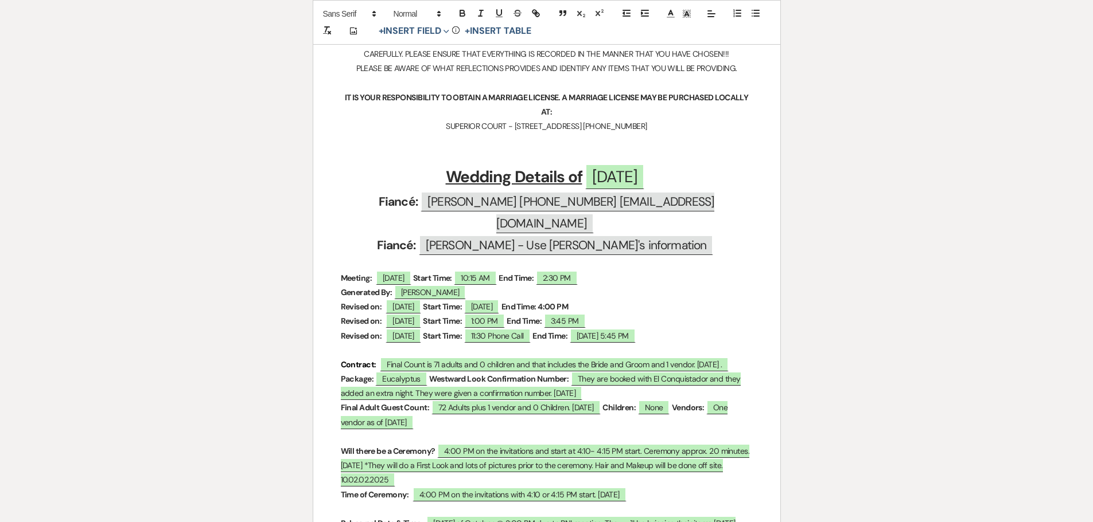
click at [349, 235] on h2 "Fiancé: ﻿ Terrell Pinkston - Use Selena's information ﻿" at bounding box center [547, 246] width 412 height 22
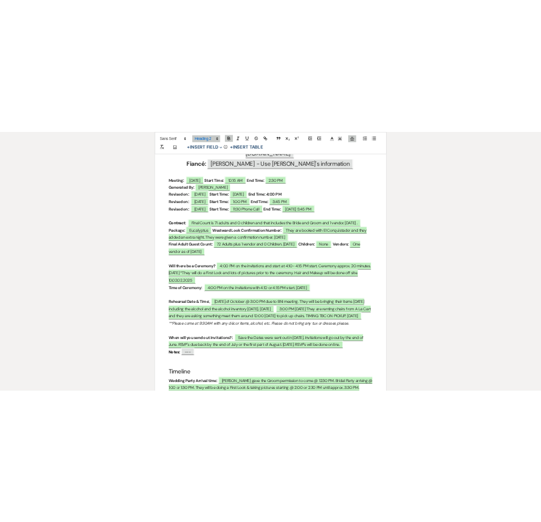
scroll to position [0, 0]
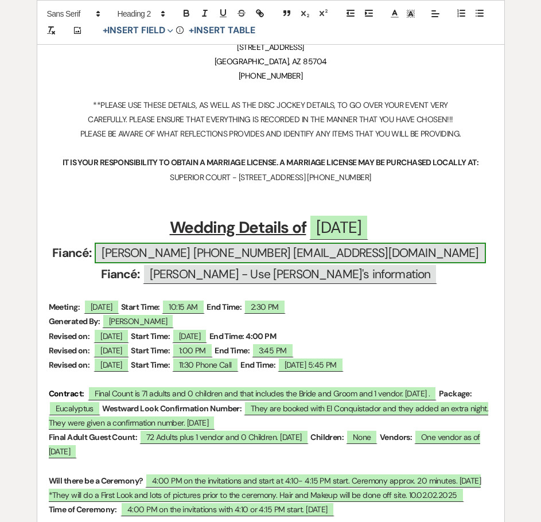
scroll to position [287, 0]
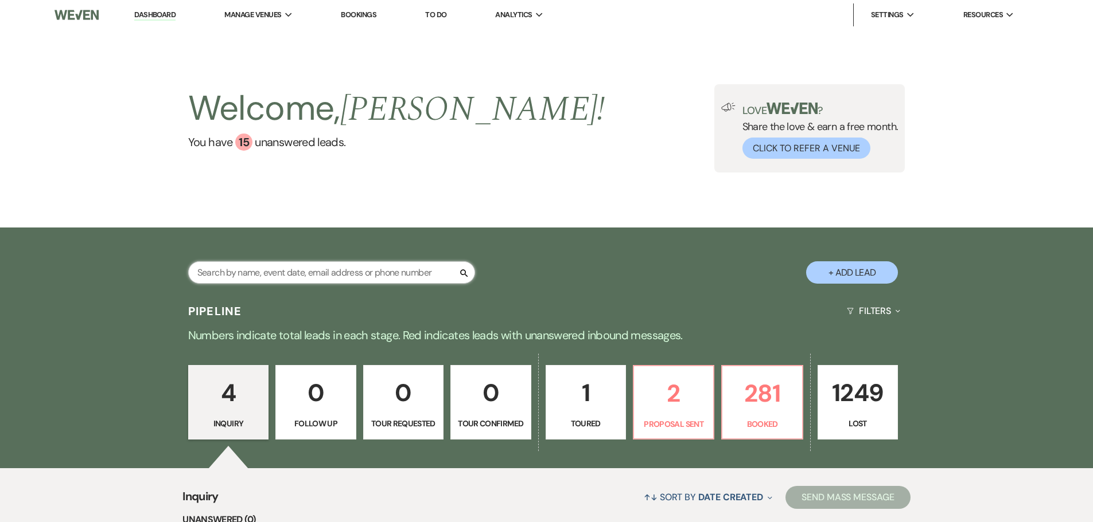
click at [396, 279] on input "text" at bounding box center [331, 273] width 287 height 22
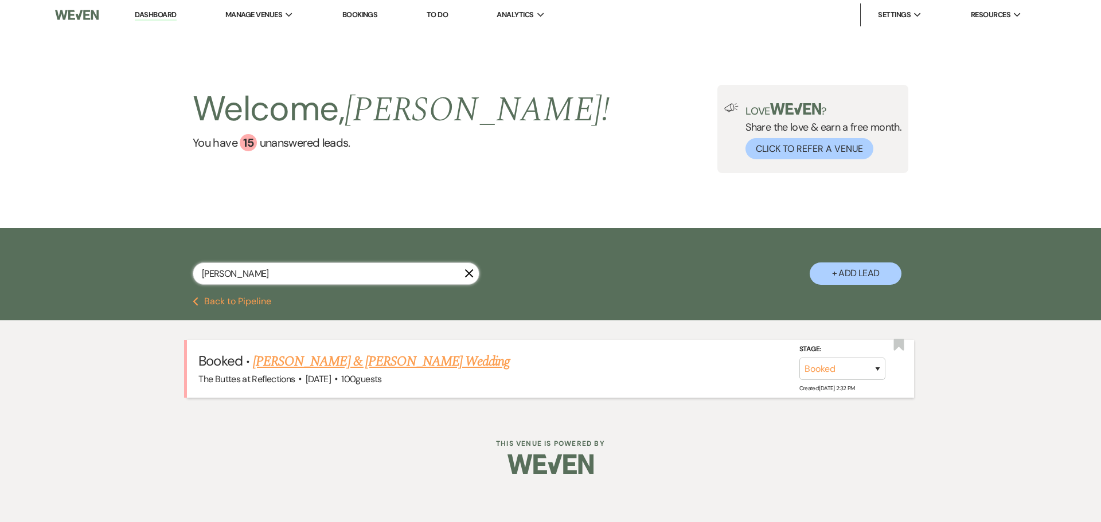
type input "[PERSON_NAME]"
click at [427, 364] on link "[PERSON_NAME] & [PERSON_NAME] Wedding" at bounding box center [381, 362] width 257 height 21
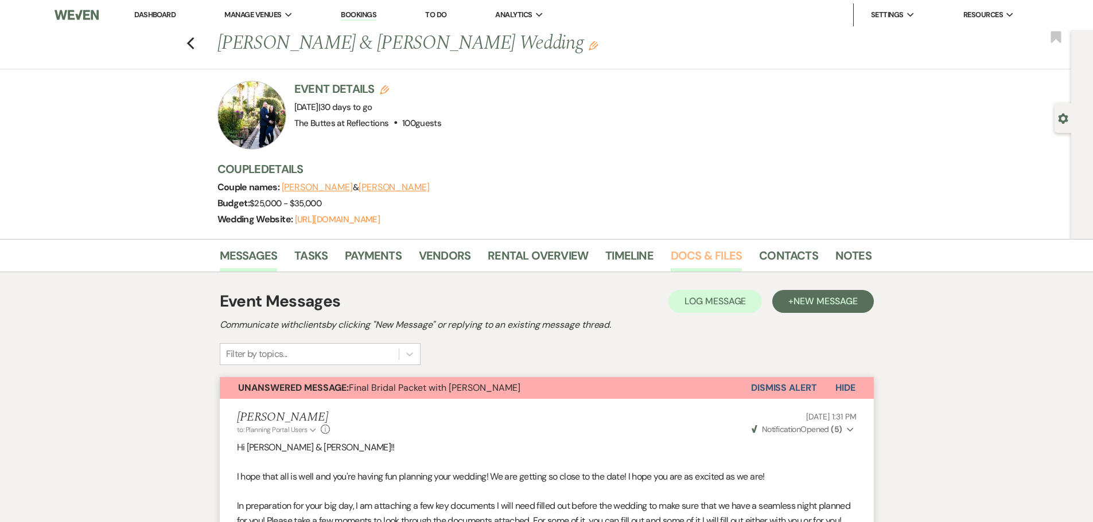
click at [720, 250] on link "Docs & Files" at bounding box center [705, 259] width 71 height 25
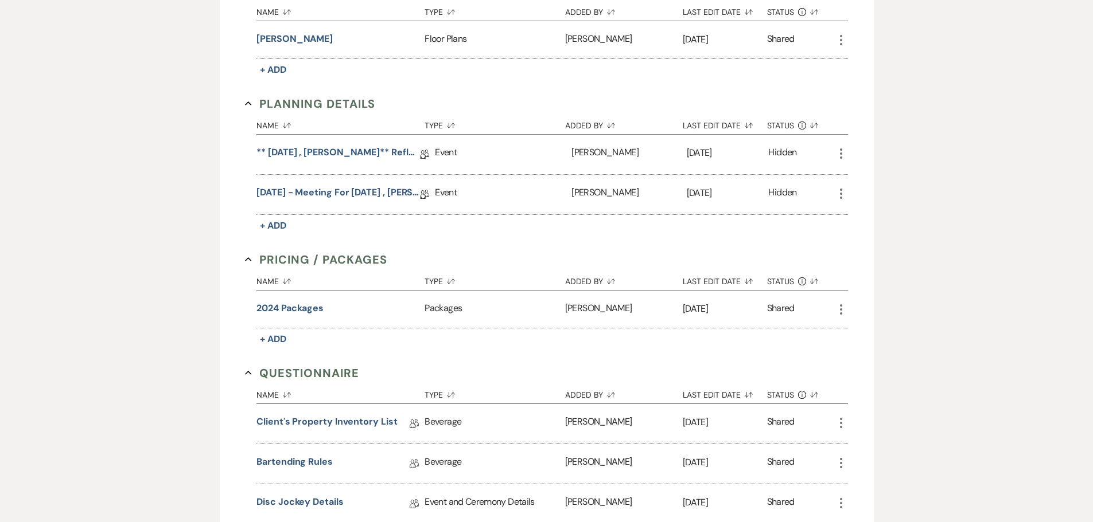
scroll to position [383, 0]
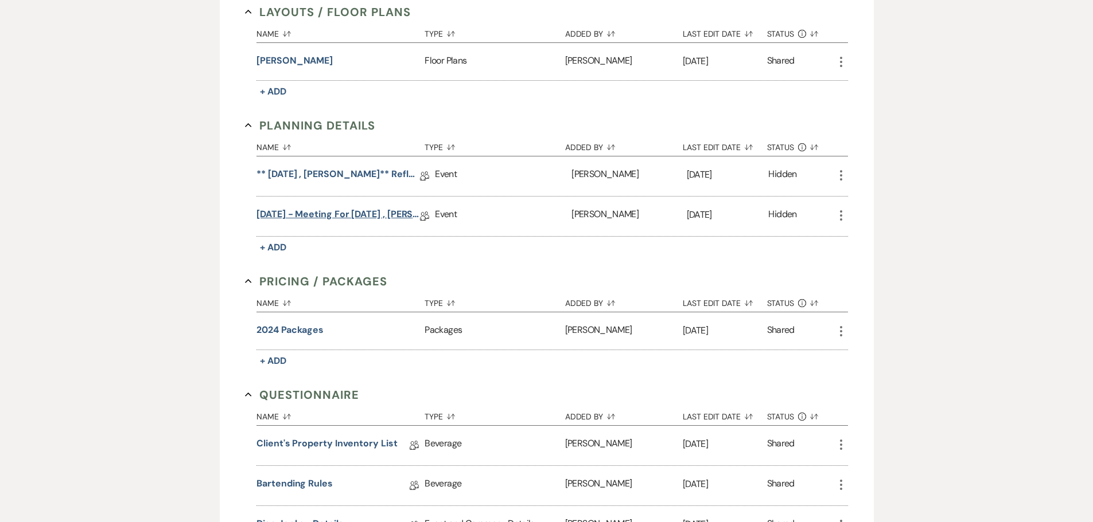
click at [342, 215] on link "[DATE] - meeting for [DATE] , [PERSON_NAME]** Reflections Wedding Details" at bounding box center [337, 217] width 163 height 18
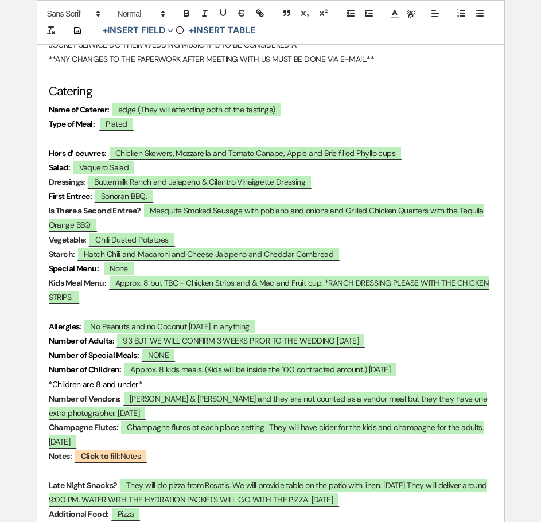
scroll to position [3258, 0]
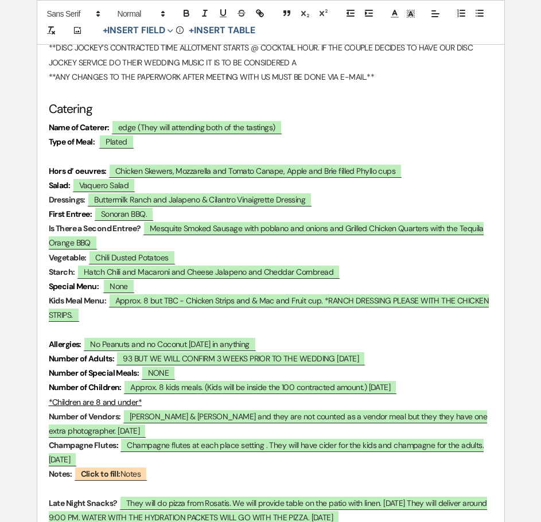
drag, startPoint x: 0, startPoint y: 0, endPoint x: 451, endPoint y: 143, distance: 473.4
click at [451, 143] on p "Type of Meal: ﻿ Plated ﻿" at bounding box center [271, 142] width 444 height 14
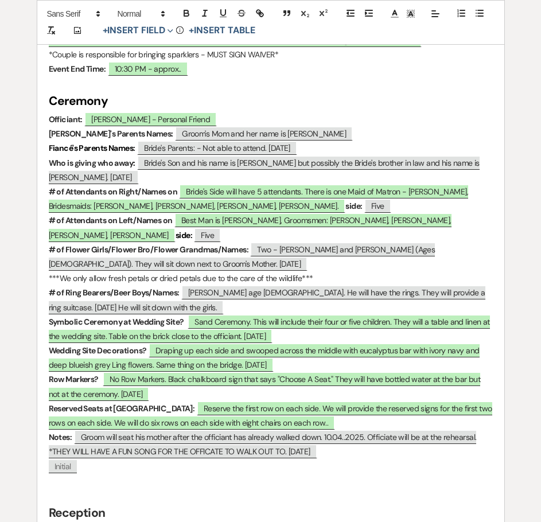
scroll to position [563, 0]
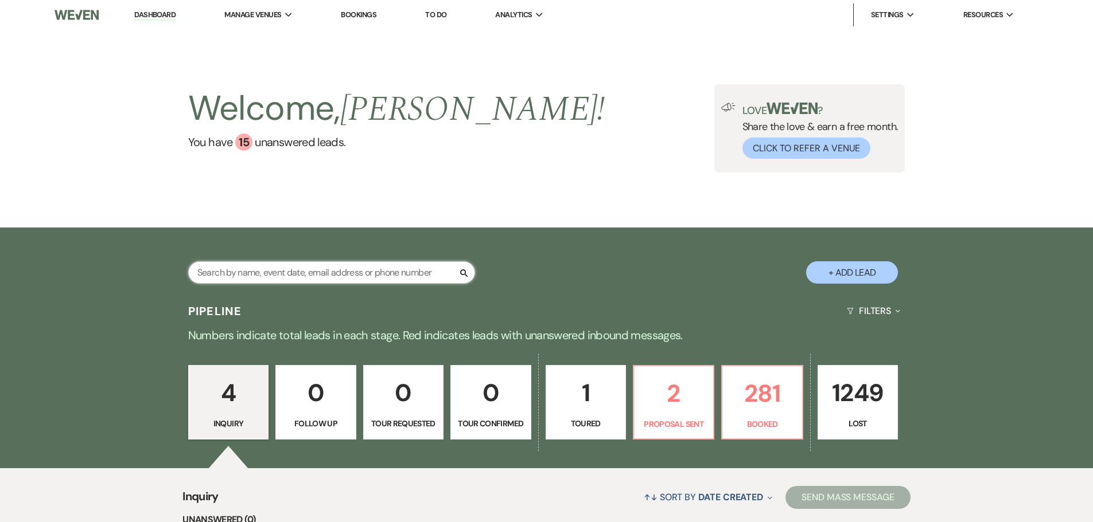
click at [340, 272] on input "text" at bounding box center [331, 273] width 287 height 22
type input "del principe"
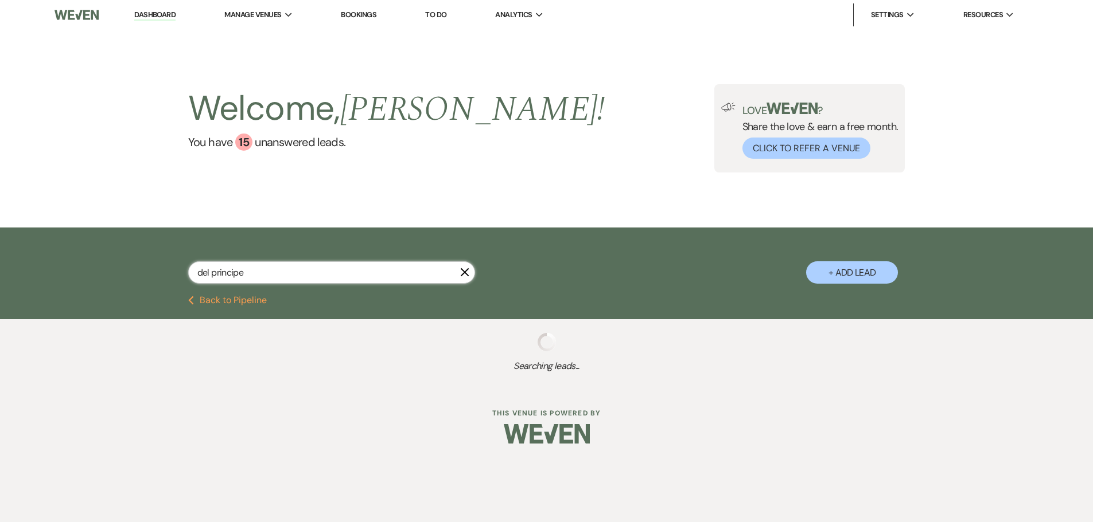
select select "8"
select select "5"
select select "8"
select select "5"
select select "8"
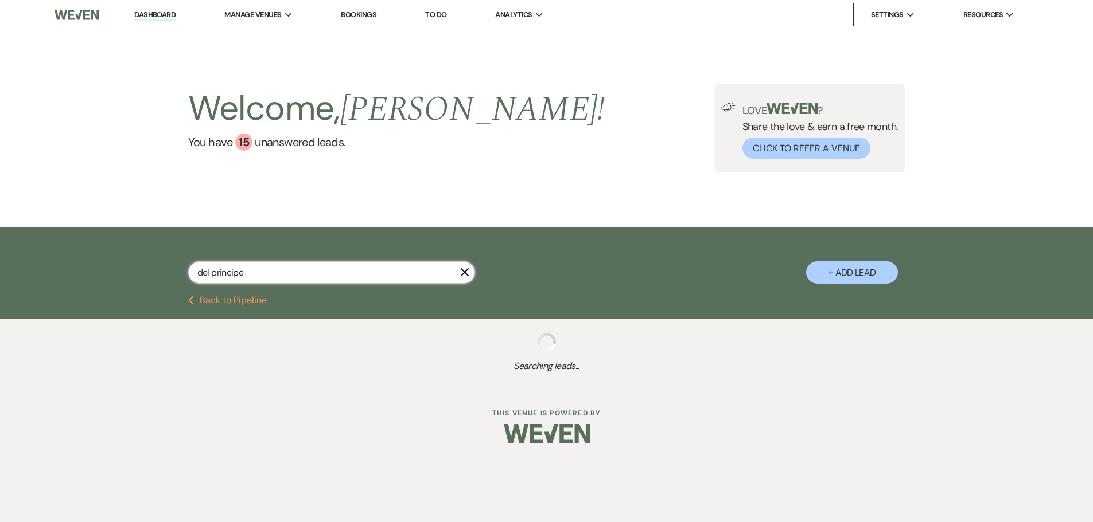
select select "5"
select select "8"
select select "5"
select select "8"
select select "5"
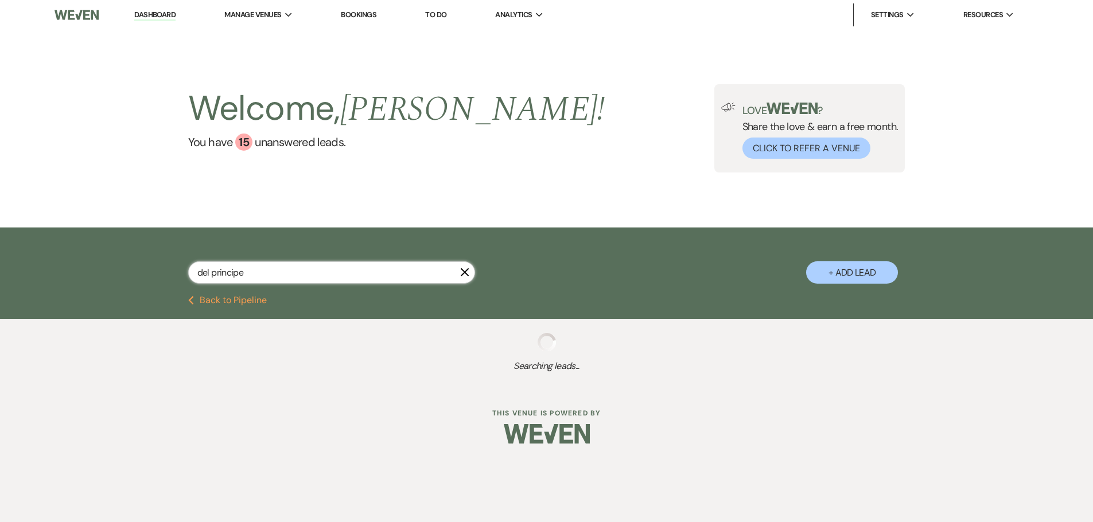
select select "8"
select select "5"
select select "8"
select select "5"
select select "8"
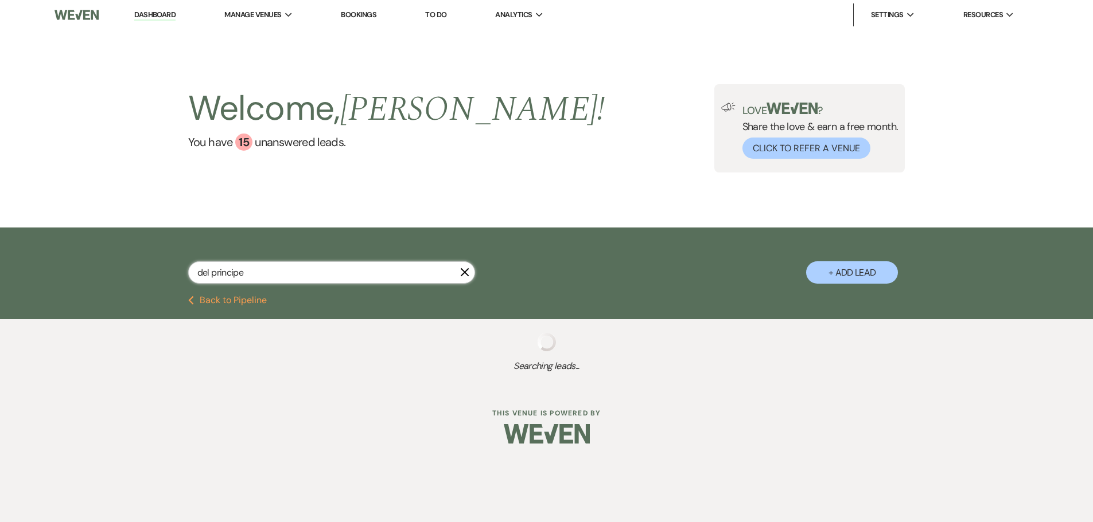
select select "5"
select select "8"
select select "5"
select select "8"
select select "5"
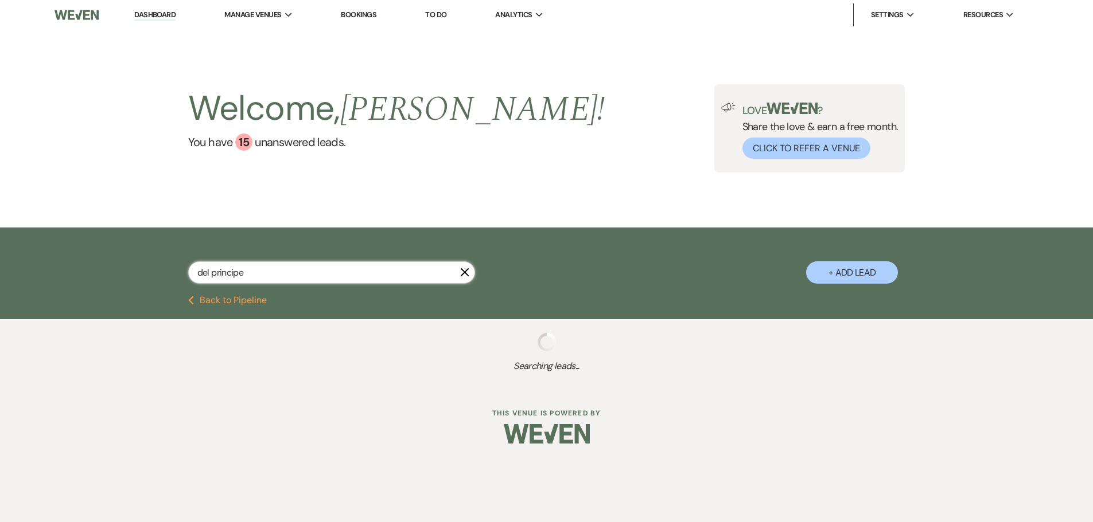
select select "8"
select select "5"
select select "8"
select select "10"
select select "8"
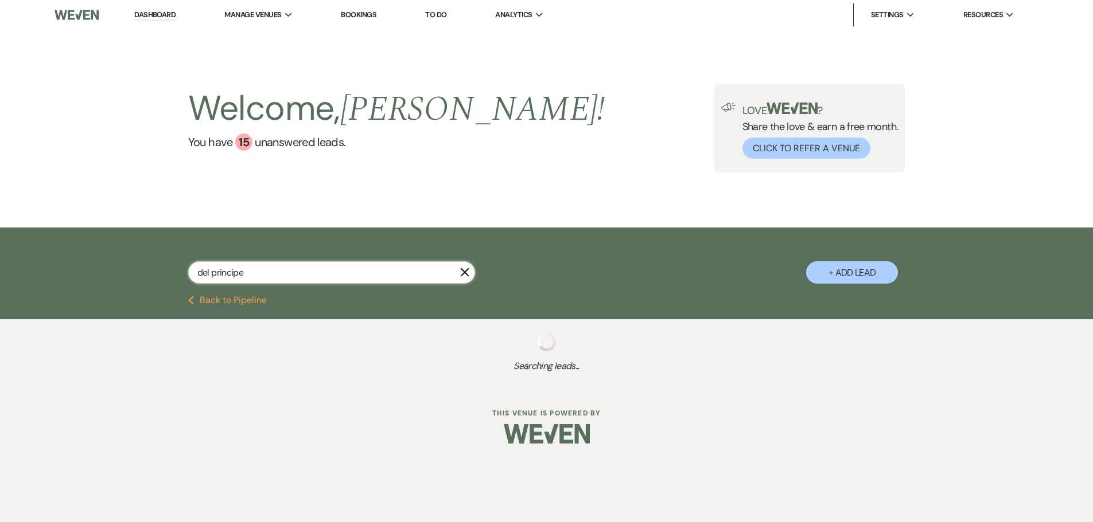
select select "5"
select select "8"
select select "1"
select select "8"
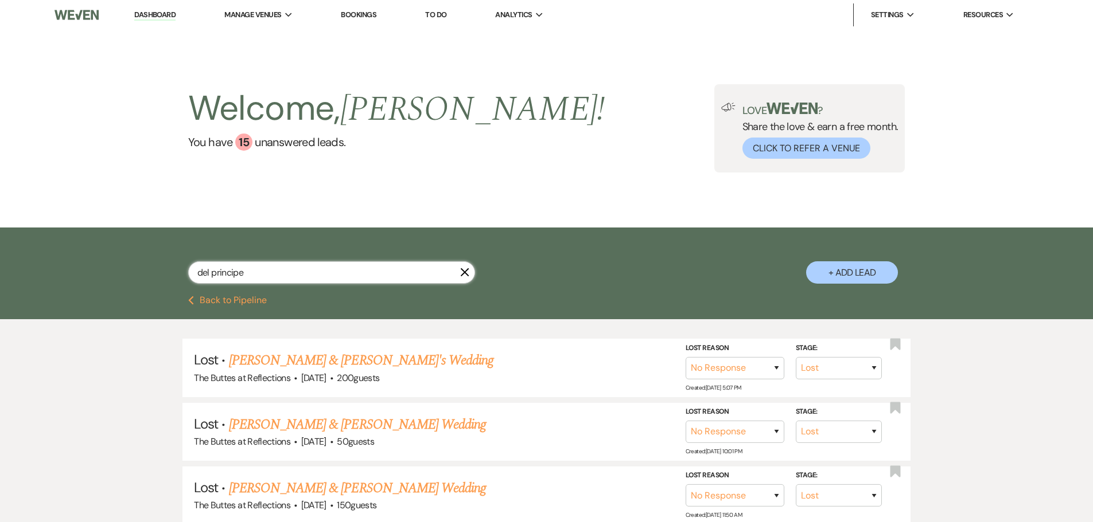
drag, startPoint x: 257, startPoint y: 277, endPoint x: 184, endPoint y: 279, distance: 74.0
click at [184, 279] on div "del principe X + Add Lead" at bounding box center [547, 263] width 826 height 60
type input "prin"
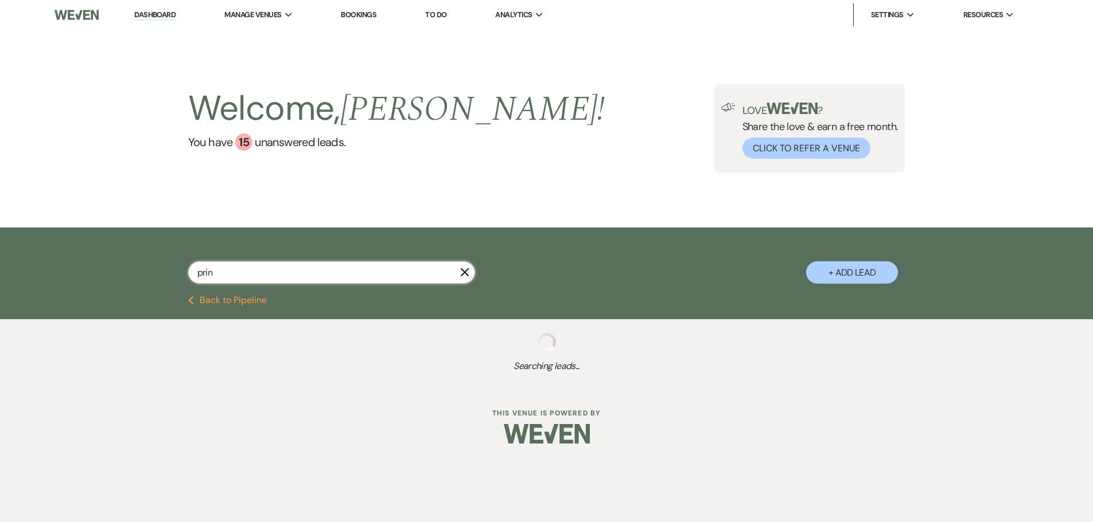
select select "8"
select select "5"
select select "8"
select select "5"
select select "8"
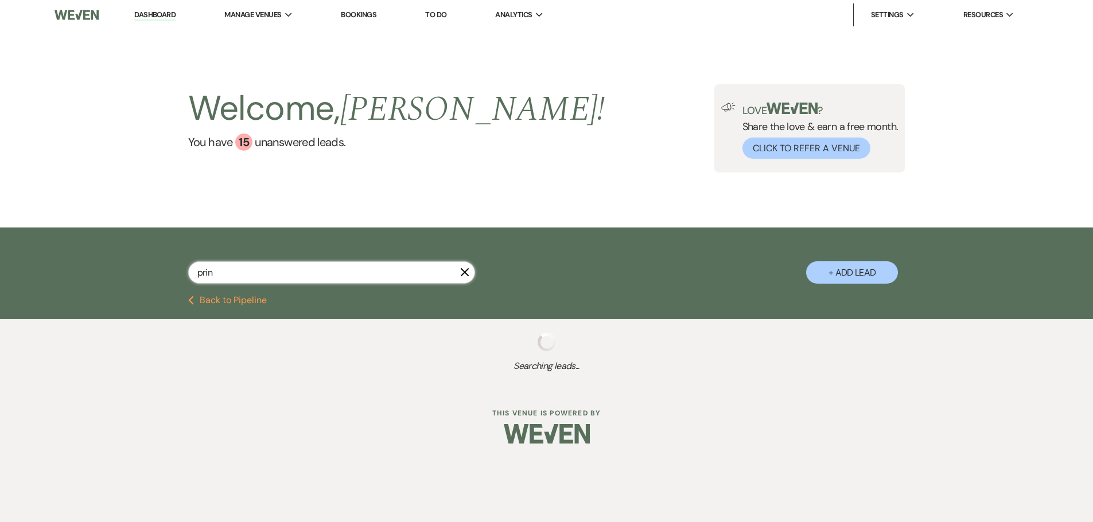
select select "6"
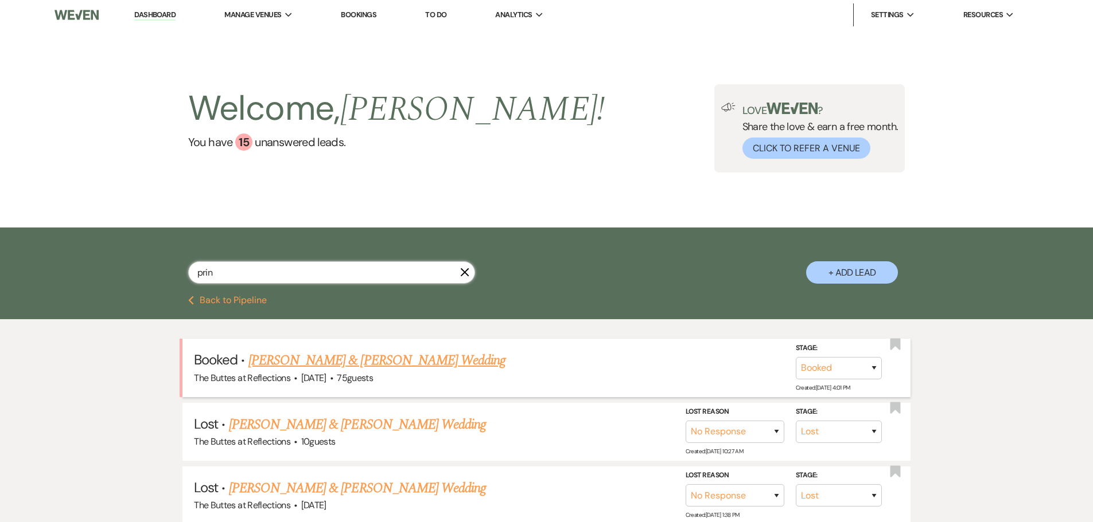
type input "prin"
click at [288, 362] on link "[PERSON_NAME] & [PERSON_NAME] Wedding" at bounding box center [376, 360] width 257 height 21
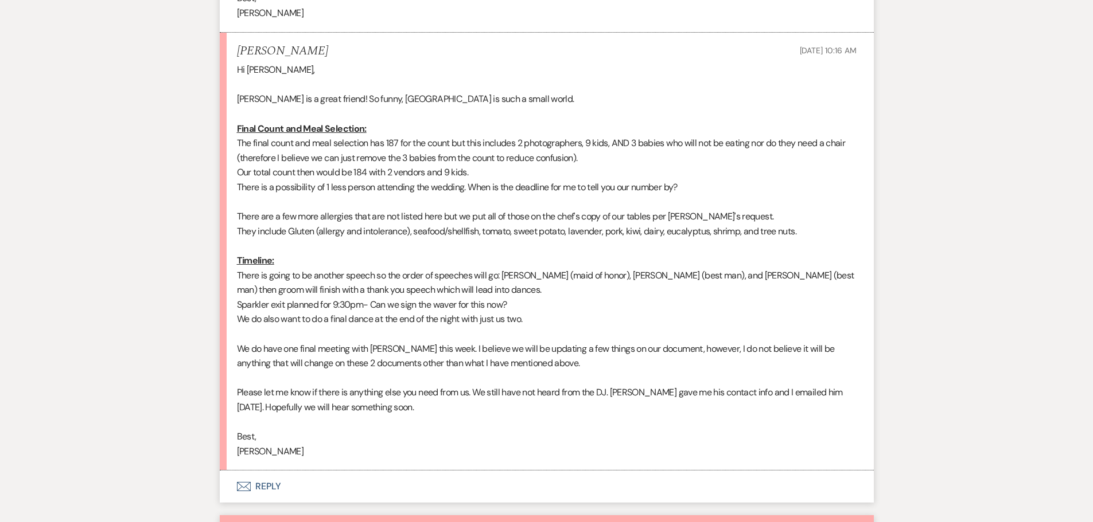
scroll to position [1548, 0]
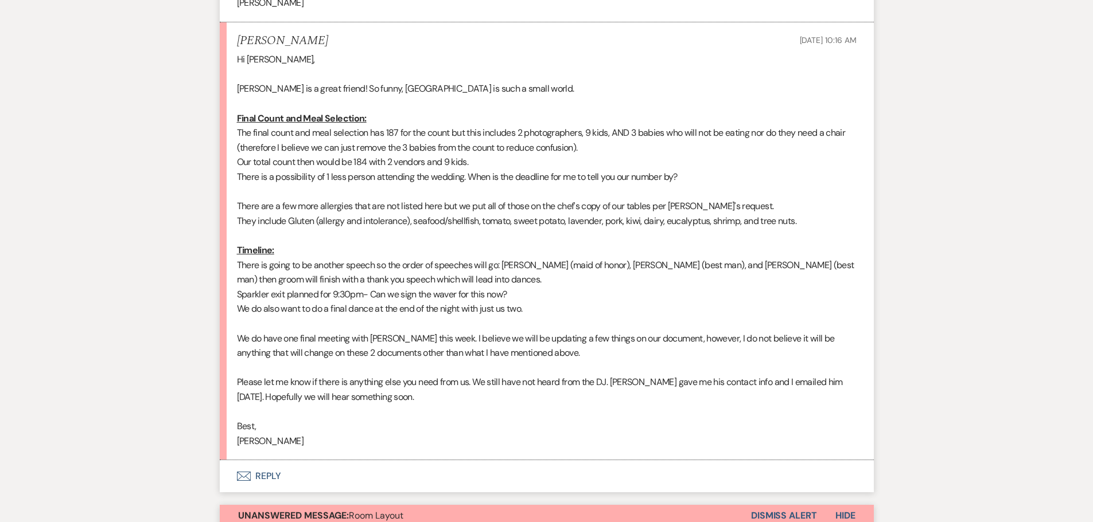
click at [260, 479] on button "Envelope Reply" at bounding box center [547, 477] width 654 height 32
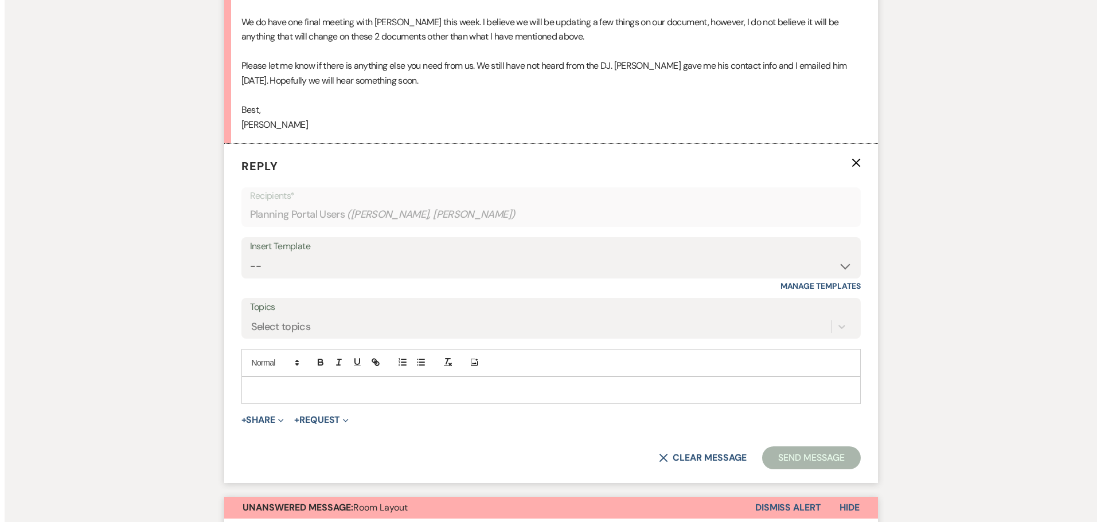
scroll to position [1867, 0]
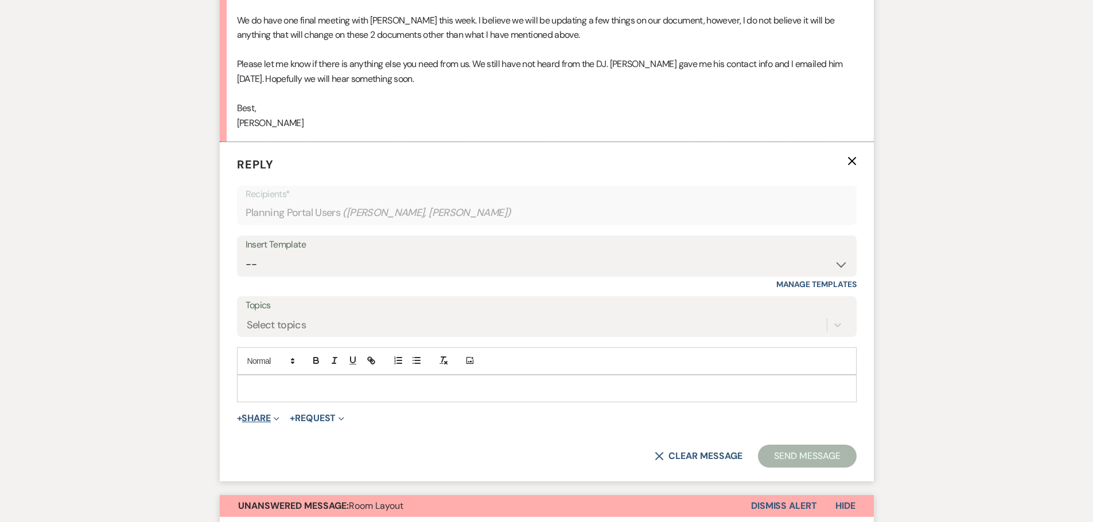
click at [257, 417] on button "+ Share Expand" at bounding box center [258, 418] width 43 height 9
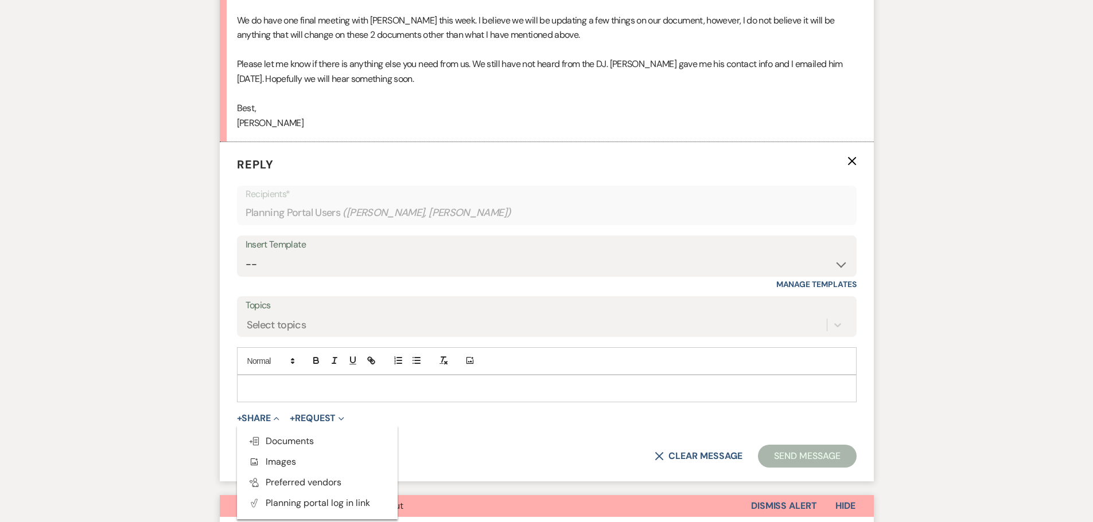
click at [354, 388] on p at bounding box center [546, 389] width 601 height 13
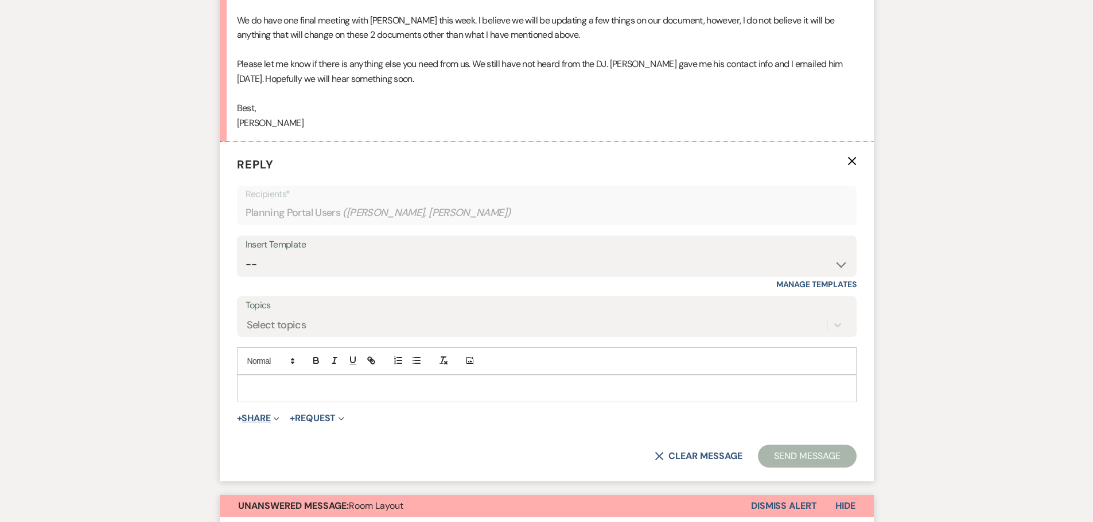
click at [259, 416] on button "+ Share Expand" at bounding box center [258, 418] width 43 height 9
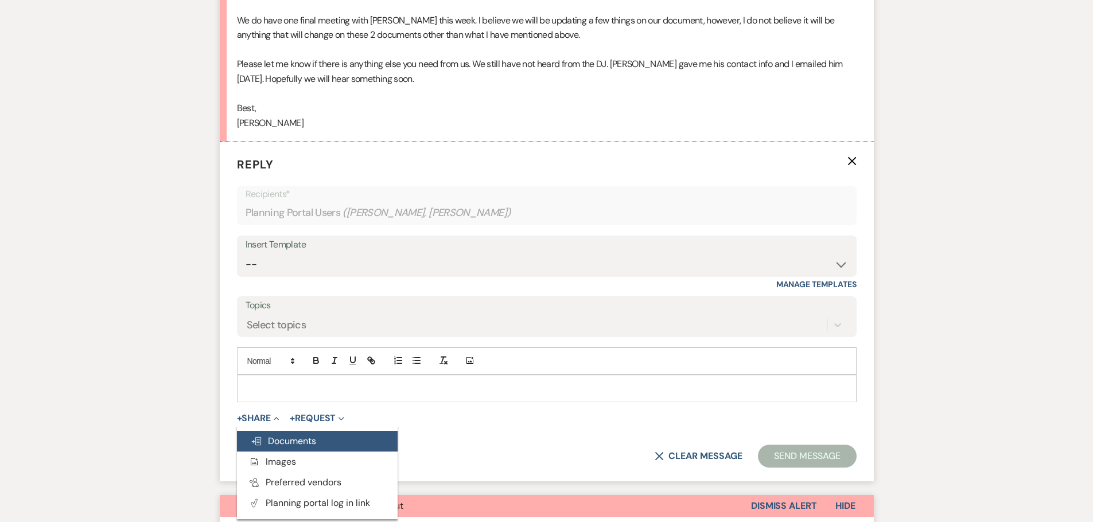
click at [286, 439] on span "Doc Upload Documents" at bounding box center [283, 441] width 65 height 12
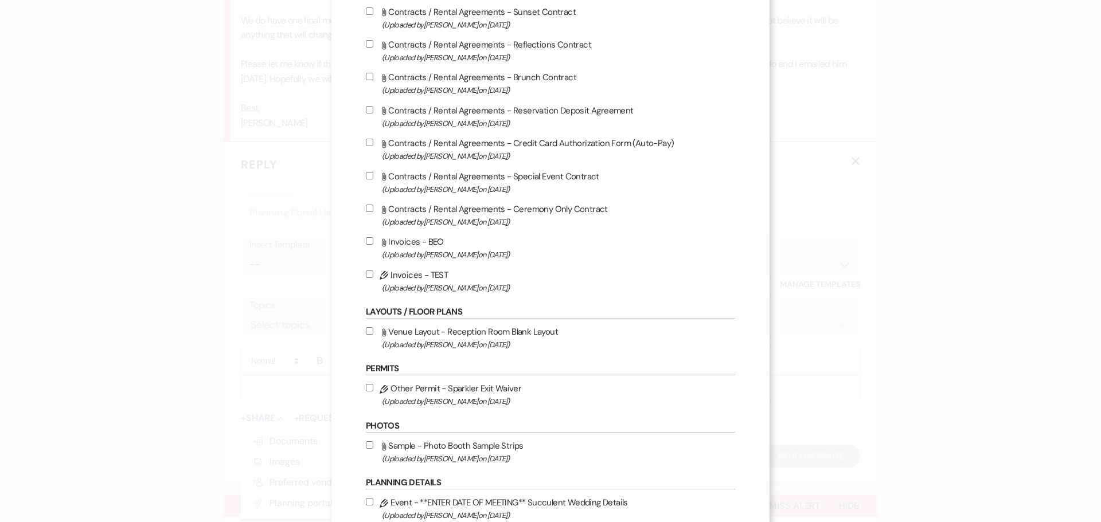
scroll to position [229, 0]
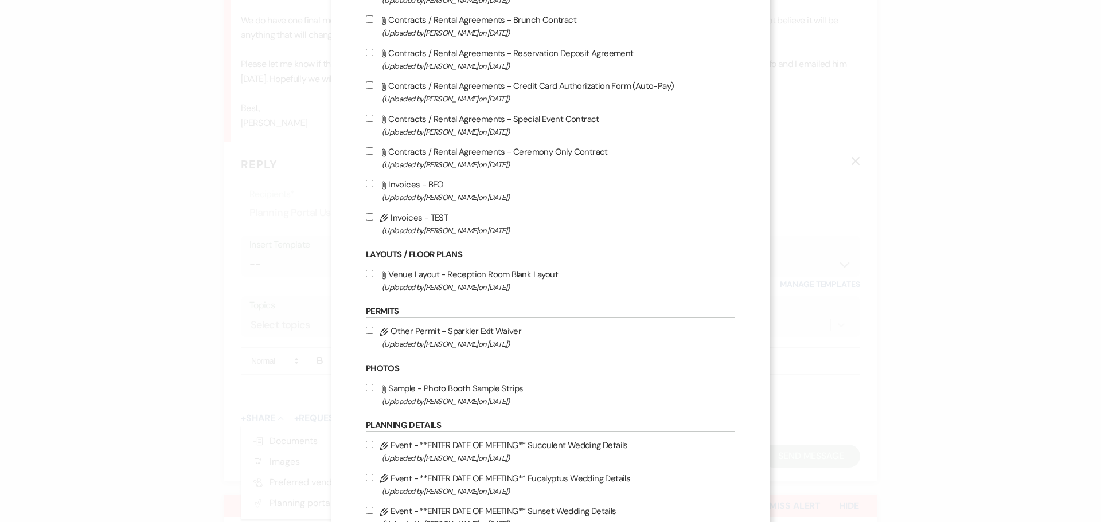
click at [478, 329] on label "Pencil Other Permit - Sparkler Exit Waiver (Uploaded by [PERSON_NAME] on [DATE]…" at bounding box center [550, 337] width 369 height 27
click at [373, 329] on input "Pencil Other Permit - Sparkler Exit Waiver (Uploaded by [PERSON_NAME] on [DATE]…" at bounding box center [369, 330] width 7 height 7
checkbox input "true"
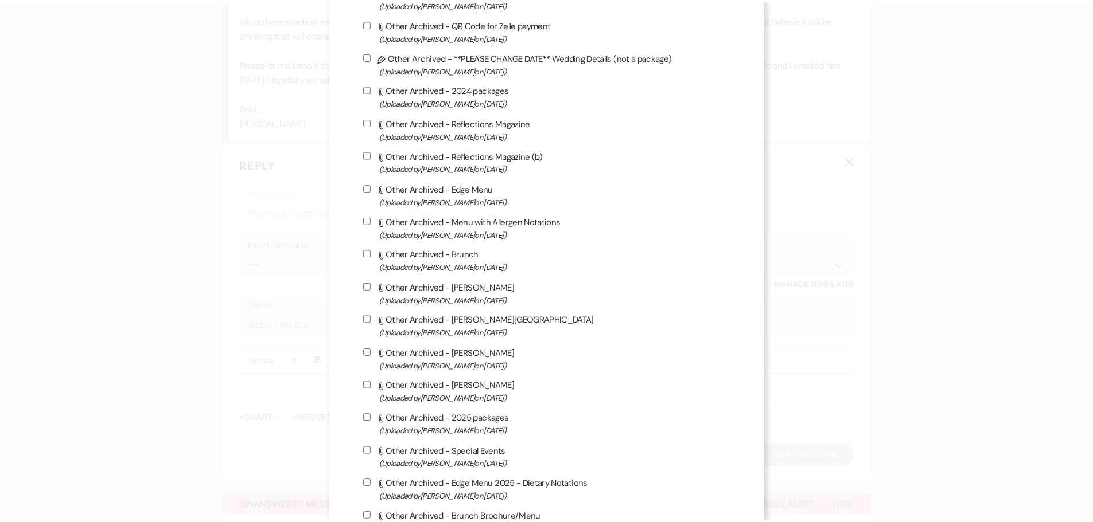
scroll to position [2378, 0]
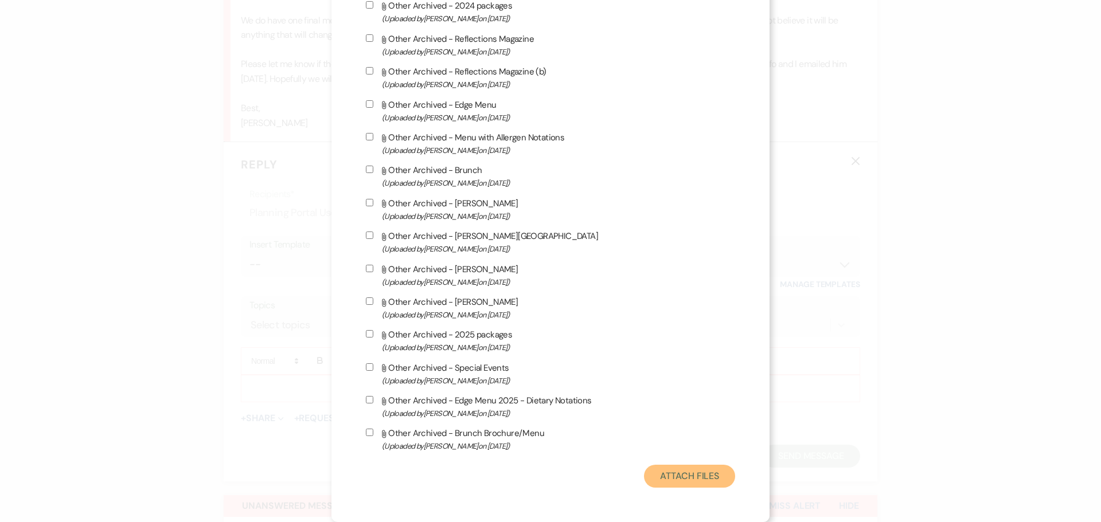
click at [540, 481] on button "Attach Files" at bounding box center [689, 476] width 91 height 23
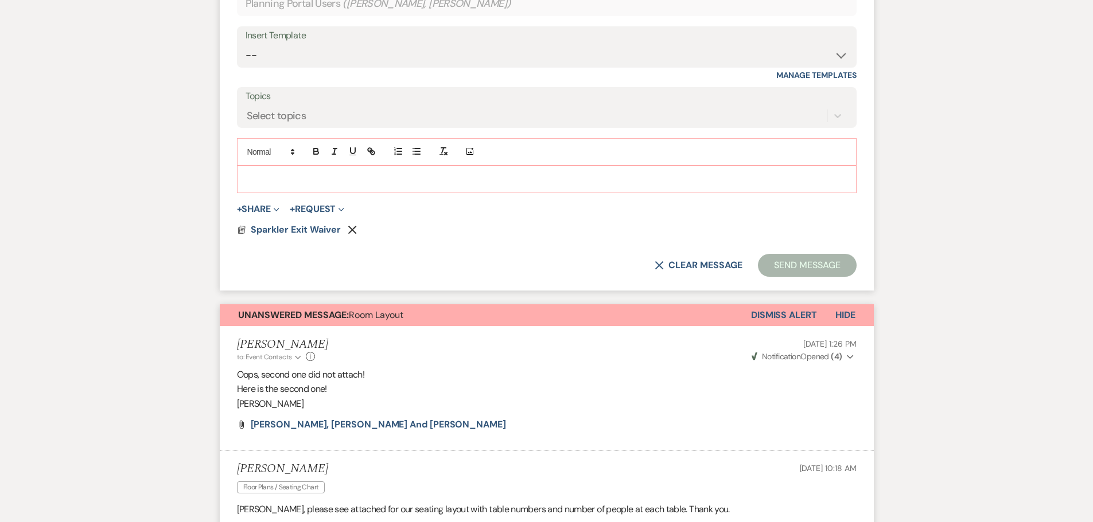
scroll to position [2096, 0]
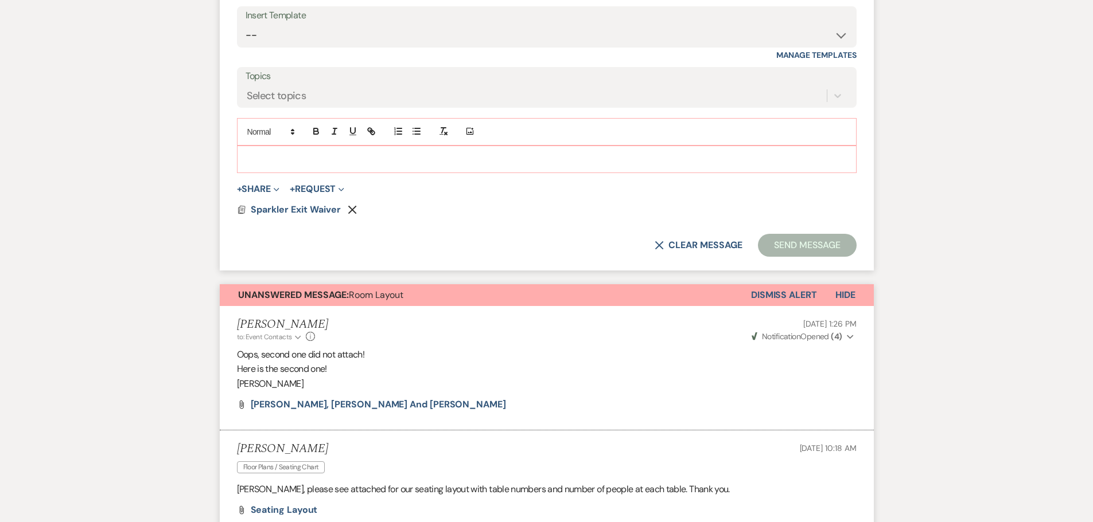
click at [274, 153] on p at bounding box center [546, 159] width 601 height 13
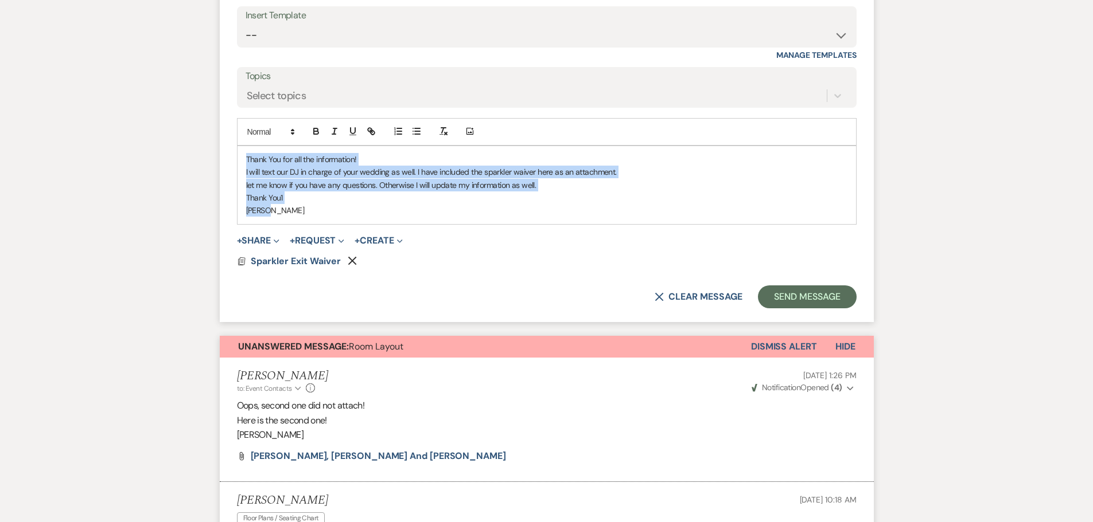
drag, startPoint x: 271, startPoint y: 214, endPoint x: 247, endPoint y: 153, distance: 65.7
click at [247, 153] on div "Thank You for all the information! I will text our DJ in charge of your wedding…" at bounding box center [546, 185] width 618 height 78
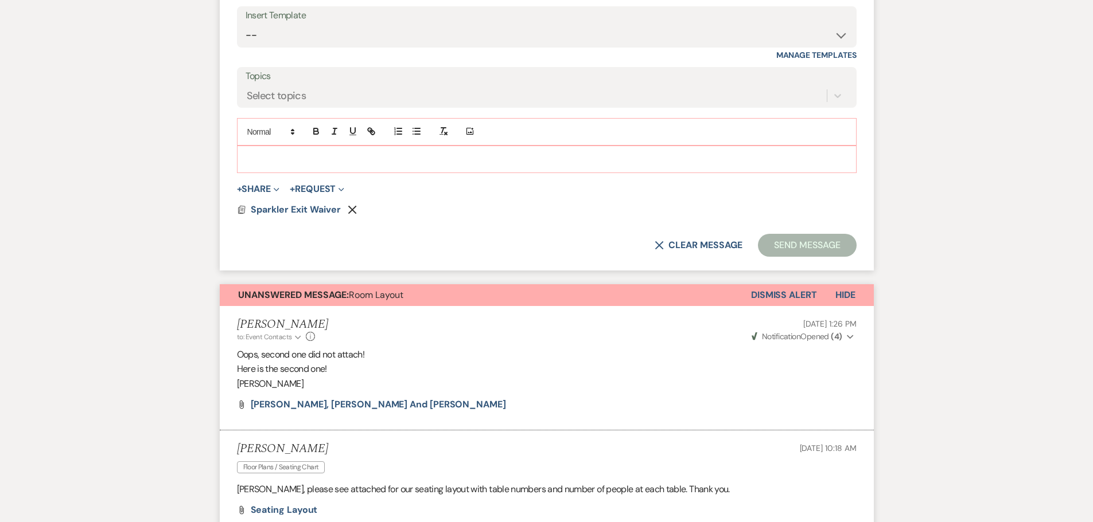
click at [350, 159] on p at bounding box center [546, 159] width 601 height 13
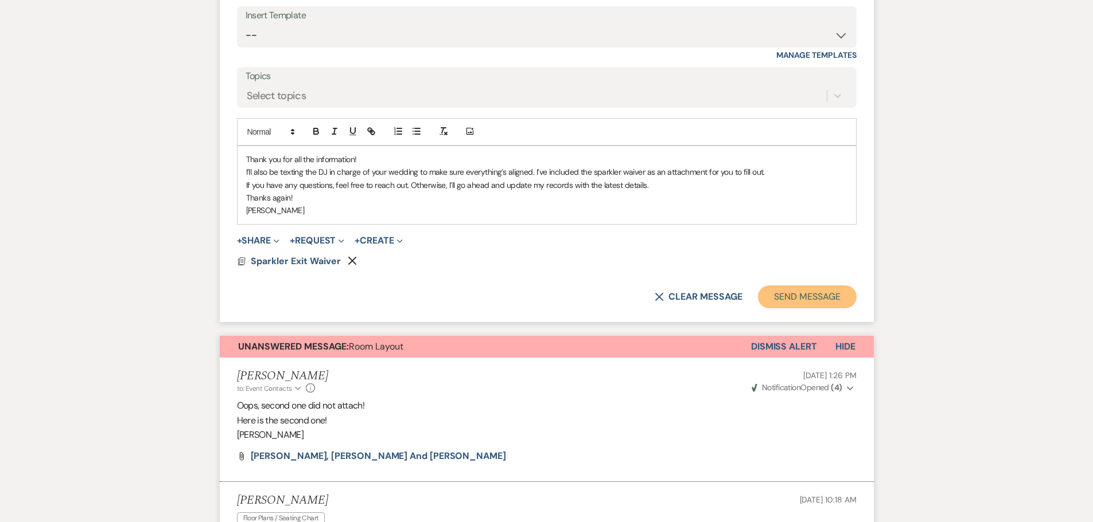
click at [540, 298] on button "Send Message" at bounding box center [807, 297] width 98 height 23
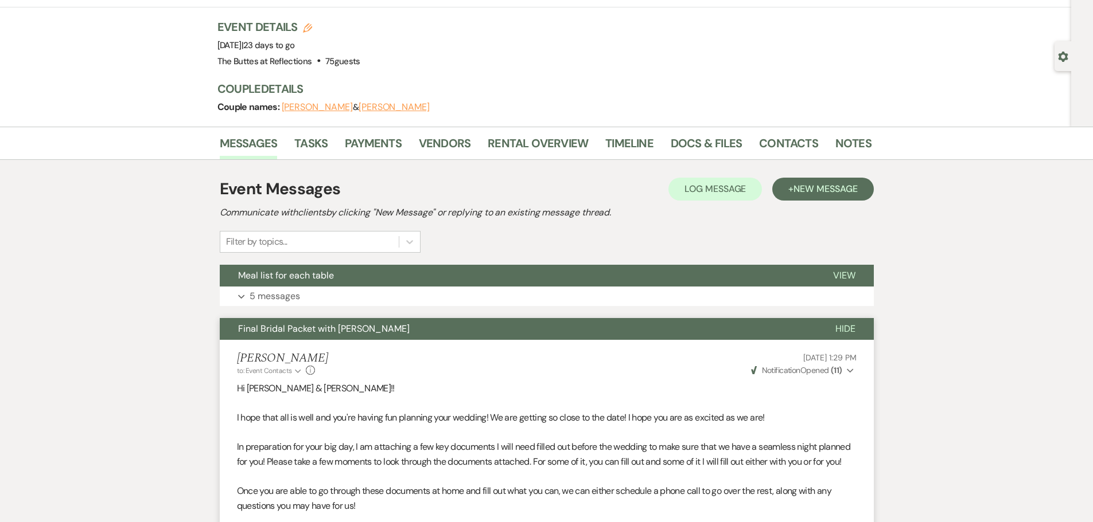
scroll to position [0, 0]
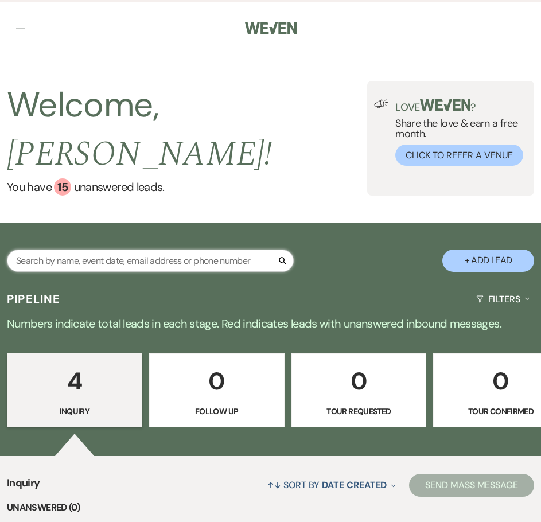
click at [209, 249] on input "text" at bounding box center [150, 260] width 287 height 22
type input "brand"
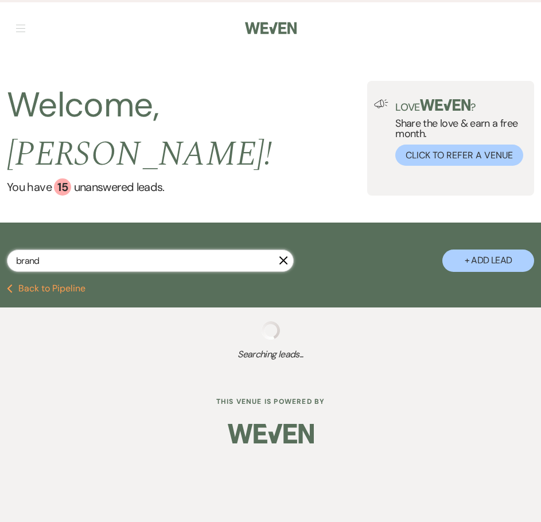
select select "8"
select select "5"
select select "8"
select select "5"
select select "8"
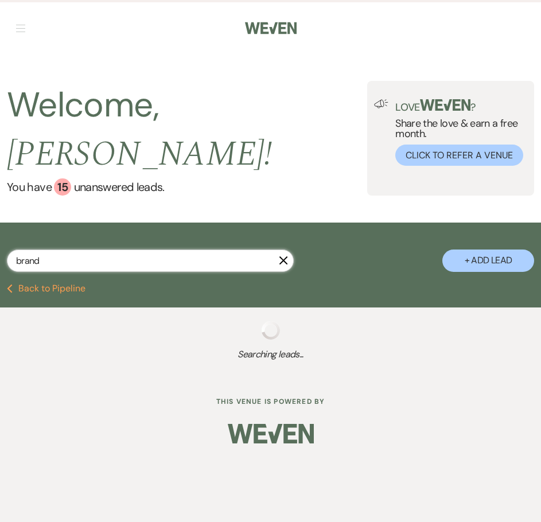
select select "5"
select select "8"
select select "5"
select select "8"
select select "5"
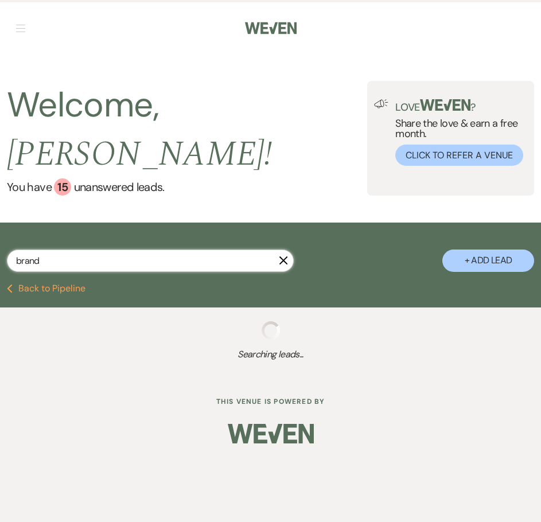
select select "8"
select select "5"
select select "8"
select select "5"
select select "8"
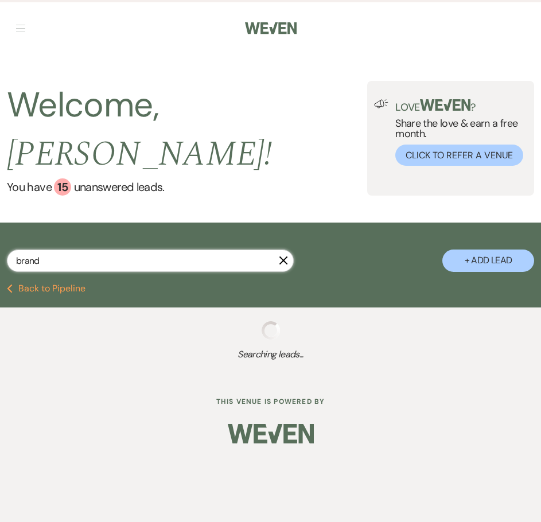
select select "6"
select select "8"
select select "6"
select select "8"
select select "5"
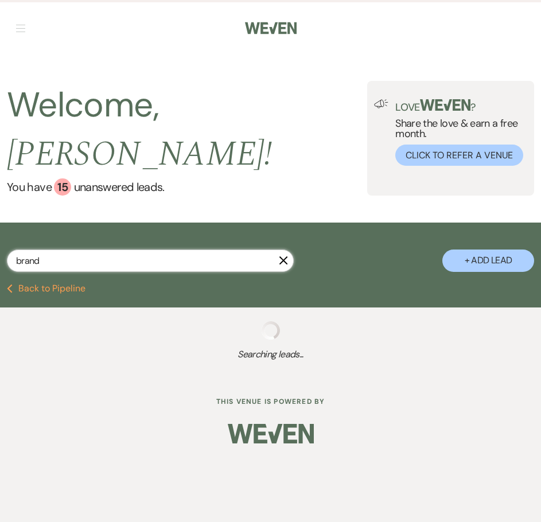
select select "8"
select select "5"
select select "8"
select select "6"
select select "8"
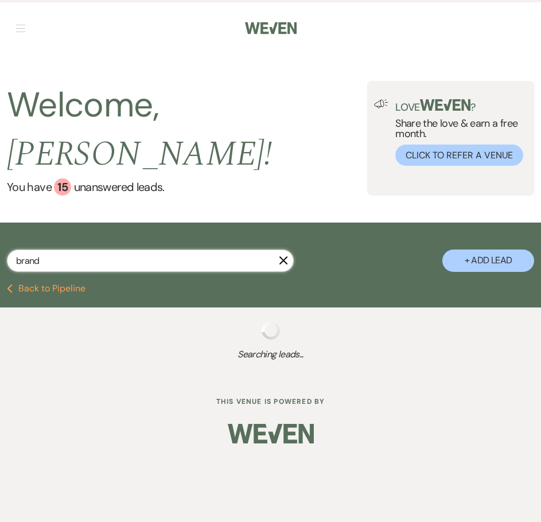
select select "9"
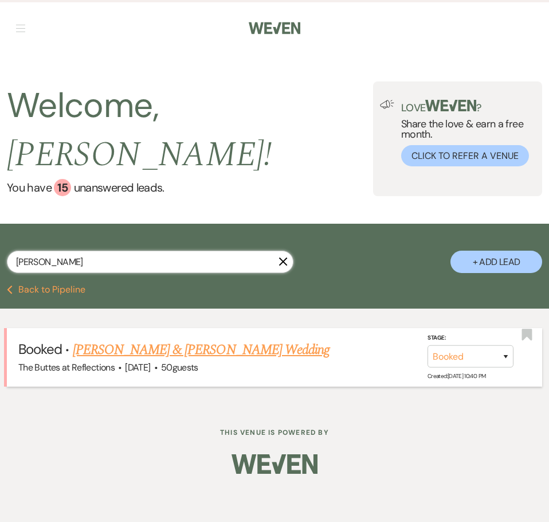
type input "branden"
click at [263, 340] on link "[PERSON_NAME] & [PERSON_NAME] Wedding" at bounding box center [201, 350] width 257 height 21
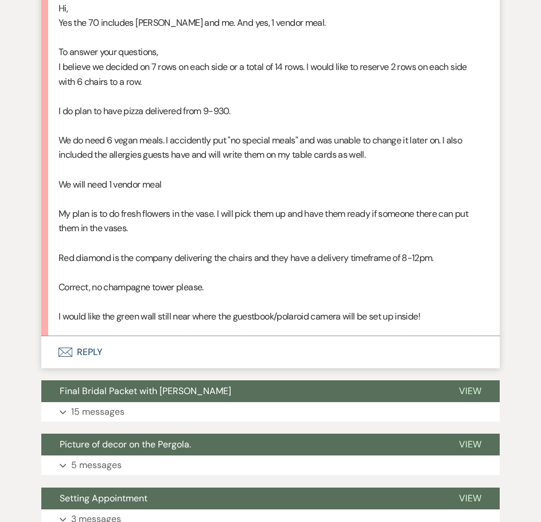
scroll to position [1720, 0]
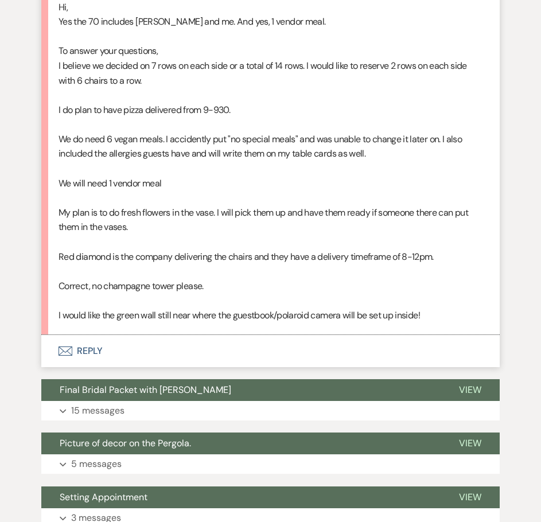
click at [438, 159] on p "We do need 6 vegan meals. I accidently put "no special meals" and was unable to…" at bounding box center [270, 146] width 424 height 29
click at [241, 132] on p "We do need 6 vegan meals. I accidently put "no special meals" and was unable to…" at bounding box center [270, 146] width 424 height 29
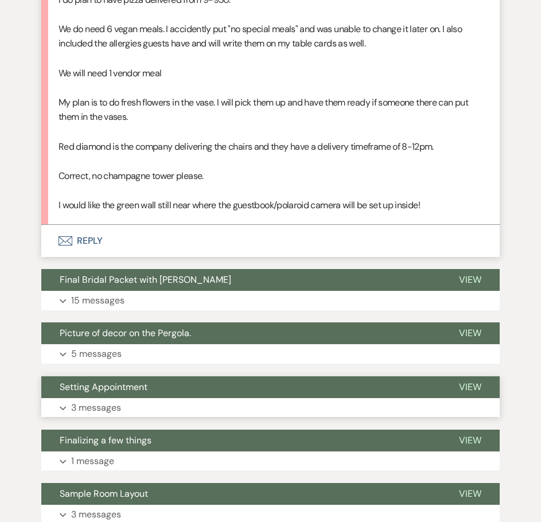
scroll to position [1835, 0]
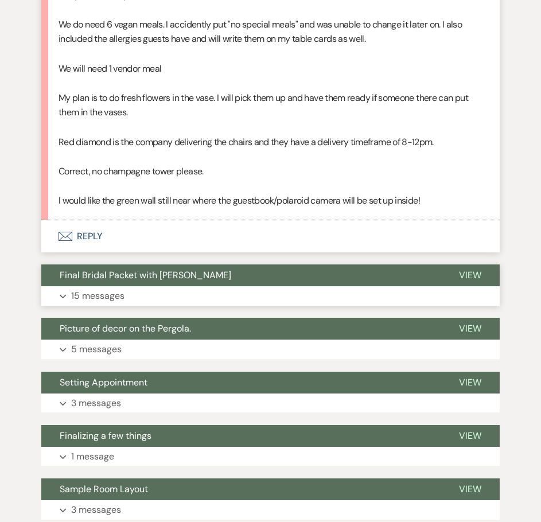
click at [93, 296] on p "15 messages" at bounding box center [97, 295] width 53 height 15
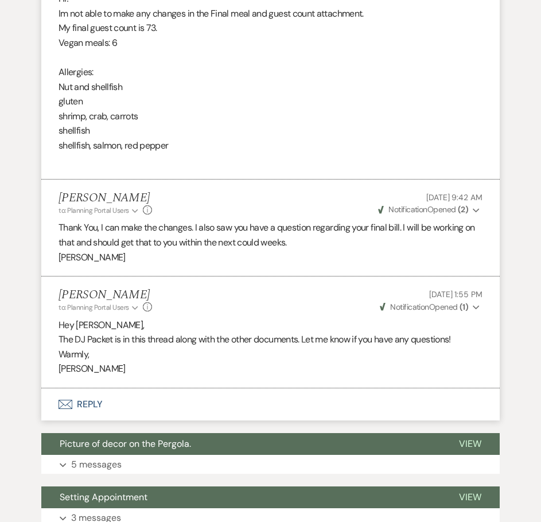
scroll to position [3910, 0]
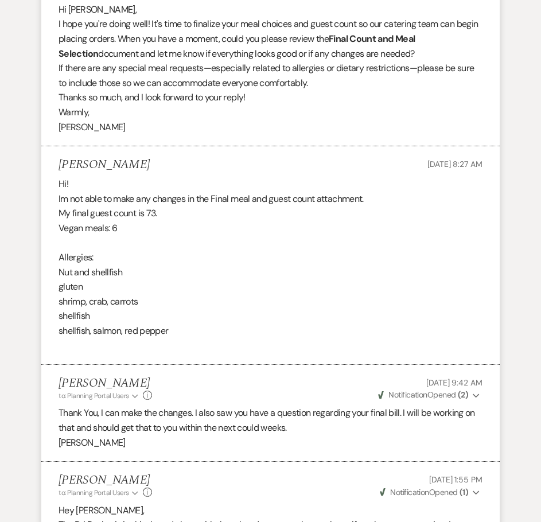
click at [280, 314] on p "shellfish" at bounding box center [270, 316] width 424 height 15
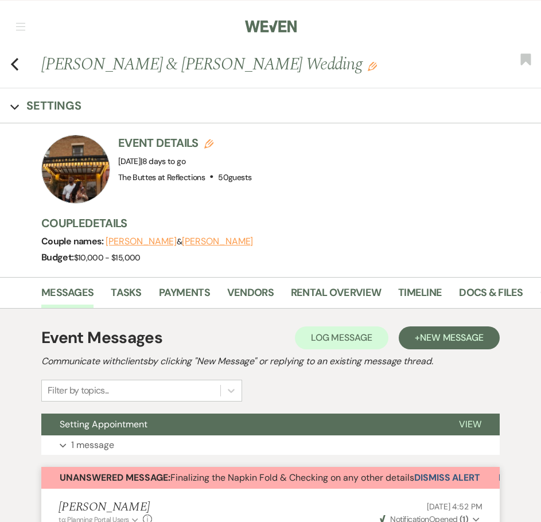
scroll to position [0, 0]
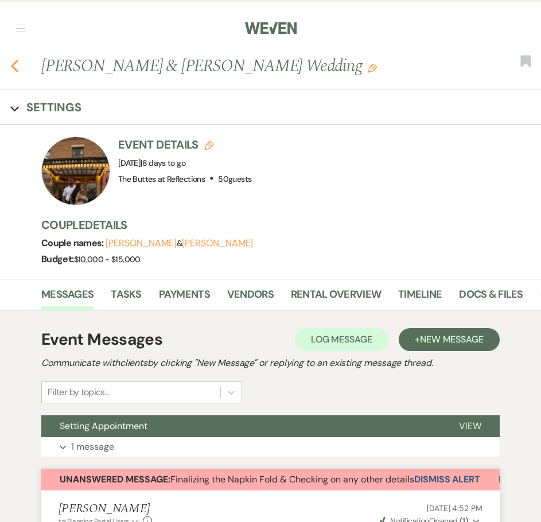
click at [13, 63] on icon "Previous" at bounding box center [14, 66] width 9 height 14
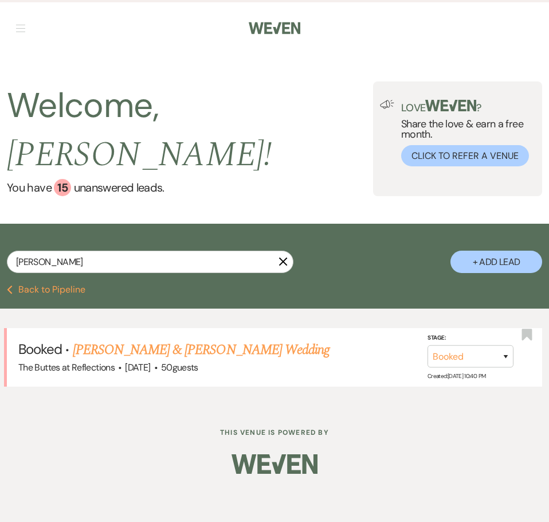
click at [284, 257] on icon "X" at bounding box center [283, 261] width 9 height 9
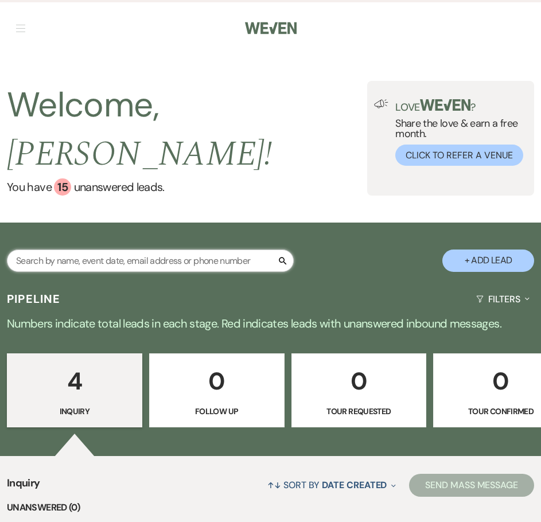
click at [166, 249] on input "text" at bounding box center [150, 260] width 287 height 22
click at [147, 249] on input "text" at bounding box center [150, 260] width 287 height 22
click at [139, 249] on input "text" at bounding box center [150, 260] width 287 height 22
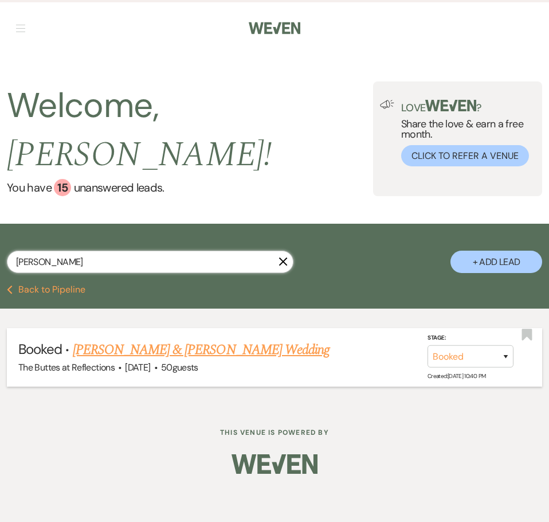
type input "brandenburg"
click at [178, 340] on link "Terrell Pinkston & Selena Brandenburg's Wedding" at bounding box center [201, 350] width 257 height 21
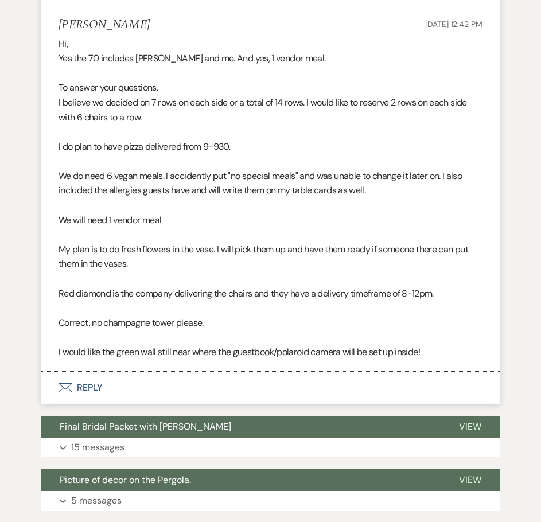
scroll to position [1663, 0]
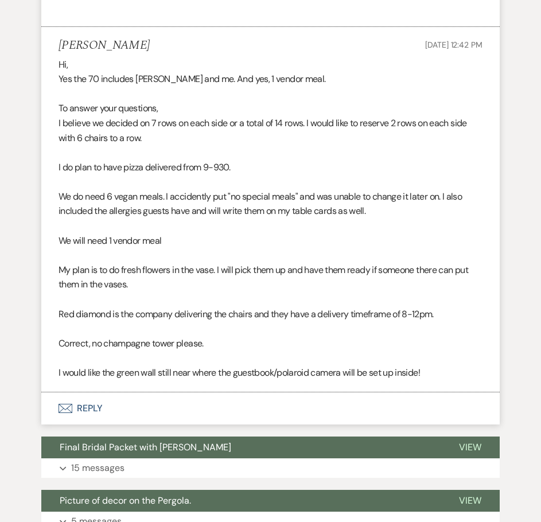
click at [70, 231] on p at bounding box center [270, 226] width 424 height 15
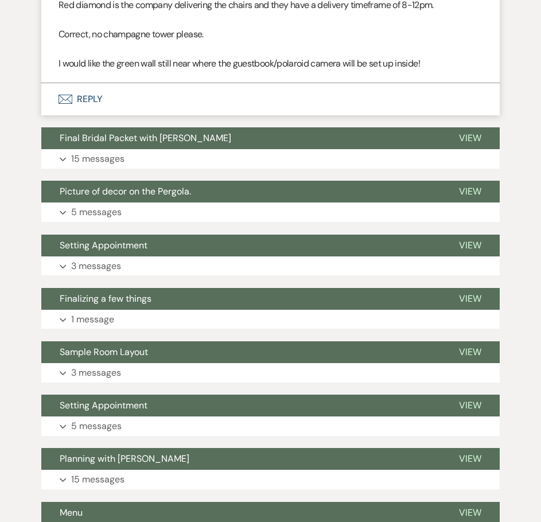
scroll to position [2007, 0]
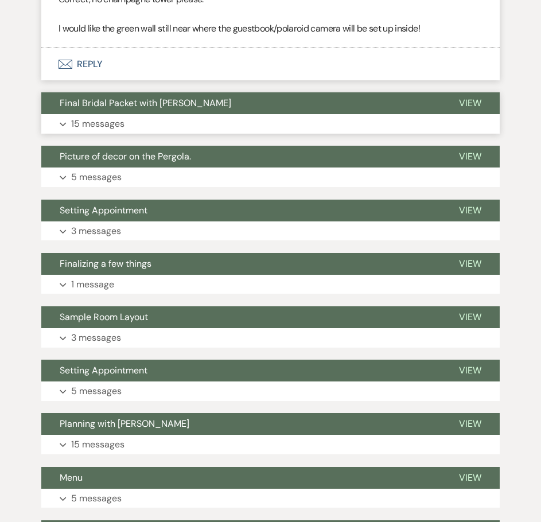
click at [105, 123] on p "15 messages" at bounding box center [97, 123] width 53 height 15
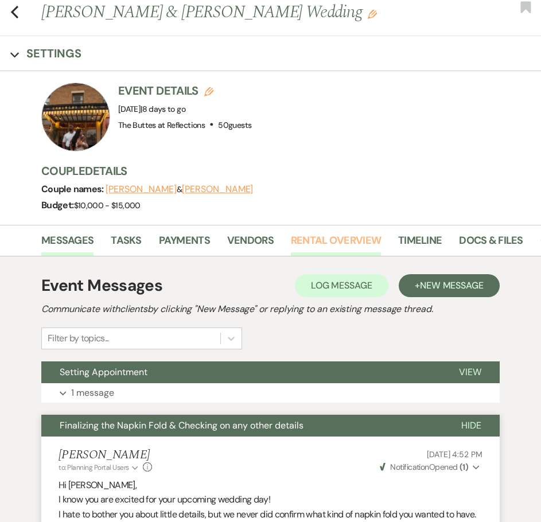
scroll to position [0, 0]
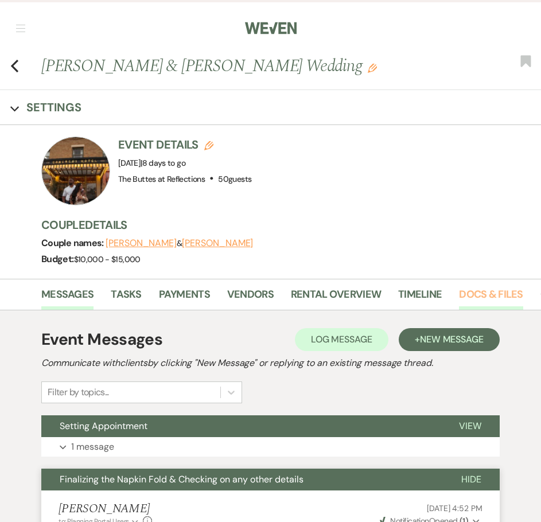
click at [501, 299] on link "Docs & Files" at bounding box center [491, 298] width 64 height 24
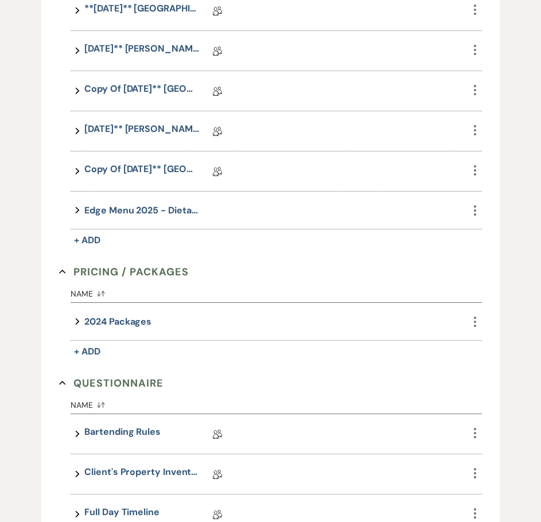
scroll to position [893, 0]
click at [126, 168] on link "Copy of 10.02.2025** Bradenburg, Selena Eucalyptus, 10.23.2025 Wedding Details" at bounding box center [141, 171] width 115 height 18
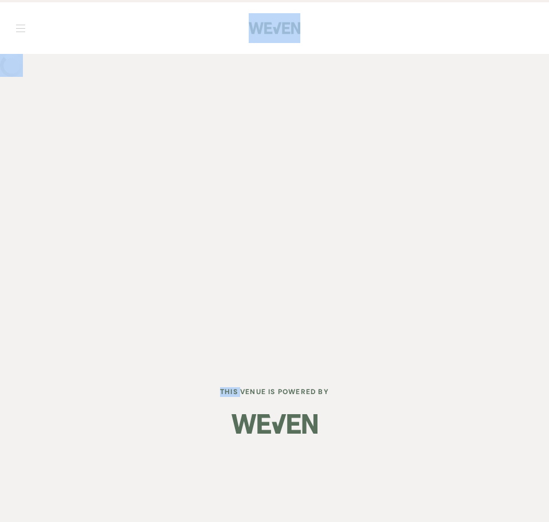
click at [126, 168] on div "Dashboard Manage Venues Expand The Buttes at Reflections Bookings To Do Analyti…" at bounding box center [274, 182] width 549 height 365
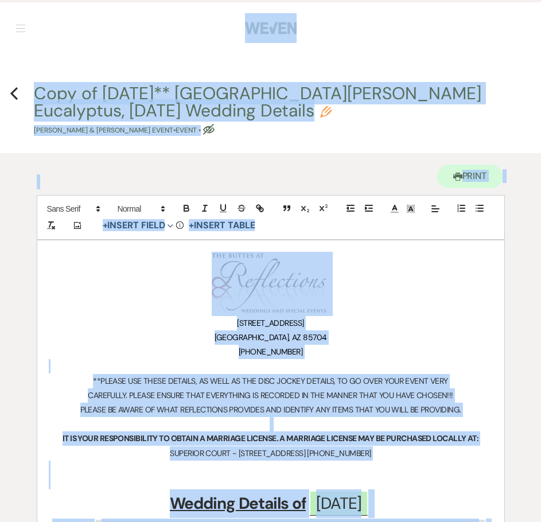
click at [274, 158] on div "Printer Print" at bounding box center [271, 174] width 468 height 42
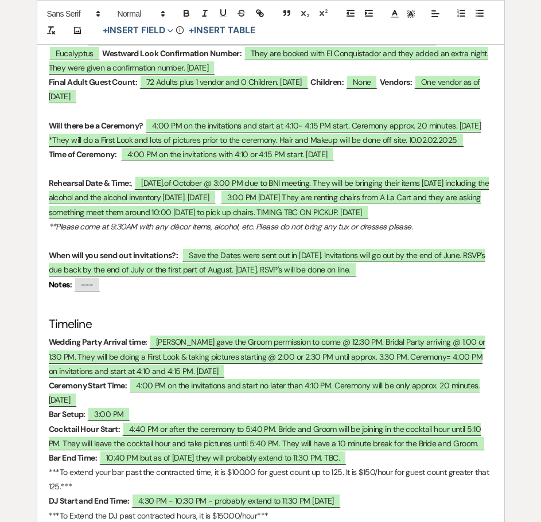
scroll to position [573, 0]
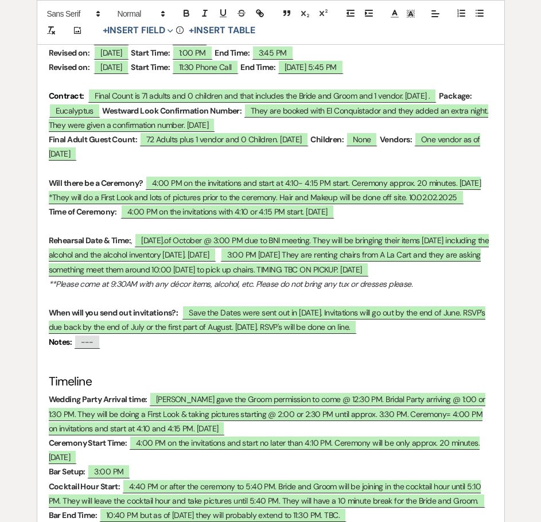
click at [171, 157] on p "Final Adult Guest Count: ﻿ 72 Adults plus 1 vendor and 0 Children. 10.02.2025 ﻿…" at bounding box center [271, 146] width 444 height 29
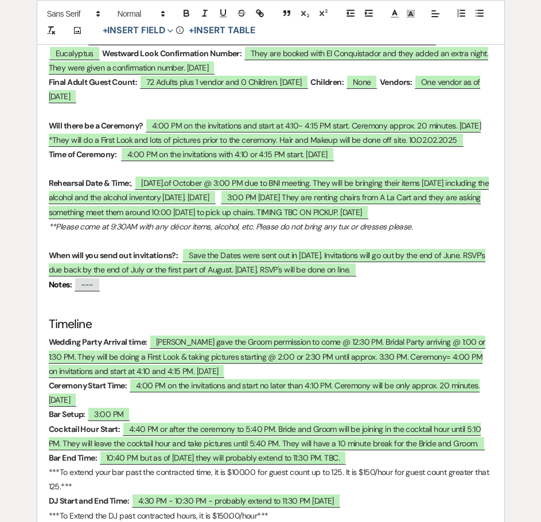
click at [469, 136] on p "Will there be a Ceremony? ﻿ 4:00 PM on the invitations and start at 4:10- 4:15 …" at bounding box center [271, 133] width 444 height 29
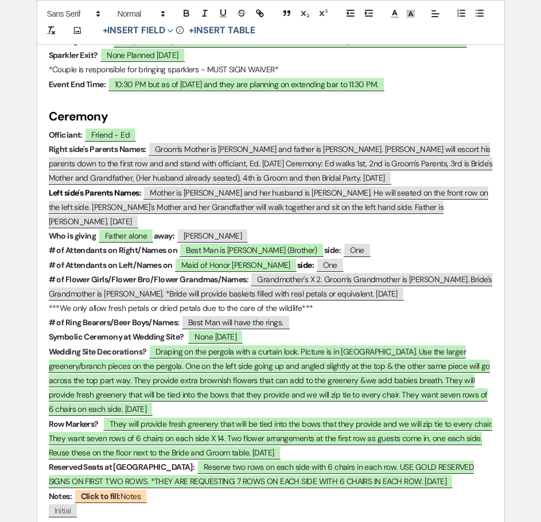
scroll to position [1319, 0]
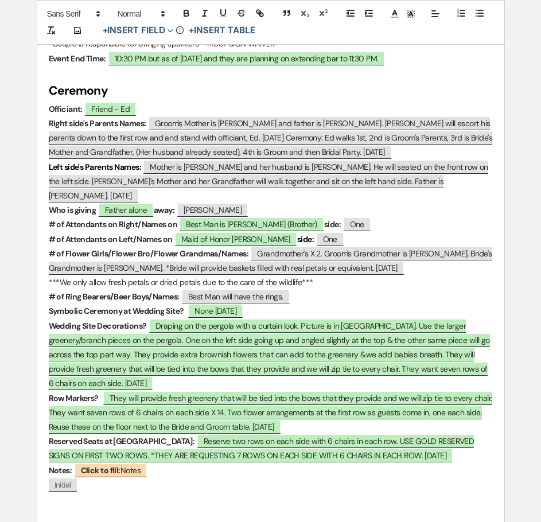
click at [229, 102] on h2 "Ceremony" at bounding box center [271, 91] width 444 height 22
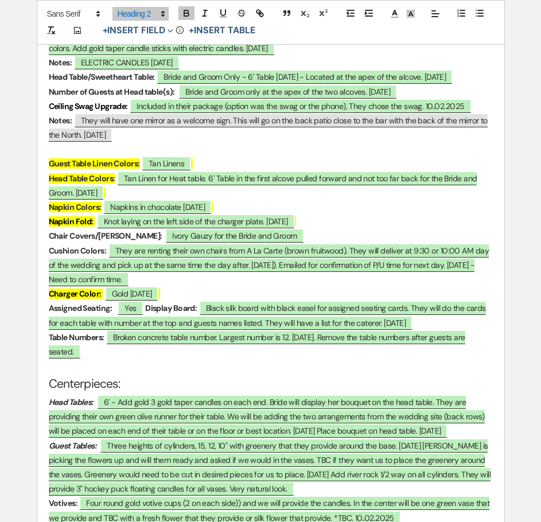
scroll to position [1950, 0]
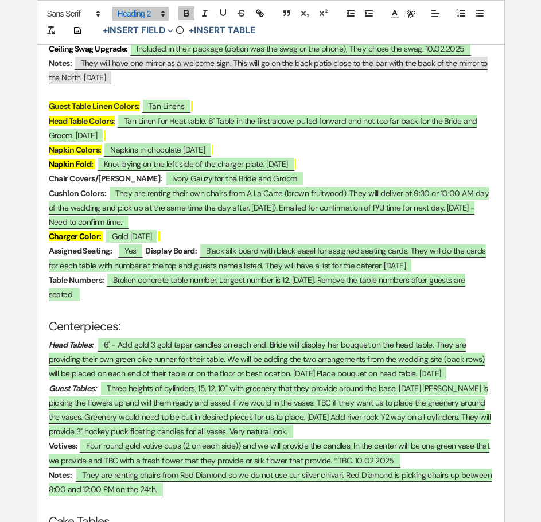
click at [261, 99] on p at bounding box center [271, 92] width 444 height 14
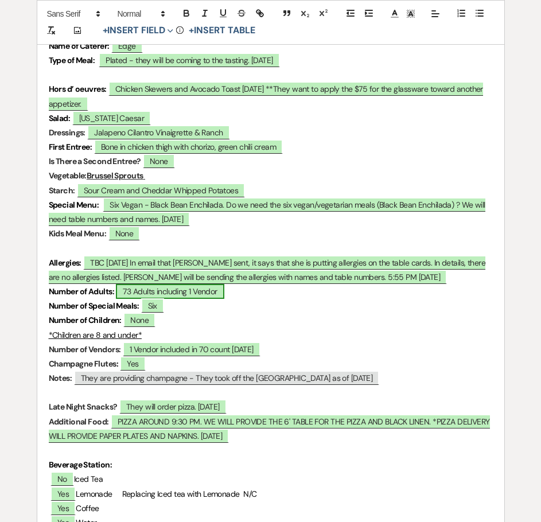
scroll to position [3556, 0]
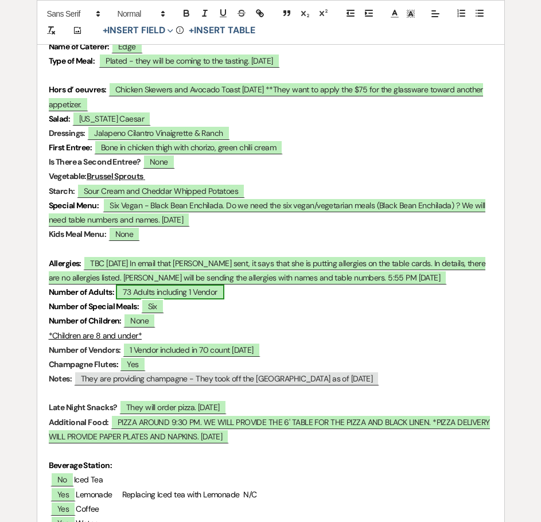
click at [131, 299] on span "73 Adults including 1 Vendor" at bounding box center [170, 291] width 108 height 15
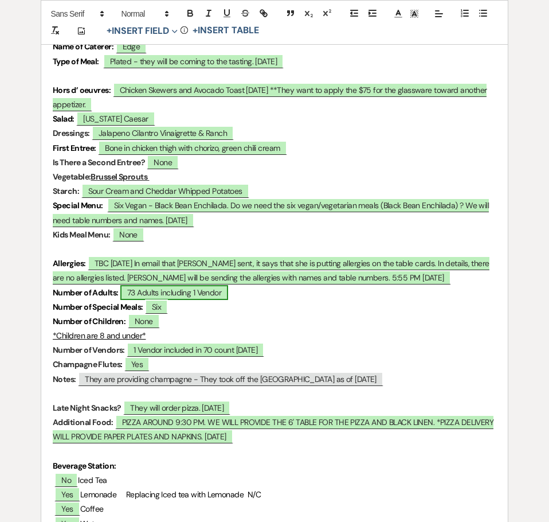
select select "owner"
select select "custom_placeholder"
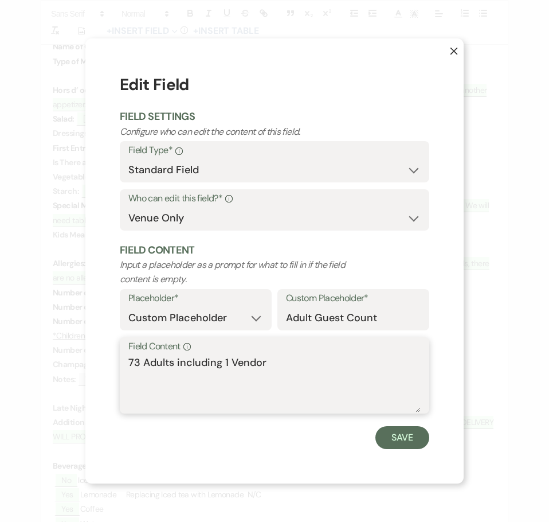
click at [134, 362] on textarea "73 Adults including 1 Vendor" at bounding box center [274, 383] width 292 height 57
type textarea "70 Adults including 1 Vendor"
click at [403, 435] on button "Save" at bounding box center [403, 437] width 54 height 23
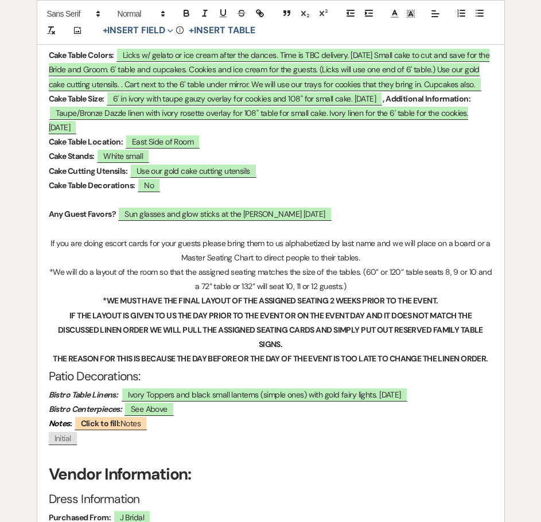
scroll to position [2026, 0]
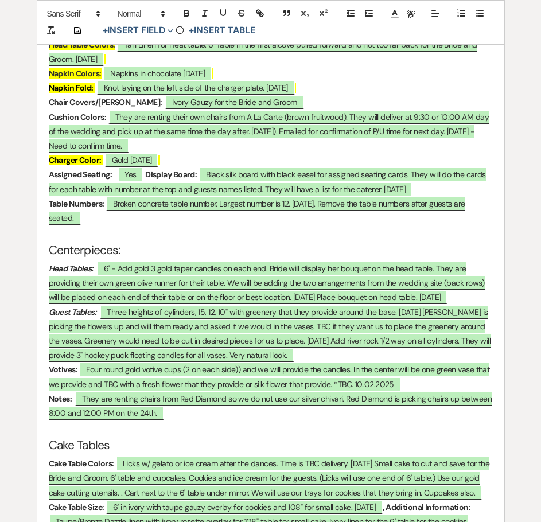
click at [333, 95] on p "Napkin Fold: ﻿ Knot laying on the left side of the charger plate. 10.08.2025 ﻿" at bounding box center [271, 88] width 444 height 14
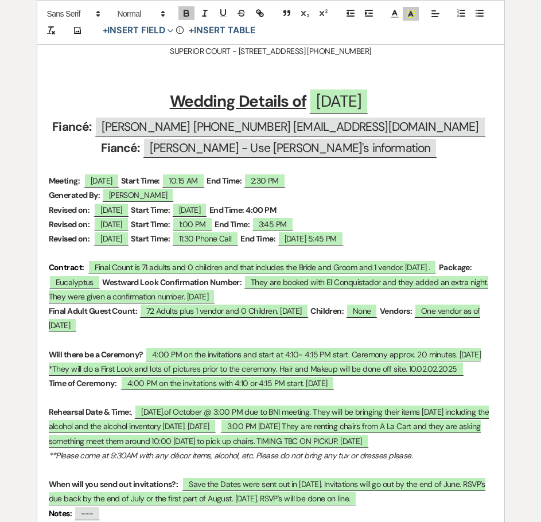
scroll to position [0, 0]
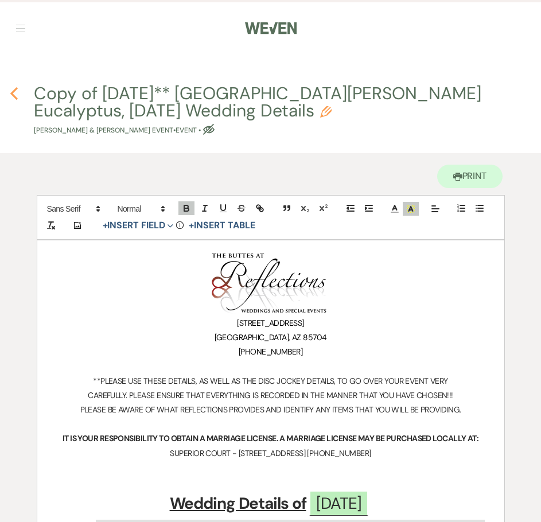
click at [15, 96] on use "button" at bounding box center [13, 93] width 7 height 13
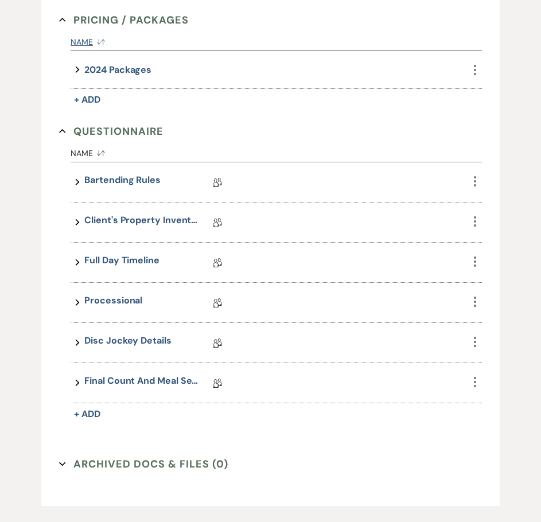
scroll to position [1180, 0]
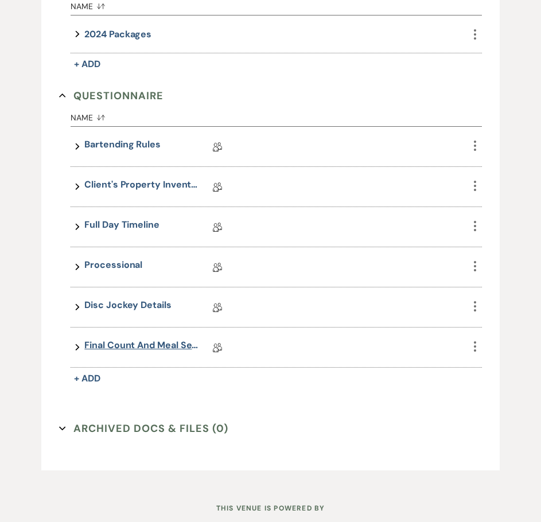
click at [146, 343] on link "Final Count and Meal Selection" at bounding box center [141, 347] width 115 height 18
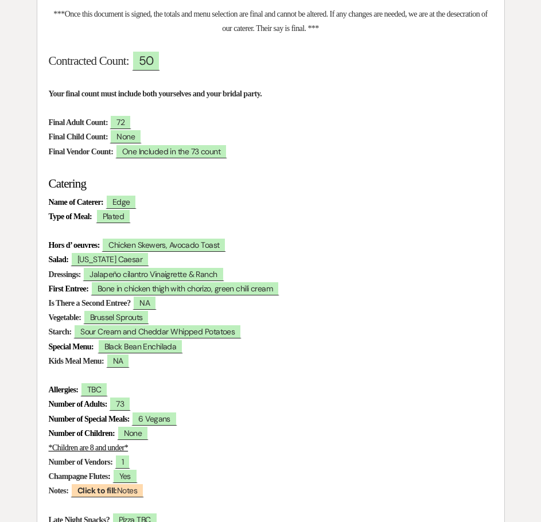
scroll to position [229, 0]
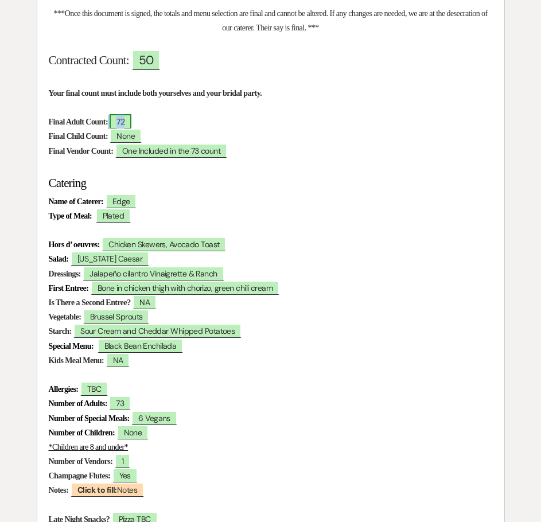
click at [131, 119] on span "72" at bounding box center [121, 121] width 22 height 15
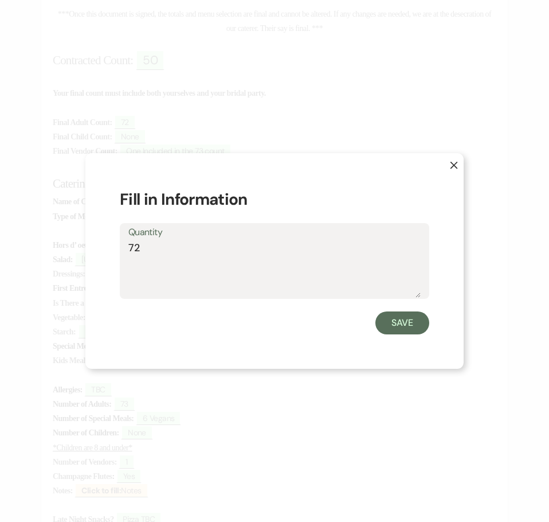
drag, startPoint x: 153, startPoint y: 244, endPoint x: 132, endPoint y: 252, distance: 21.6
click at [132, 252] on textarea "72" at bounding box center [274, 268] width 292 height 57
type textarea "70"
click at [408, 321] on button "Save" at bounding box center [403, 322] width 54 height 23
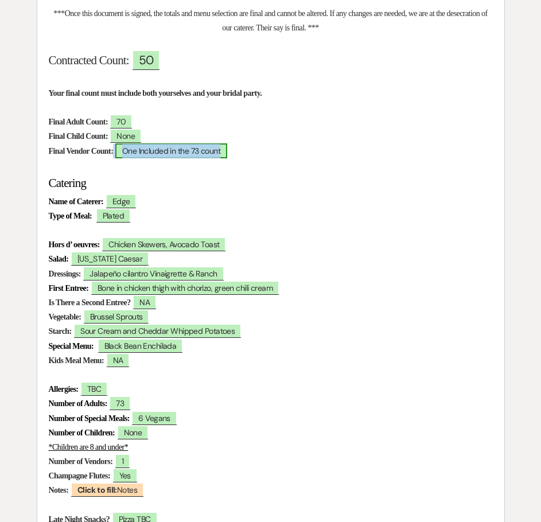
click at [198, 151] on span "One Included in the 73 count" at bounding box center [171, 150] width 112 height 15
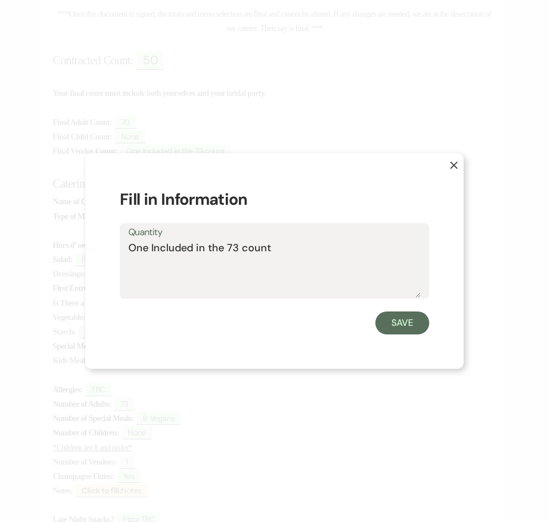
drag, startPoint x: 273, startPoint y: 247, endPoint x: 151, endPoint y: 255, distance: 122.4
click at [151, 255] on textarea "One Included in the 73 count" at bounding box center [274, 268] width 292 height 57
type textarea "One"
click at [396, 318] on button "Save" at bounding box center [403, 322] width 54 height 23
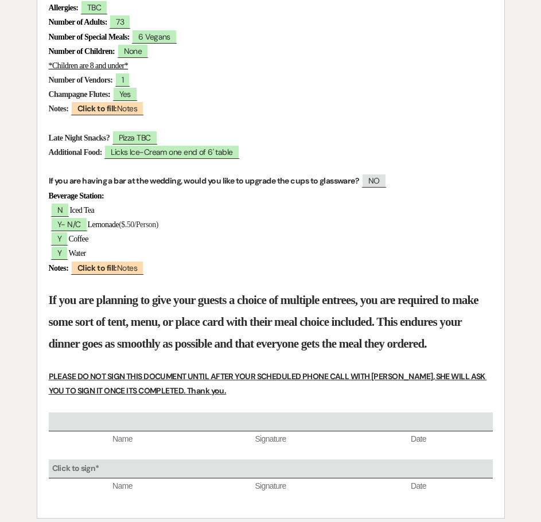
scroll to position [631, 0]
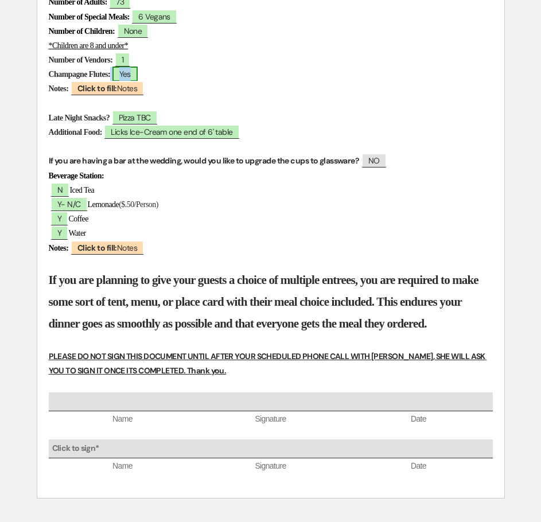
click at [138, 77] on span "Yes" at bounding box center [124, 74] width 25 height 15
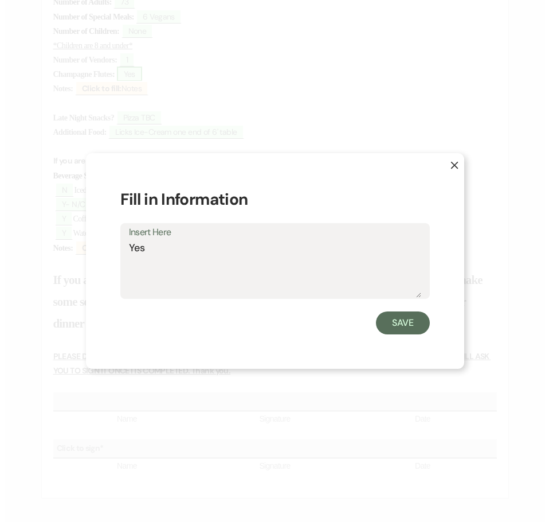
scroll to position [631, 0]
click at [426, 104] on div "X Fill in Information Insert Here Yes Save" at bounding box center [274, 261] width 549 height 522
click at [147, 237] on label "Insert Here" at bounding box center [274, 232] width 292 height 17
click at [147, 240] on textarea "Yes" at bounding box center [274, 268] width 292 height 57
drag, startPoint x: 154, startPoint y: 249, endPoint x: 107, endPoint y: 252, distance: 46.5
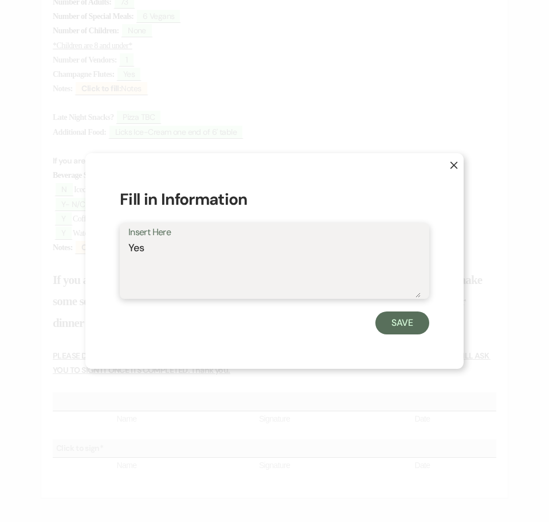
click at [107, 252] on div "X Fill in Information Insert Here Yes Save" at bounding box center [274, 261] width 379 height 216
type textarea "TBC"
click at [407, 323] on button "Save" at bounding box center [403, 322] width 54 height 23
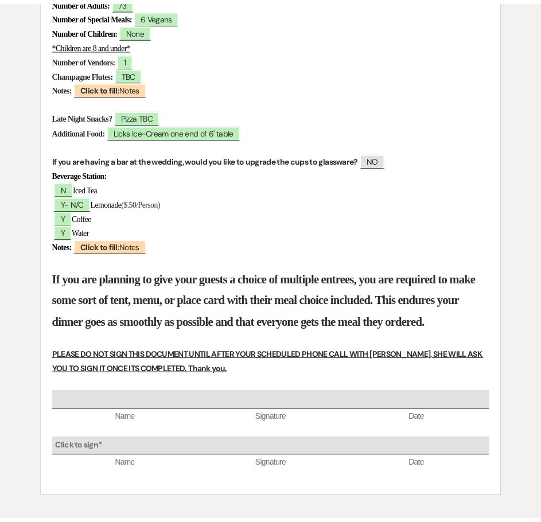
scroll to position [631, 0]
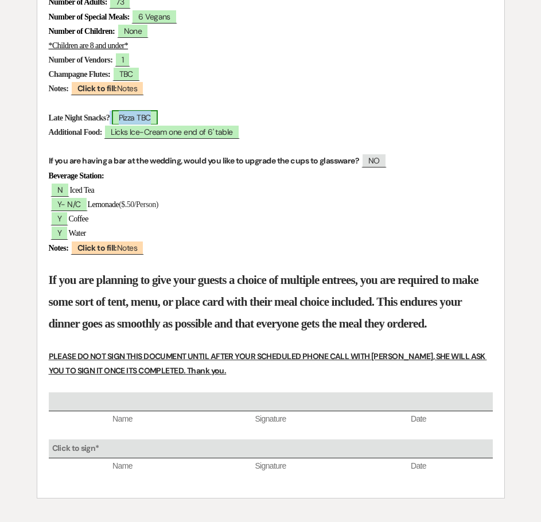
click at [158, 118] on span "Pizza TBC" at bounding box center [135, 117] width 46 height 15
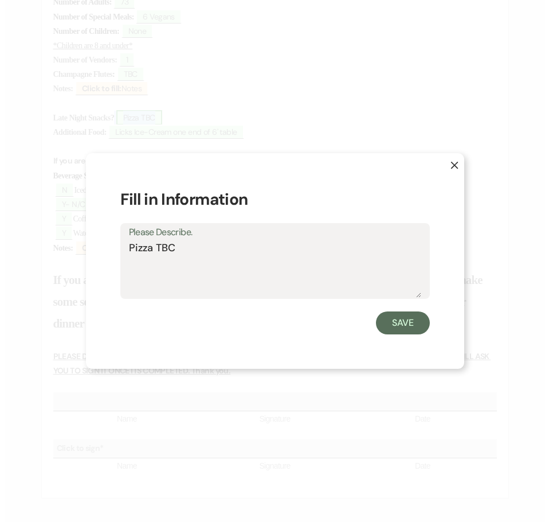
scroll to position [631, 0]
drag, startPoint x: 180, startPoint y: 248, endPoint x: 156, endPoint y: 249, distance: 24.1
click at [156, 249] on textarea "Pizza TBC" at bounding box center [274, 268] width 292 height 57
type textarea "Pizza 9/9:30pm"
click at [407, 319] on button "Save" at bounding box center [403, 322] width 54 height 23
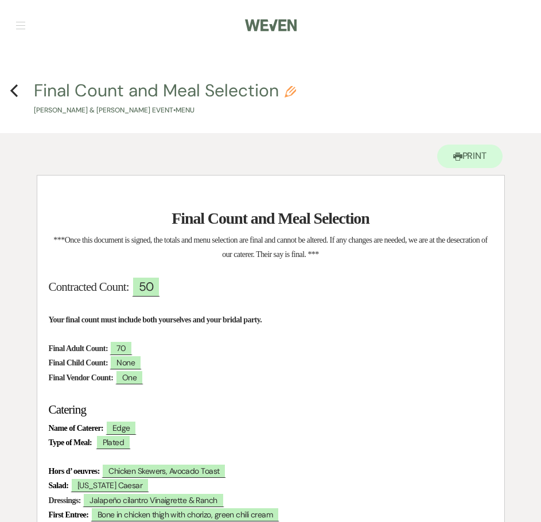
scroll to position [0, 0]
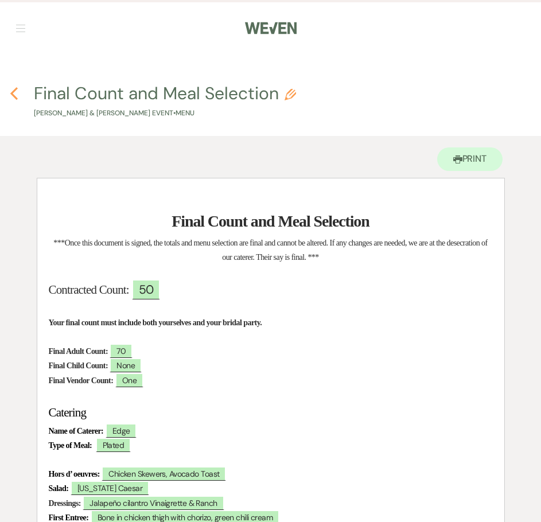
click at [16, 91] on icon "Previous" at bounding box center [14, 94] width 9 height 14
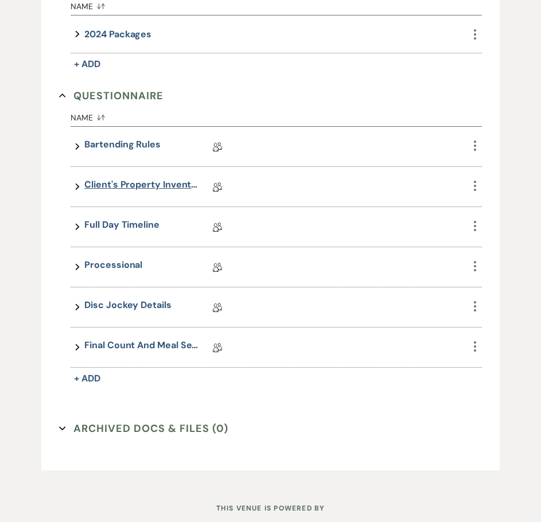
click at [120, 186] on link "Client's Property Inventory List" at bounding box center [141, 187] width 115 height 18
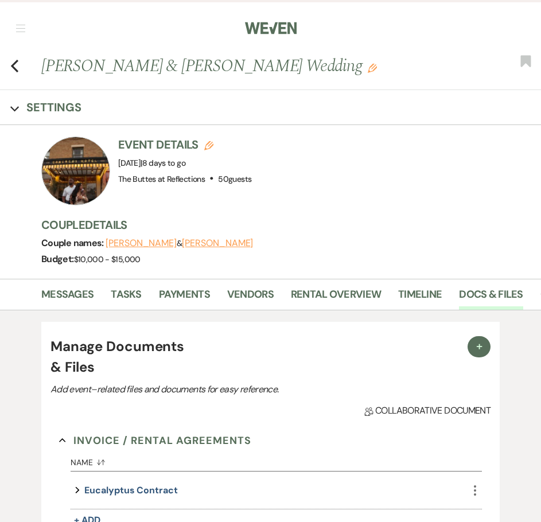
scroll to position [1180, 0]
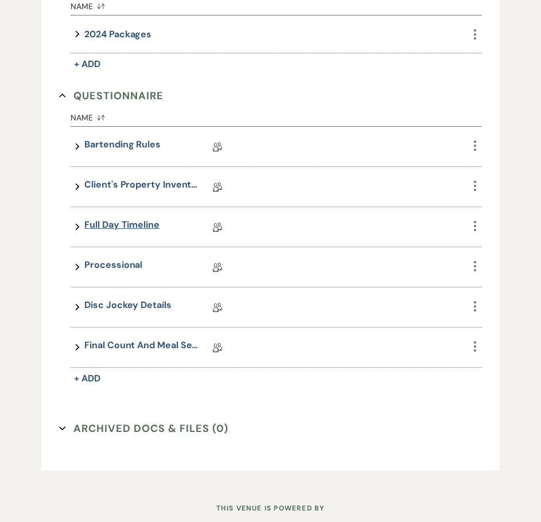
click at [130, 228] on link "Full Day Timeline" at bounding box center [121, 227] width 75 height 18
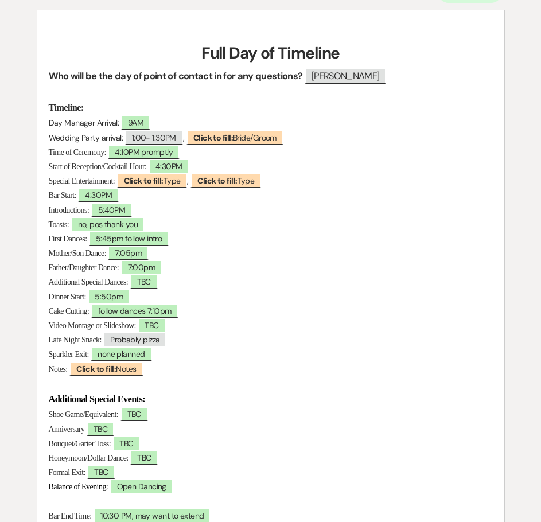
scroll to position [172, 0]
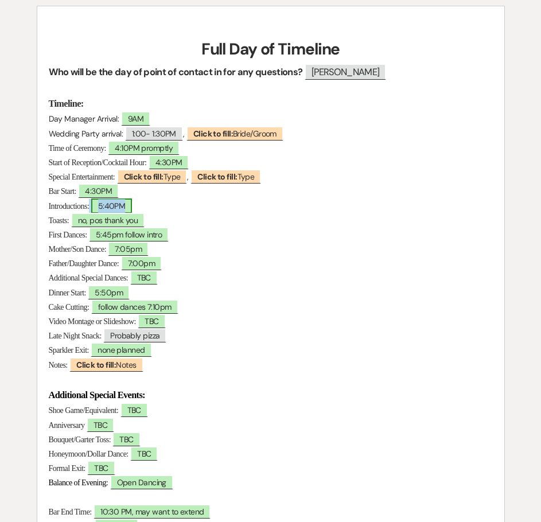
click at [116, 207] on span "5:40PM" at bounding box center [111, 205] width 41 height 15
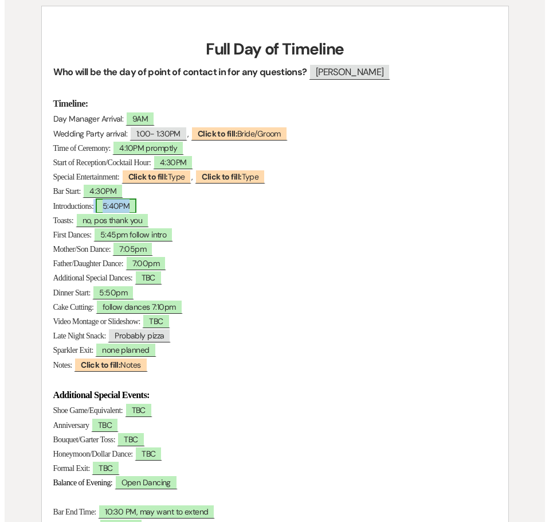
scroll to position [173, 0]
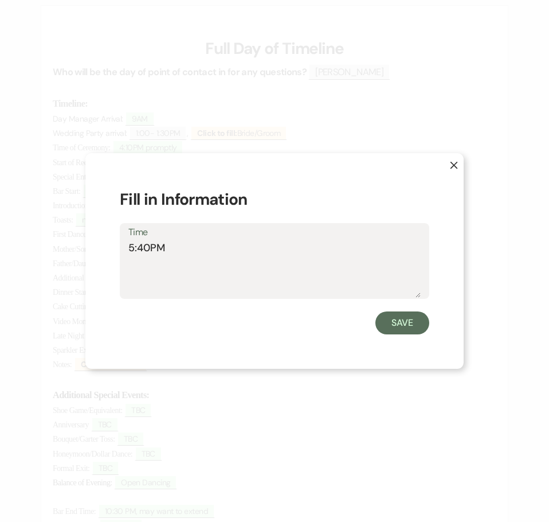
click at [140, 248] on textarea "5:40PM" at bounding box center [274, 268] width 292 height 57
type textarea "5:50PM"
click at [422, 324] on button "Save" at bounding box center [403, 322] width 54 height 23
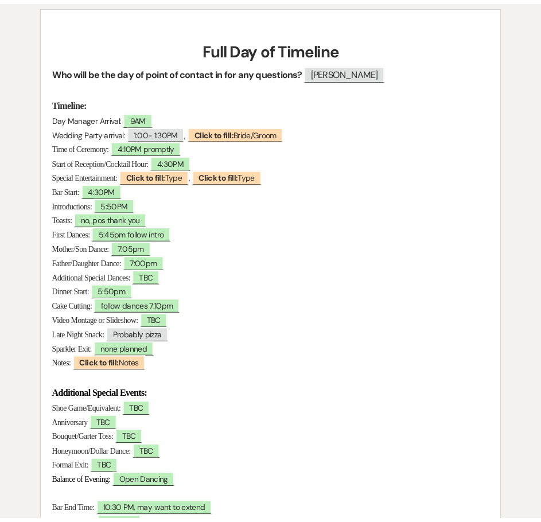
scroll to position [172, 0]
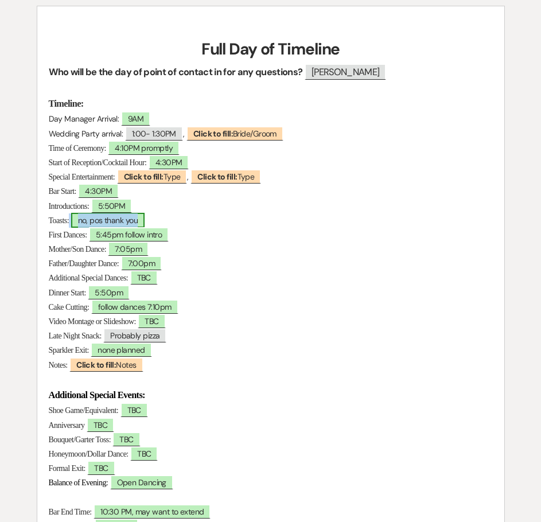
click at [120, 219] on span "no, pos thank you" at bounding box center [107, 220] width 73 height 15
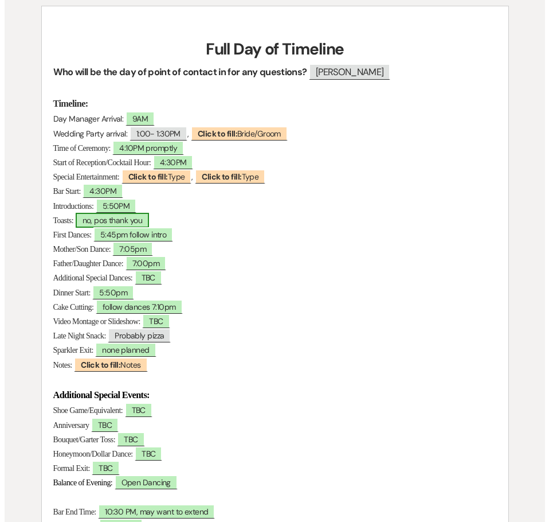
scroll to position [173, 0]
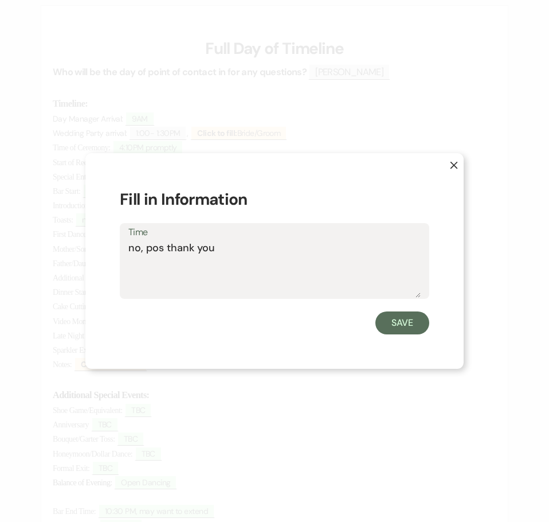
drag, startPoint x: 162, startPoint y: 249, endPoint x: 145, endPoint y: 251, distance: 16.7
click at [145, 251] on textarea "no, pos thank you" at bounding box center [274, 268] width 292 height 57
click at [156, 246] on textarea "no, B?G thank you" at bounding box center [274, 268] width 292 height 57
type textarea "no, B/G thank you"
click at [396, 320] on button "Save" at bounding box center [403, 322] width 54 height 23
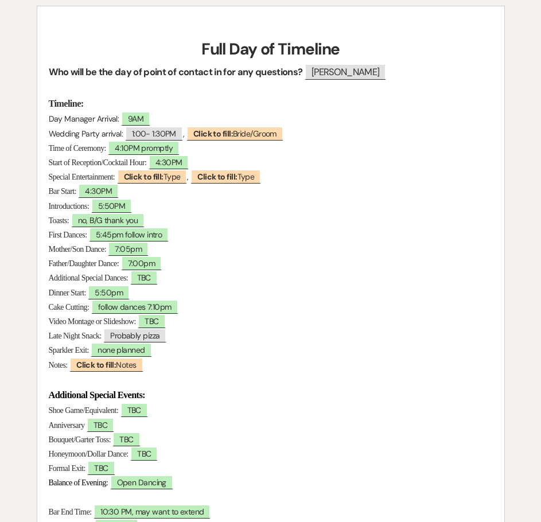
scroll to position [229, 0]
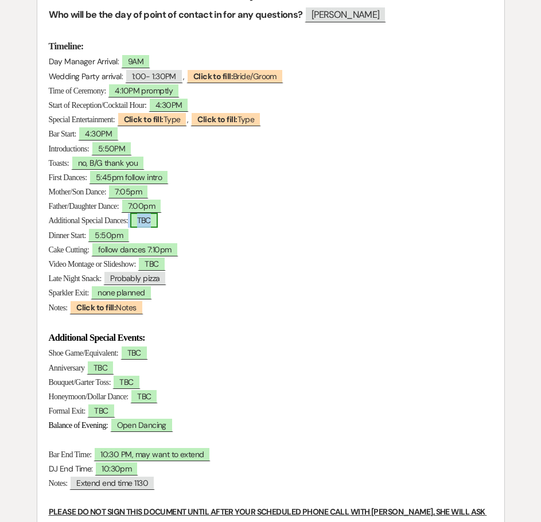
click at [158, 222] on span "TBC" at bounding box center [144, 220] width 28 height 15
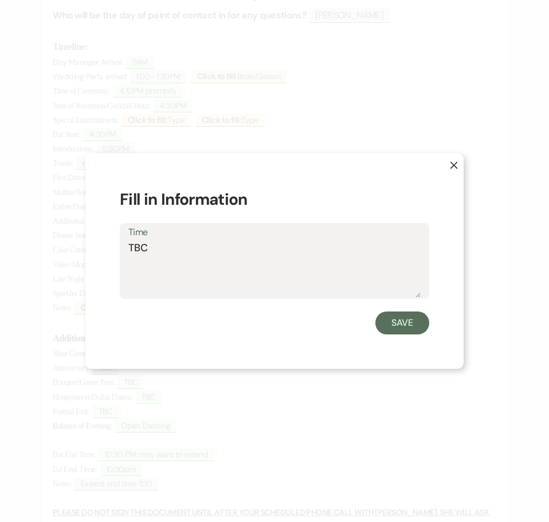
drag, startPoint x: 169, startPoint y: 249, endPoint x: 103, endPoint y: 249, distance: 65.4
click at [103, 249] on div "X Fill in Information Time TBC Save" at bounding box center [274, 261] width 379 height 216
type textarea "no"
click at [403, 318] on button "Save" at bounding box center [403, 322] width 54 height 23
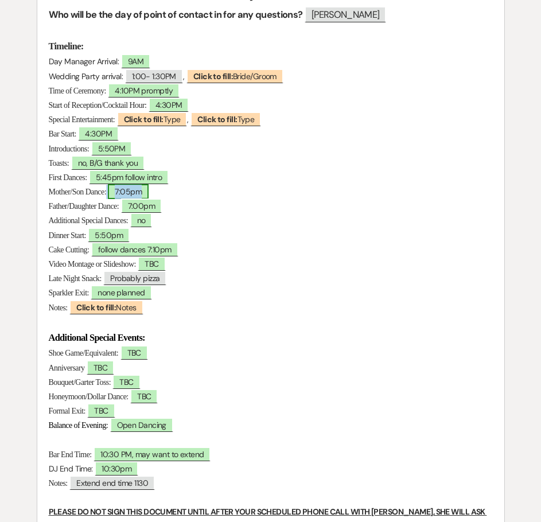
click at [144, 191] on span "7:05pm" at bounding box center [128, 191] width 41 height 15
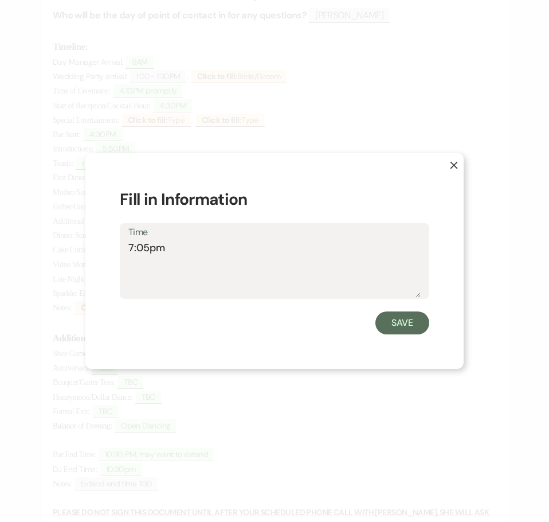
drag, startPoint x: 170, startPoint y: 247, endPoint x: 127, endPoint y: 247, distance: 43.0
click at [127, 247] on div "Time 7:05pm" at bounding box center [275, 261] width 310 height 76
type textarea "Y"
click at [403, 326] on button "Save" at bounding box center [403, 322] width 54 height 23
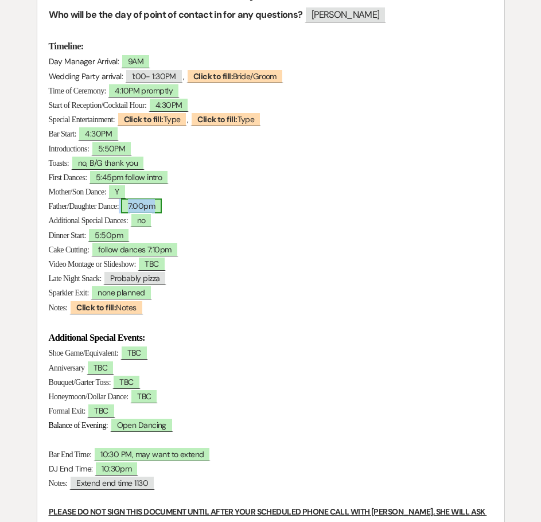
click at [151, 206] on span "7:00pm" at bounding box center [141, 205] width 41 height 15
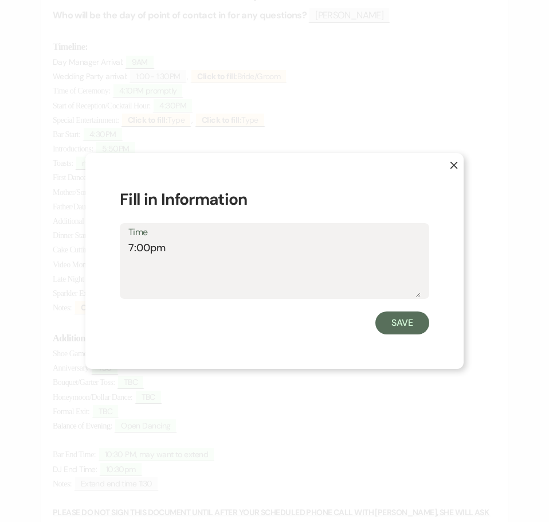
drag, startPoint x: 182, startPoint y: 249, endPoint x: 104, endPoint y: 248, distance: 78.0
click at [104, 248] on div "X Fill in Information Time 7:00pm Save" at bounding box center [274, 261] width 379 height 216
type textarea "Y"
click at [415, 321] on button "Save" at bounding box center [403, 322] width 54 height 23
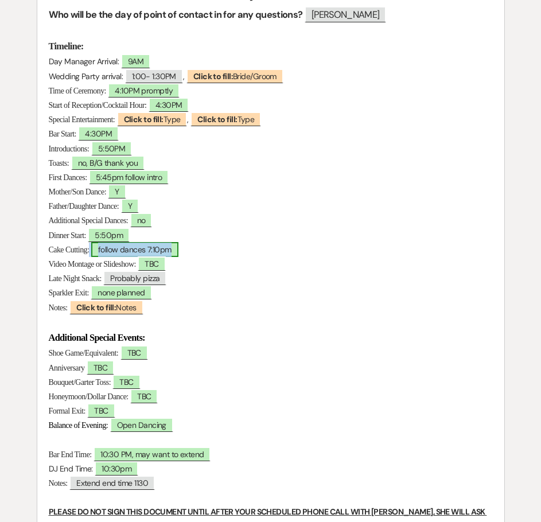
click at [174, 248] on span "follow dances 7:10pm" at bounding box center [134, 249] width 87 height 15
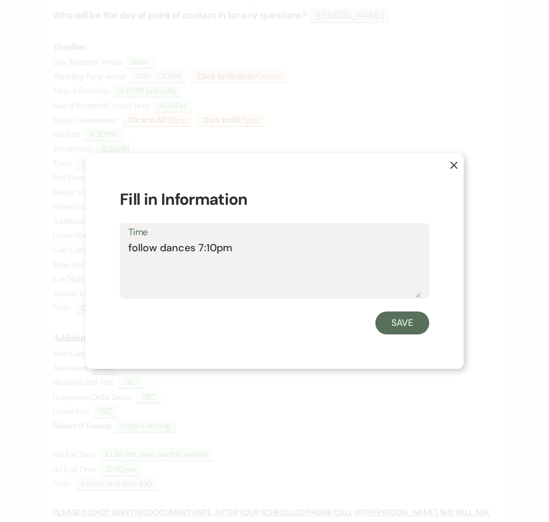
drag, startPoint x: 206, startPoint y: 247, endPoint x: 198, endPoint y: 247, distance: 8.0
click at [198, 247] on textarea "follow dances 7:10pm" at bounding box center [274, 268] width 292 height 57
drag, startPoint x: 198, startPoint y: 248, endPoint x: 115, endPoint y: 252, distance: 83.3
click at [115, 252] on div "X Fill in Information Time follow dances Save" at bounding box center [274, 261] width 379 height 216
type textarea "Follows Special Dances"
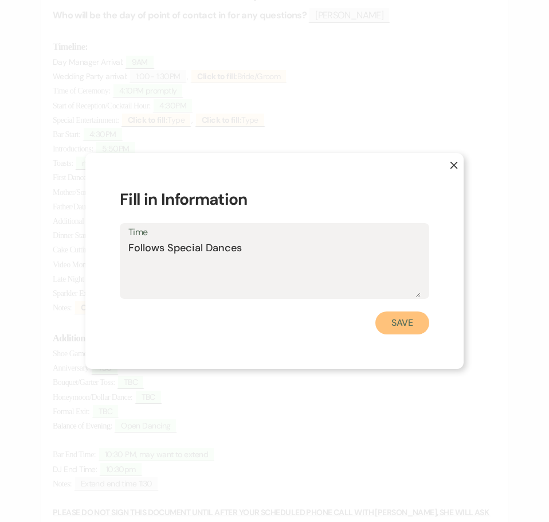
click at [416, 327] on button "Save" at bounding box center [403, 322] width 54 height 23
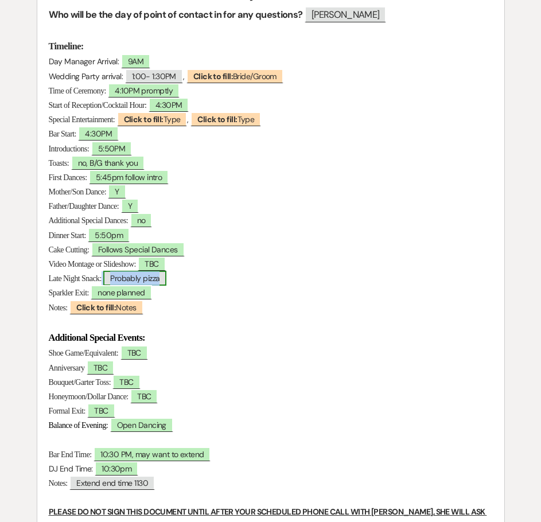
click at [161, 280] on span "Probably pizza" at bounding box center [134, 278] width 63 height 15
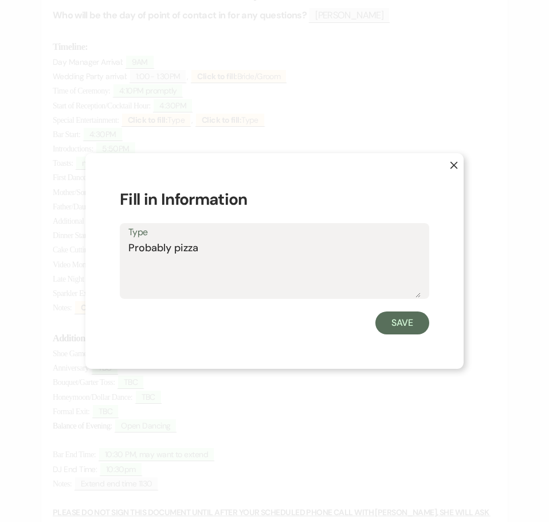
drag, startPoint x: 206, startPoint y: 248, endPoint x: 104, endPoint y: 257, distance: 101.9
click at [107, 256] on div "X Fill in Information Type Probably pizza Save" at bounding box center [274, 261] width 379 height 216
type textarea "Pizza"
click at [413, 317] on button "Save" at bounding box center [403, 322] width 54 height 23
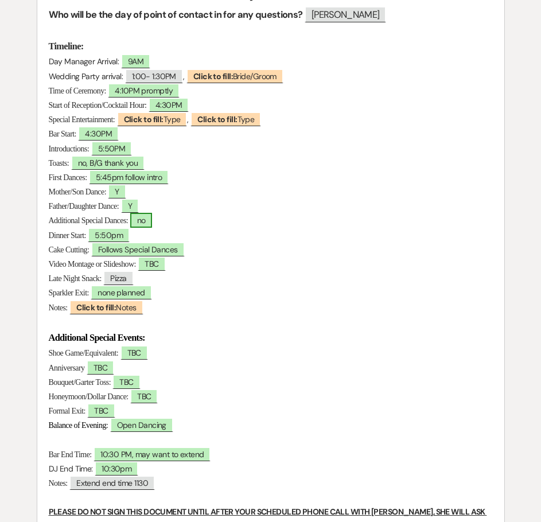
click at [153, 220] on span "no" at bounding box center [141, 220] width 22 height 15
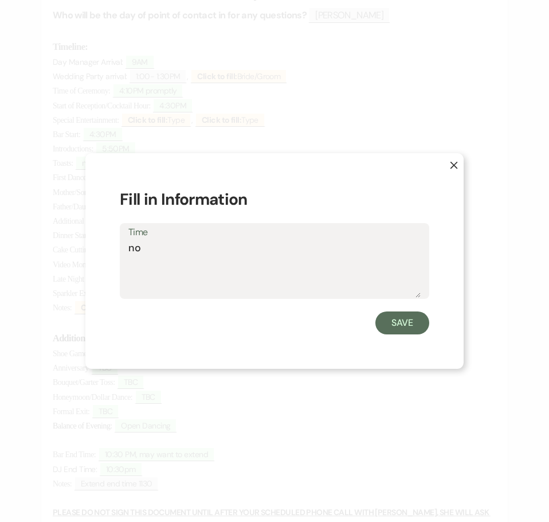
drag, startPoint x: 139, startPoint y: 248, endPoint x: 115, endPoint y: 248, distance: 23.5
click at [115, 248] on div "X Fill in Information Time no Save" at bounding box center [274, 261] width 379 height 216
type textarea "No"
click at [413, 326] on button "Save" at bounding box center [403, 322] width 54 height 23
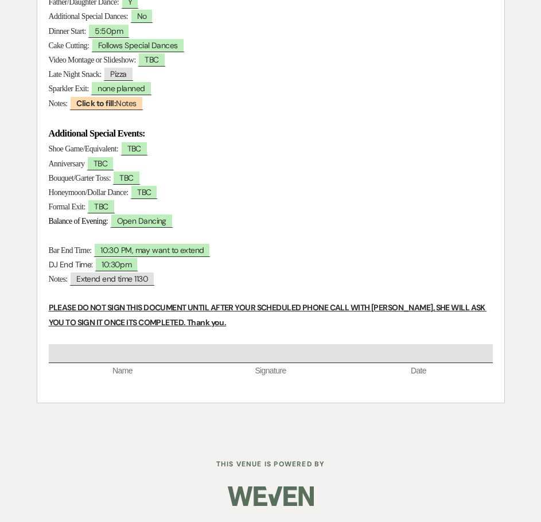
scroll to position [0, 0]
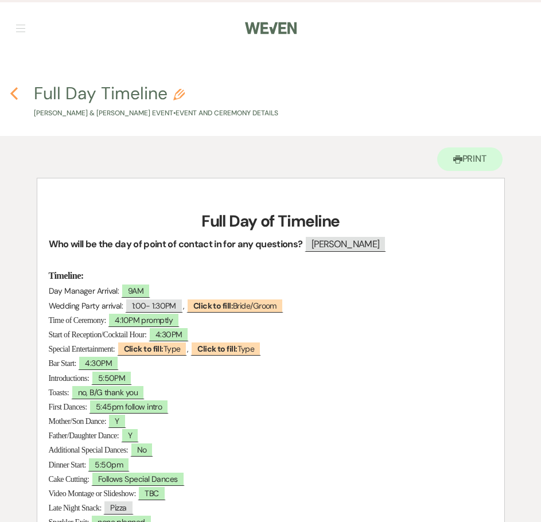
click at [13, 94] on use "button" at bounding box center [13, 93] width 7 height 13
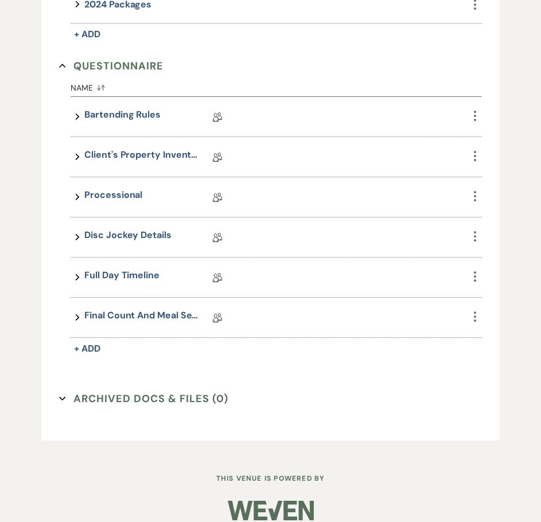
scroll to position [1224, 0]
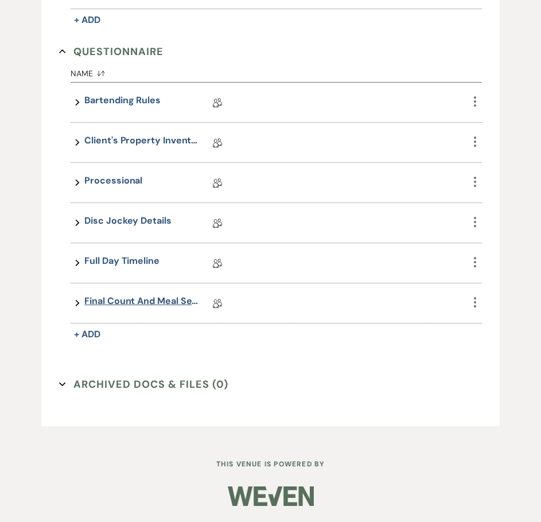
click at [134, 297] on link "Final Count and Meal Selection" at bounding box center [141, 303] width 115 height 18
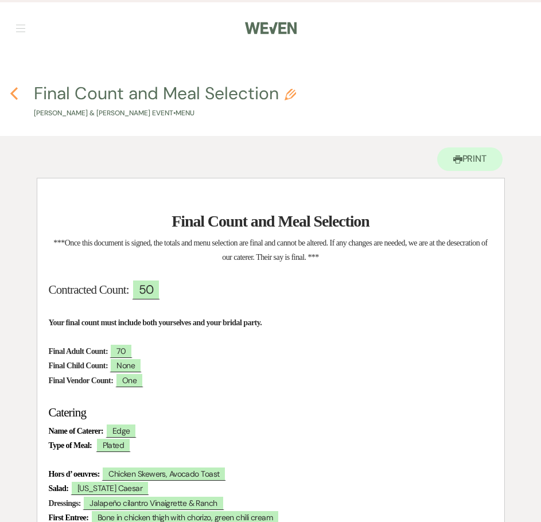
click at [11, 95] on icon "Previous" at bounding box center [14, 94] width 9 height 14
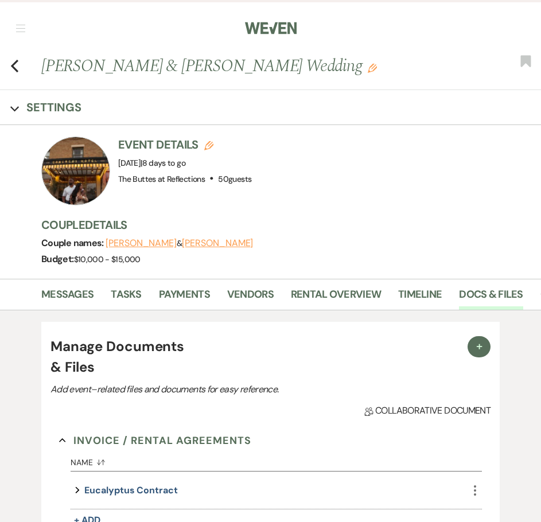
scroll to position [1224, 0]
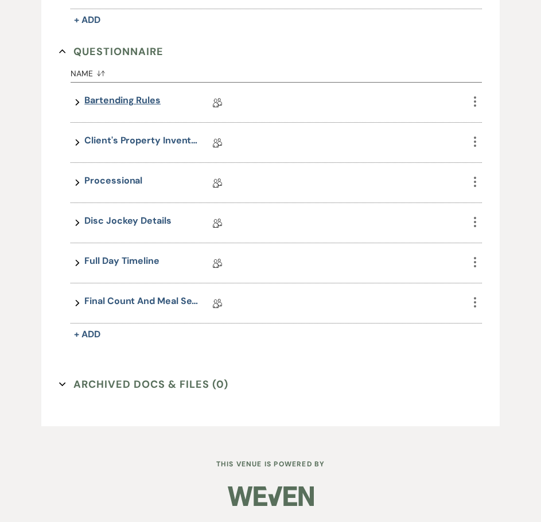
click at [104, 104] on link "Bartending Rules" at bounding box center [122, 102] width 76 height 18
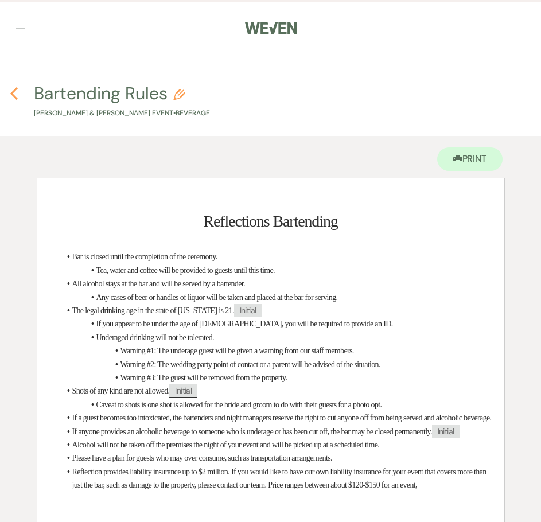
click at [13, 93] on use "button" at bounding box center [13, 93] width 7 height 13
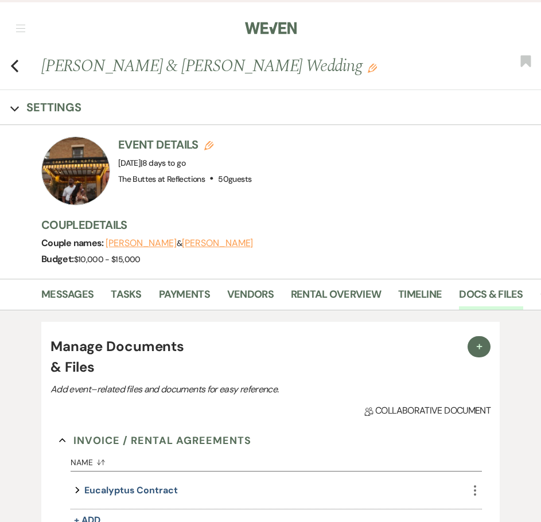
scroll to position [1224, 0]
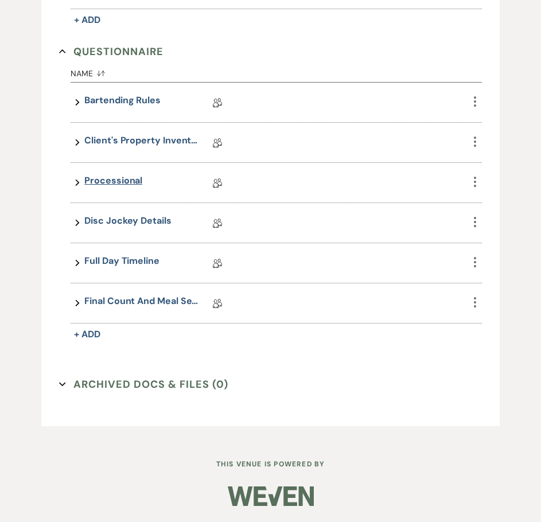
click at [120, 180] on link "Processional" at bounding box center [113, 183] width 58 height 18
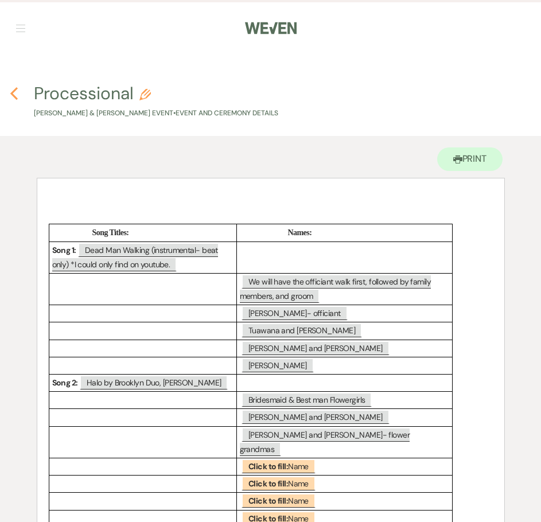
click at [14, 95] on use "button" at bounding box center [13, 93] width 7 height 13
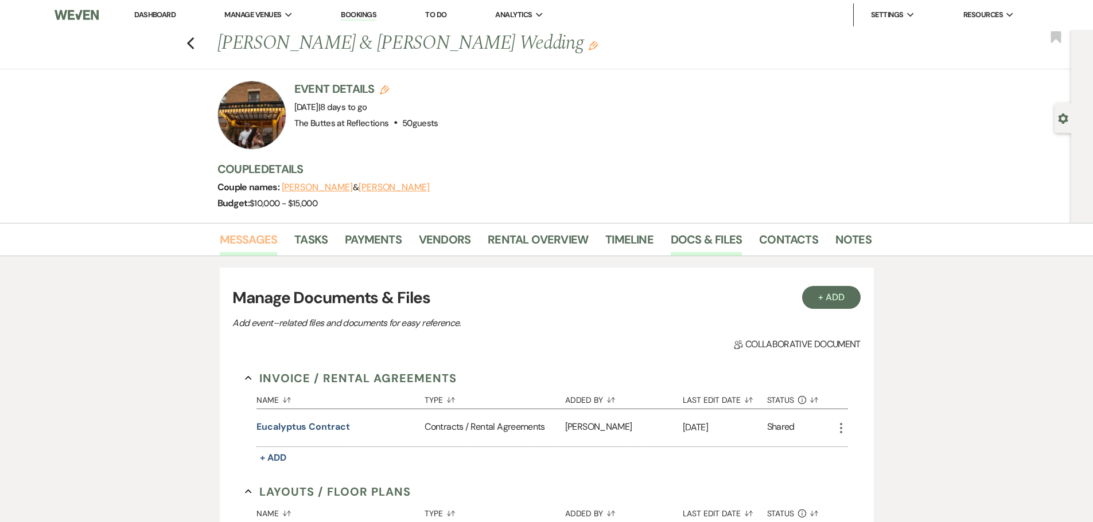
click at [260, 241] on link "Messages" at bounding box center [249, 243] width 58 height 25
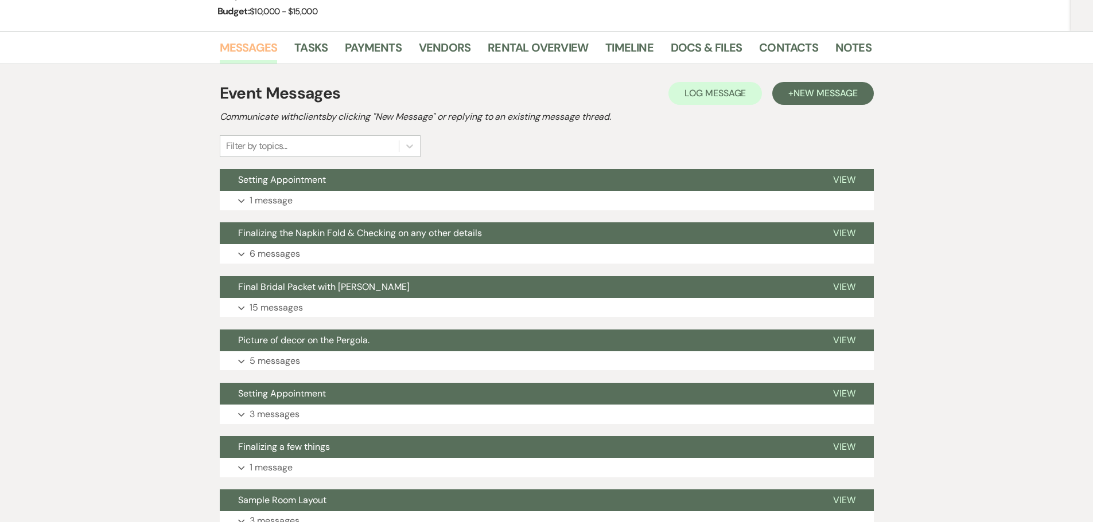
scroll to position [287, 0]
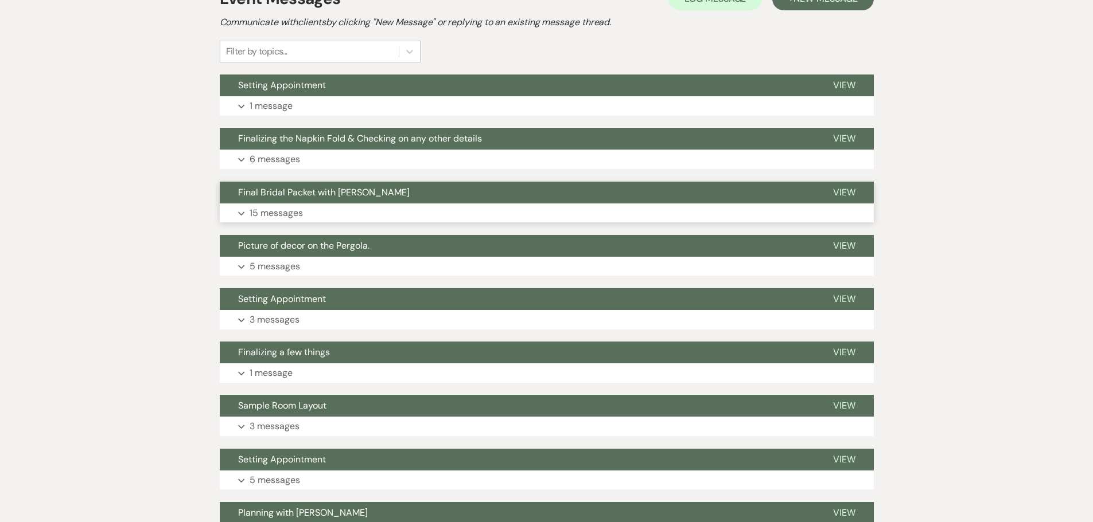
click at [257, 214] on p "15 messages" at bounding box center [275, 213] width 53 height 15
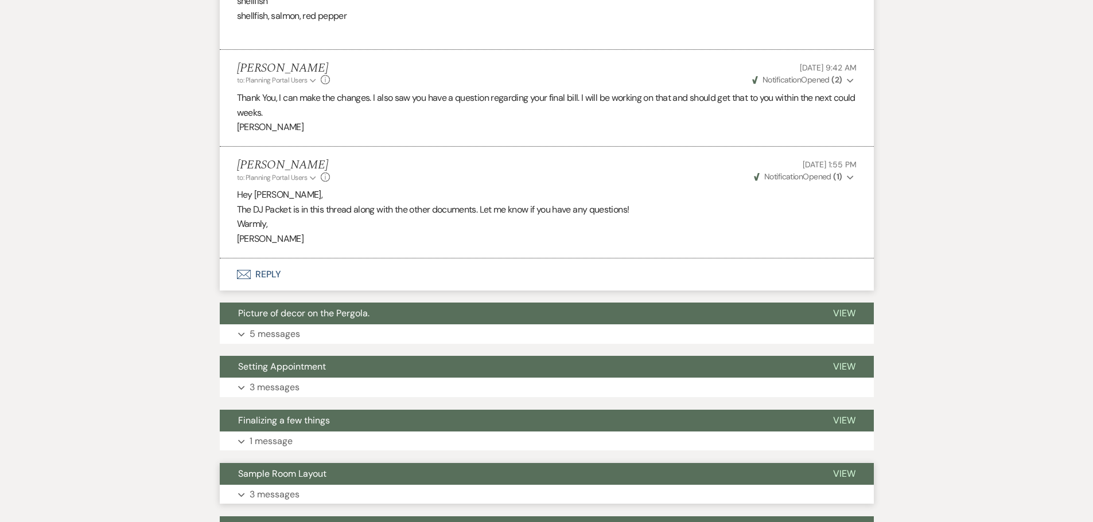
scroll to position [2466, 0]
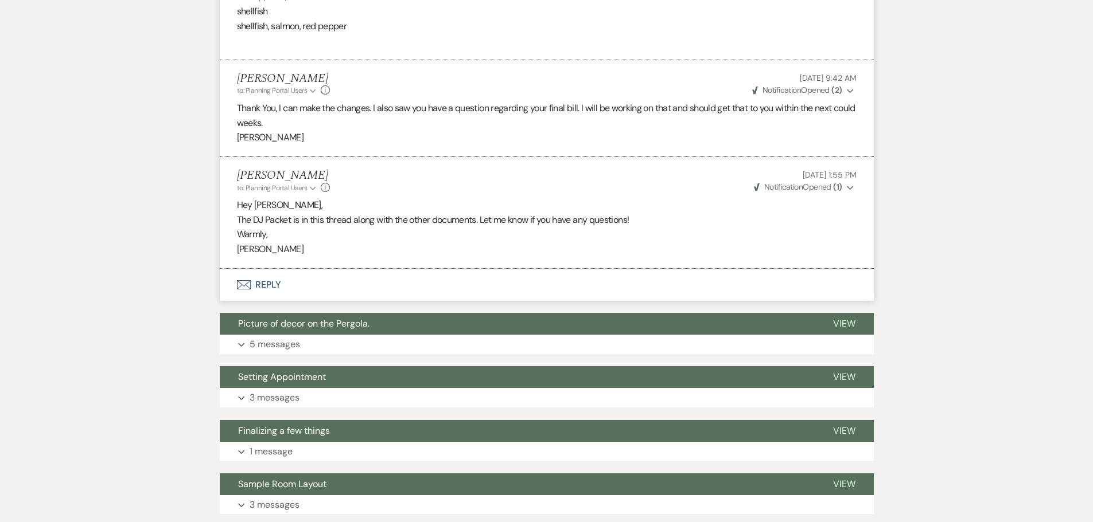
click at [266, 286] on button "Envelope Reply" at bounding box center [547, 285] width 654 height 32
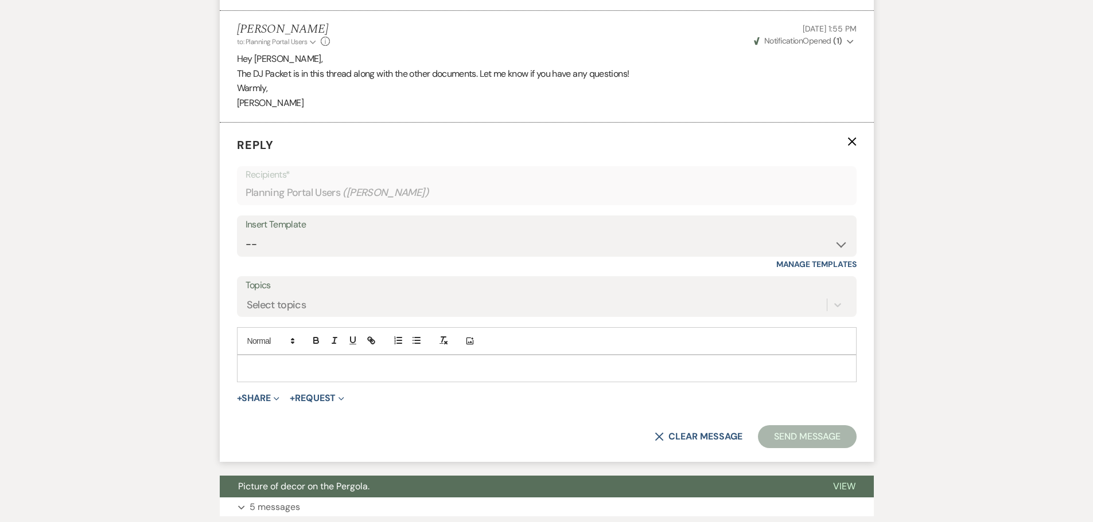
scroll to position [2613, 0]
click at [341, 373] on p at bounding box center [546, 367] width 601 height 13
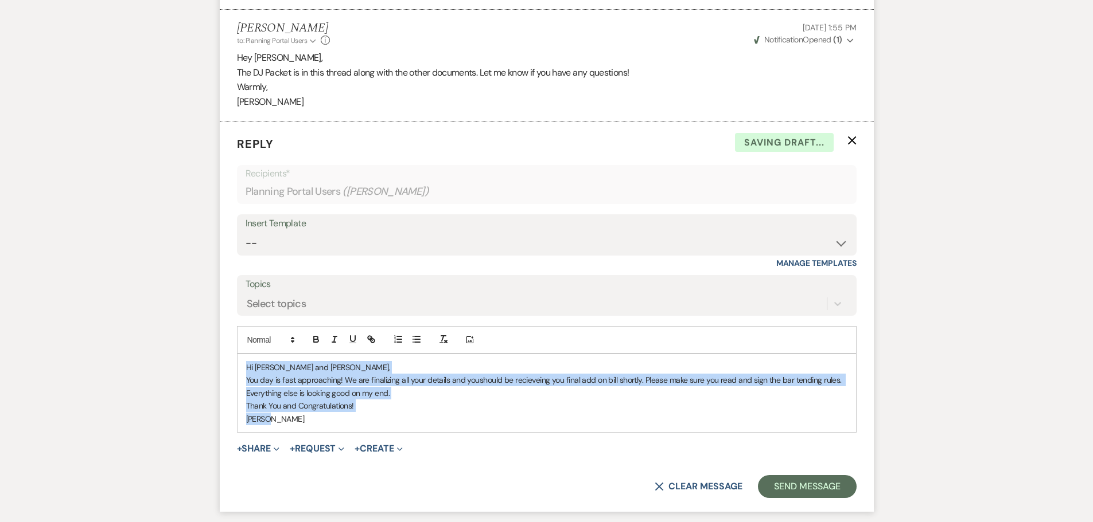
drag, startPoint x: 286, startPoint y: 430, endPoint x: 243, endPoint y: 370, distance: 74.0
click at [243, 370] on div "Hi Selena and Terrell, You day is fast approaching! We are finalizing all your …" at bounding box center [546, 393] width 618 height 78
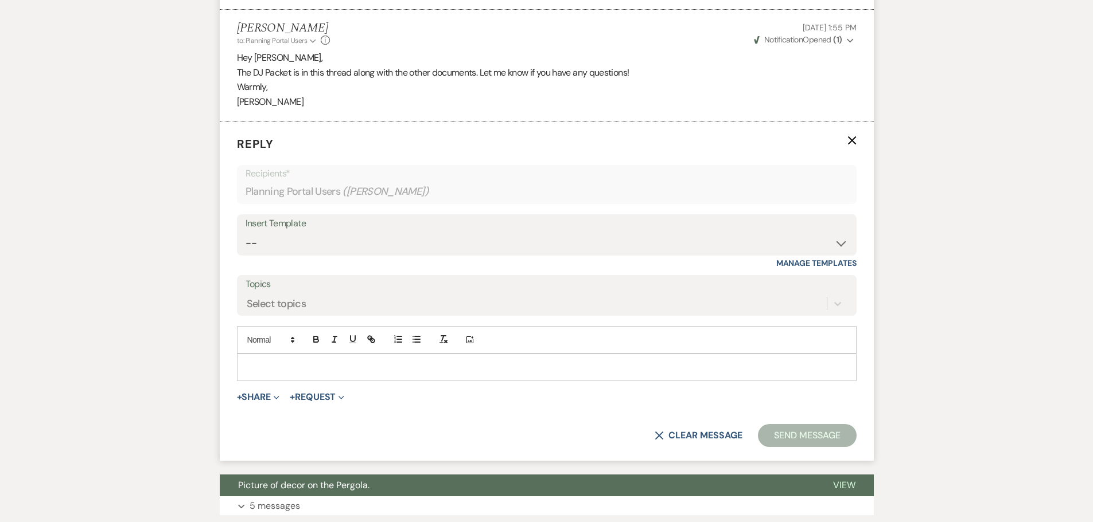
click at [355, 372] on p at bounding box center [546, 367] width 601 height 13
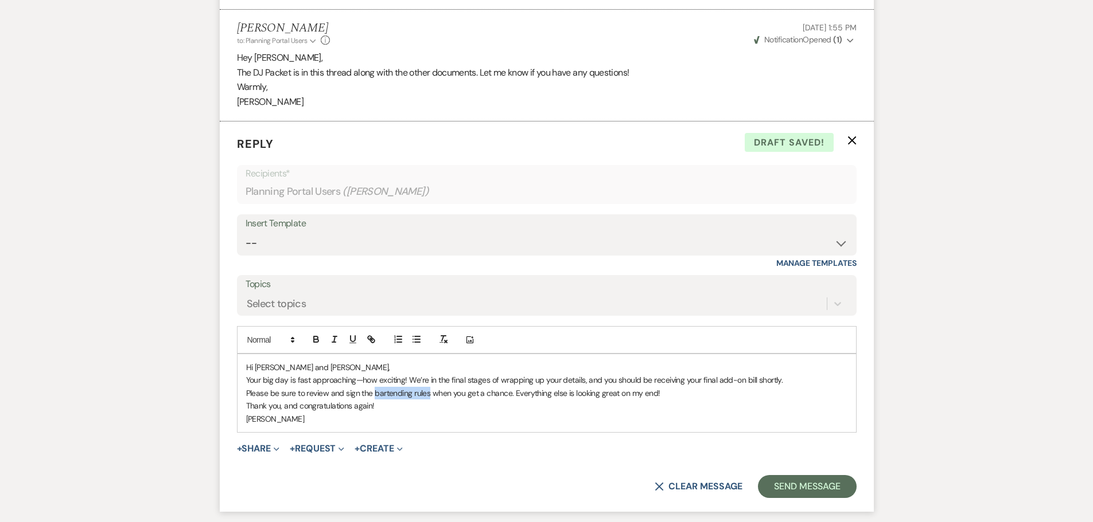
drag, startPoint x: 373, startPoint y: 392, endPoint x: 429, endPoint y: 391, distance: 56.2
click at [429, 391] on p "Please be sure to review and sign the bartending rules when you get a chance. E…" at bounding box center [546, 393] width 601 height 13
click at [315, 338] on icon "button" at bounding box center [316, 339] width 10 height 10
click at [420, 422] on p "Sheila" at bounding box center [546, 419] width 601 height 13
click at [540, 486] on button "Send Message" at bounding box center [807, 486] width 98 height 23
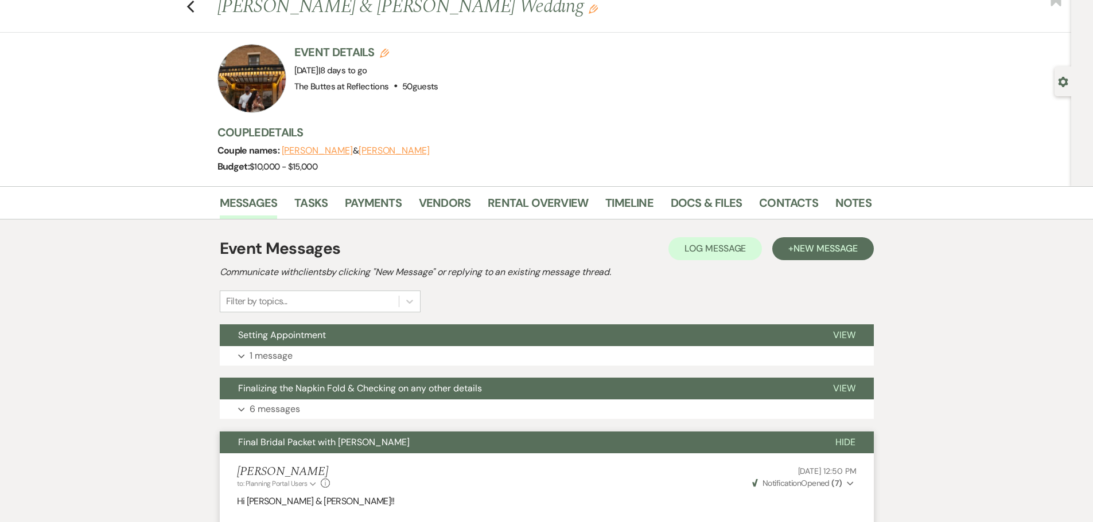
scroll to position [57, 0]
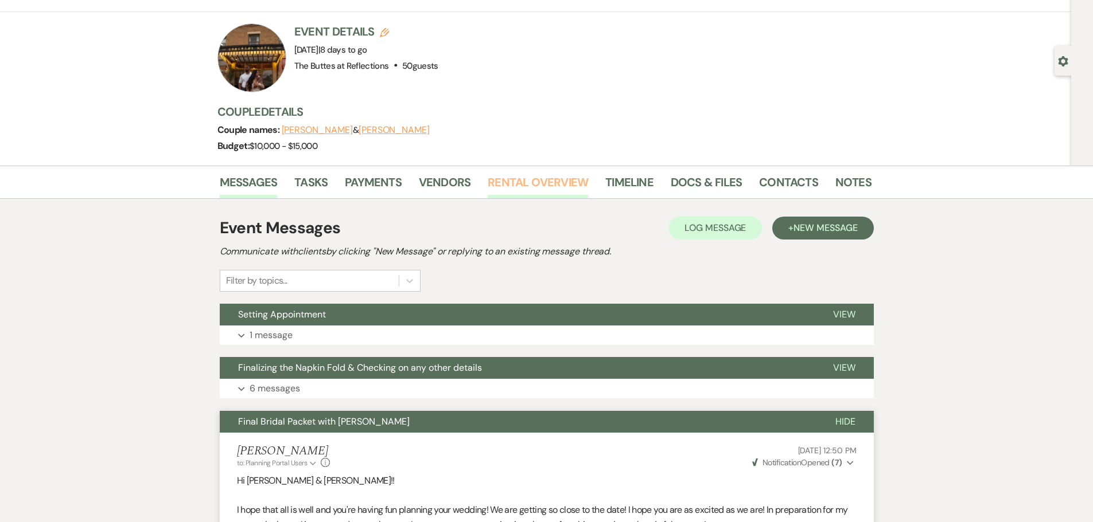
click at [537, 183] on link "Rental Overview" at bounding box center [537, 185] width 100 height 25
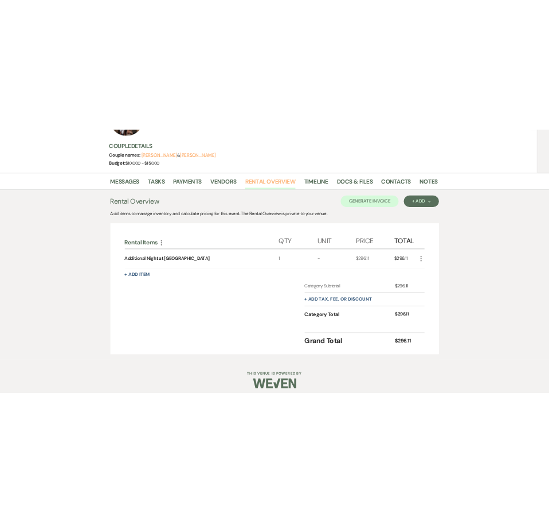
scroll to position [146, 0]
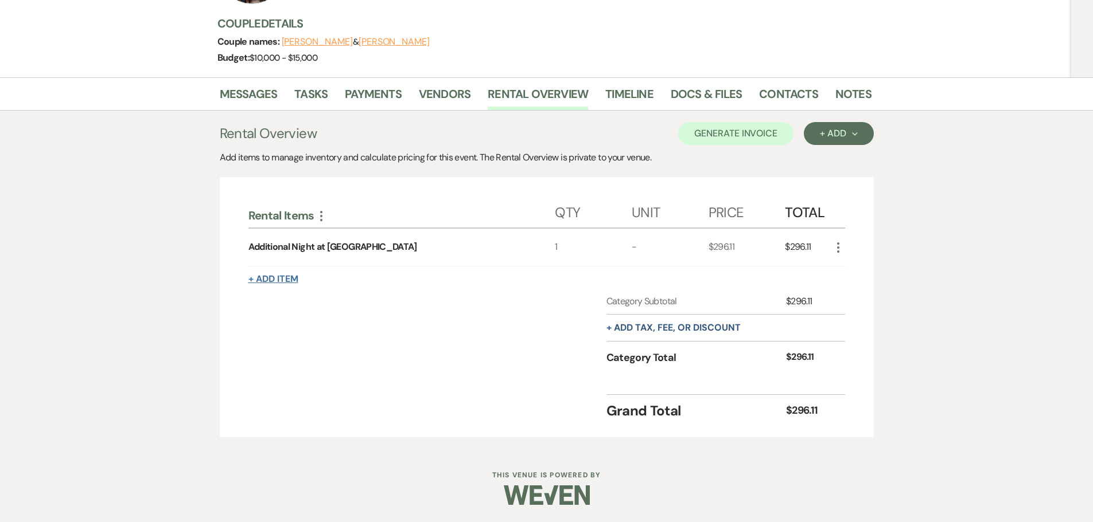
click at [274, 275] on button "+ Add Item" at bounding box center [273, 279] width 50 height 9
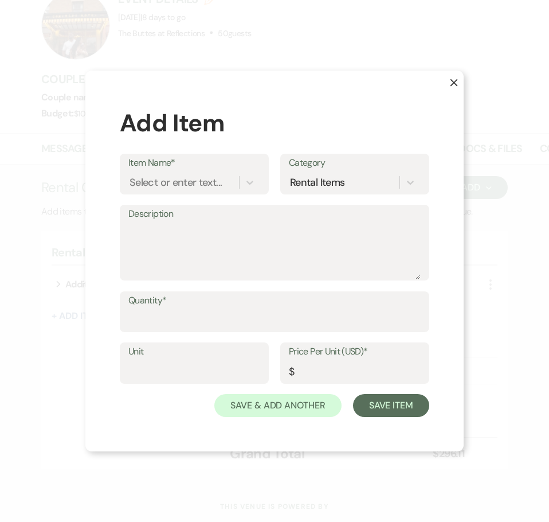
scroll to position [188, 0]
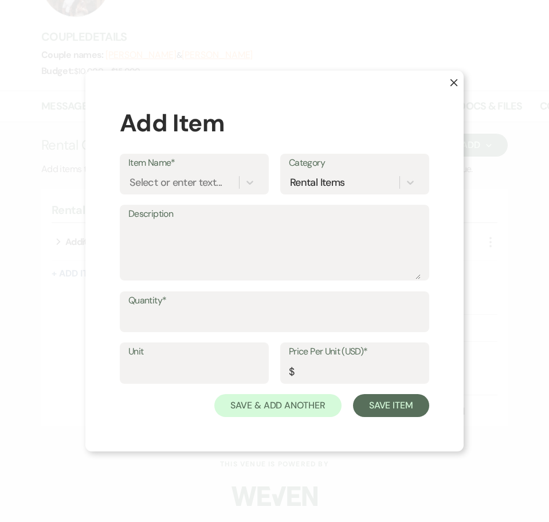
click at [453, 84] on use "button" at bounding box center [454, 82] width 7 height 7
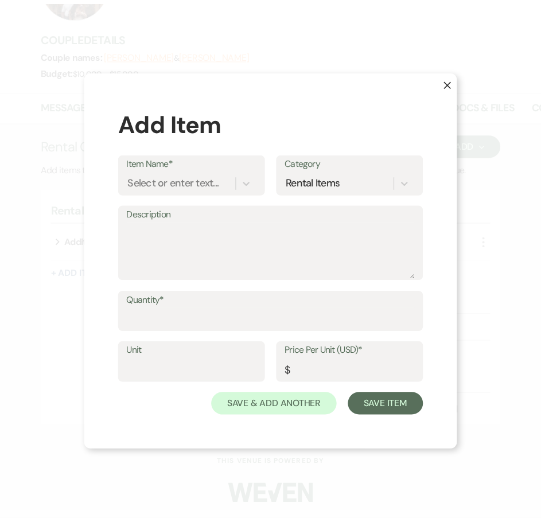
scroll to position [188, 0]
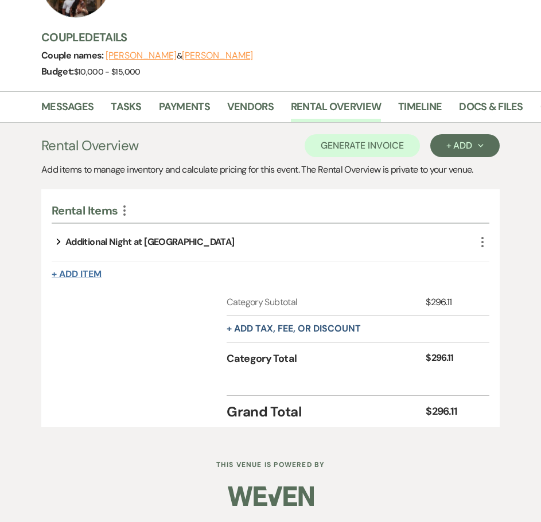
click at [69, 271] on button "+ Add Item" at bounding box center [77, 274] width 50 height 9
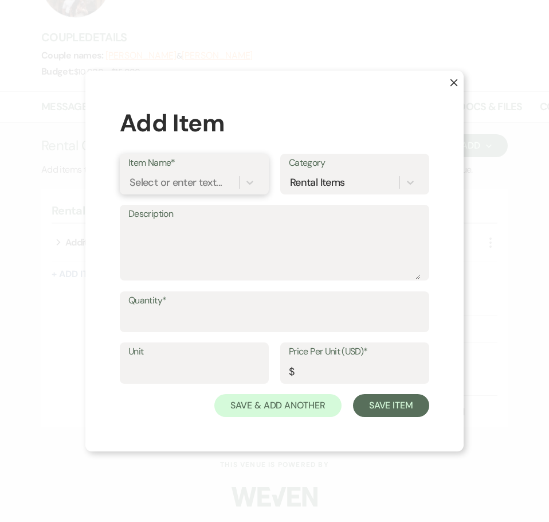
click at [181, 184] on div "Select or enter text..." at bounding box center [176, 181] width 92 height 15
type input "vendor meal"
click at [177, 209] on div "+ Add "vendor meal"" at bounding box center [194, 211] width 132 height 23
click at [138, 180] on div "vendor meal" at bounding box center [158, 181] width 56 height 15
click at [182, 182] on div "Select or enter text..." at bounding box center [176, 181] width 92 height 15
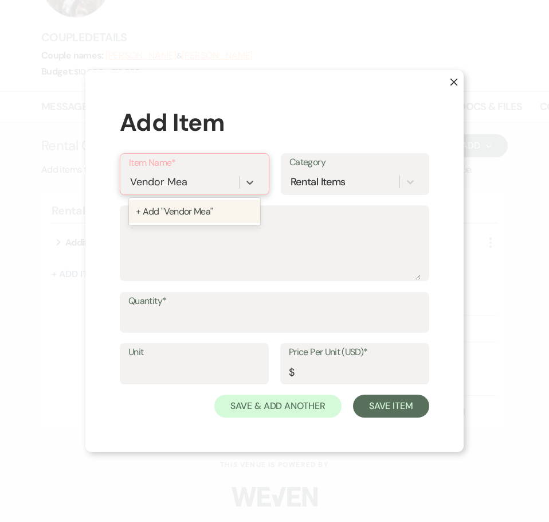
type input "Vendor Meal"
click at [206, 212] on div "+ Add "Vendor Meal"" at bounding box center [194, 211] width 131 height 23
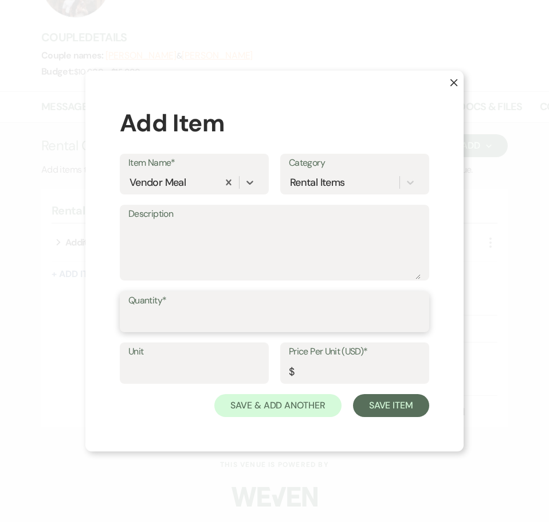
click at [208, 321] on input "Quantity*" at bounding box center [274, 320] width 292 height 22
type input "1"
click at [189, 365] on input "Unit" at bounding box center [194, 371] width 132 height 22
type input "1"
click at [349, 373] on input "Price Per Unit (USD)*" at bounding box center [355, 371] width 132 height 22
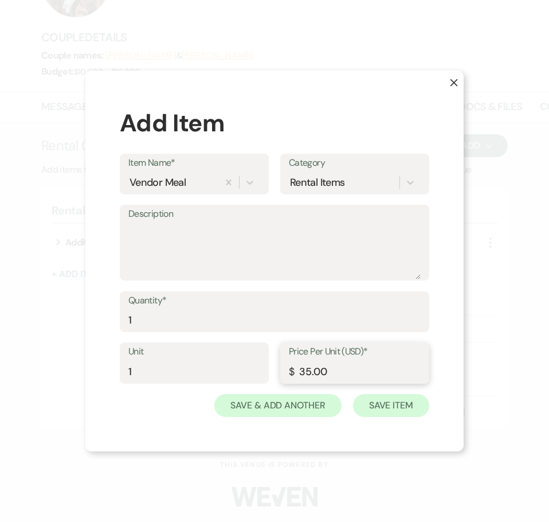
type input "35.00"
click at [396, 404] on button "Save Item" at bounding box center [391, 405] width 76 height 23
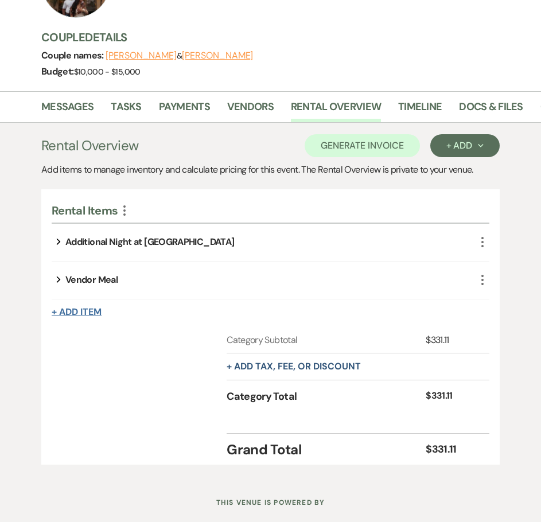
click at [74, 310] on button "+ Add Item" at bounding box center [77, 311] width 50 height 9
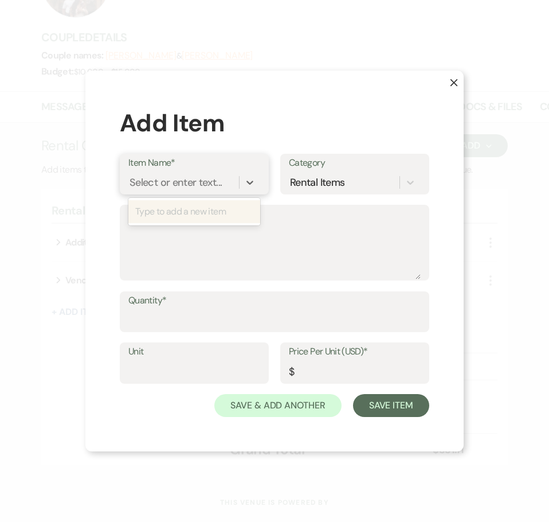
click at [146, 182] on div "Select or enter text..." at bounding box center [176, 181] width 92 height 15
type input "Additional Guest"
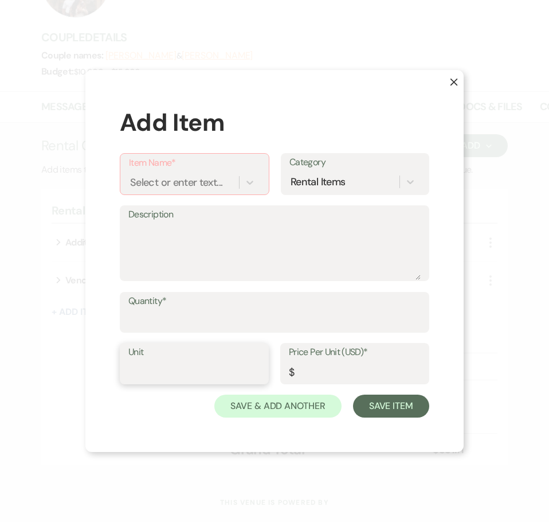
click at [194, 365] on input "Unit" at bounding box center [194, 372] width 132 height 22
click at [194, 321] on input "Quantity*" at bounding box center [274, 320] width 292 height 22
click at [175, 358] on label "Unit" at bounding box center [194, 352] width 132 height 17
click at [175, 361] on input "Unit" at bounding box center [194, 372] width 132 height 22
type input "1"
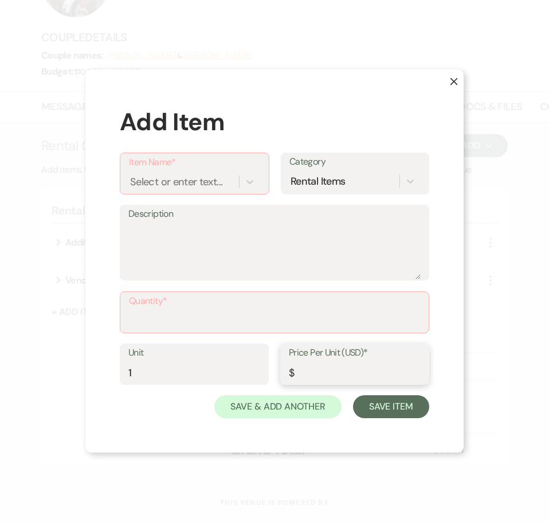
click at [347, 374] on input "Price Per Unit (USD)*" at bounding box center [355, 372] width 132 height 22
type input "115.00"
click at [149, 311] on input "Quantity*" at bounding box center [274, 320] width 291 height 22
click at [231, 312] on input "Quantity*" at bounding box center [274, 320] width 291 height 22
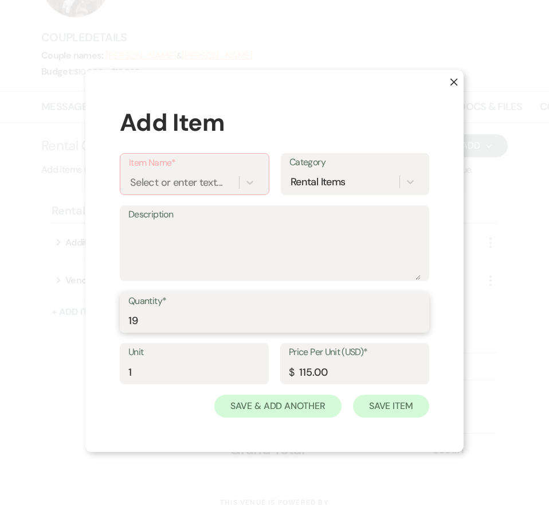
type input "19"
click at [373, 405] on button "Save Item" at bounding box center [391, 406] width 76 height 23
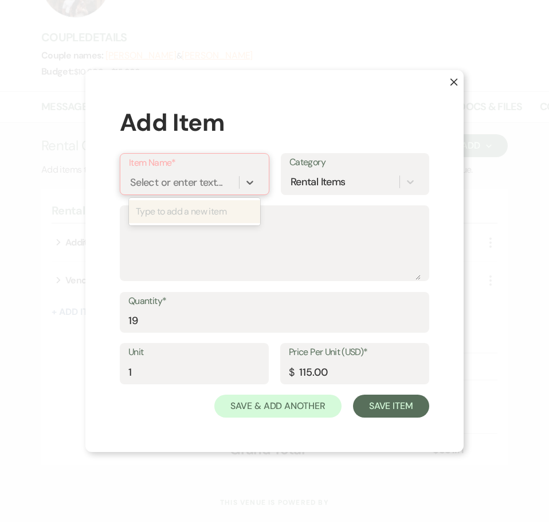
click at [174, 182] on div "Select or enter text..." at bounding box center [176, 181] width 92 height 15
type input "Additional Adults"
click at [190, 205] on div "+ Add "Additional Adults"" at bounding box center [194, 211] width 131 height 23
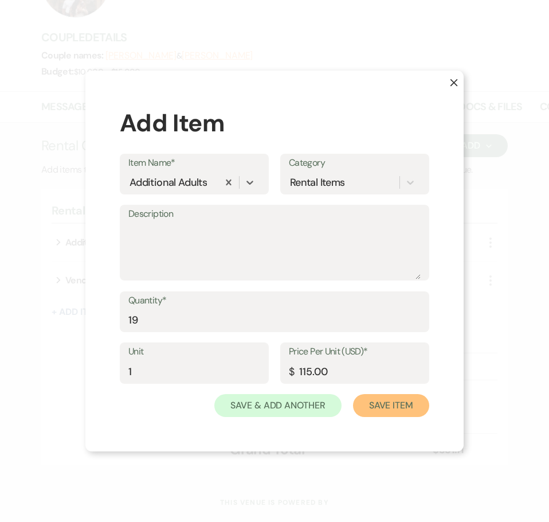
click at [381, 405] on button "Save Item" at bounding box center [391, 405] width 76 height 23
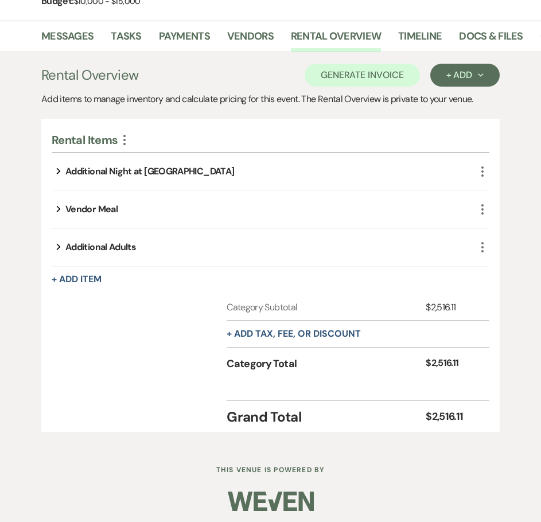
scroll to position [263, 0]
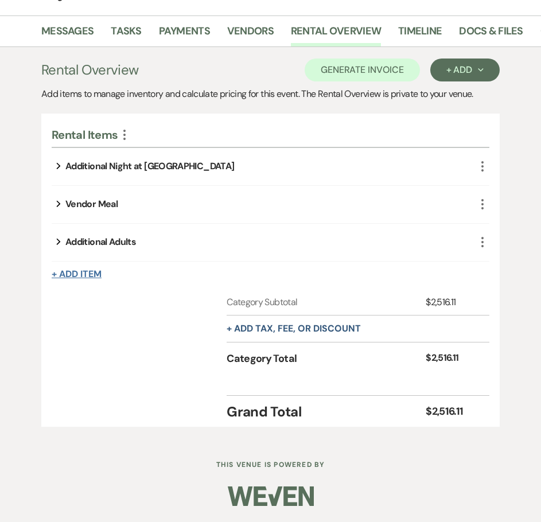
click at [65, 273] on button "+ Add Item" at bounding box center [77, 274] width 50 height 9
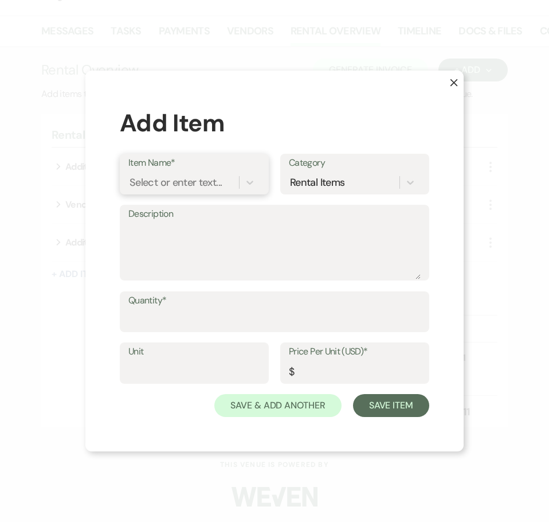
click at [199, 182] on div "Select or enter text..." at bounding box center [176, 181] width 92 height 15
type input "1 hour extension Bar"
click at [205, 210] on div "+ Add "1 hour extension Bar"" at bounding box center [194, 211] width 132 height 23
click at [192, 315] on input "Quantity*" at bounding box center [274, 320] width 292 height 22
type input "1"
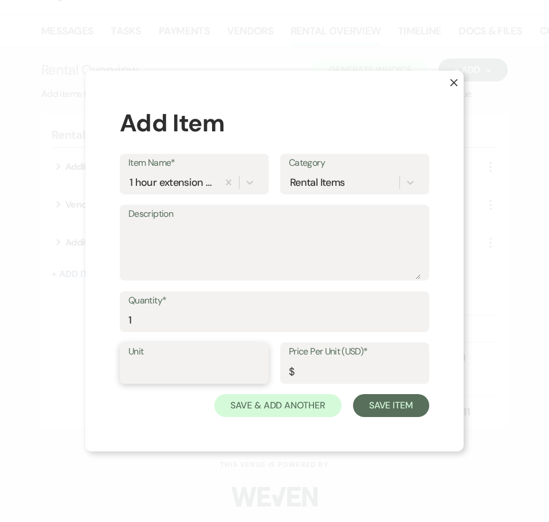
click at [190, 376] on input "Unit" at bounding box center [194, 371] width 132 height 22
type input "1 hr"
click at [286, 377] on div "Price Per Unit (USD)* $" at bounding box center [354, 362] width 149 height 41
click at [311, 369] on input "Price Per Unit (USD)*" at bounding box center [355, 371] width 132 height 22
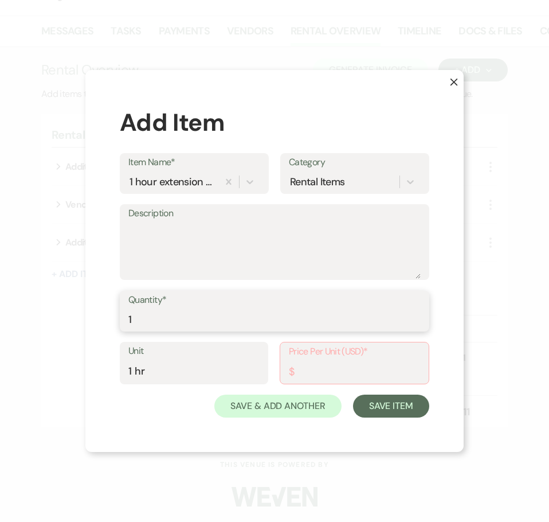
click at [439, 334] on div "X Add Item Item Name* 1 hour extension Bar Category Rental Items Description Qu…" at bounding box center [274, 261] width 379 height 383
click at [315, 377] on input "Price Per Unit (USD)*" at bounding box center [354, 371] width 131 height 22
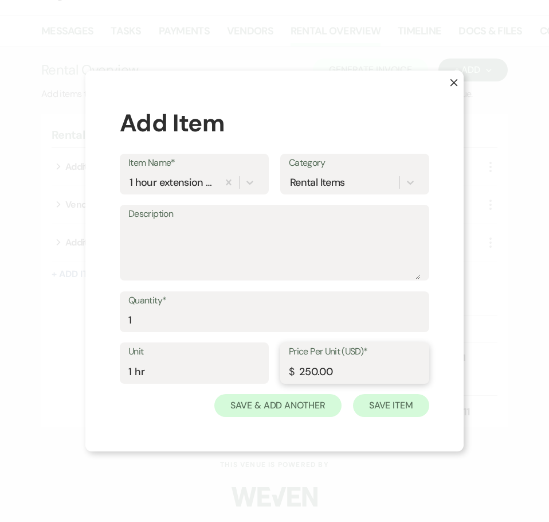
type input "250.00"
click at [385, 407] on button "Save Item" at bounding box center [391, 405] width 76 height 23
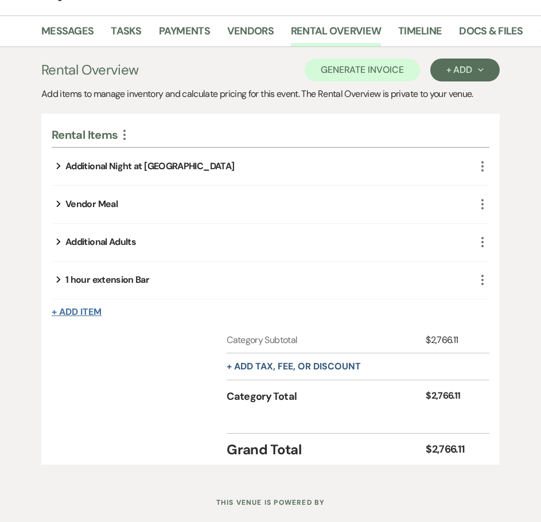
click at [89, 311] on button "+ Add Item" at bounding box center [77, 311] width 50 height 9
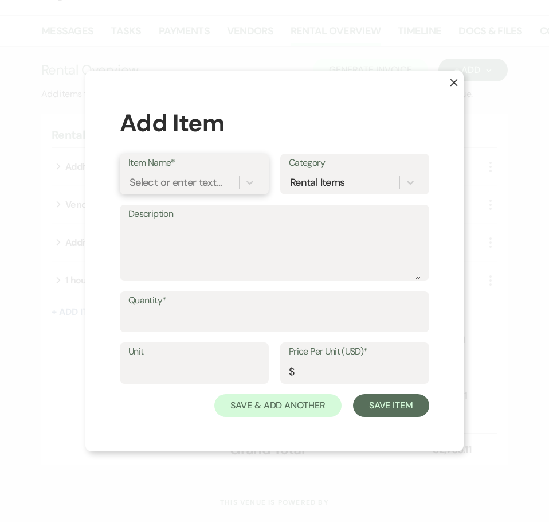
click at [176, 182] on div "Select or enter text..." at bounding box center [176, 181] width 92 height 15
type input "1 hour extension DJ"
click at [187, 304] on label "Quantity*" at bounding box center [274, 301] width 292 height 17
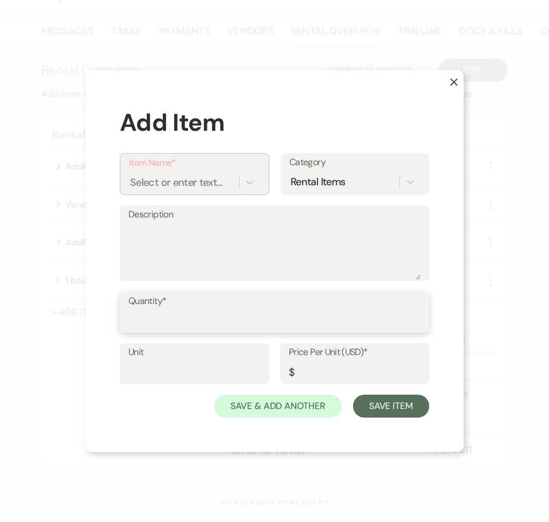
click at [187, 309] on input "Quantity*" at bounding box center [274, 320] width 292 height 22
type input "1"
click at [190, 368] on input "Unit" at bounding box center [194, 372] width 132 height 22
type input "1 hr"
click at [374, 377] on input "Price Per Unit (USD)*" at bounding box center [355, 372] width 132 height 22
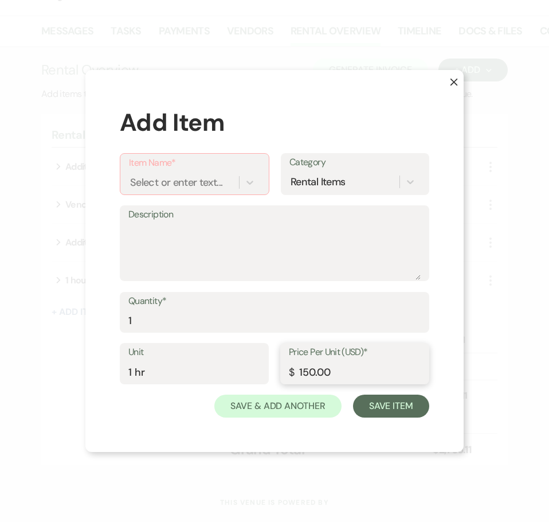
type input "150.00"
click at [173, 175] on div "Select or enter text..." at bounding box center [176, 181] width 92 height 15
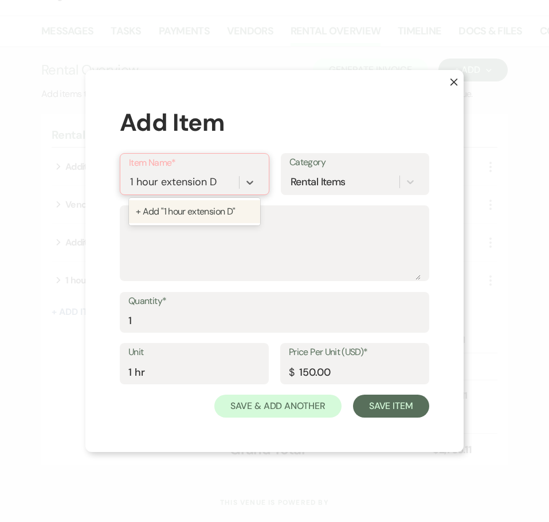
type input "1 hour extension DJ"
click at [204, 209] on div "+ Add "1 hour extension DJ"" at bounding box center [194, 211] width 131 height 23
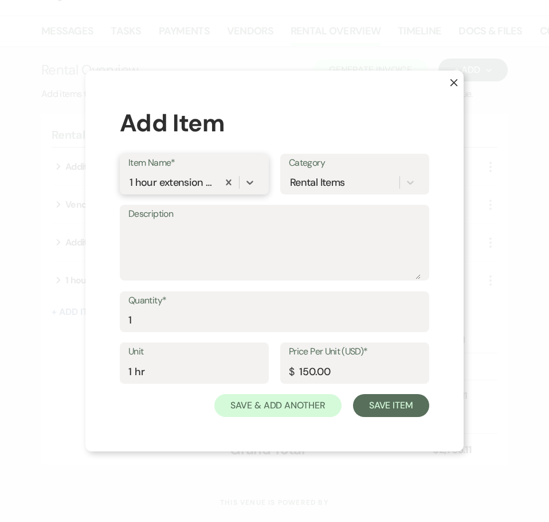
click at [180, 180] on div "1 hour extension DJ" at bounding box center [172, 181] width 85 height 15
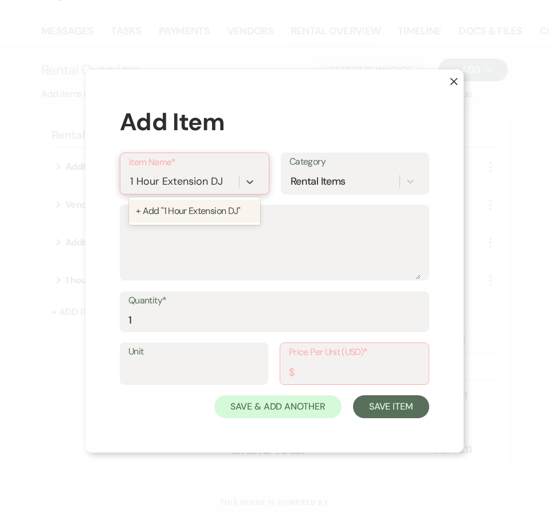
type input "1 Hour Extension DJ"
click at [334, 379] on input "Price Per Unit (USD)*" at bounding box center [354, 372] width 131 height 22
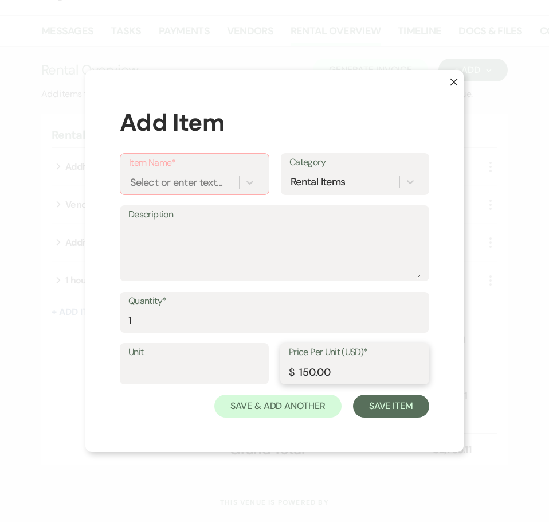
type input "150.00"
click at [233, 372] on input "Unit" at bounding box center [194, 372] width 132 height 22
type input "1 hr"
click at [185, 181] on div "Select or enter text..." at bounding box center [176, 181] width 92 height 15
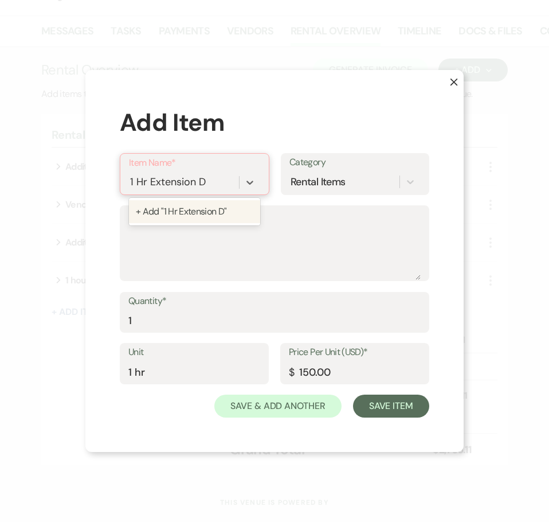
type input "1 Hr Extension DJ"
click at [193, 208] on div "+ Add "1 Hr Extension DJ"" at bounding box center [194, 211] width 131 height 23
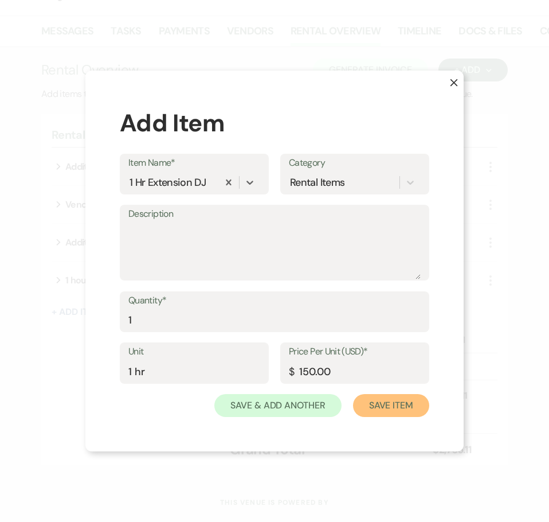
click at [395, 407] on button "Save Item" at bounding box center [391, 405] width 76 height 23
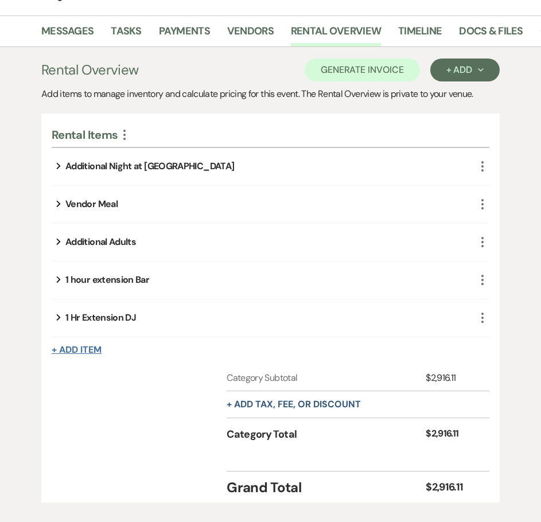
click at [72, 348] on button "+ Add Item" at bounding box center [77, 349] width 50 height 9
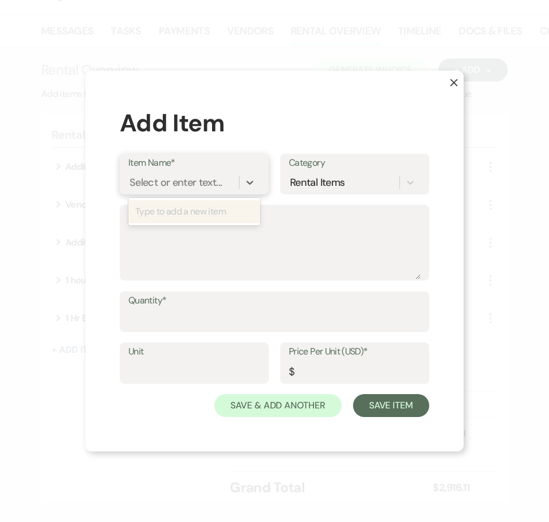
click at [164, 184] on div "Select or enter text..." at bounding box center [176, 181] width 92 height 15
type input "1 Hour Extension Staff"
click at [165, 209] on div "+ Add "1 Hour Extension Staff"" at bounding box center [194, 211] width 132 height 23
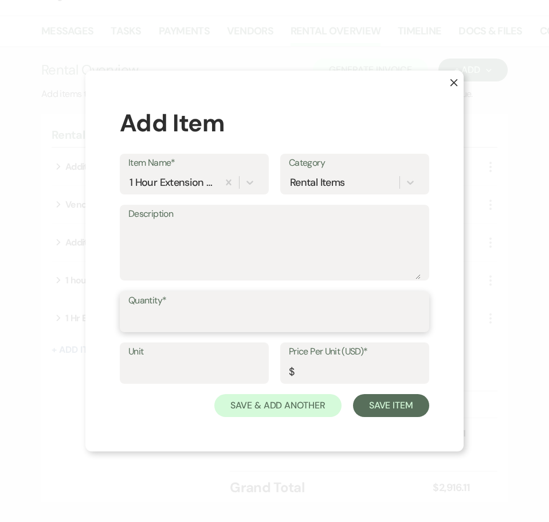
click at [168, 316] on input "Quantity*" at bounding box center [274, 320] width 292 height 22
type input "1"
click at [179, 369] on input "Unit" at bounding box center [194, 371] width 132 height 22
type input "1"
click at [316, 373] on input "Price Per Unit (USD)*" at bounding box center [355, 371] width 132 height 22
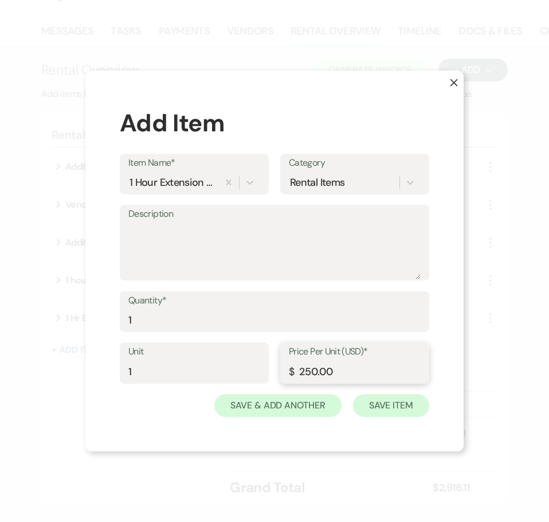
type input "250.00"
click at [384, 405] on button "Save Item" at bounding box center [391, 405] width 76 height 23
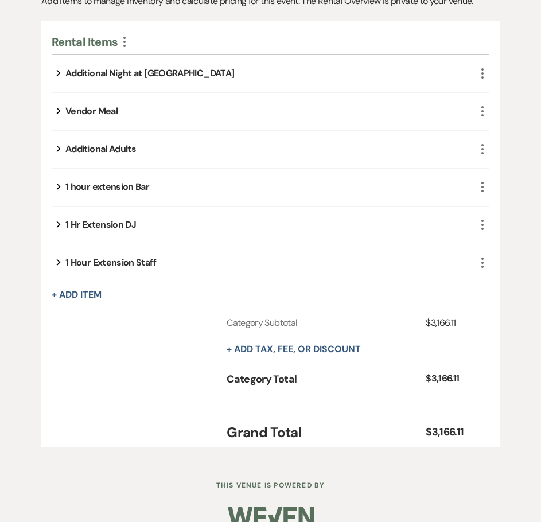
scroll to position [377, 0]
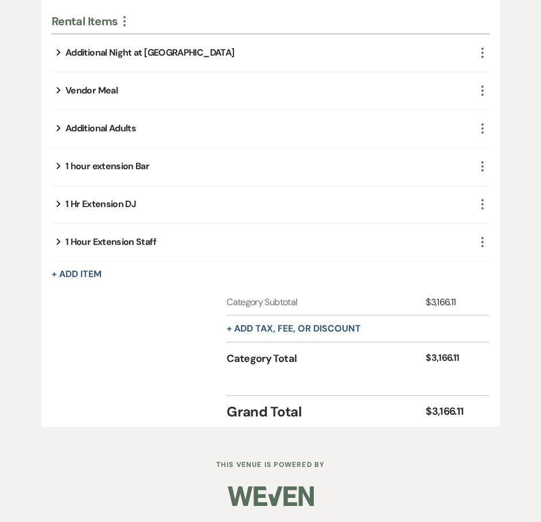
click at [388, 55] on div "Expand Additional Night at El Conquistador" at bounding box center [264, 52] width 424 height 37
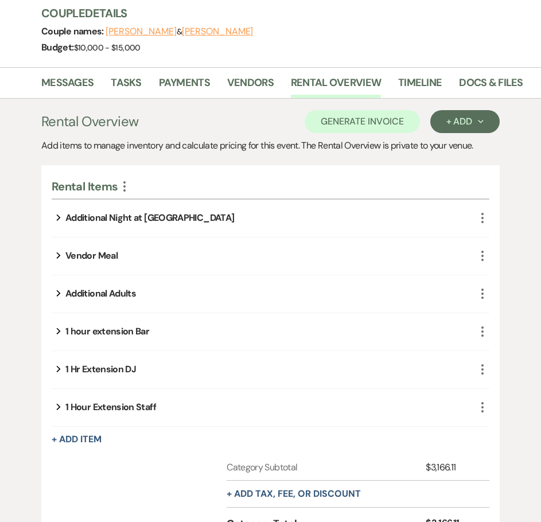
scroll to position [205, 0]
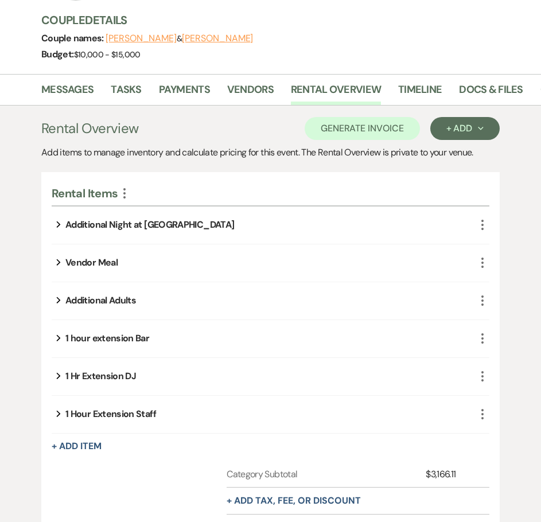
click at [58, 225] on icon "Expand" at bounding box center [58, 224] width 5 height 14
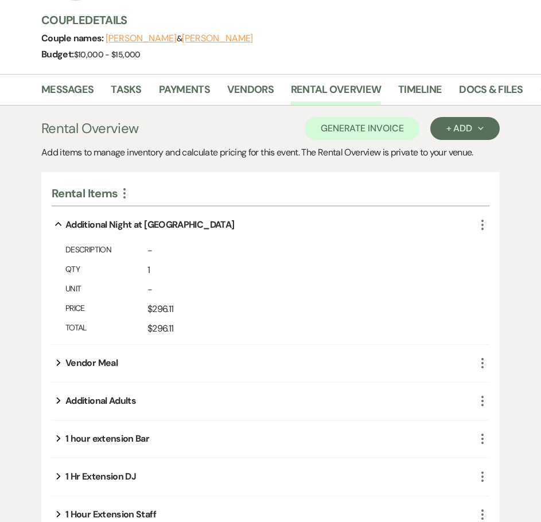
click at [60, 225] on use "button" at bounding box center [58, 224] width 6 height 4
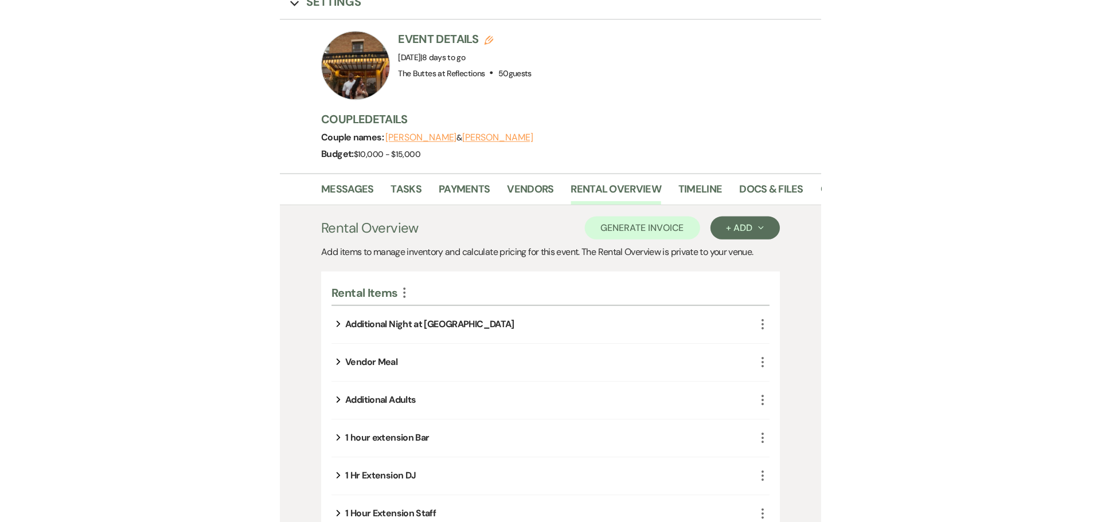
scroll to position [152, 0]
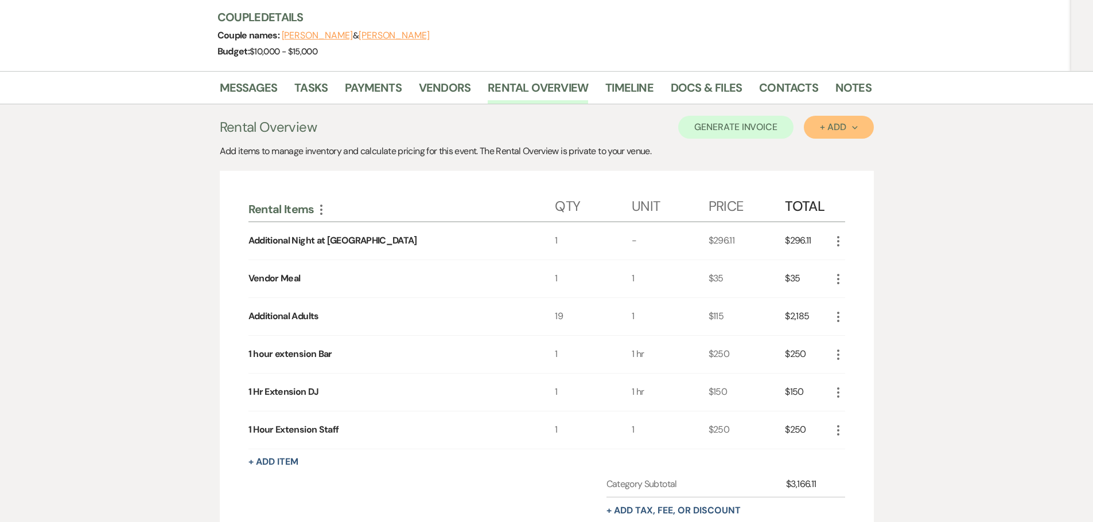
click at [540, 123] on div "+ Add Next" at bounding box center [838, 127] width 37 height 9
click at [540, 152] on button "Item" at bounding box center [832, 154] width 58 height 18
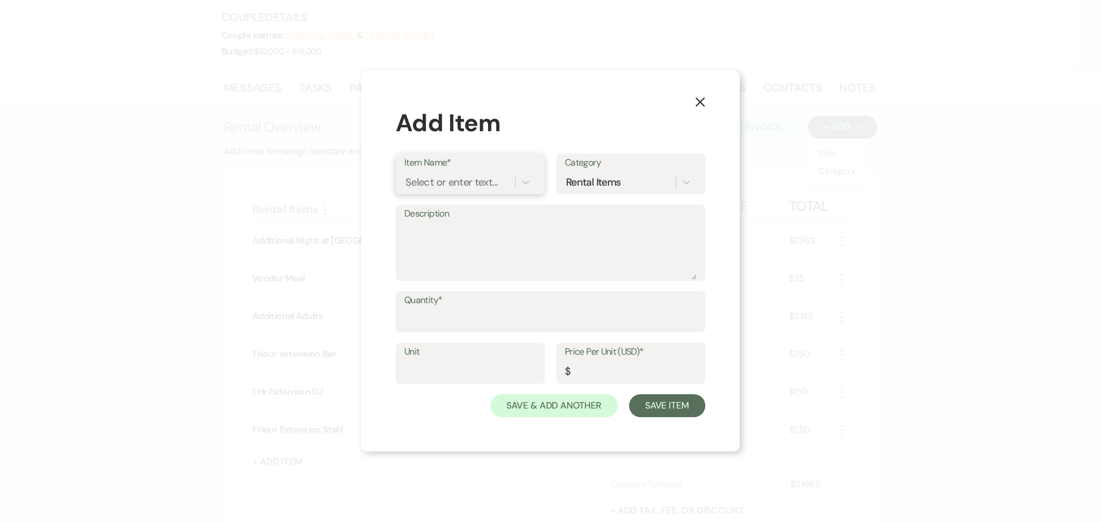
click at [471, 180] on div "Select or enter text..." at bounding box center [451, 182] width 92 height 15
type input "1 Tray Passed Hor D'Hourves"
click at [471, 217] on div "+ Add "1 Tray Passed Hor D'Hourves"" at bounding box center [472, 218] width 136 height 37
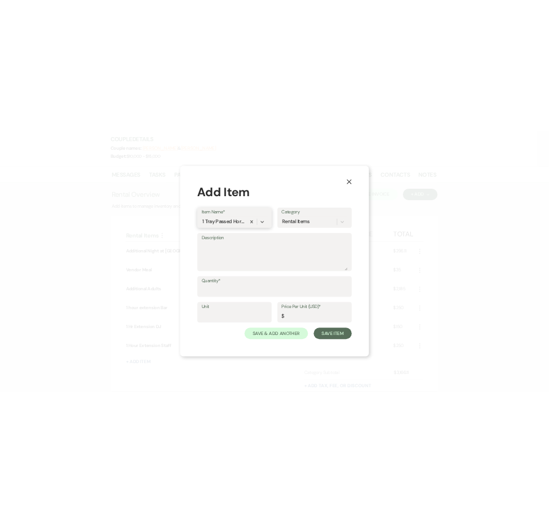
scroll to position [0, 0]
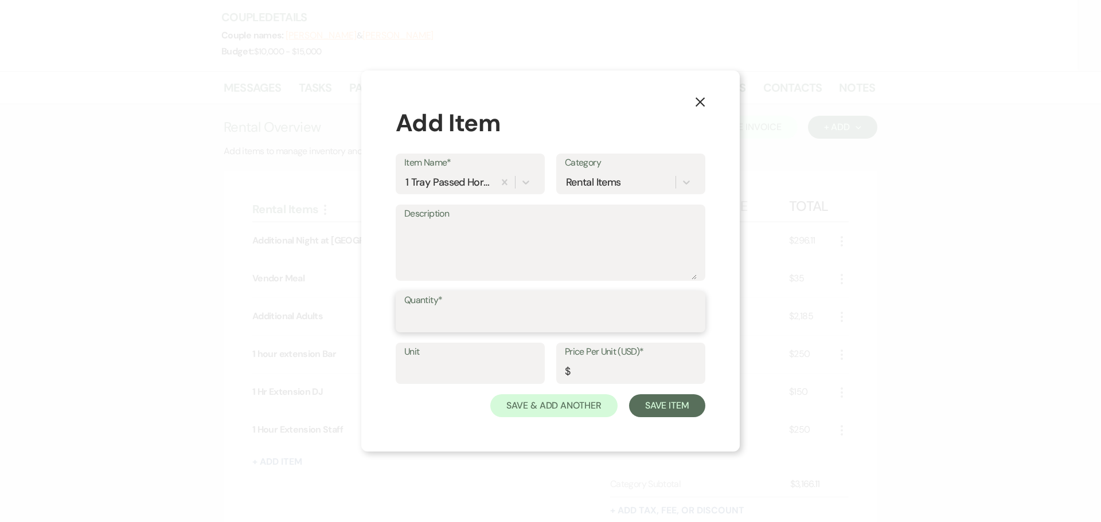
click at [479, 322] on input "Quantity*" at bounding box center [550, 320] width 292 height 22
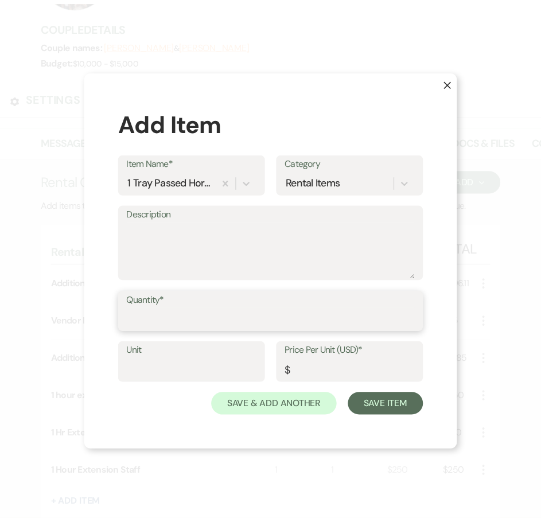
scroll to position [198, 0]
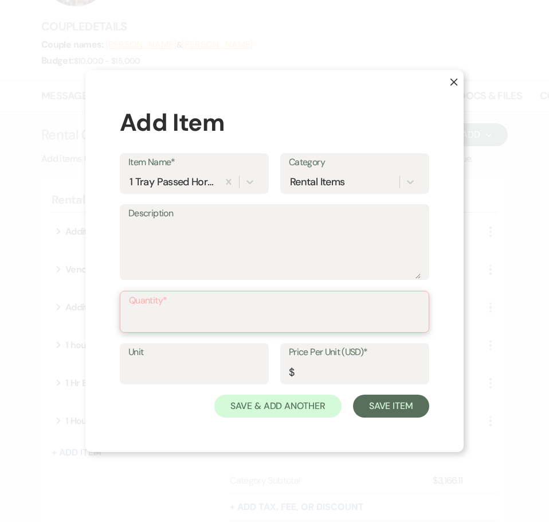
click at [259, 310] on input "Quantity*" at bounding box center [274, 320] width 291 height 22
type input "50"
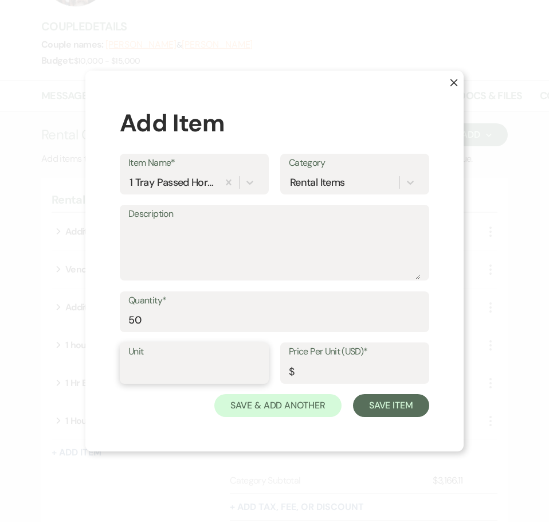
click at [188, 364] on input "Unit" at bounding box center [194, 371] width 132 height 22
type input "3.50"
click at [301, 371] on input "Price Per Unit (USD)*" at bounding box center [355, 371] width 132 height 22
type input "3.50"
drag, startPoint x: 162, startPoint y: 372, endPoint x: 116, endPoint y: 372, distance: 45.3
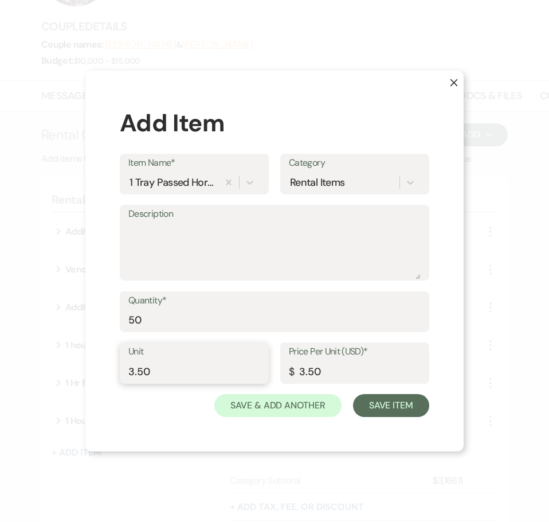
click at [116, 372] on div "X Add Item Item Name* 1 Tray Passed Hor D'Hourves Category Rental Items Descrip…" at bounding box center [274, 261] width 379 height 381
type input "1"
click at [158, 403] on div "Save & Add Another Save Item" at bounding box center [275, 405] width 310 height 23
click at [175, 228] on textarea "Description" at bounding box center [274, 250] width 292 height 57
drag, startPoint x: 174, startPoint y: 229, endPoint x: 107, endPoint y: 243, distance: 69.2
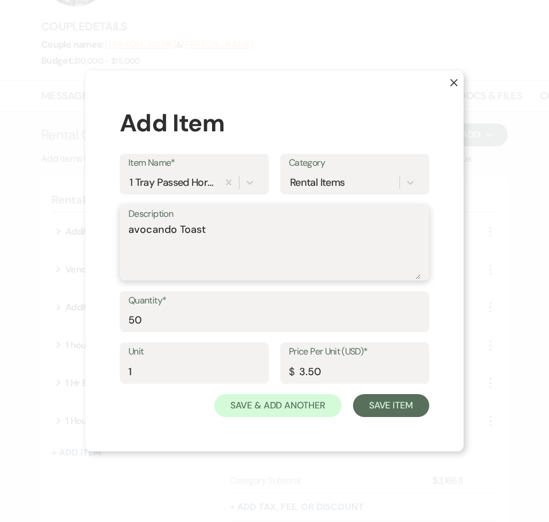
click at [112, 237] on div "X Add Item Item Name* 1 Tray Passed Hor D'Hourves Category Rental Items Descrip…" at bounding box center [274, 261] width 379 height 381
type textarea "Avocado Toast"
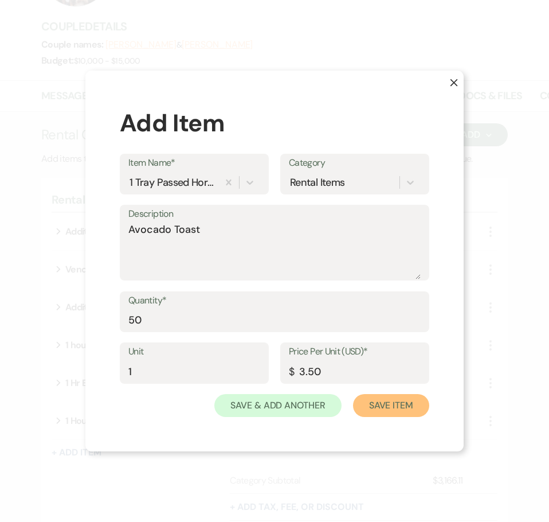
click at [389, 404] on button "Save Item" at bounding box center [391, 405] width 76 height 23
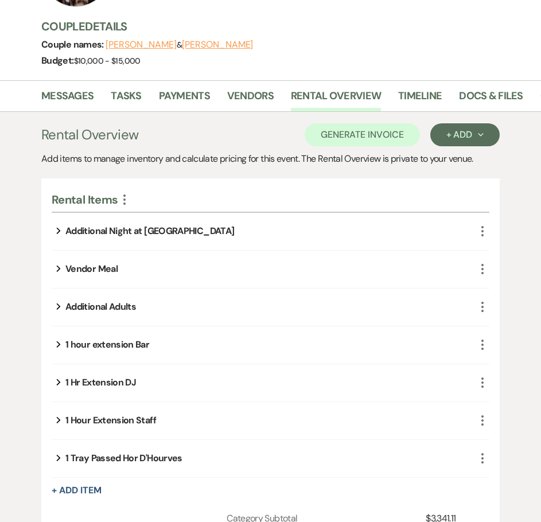
click at [66, 458] on div "1 Tray Passed Hor D'Hourves" at bounding box center [123, 458] width 117 height 14
click at [59, 459] on icon "Expand" at bounding box center [58, 458] width 5 height 14
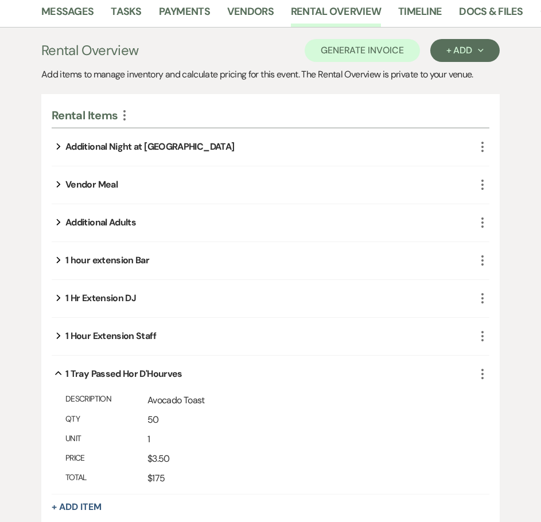
scroll to position [313, 0]
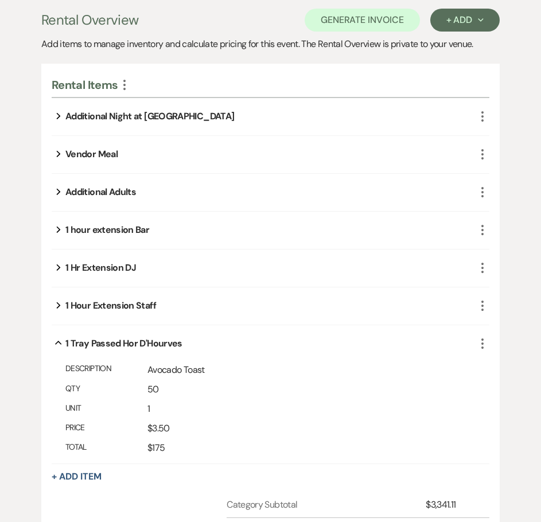
click at [57, 305] on icon "Expand" at bounding box center [58, 305] width 5 height 14
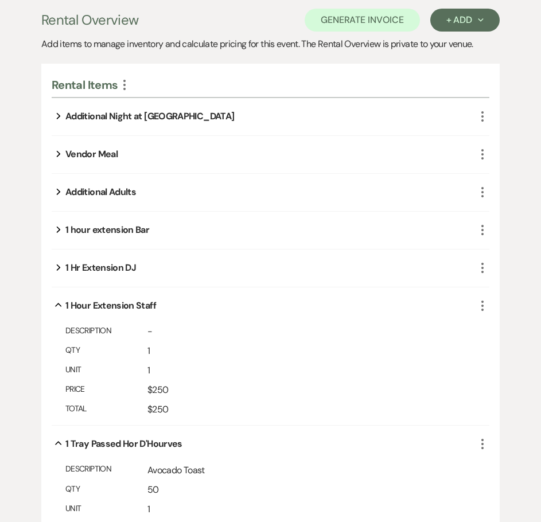
click at [58, 267] on icon "Expand" at bounding box center [58, 267] width 5 height 14
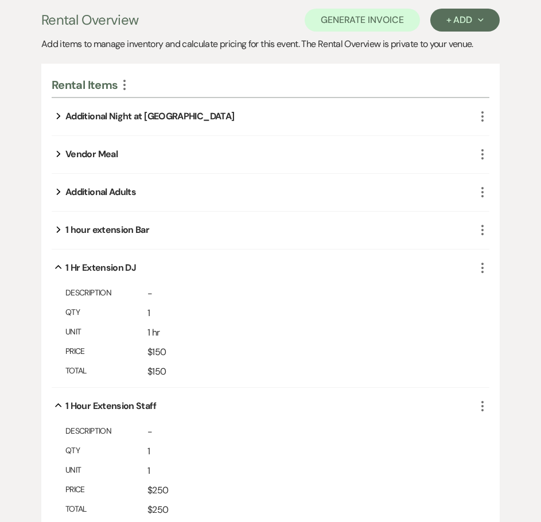
drag, startPoint x: 53, startPoint y: 230, endPoint x: 53, endPoint y: 224, distance: 6.3
click at [53, 229] on button "Expand" at bounding box center [59, 229] width 14 height 9
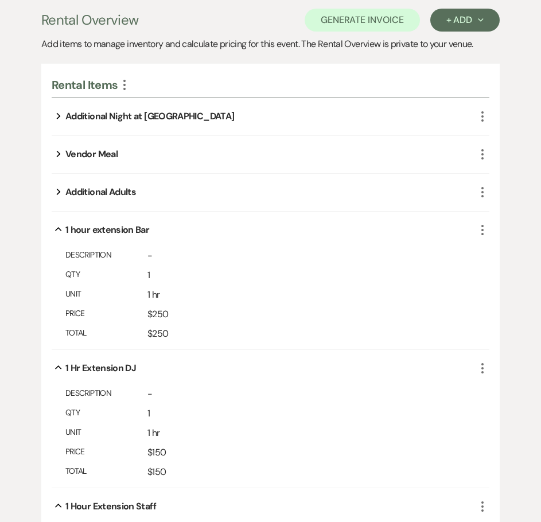
click at [56, 192] on icon "Expand" at bounding box center [58, 192] width 5 height 14
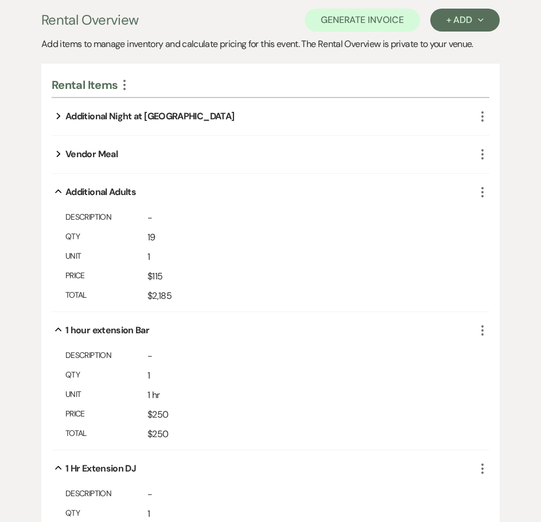
click at [56, 151] on button "Expand" at bounding box center [59, 154] width 14 height 9
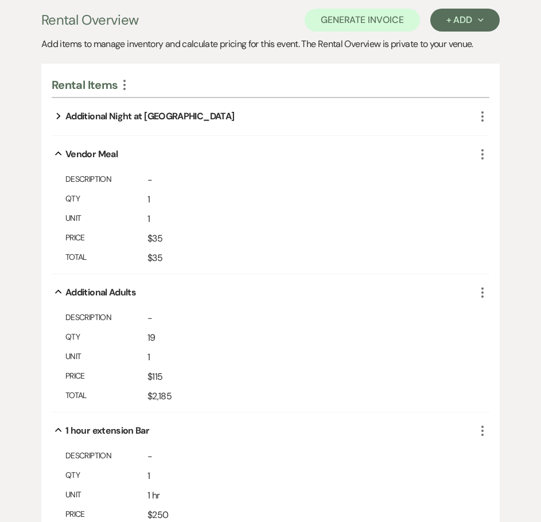
click at [55, 114] on button "Expand" at bounding box center [59, 116] width 14 height 9
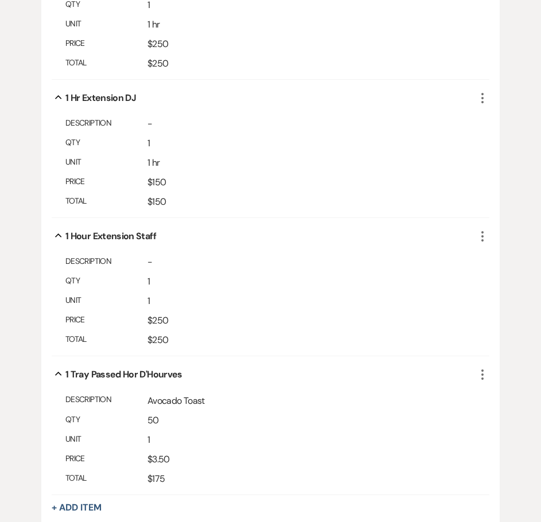
scroll to position [832, 0]
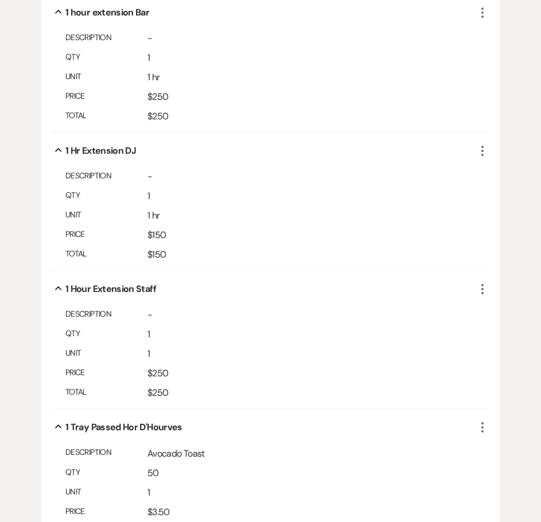
click at [482, 426] on icon "More" at bounding box center [482, 427] width 14 height 14
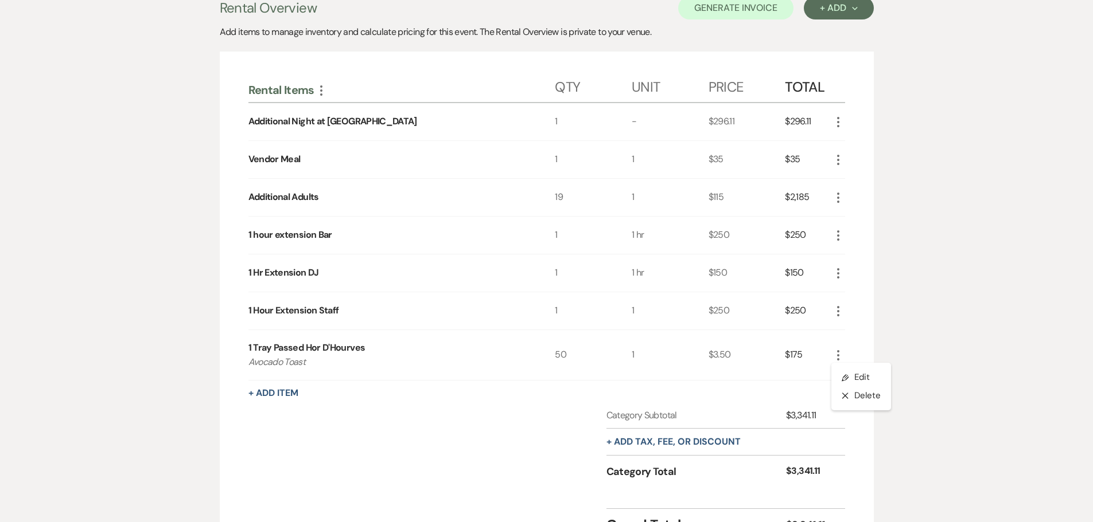
scroll to position [329, 0]
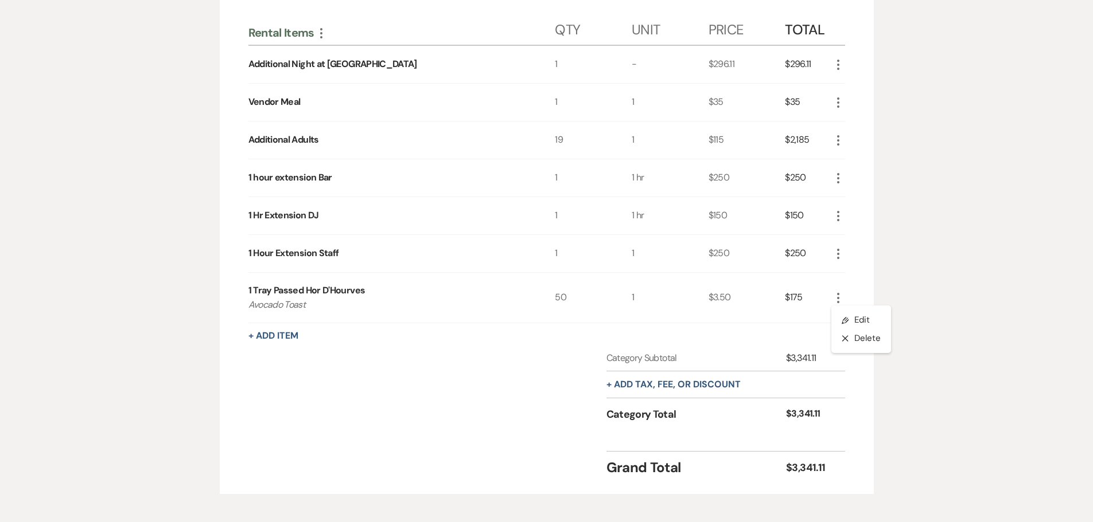
click at [540, 178] on use "button" at bounding box center [838, 178] width 2 height 10
click at [540, 198] on button "Pencil Edit" at bounding box center [861, 201] width 60 height 18
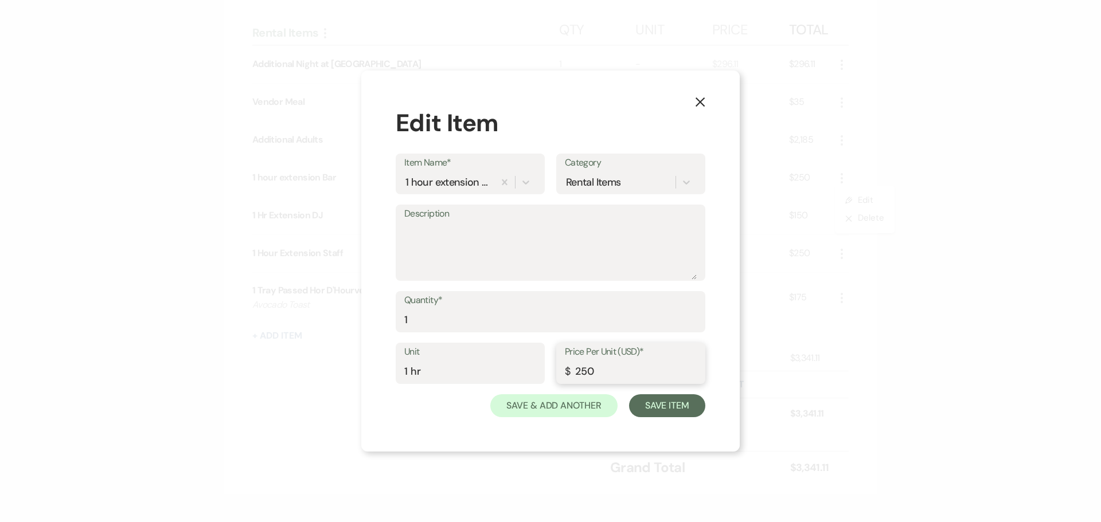
drag, startPoint x: 608, startPoint y: 369, endPoint x: 571, endPoint y: 374, distance: 37.6
click at [540, 374] on input "250" at bounding box center [631, 372] width 132 height 22
type input "100.00"
click at [540, 410] on button "Save Item" at bounding box center [667, 406] width 76 height 23
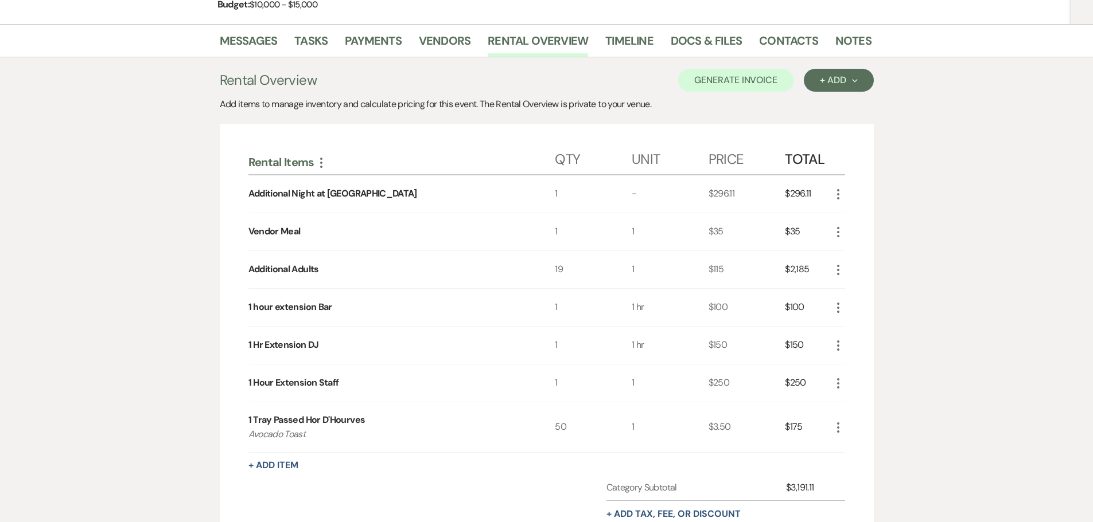
scroll to position [157, 0]
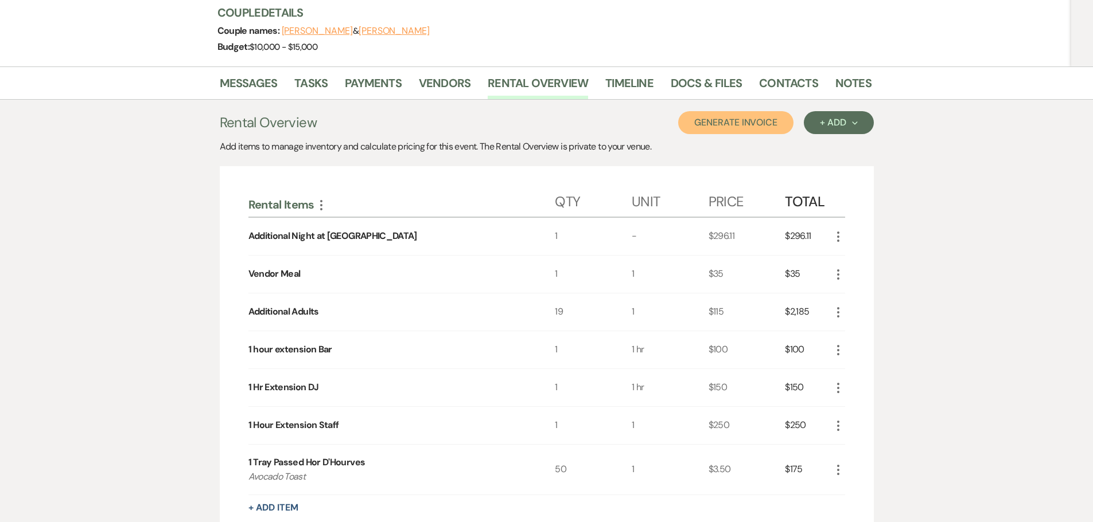
click at [540, 127] on button "Generate Invoice" at bounding box center [735, 122] width 115 height 23
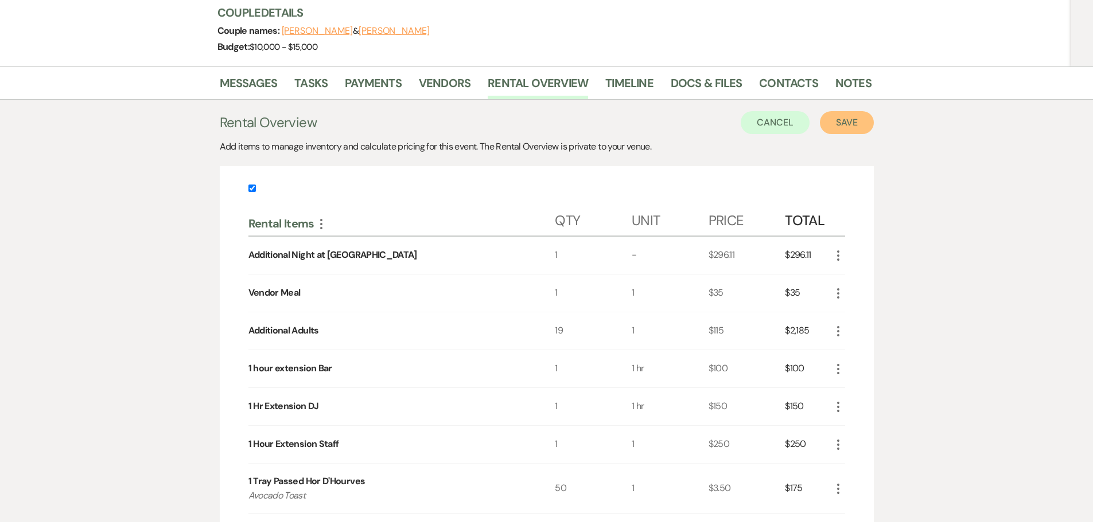
click at [540, 122] on button "Save" at bounding box center [847, 122] width 54 height 23
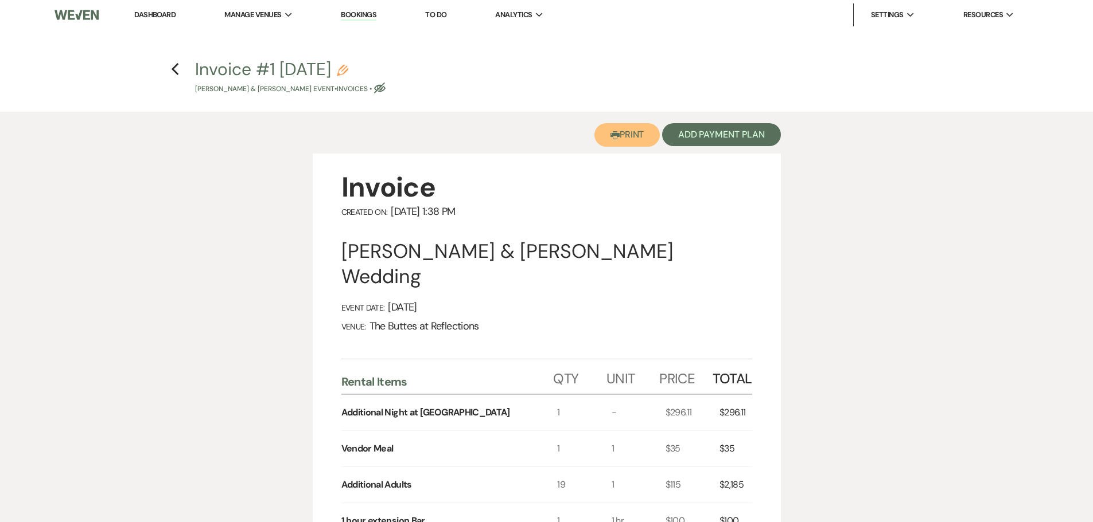
click at [540, 138] on button "Printer Print" at bounding box center [627, 135] width 66 height 24
click at [157, 10] on link "Dashboard" at bounding box center [154, 15] width 41 height 10
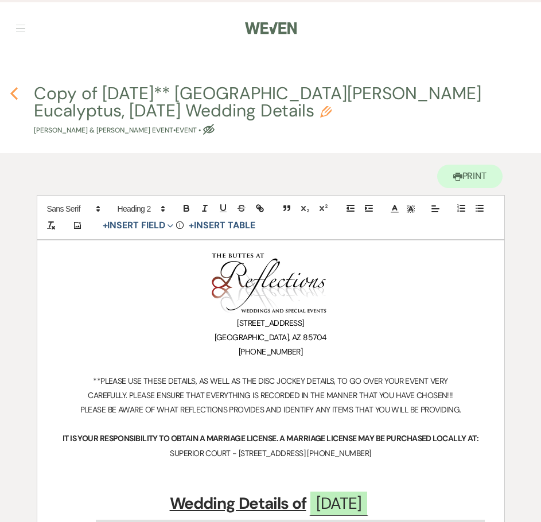
click at [15, 92] on icon "Previous" at bounding box center [14, 94] width 9 height 14
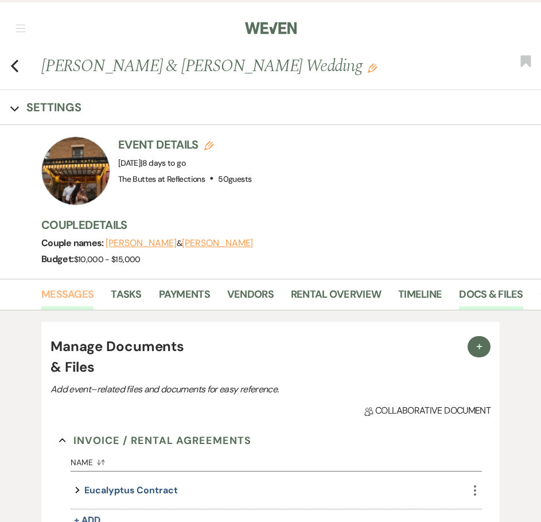
click at [63, 288] on link "Messages" at bounding box center [67, 298] width 52 height 24
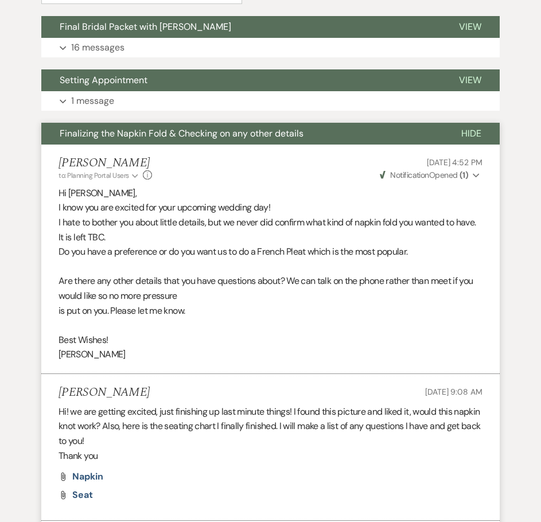
scroll to position [401, 0]
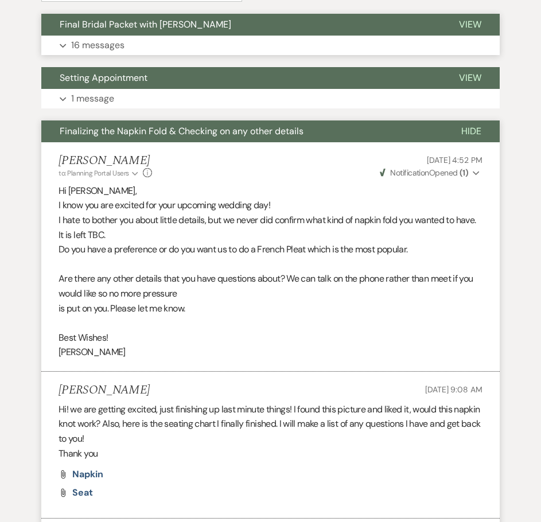
click at [83, 45] on p "16 messages" at bounding box center [97, 45] width 53 height 15
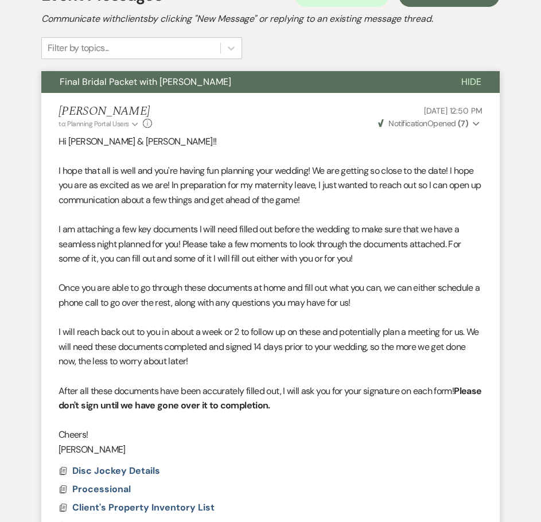
scroll to position [0, 0]
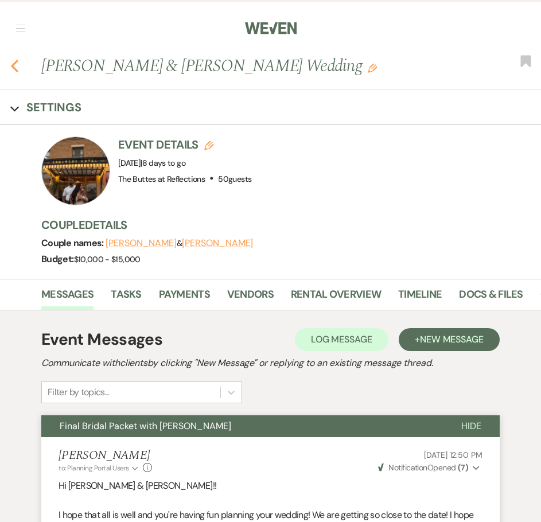
click at [15, 68] on use "button" at bounding box center [14, 66] width 7 height 13
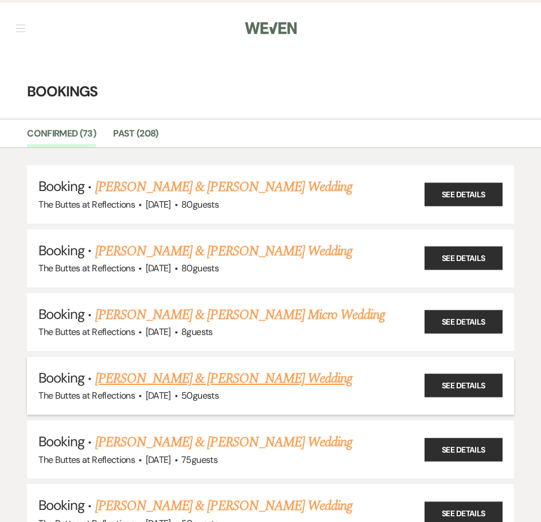
click at [262, 383] on link "[PERSON_NAME] & [PERSON_NAME] Wedding" at bounding box center [223, 378] width 257 height 21
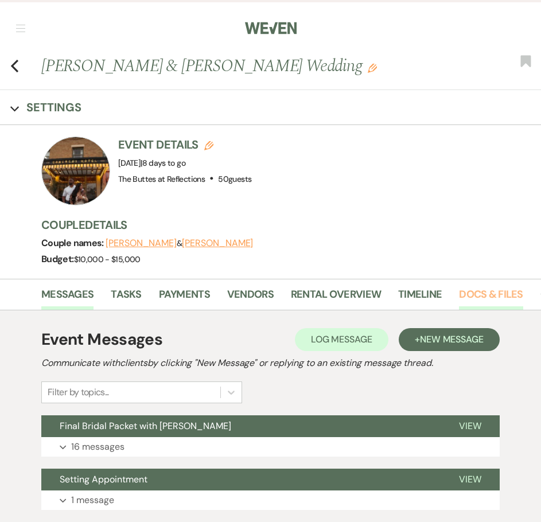
click at [470, 293] on link "Docs & Files" at bounding box center [491, 298] width 64 height 24
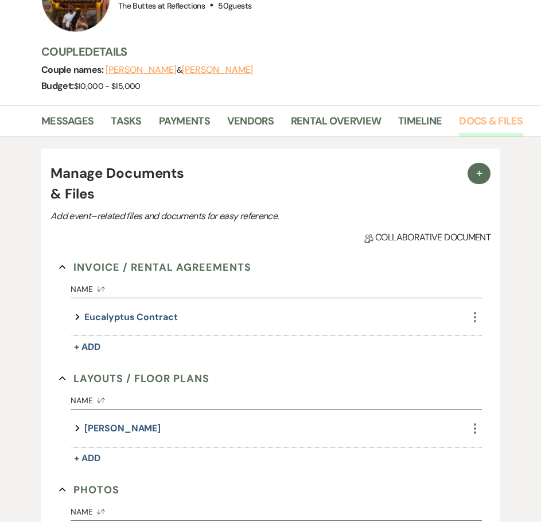
scroll to position [172, 0]
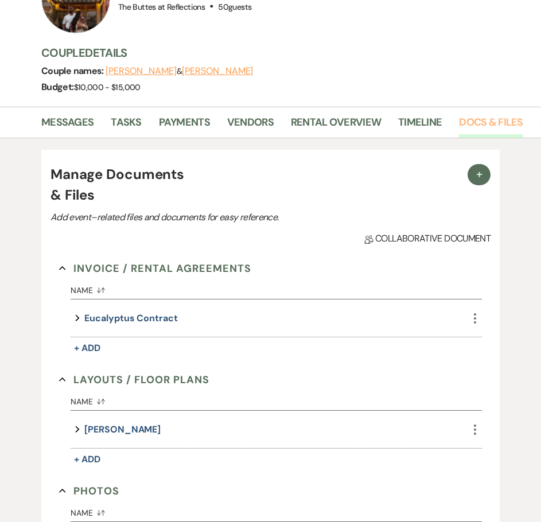
click at [482, 128] on link "Docs & Files" at bounding box center [491, 126] width 64 height 24
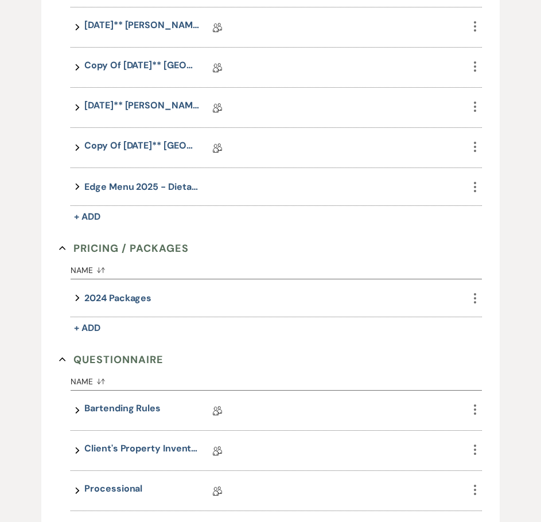
scroll to position [918, 0]
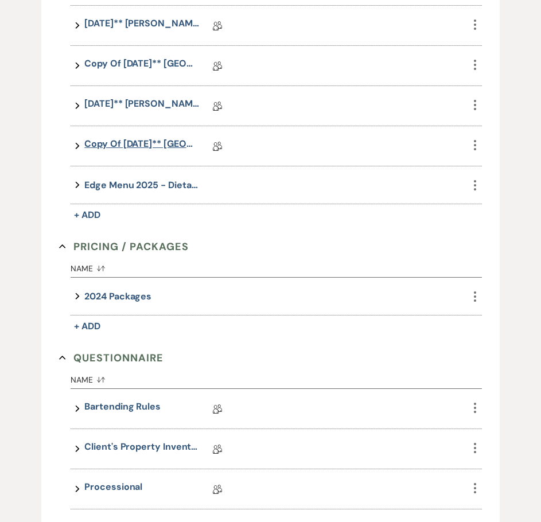
click at [150, 142] on link "Copy of [DATE]** [GEOGRAPHIC_DATA][PERSON_NAME] Eucalyptus, [DATE] Wedding Deta…" at bounding box center [141, 146] width 115 height 18
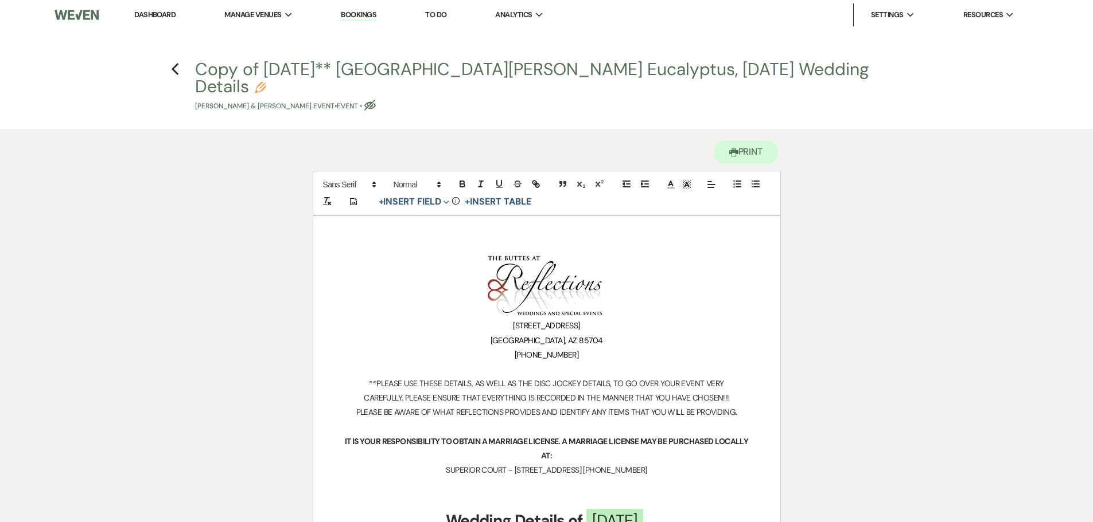
click at [154, 15] on link "Dashboard" at bounding box center [154, 15] width 41 height 10
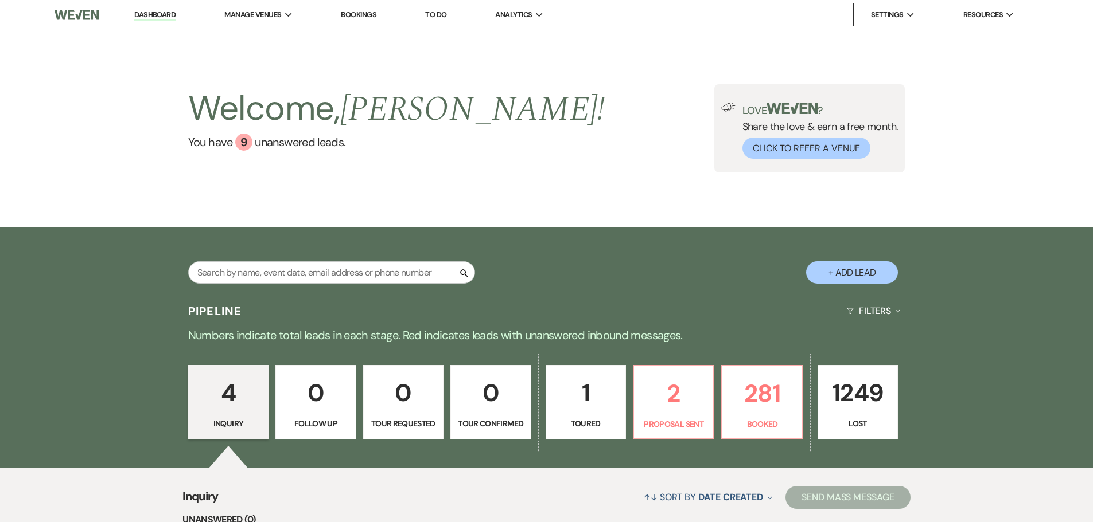
click at [353, 12] on link "Bookings" at bounding box center [359, 15] width 36 height 10
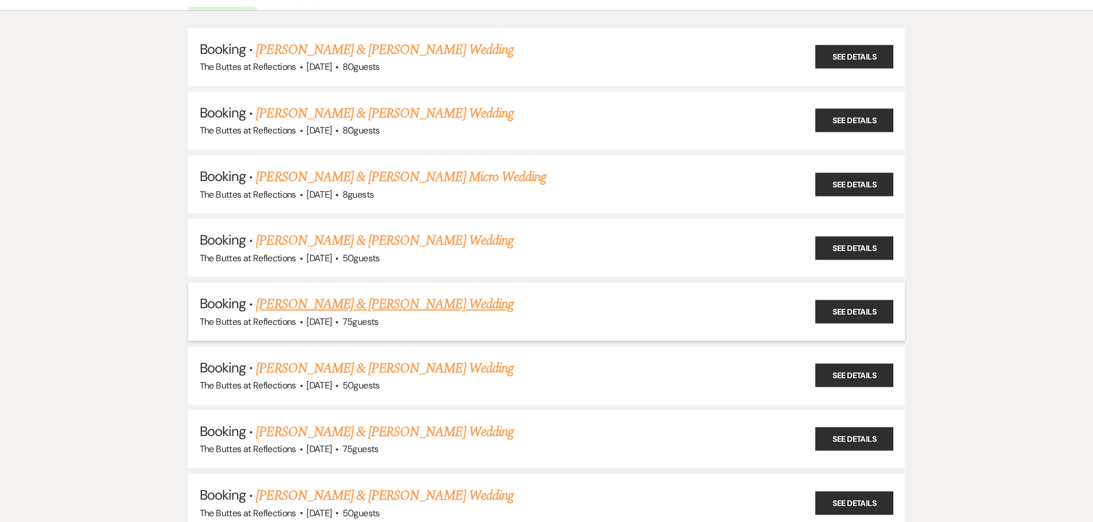
scroll to position [115, 0]
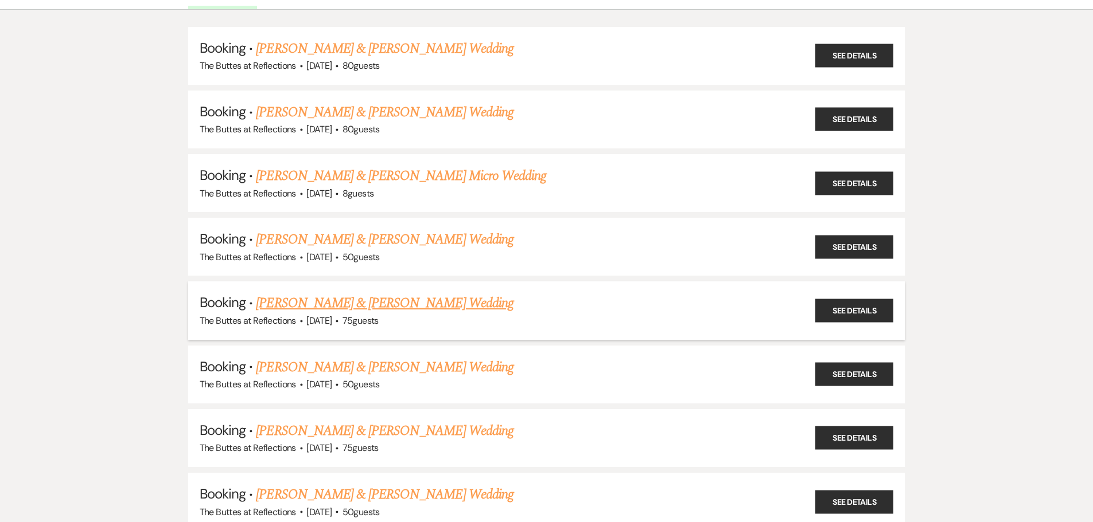
click at [411, 306] on link "[PERSON_NAME] & [PERSON_NAME] Wedding" at bounding box center [384, 303] width 257 height 21
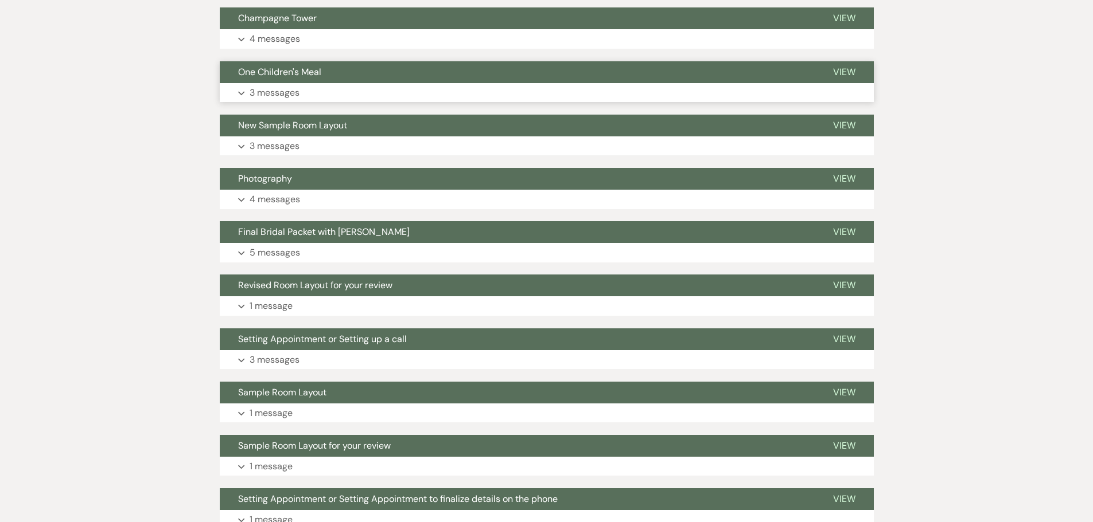
scroll to position [459, 0]
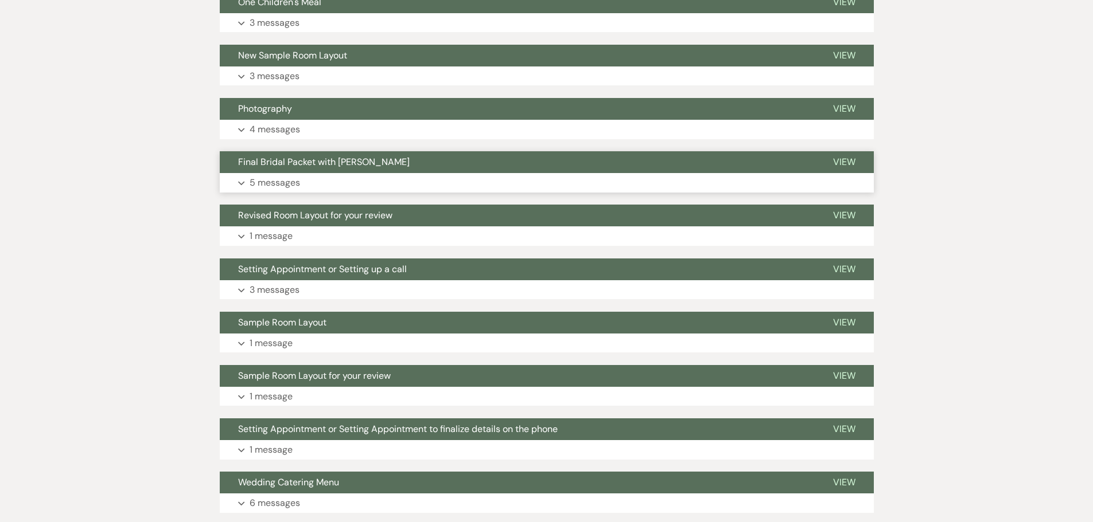
click at [292, 182] on p "5 messages" at bounding box center [274, 182] width 50 height 15
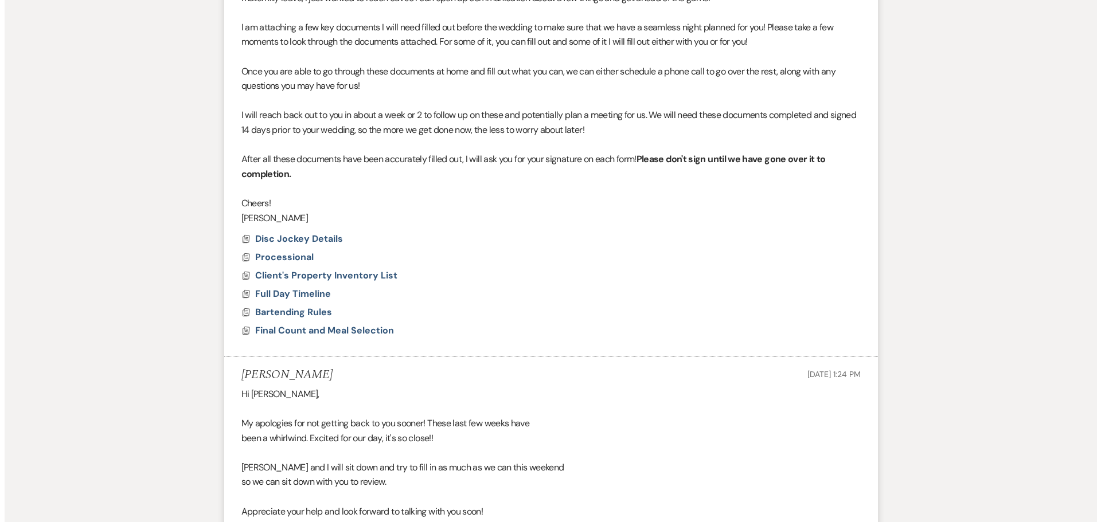
scroll to position [803, 0]
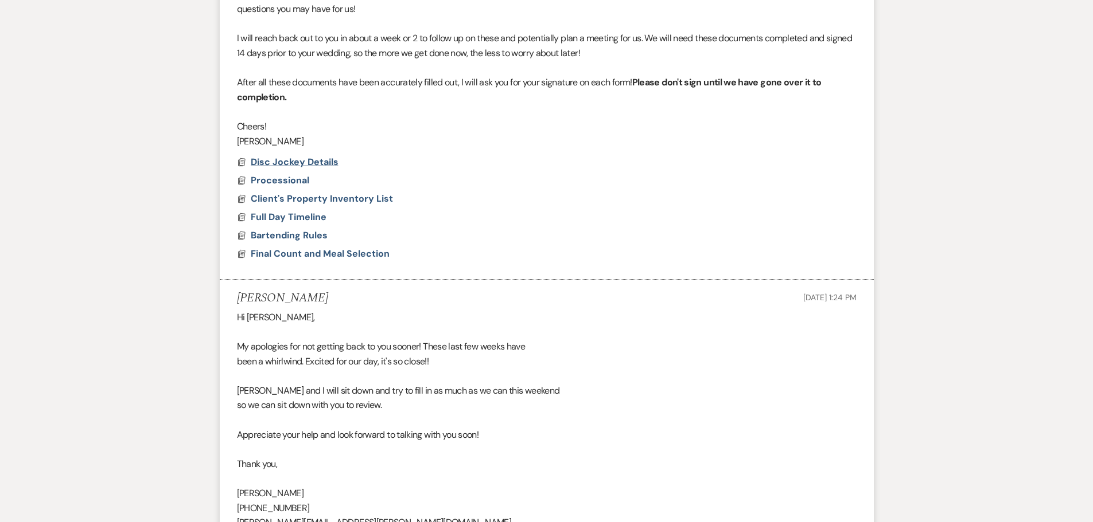
click at [299, 160] on span "Disc Jockey Details" at bounding box center [295, 162] width 88 height 12
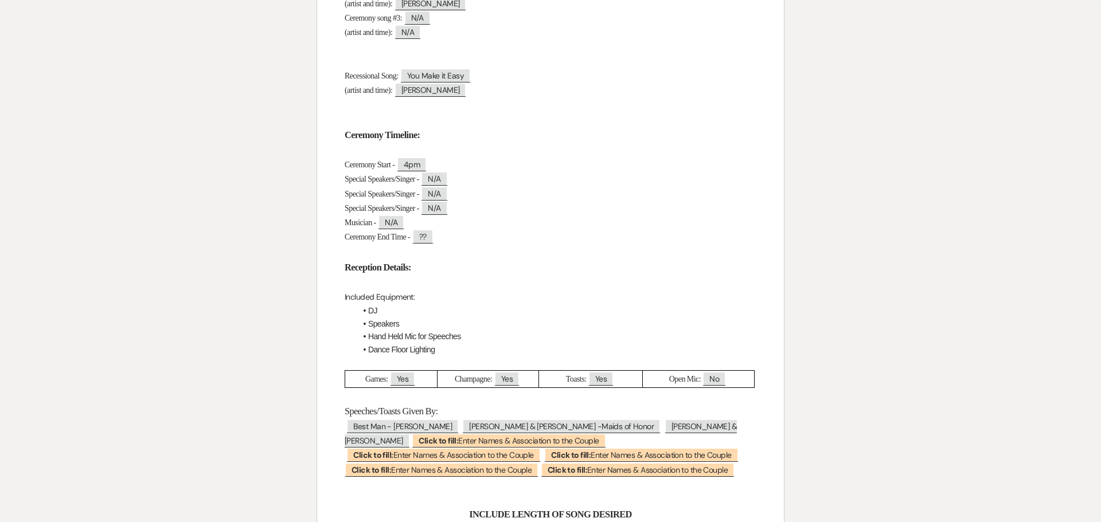
scroll to position [0, 0]
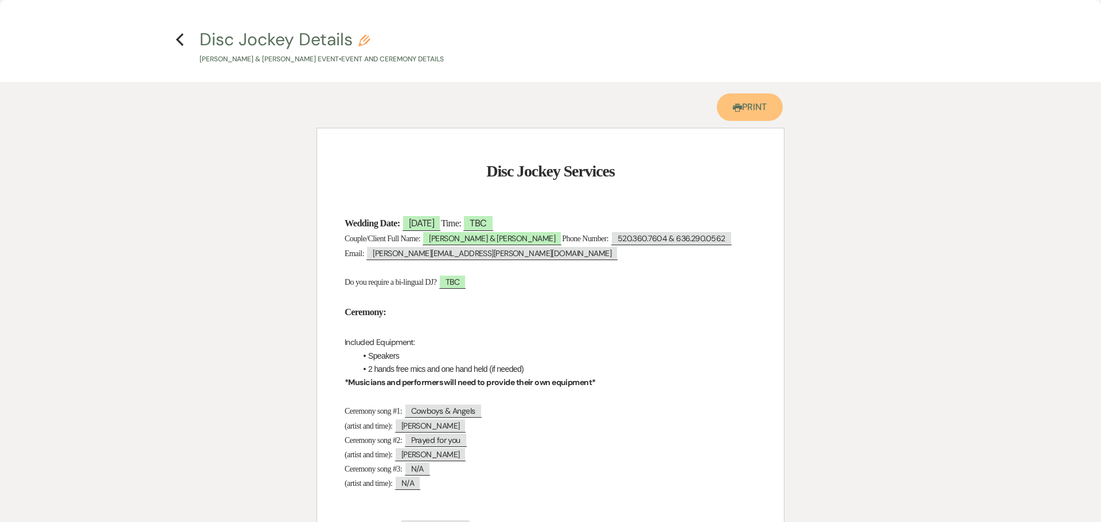
click at [540, 108] on link "Printer Print" at bounding box center [750, 107] width 66 height 28
